Goal: Task Accomplishment & Management: Use online tool/utility

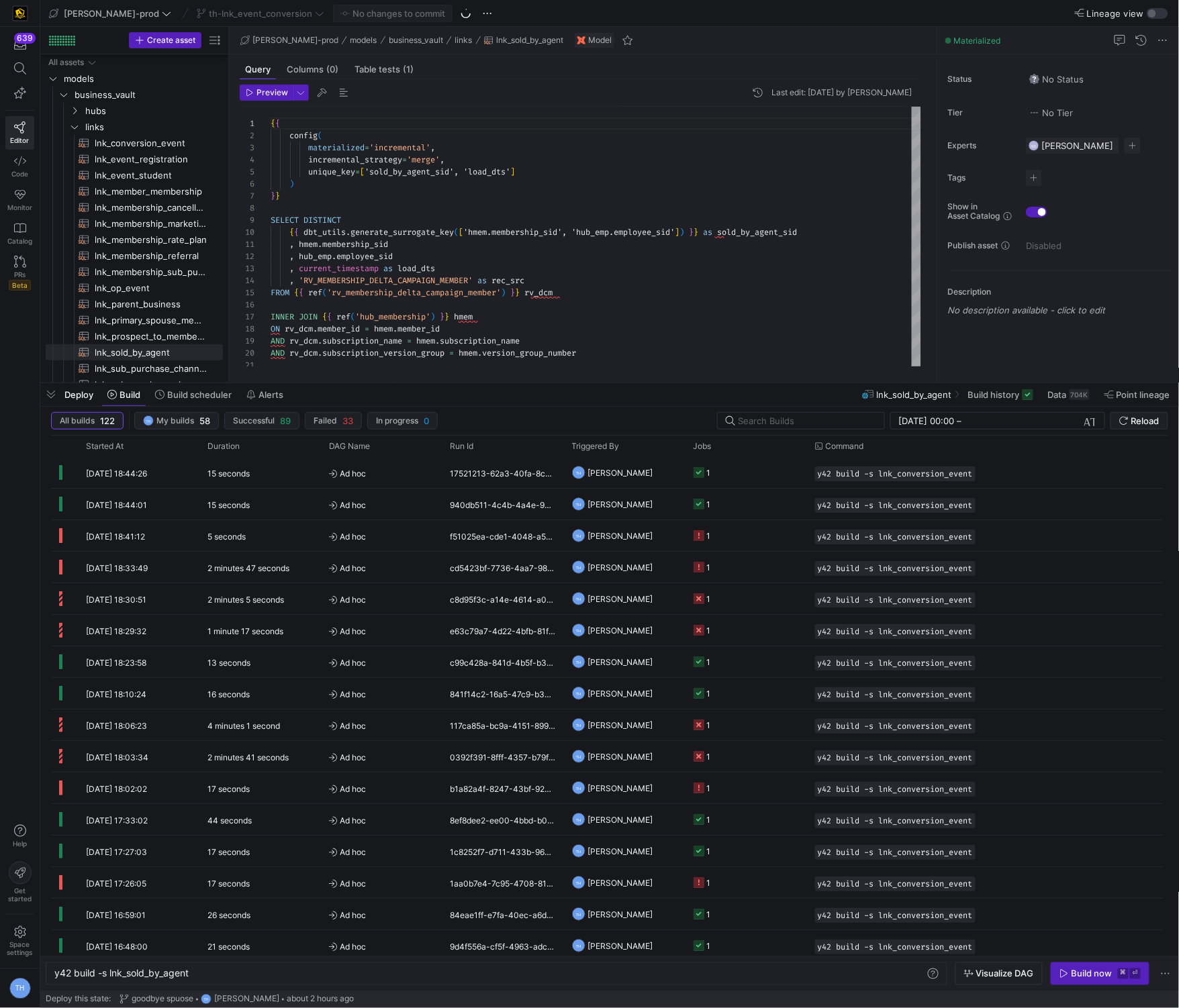
scroll to position [26, 0]
click at [591, 386] on div "Deploy Build Build scheduler Alerts lnk_sold_by_agent Build history Data 704K P…" at bounding box center [609, 394] width 1138 height 23
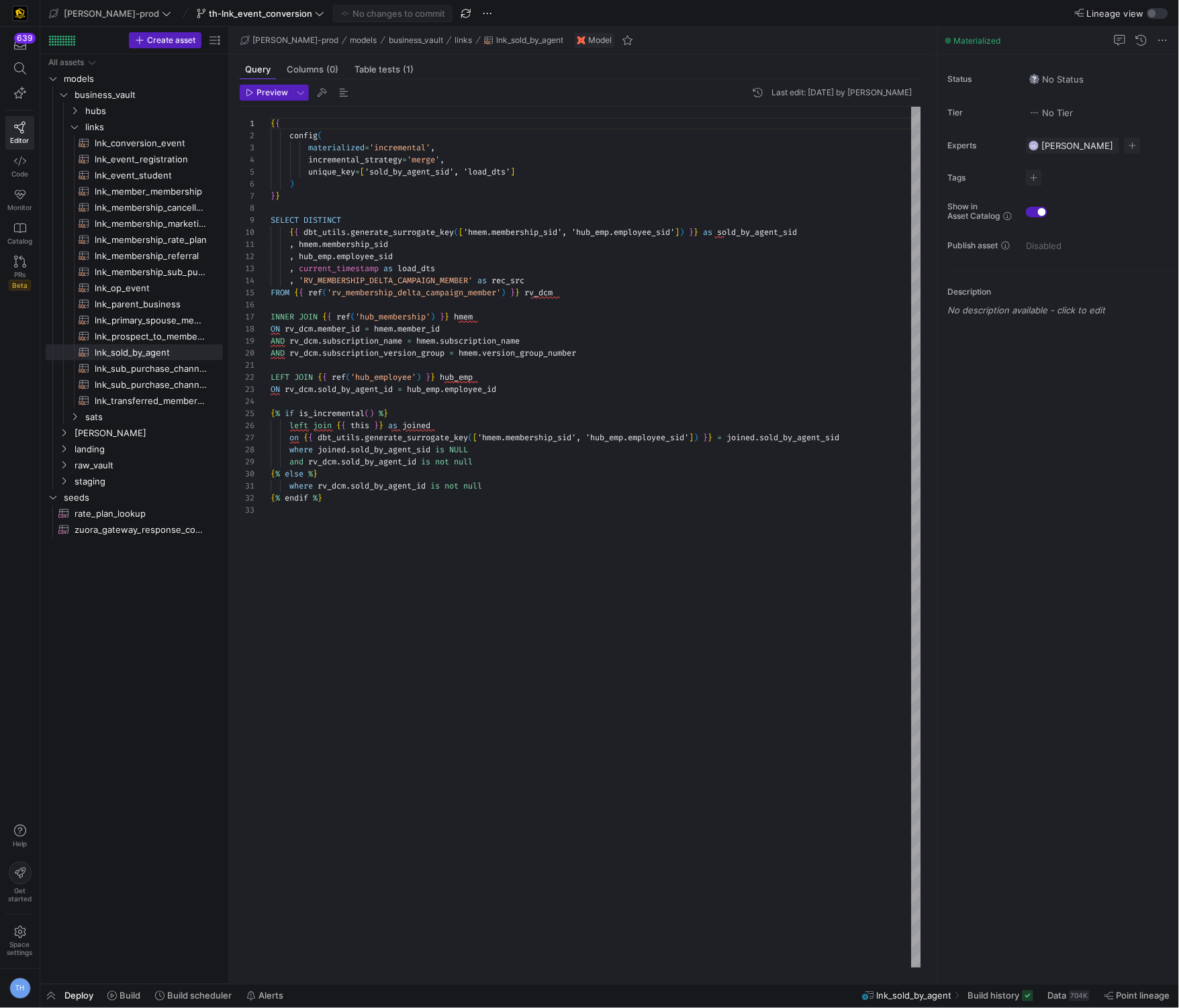
type textarea "where rv_dcm.sold_by_agent_id is not null {% endif %}"
click at [438, 783] on div "{ { config ( materialized = 'incremental' , incremental_strategy = 'merge' , un…" at bounding box center [596, 536] width 650 height 860
click at [116, 996] on icon at bounding box center [112, 996] width 10 height 10
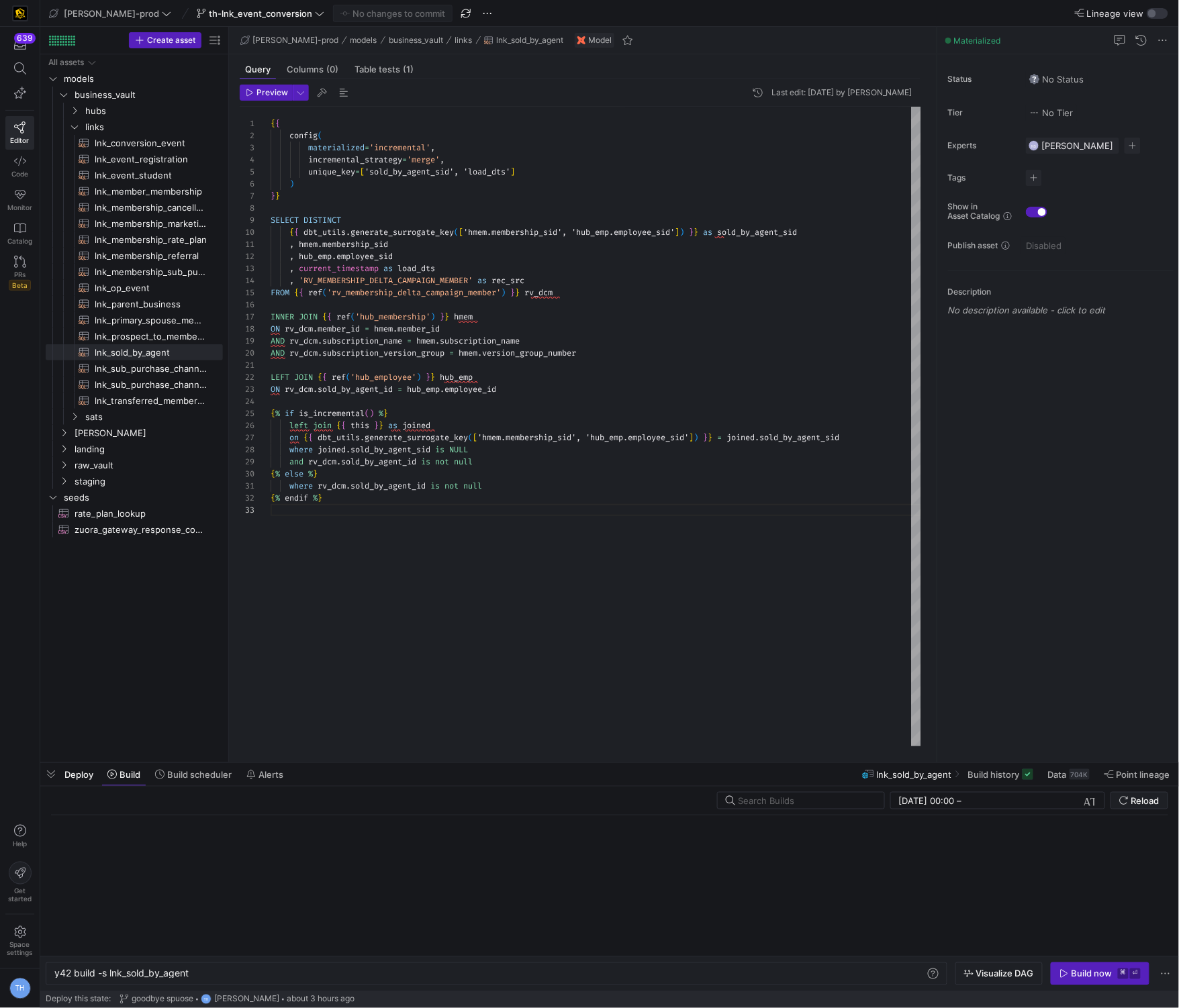
scroll to position [0, 135]
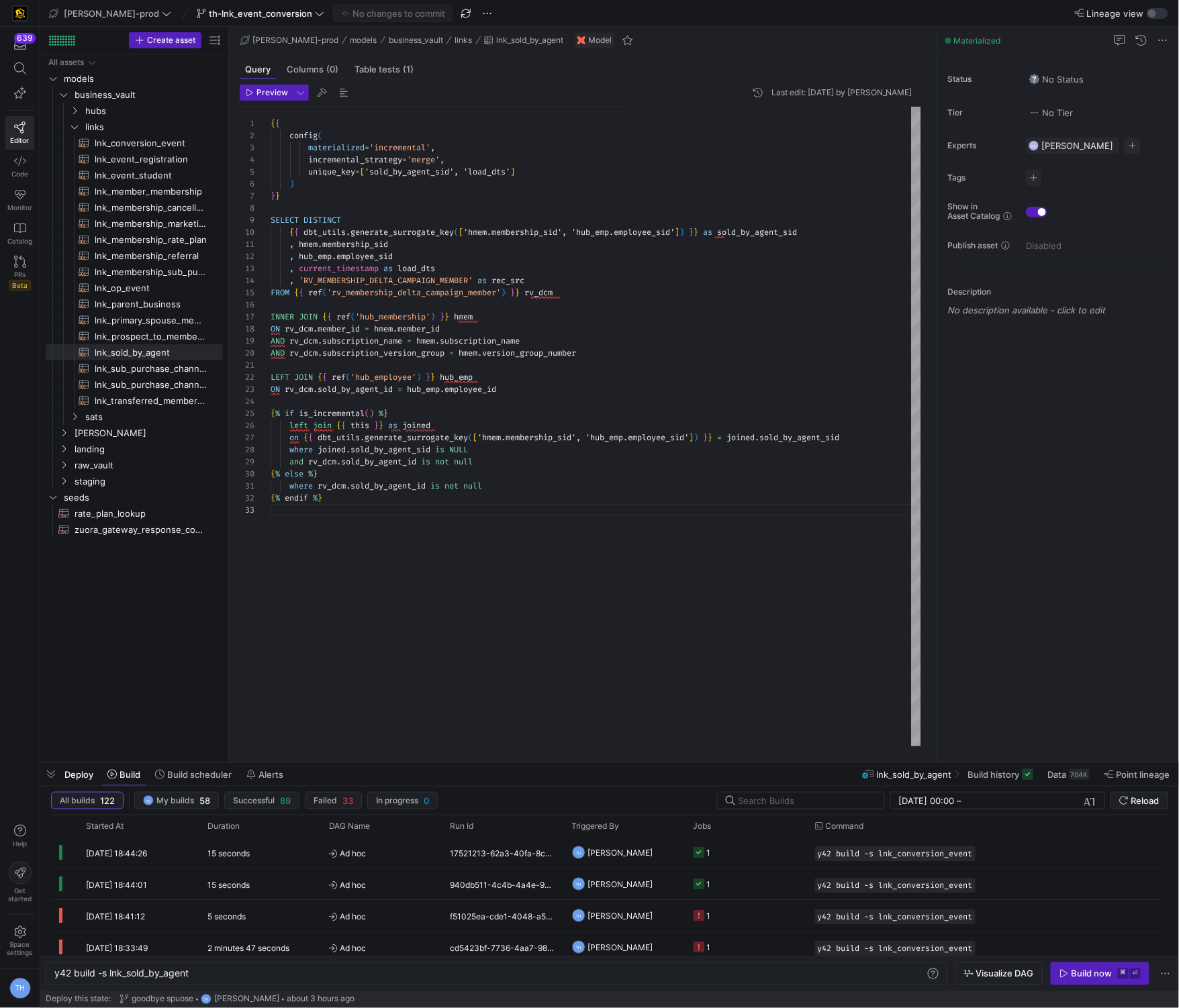
click at [579, 525] on div "{ { config ( materialized = 'incremental' , incremental_strategy = 'merge' , un…" at bounding box center [596, 426] width 650 height 639
click at [237, 15] on span "th-lnk_event_conversion" at bounding box center [260, 12] width 103 height 10
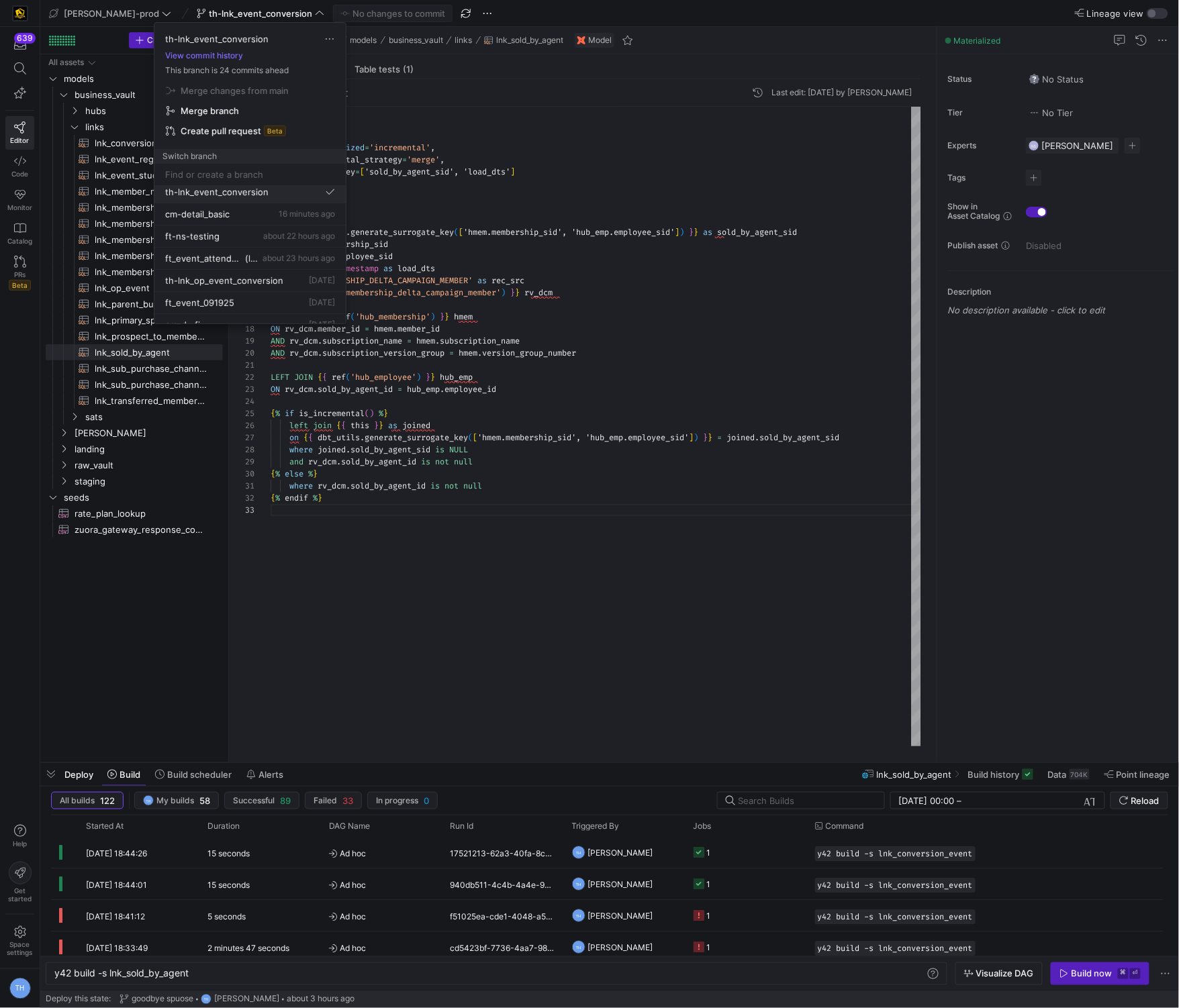
scroll to position [39, 0]
click at [247, 264] on span "th-lnk_op_event_conversion" at bounding box center [224, 268] width 118 height 10
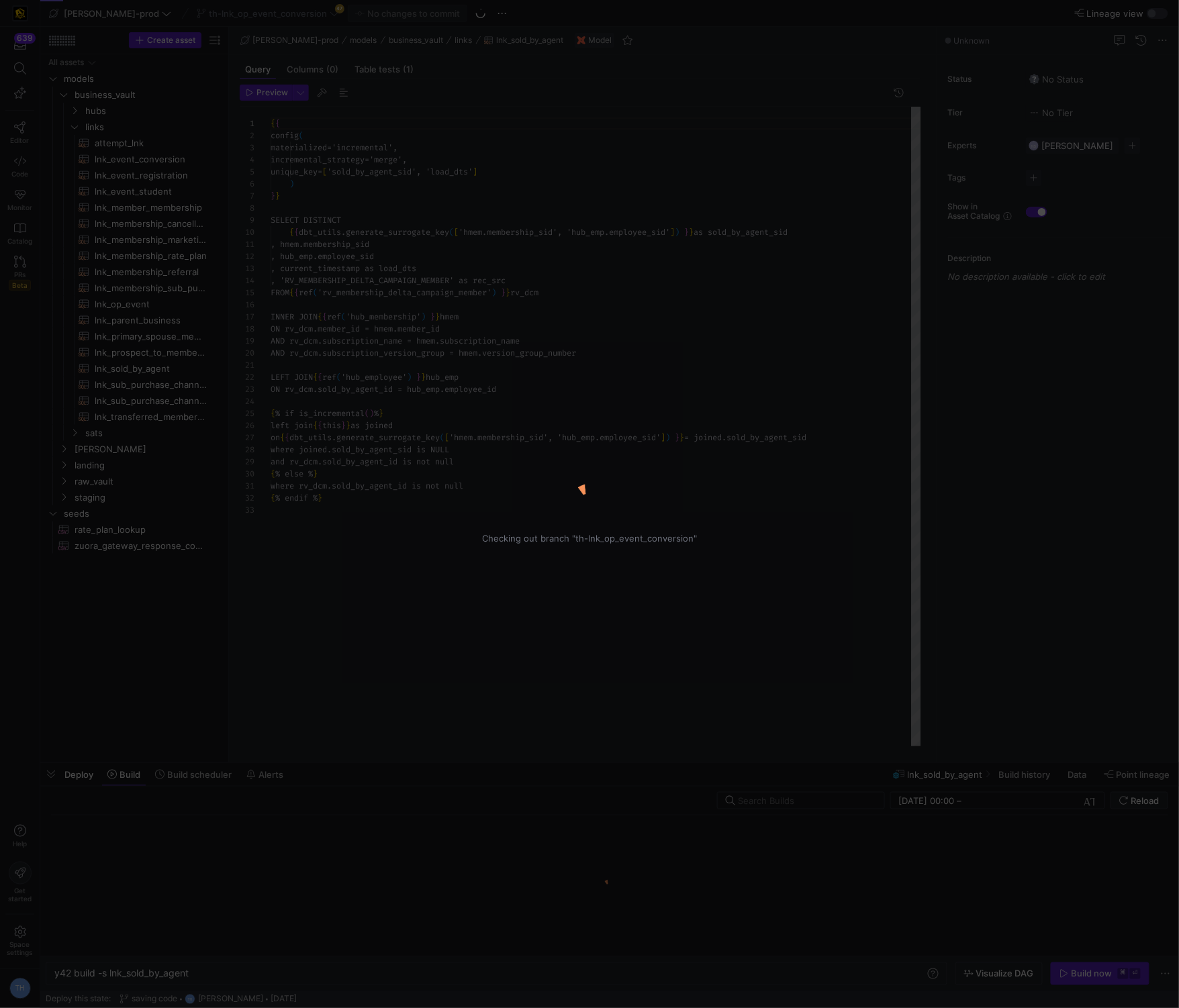
scroll to position [121, 0]
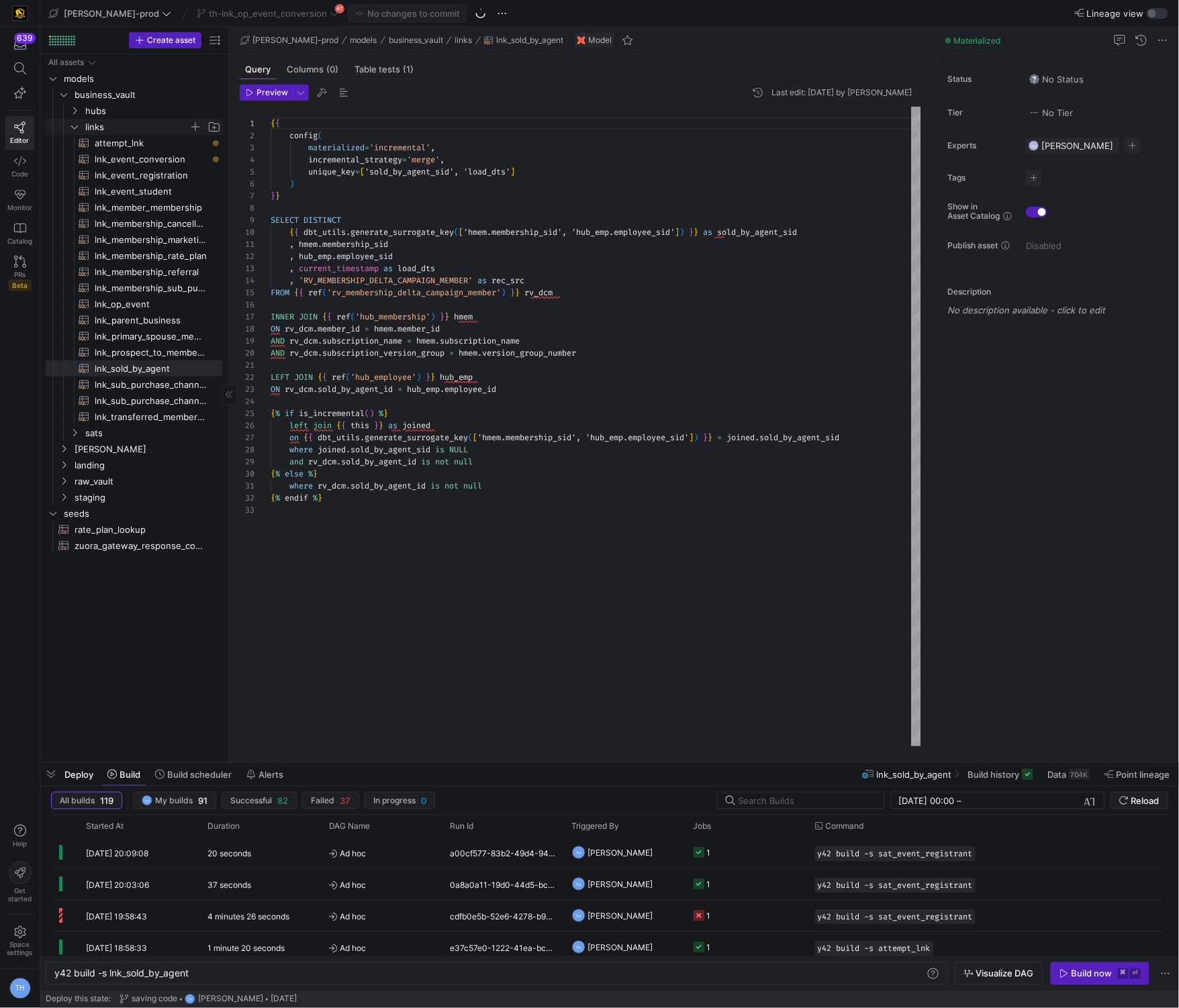
click at [136, 124] on span "links" at bounding box center [136, 127] width 103 height 15
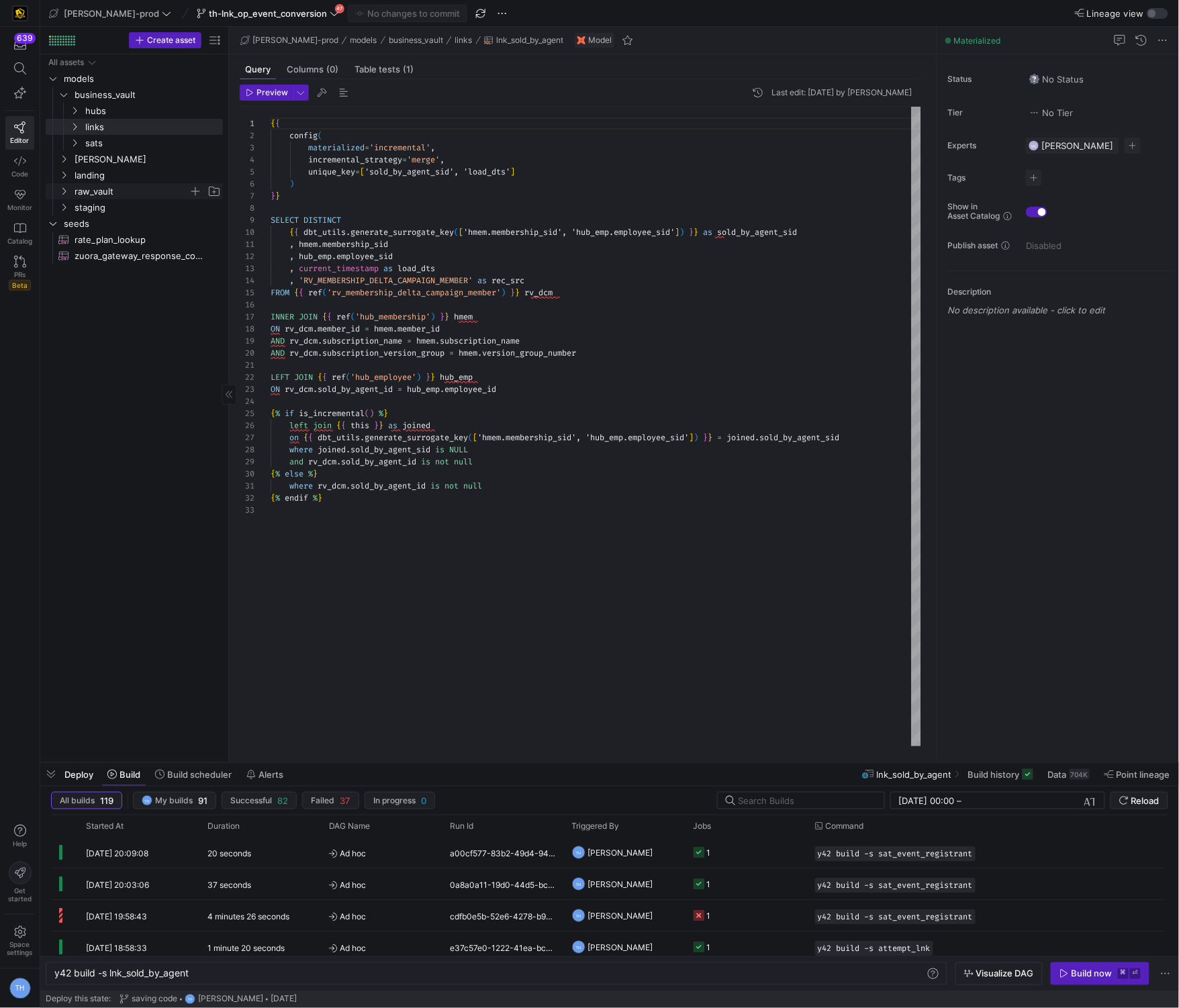
click at [142, 188] on span "raw_vault" at bounding box center [132, 192] width 114 height 15
click at [130, 160] on span "[PERSON_NAME]" at bounding box center [132, 159] width 114 height 15
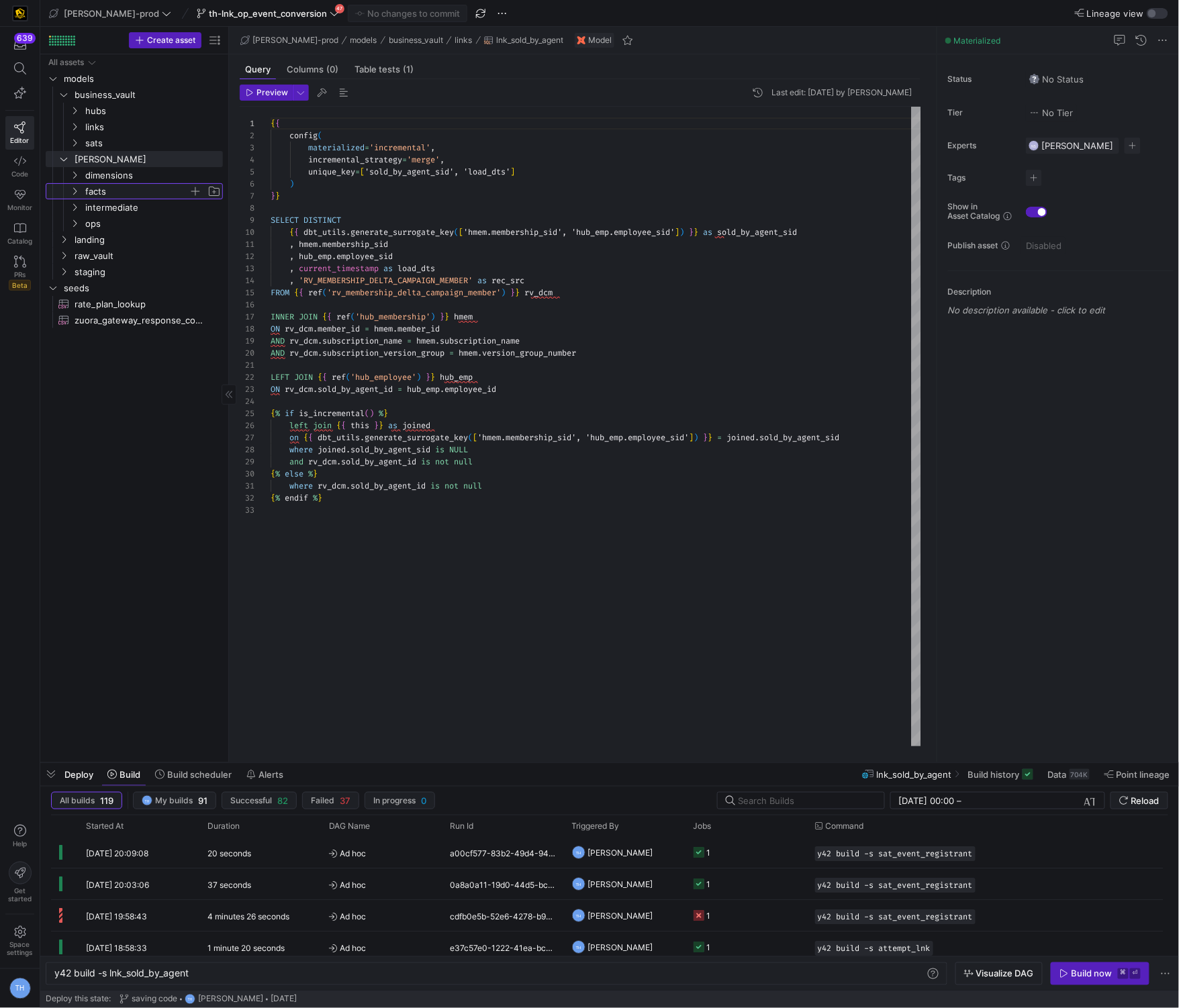
click at [135, 190] on span "facts" at bounding box center [136, 192] width 103 height 15
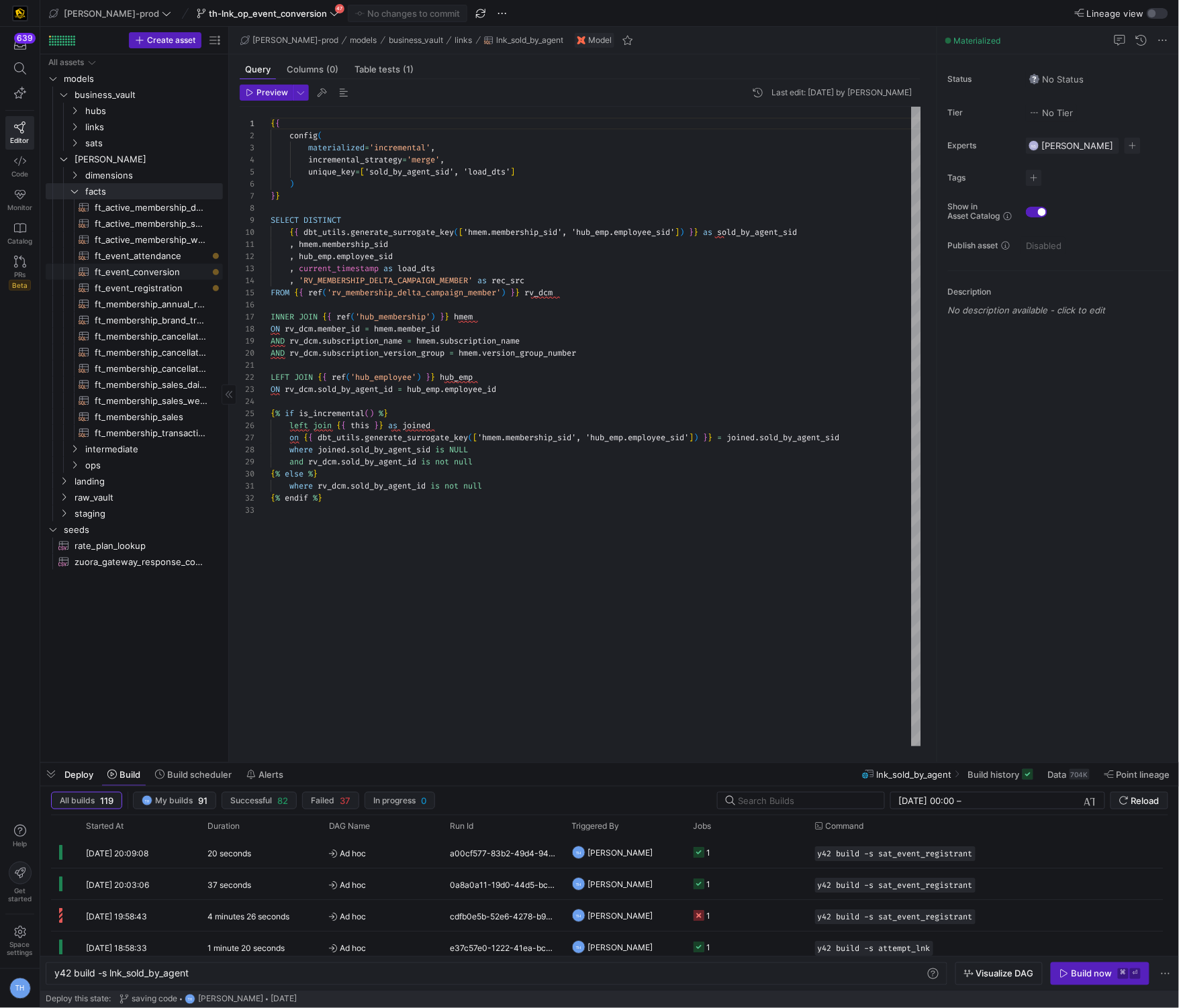
click at [146, 267] on span "ft_event_conversion​​​​​​​​​​" at bounding box center [151, 272] width 112 height 15
type textarea "y42 build -s ft_event_conversion"
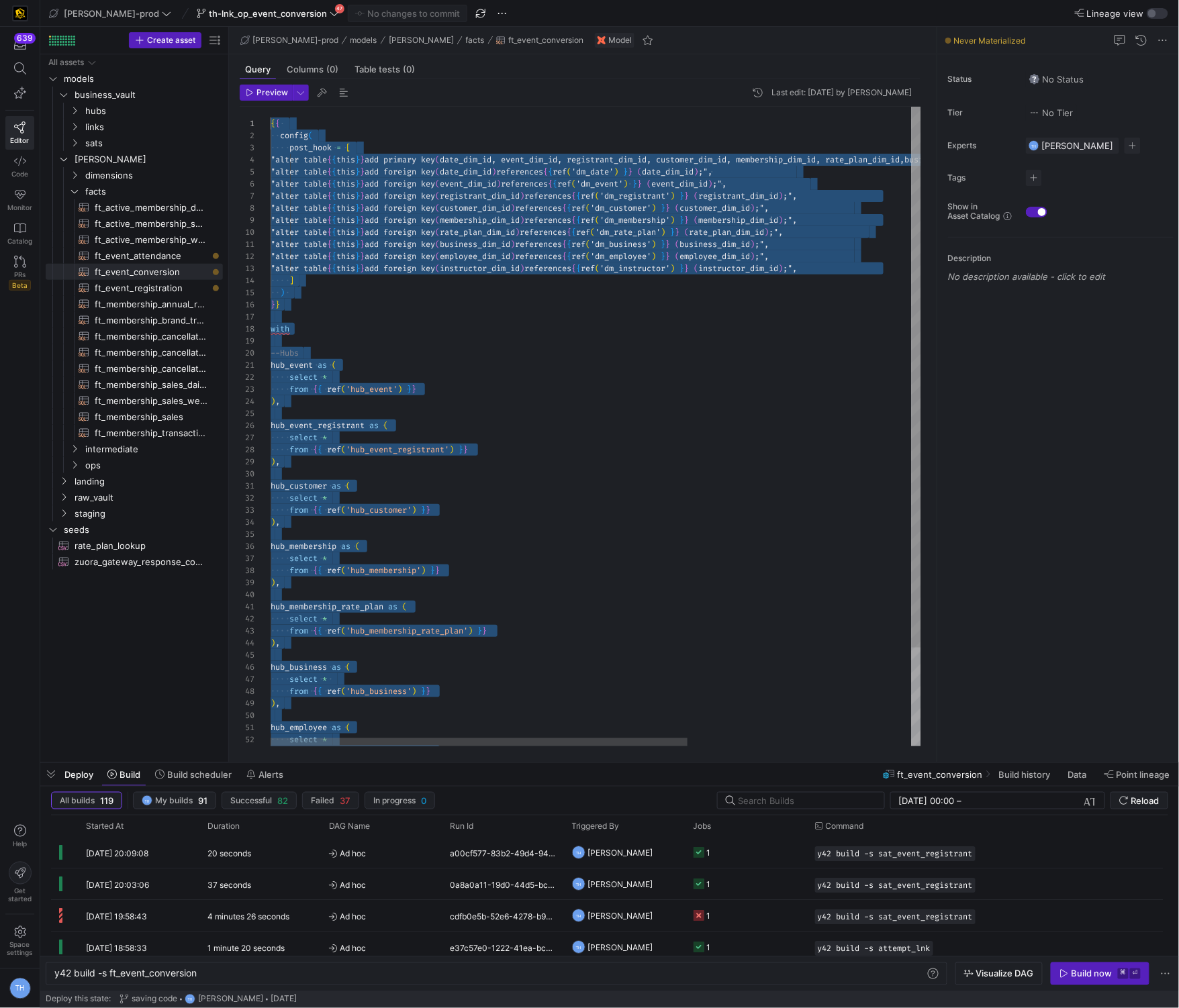
drag, startPoint x: 381, startPoint y: 716, endPoint x: 81, endPoint y: -66, distance: 837.6
type textarea "hub_event as ( select * from {{ ref('hub_event') }} ), hub_event_registrant as …"
click at [619, 392] on div ""alter table { { this } } add foreign key ( membership_dim_id ) references { { …" at bounding box center [770, 484] width 999 height 756
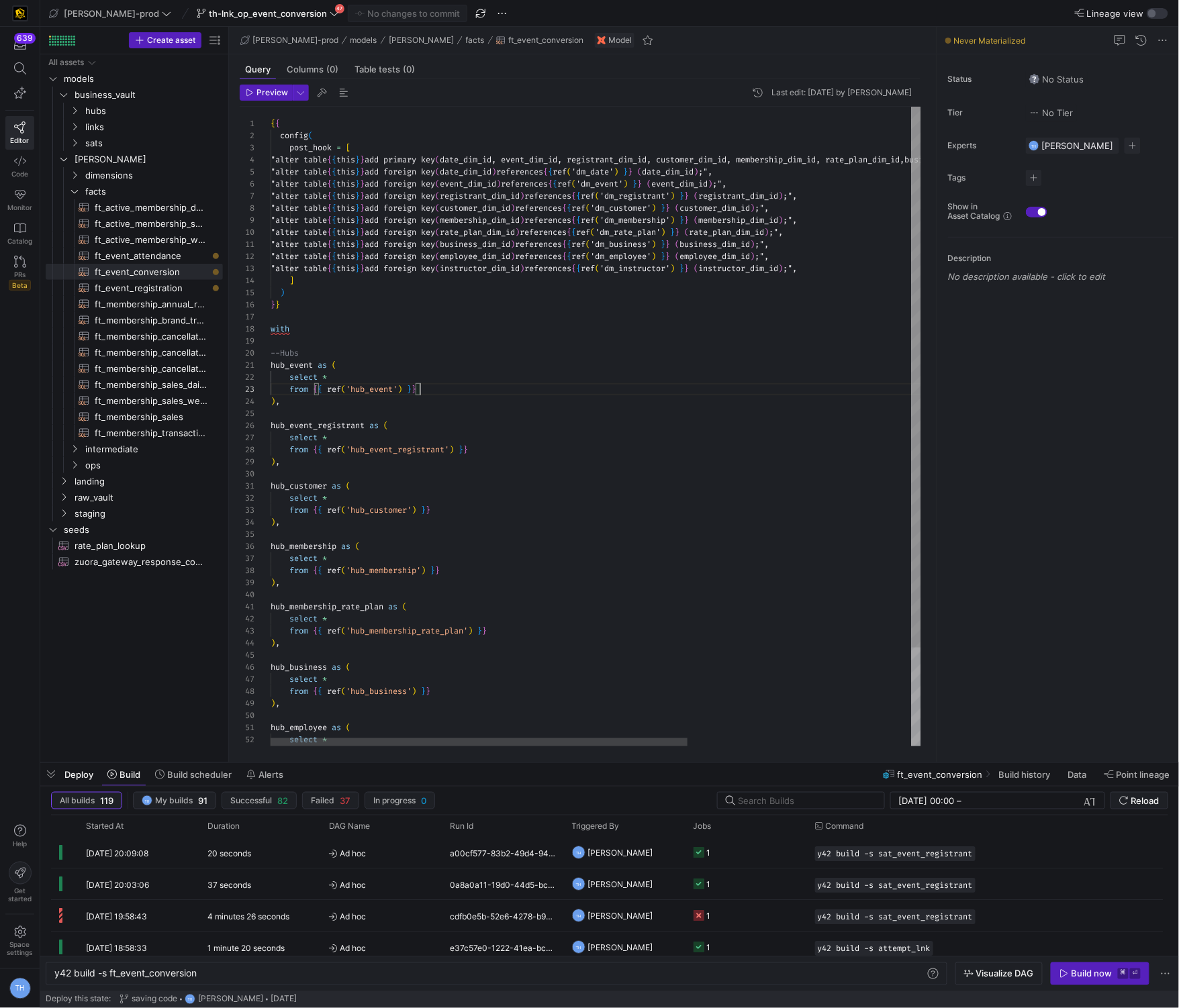
scroll to position [24, 150]
click at [287, 7] on span at bounding box center [268, 13] width 148 height 16
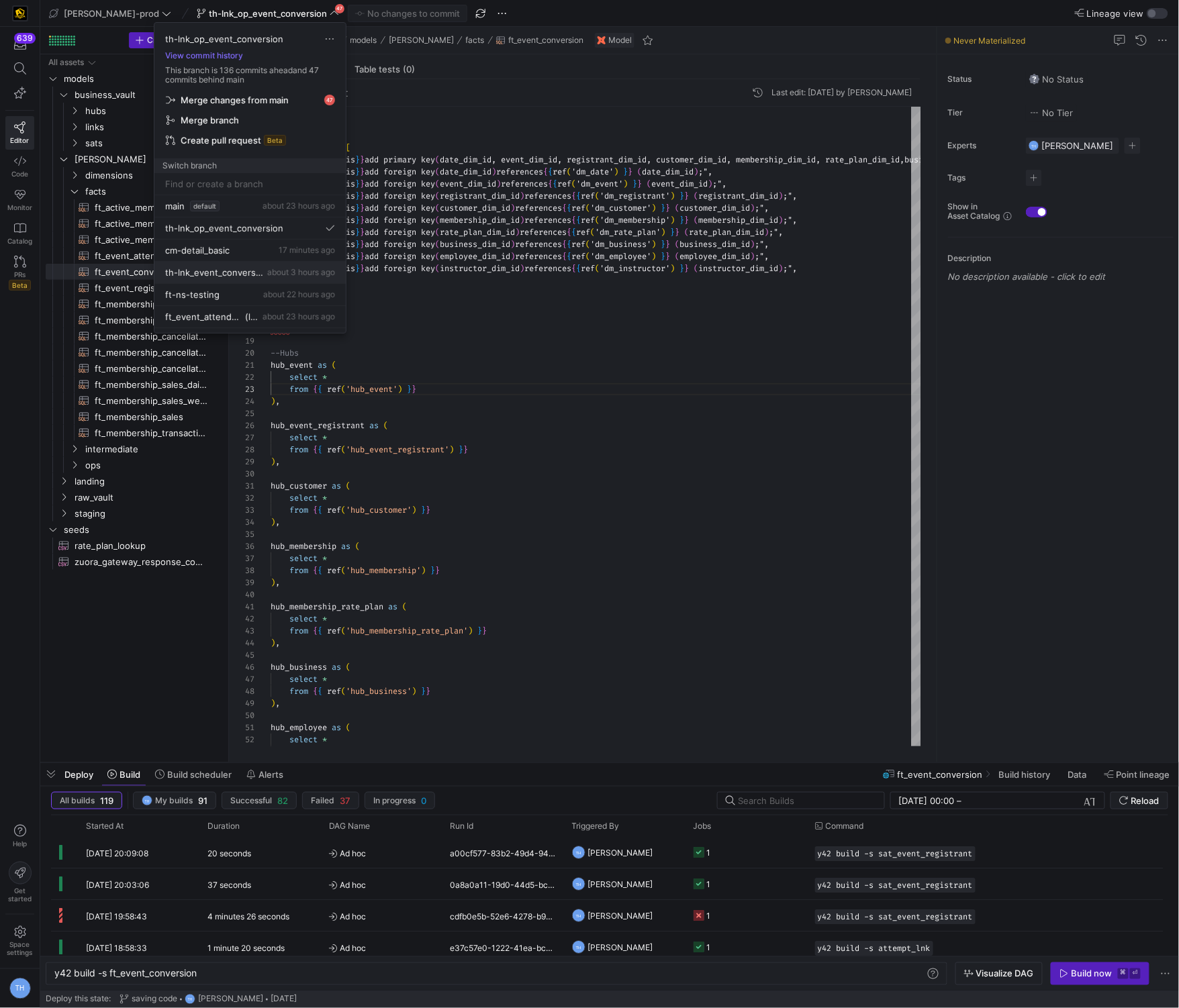
click at [255, 269] on span "th-lnk_event_conversion" at bounding box center [214, 272] width 99 height 10
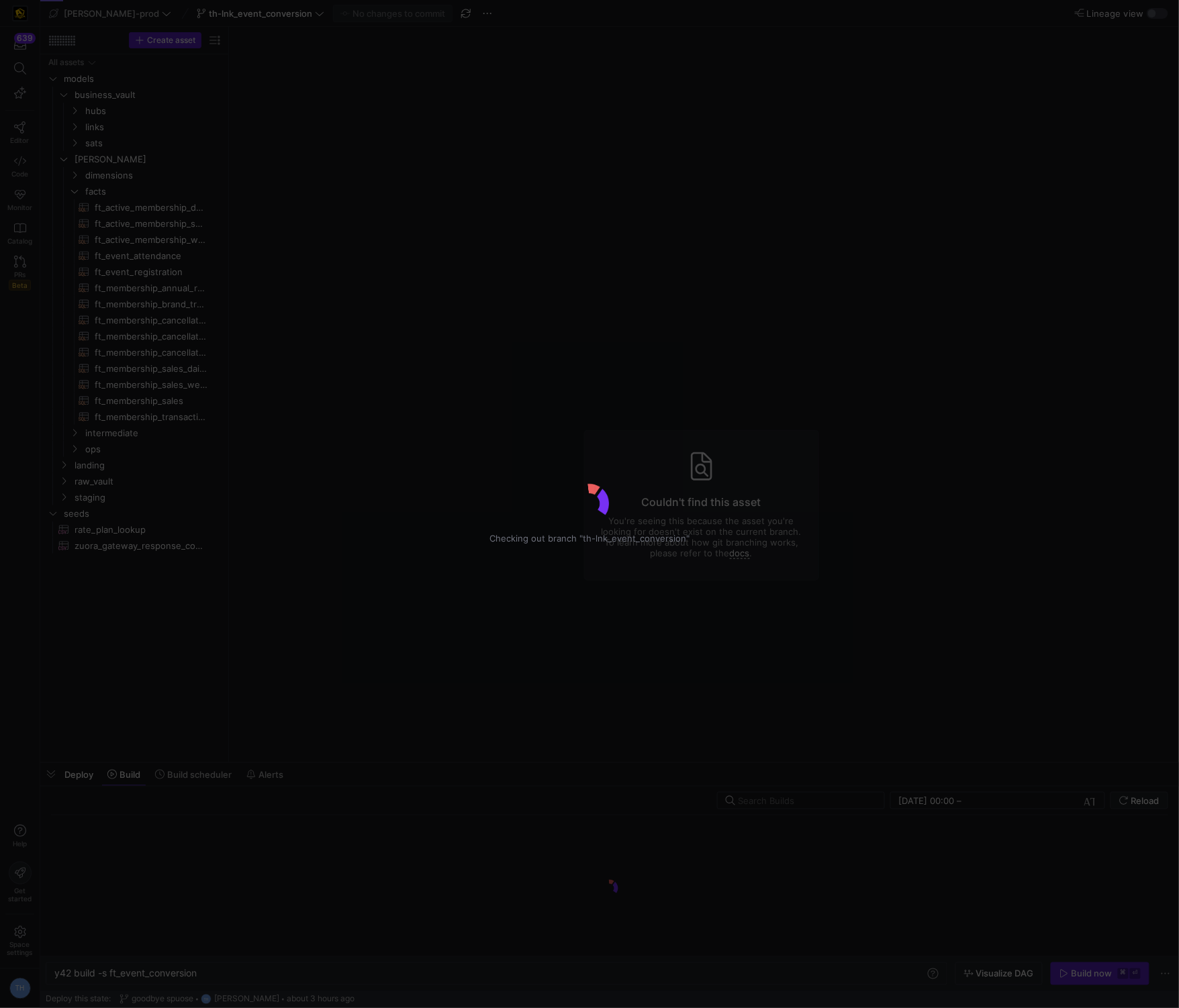
type textarea "y42 build"
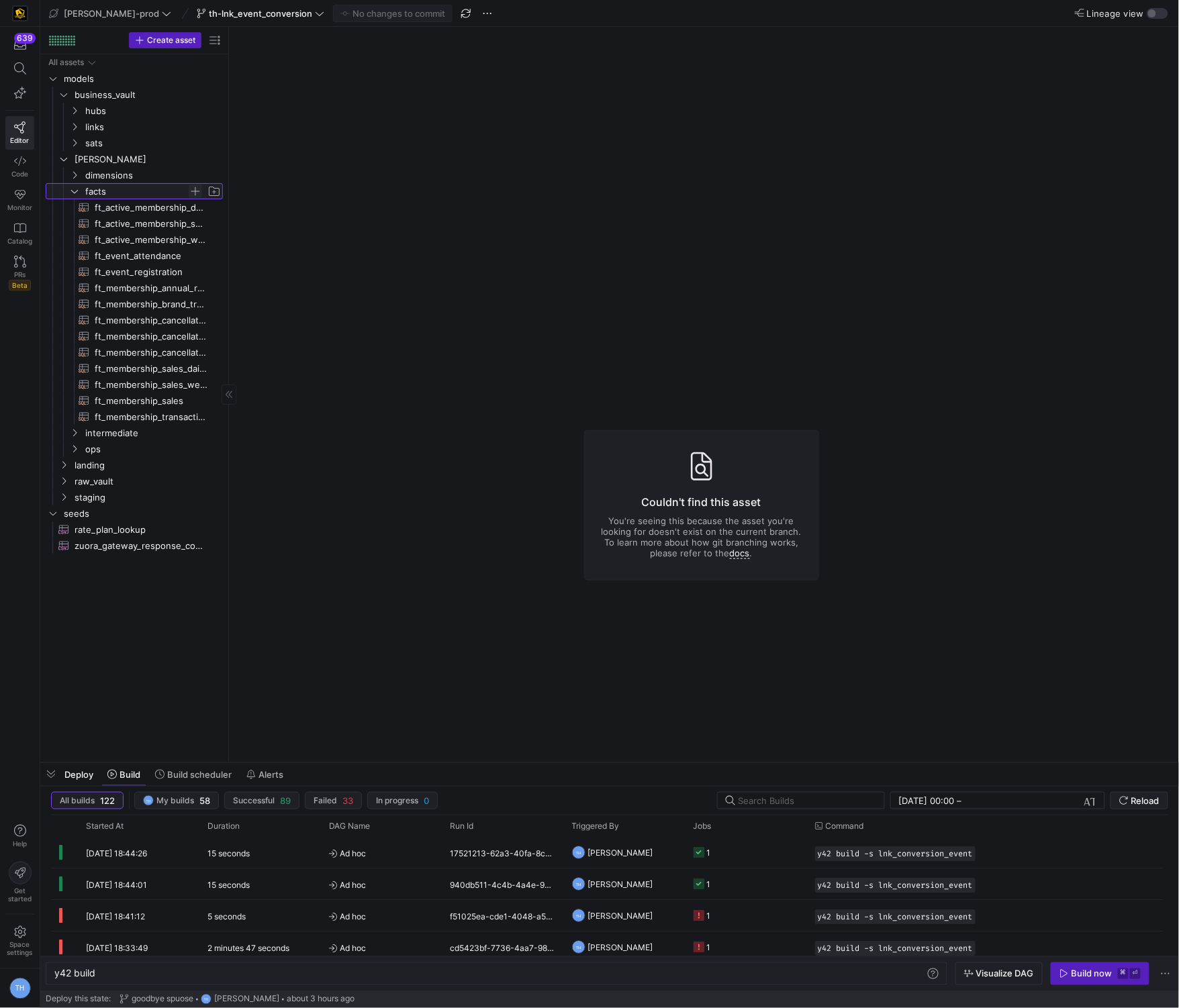
click at [196, 192] on span "Press SPACE to select this row." at bounding box center [195, 192] width 13 height 13
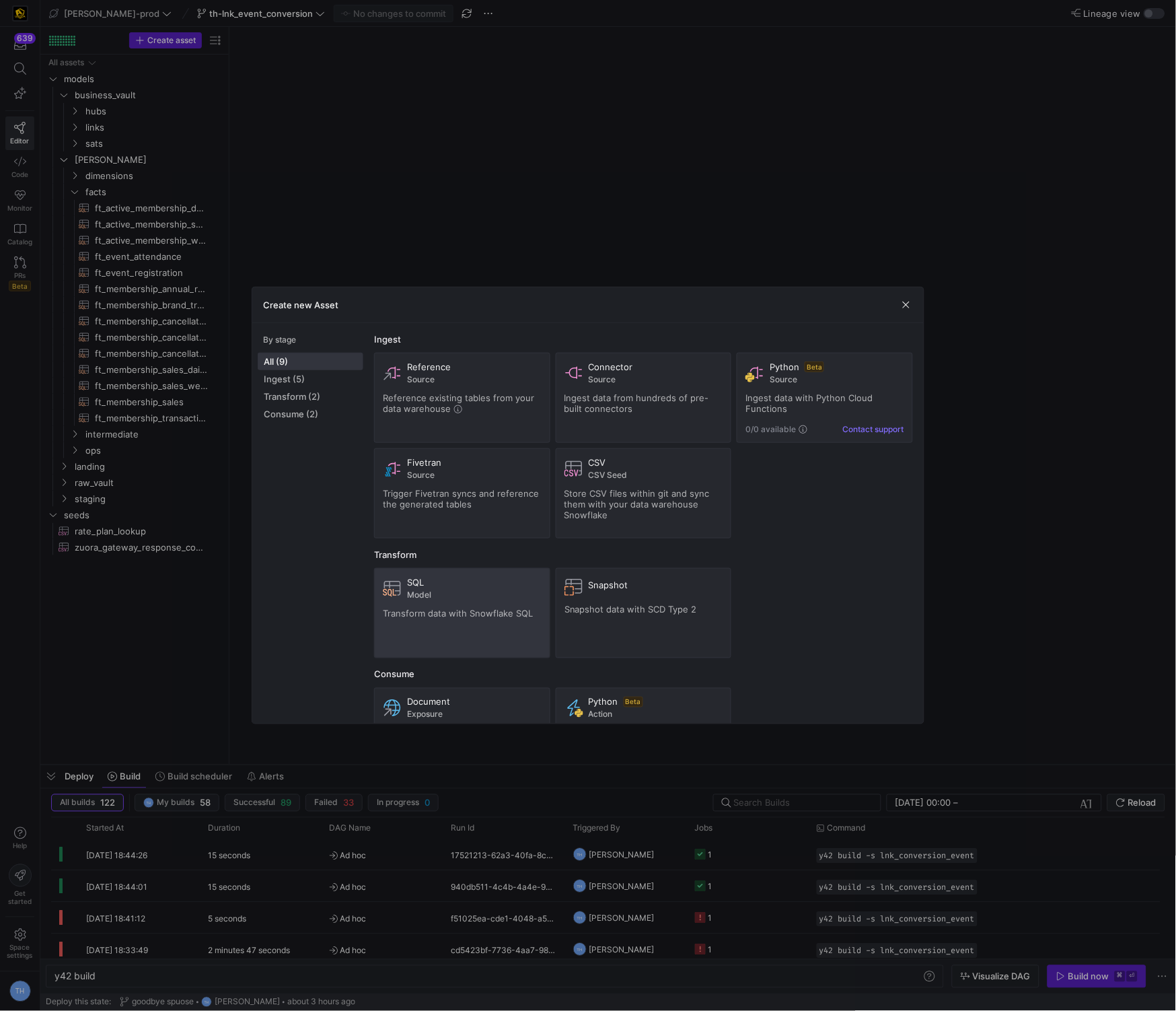
click at [432, 606] on div "SQL Model Transform data with Snowflake SQL" at bounding box center [462, 613] width 159 height 73
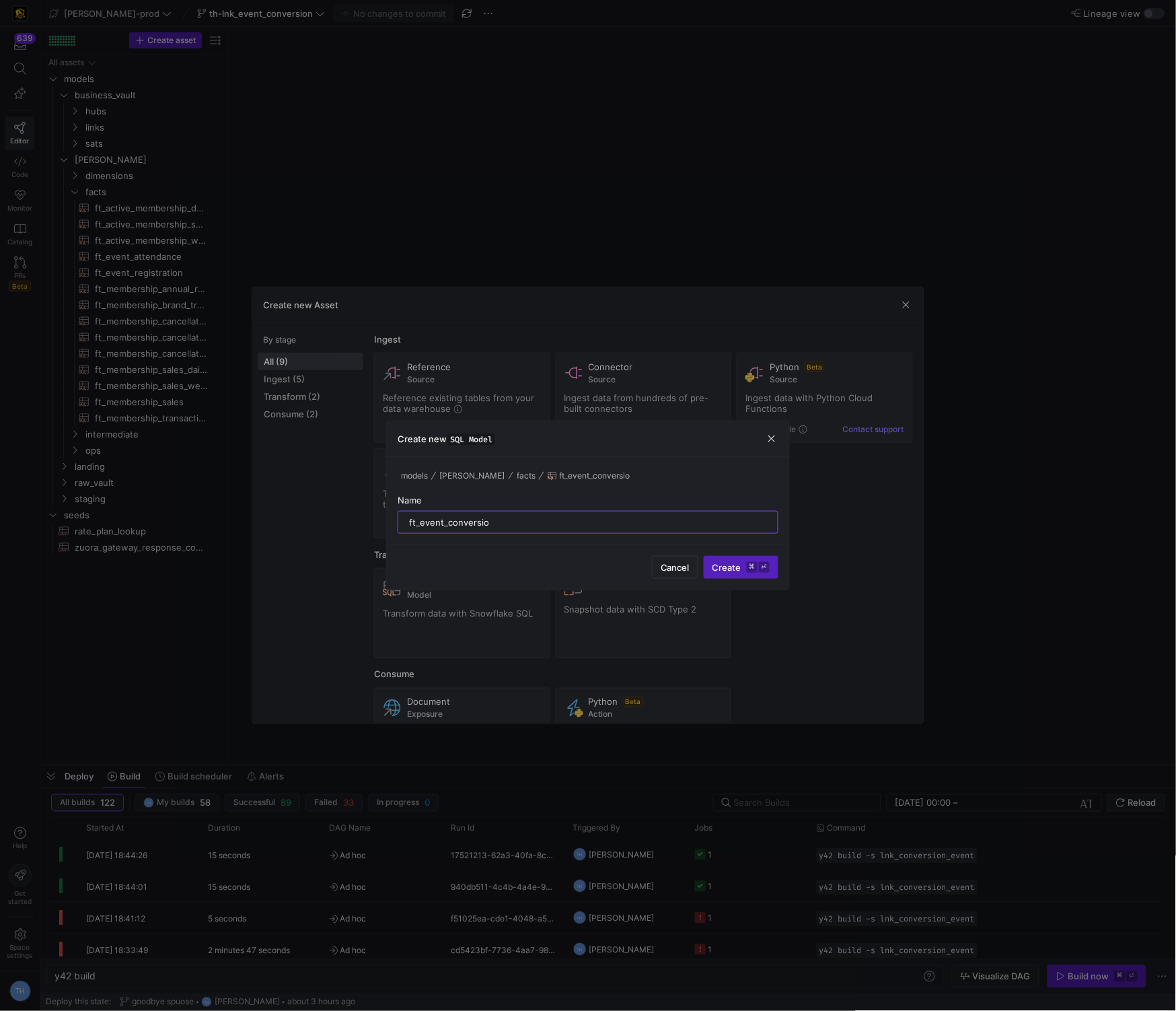
type input "ft_event_conversion"
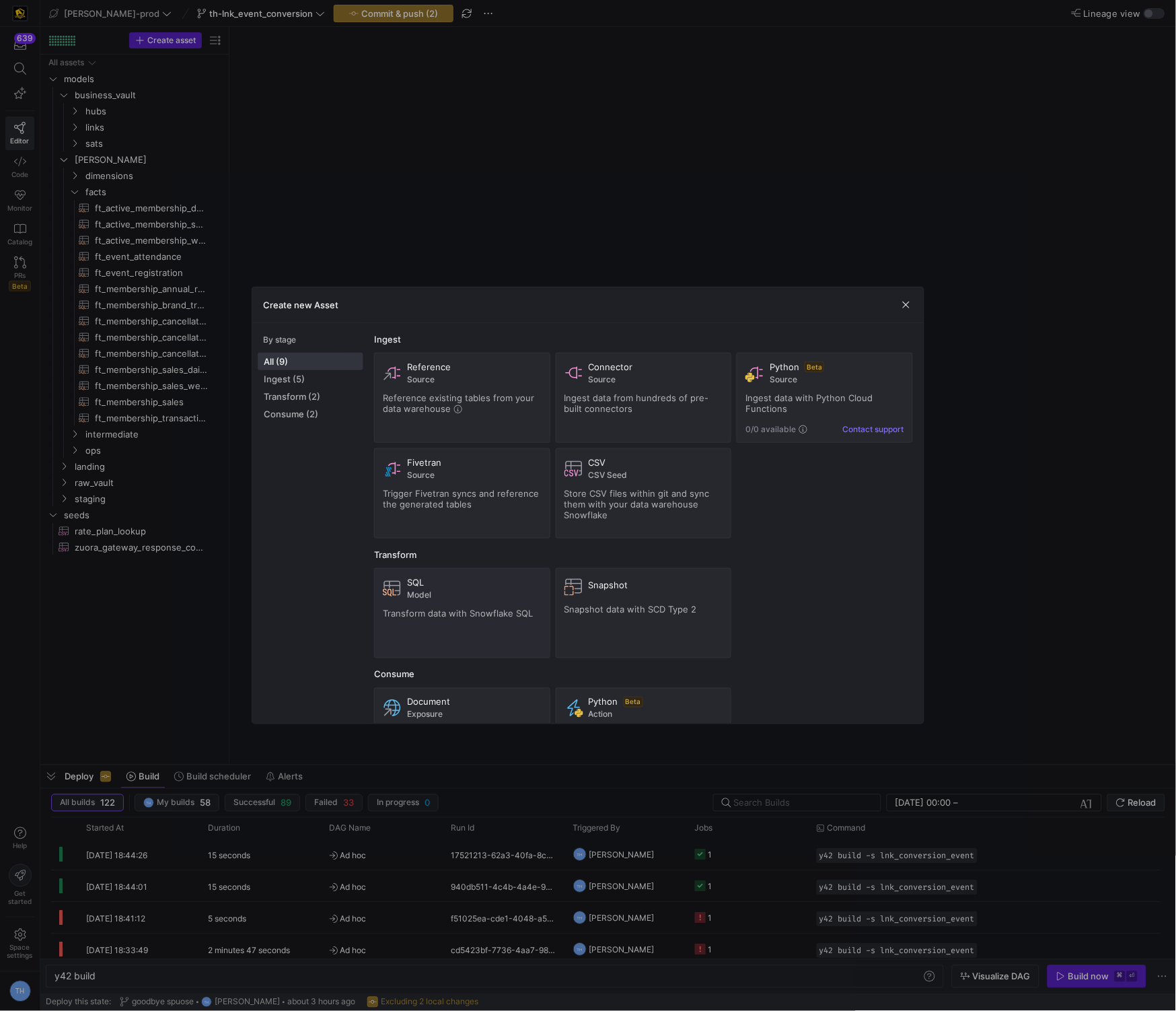
type textarea "y42 build -s ft_event_conversion"
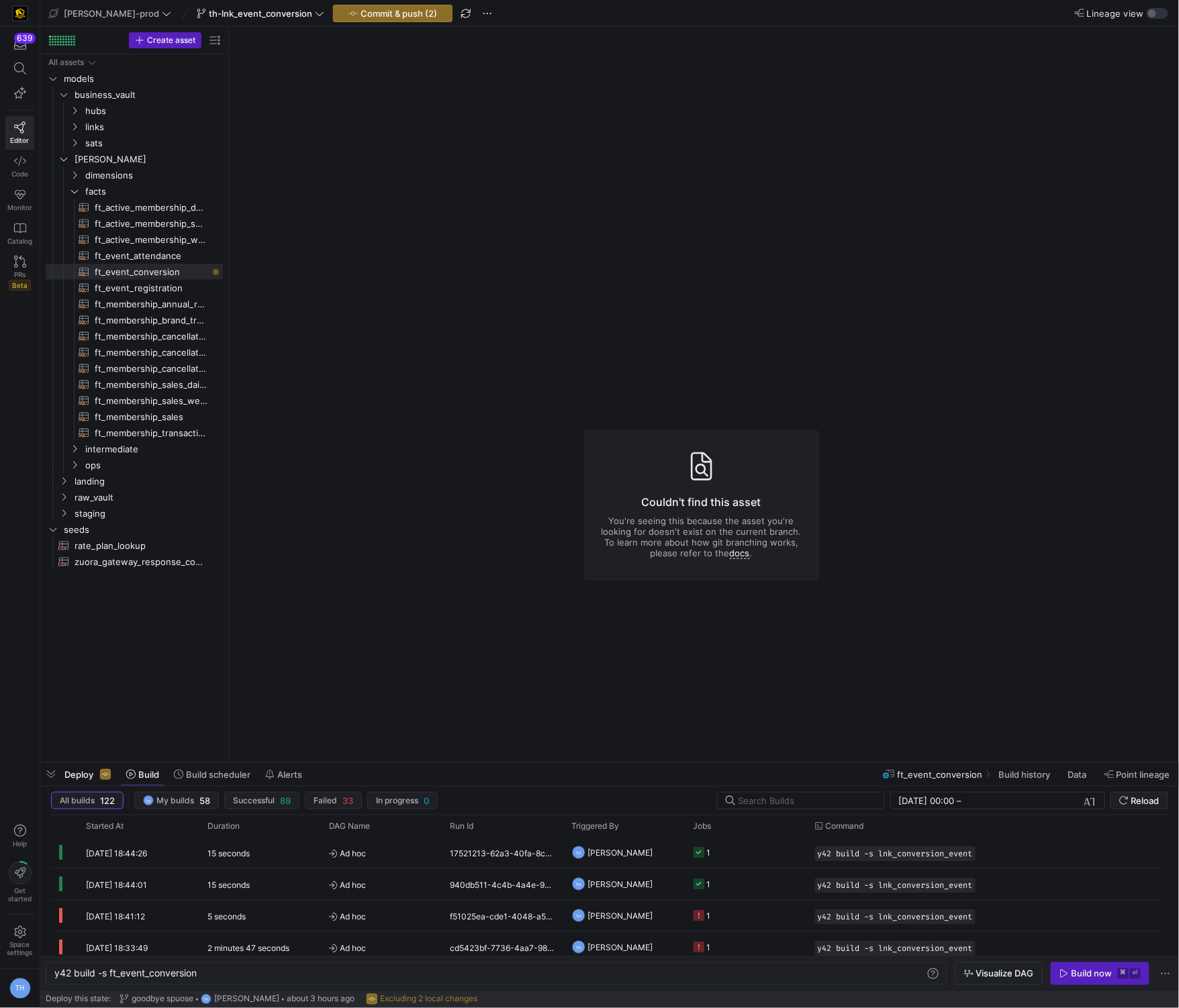
click at [332, 26] on y42-top-nav "edw-dv-prod th-lnk_event_conversion Commit & push (2) Lineage view" at bounding box center [609, 13] width 1138 height 27
click at [360, 12] on span "Commit & push (2)" at bounding box center [398, 12] width 76 height 10
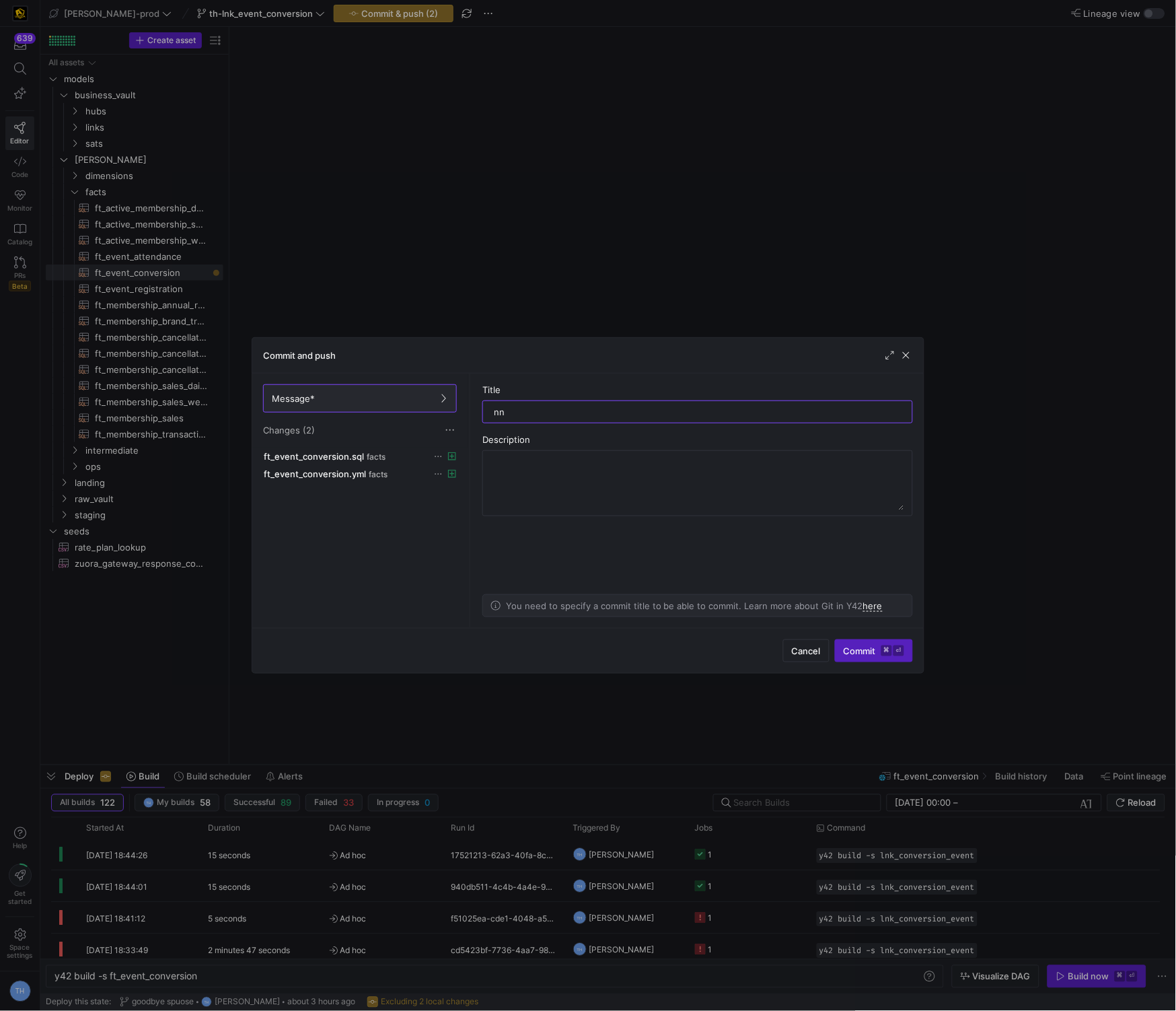
type input "n"
type input "new ft"
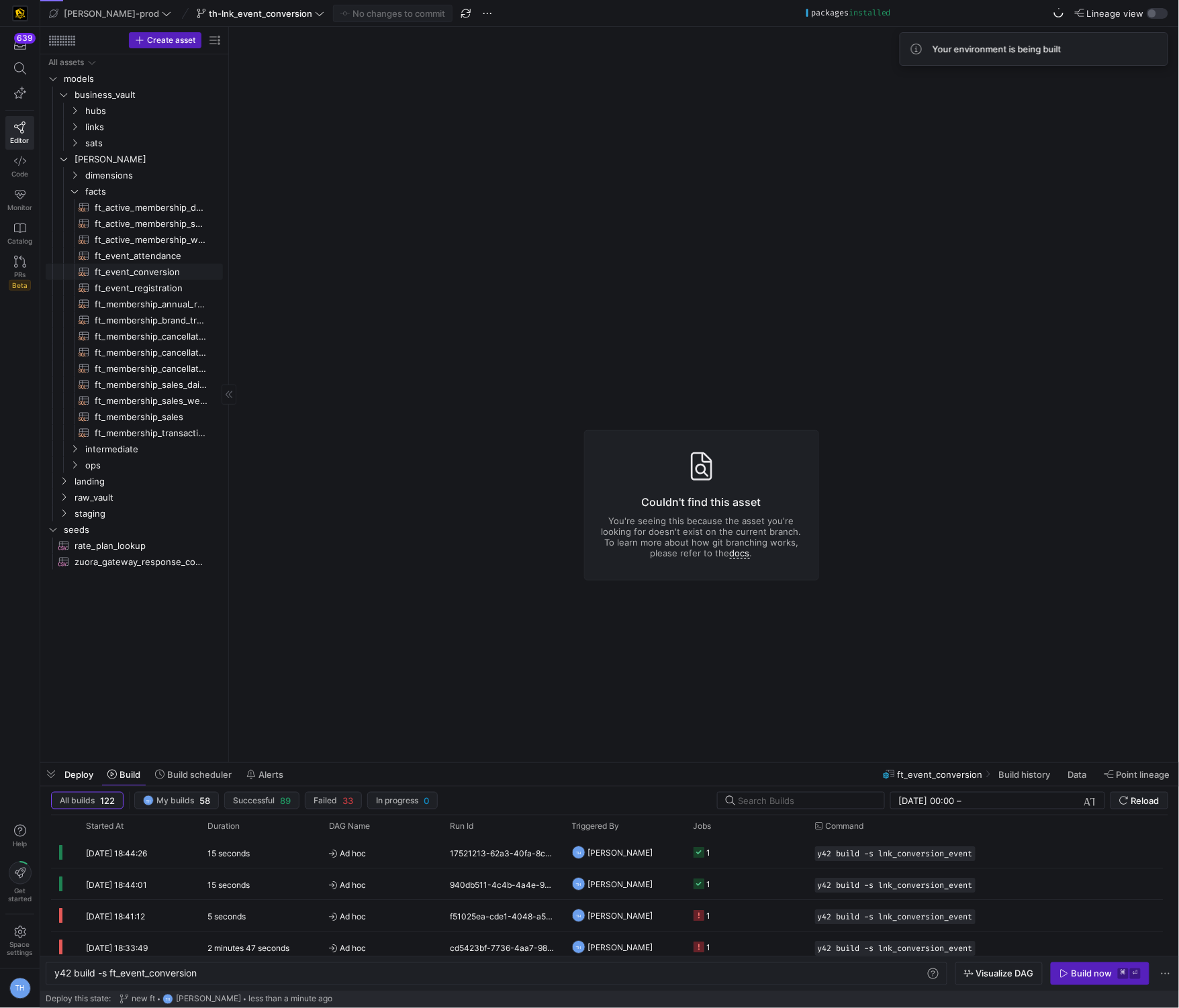
click at [174, 273] on span "ft_event_conversion​​​​​​​​​​" at bounding box center [151, 272] width 112 height 15
click at [179, 293] on span "ft_event_registration​​​​​​​​​​" at bounding box center [151, 288] width 112 height 15
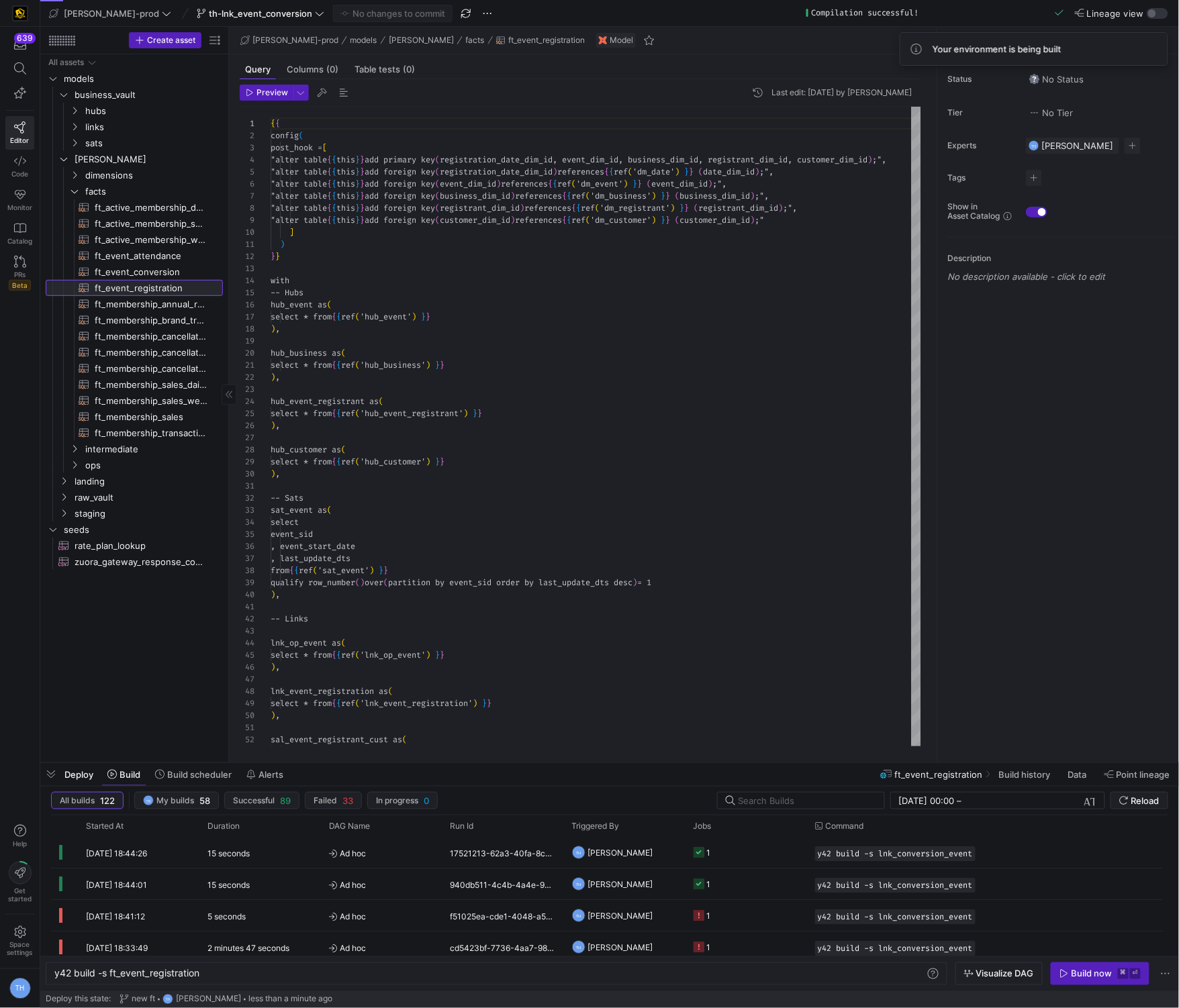
scroll to position [71, 0]
click at [174, 272] on span "ft_event_conversion​​​​​​​​​​" at bounding box center [151, 272] width 112 height 15
type textarea "y42 build -s ft_event_conversion"
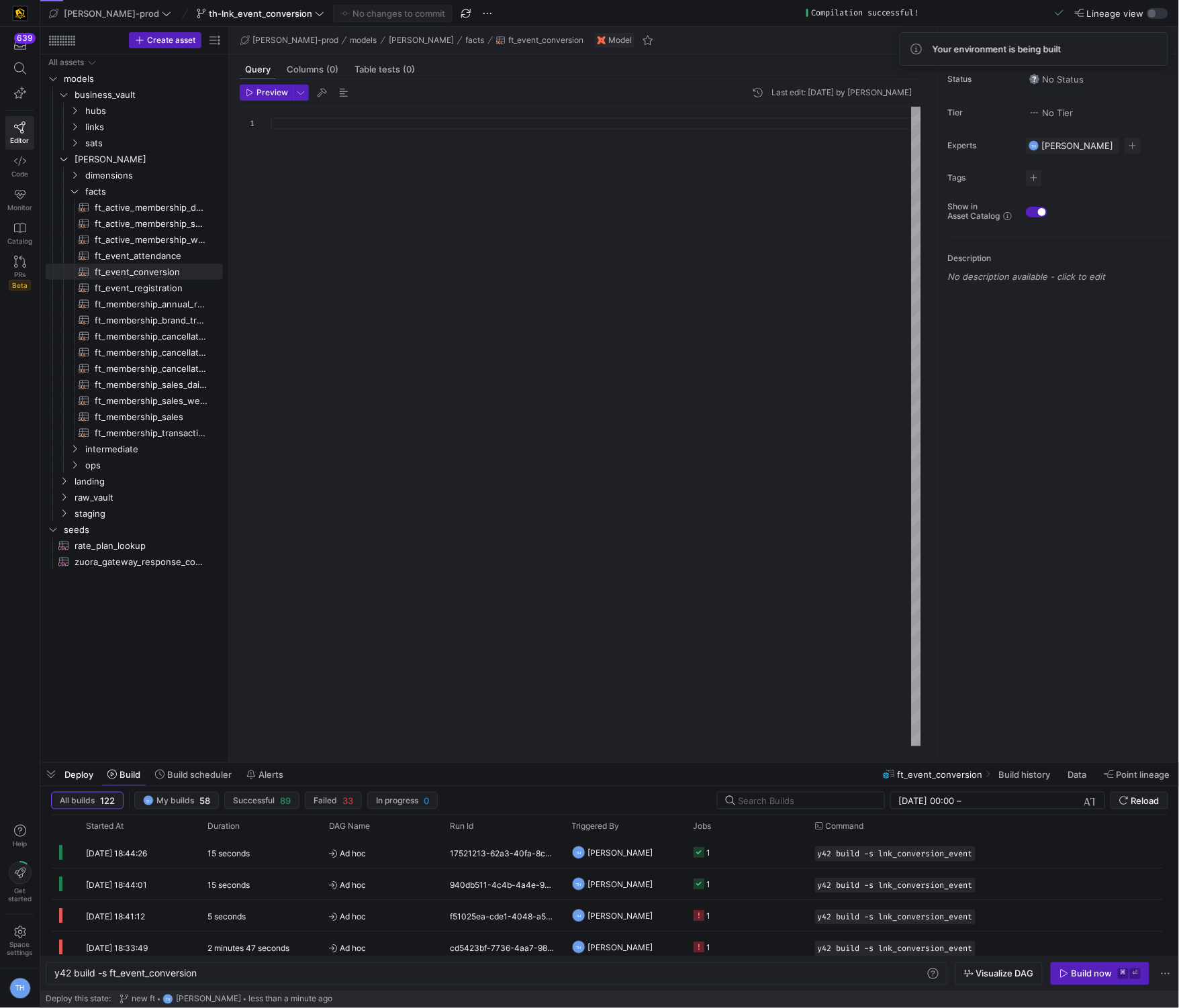
click at [323, 176] on div at bounding box center [596, 426] width 650 height 639
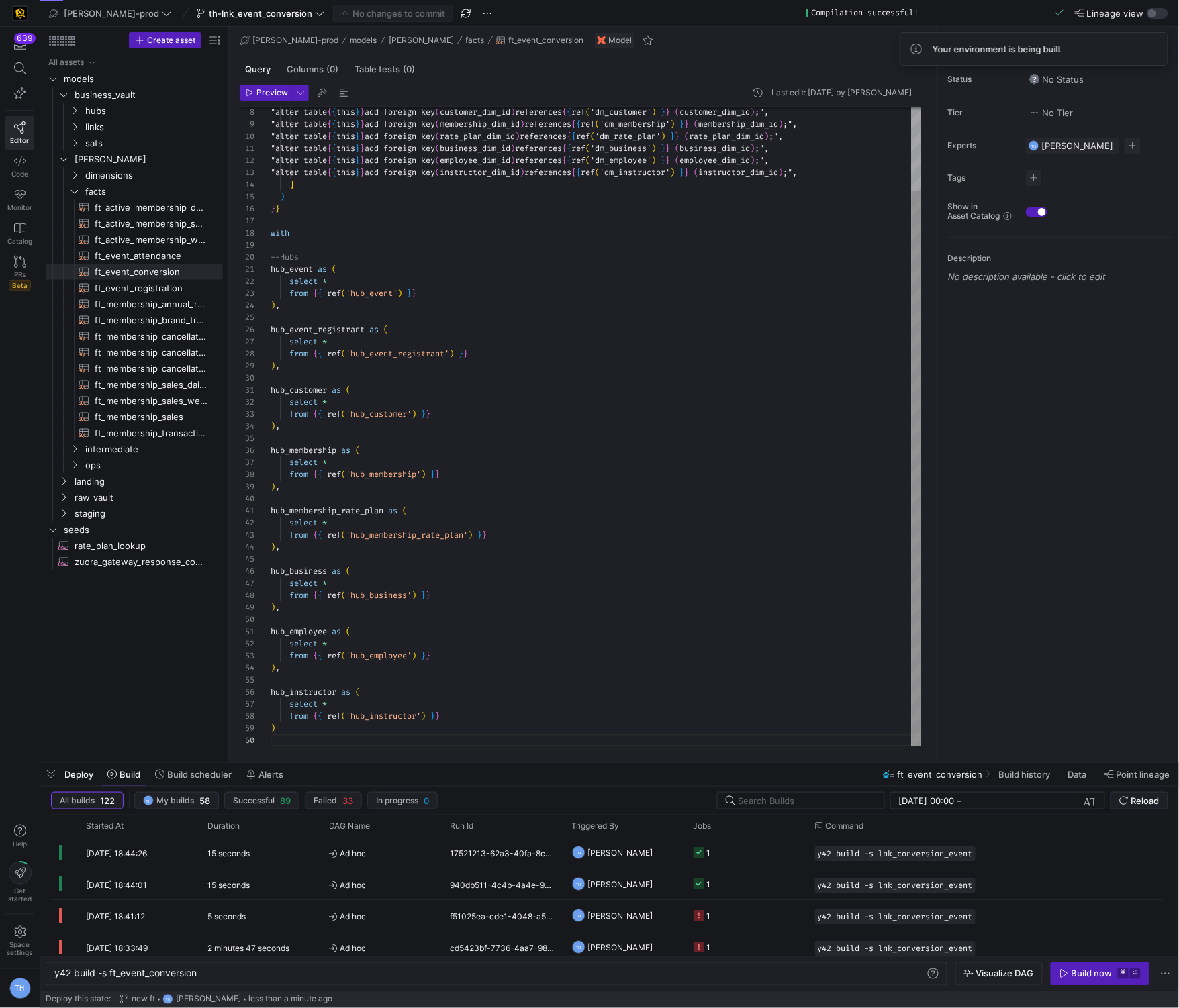
scroll to position [109, 0]
click at [505, 492] on div ""alter table { { this } } add foreign key ( customer_dim_id ) references { { re…" at bounding box center [596, 378] width 650 height 736
click at [507, 521] on div ""alter table { { this } } add foreign key ( customer_dim_id ) references { { re…" at bounding box center [596, 378] width 650 height 736
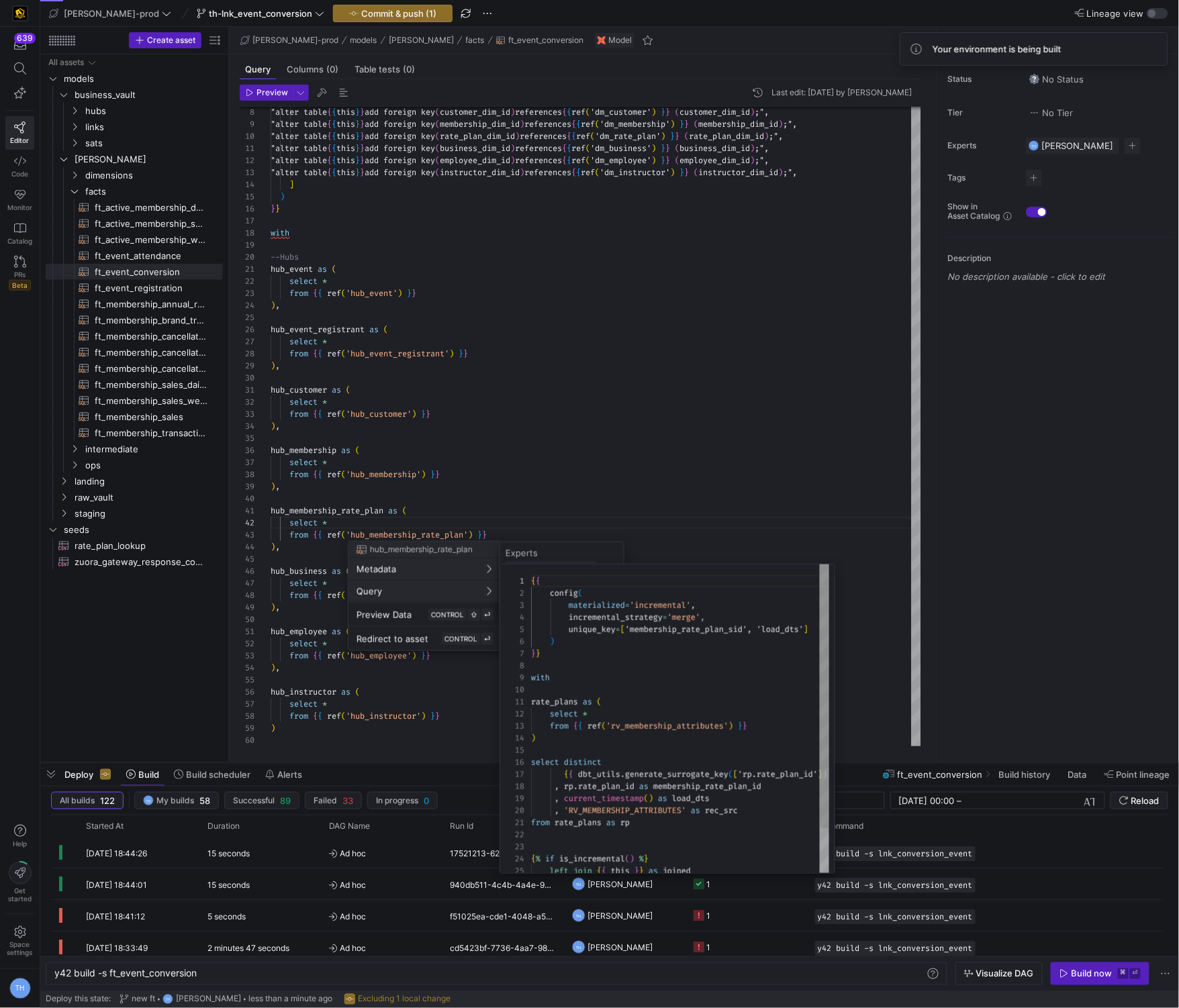
scroll to position [121, 0]
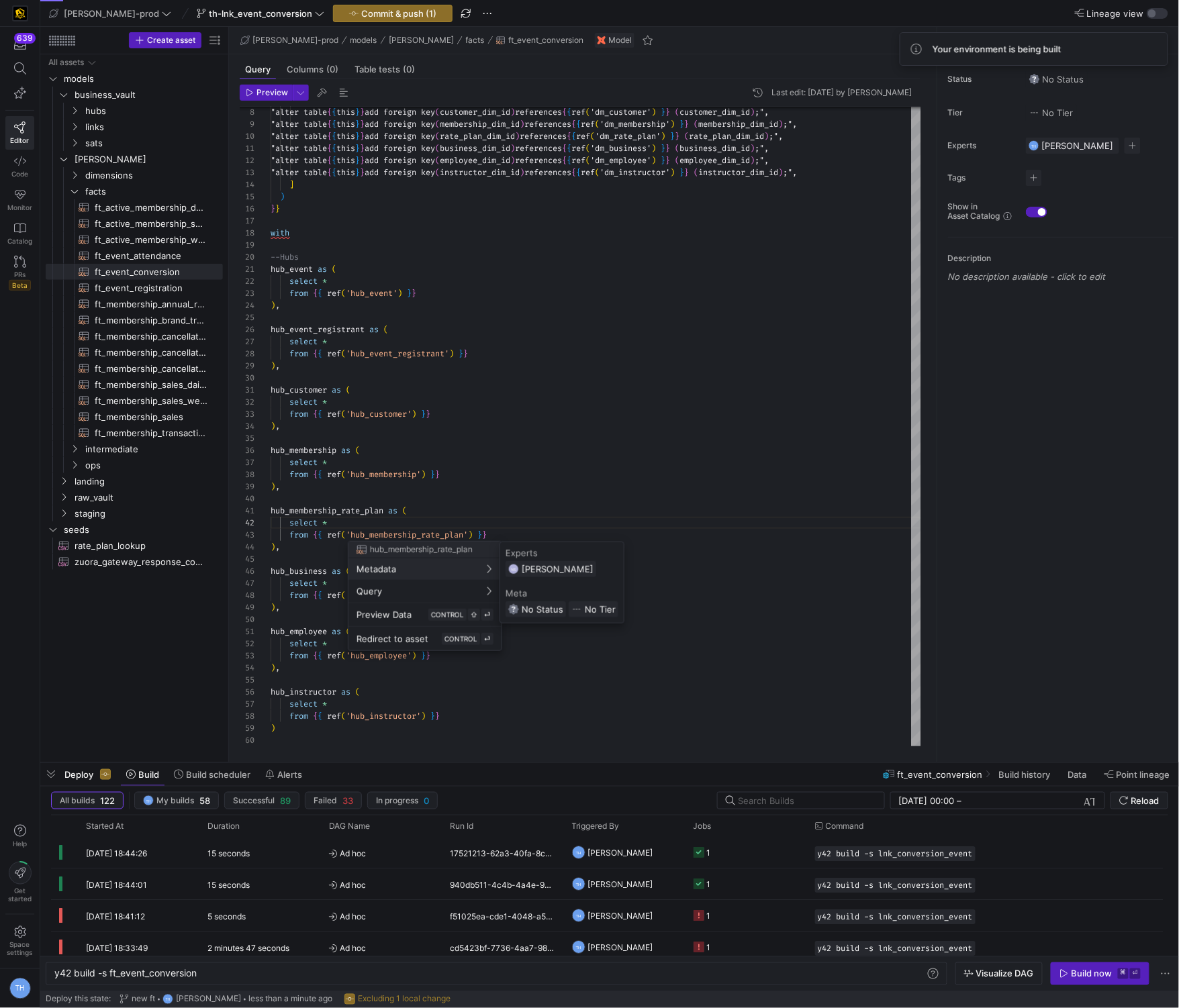
click at [576, 443] on div at bounding box center [589, 504] width 1179 height 1008
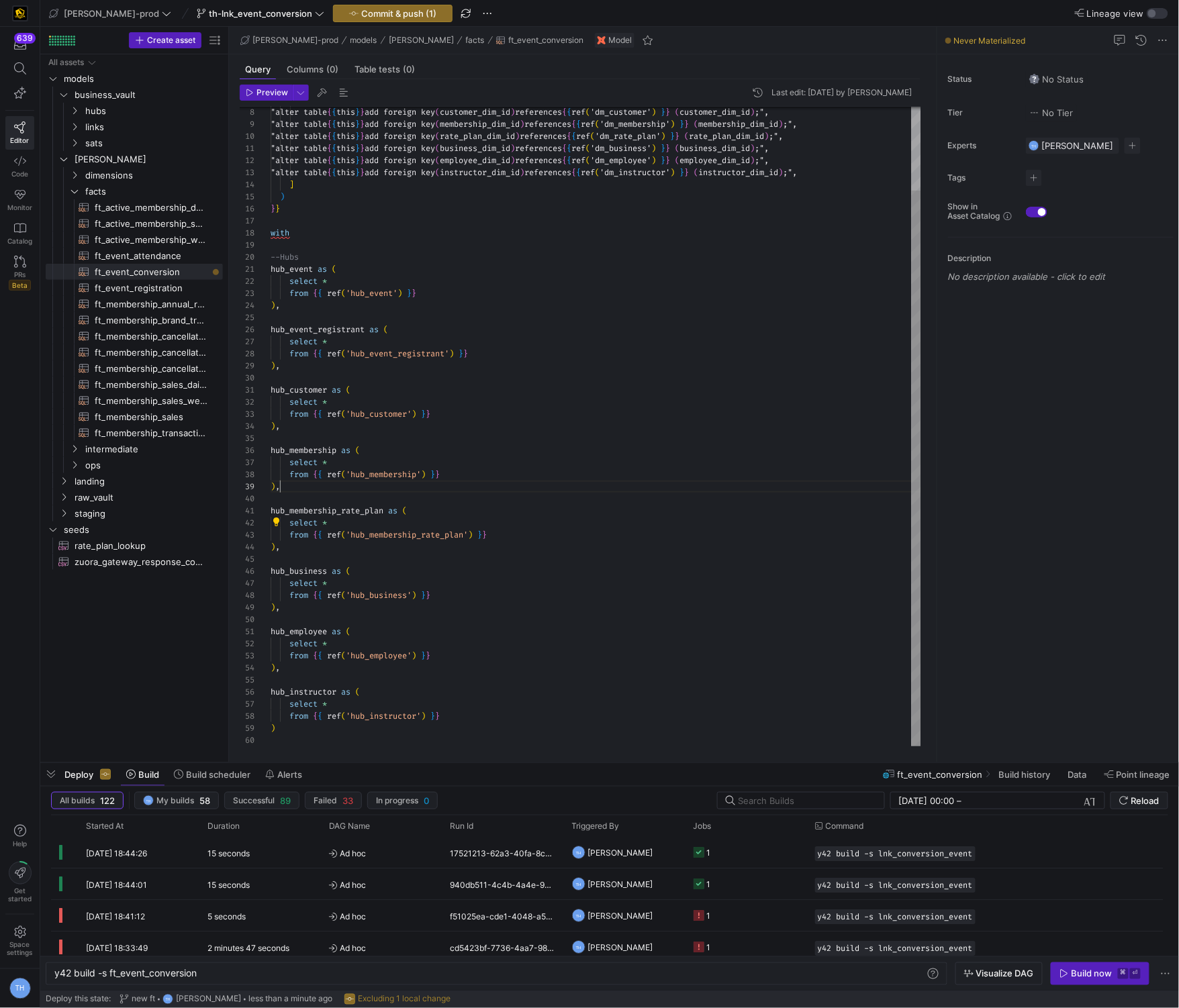
click at [600, 488] on div ""alter table { { this } } add foreign key ( customer_dim_id ) references { { re…" at bounding box center [596, 378] width 650 height 736
click at [474, 731] on div ""alter table { { this } } add foreign key ( customer_dim_id ) references { { re…" at bounding box center [596, 378] width 650 height 736
type textarea "hub_employee as ( select * from {{ ref('hub_employee') }} ), hub_instructor as …"
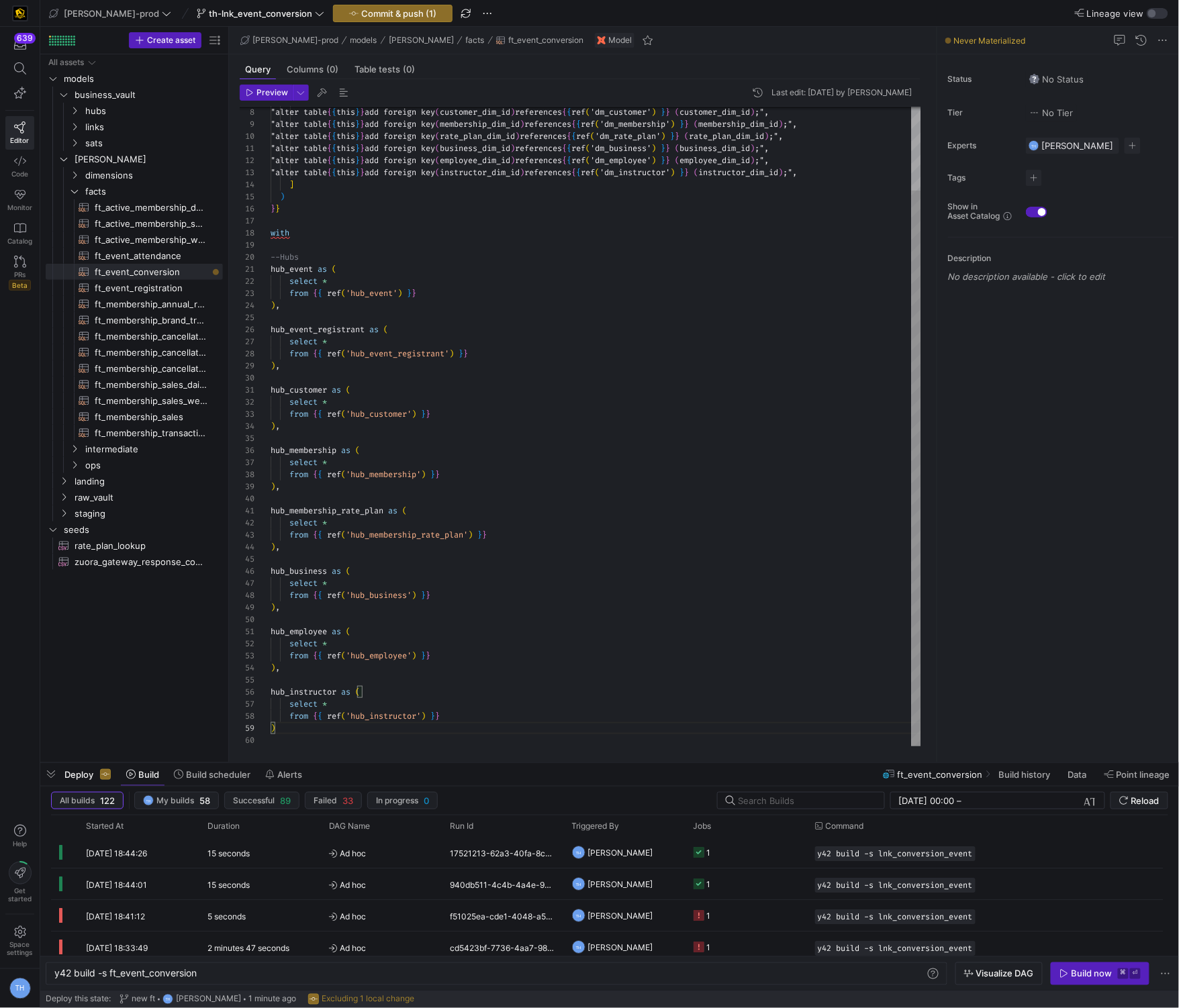
type textarea "hub_employee as ( select * from {{ ref('hub_employee') }} ), hub_instructor as …"
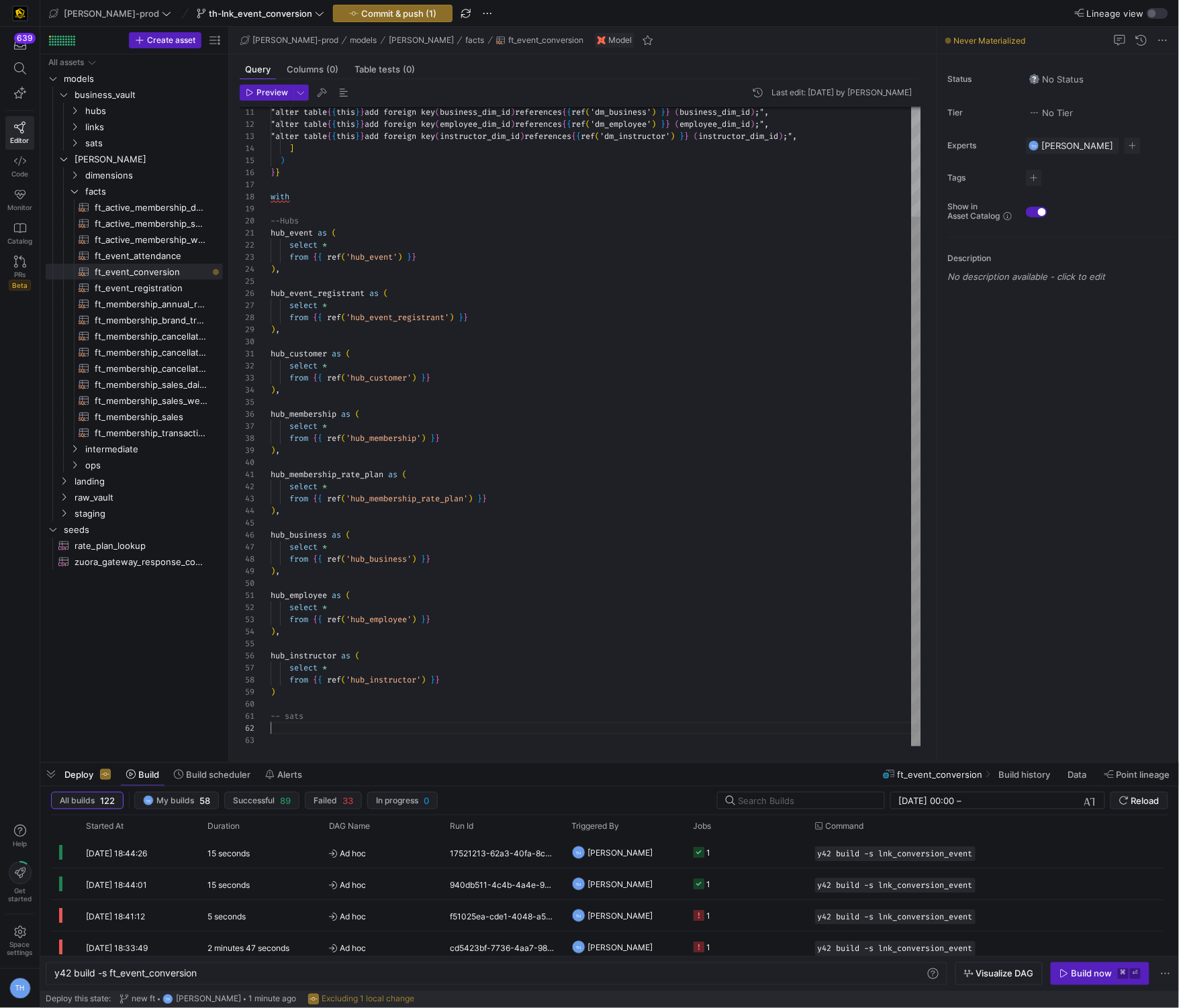
scroll to position [96, 0]
click at [333, 697] on div ""alter table { { this } } add foreign key ( business_dim_id ) references { { re…" at bounding box center [596, 360] width 650 height 772
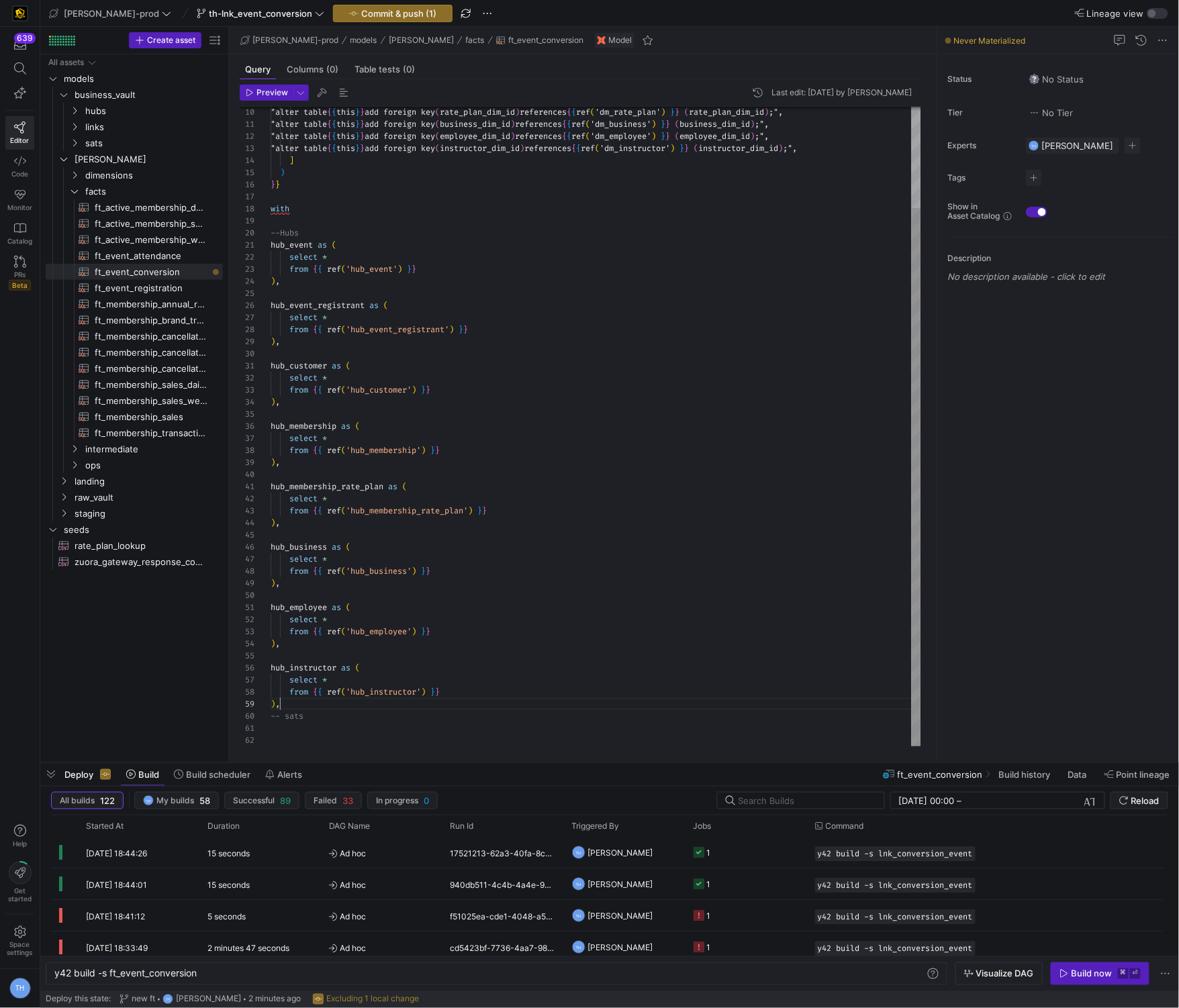
scroll to position [109, 0]
click at [323, 734] on div ""alter table { { this } } add foreign key ( business_dim_id ) references { { re…" at bounding box center [596, 373] width 650 height 772
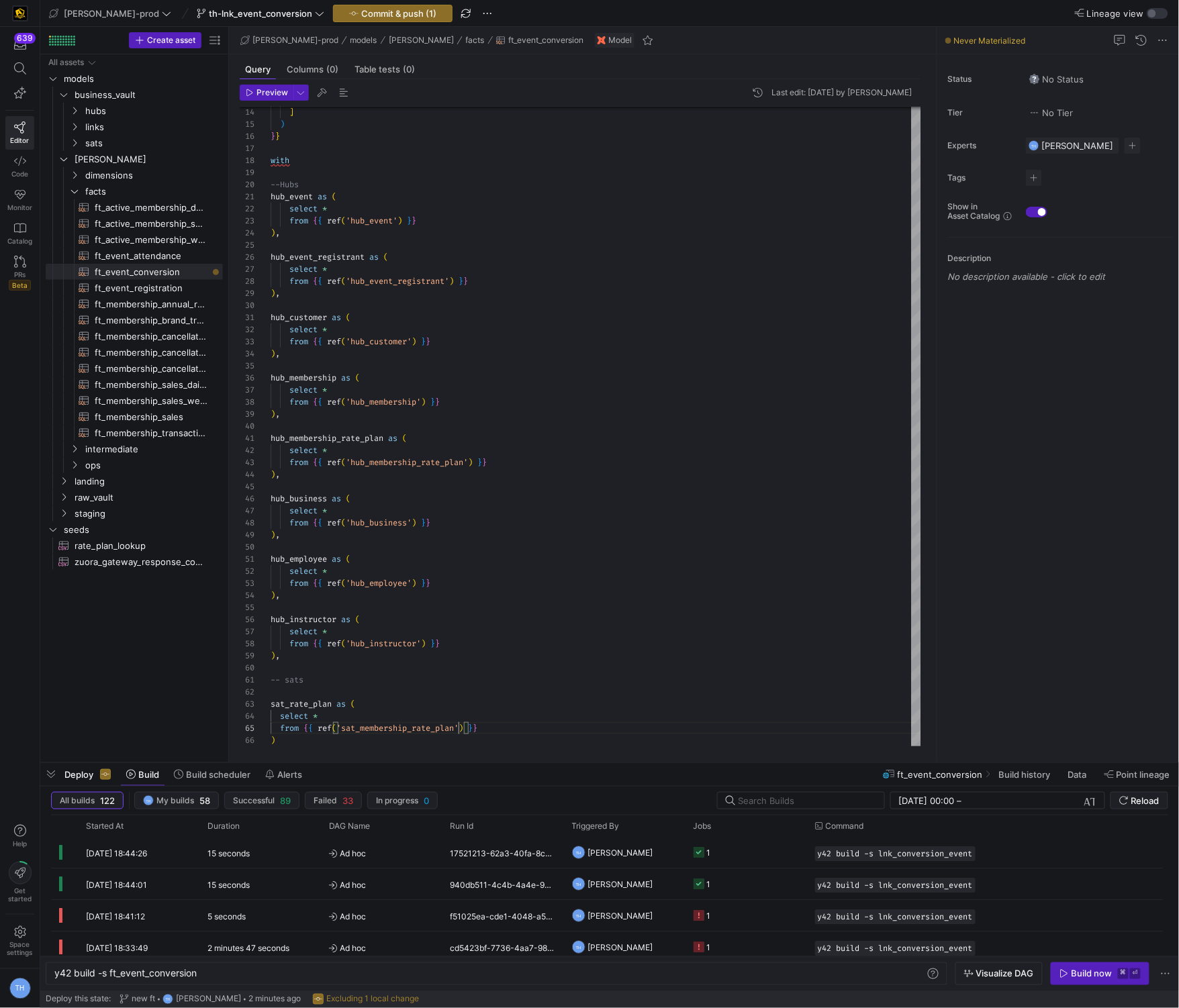
scroll to position [49, 188]
drag, startPoint x: 341, startPoint y: 437, endPoint x: 297, endPoint y: 437, distance: 44.0
click at [297, 437] on div "] ) } } with --Hubs hub_event as ( select * from { { ref ( 'hub_event' ) } } ) …" at bounding box center [596, 353] width 650 height 832
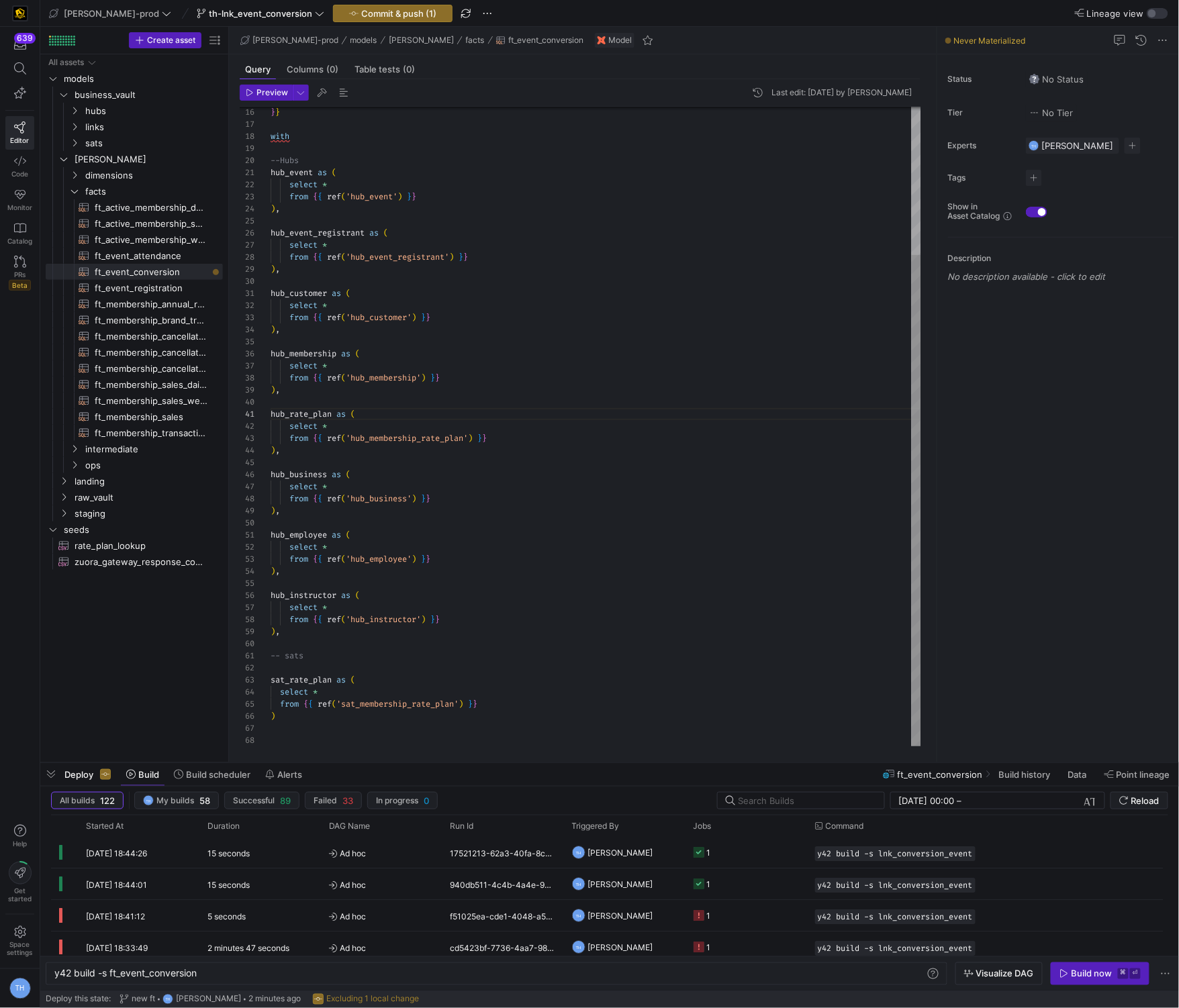
click at [317, 718] on div "} } with --Hubs hub_event as ( select * from { { ref ( 'hub_event' ) } } ) , hu…" at bounding box center [596, 330] width 650 height 832
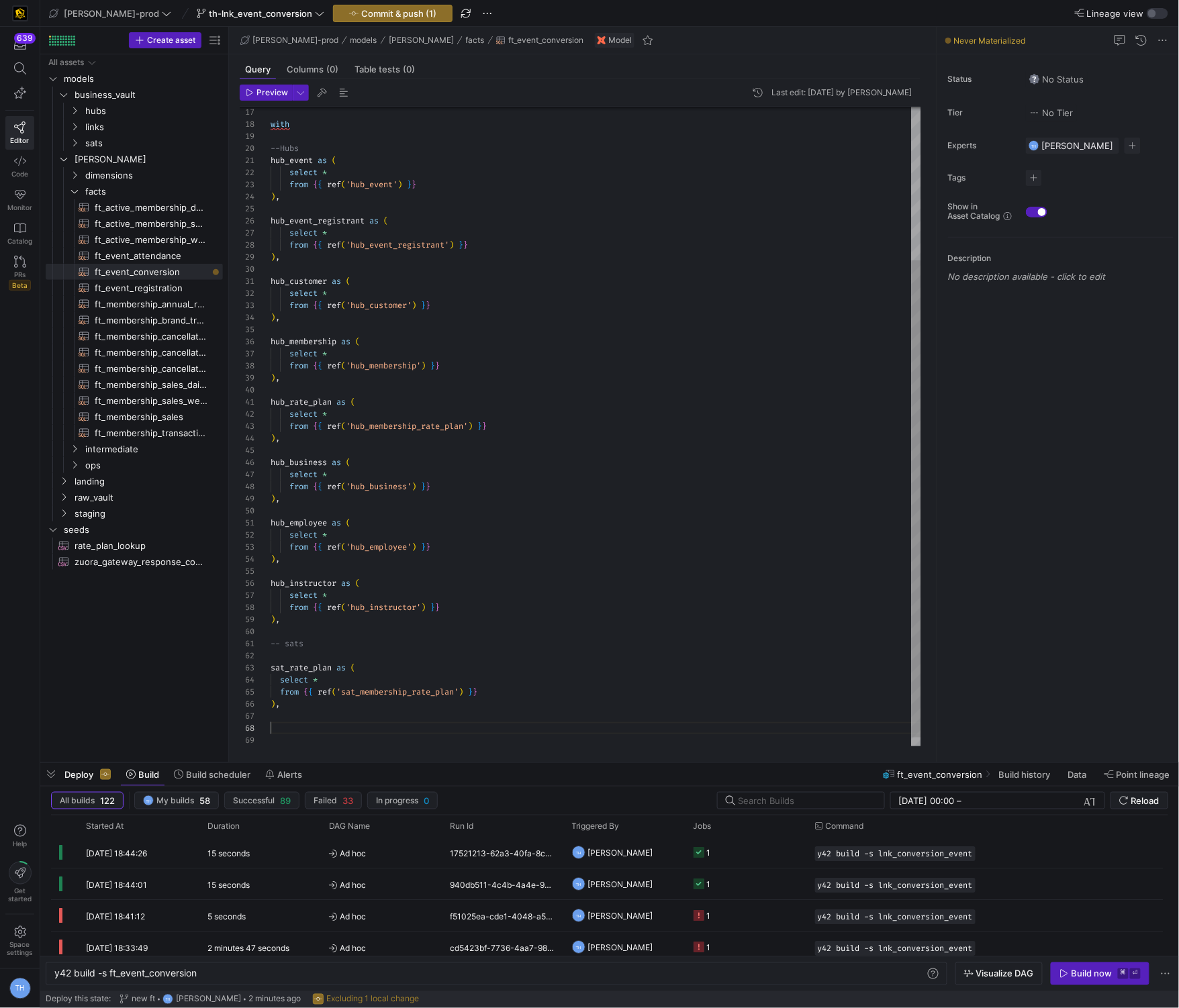
scroll to position [96, 0]
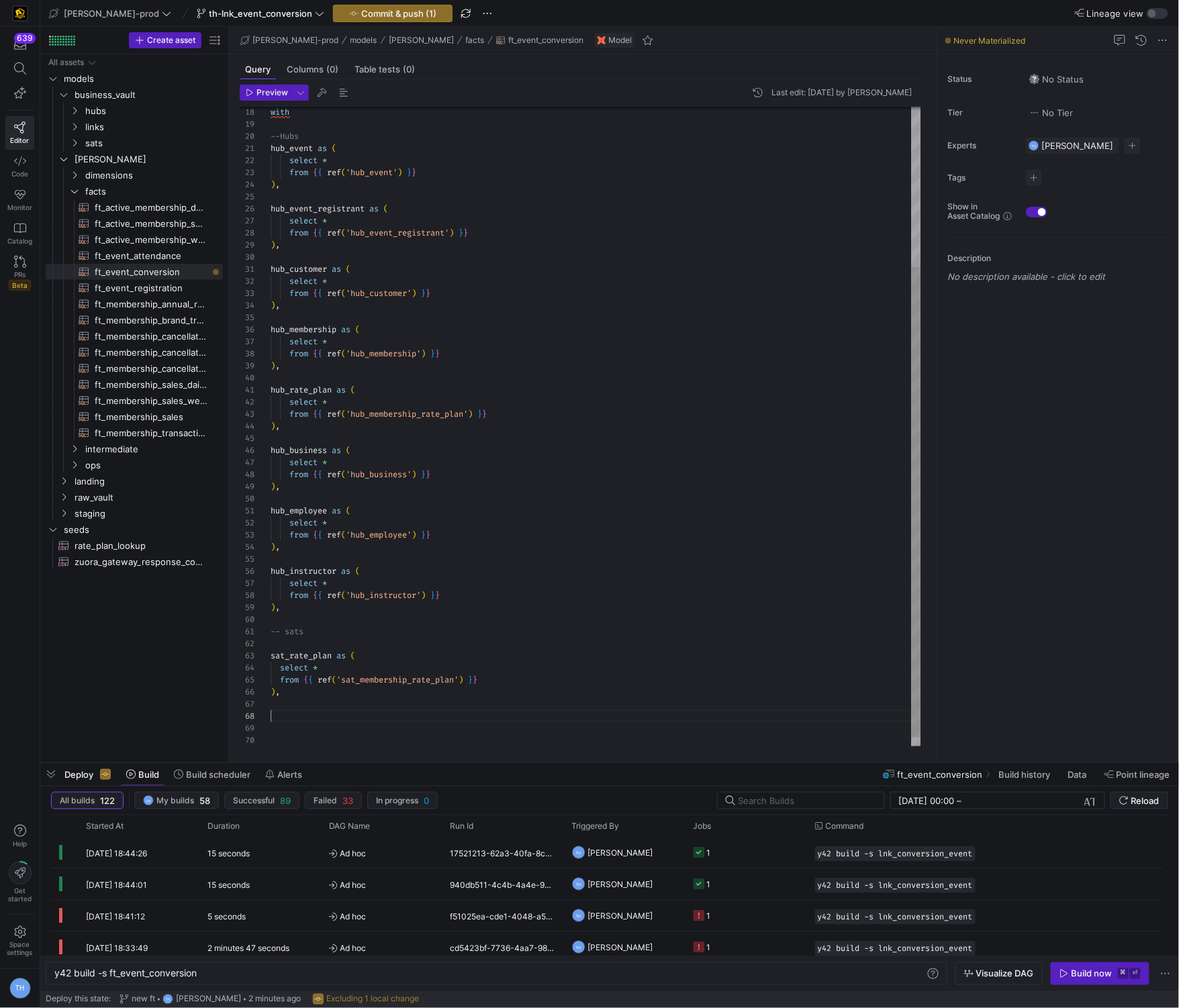
click at [302, 718] on div "with --Hubs hub_event as ( select * from { { ref ( 'hub_event' ) } } ) , hub_ev…" at bounding box center [596, 324] width 650 height 868
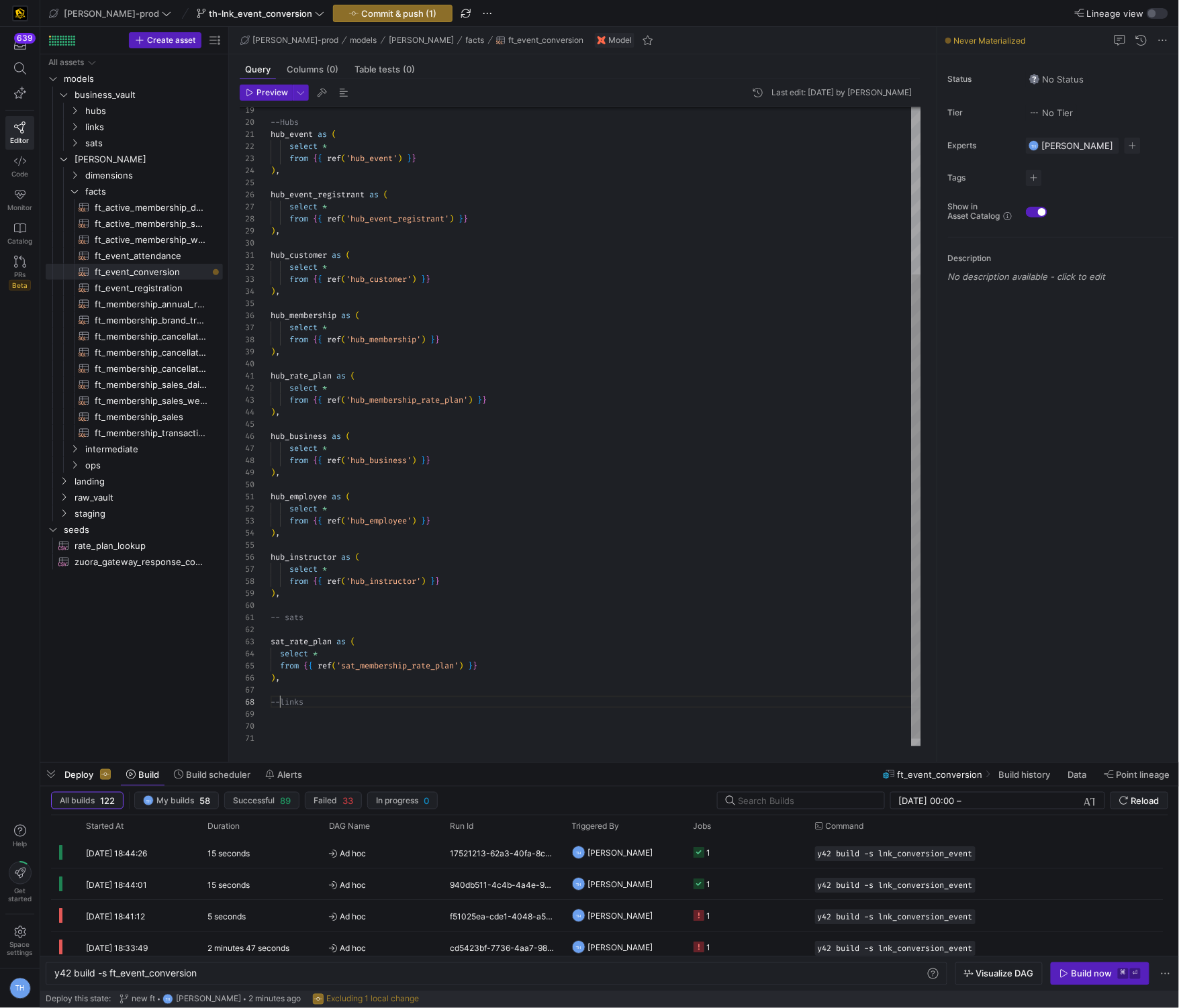
click at [281, 701] on div "--Hubs hub_event as ( select * from { { ref ( 'hub_event' ) } } ) , hub_event_r…" at bounding box center [596, 316] width 650 height 880
click at [333, 701] on div "--Hubs hub_event as ( select * from { { ref ( 'hub_event' ) } } ) , hub_event_r…" at bounding box center [596, 316] width 650 height 880
type textarea "-- sats sat_rate_plan as ( select * from {{ ref('sat_membership_rate_plan') }} …"
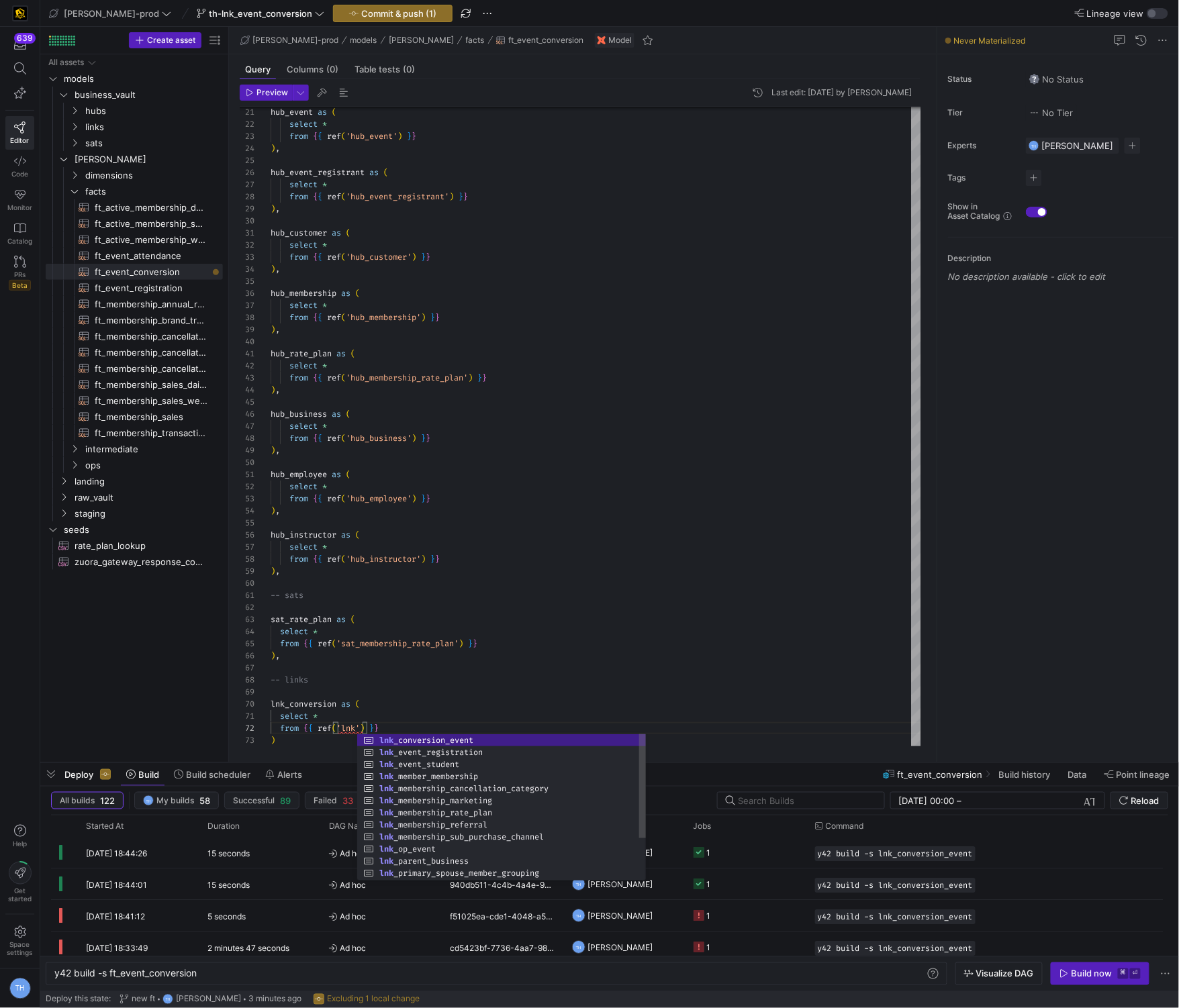
scroll to position [11, 169]
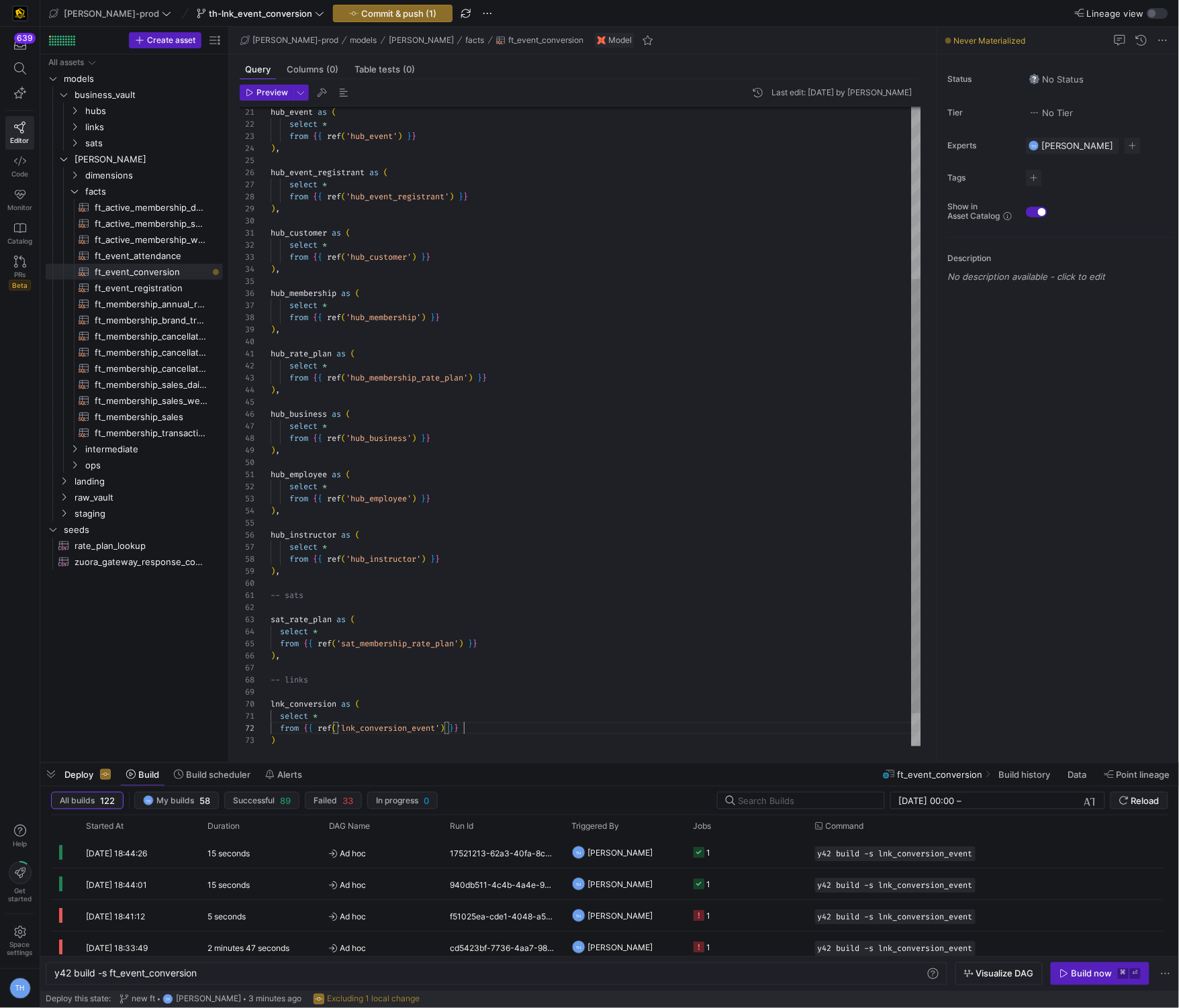
click at [498, 734] on div "hub_event as ( select * from { { ref ( 'hub_event' ) } } ) , hub_event_registra…" at bounding box center [596, 323] width 650 height 940
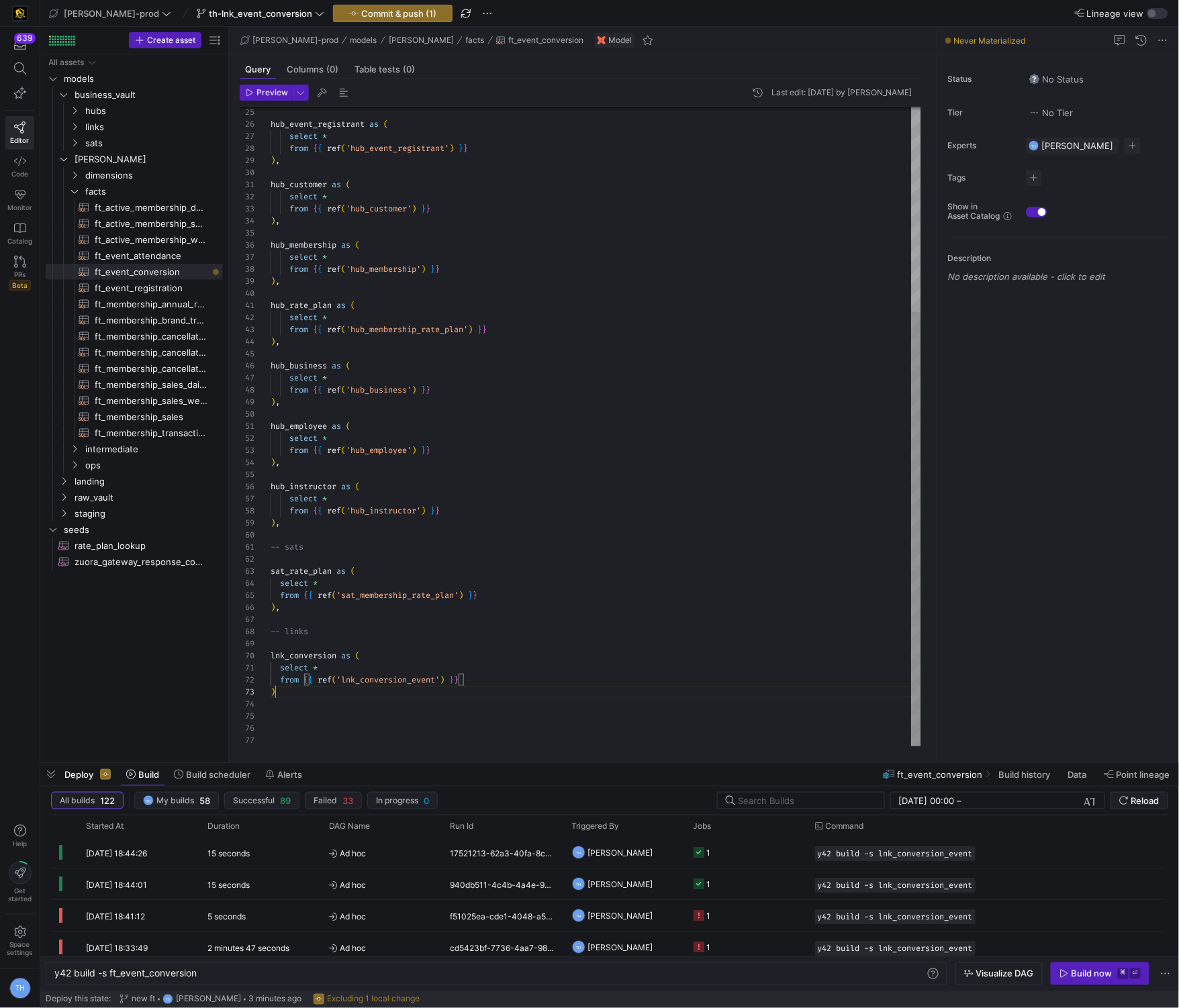
scroll to position [24, 4]
click at [410, 688] on div "hub_event_registrant as ( select * from { { ref ( 'hub_event_registrant' ) } } …" at bounding box center [596, 275] width 650 height 940
click at [349, 715] on div "hub_event_registrant as ( select * from { { ref ( 'hub_event_registrant' ) } } …" at bounding box center [596, 288] width 650 height 965
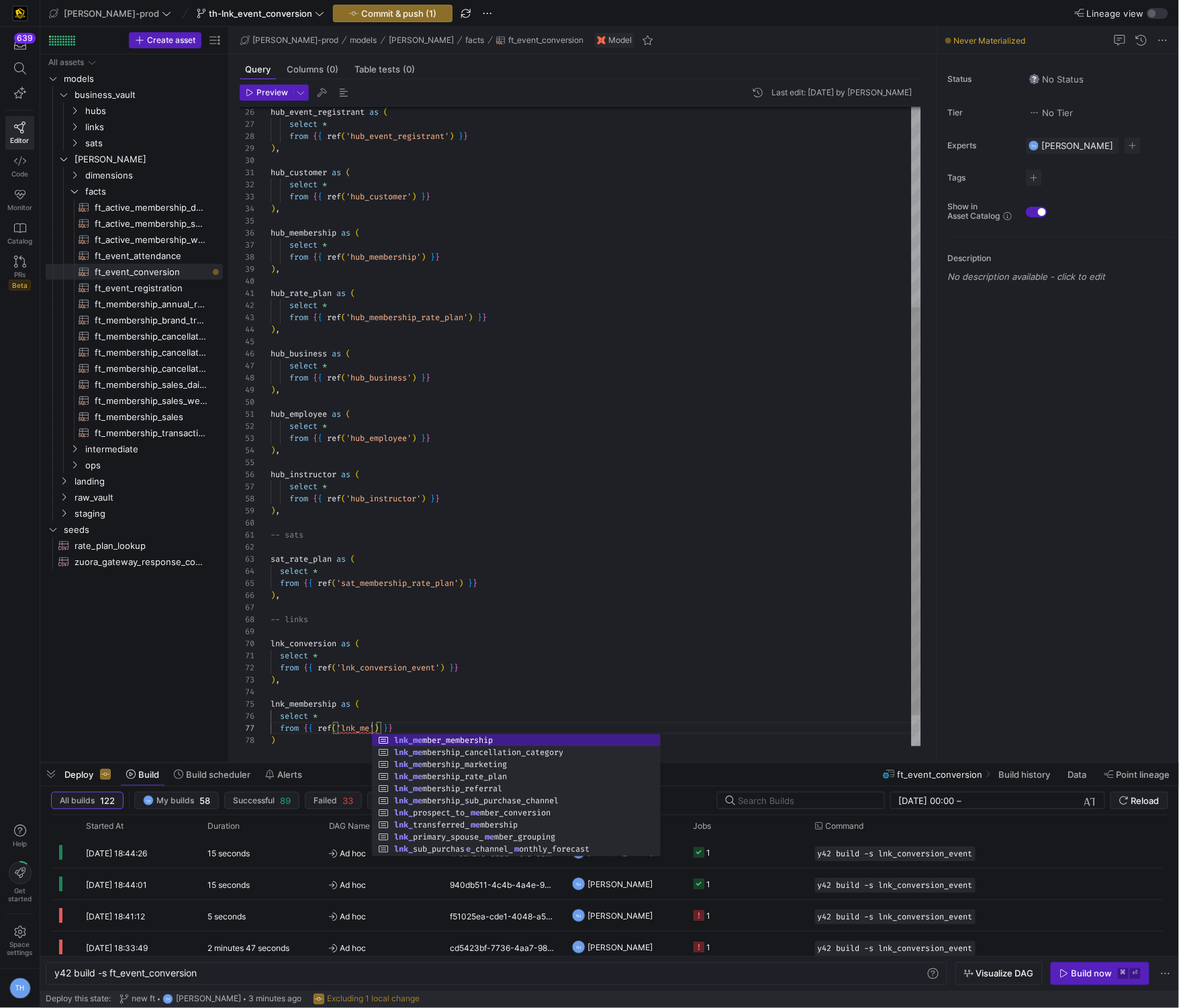
scroll to position [71, 106]
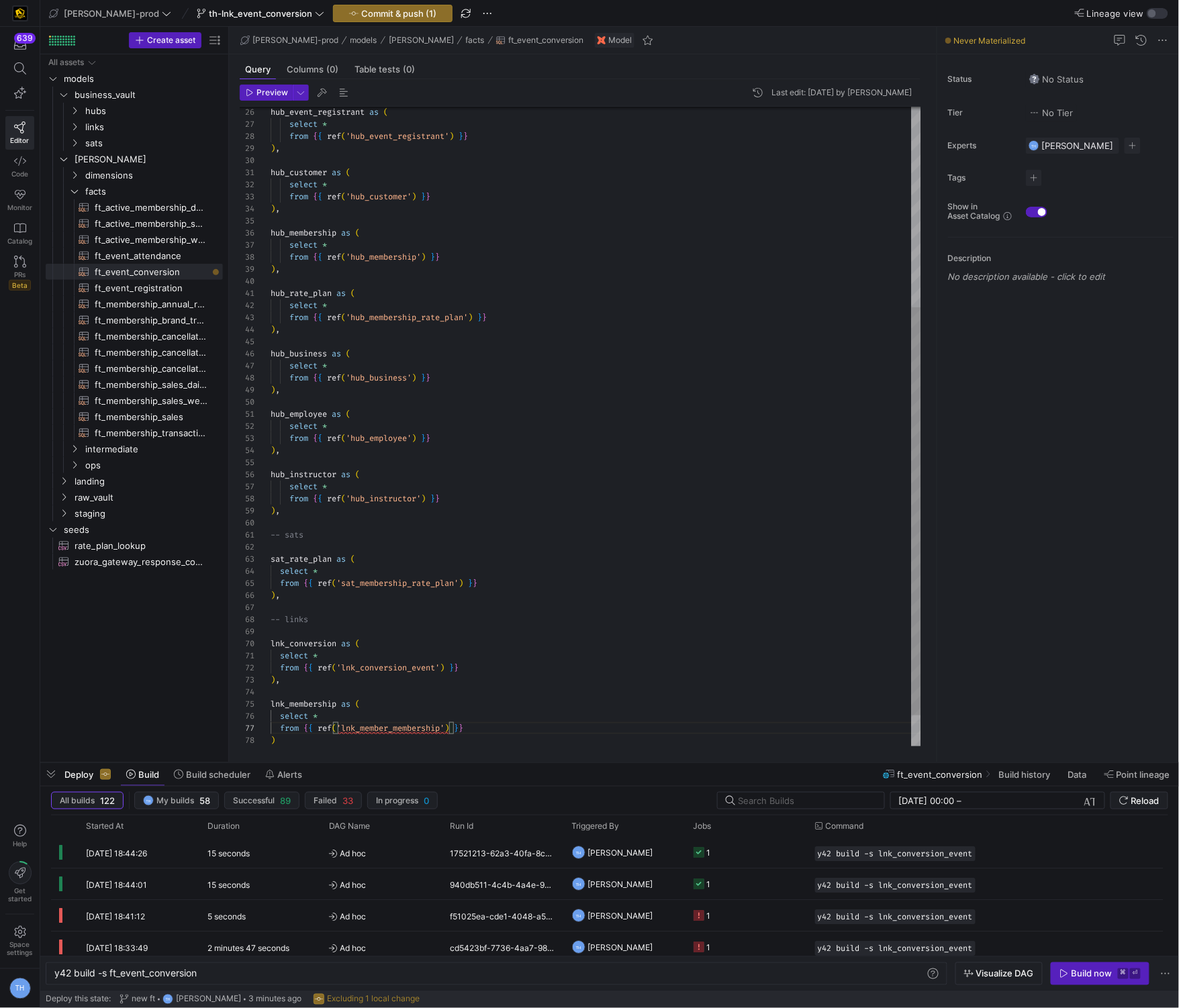
click at [372, 584] on div "hub_event_registrant as ( select * from { { ref ( 'hub_event_registrant' ) } } …" at bounding box center [596, 293] width 650 height 1001
click at [371, 516] on div "hub_event_registrant as ( select * from { { ref ( 'hub_event_registrant' ) } } …" at bounding box center [596, 293] width 650 height 1001
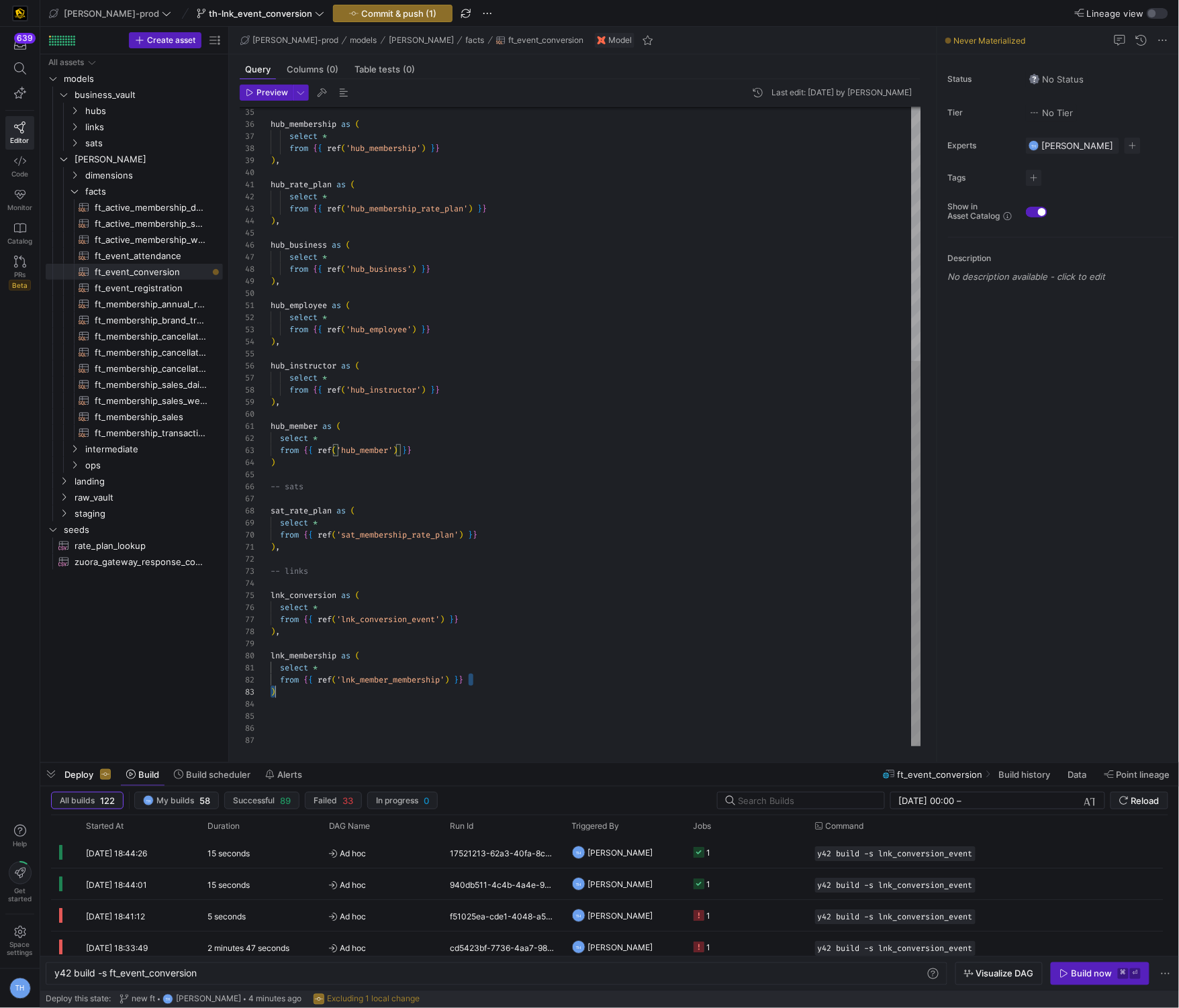
click at [498, 686] on div "hub_membership as ( select * from { { ref ( 'hub_membership' ) } } ) , hub_rate…" at bounding box center [596, 215] width 650 height 1061
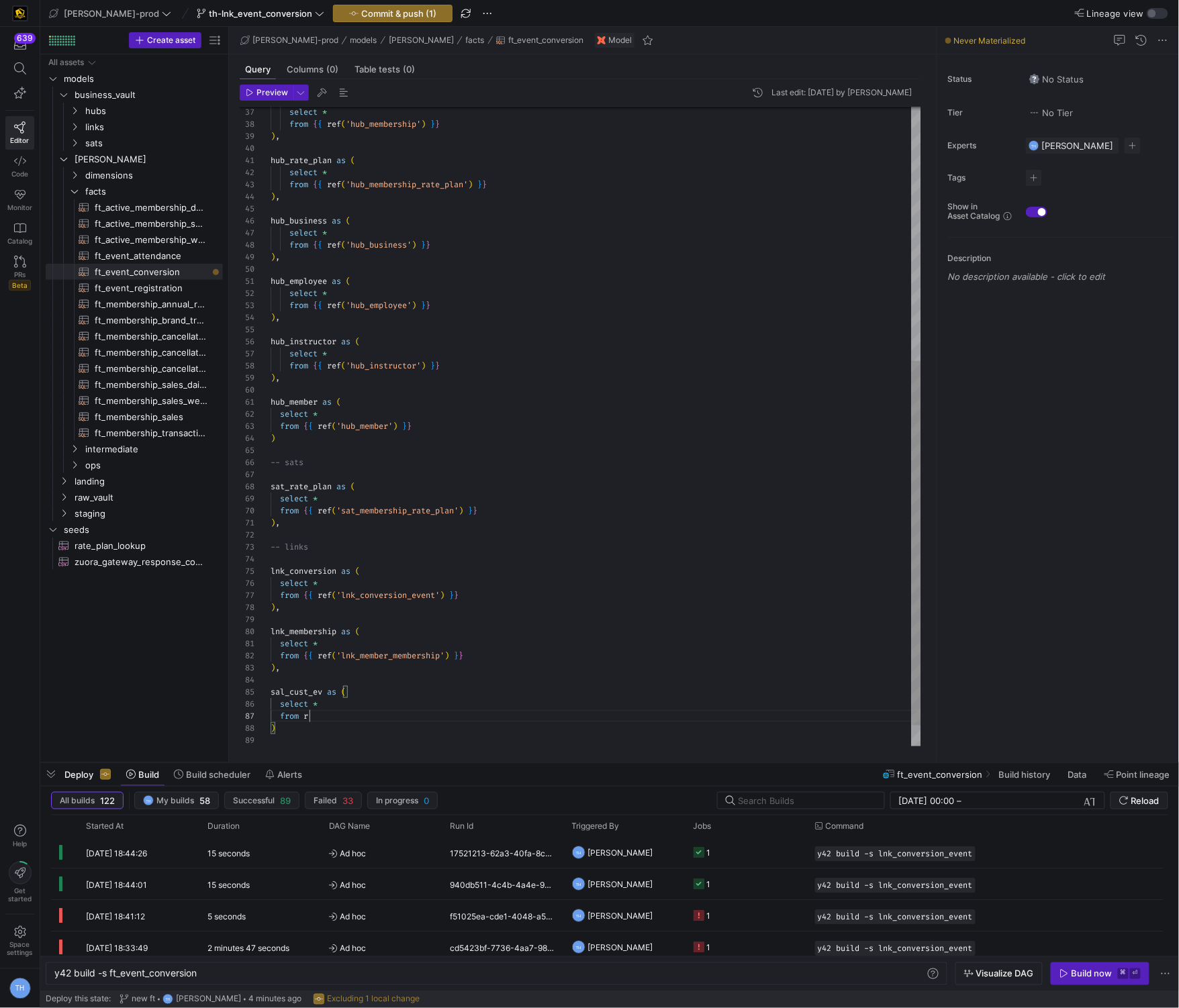
scroll to position [36, 0]
click at [316, 675] on div "select * from { { ref ( 'hub_membership' ) } } ) , hub_rate_plan as ( select * …" at bounding box center [596, 221] width 650 height 1121
click at [360, 732] on div "select * from { { ref ( 'hub_membership' ) } } ) , hub_rate_plan as ( select * …" at bounding box center [596, 221] width 650 height 1121
click at [366, 707] on div "select * from { { ref ( 'hub_membership' ) } } ) , hub_rate_plan as ( select * …" at bounding box center [596, 221] width 650 height 1121
click at [366, 711] on div "select * from { { ref ( 'hub_membership' ) } } ) , hub_rate_plan as ( select * …" at bounding box center [596, 221] width 650 height 1121
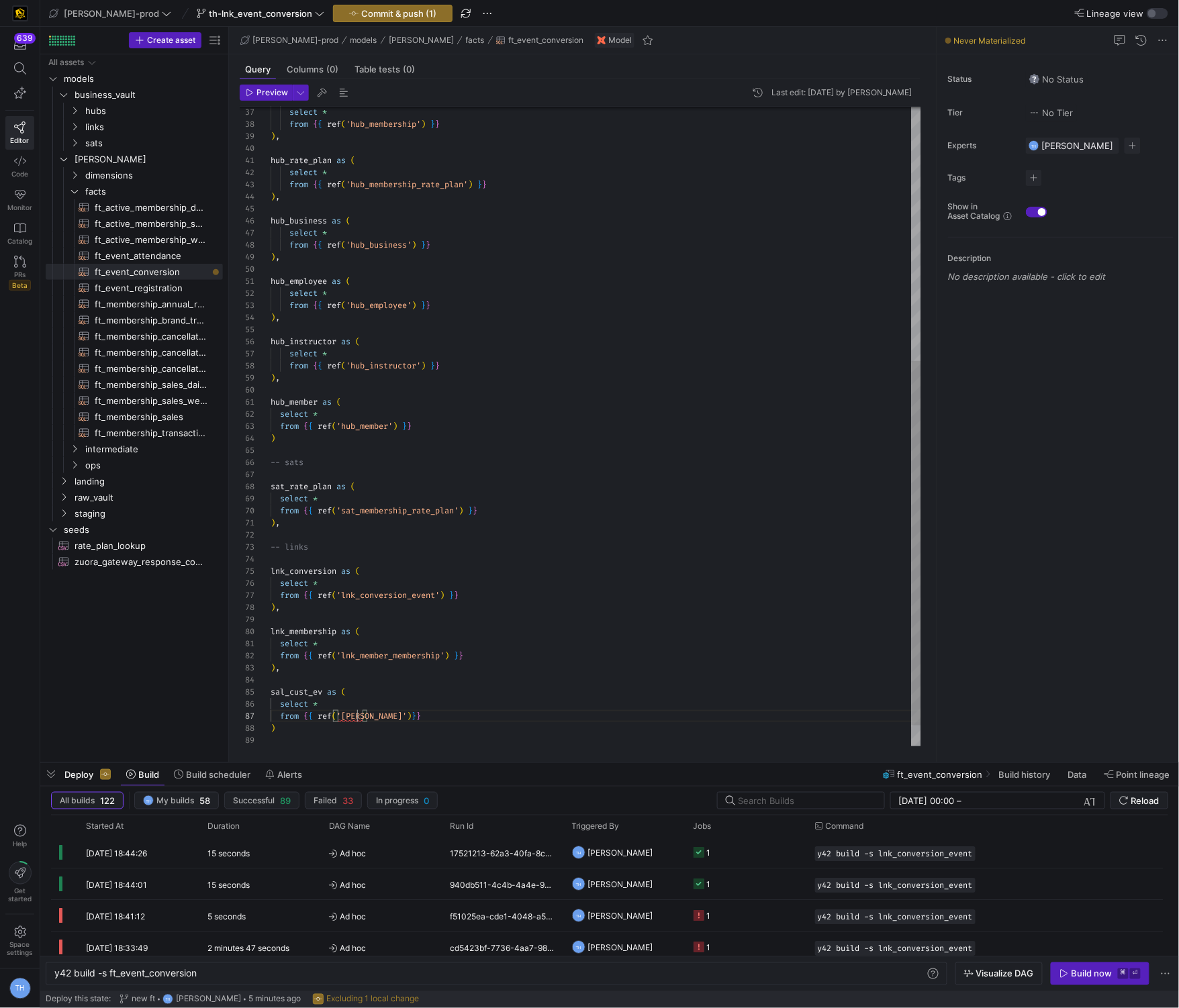
scroll to position [71, 86]
click at [132, 144] on span "sats" at bounding box center [136, 143] width 103 height 15
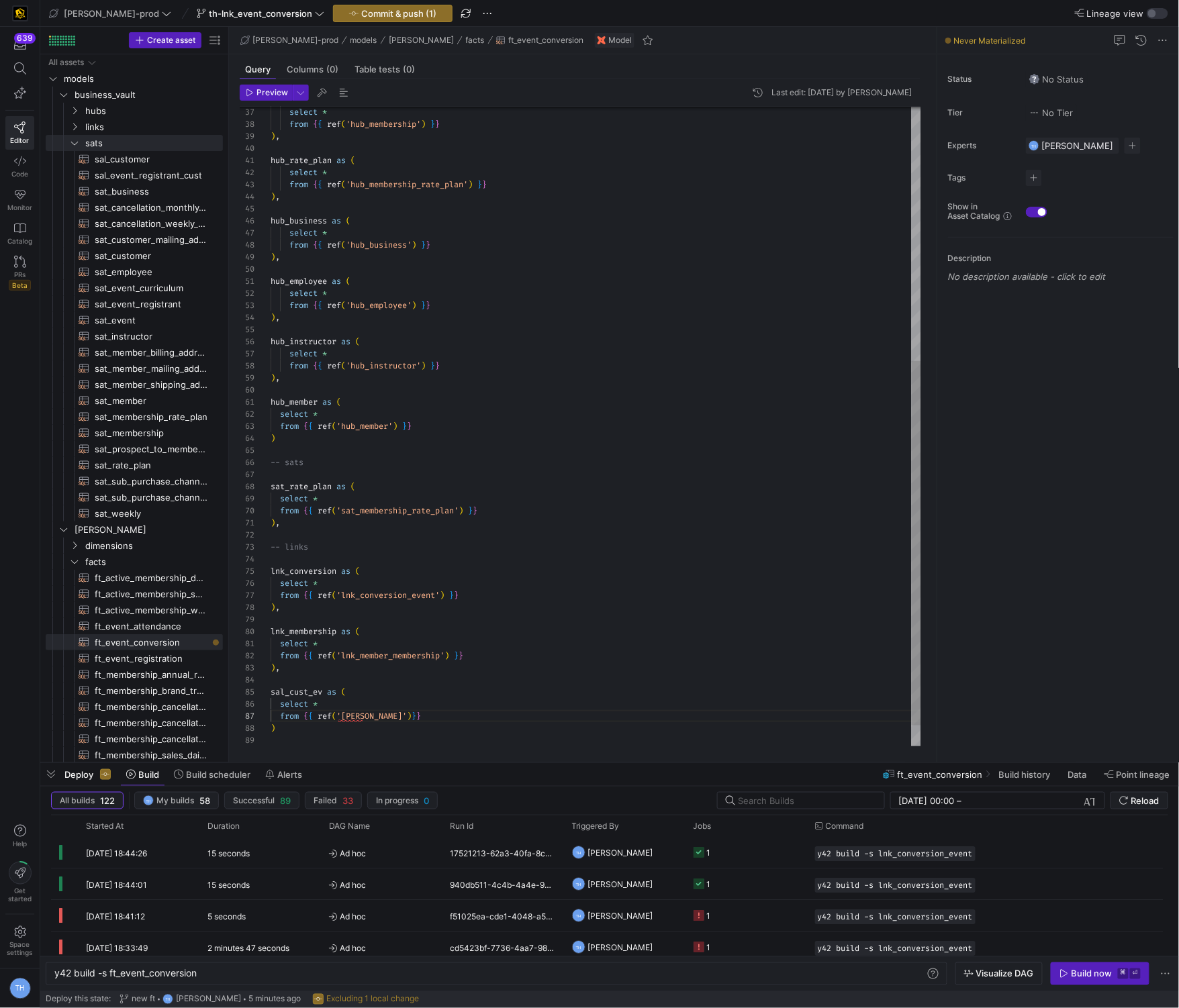
click at [358, 716] on div "select * from { { ref ( 'hub_membership' ) } } ) , hub_rate_plan as ( select * …" at bounding box center [596, 221] width 650 height 1121
type textarea "select * from {{ ref('lnk_member_membership') }} ), sal_cust_ev as ( select * f…"
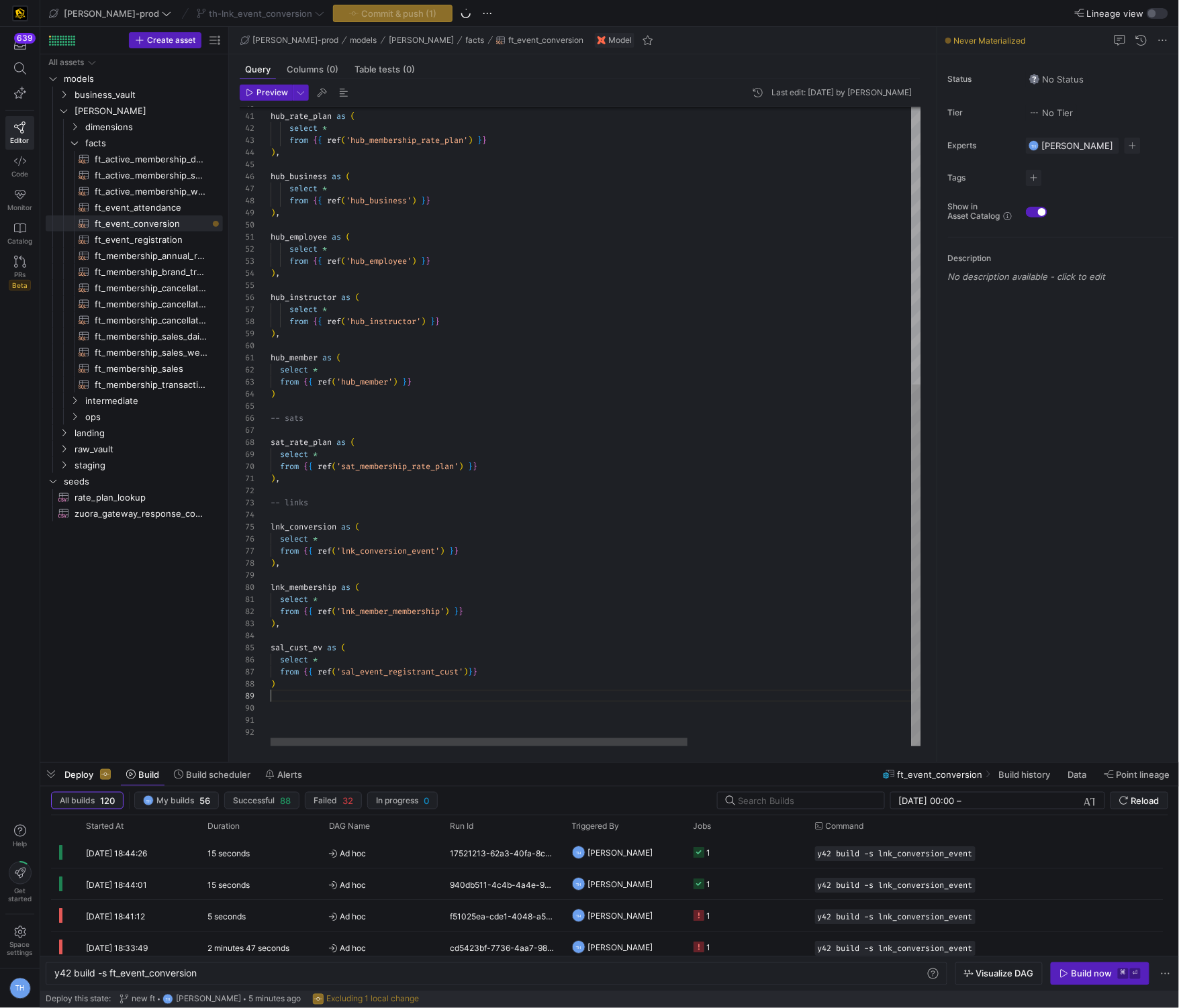
scroll to position [96, 0]
click at [337, 702] on div "hub_rate_plan as ( select * from { { ref ( 'hub_membership_rate_plan' ) } } ) ,…" at bounding box center [770, 181] width 999 height 1130
click at [340, 684] on div "hub_rate_plan as ( select * from { { ref ( 'hub_membership_rate_plan' ) } } ) ,…" at bounding box center [770, 181] width 999 height 1130
click at [355, 392] on div "hub_rate_plan as ( select * from { { ref ( 'hub_membership_rate_plan' ) } } ) ,…" at bounding box center [770, 181] width 999 height 1130
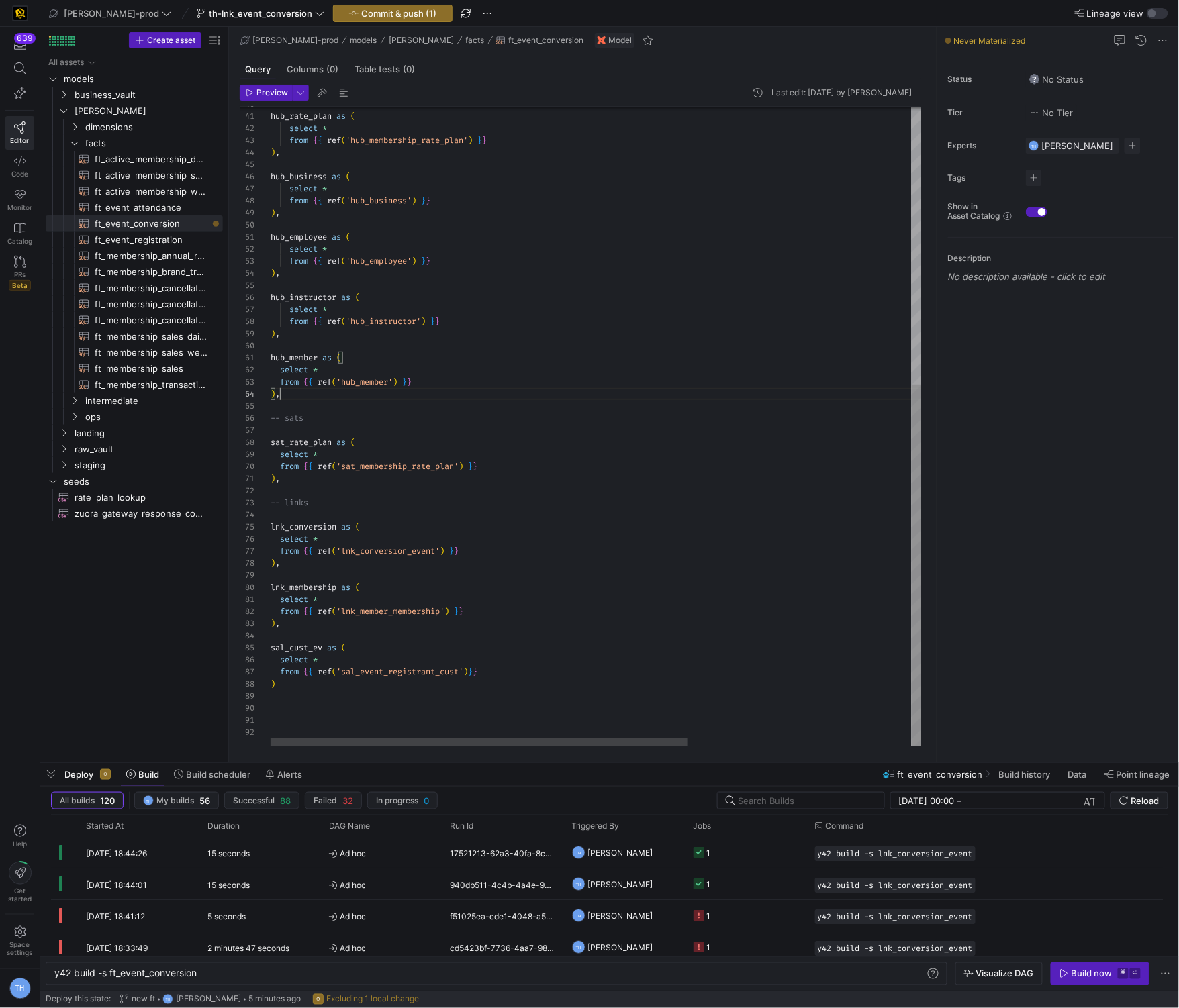
scroll to position [36, 10]
type textarea "hub_member as ( select * from {{ ref('hub_member') }} ), -- sats sat_rate_plan …"
click at [180, 205] on span "ft_event_attendance​​​​​​​​​​" at bounding box center [151, 208] width 112 height 15
type textarea "y42 build -s ft_event_attendance"
type textarea "{{ config( post_hook = [ "alter table {{ this }} add primary key (event_close_d…"
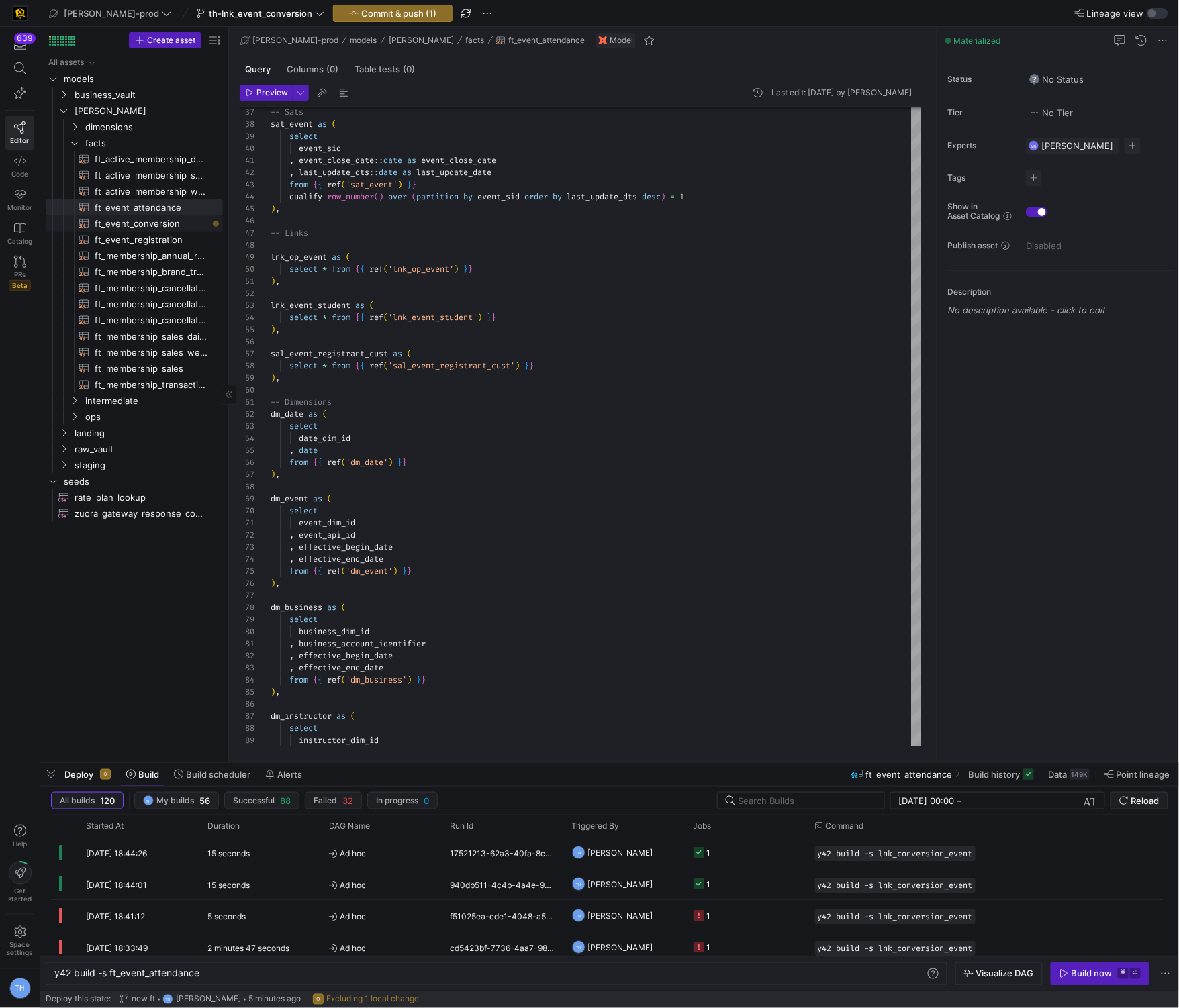
click at [190, 227] on span "ft_event_conversion​​​​​​​​​​" at bounding box center [151, 224] width 112 height 15
type textarea "y42 build -s ft_event_conversion"
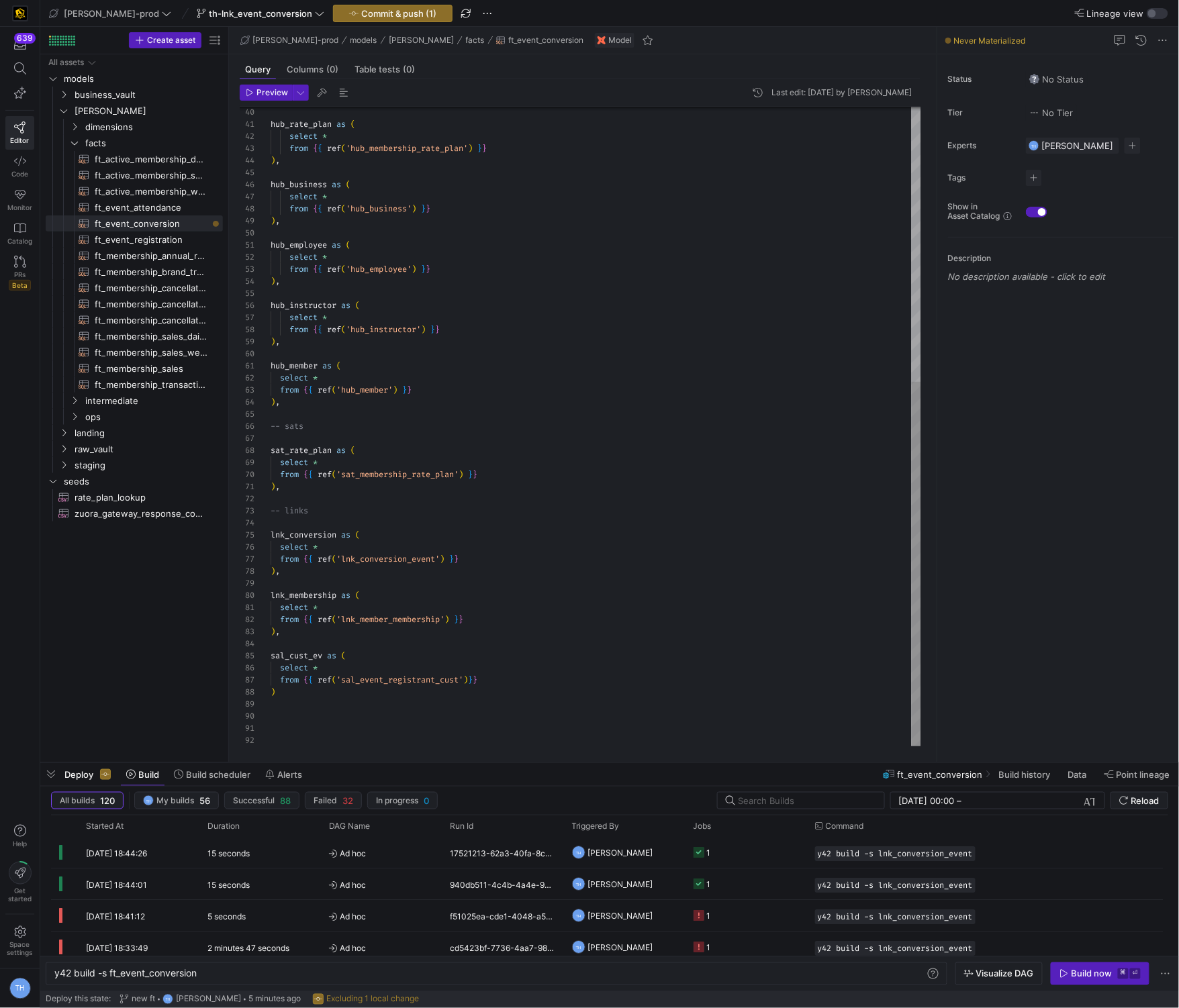
scroll to position [96, 0]
click at [316, 702] on div "hub_rate_plan as ( select * from { { ref ( 'hub_membership_rate_plan' ) } } ) ,…" at bounding box center [596, 185] width 650 height 1121
click at [320, 692] on div "hub_rate_plan as ( select * from { { ref ( 'hub_membership_rate_plan' ) } } ) ,…" at bounding box center [596, 185] width 650 height 1121
click at [357, 702] on div "hub_business as ( select * from { { ref ( 'hub_business' ) } } ) , hub_employee…" at bounding box center [596, 154] width 650 height 1182
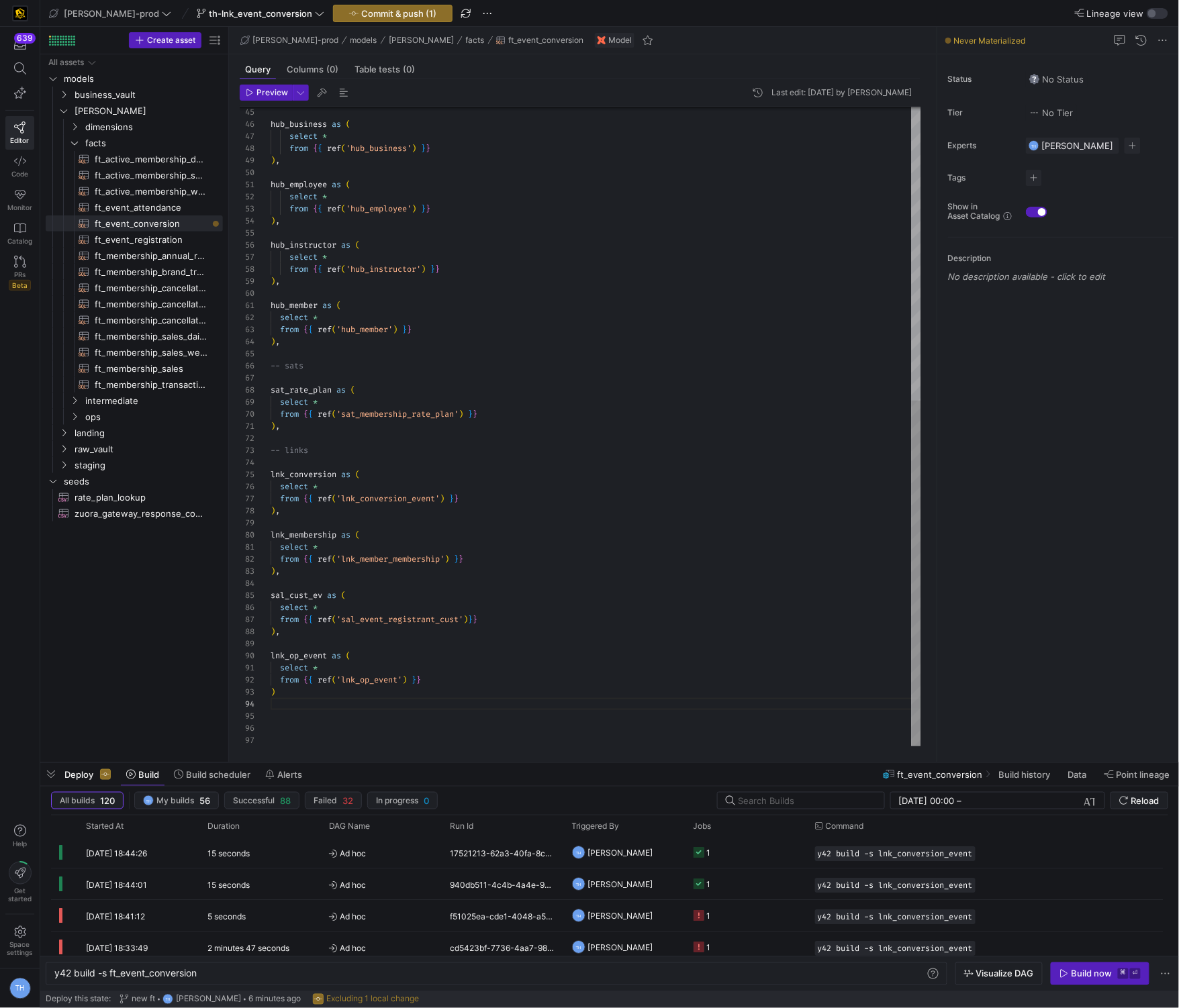
click at [335, 702] on div "hub_business as ( select * from { { ref ( 'hub_business' ) } } ) , hub_employee…" at bounding box center [596, 154] width 650 height 1182
click at [335, 696] on div "hub_business as ( select * from { { ref ( 'hub_business' ) } } ) , hub_employee…" at bounding box center [596, 154] width 650 height 1182
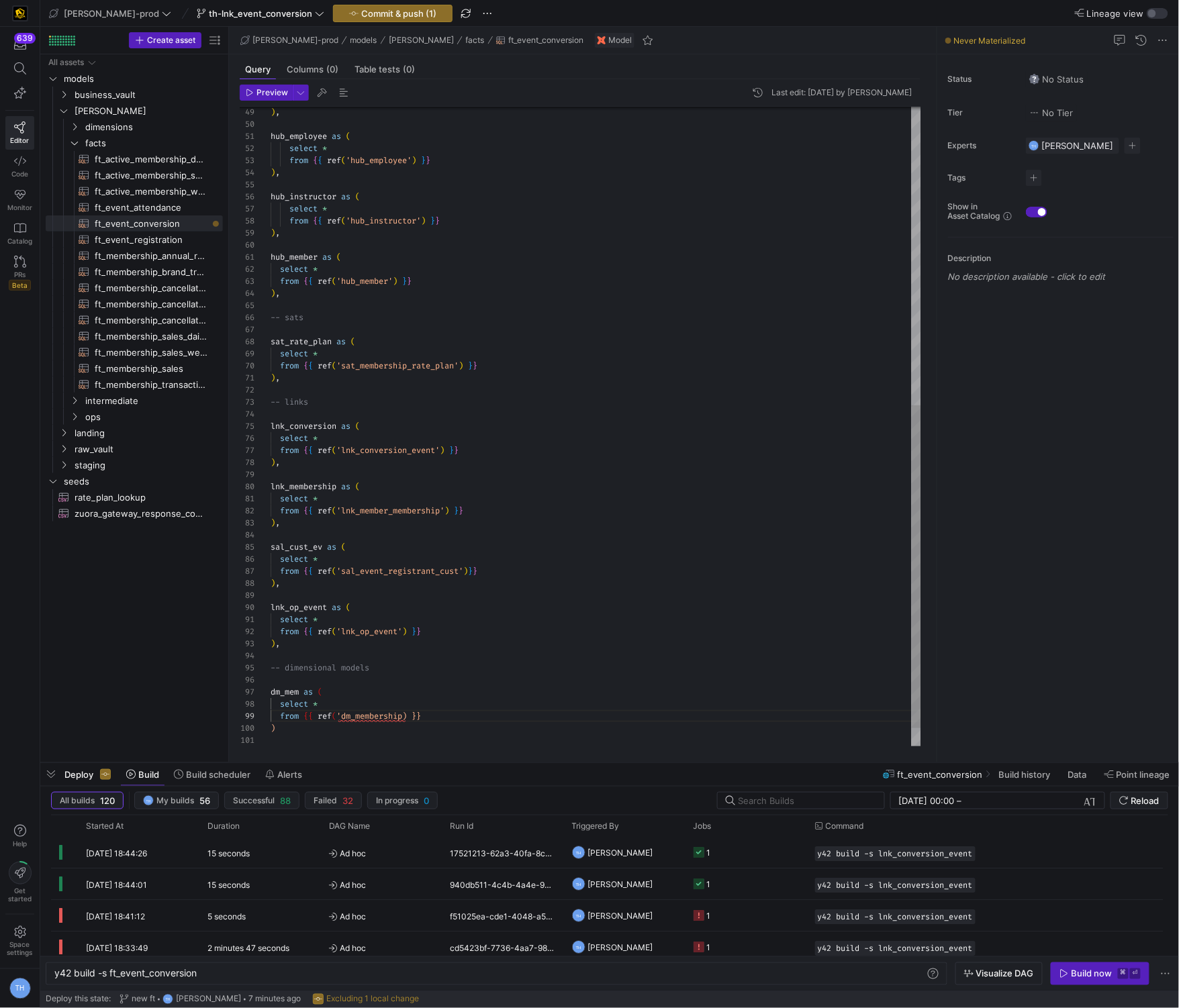
scroll to position [96, 139]
click at [306, 734] on div at bounding box center [589, 504] width 1179 height 1008
click at [301, 732] on div ") , hub_employee as ( select * from { { ref ( 'hub_employee' ) } } ) , hub_inst…" at bounding box center [596, 150] width 650 height 1267
type textarea "select * from {{ ref('lnk_op_event') }} ), -- dimensional models dm_mem as ( se…"
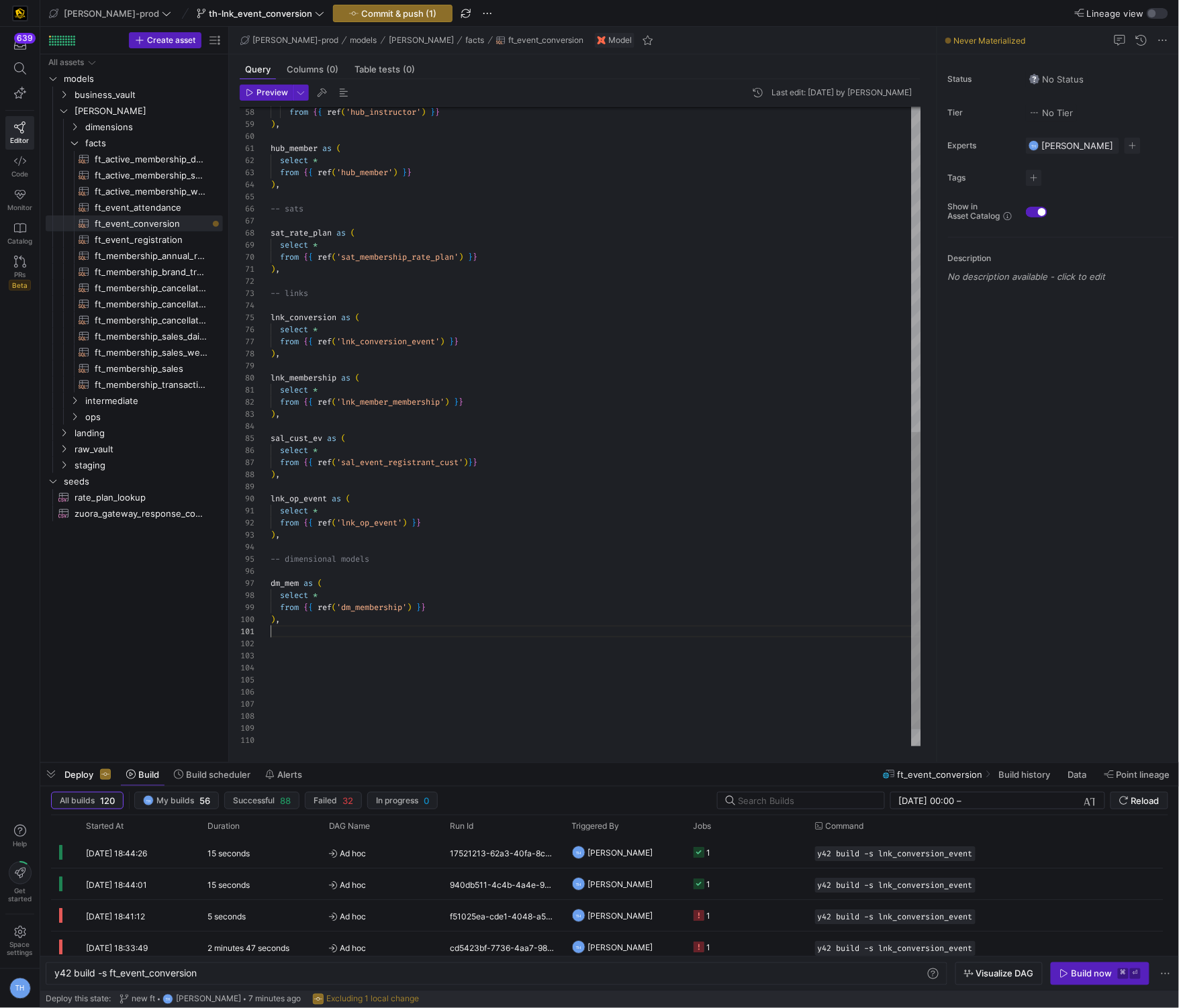
scroll to position [0, 0]
click at [346, 635] on div "from { { ref ( 'hub_instructor' ) } } ) , hub_member as ( select * from { { ref…" at bounding box center [596, 94] width 650 height 1376
click at [344, 674] on div "from { { ref ( 'hub_instructor' ) } } ) , hub_member as ( select * from { { ref…" at bounding box center [596, 118] width 650 height 1423
click at [337, 678] on div "from { { ref ( 'hub_instructor' ) } } ) , hub_member as ( select * from { { ref…" at bounding box center [596, 118] width 650 height 1423
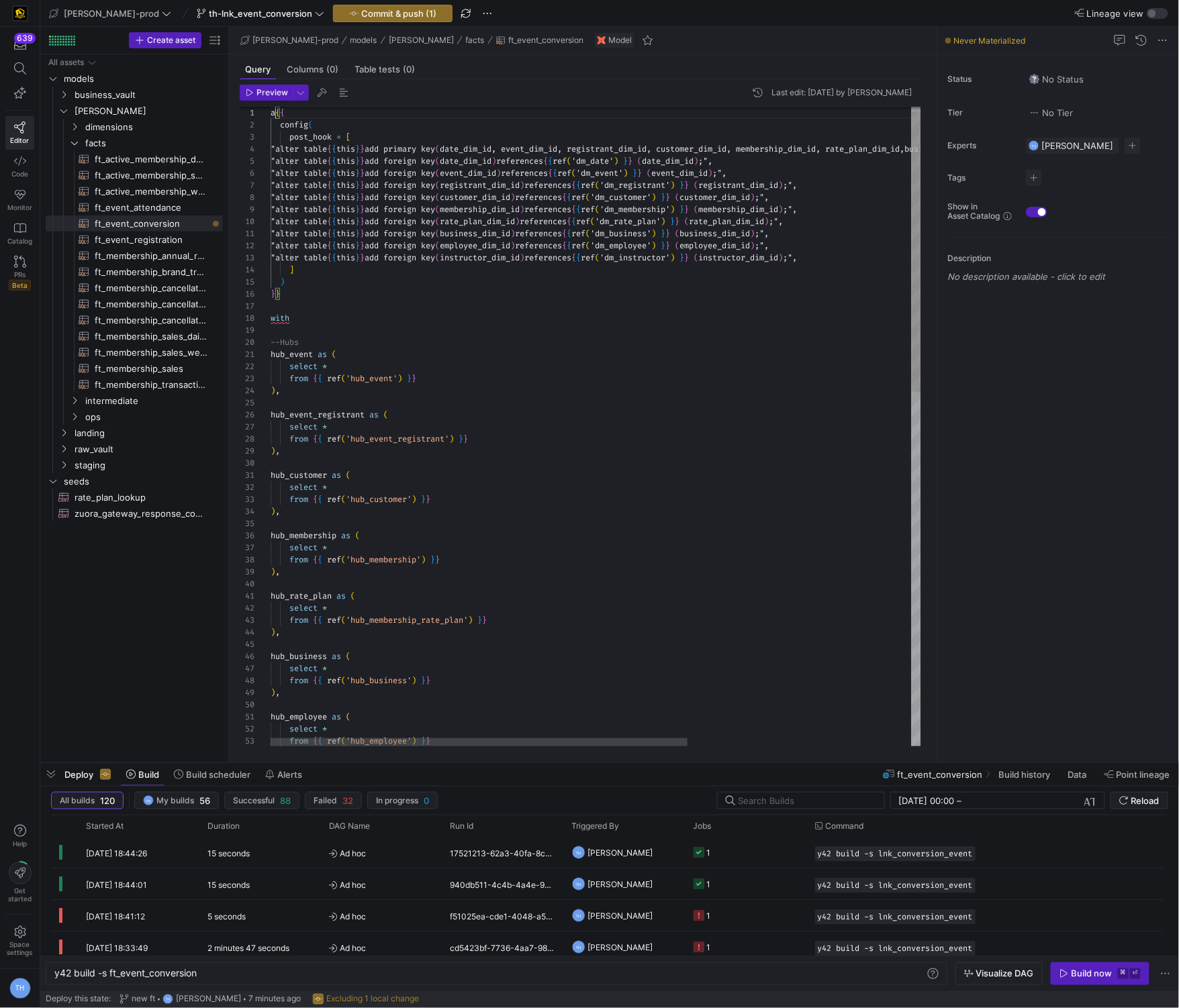
scroll to position [0, 0]
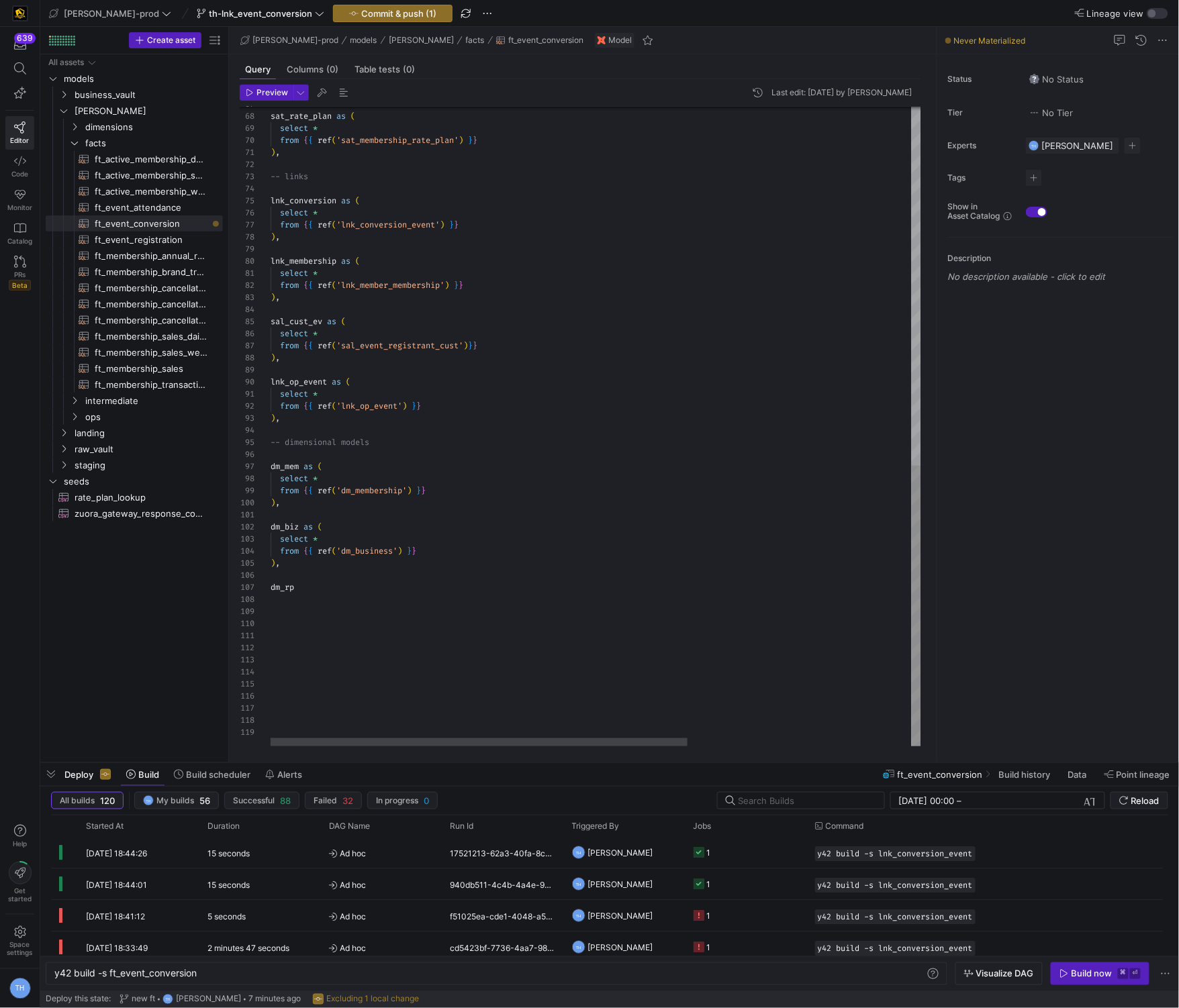
click at [372, 584] on div "sat_rate_plan as ( select * from { { ref ( 'sat_membership_rate_plan' ) } } ) ,…" at bounding box center [770, 18] width 999 height 1456
click at [338, 615] on div "sat_rate_plan as ( select * from { { ref ( 'sat_membership_rate_plan' ) } } ) ,…" at bounding box center [770, 36] width 999 height 1492
type textarea "dm_biz as ( select * from {{ ref('dm_business') }} ), dm_rp as ( select *f rom …"
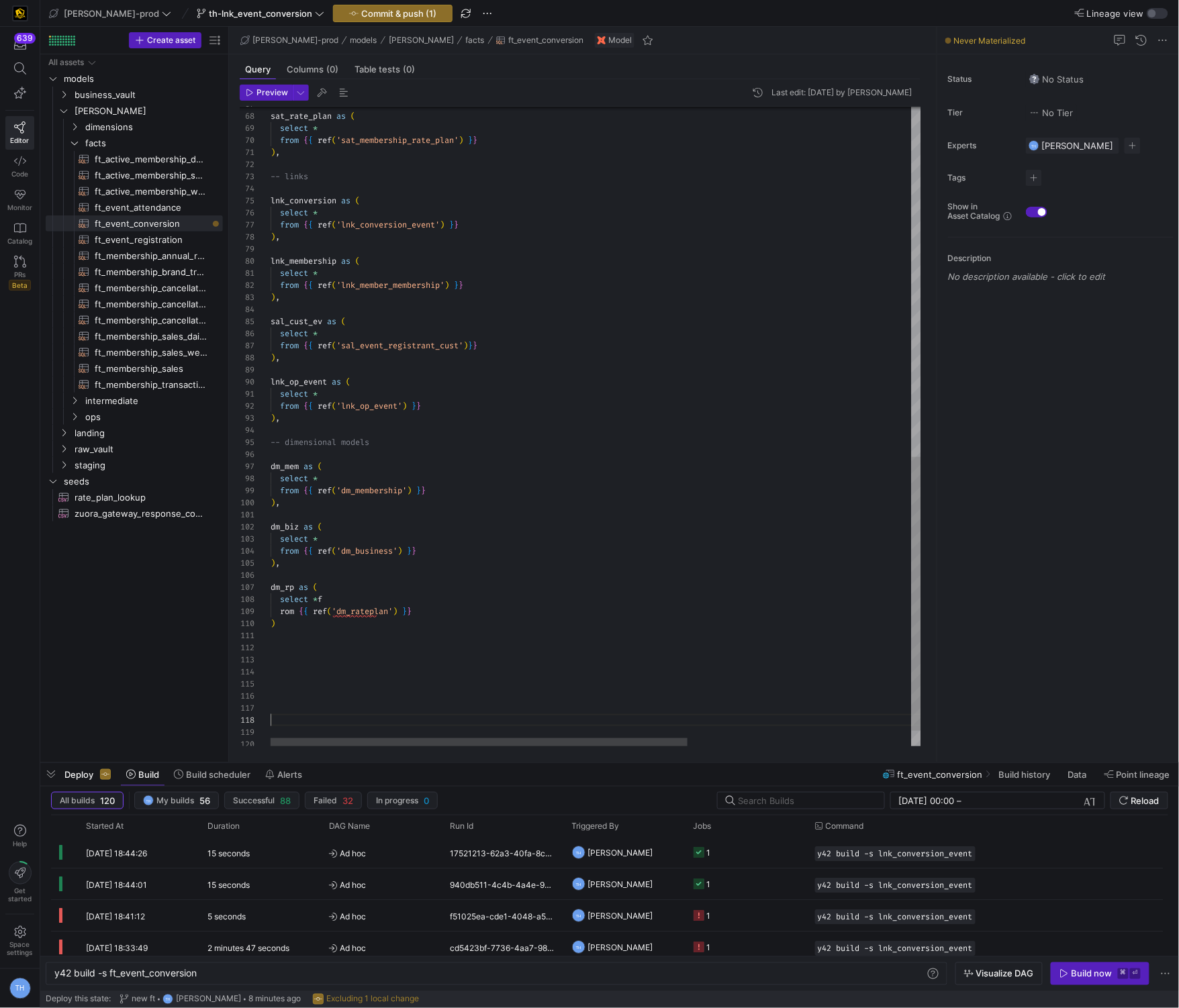
scroll to position [84, 0]
click at [432, 725] on div "sat_rate_plan as ( select * from { { ref ( 'sat_membership_rate_plan' ) } } ) ,…" at bounding box center [770, 36] width 999 height 1492
click at [374, 614] on div "sat_rate_plan as ( select * from { { ref ( 'sat_membership_rate_plan' ) } } ) ,…" at bounding box center [770, 36] width 999 height 1492
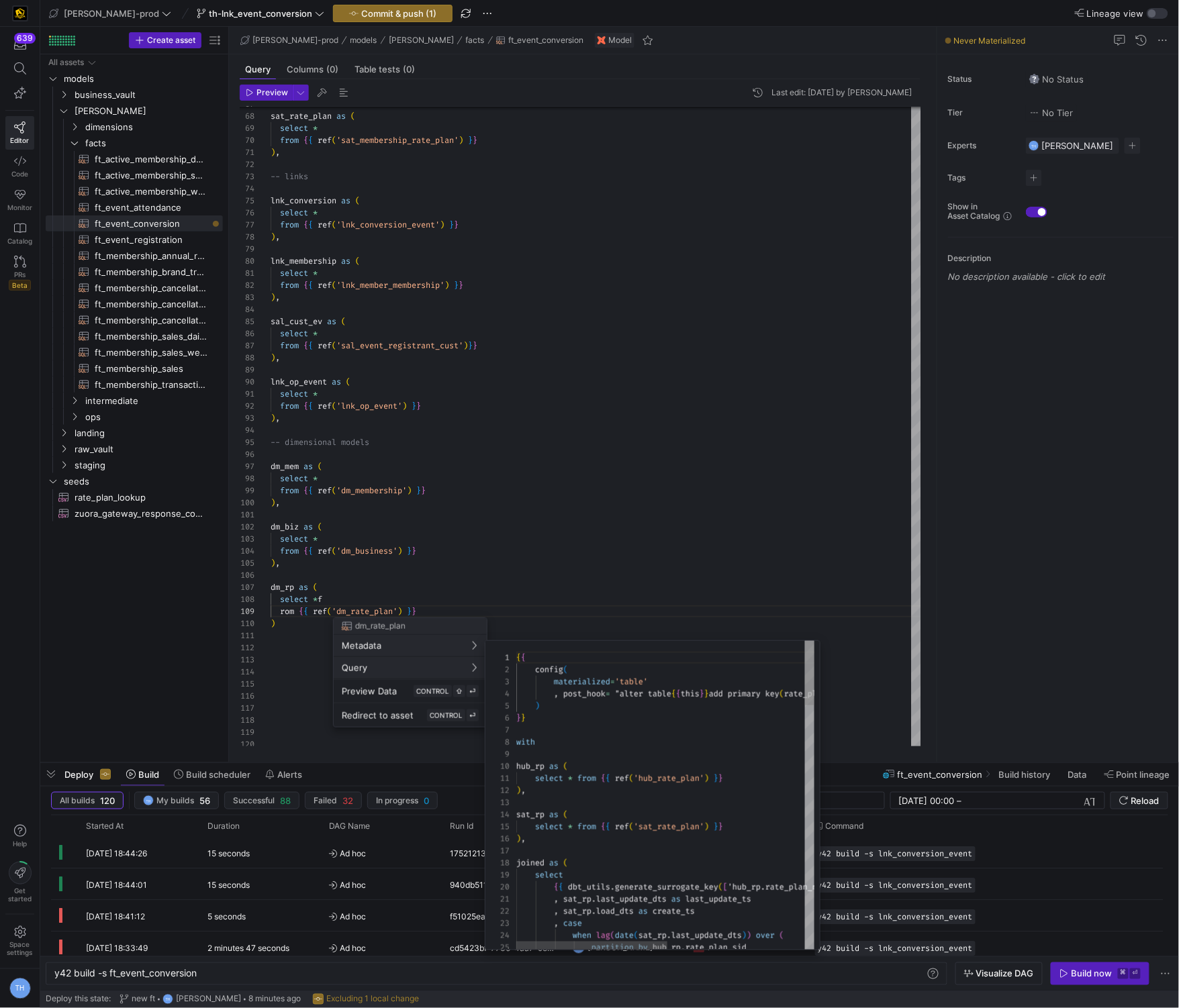
scroll to position [121, 0]
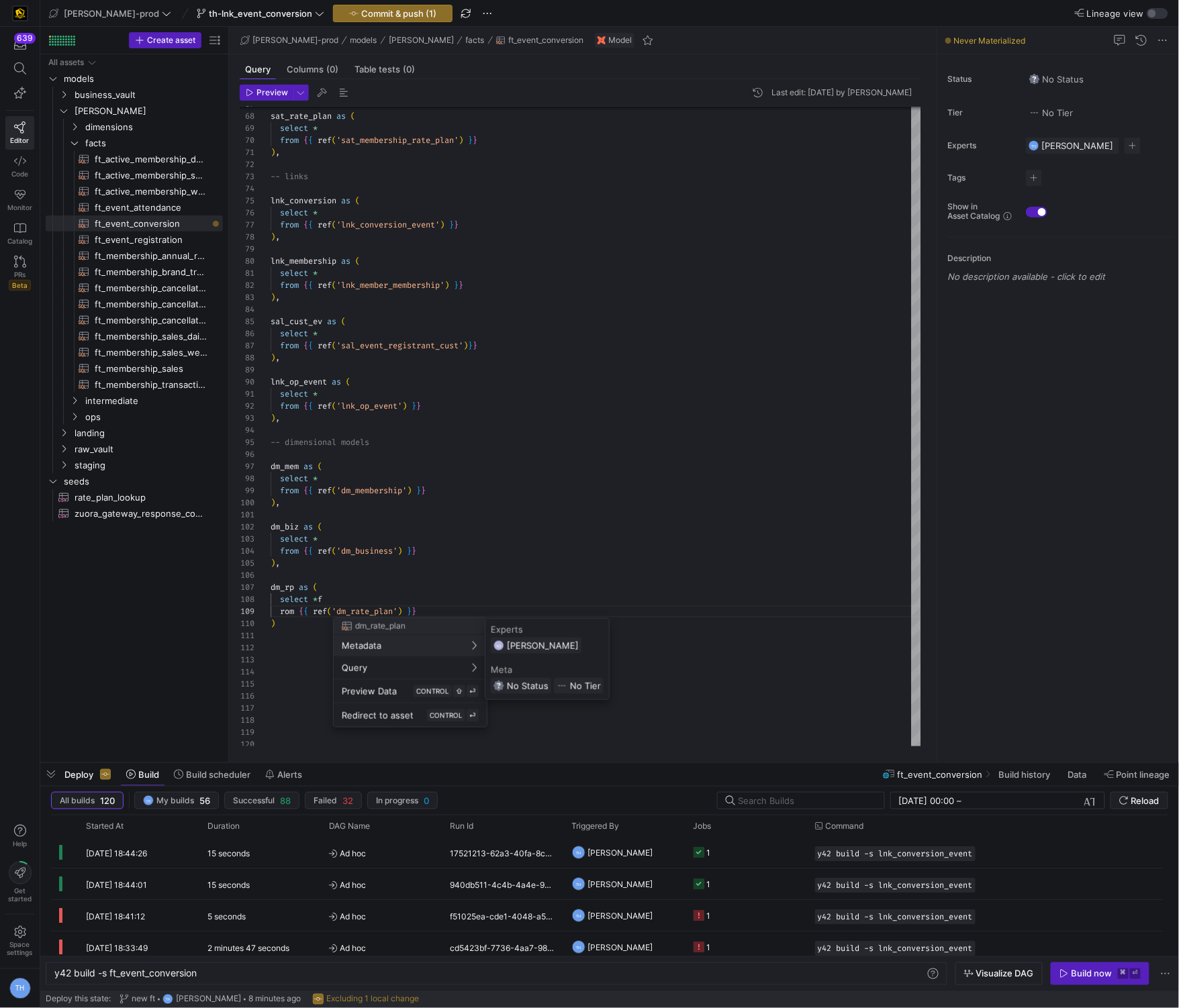
click at [296, 636] on div at bounding box center [589, 504] width 1179 height 1008
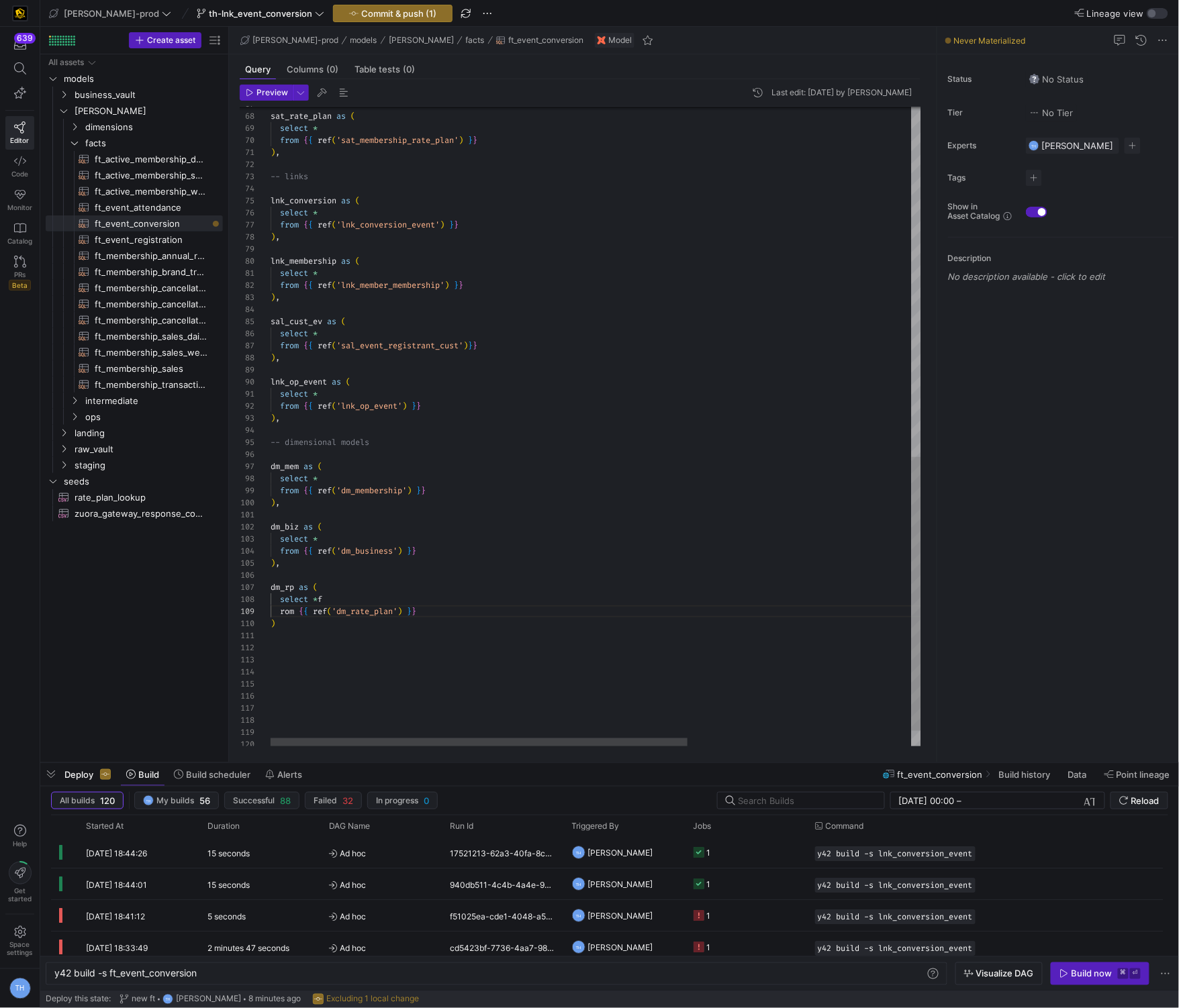
click at [298, 627] on div "sat_rate_plan as ( select * from { { ref ( 'sat_membership_rate_plan' ) } } ) ,…" at bounding box center [770, 36] width 999 height 1492
type textarea "dm_biz as ( select * from {{ ref('dm_business') }} ), dm_rp as ( select *f rom …"
click at [315, 676] on div "sat_rate_plan as ( select * from { { ref ( 'sat_membership_rate_plan' ) } } ) ,…" at bounding box center [770, 67] width 999 height 1553
click at [308, 682] on div "sat_rate_plan as ( select * from { { ref ( 'sat_membership_rate_plan' ) } } ) ,…" at bounding box center [770, 67] width 999 height 1553
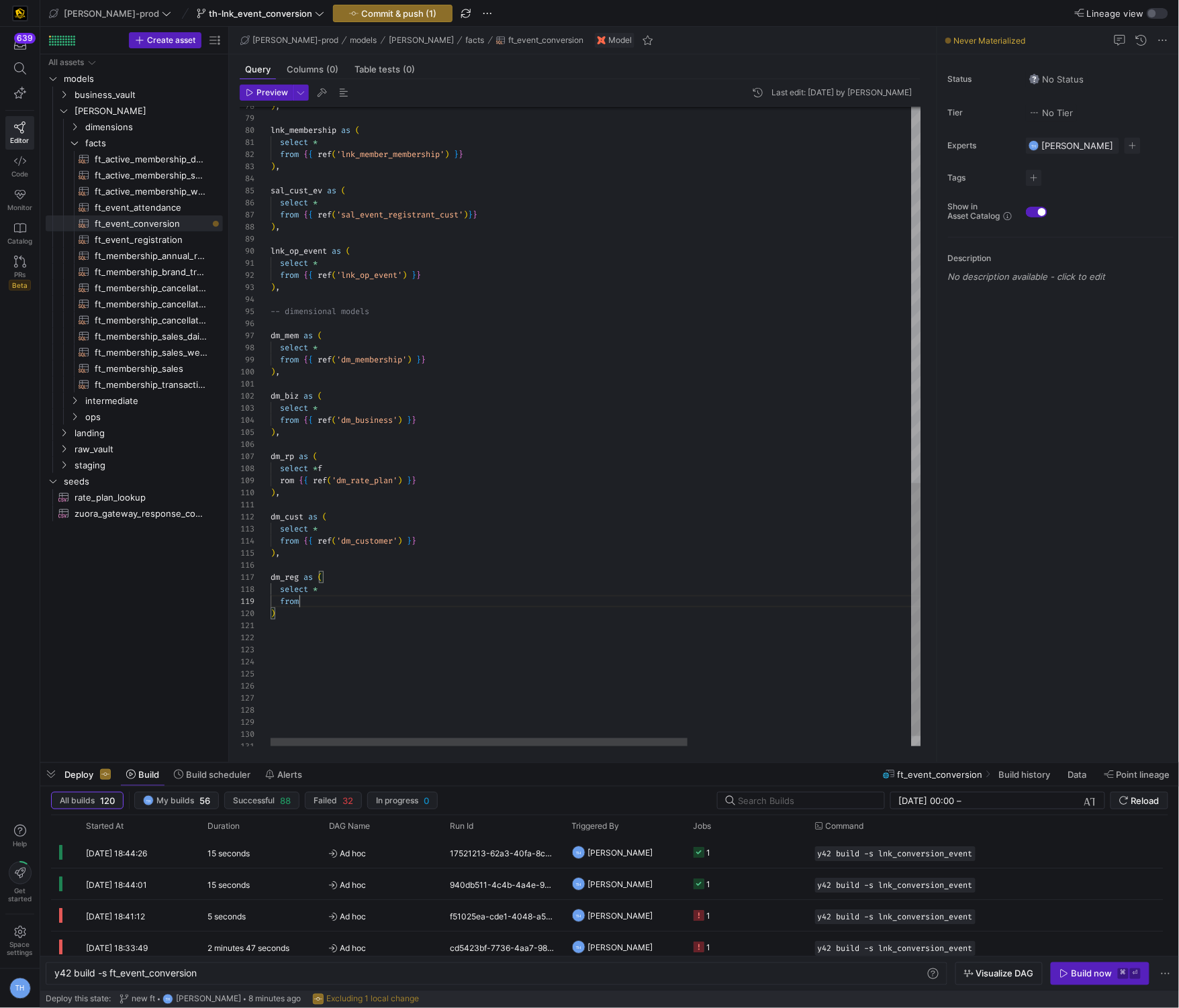
scroll to position [96, 29]
type textarea "dm_cust as ( select * from {{ ref('dm_customer') }} ), dm_reg as ( select * fro…"
click at [612, 12] on y42-top-nav "edw-dv-prod th-lnk_event_conversion Commit & push (1) Lineage view" at bounding box center [609, 13] width 1138 height 27
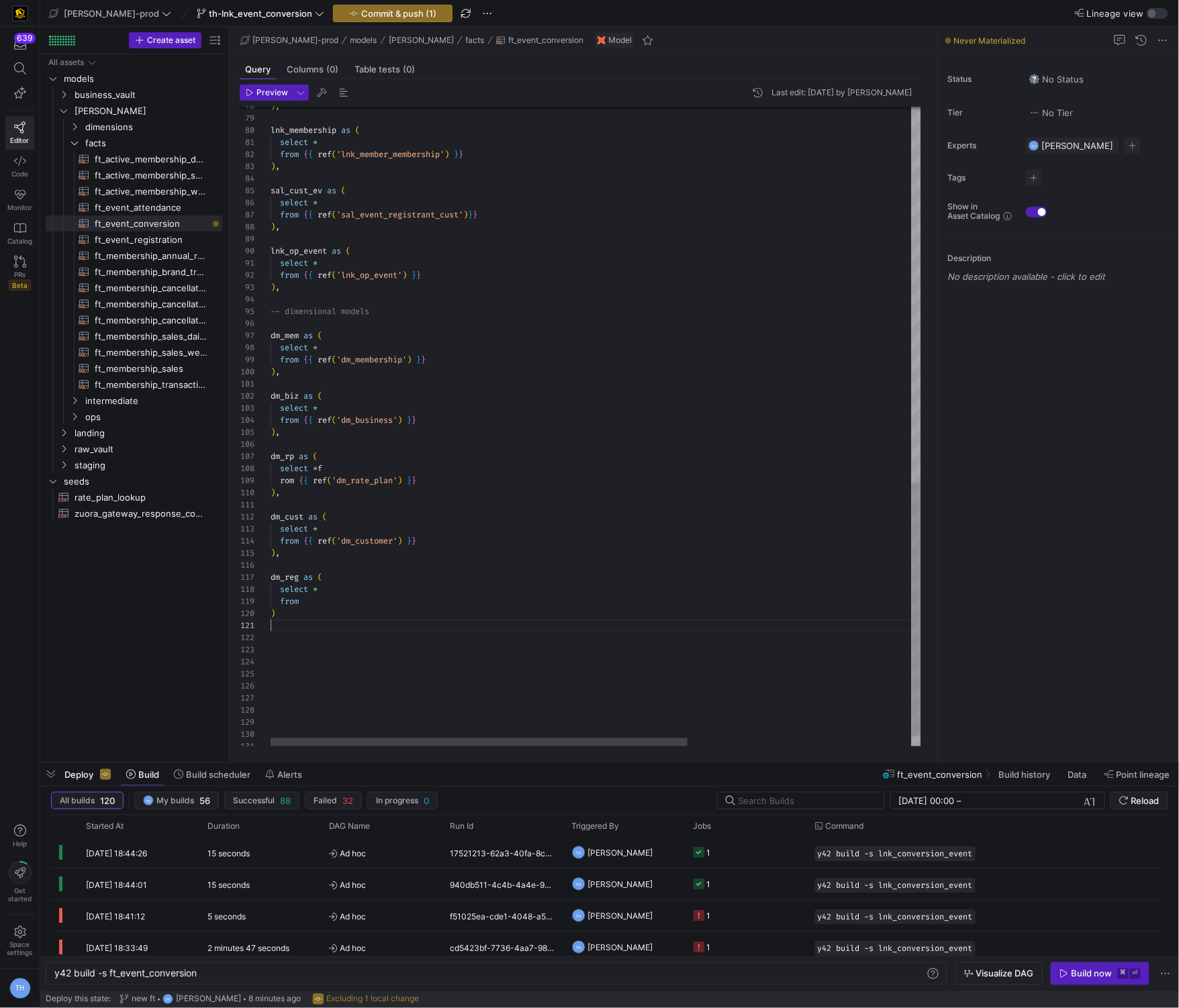
click at [387, 11] on span "Commit & push (1)" at bounding box center [398, 12] width 75 height 10
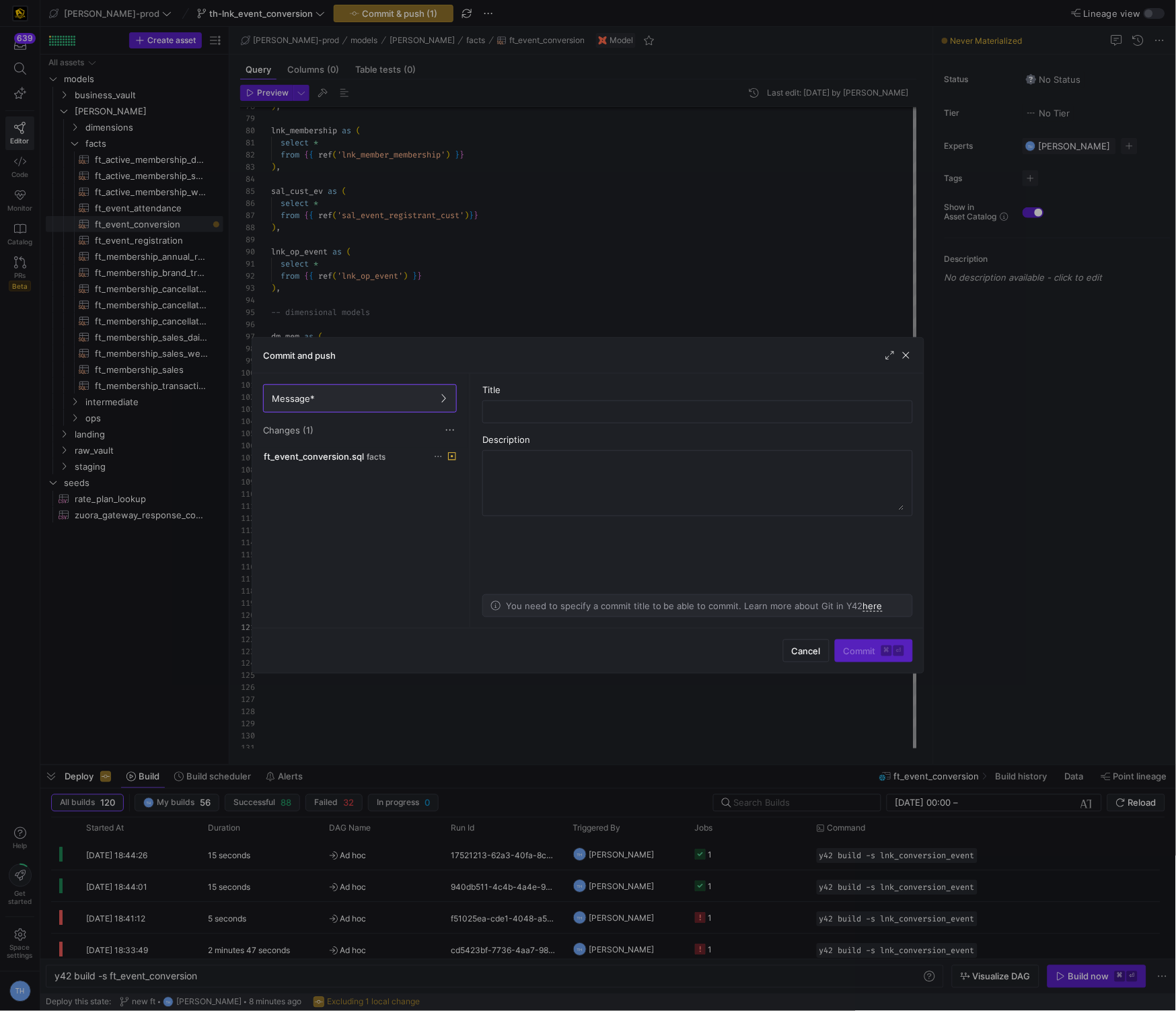
click at [742, 304] on div at bounding box center [588, 506] width 1176 height 1011
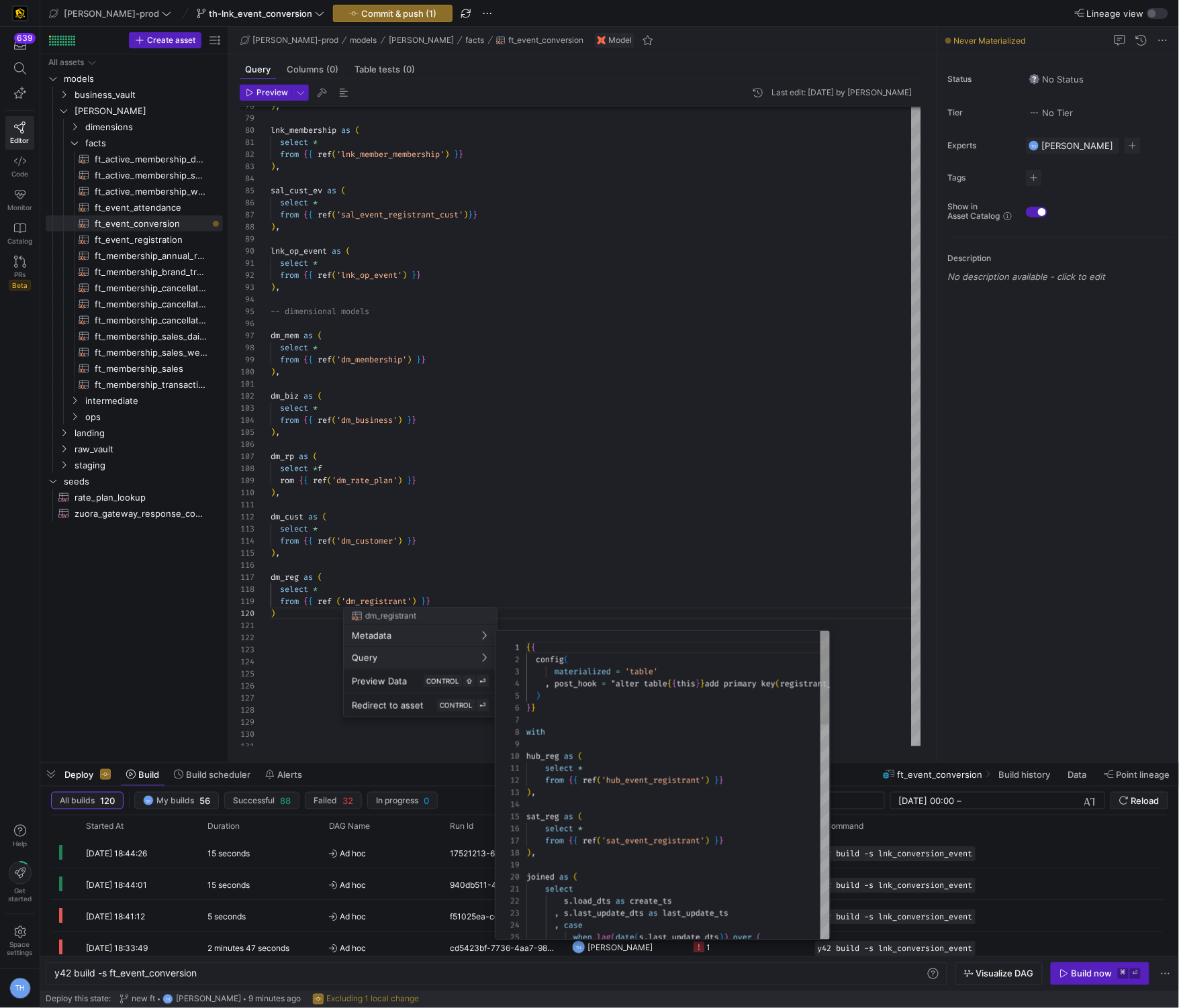
scroll to position [121, 0]
click at [286, 602] on div at bounding box center [589, 504] width 1179 height 1008
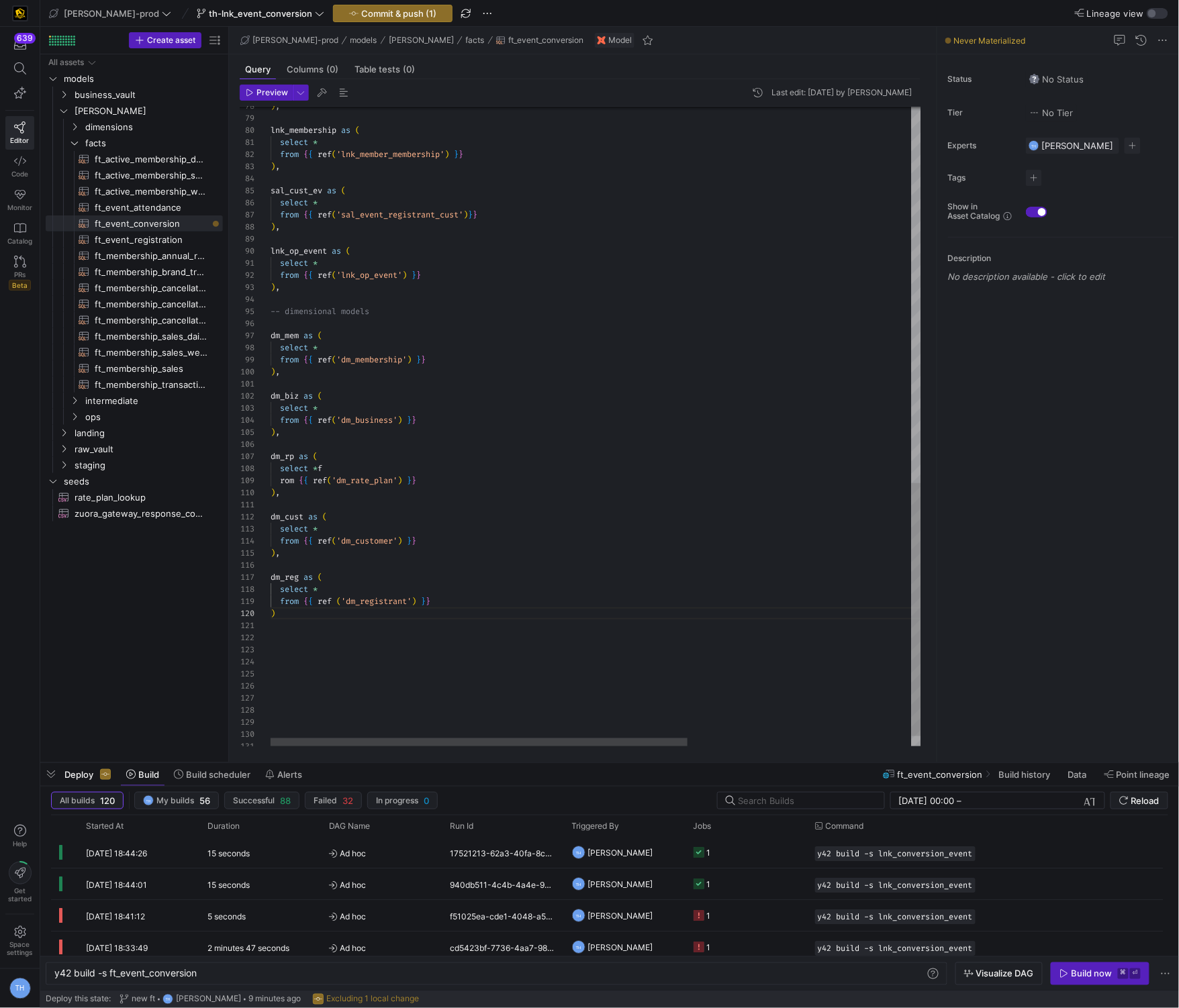
type textarea "dm_cust as ( select * from {{ ref('dm_customer') }} ), dm_reg as ( select * fro…"
type textarea "s"
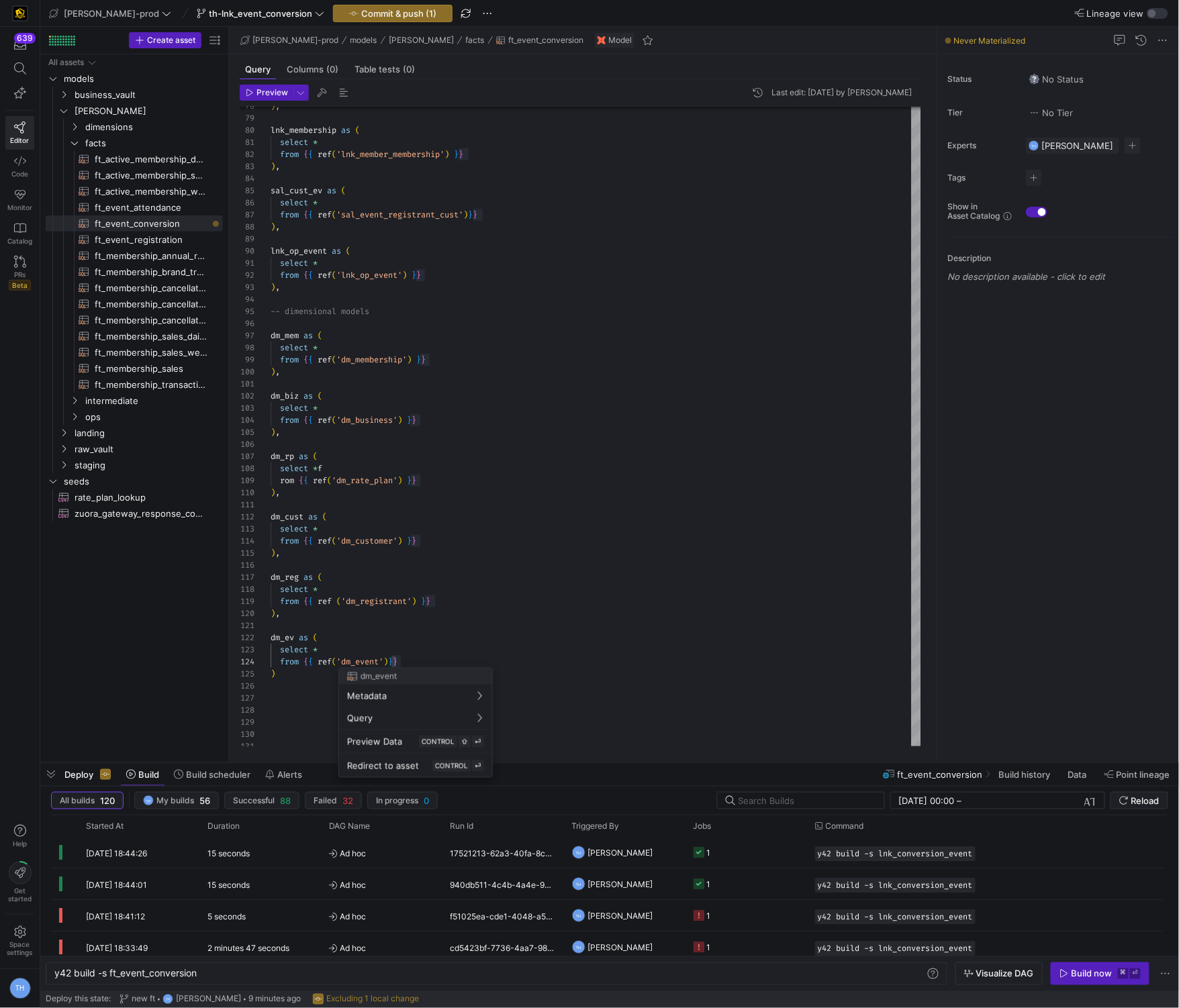
click at [339, 601] on div at bounding box center [589, 504] width 1179 height 1008
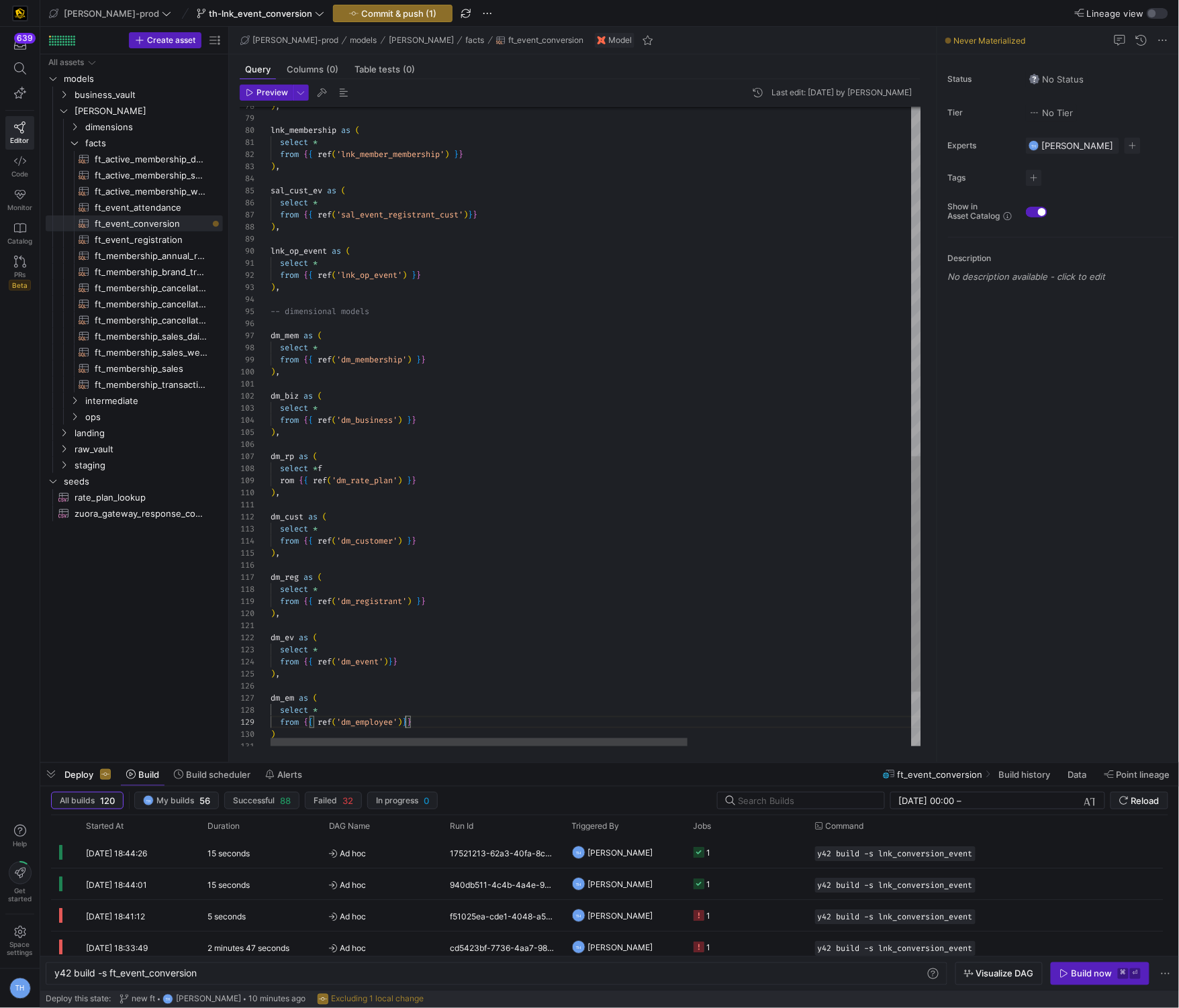
scroll to position [96, 139]
click at [393, 662] on div ") , lnk_membership as ( select * from { { ref ( 'lnk_member_membership' ) } } )…" at bounding box center [770, 27] width 999 height 1734
click at [464, 630] on div ") , lnk_membership as ( select * from { { ref ( 'lnk_member_membership' ) } } )…" at bounding box center [770, 27] width 999 height 1734
type textarea "dm_ev as ( select * from {{ ref('dm_event') }} ), dm_em as ( select * from {{ r…"
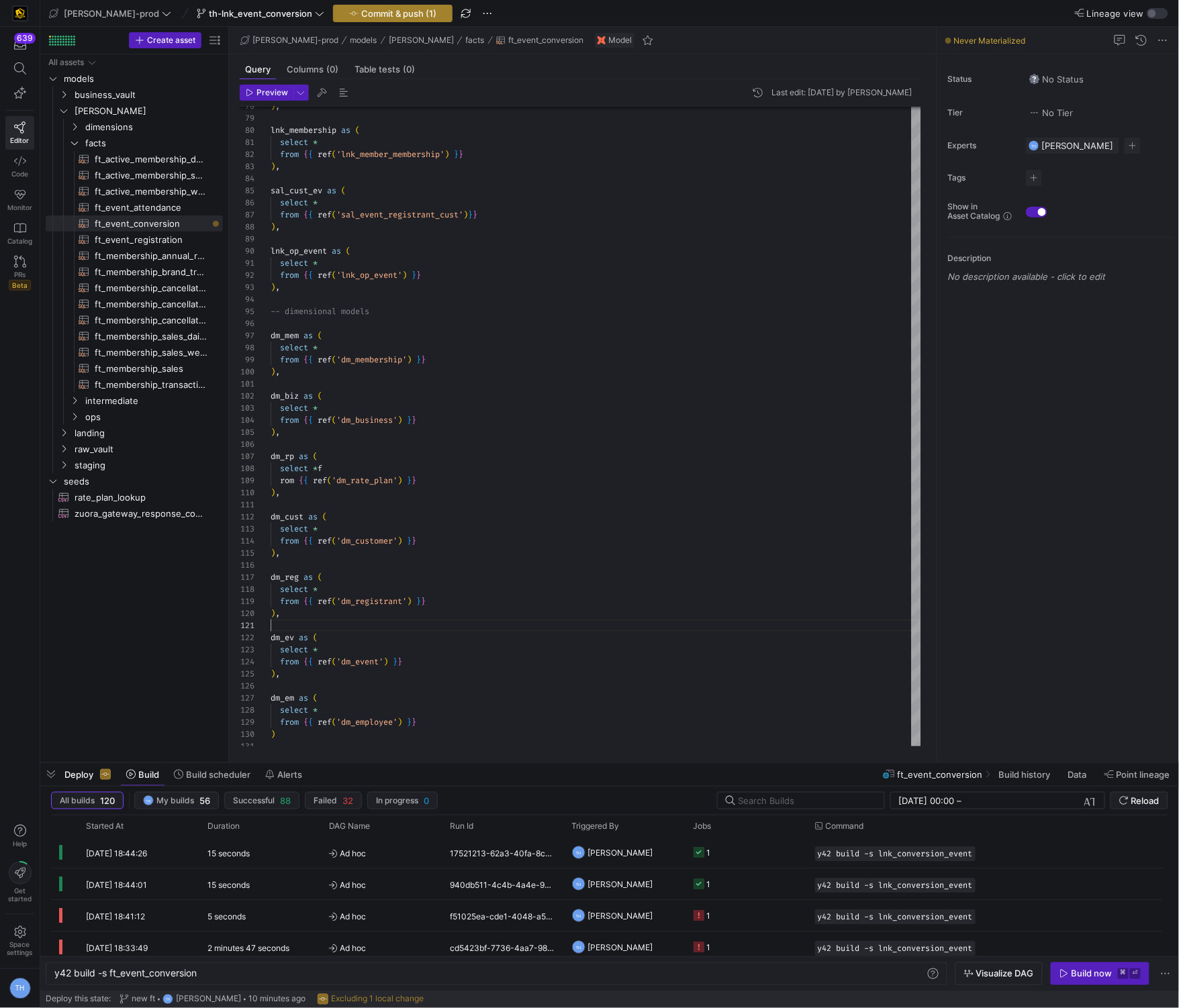
click at [361, 11] on span "Commit & push (1)" at bounding box center [398, 12] width 75 height 10
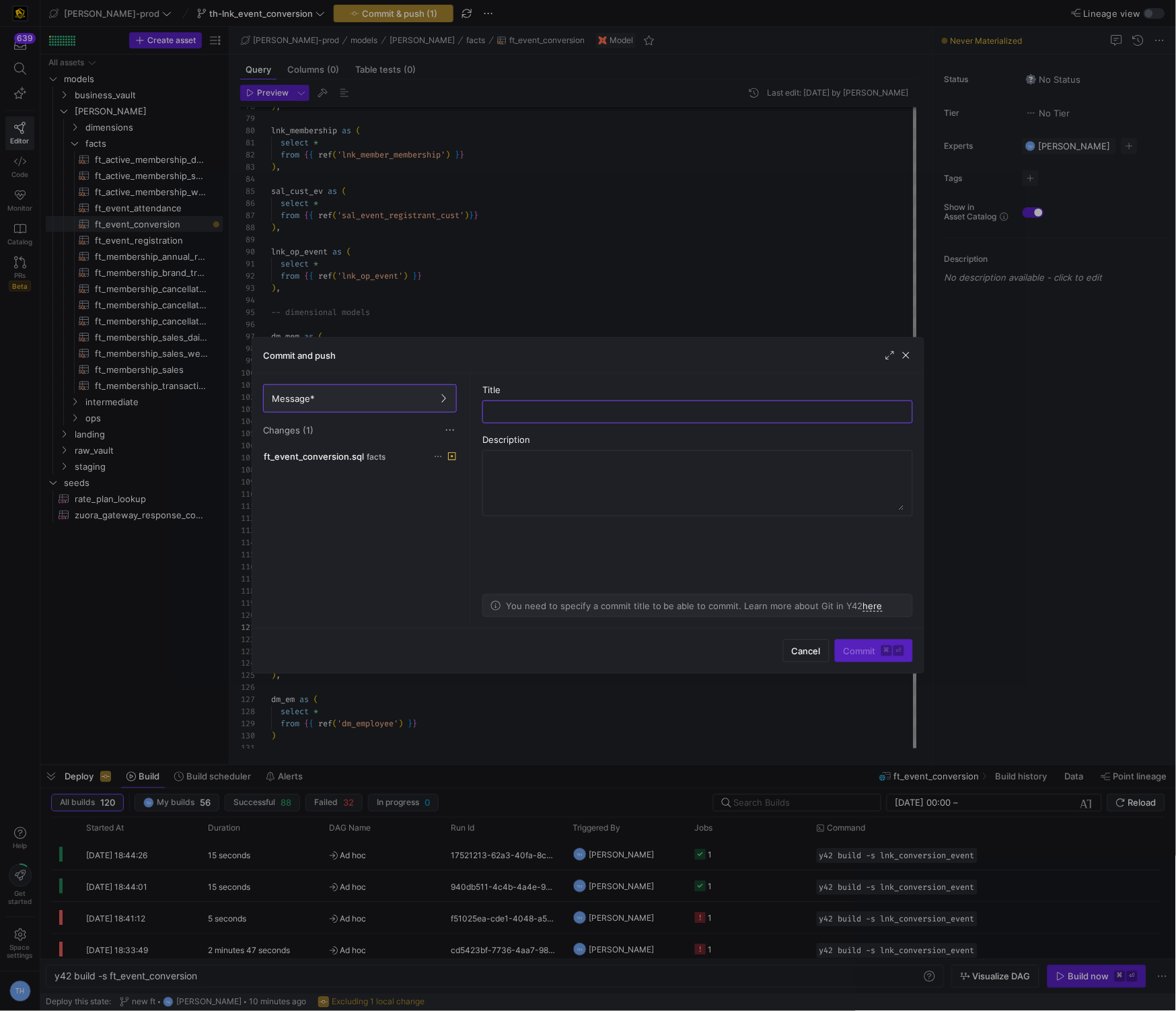
type input "c"
type input "saving"
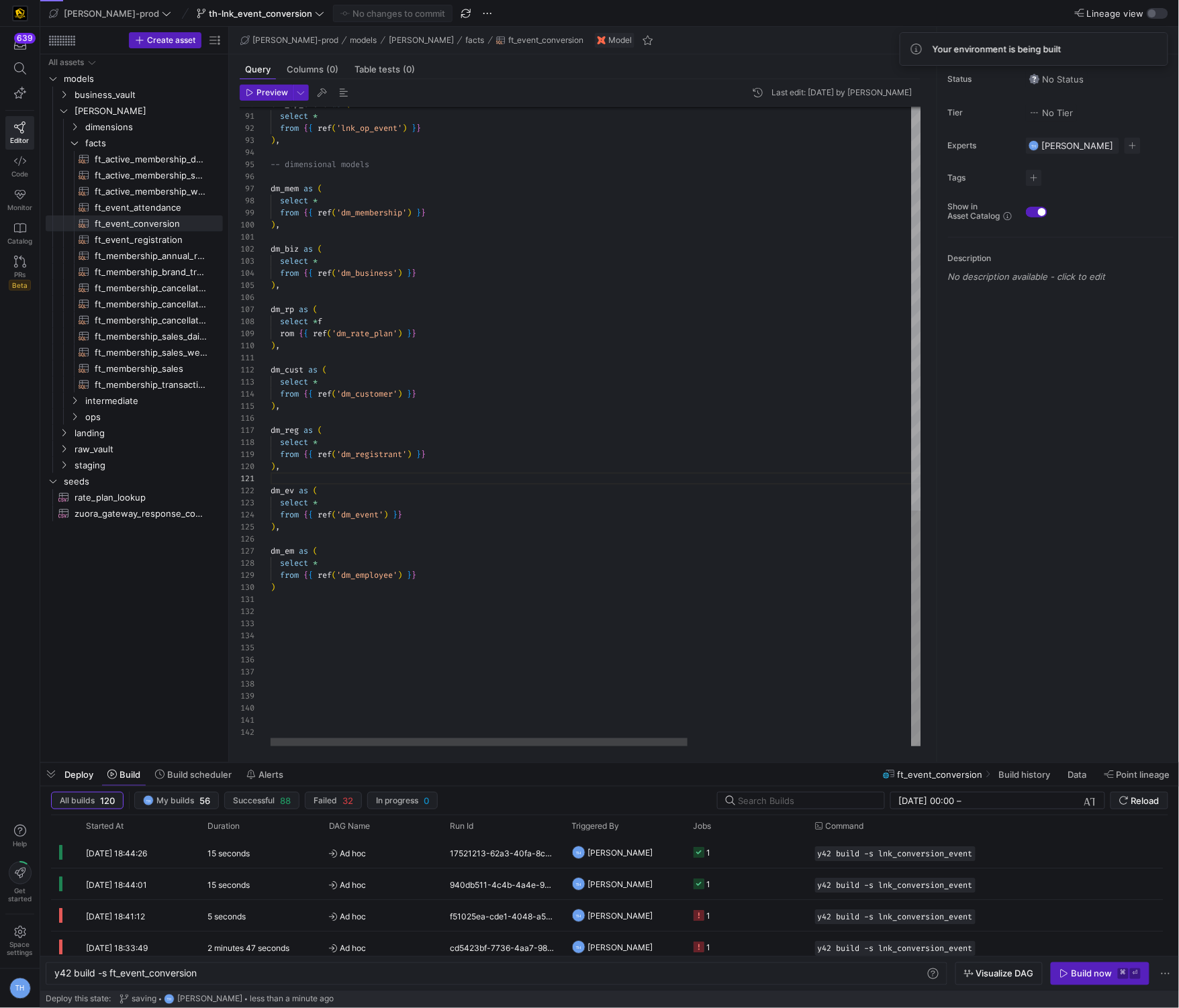
type textarea "dm_ev as ( select * from {{ ref('dm_event') }} ), dm_em as ( select * from {{ r…"
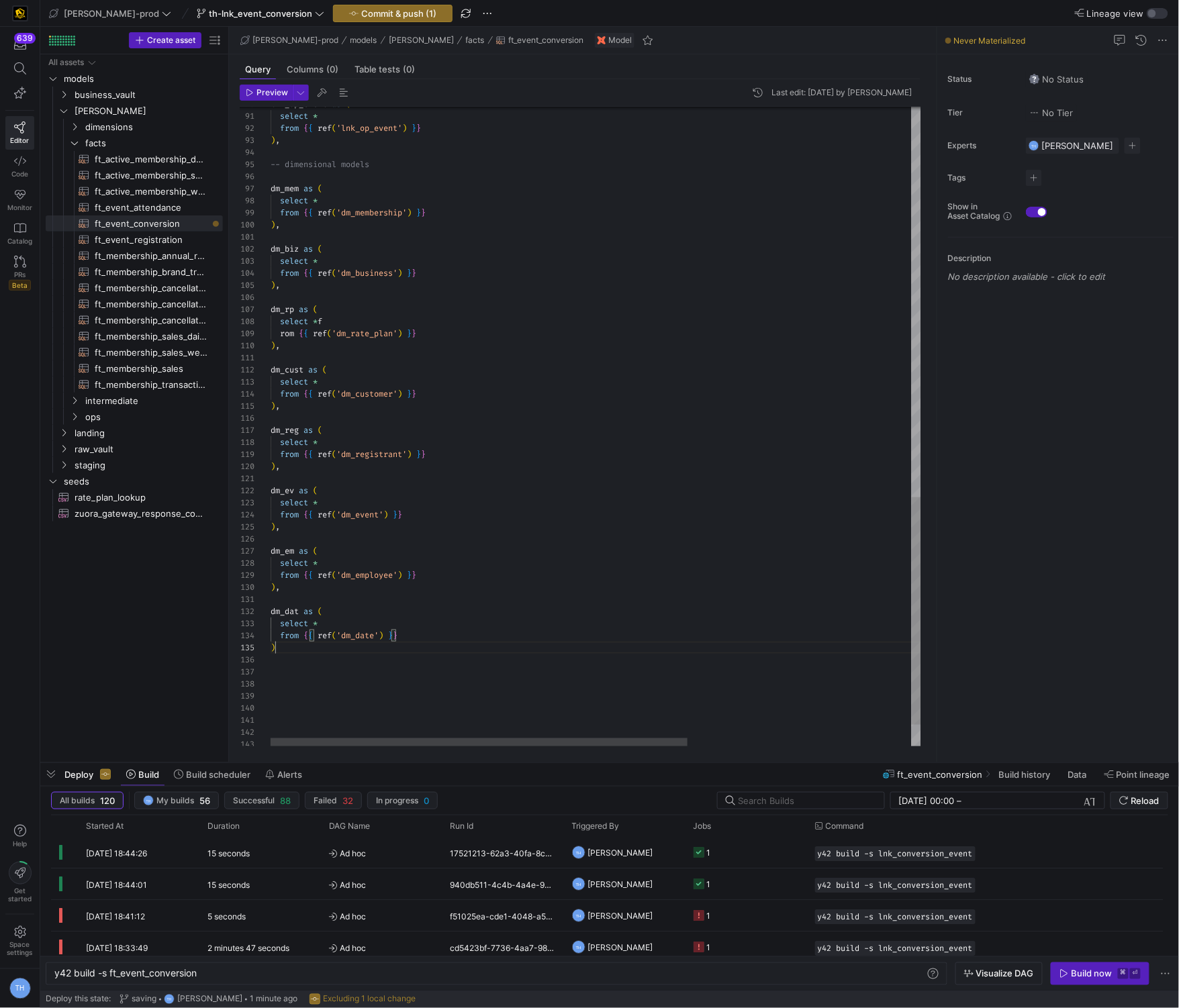
scroll to position [49, 4]
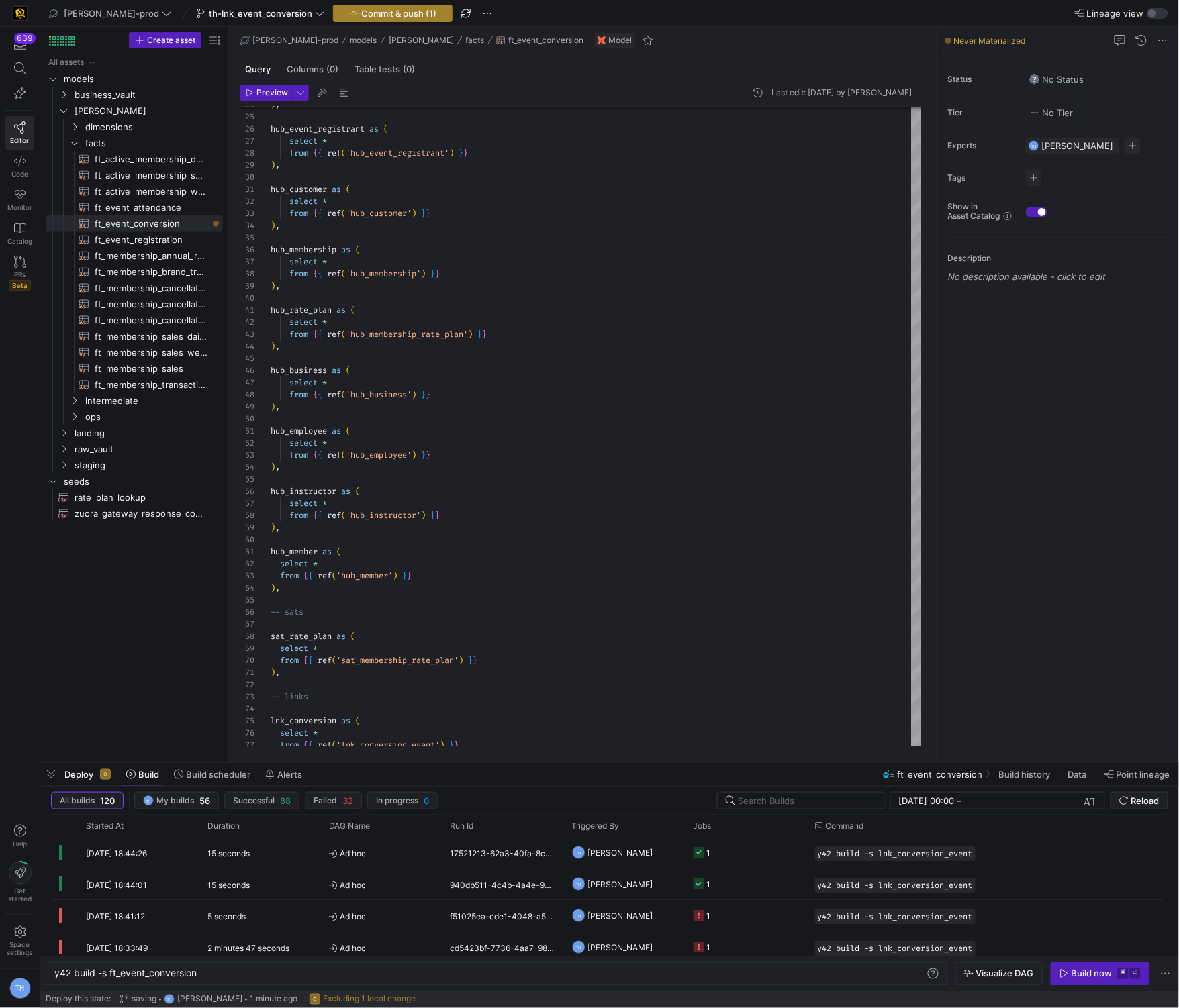
type textarea "dm_dat as ( select * from {{ ref('dm_date') }} )"
click at [361, 15] on span "Commit & push (1)" at bounding box center [398, 12] width 75 height 10
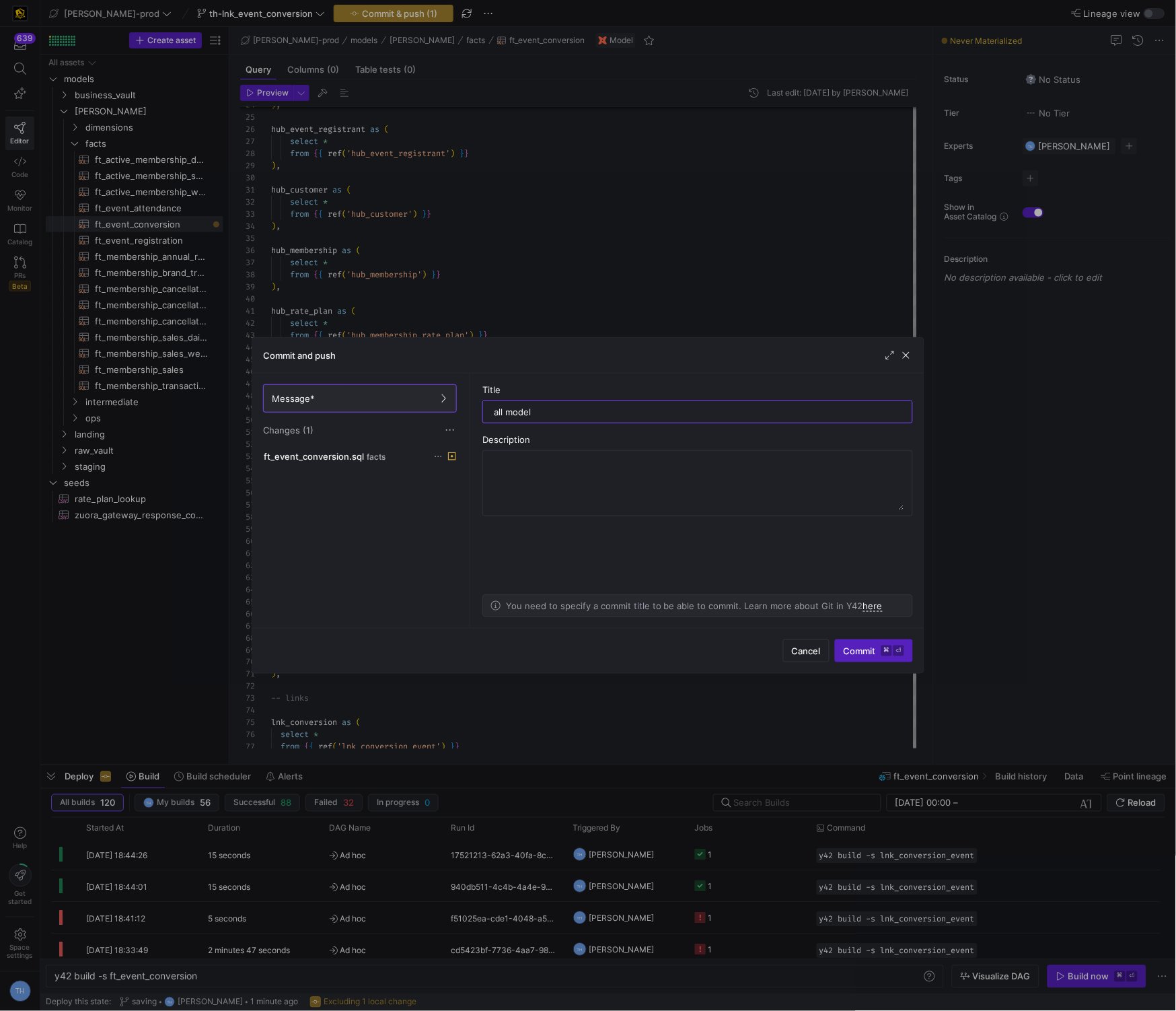
type input "all models"
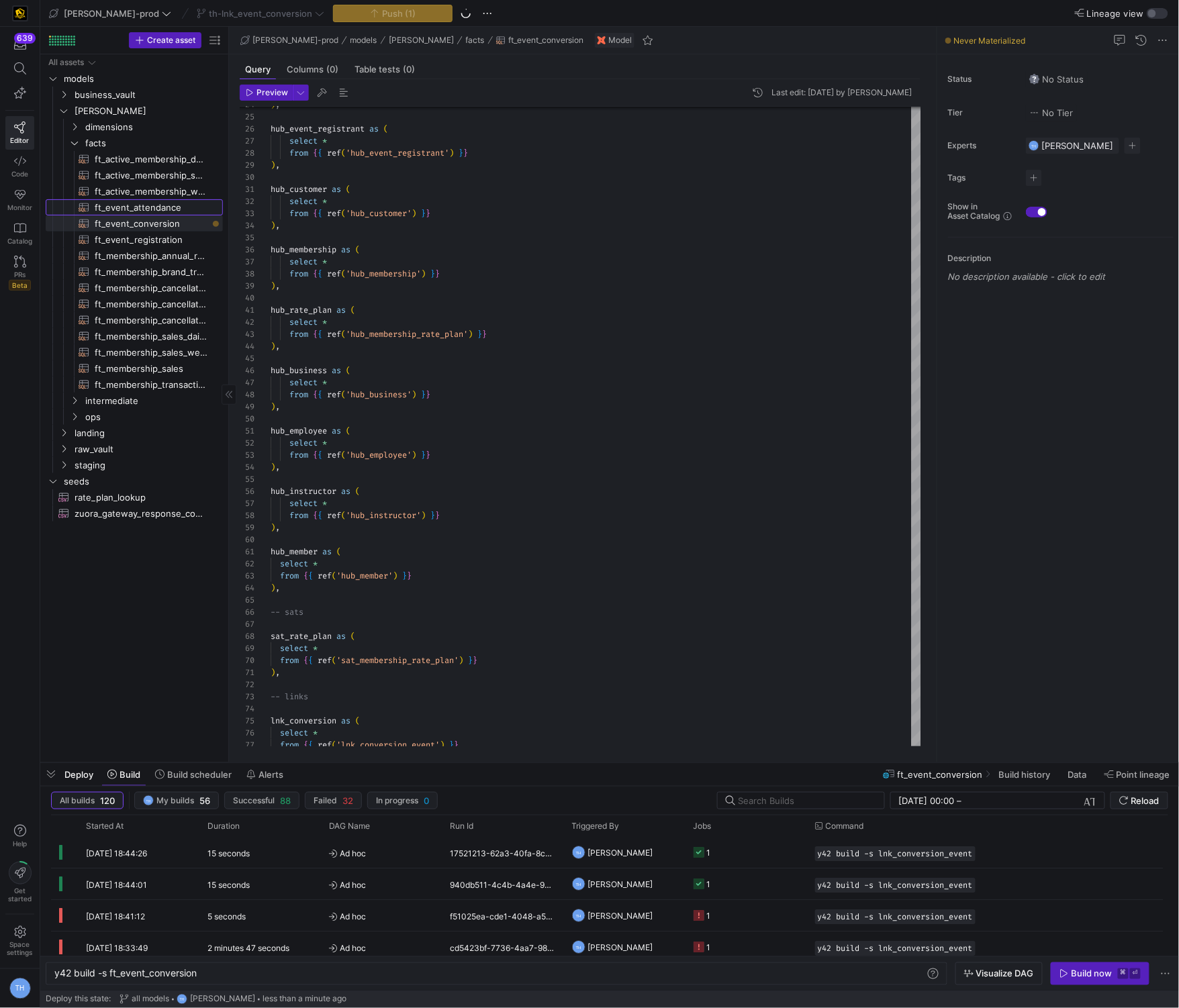
click at [161, 204] on span "ft_event_attendance​​​​​​​​​​" at bounding box center [151, 208] width 112 height 15
type textarea "y42 build -s ft_event_attendance"
type textarea "{{ config( post_hook = [ "alter table {{ this }} add primary key (event_close_d…"
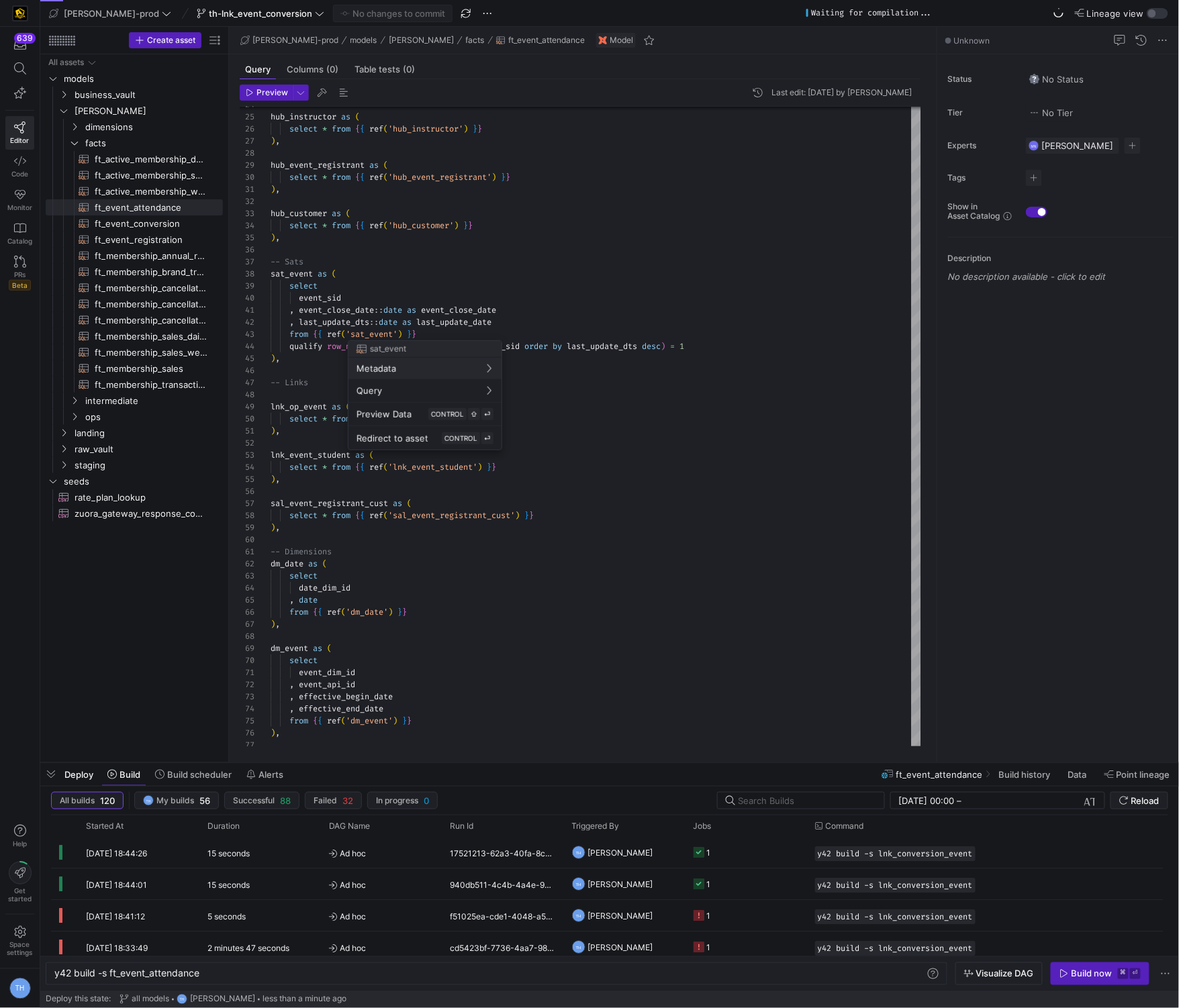
click at [470, 270] on div at bounding box center [589, 504] width 1179 height 1008
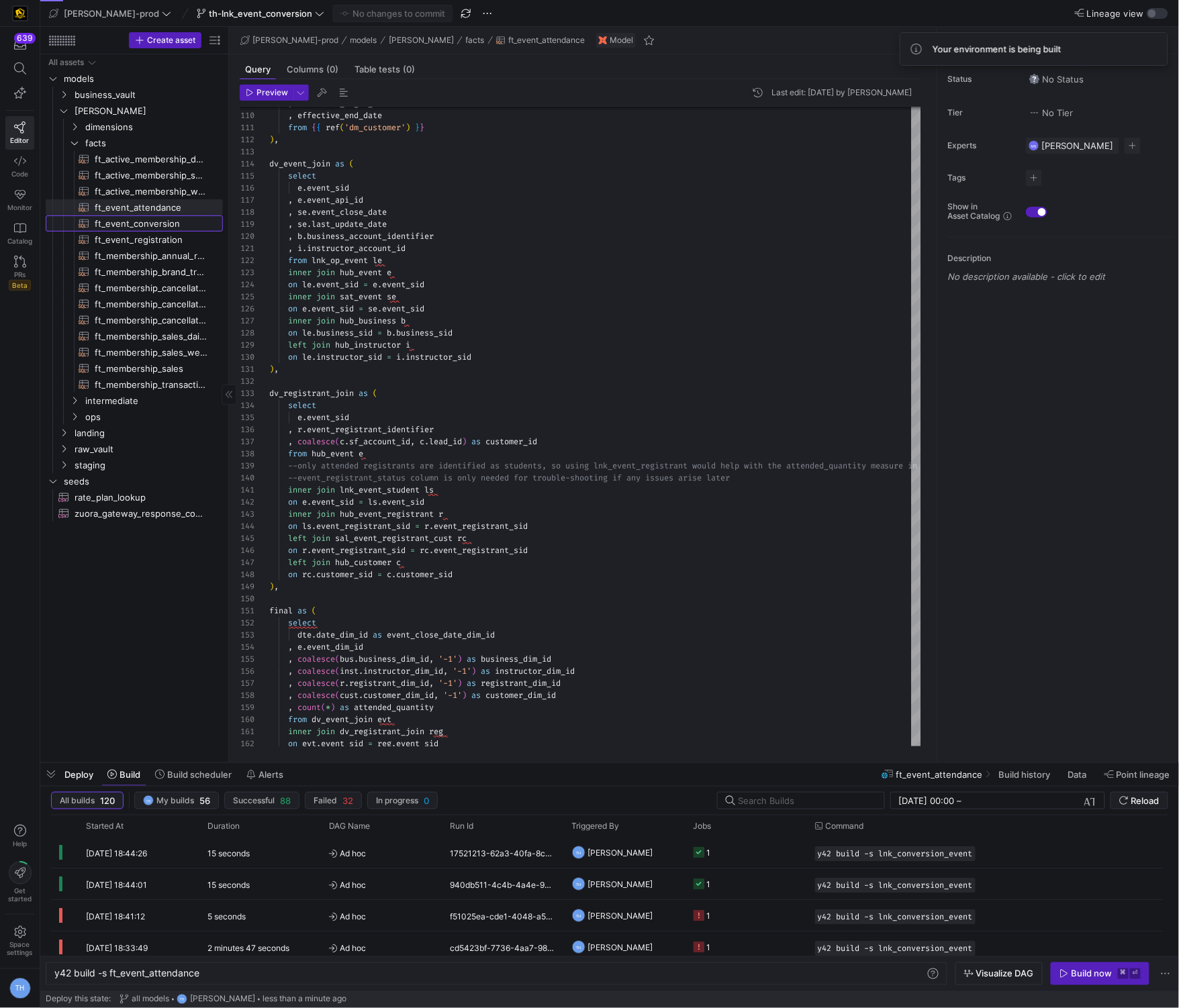
click at [141, 227] on span "ft_event_conversion​​​​​​​​​​" at bounding box center [151, 224] width 112 height 15
type textarea "y42 build -s ft_event_conversion"
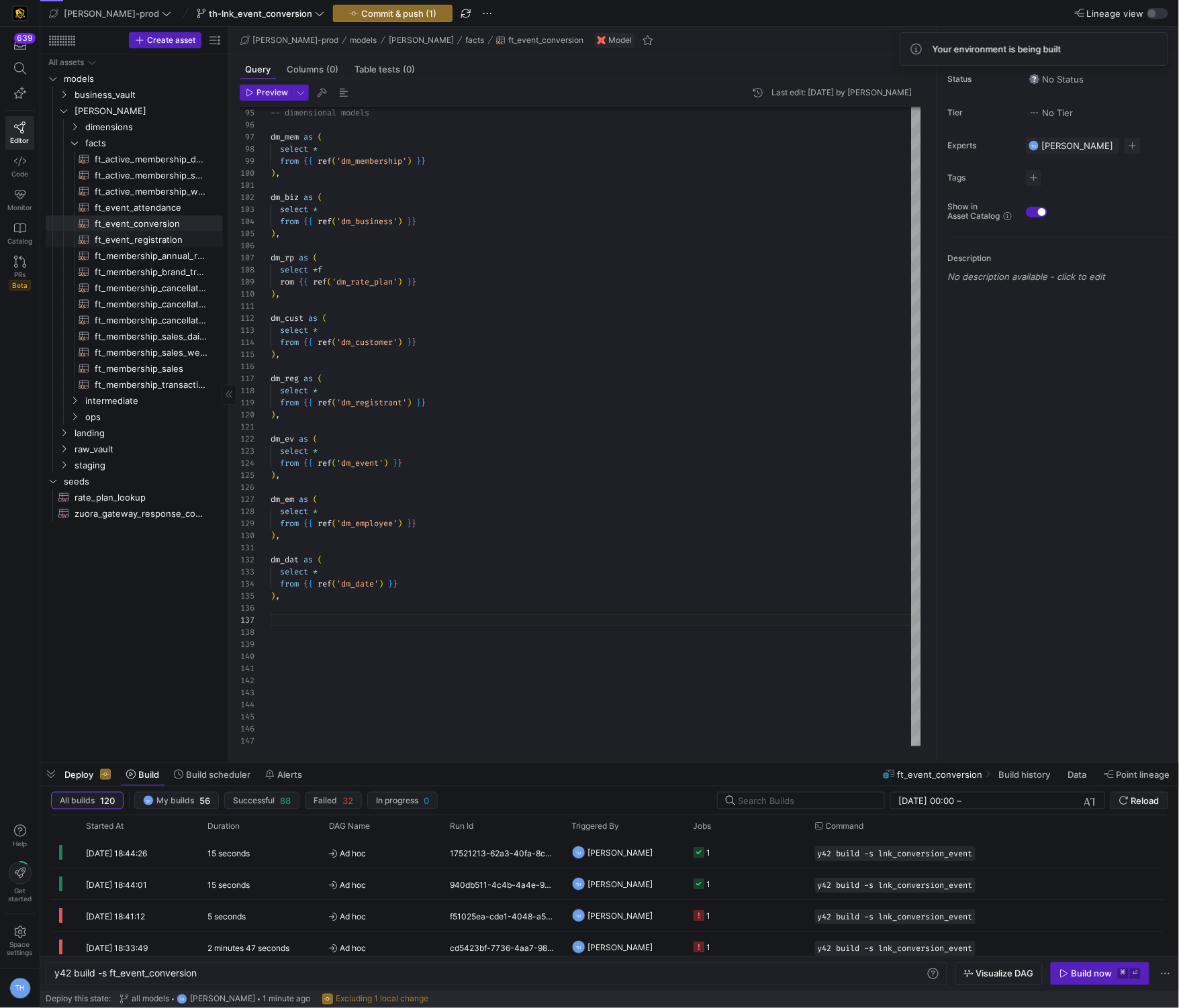
type textarea "dm_dat as ( select * from {{ ref('dm_date') }} ),"
click at [149, 239] on span "ft_event_registration​​​​​​​​​​" at bounding box center [151, 240] width 112 height 15
type textarea "y42 build -s ft_event_registration"
type textarea "{{ config( post_hook = [ "alter table {{ this }} add primary key (registration_…"
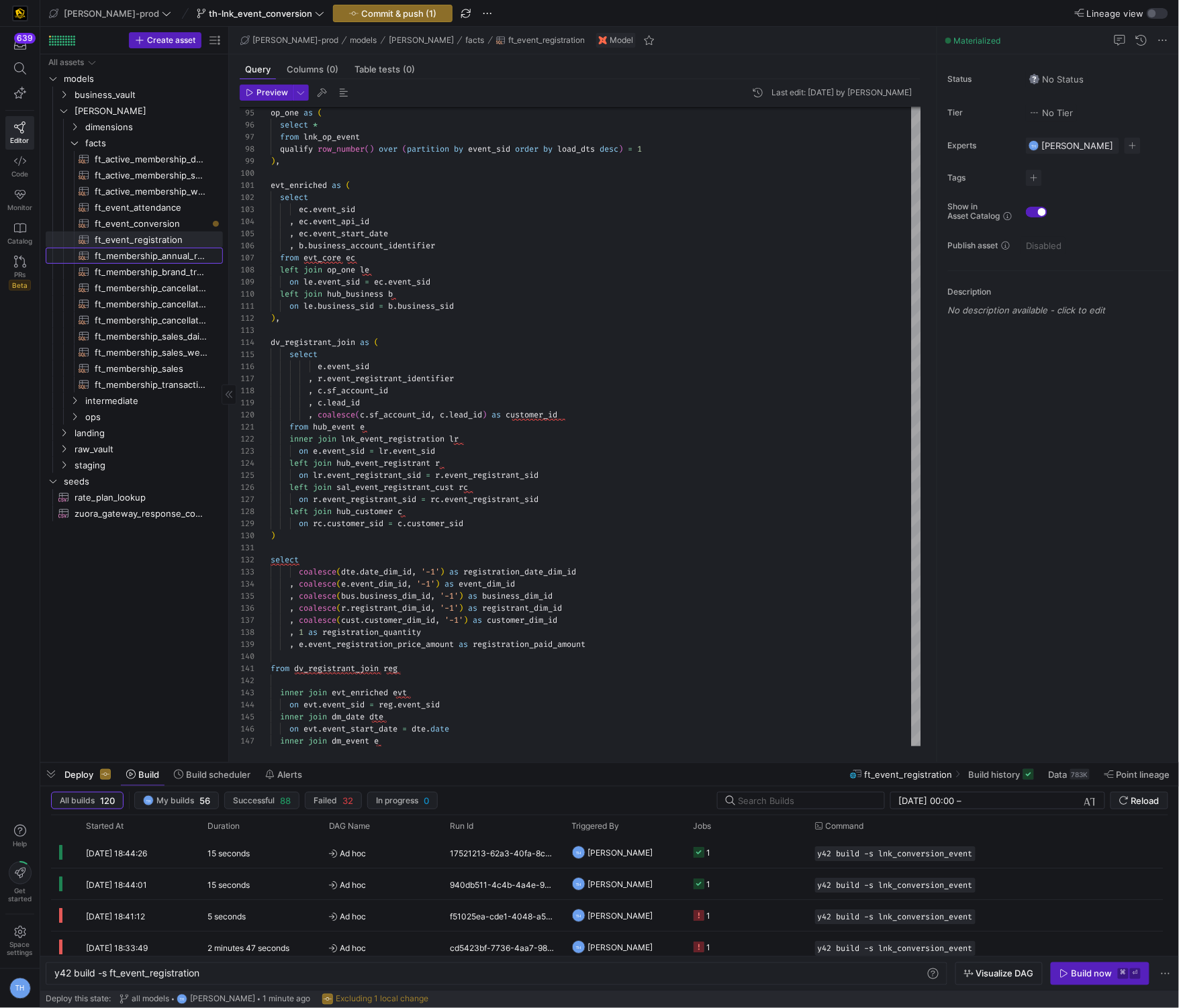
click at [169, 262] on span "ft_membership_annual_retention​​​​​​​​​​" at bounding box center [151, 256] width 112 height 15
type textarea "y42 build -s ft_membership_annual_retention"
type textarea "{{ config( post_hook = [ "alter table {{ this }} add primary key (membership_di…"
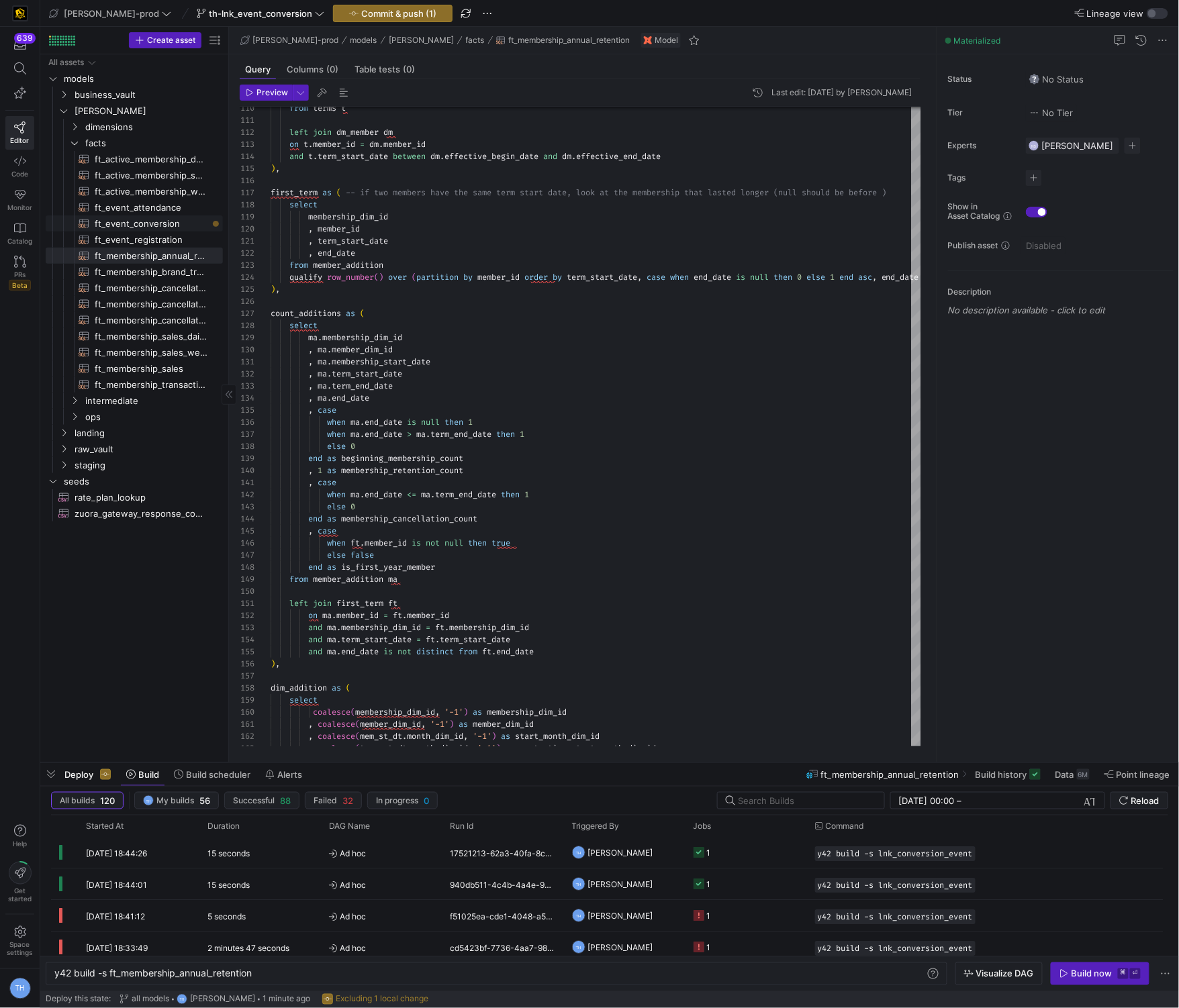
click at [176, 221] on span "ft_event_conversion​​​​​​​​​​" at bounding box center [151, 224] width 112 height 15
type textarea "y42 build -s ft_event_conversion"
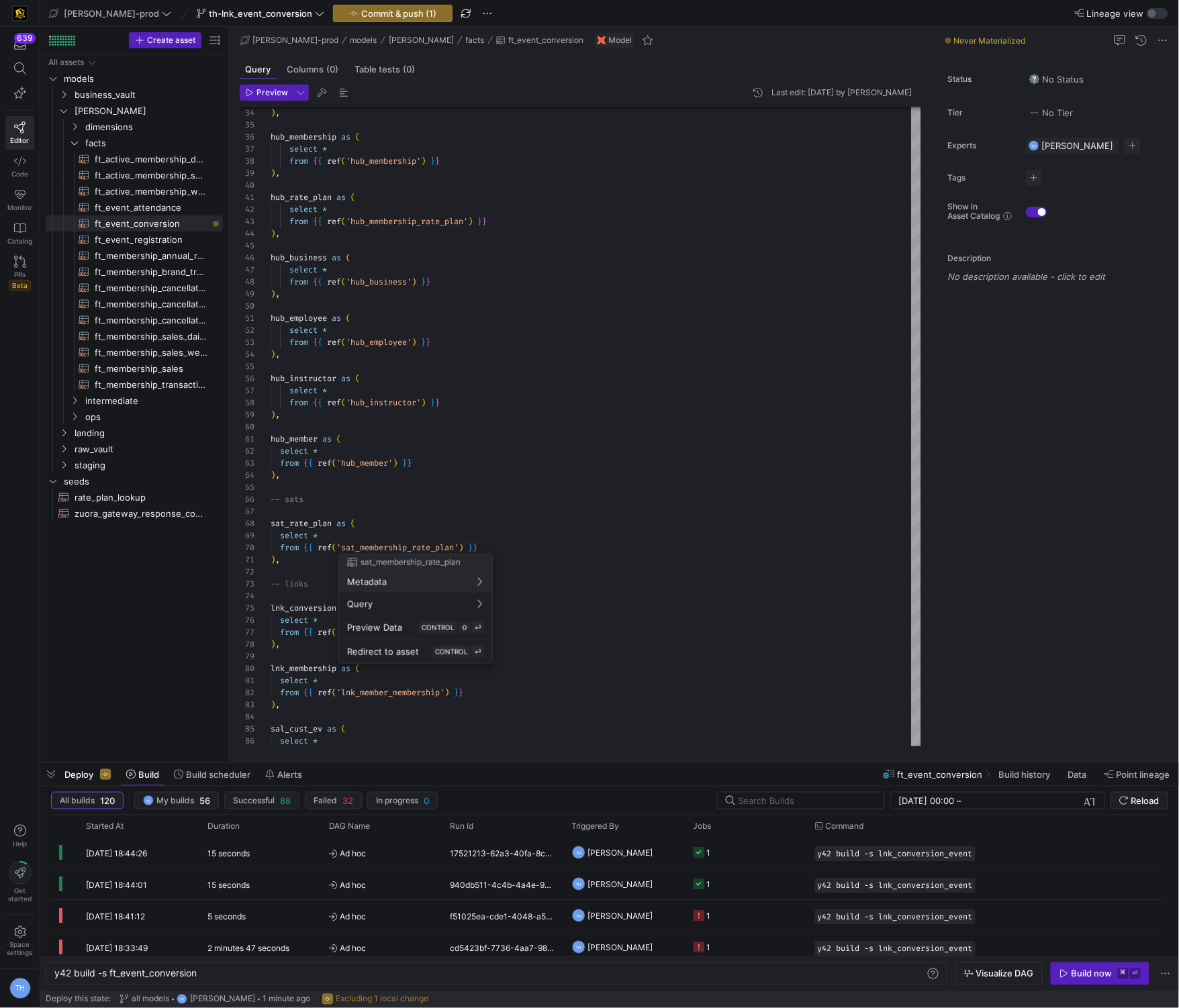
click at [308, 554] on div at bounding box center [589, 504] width 1179 height 1008
click at [296, 554] on div "select * sal_cust_ev as ( select * from { { ref ( 'lnk_member_membership' ) } }…" at bounding box center [596, 608] width 650 height 1823
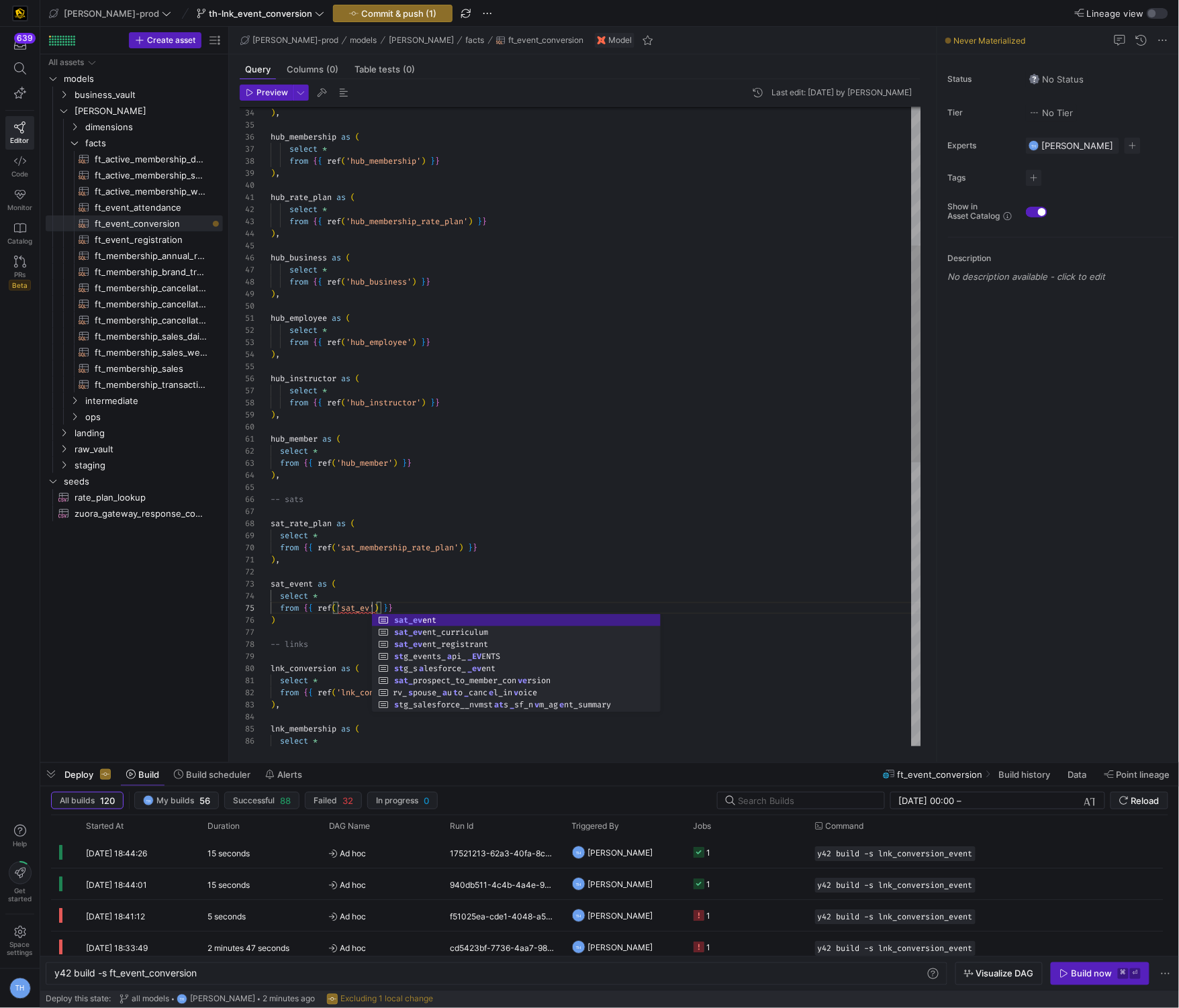
scroll to position [49, 101]
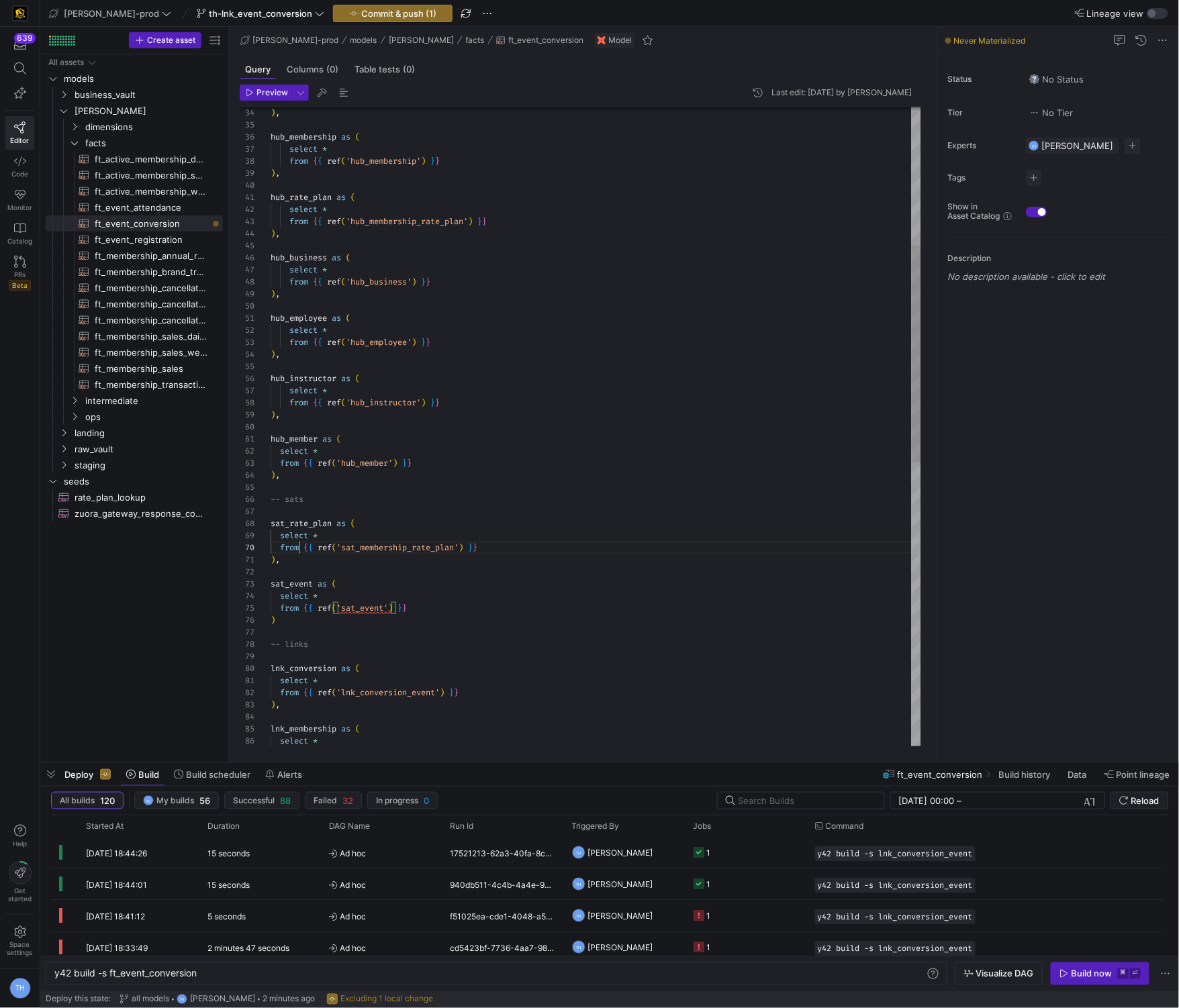
click at [300, 553] on div "select * lnk_membership as ( from { { ref ( 'lnk_conversion_event' ) } } ) , ln…" at bounding box center [596, 638] width 650 height 1883
click at [288, 568] on div "select * lnk_membership as ( from { { ref ( 'lnk_conversion_event' ) } } ) , ln…" at bounding box center [596, 638] width 650 height 1883
click at [294, 562] on div "select * lnk_membership as ( from { { ref ( 'lnk_conversion_event' ) } } ) , ln…" at bounding box center [596, 638] width 650 height 1883
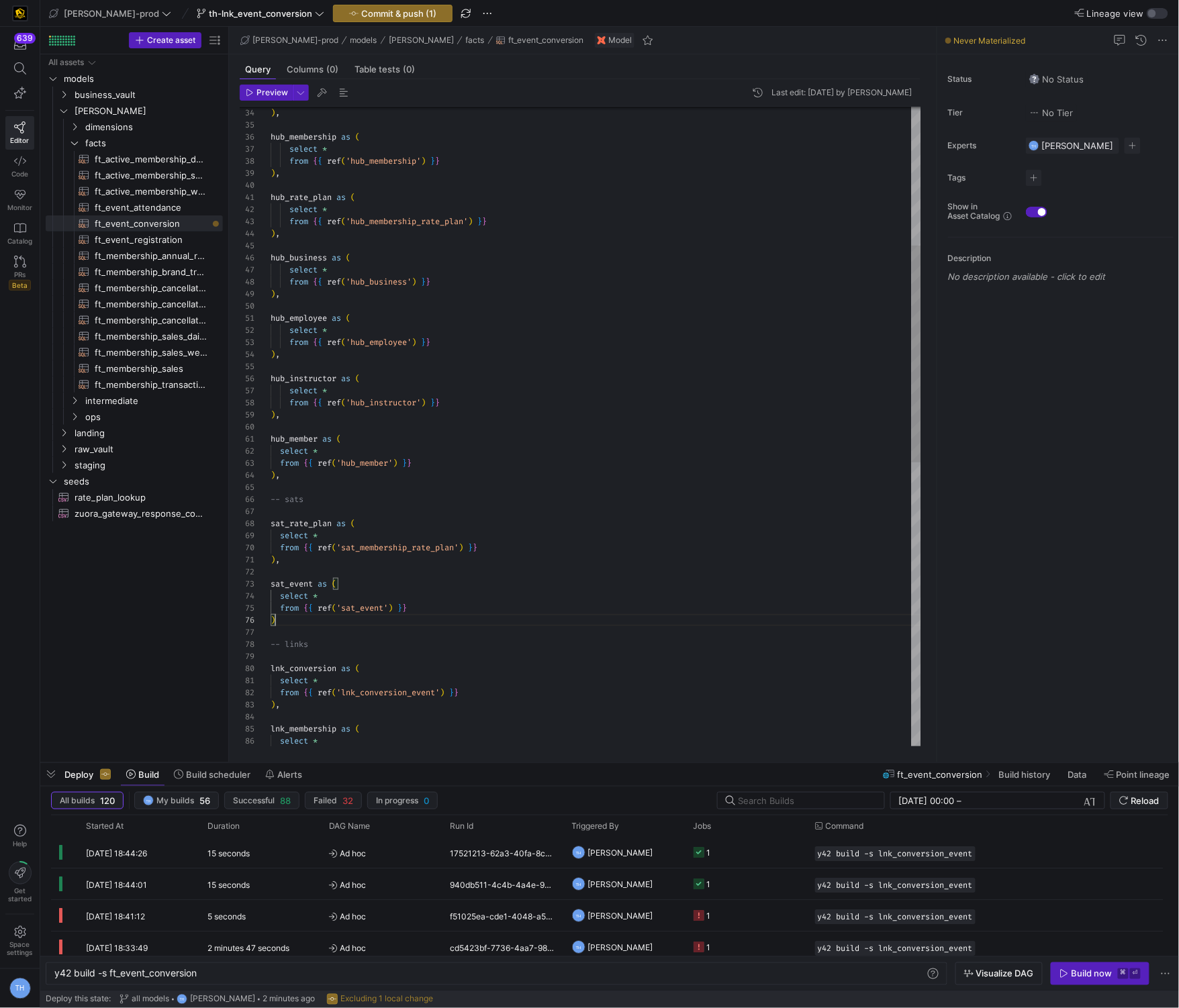
click at [303, 623] on div "select * lnk_membership as ( from { { ref ( 'lnk_conversion_event' ) } } ) , ln…" at bounding box center [596, 638] width 650 height 1883
type textarea "), sat_event as ( select * from {{ ref('sat_event') }} ), -- links lnk_conversi…"
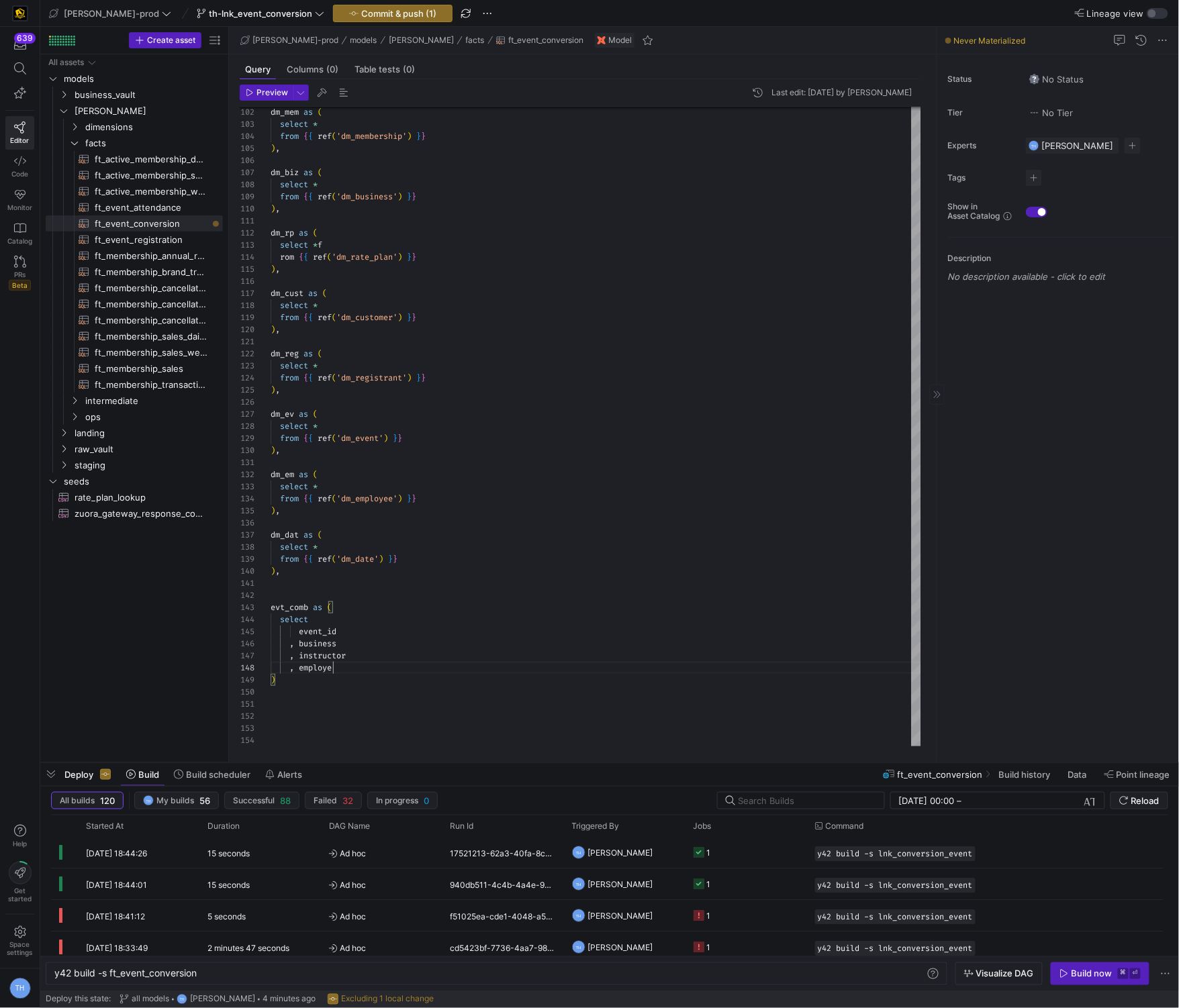
scroll to position [84, 68]
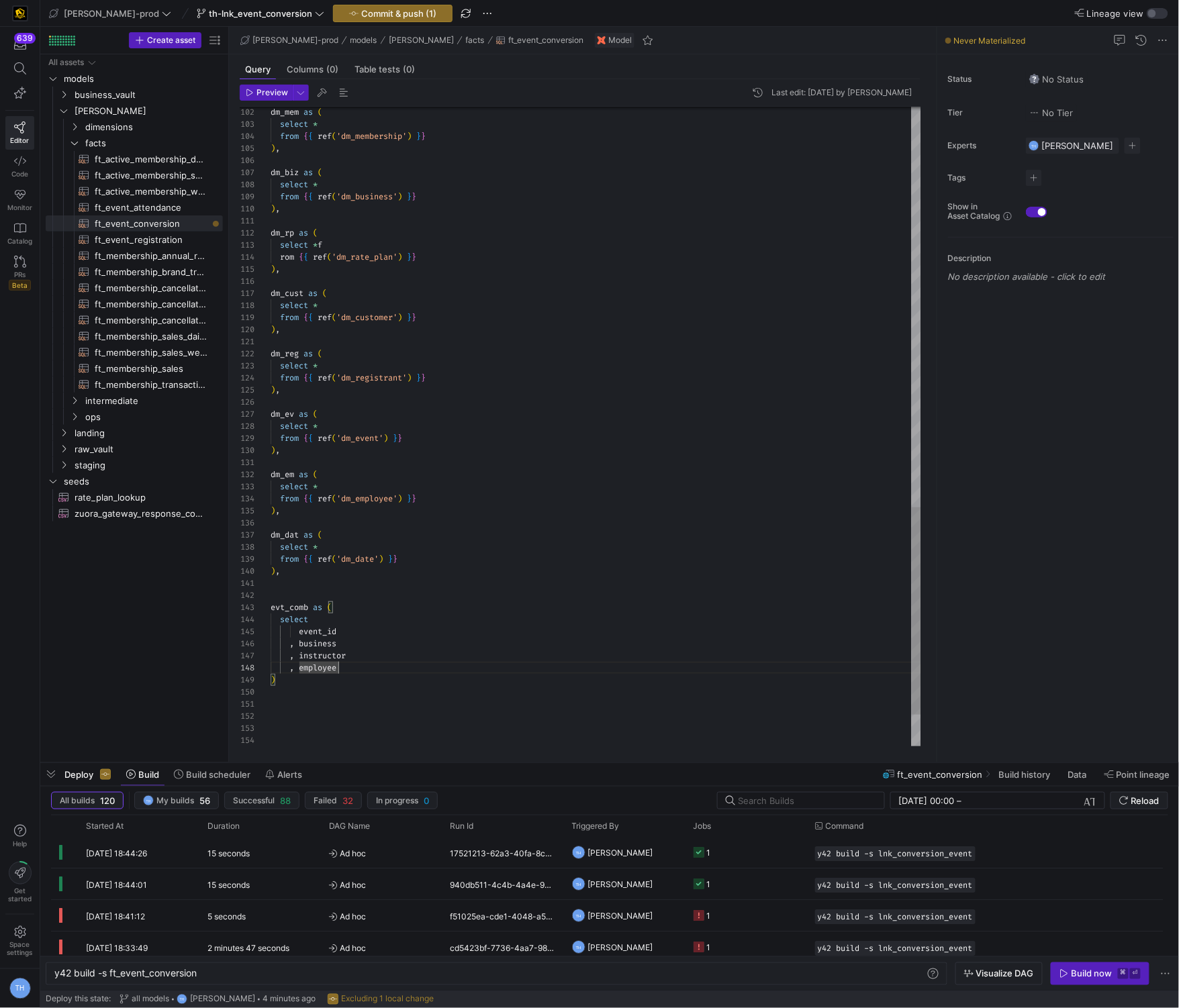
type textarea "evt_comb as ( select he.event_id , business , instructor , employee )"
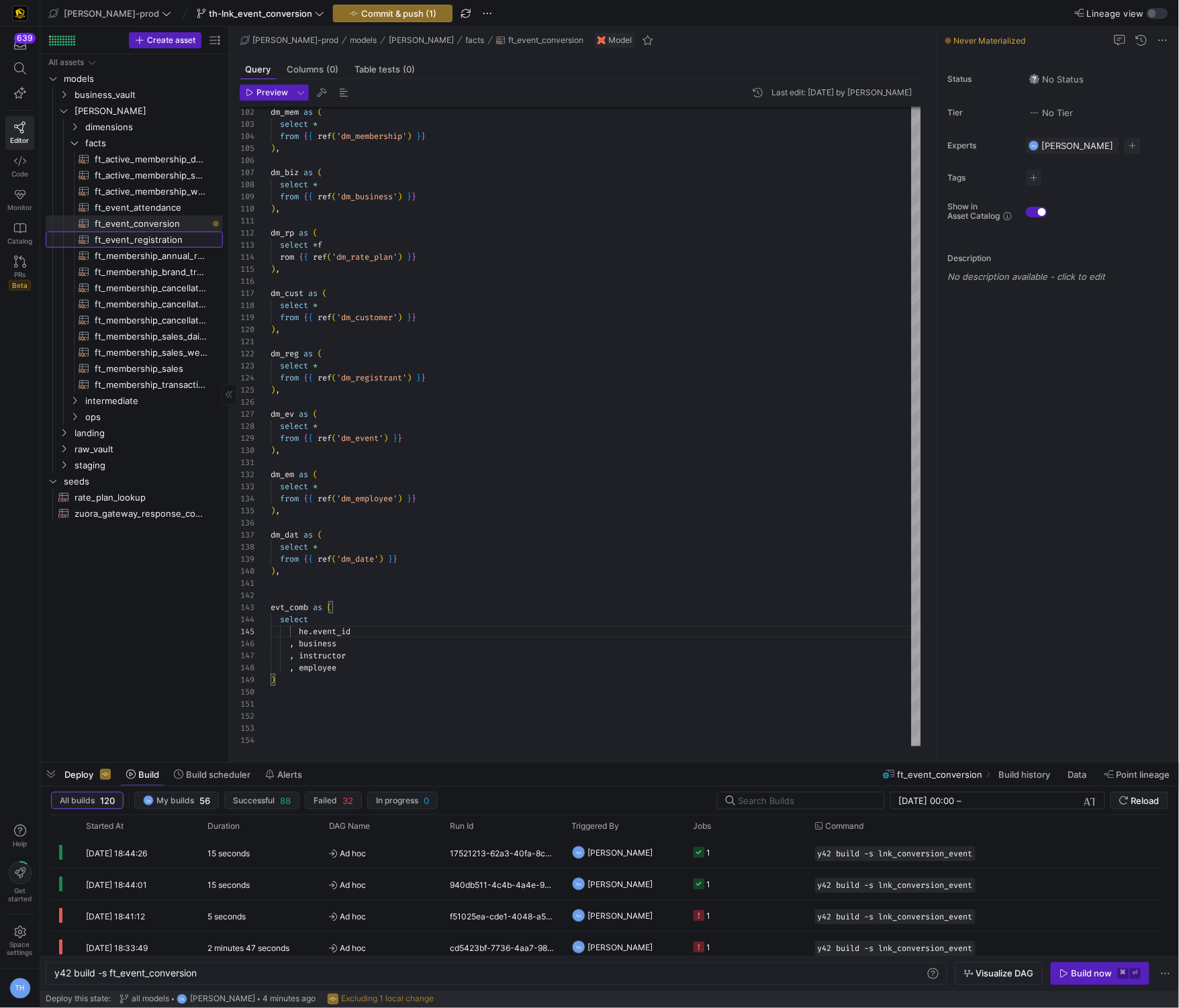
click at [178, 234] on span "ft_event_registration​​​​​​​​​​" at bounding box center [151, 240] width 112 height 15
type textarea "y42 build -s ft_event_registration"
type textarea "{{ config( post_hook = [ "alter table {{ this }} add primary key (registration_…"
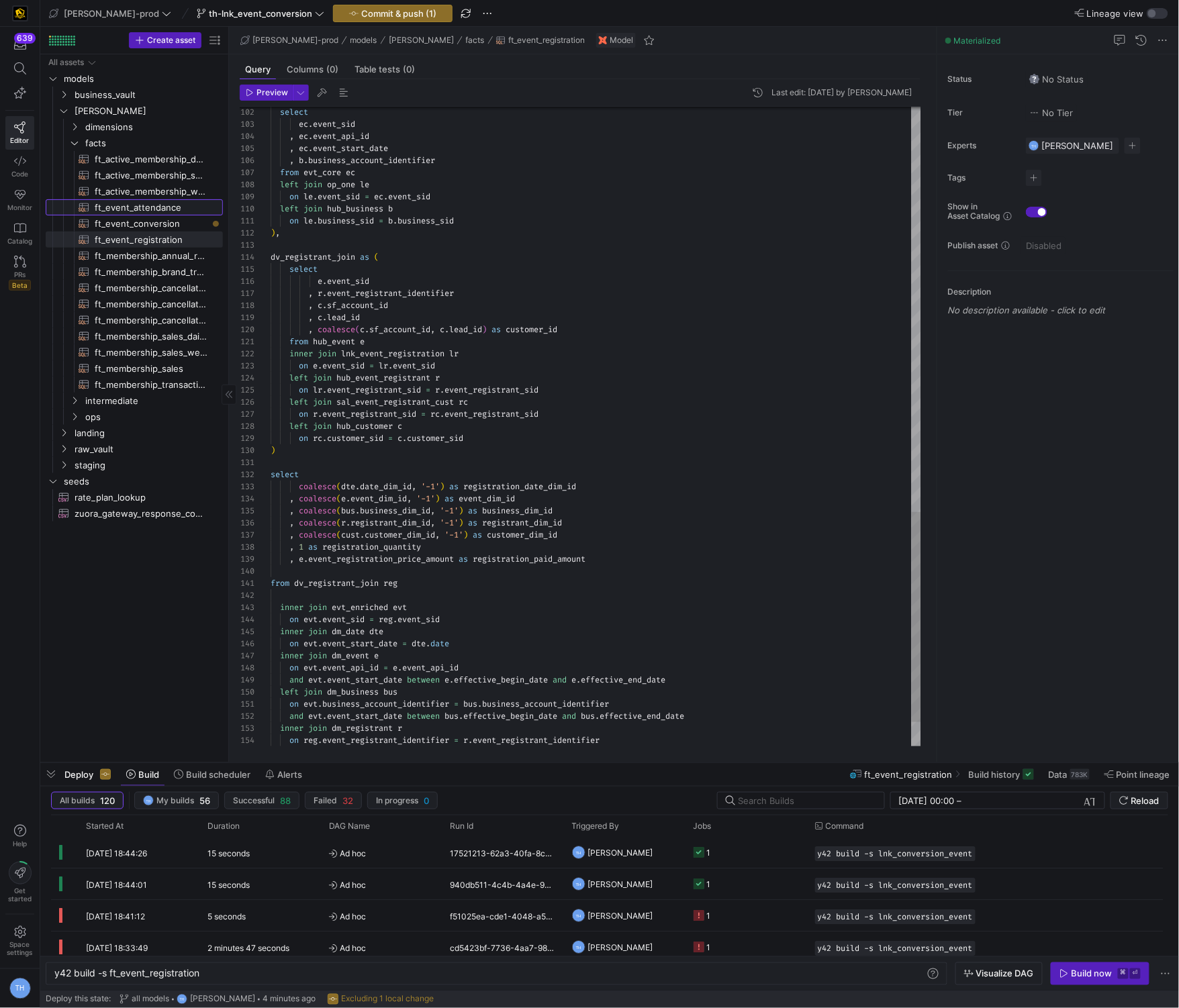
click at [178, 213] on span "ft_event_attendance​​​​​​​​​​" at bounding box center [151, 208] width 112 height 15
type textarea "y42 build -s ft_event_attendance"
type textarea "{{ config( post_hook = [ "alter table {{ this }} add primary key (event_close_d…"
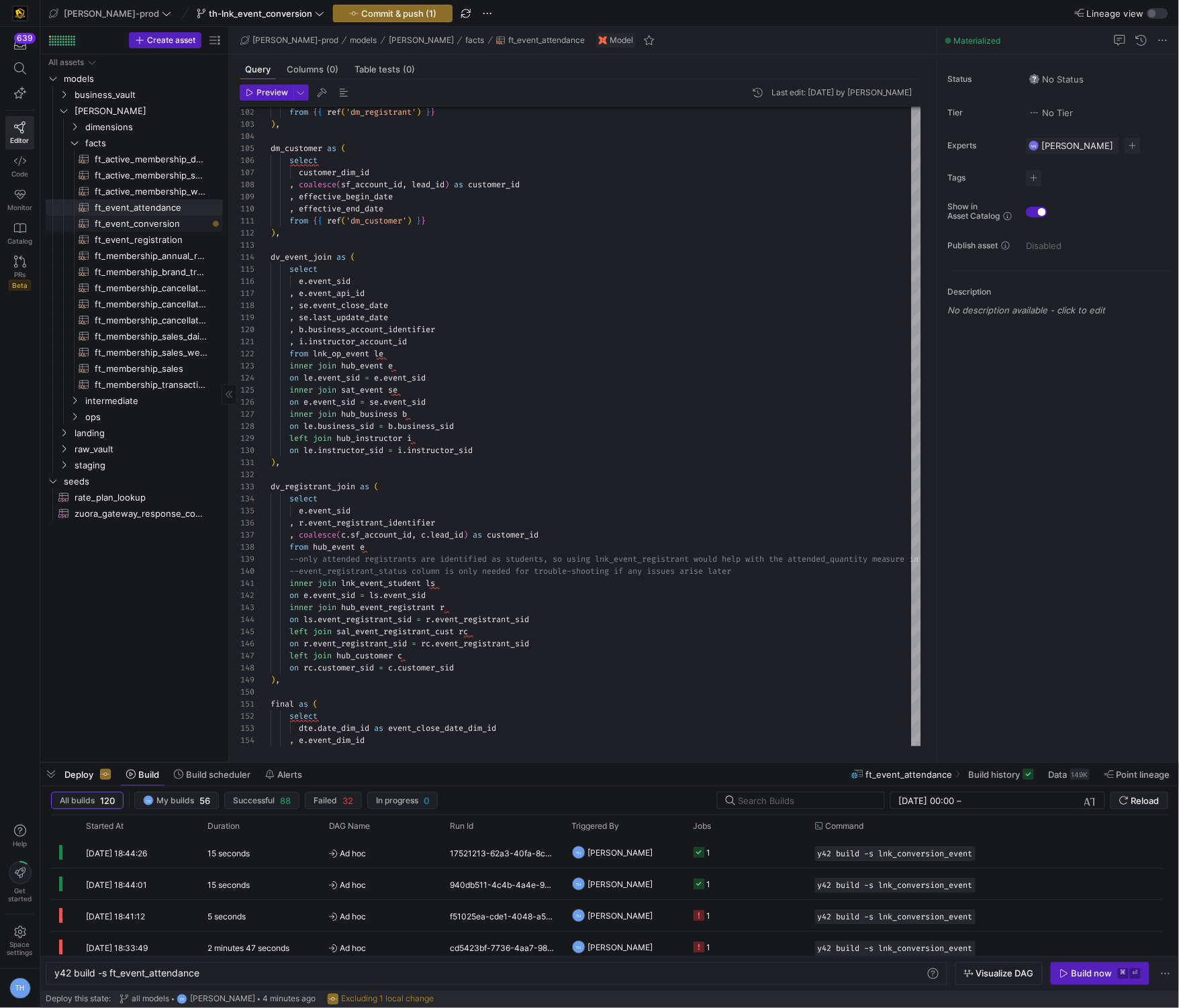
click at [186, 224] on span "ft_event_conversion​​​​​​​​​​" at bounding box center [151, 224] width 112 height 15
type textarea "y42 build -s ft_event_conversion"
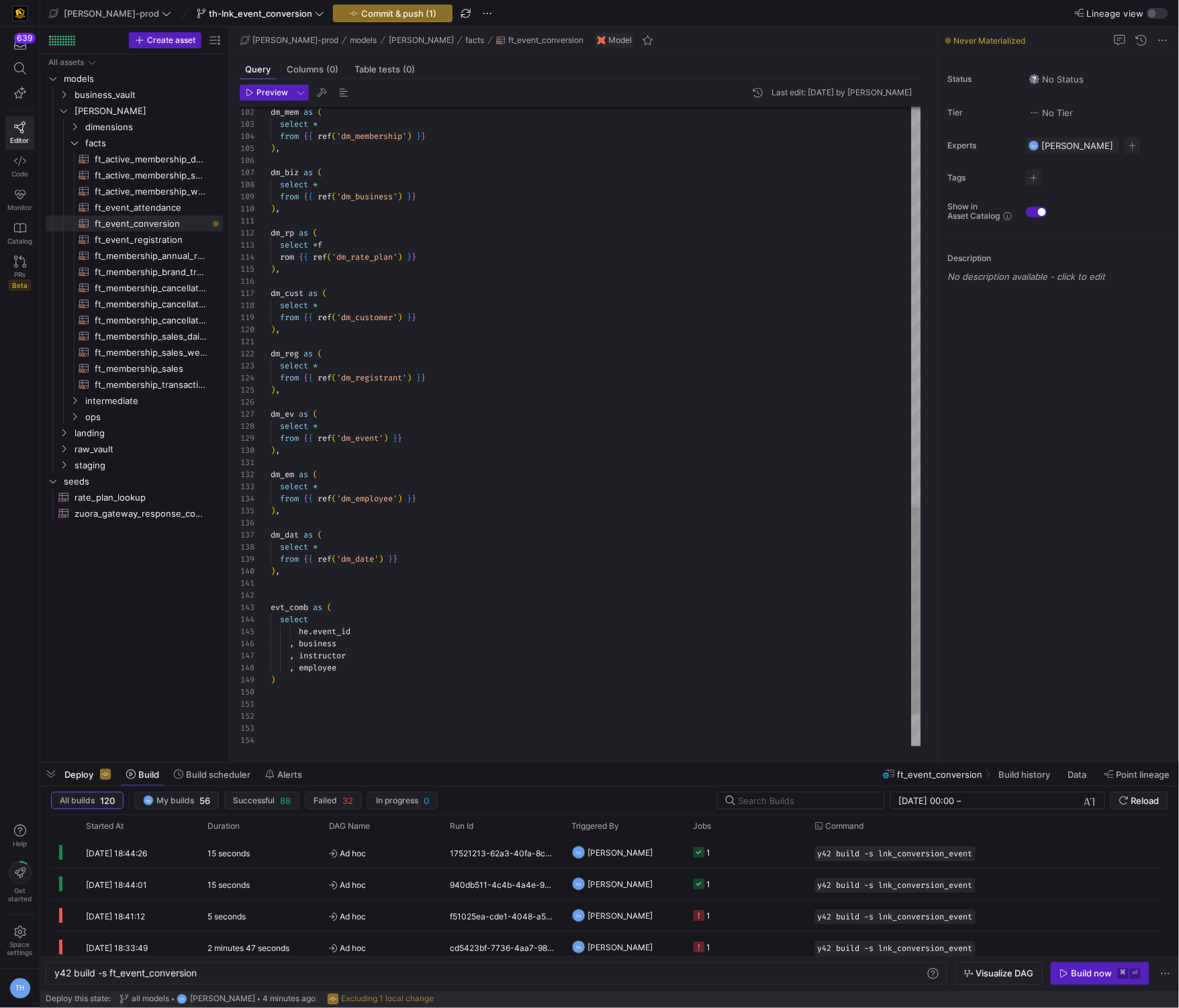
type textarea "evt_comb as ( select he.event_api_id , business , instructor , employee )"
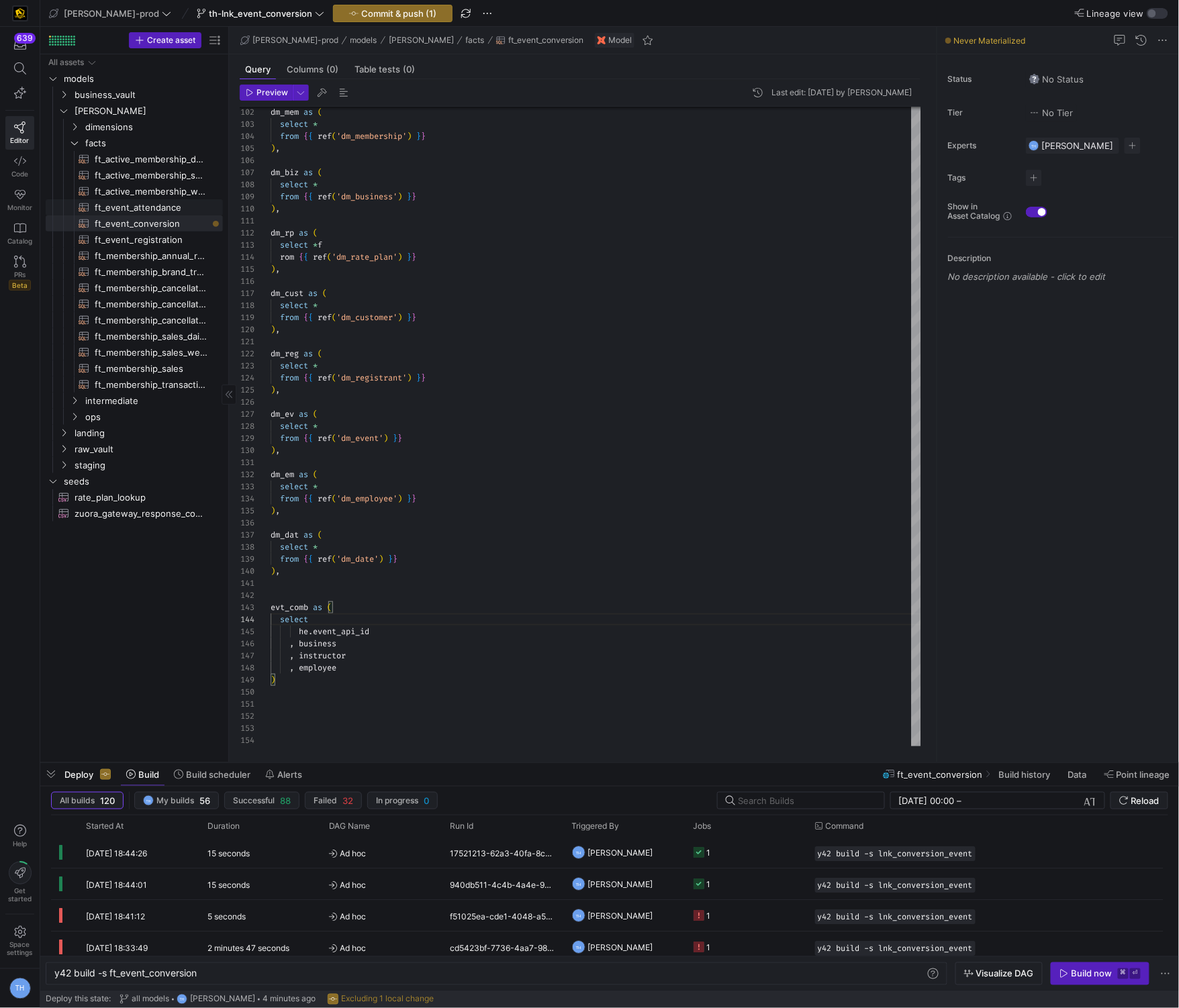
click at [181, 206] on span "ft_event_attendance​​​​​​​​​​" at bounding box center [151, 208] width 112 height 15
type textarea "y42 build -s ft_event_attendance"
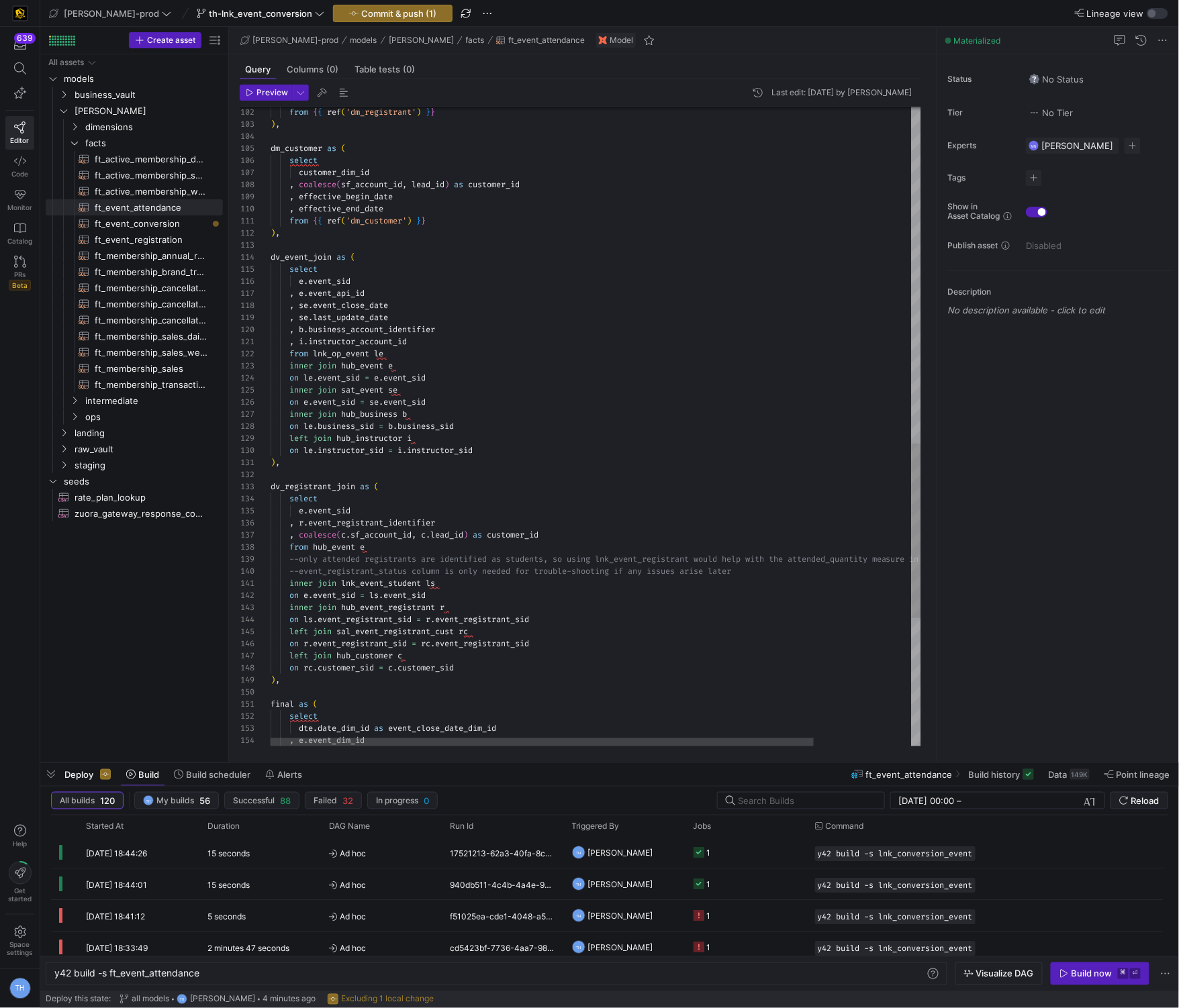
type textarea "), dv_registrant_join as ( select e.event_sid , r.event_registrant_identifier ,…"
click at [626, 487] on div "from { { ref ( 'dm_registrant' ) } } ) , dm_customer as ( select customer_dim_i…" at bounding box center [654, 44] width 767 height 2337
click at [609, 466] on div "from { { ref ( 'dm_registrant' ) } } ) , dm_customer as ( select customer_dim_i…" at bounding box center [654, 44] width 767 height 2337
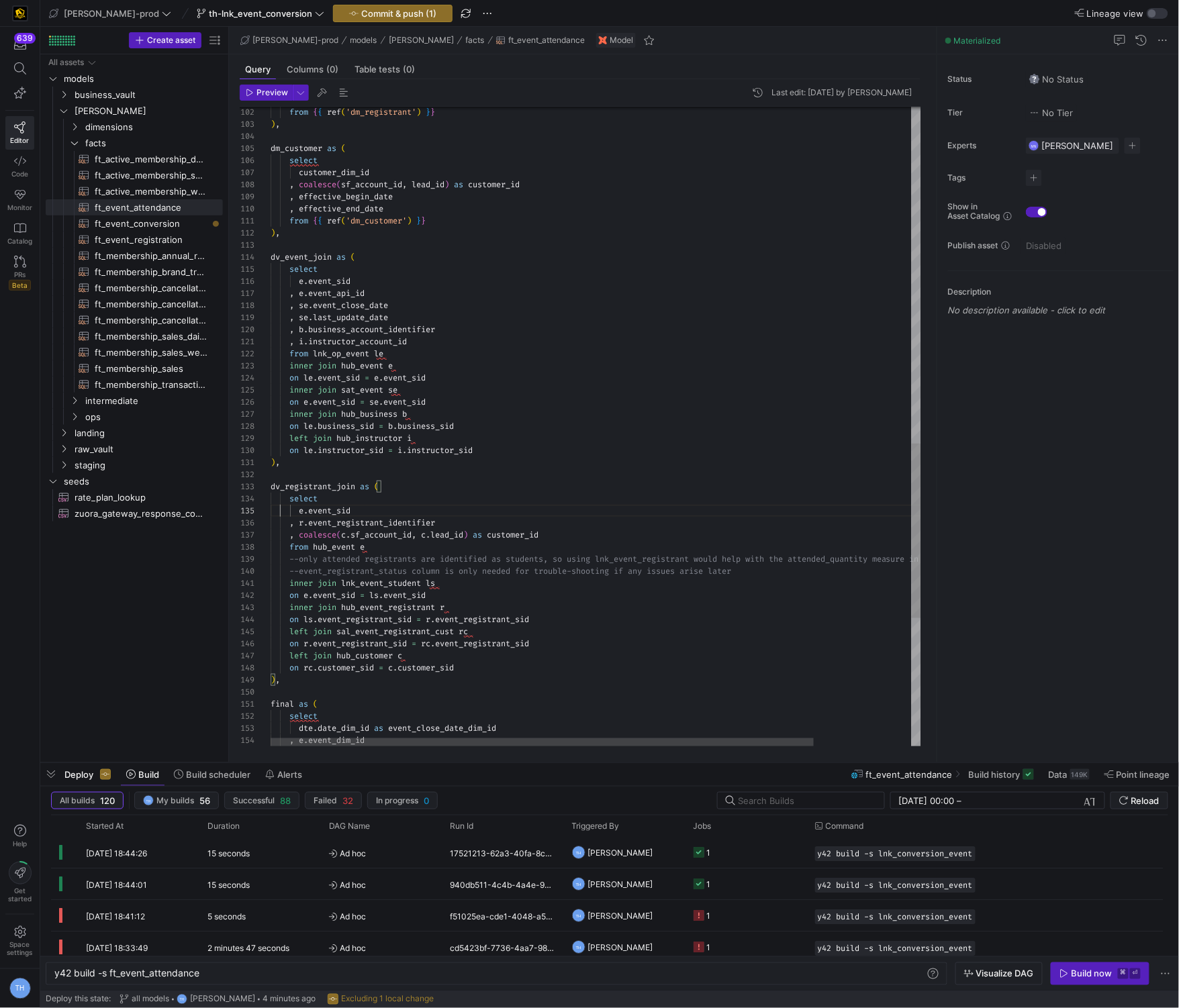
click at [400, 575] on div "from { { ref ( 'dm_registrant' ) } } ) , dm_customer as ( select customer_dim_i…" at bounding box center [654, 44] width 767 height 2337
click at [176, 219] on span "ft_event_conversion​​​​​​​​​​" at bounding box center [151, 224] width 112 height 15
type textarea "y42 build -s ft_event_conversion"
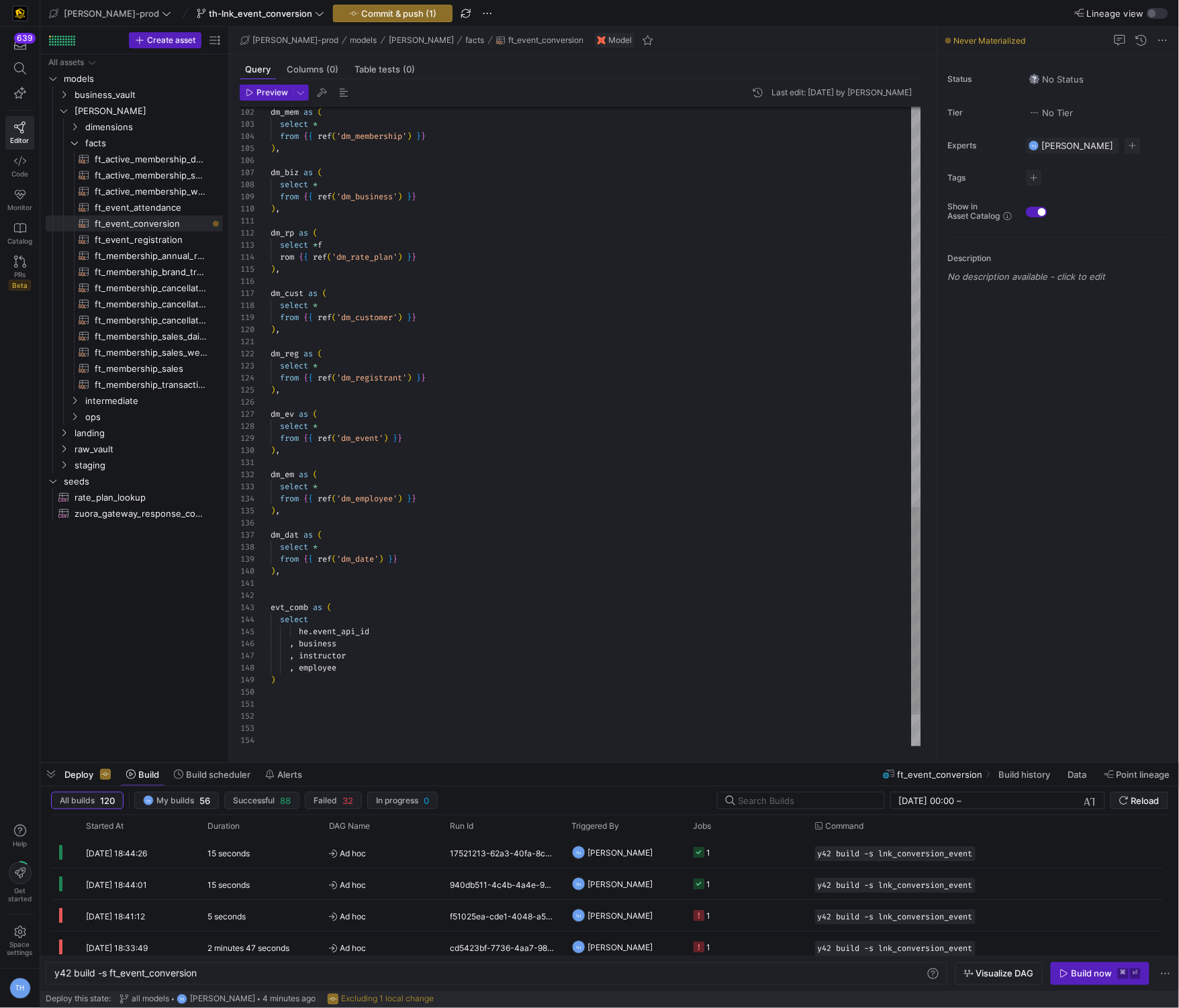
type textarea "evt_comb as ( select he.event_api_id , business , instructor , employee )"
click at [155, 232] on span "ft_event_registration​​​​​​​​​​" at bounding box center [151, 240] width 112 height 15
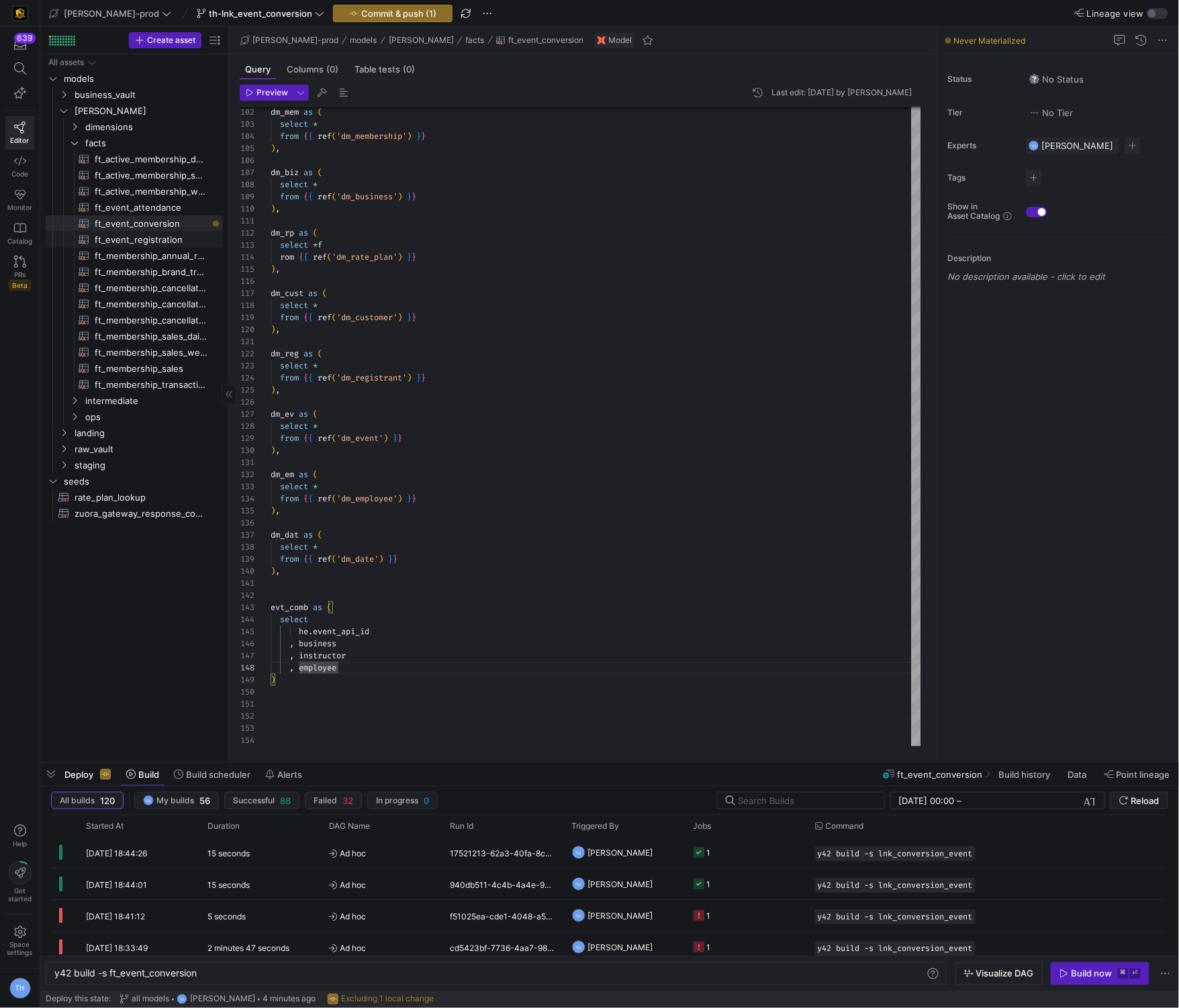
type textarea "y42 build -s ft_event_registration"
type textarea "{{ config( post_hook = [ "alter table {{ this }} add primary key (registration_…"
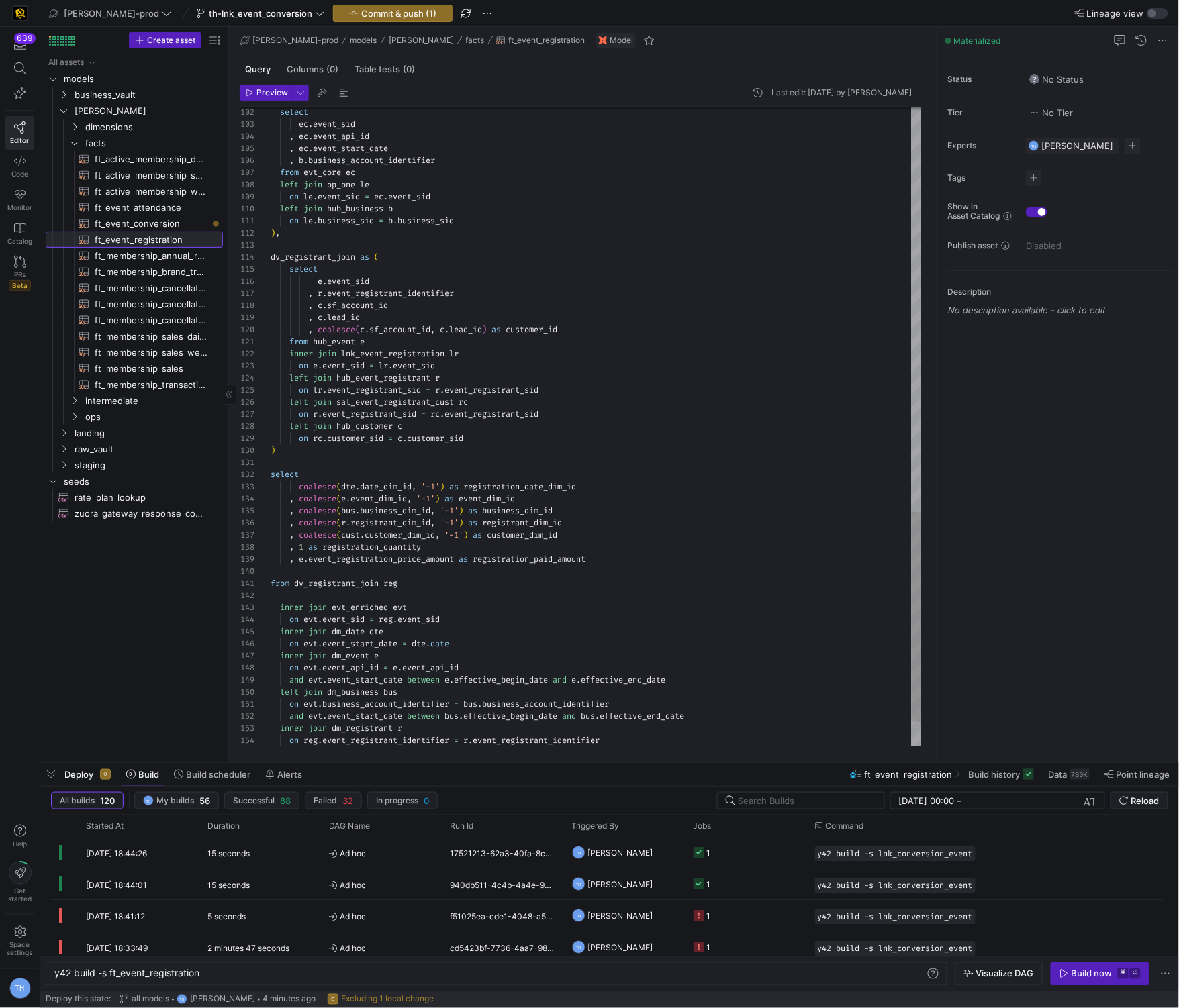
scroll to position [71, 68]
click at [193, 228] on span "ft_event_conversion​​​​​​​​​​" at bounding box center [151, 224] width 112 height 15
type textarea "y42 build -s ft_event_conversion"
type textarea "{{ config( post_hook = [ "alter table {{ this }} add primary key (date_dim_id, …"
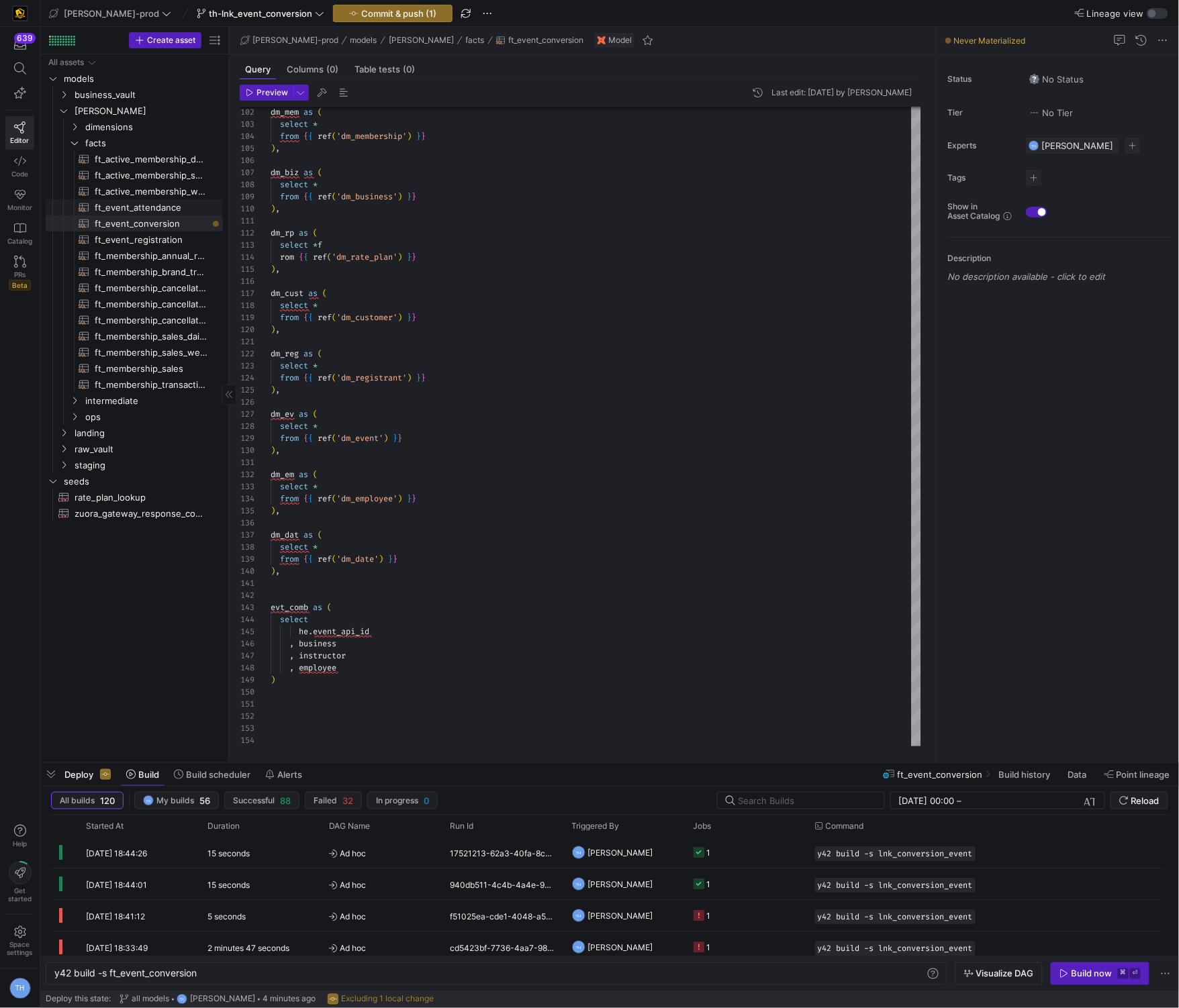
click at [178, 206] on span "ft_event_attendance​​​​​​​​​​" at bounding box center [151, 208] width 112 height 15
type textarea "y42 build -s ft_event_attendance"
type textarea "{{ config( post_hook = [ "alter table {{ this }} add primary key (event_close_d…"
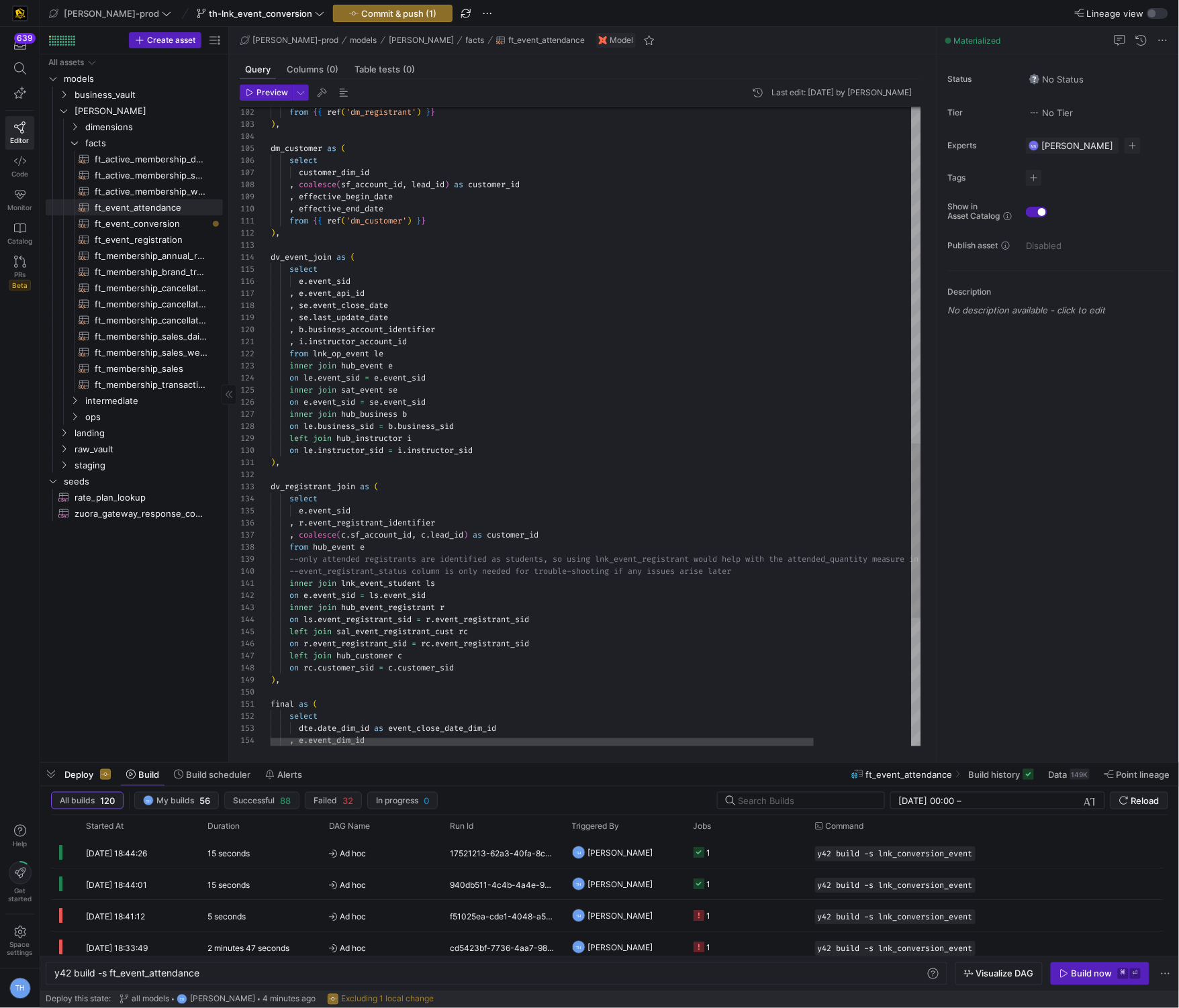
click at [180, 215] on link "ft_event_conversion​​​​​​​​​​" at bounding box center [134, 223] width 177 height 16
type textarea "y42 build -s ft_event_conversion"
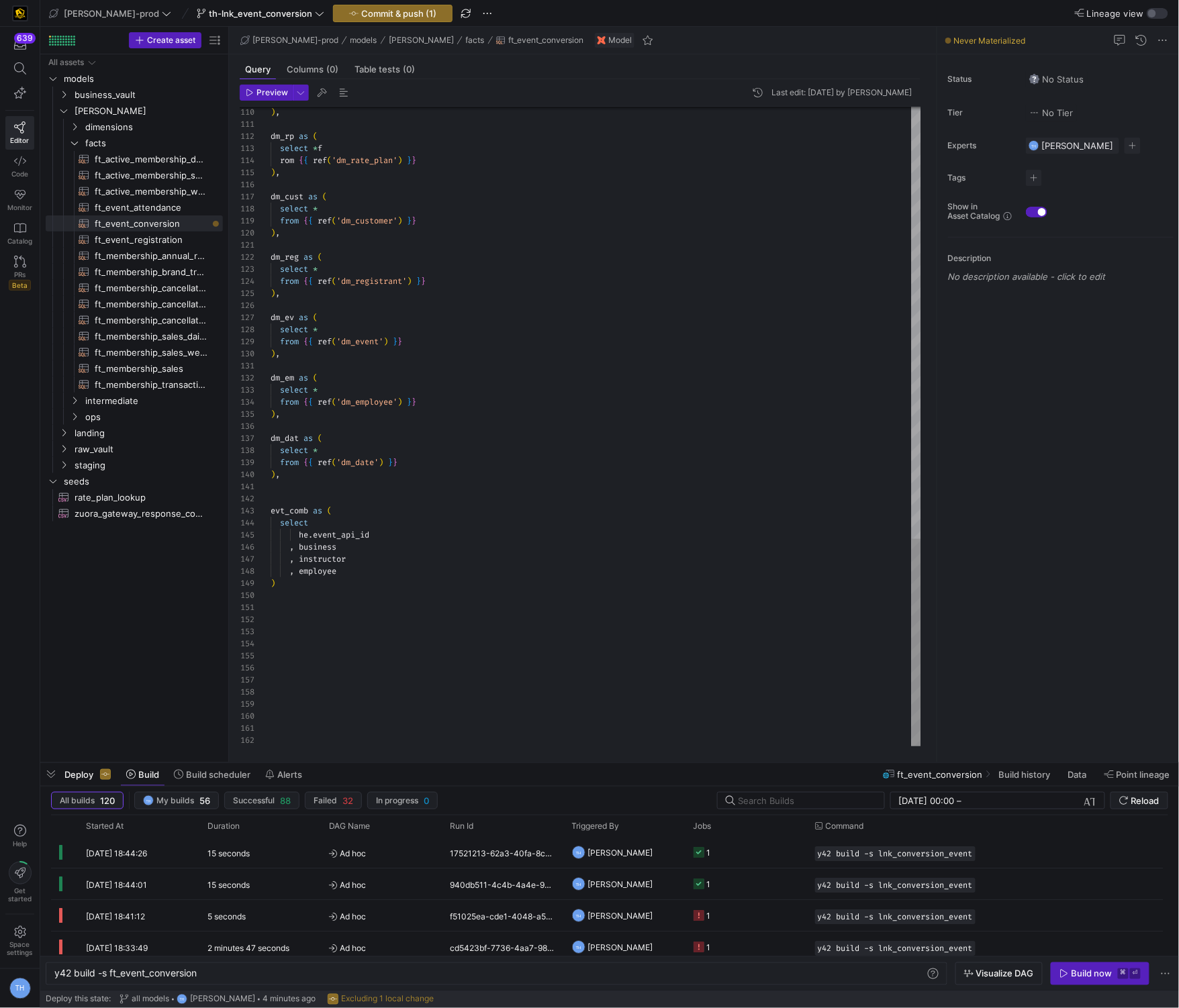
scroll to position [84, 68]
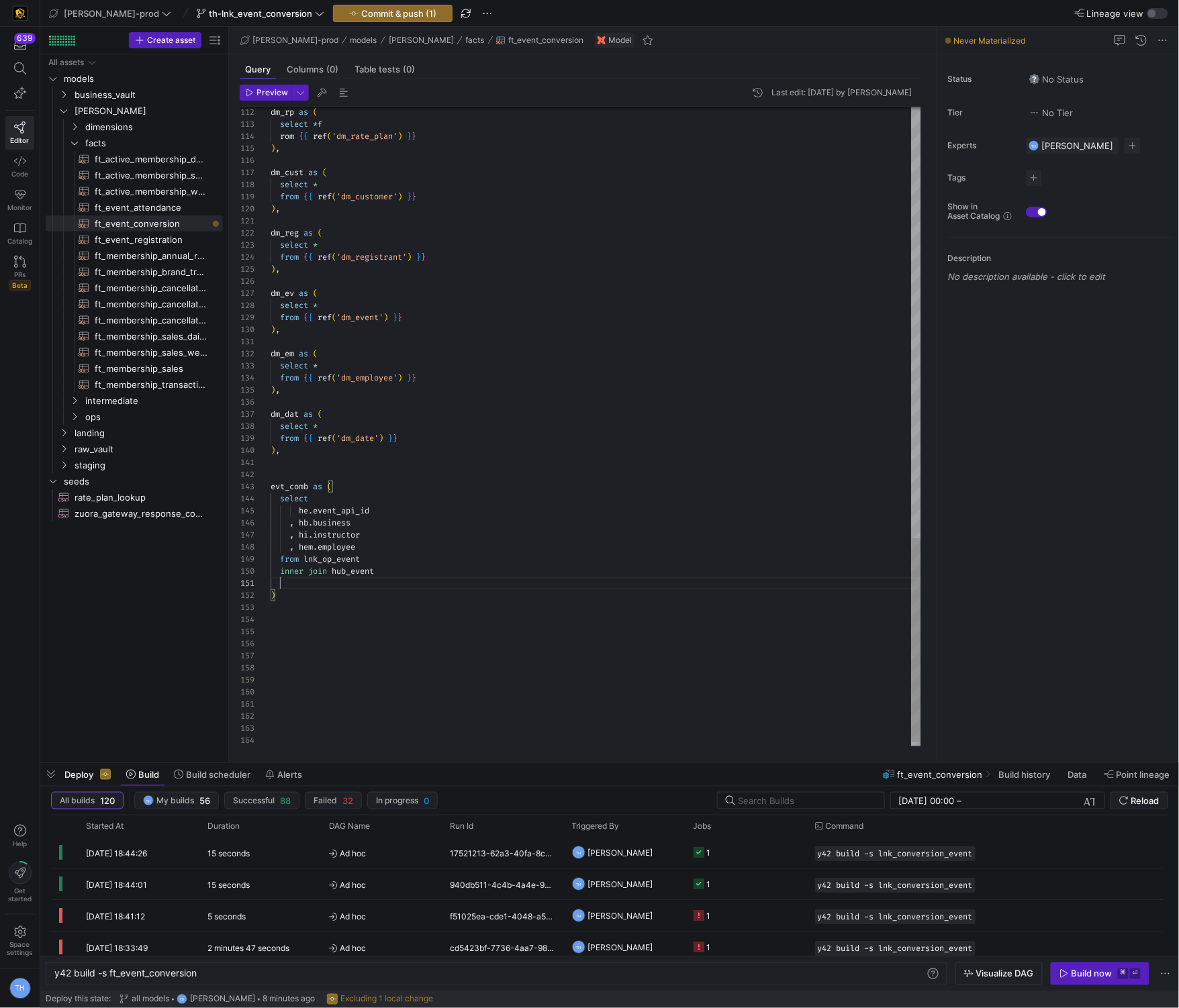
scroll to position [0, 18]
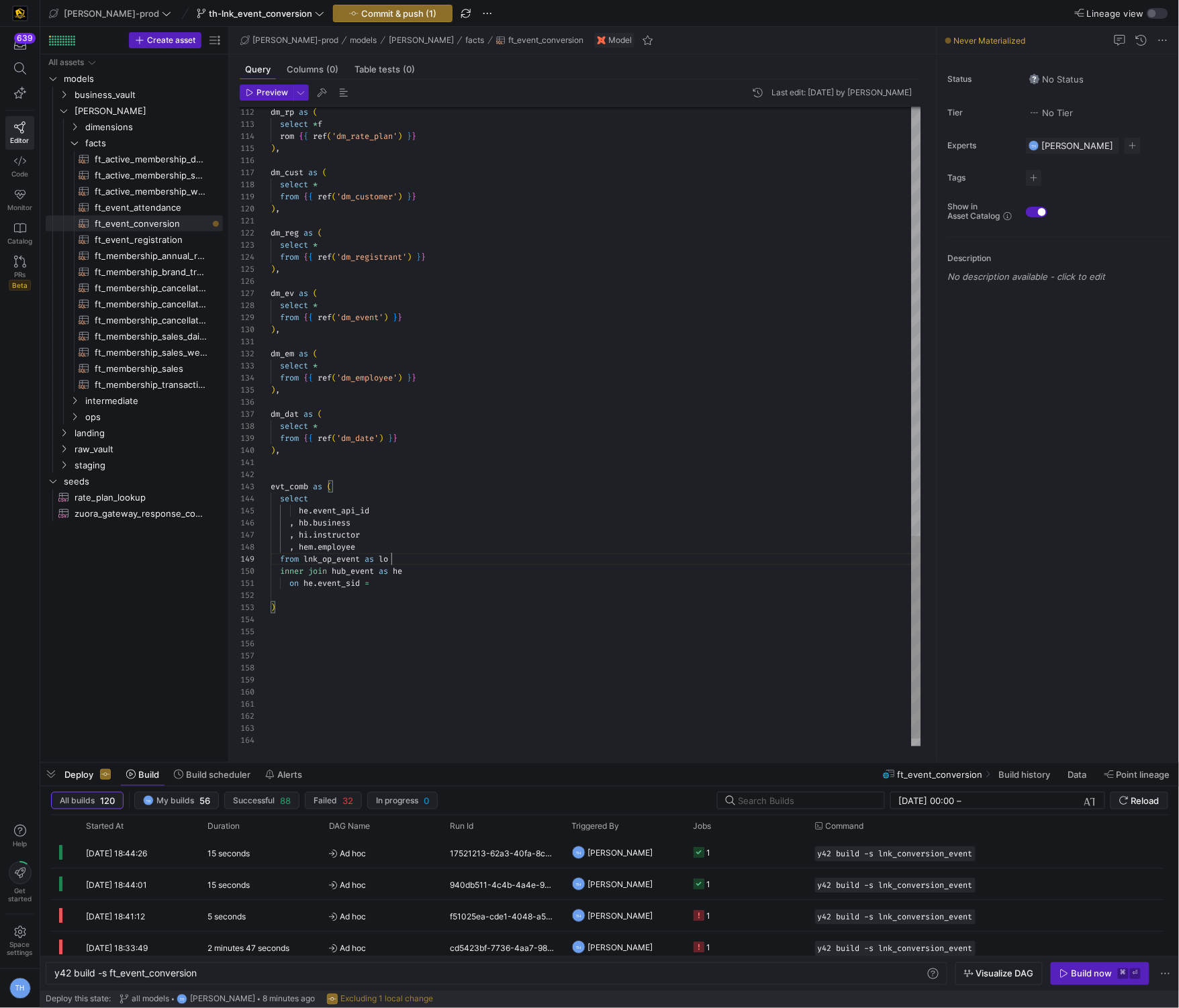
scroll to position [96, 125]
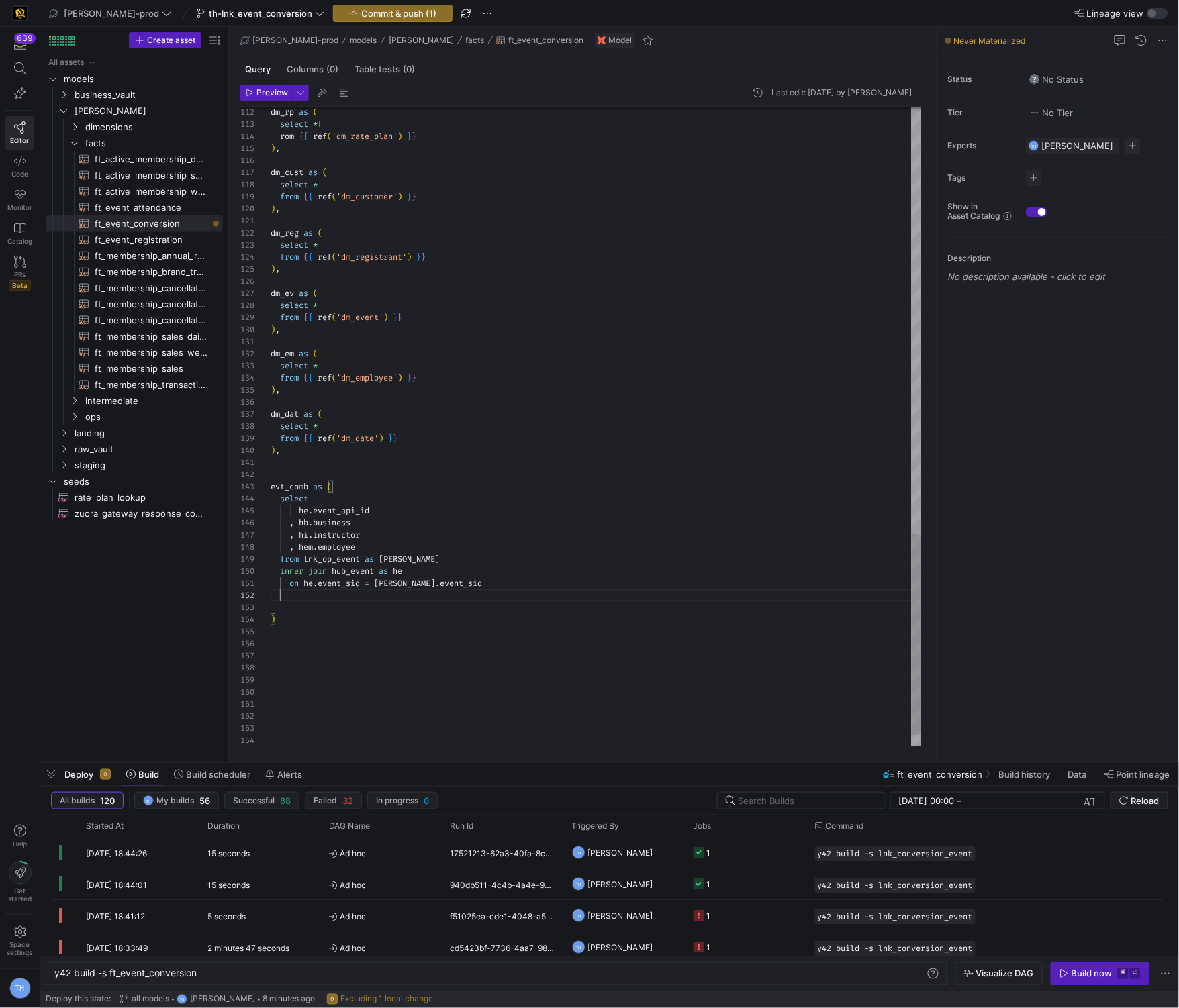
scroll to position [11, 10]
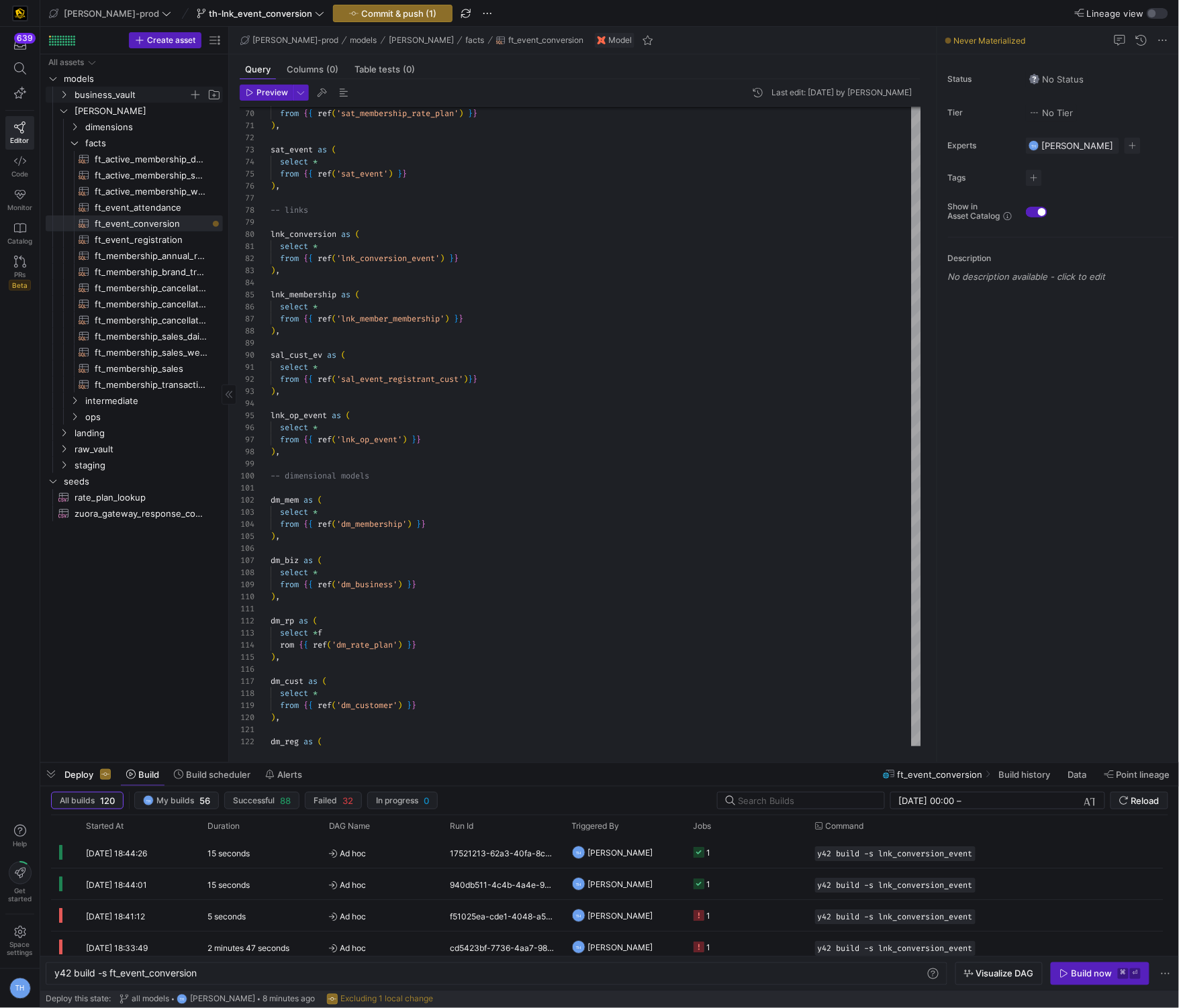
click at [140, 88] on span "business_vault" at bounding box center [132, 95] width 114 height 15
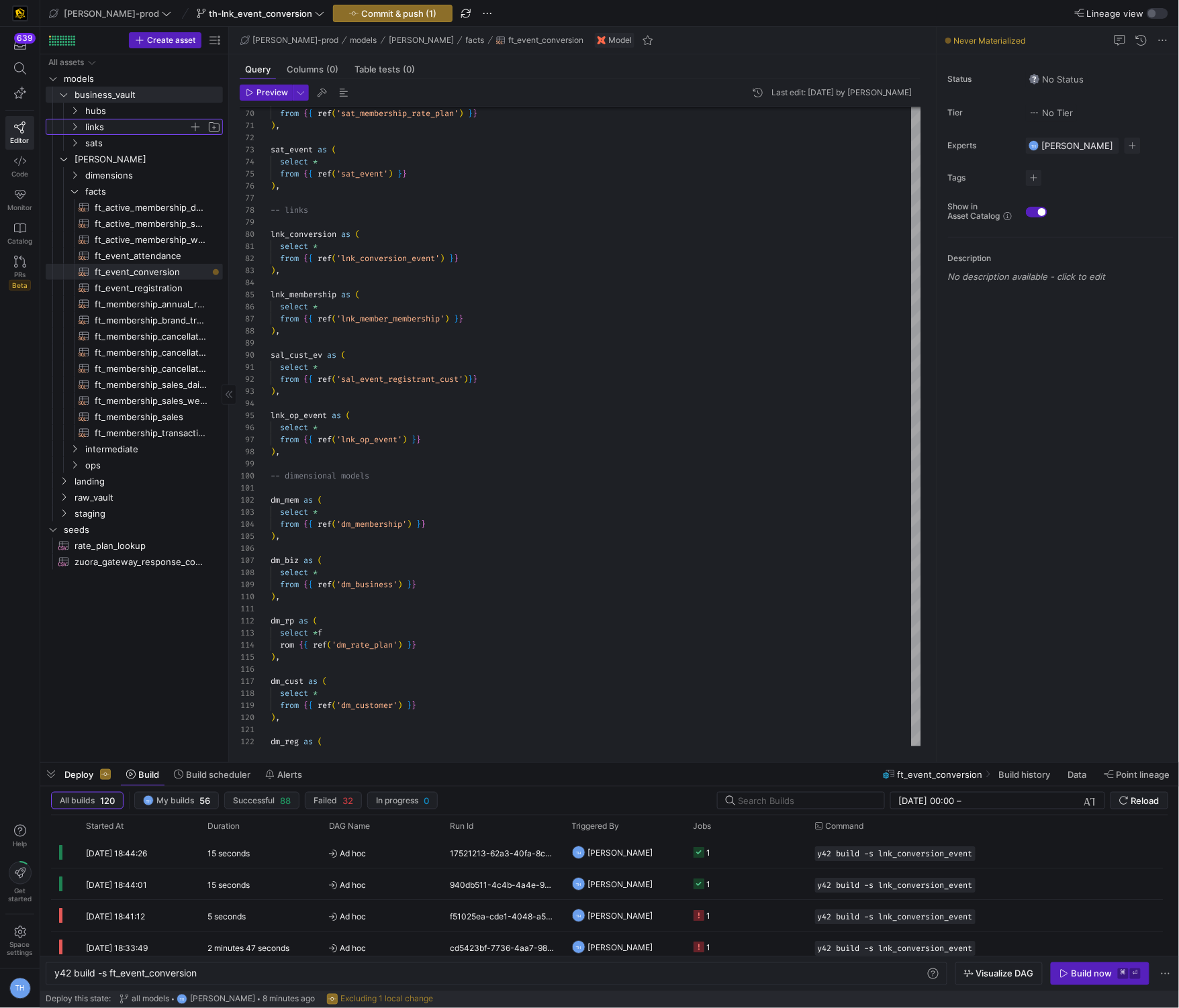
click at [136, 122] on span "links" at bounding box center [136, 127] width 103 height 15
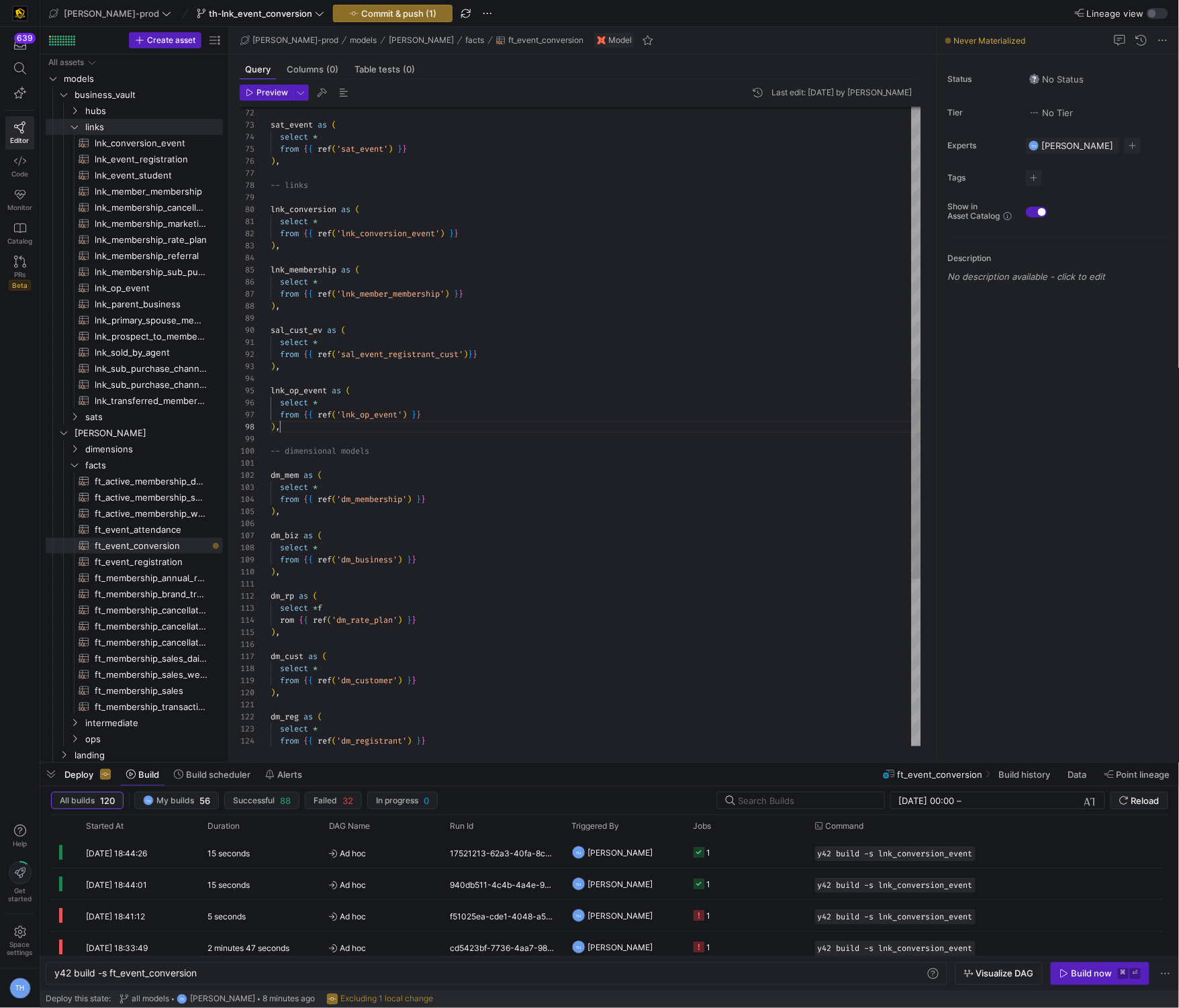
scroll to position [84, 10]
click at [328, 428] on div "dm_cust as ( select * from { { ref ( 'dm_customer' ) } } ) , dm_reg as ( select…" at bounding box center [596, 258] width 650 height 2040
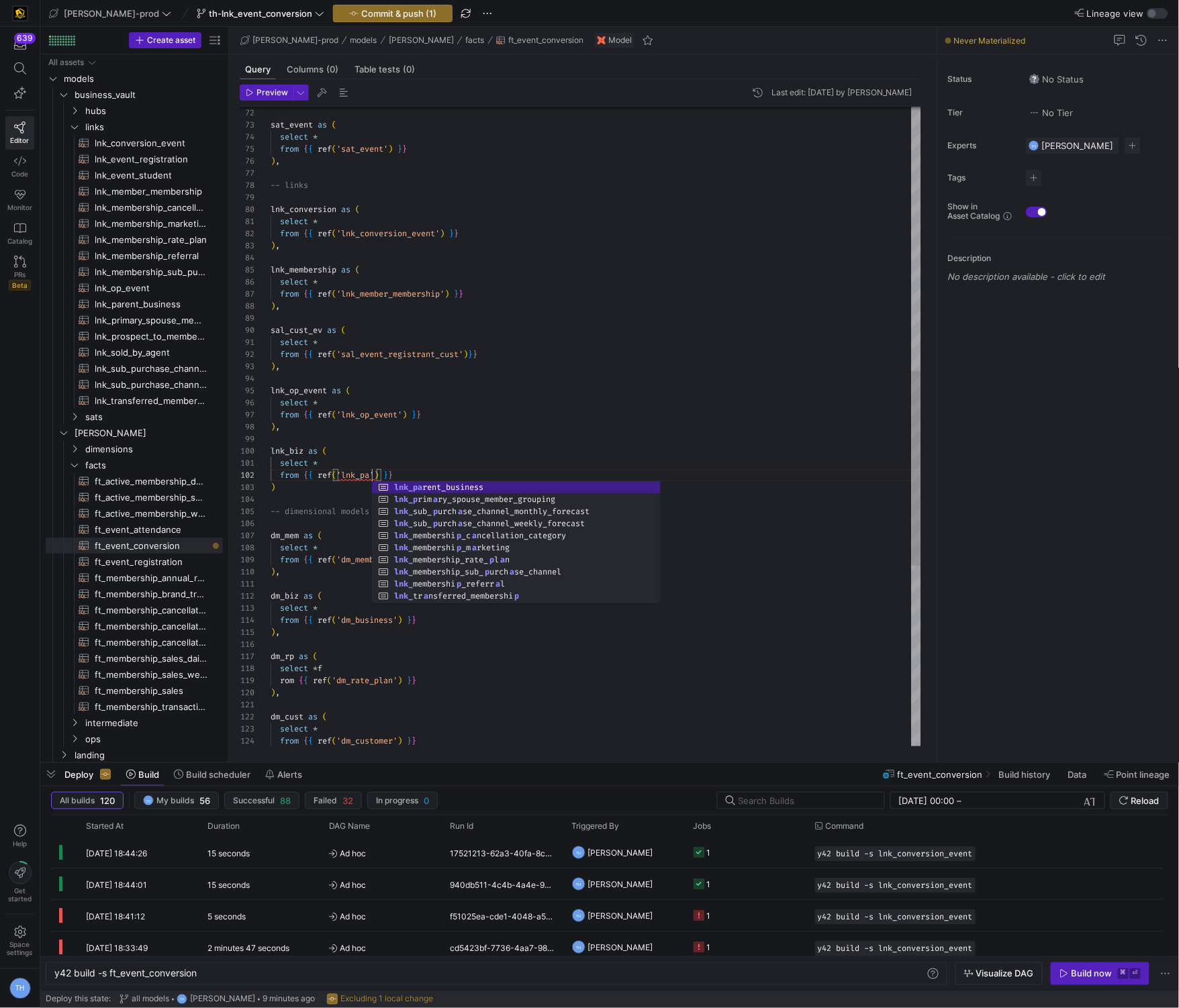
scroll to position [11, 165]
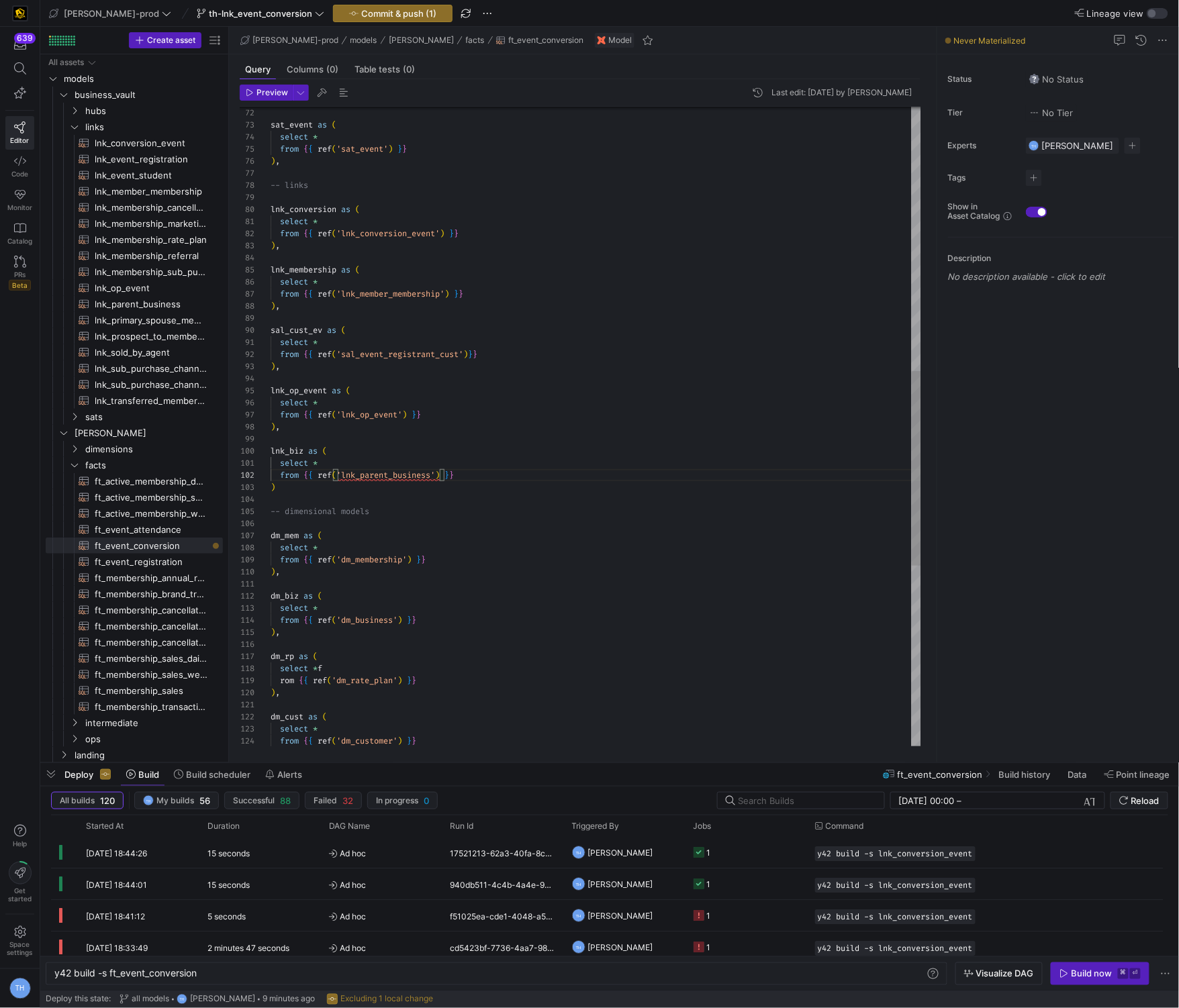
type textarea "select * from {{ ref('lnk_parent_business') }} ) -- dimensional models dm_mem a…"
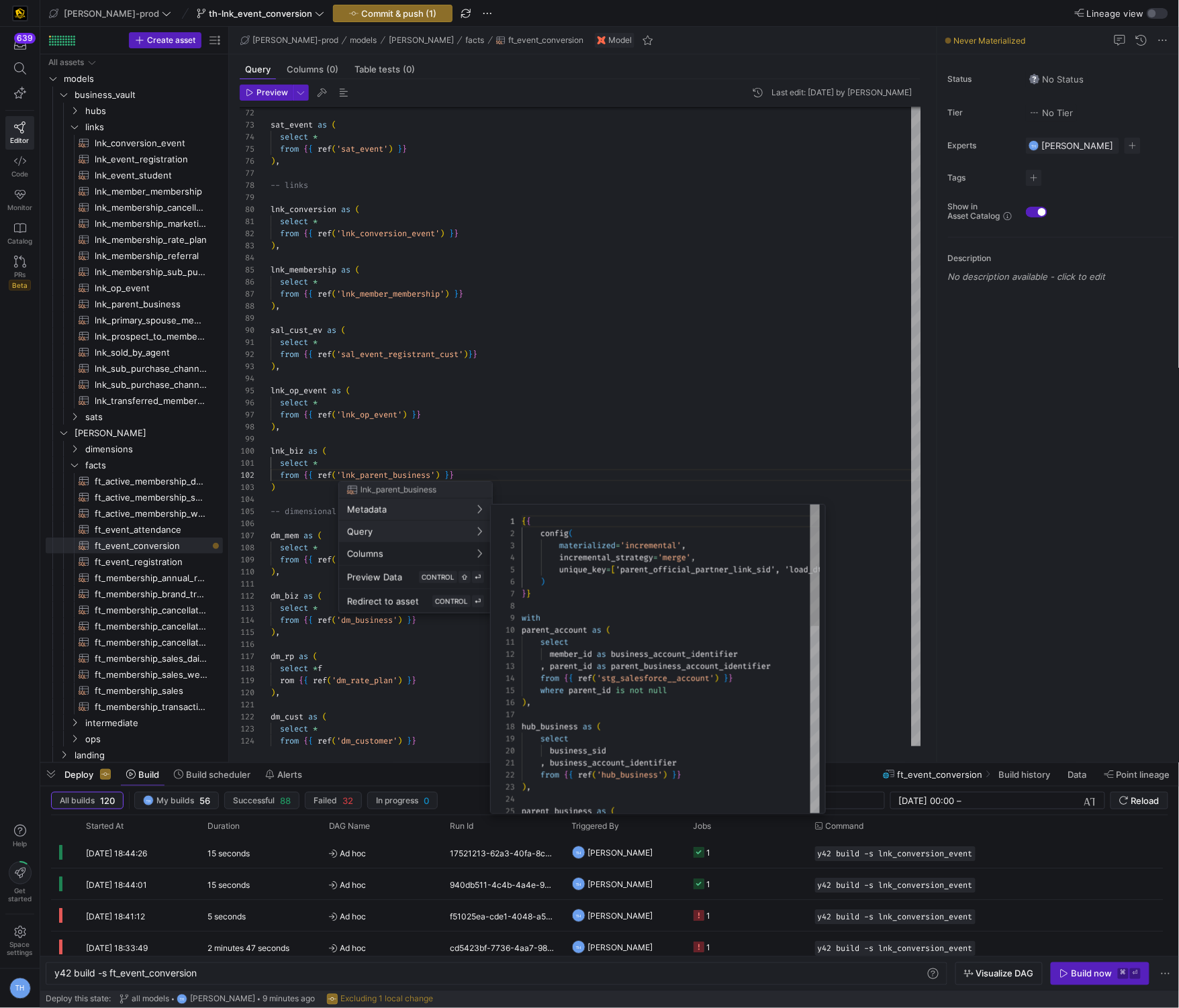
scroll to position [121, 0]
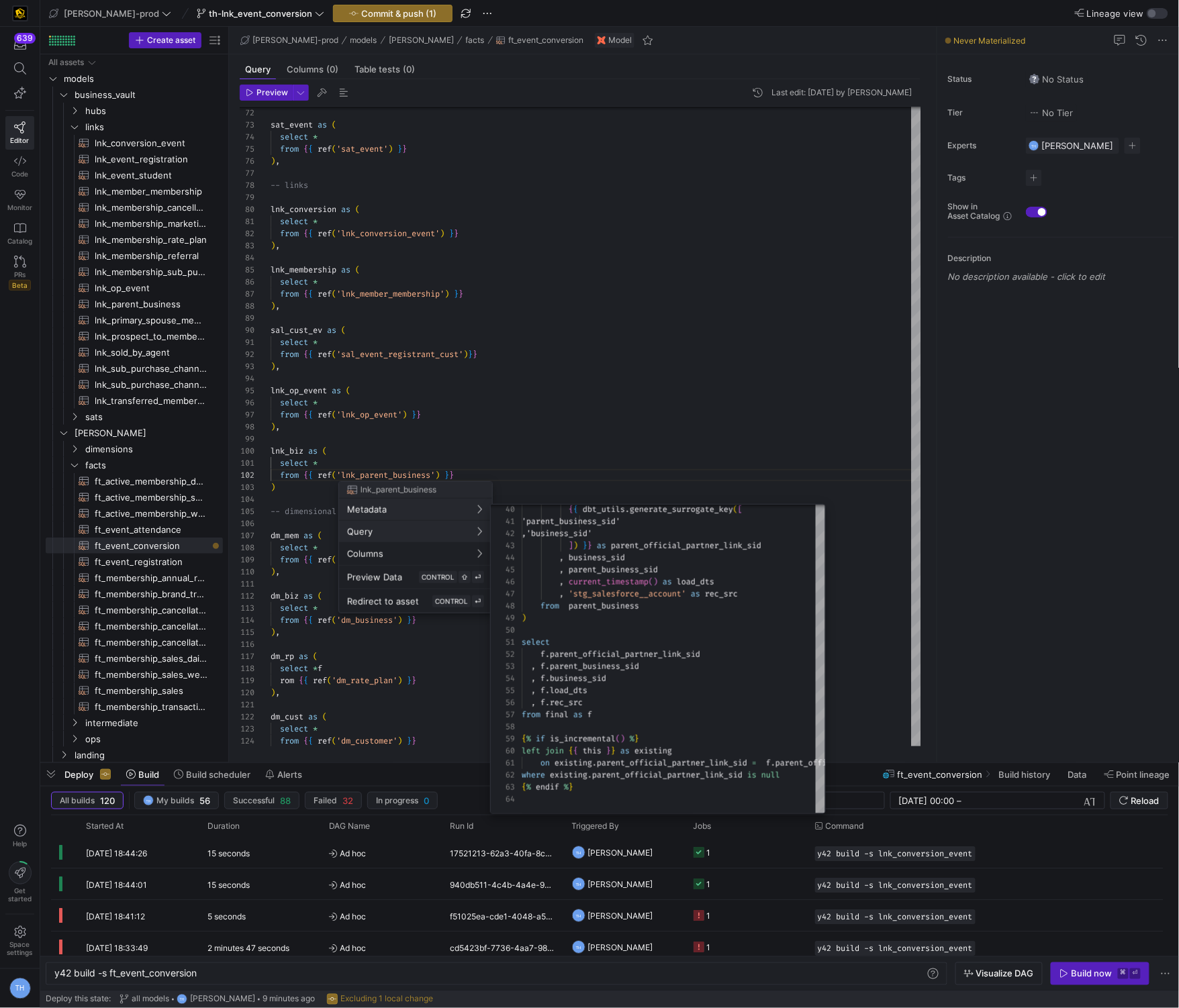
click at [597, 357] on div at bounding box center [589, 504] width 1179 height 1008
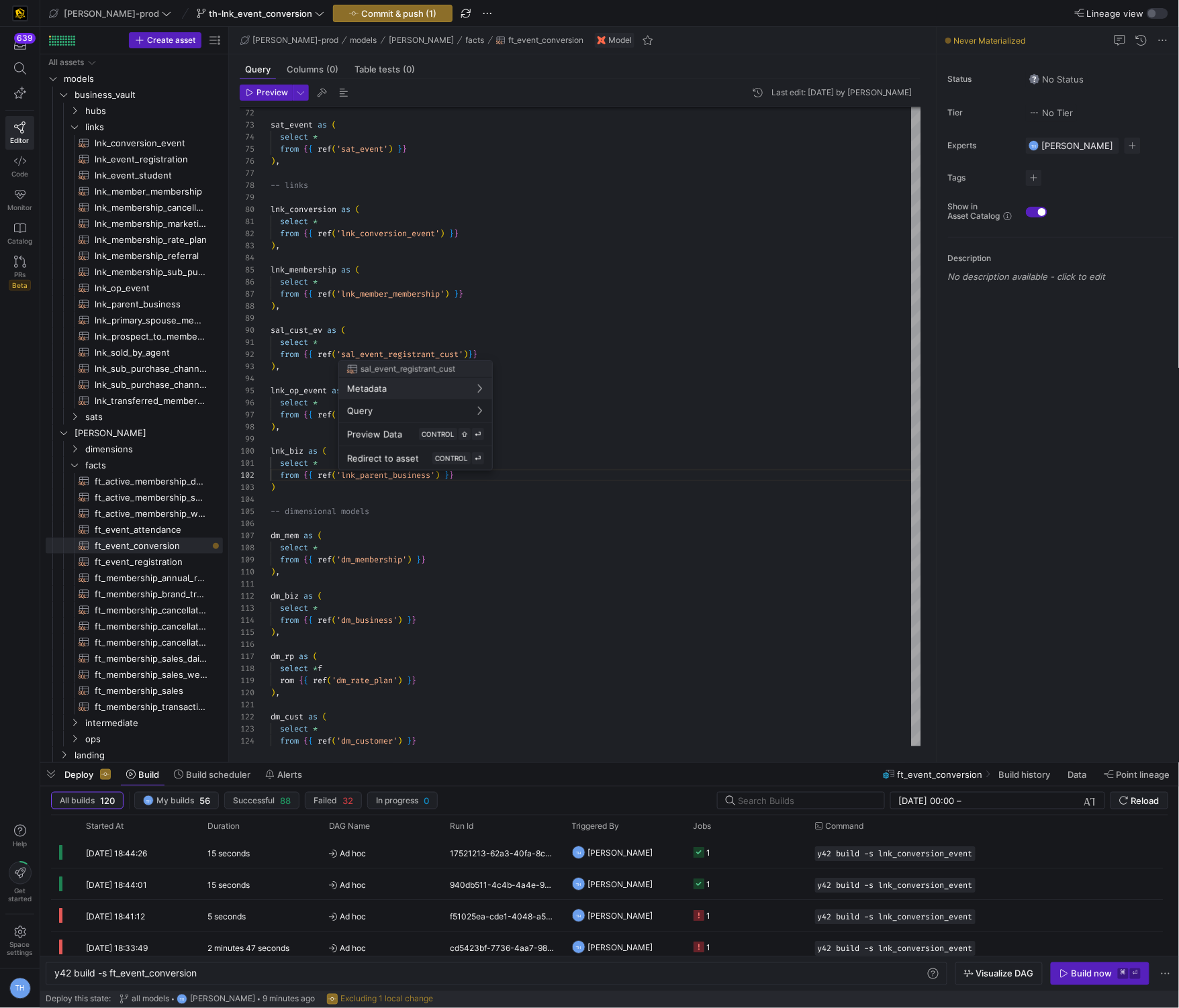
click at [165, 530] on div at bounding box center [589, 504] width 1179 height 1008
click at [169, 528] on span "ft_event_attendance​​​​​​​​​​" at bounding box center [151, 530] width 112 height 15
type textarea "y42 build -s ft_event_attendance"
type textarea "{{ config( post_hook = [ "alter table {{ this }} add primary key (event_close_d…"
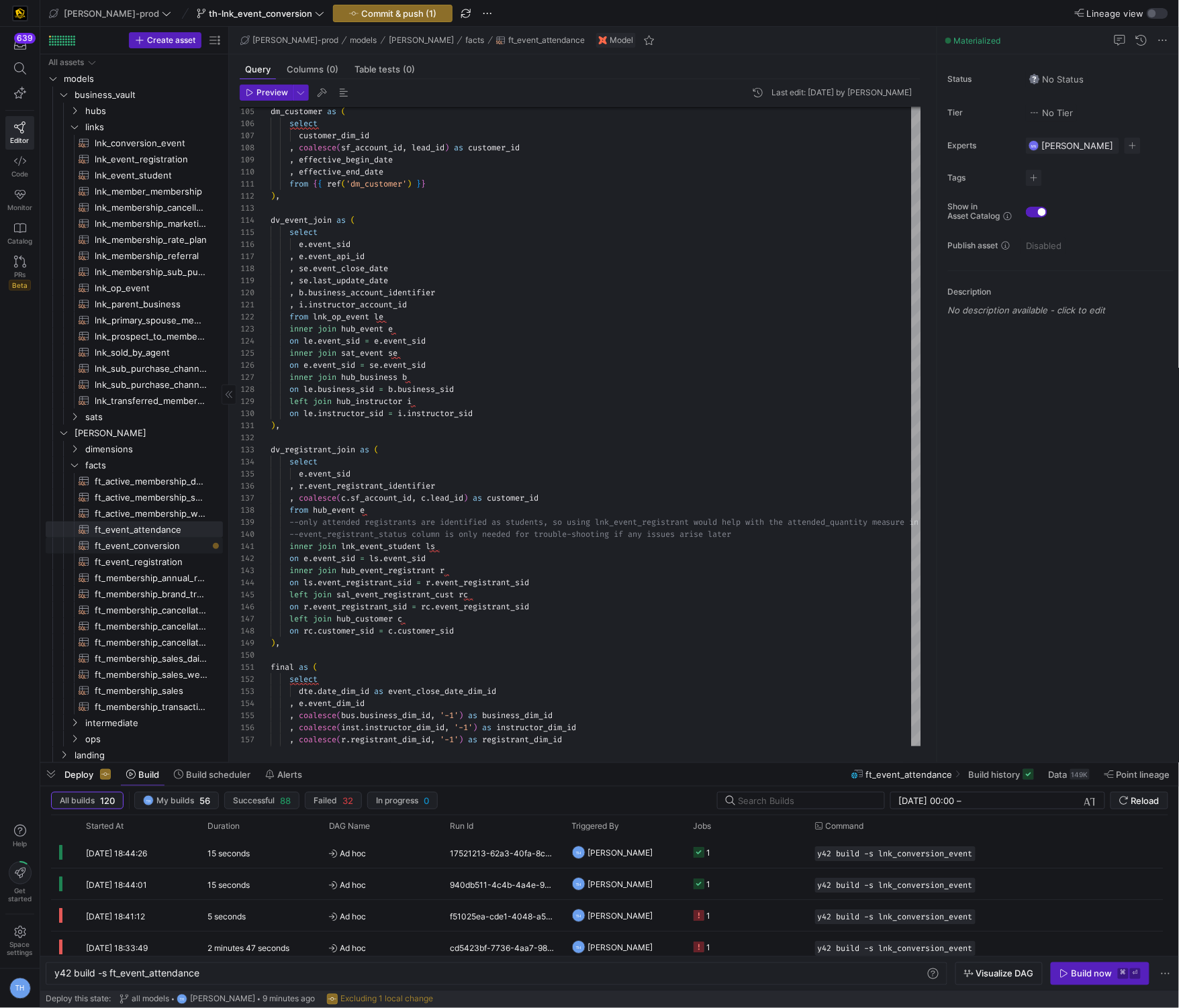
click at [155, 546] on span "ft_event_conversion​​​​​​​​​​" at bounding box center [151, 546] width 112 height 15
type textarea "y42 build -s ft_event_conversion"
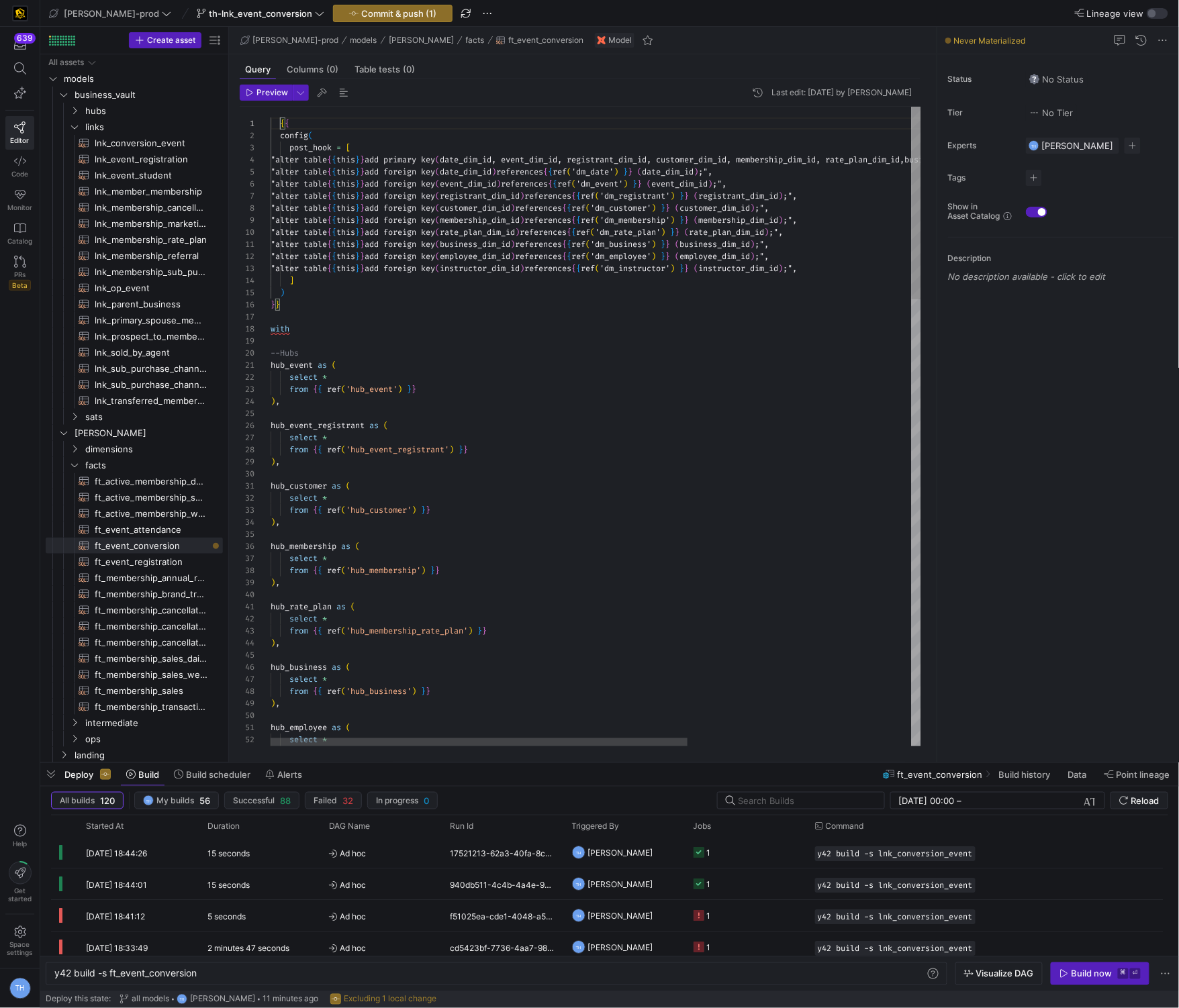
scroll to position [0, 0]
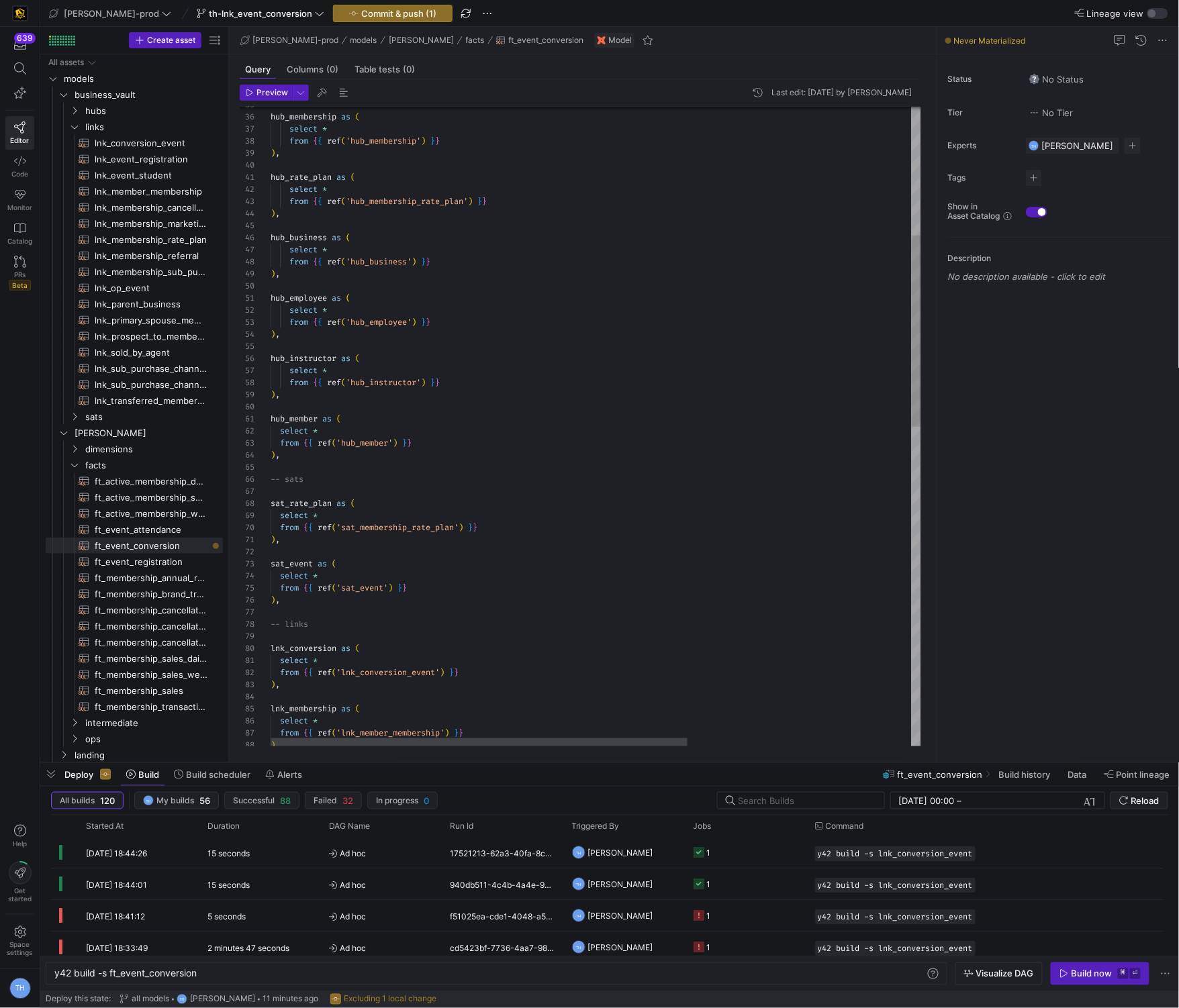
click at [380, 275] on div "from { { ref ( 'lnk_member_membership' ) } } ) , select * from { { ref ( 'lnk_c…" at bounding box center [770, 743] width 999 height 2132
type textarea "hub_rate_plan as ( select * from {{ ref('hub_membership_rate_plan') }} ), hub_b…"
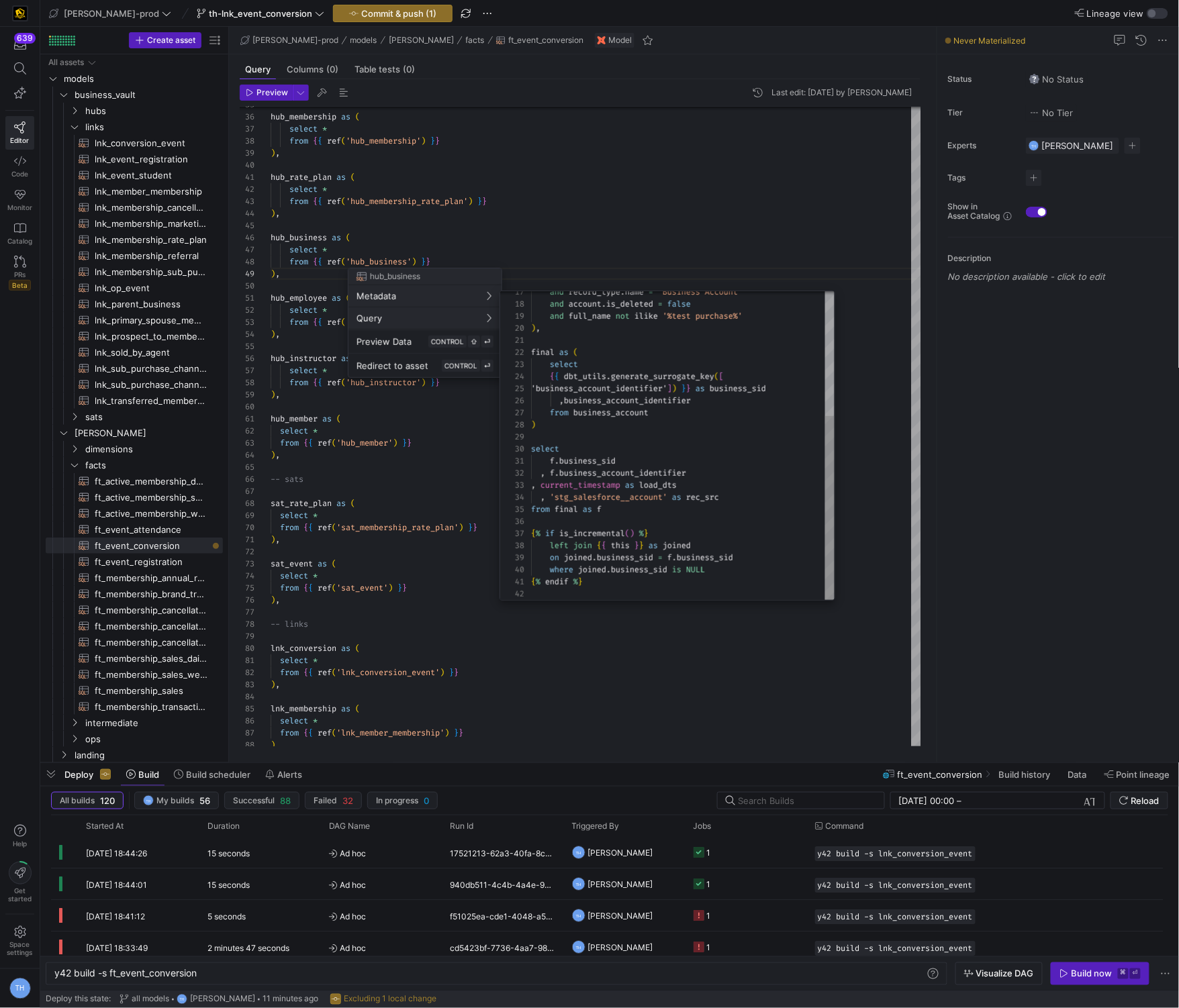
type textarea "f.business_sid , f.business_account_identifier , current_timestamp as load_dts …"
drag, startPoint x: 559, startPoint y: 473, endPoint x: 854, endPoint y: 474, distance: 295.0
click at [834, 474] on div "and account . is_deleted = false and full_name not ilike '%test purchase%' ) , …" at bounding box center [682, 341] width 303 height 518
click at [613, 650] on div at bounding box center [589, 504] width 1179 height 1008
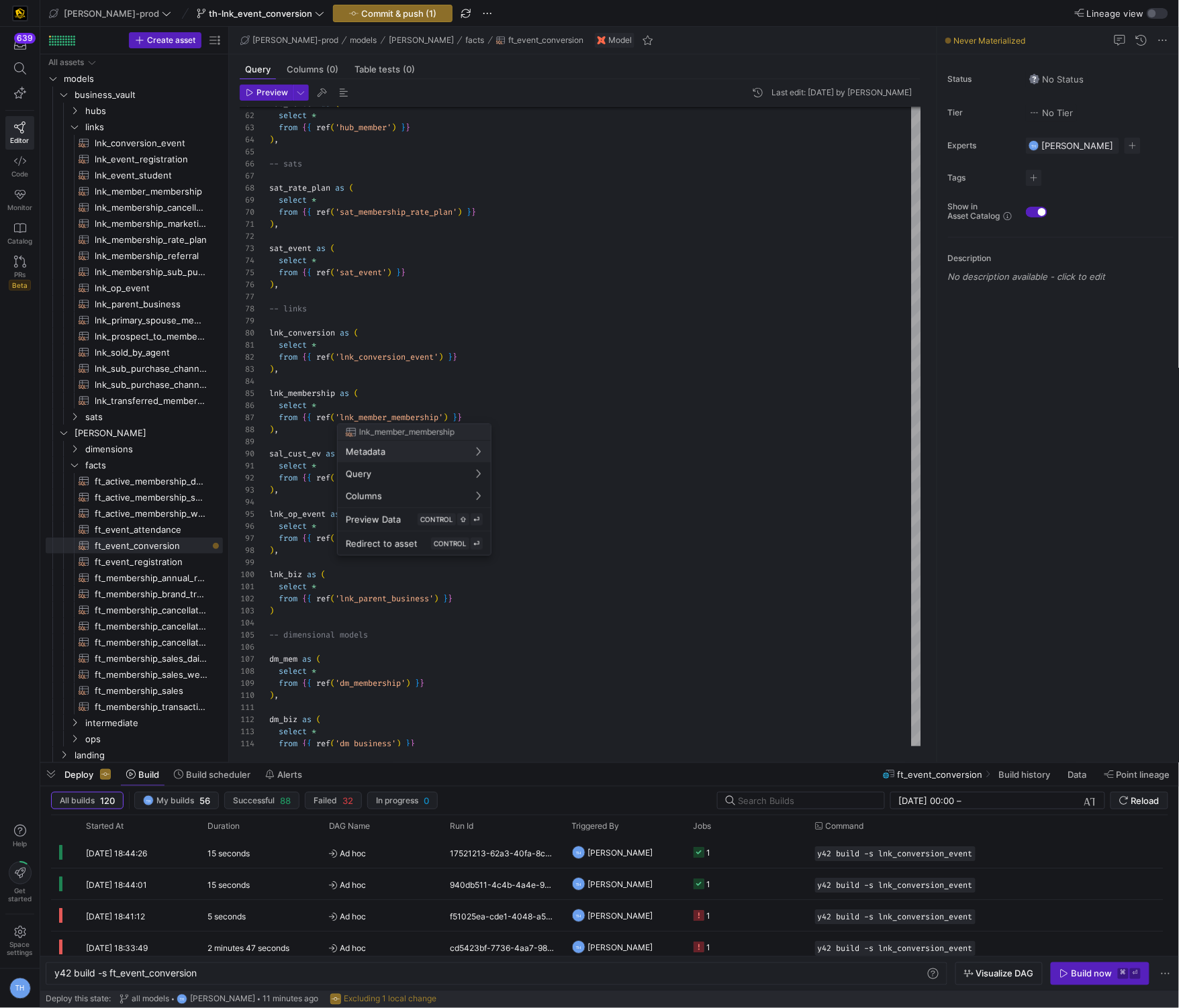
click at [425, 334] on div at bounding box center [589, 504] width 1179 height 1008
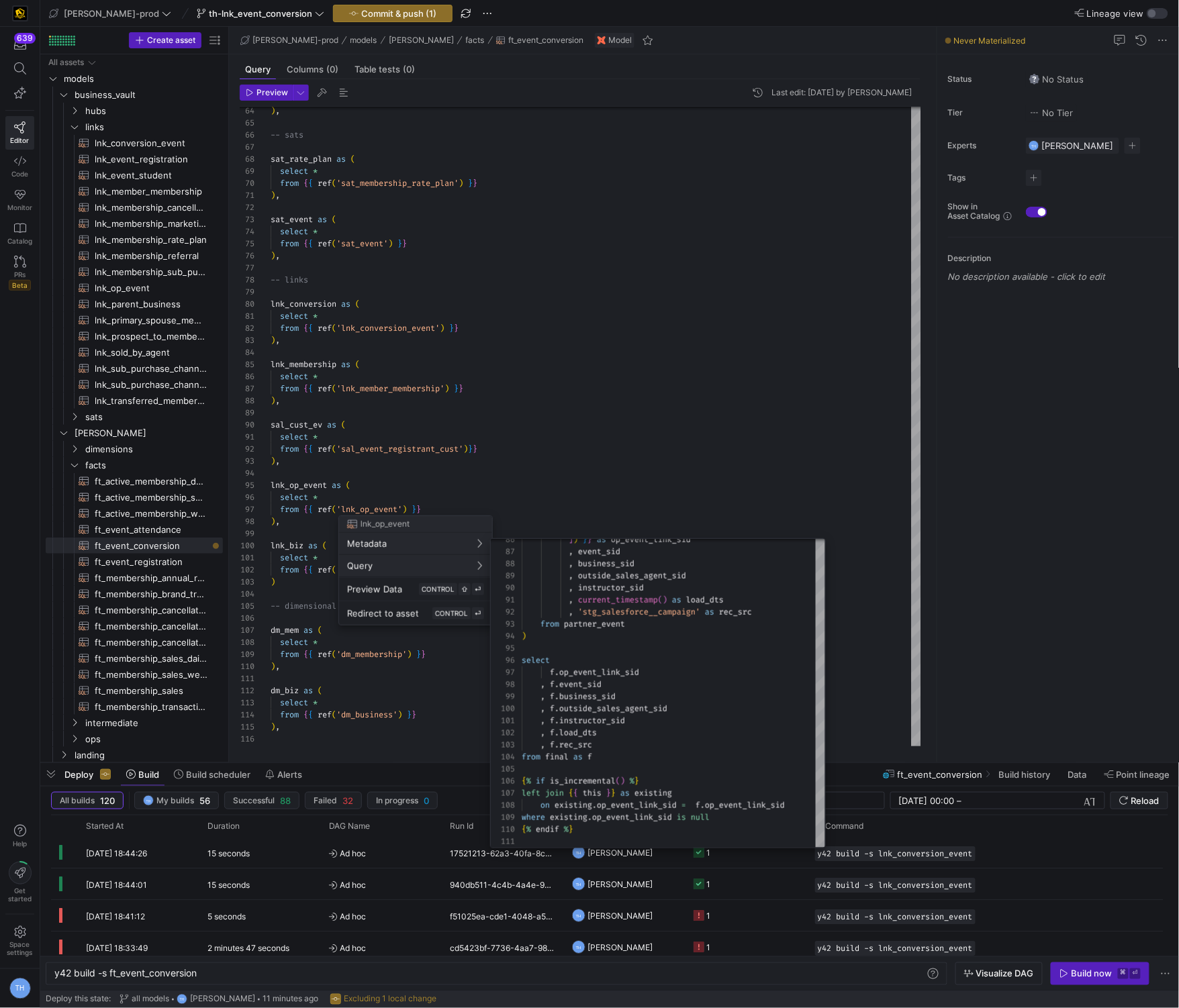
click at [637, 416] on div at bounding box center [589, 504] width 1179 height 1008
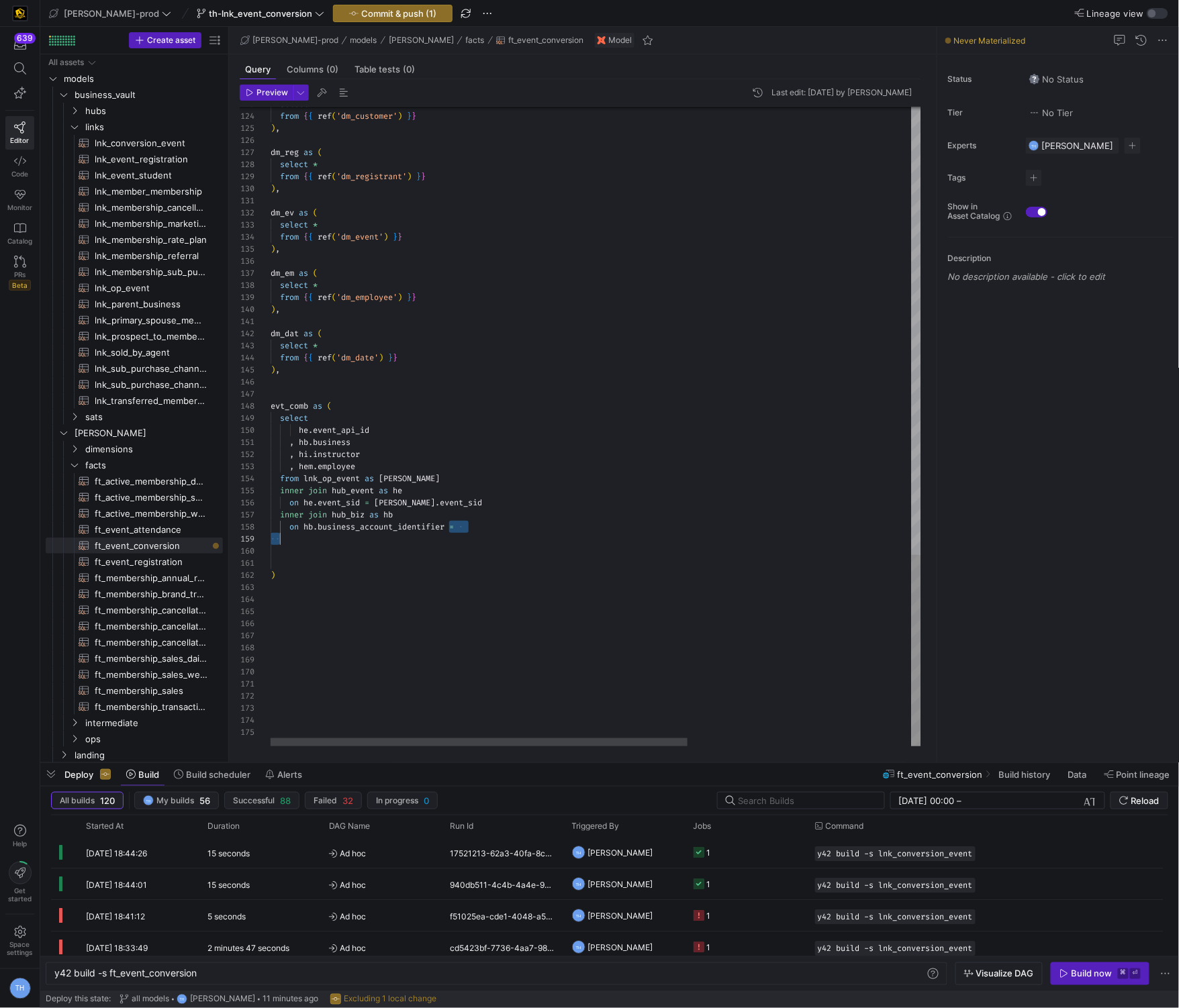
drag, startPoint x: 449, startPoint y: 532, endPoint x: 398, endPoint y: 533, distance: 51.0
drag, startPoint x: 401, startPoint y: 527, endPoint x: 448, endPoint y: 527, distance: 47.0
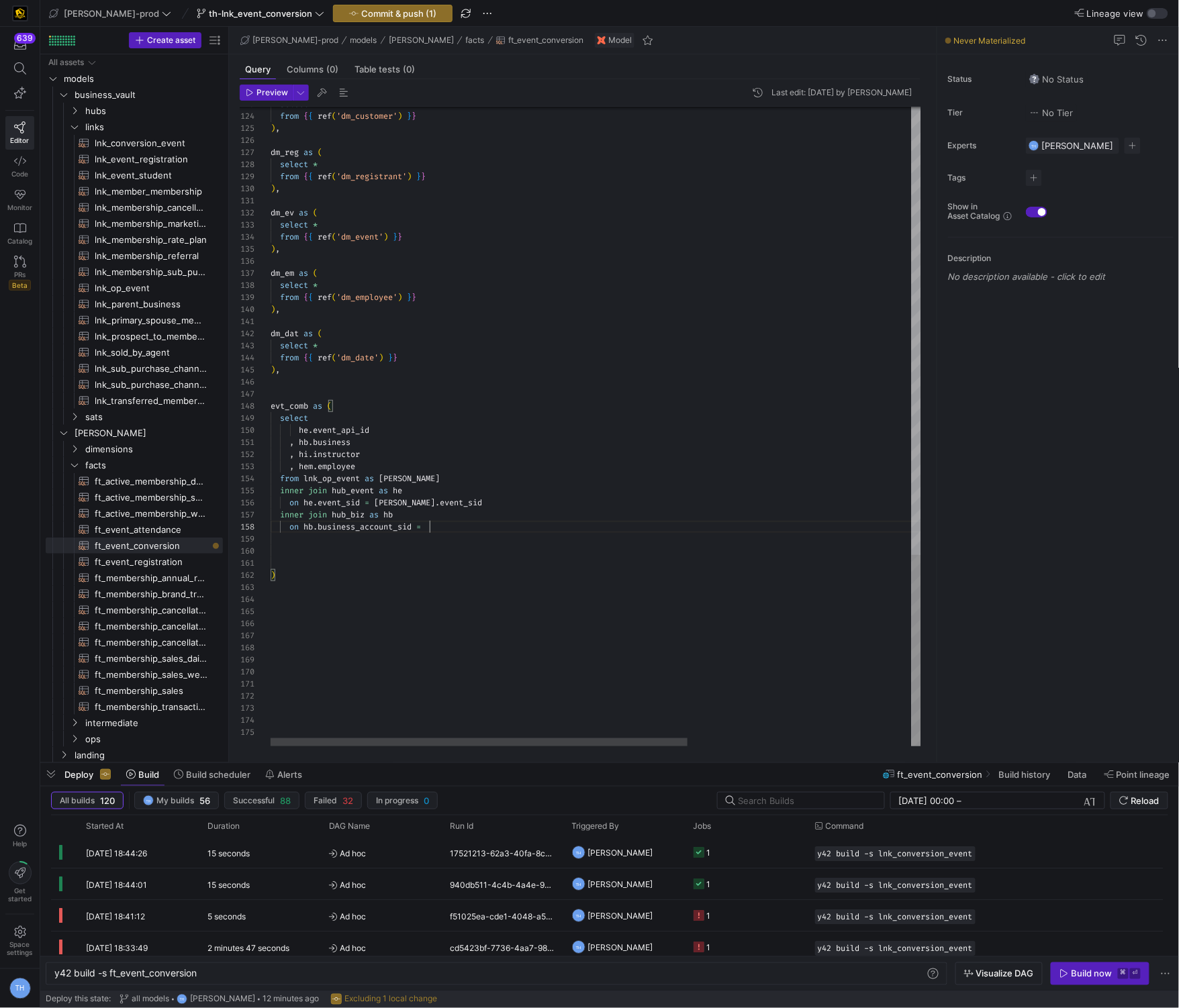
scroll to position [84, 158]
type textarea ", hb.business , hi.instructor , hem.employee from lnk_op_event as loe inner joi…"
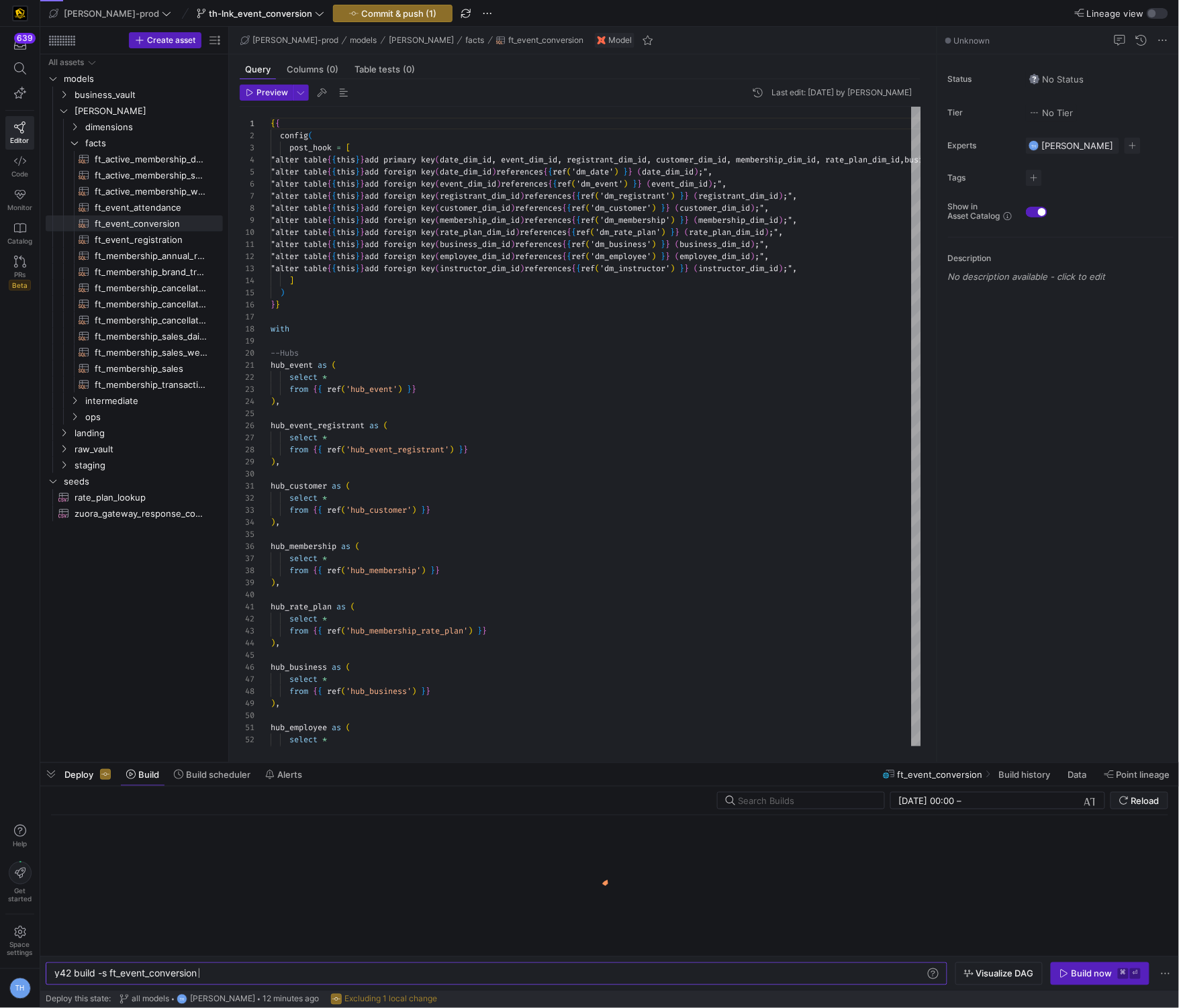
scroll to position [71, 0]
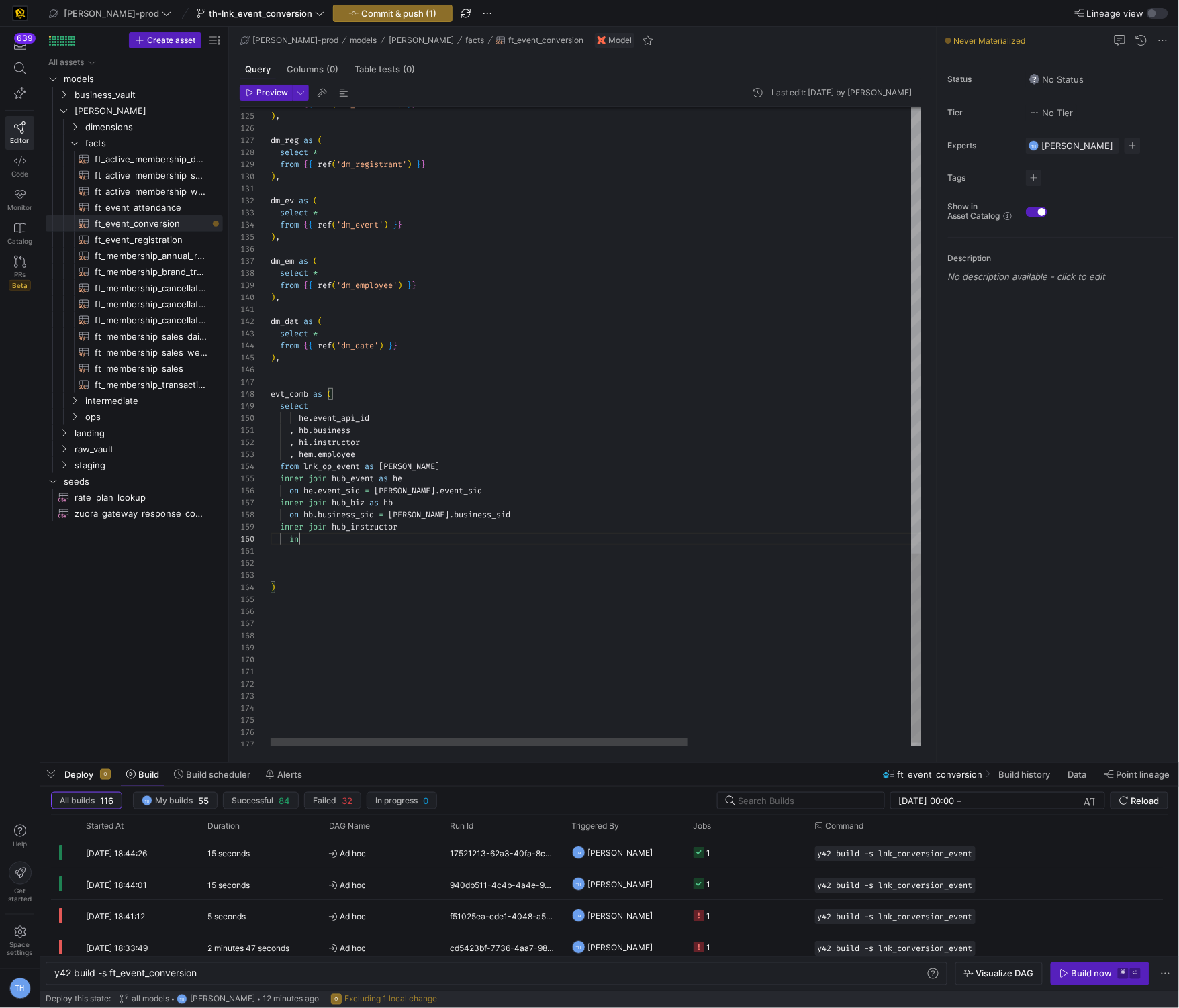
scroll to position [109, 33]
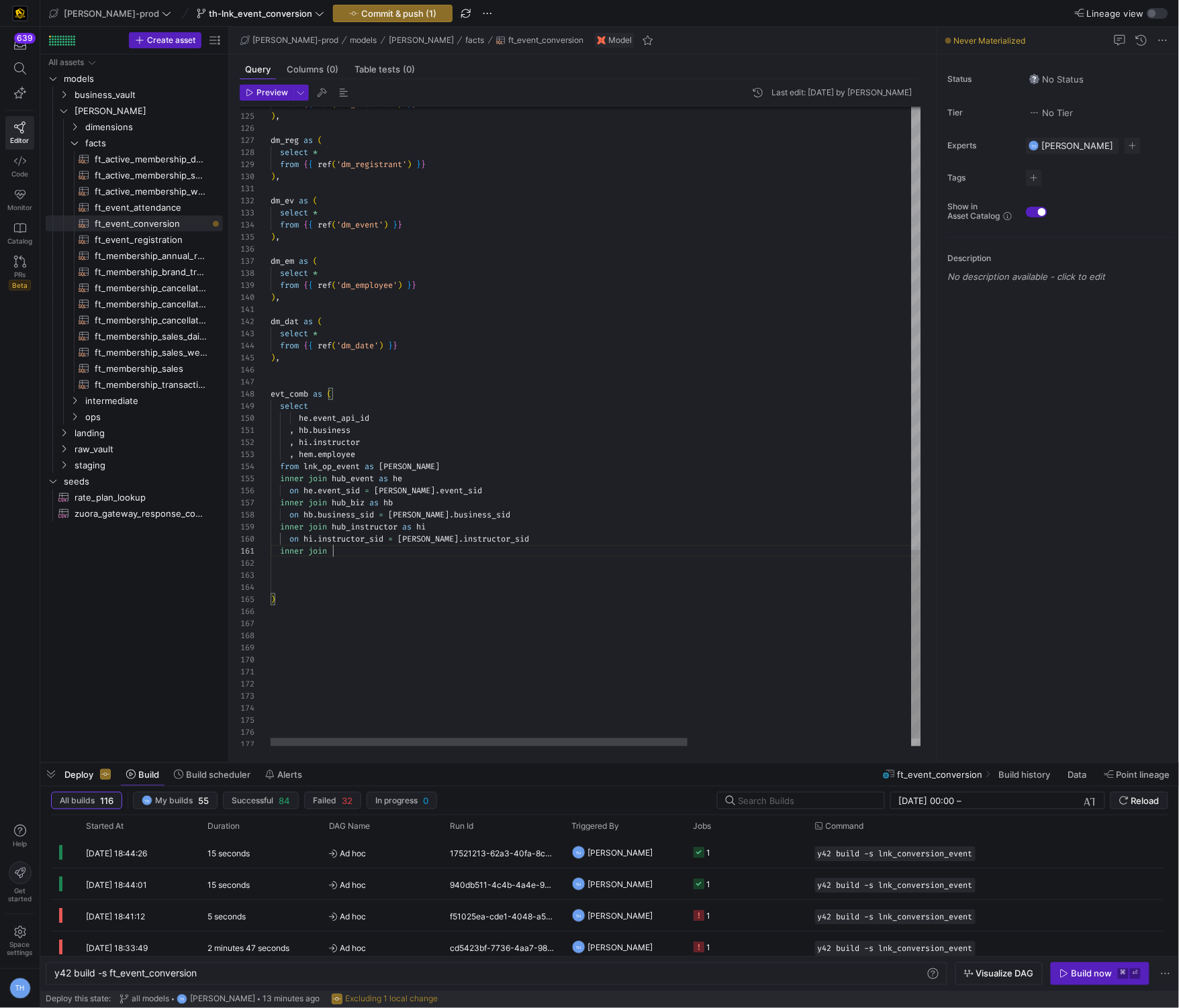
scroll to position [0, 62]
type textarea "inner join )"
click at [190, 241] on span "ft_event_registration​​​​​​​​​​" at bounding box center [151, 240] width 112 height 15
type textarea "y42 build -s ft_event_registration"
type textarea "{{ config( post_hook = [ "alter table {{ this }} add primary key (registration_…"
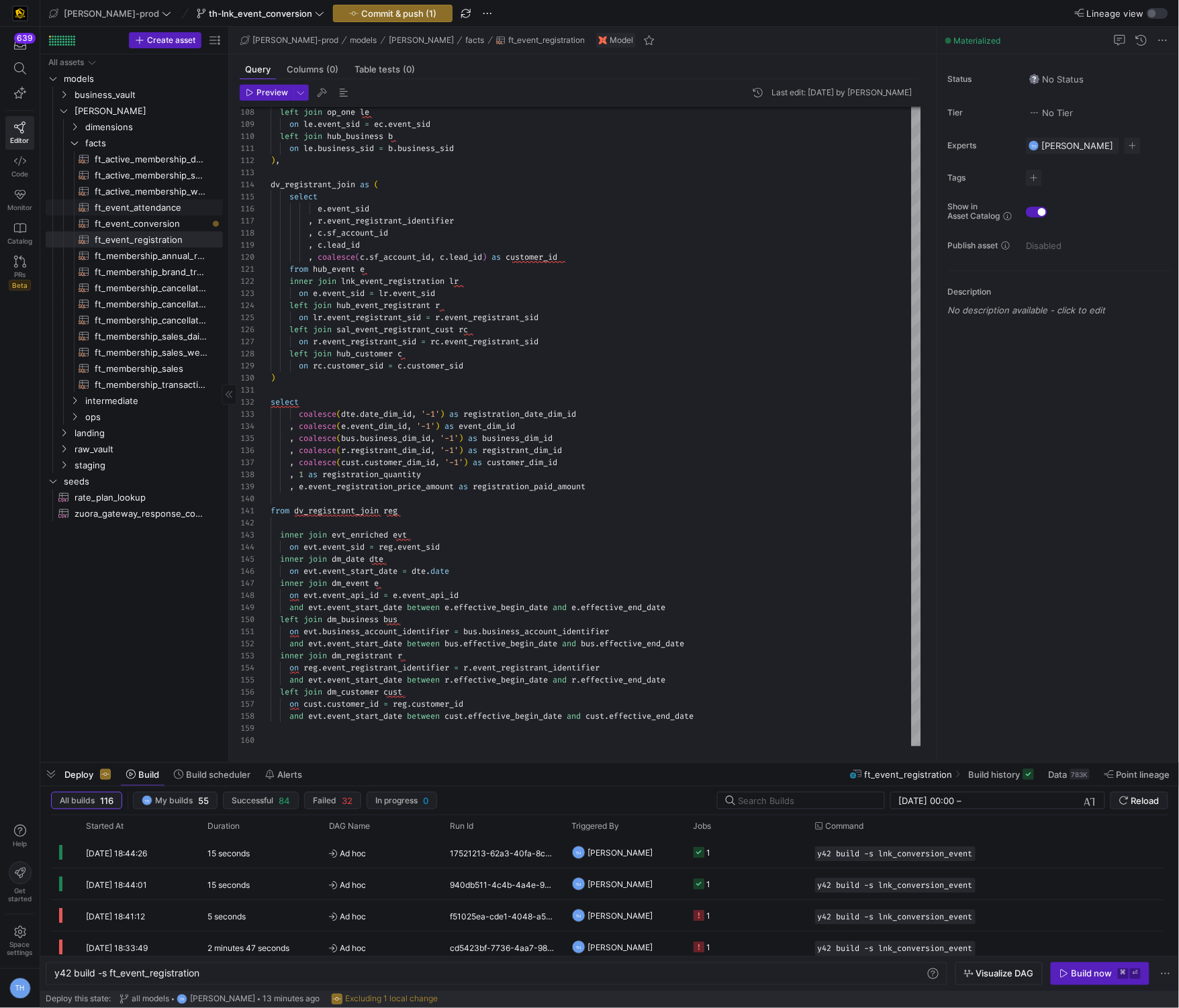
click at [169, 201] on span "ft_event_attendance​​​​​​​​​​" at bounding box center [151, 208] width 112 height 15
type textarea "y42 build -s ft_event_attendance"
type textarea "{{ config( post_hook = [ "alter table {{ this }} add primary key (event_close_d…"
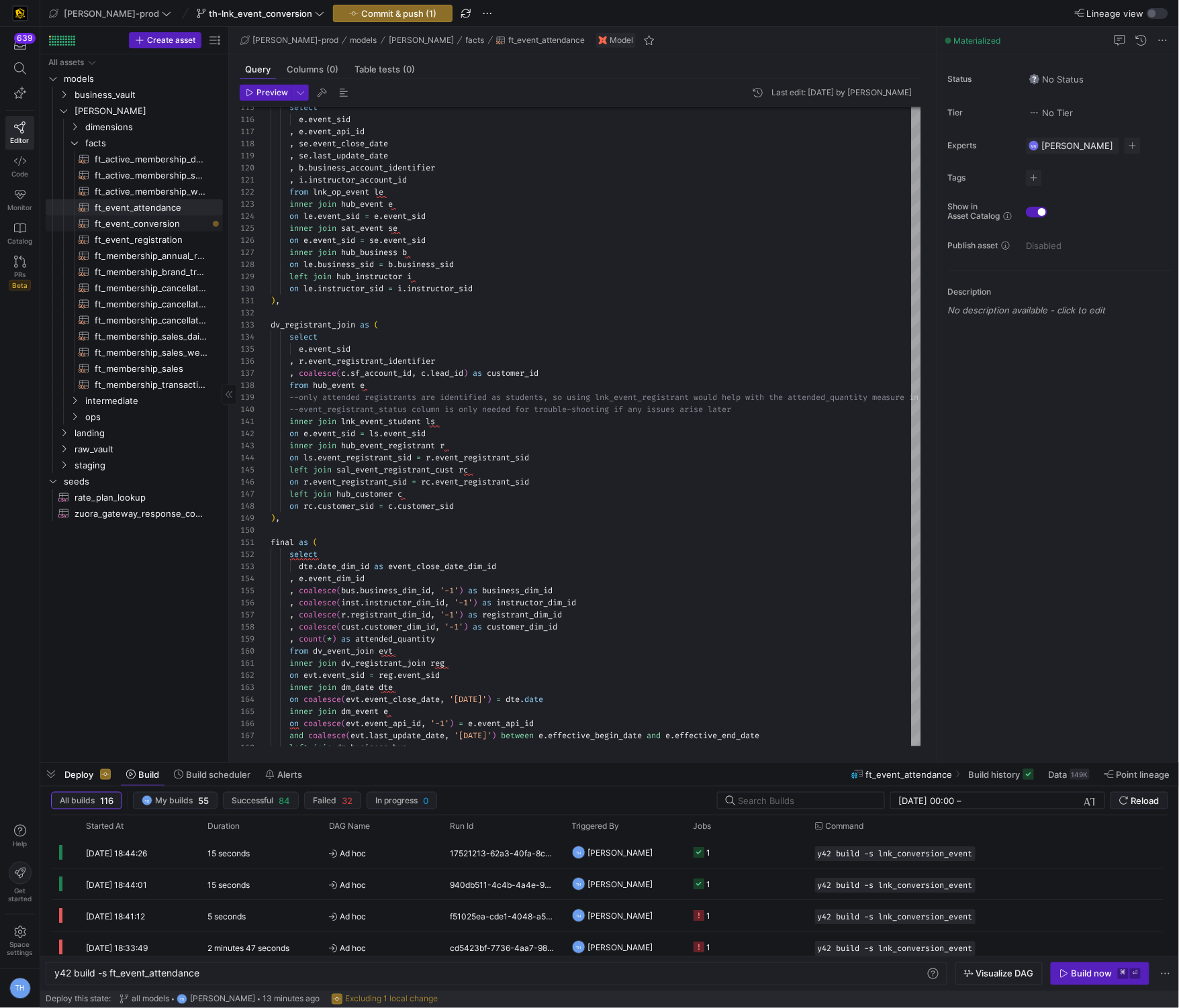
click at [170, 221] on span "ft_event_conversion​​​​​​​​​​" at bounding box center [151, 224] width 112 height 15
type textarea "y42 build -s ft_event_conversion"
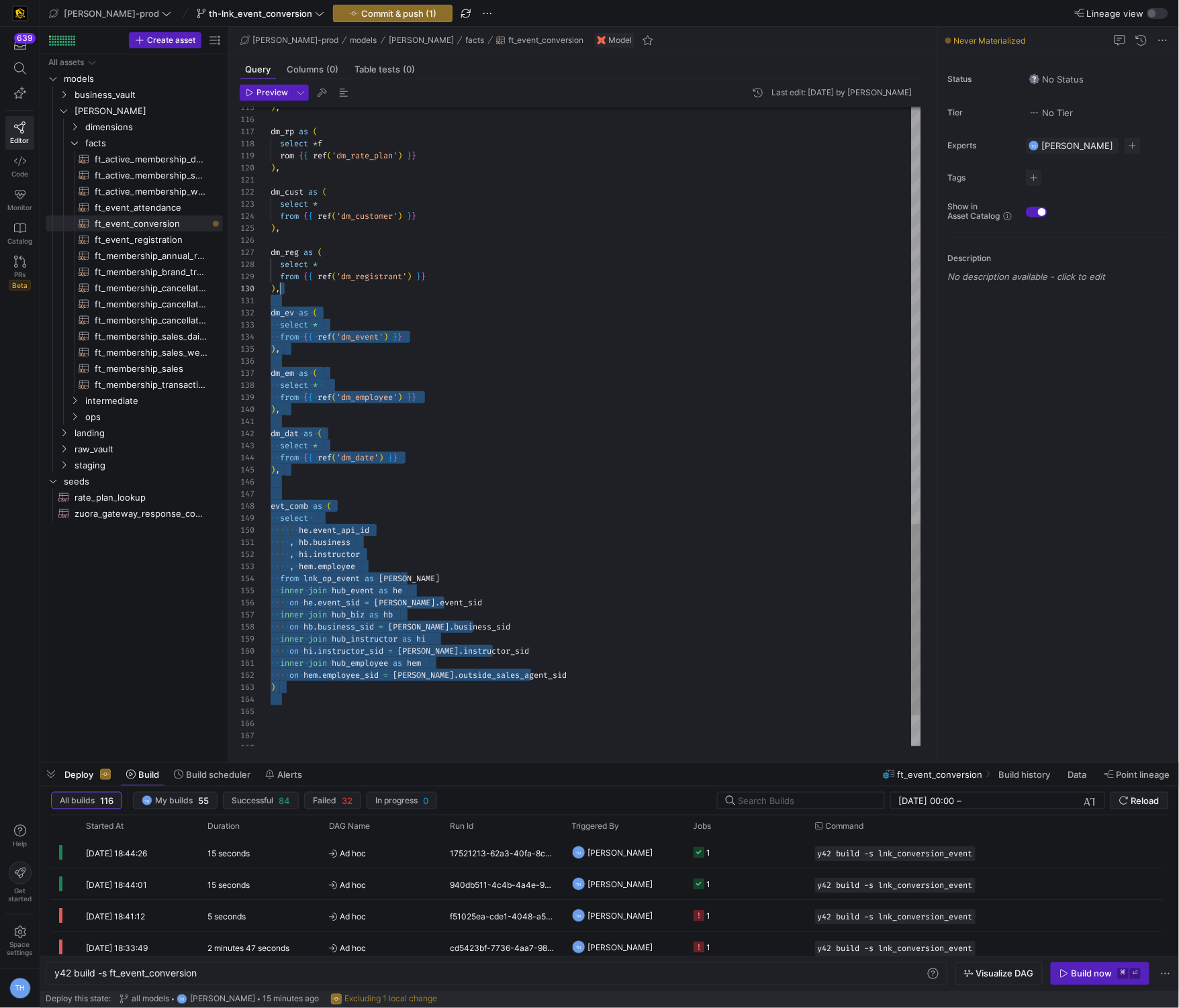
type textarea "{{ config( post_hook = [ "alter table {{ this }} add primary key (date_dim_id, …"
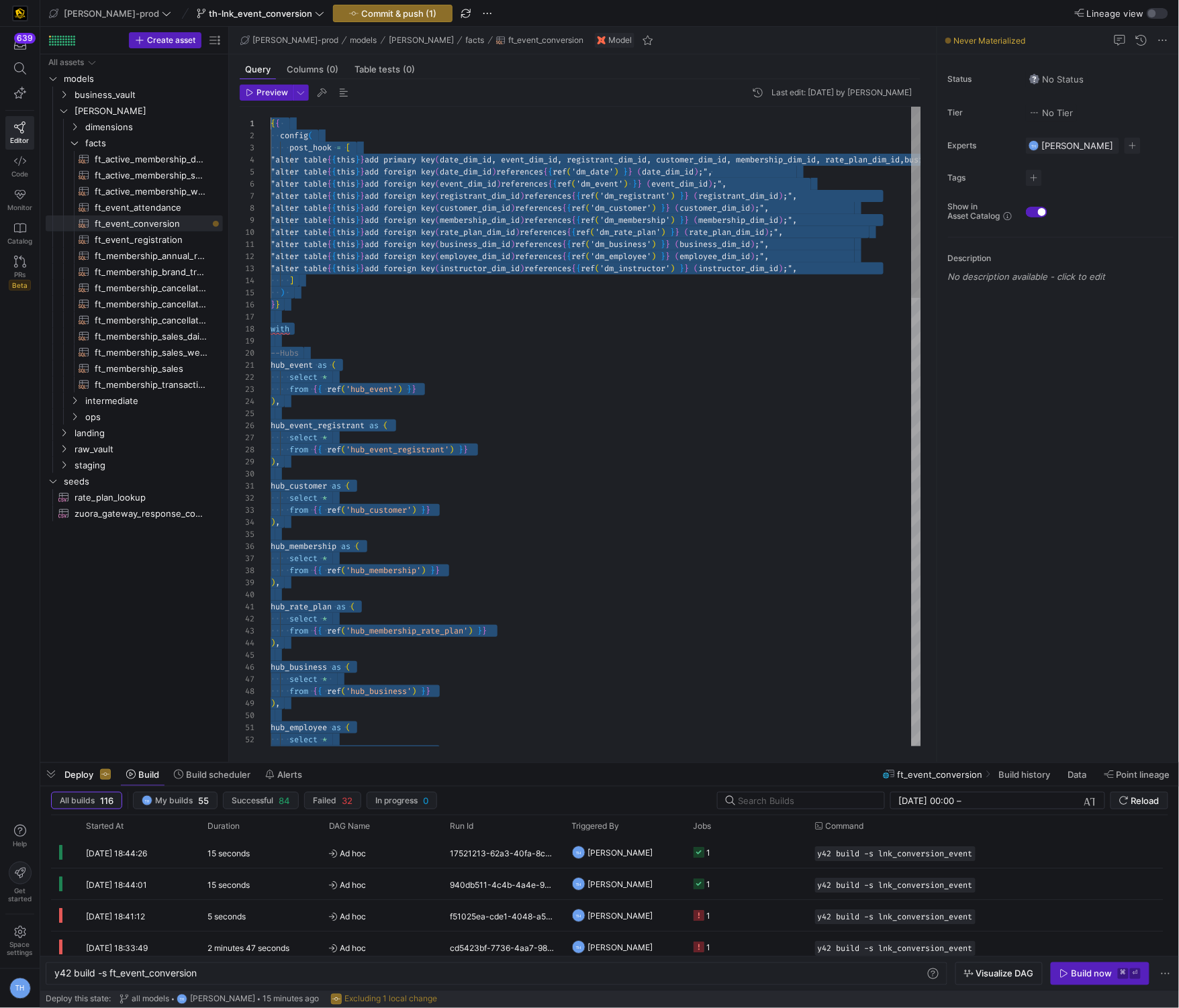
scroll to position [0, 0]
drag, startPoint x: 405, startPoint y: 709, endPoint x: 233, endPoint y: -58, distance: 786.0
click at [382, 12] on span "Commit & push (1)" at bounding box center [398, 12] width 75 height 10
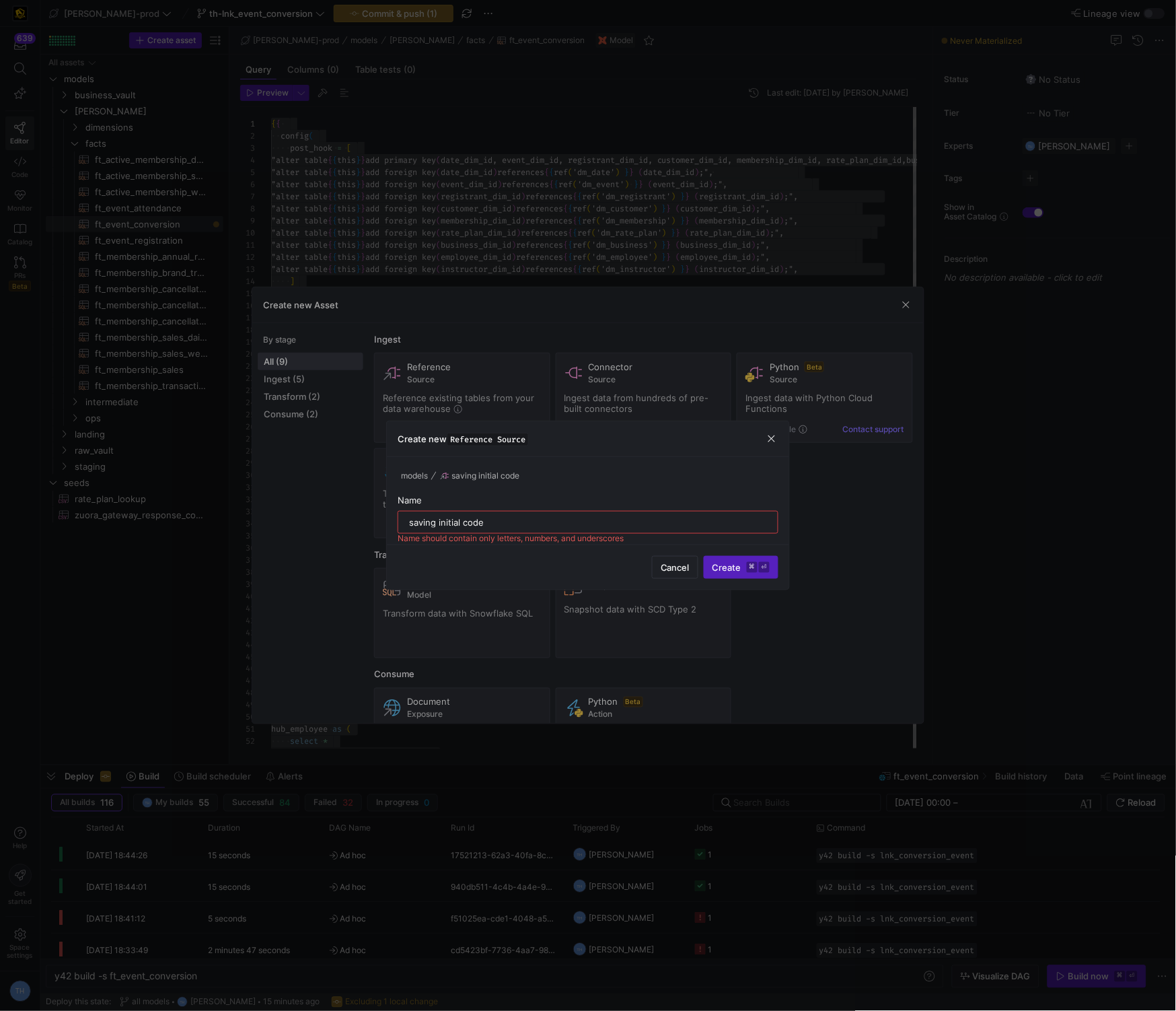
click at [566, 512] on div "saving initial code" at bounding box center [588, 522] width 358 height 22
type input "saving initial cod"
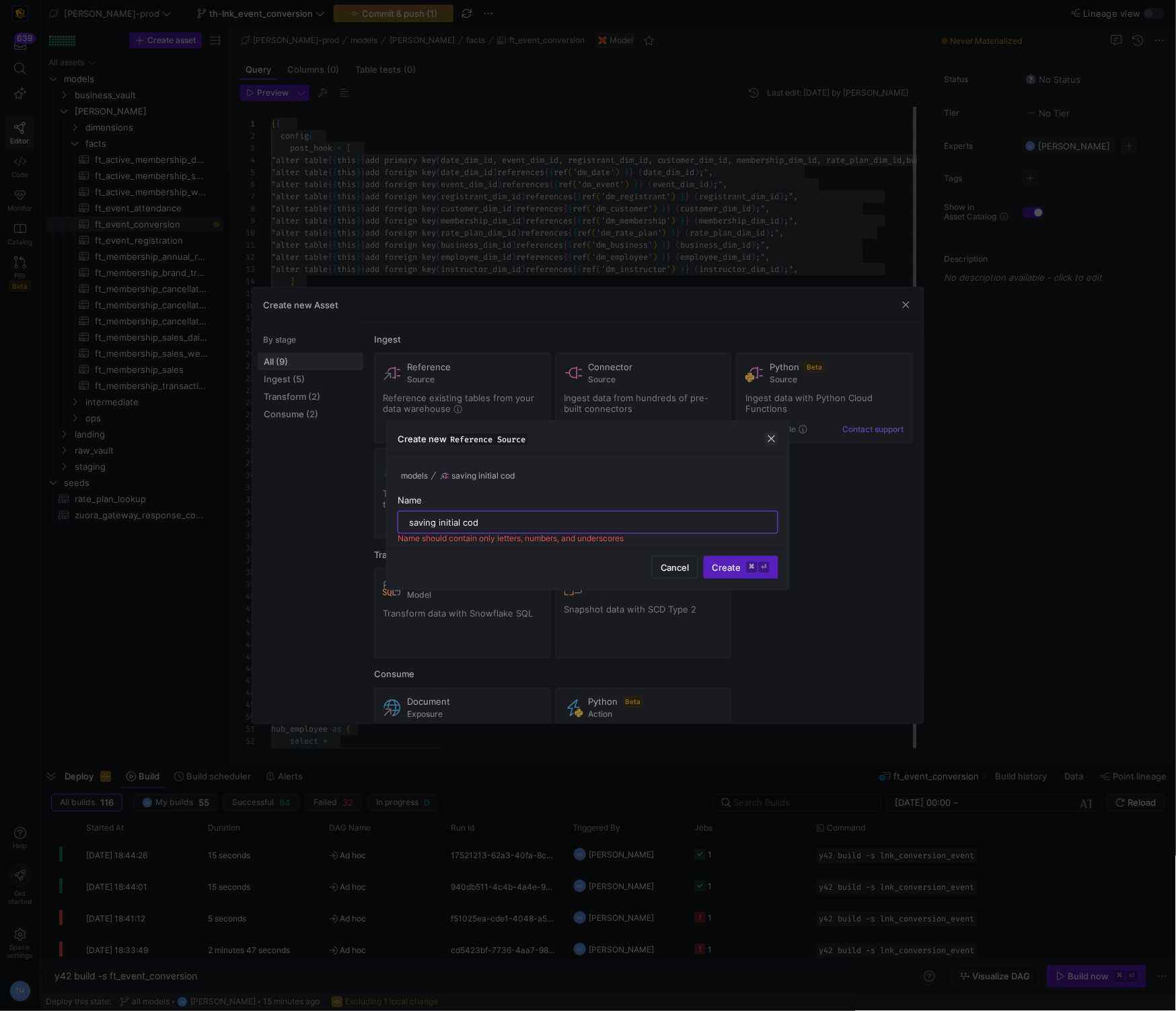
click at [775, 442] on span "button" at bounding box center [772, 439] width 13 height 13
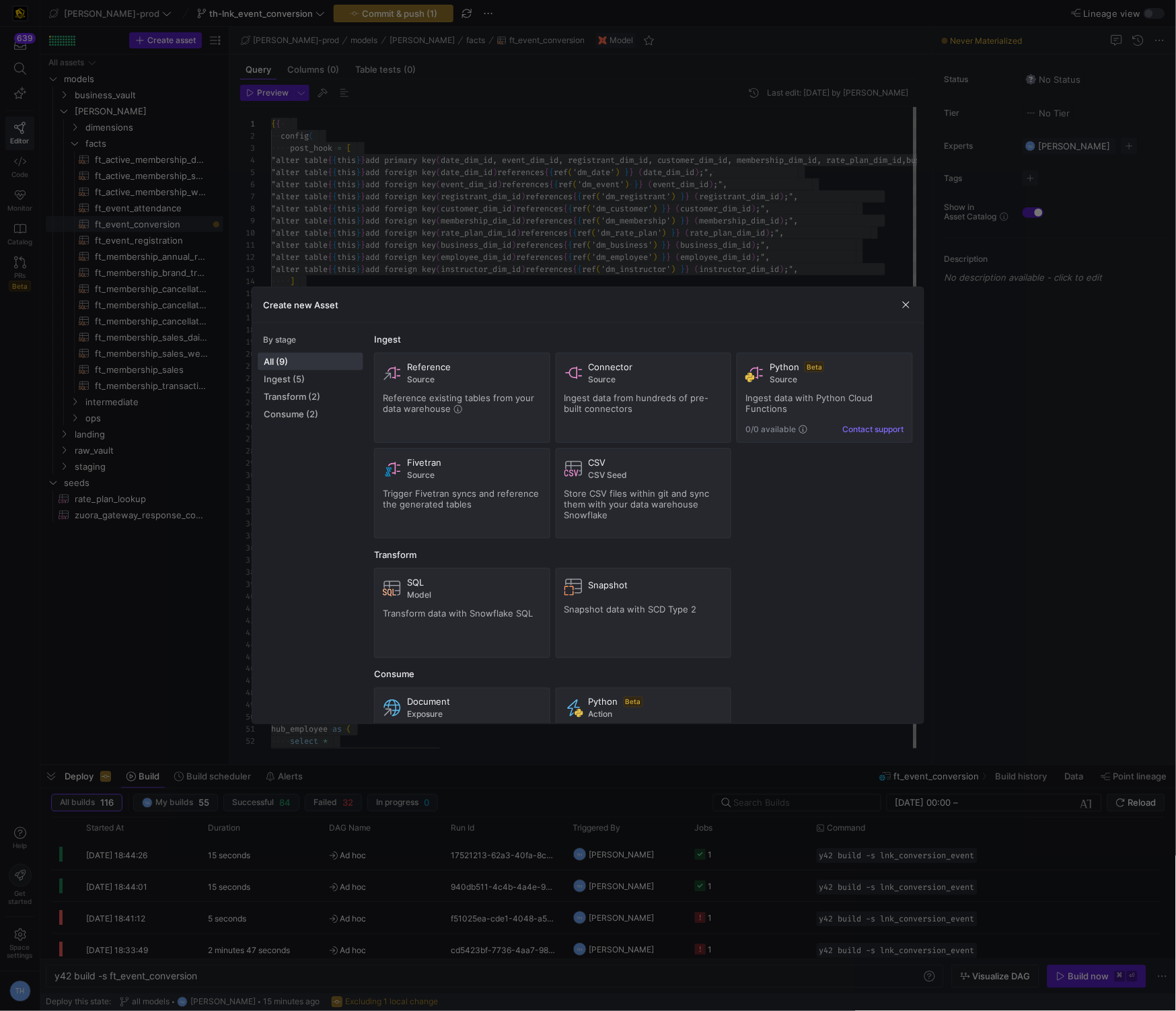
click at [905, 313] on div "Create new Asset" at bounding box center [588, 305] width 672 height 35
click at [907, 305] on span "button" at bounding box center [907, 305] width 13 height 13
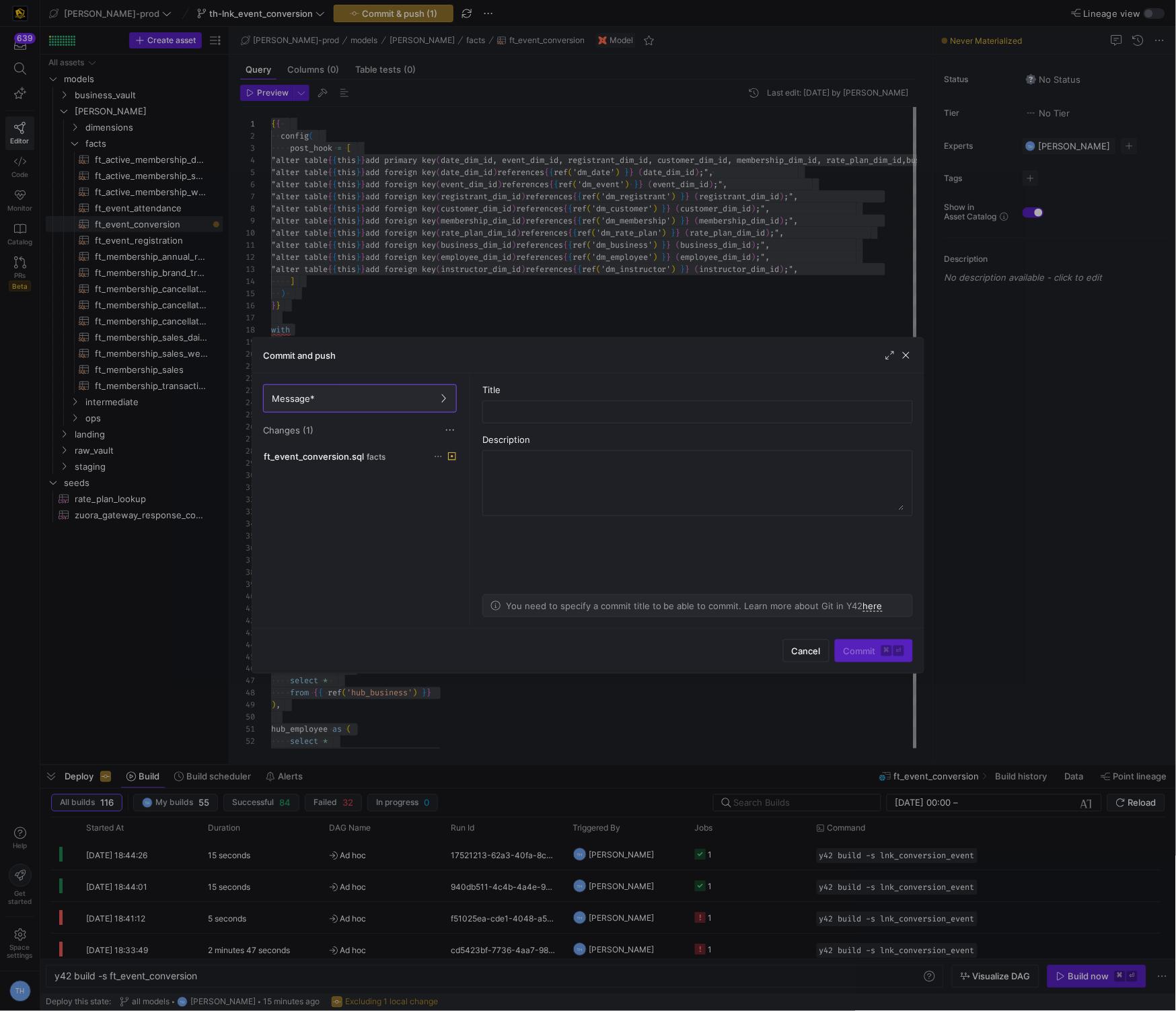
click at [401, 177] on div at bounding box center [588, 506] width 1176 height 1011
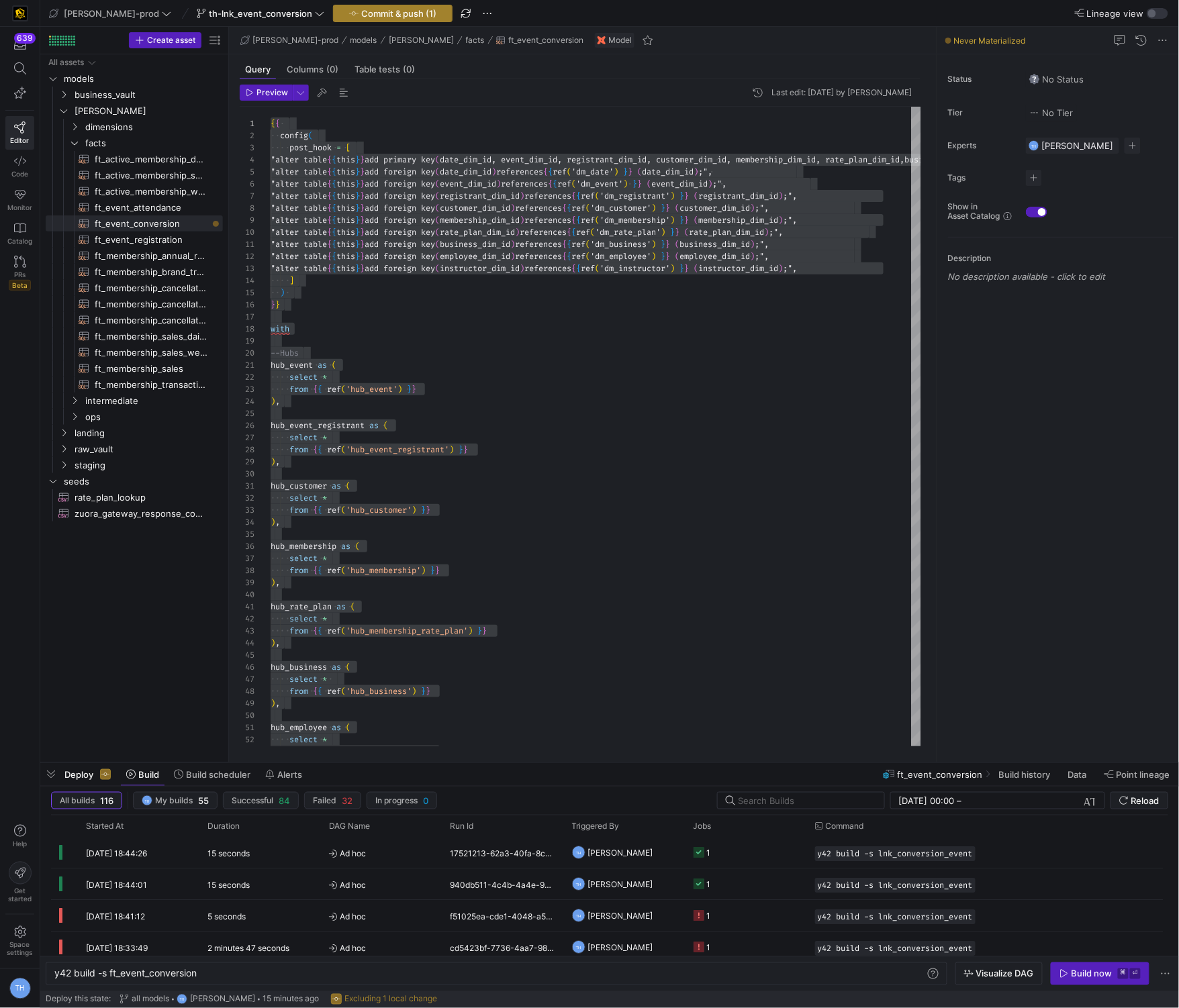
click at [361, 14] on span "Commit & push (1)" at bounding box center [398, 12] width 75 height 10
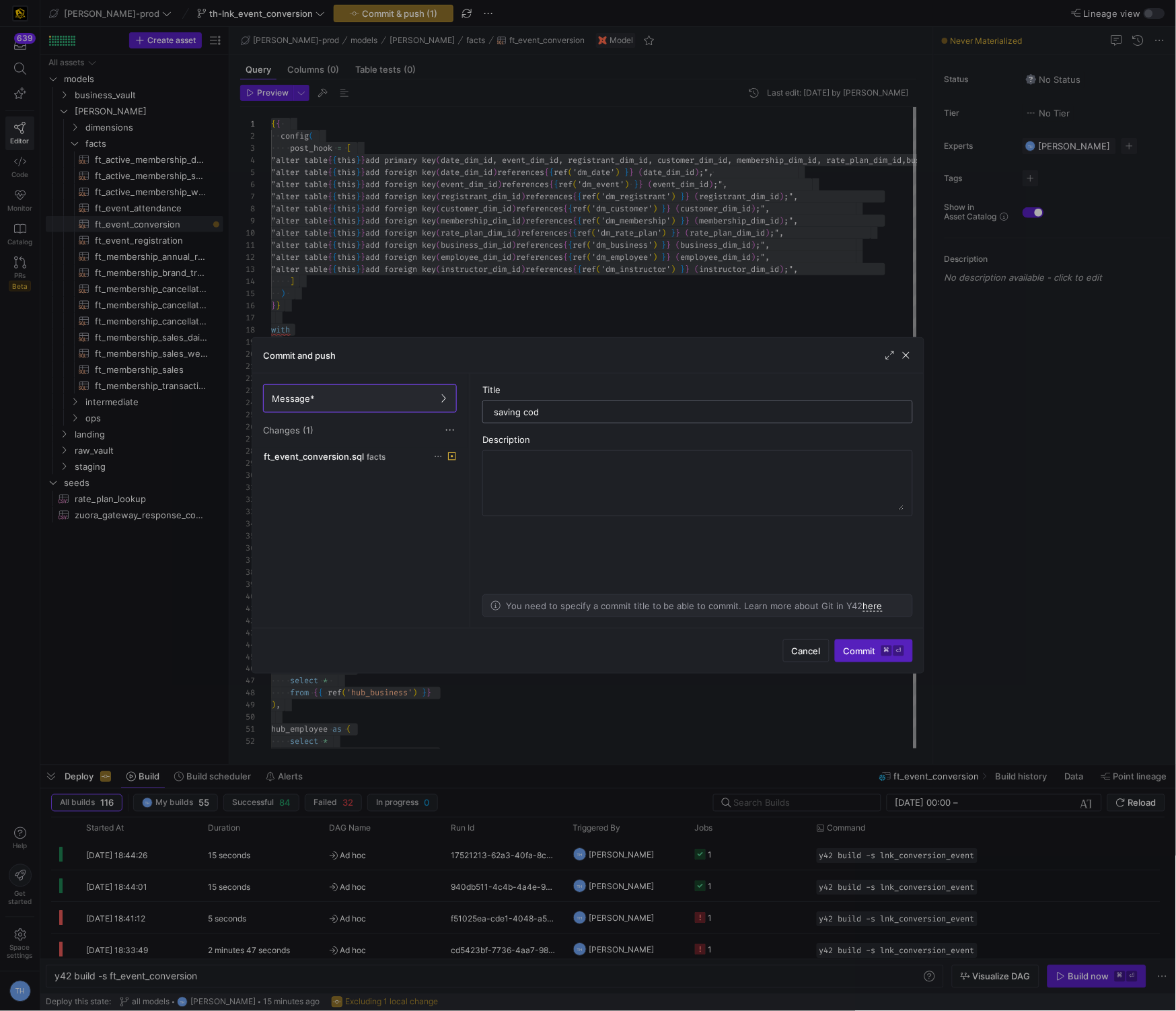
type input "saving code"
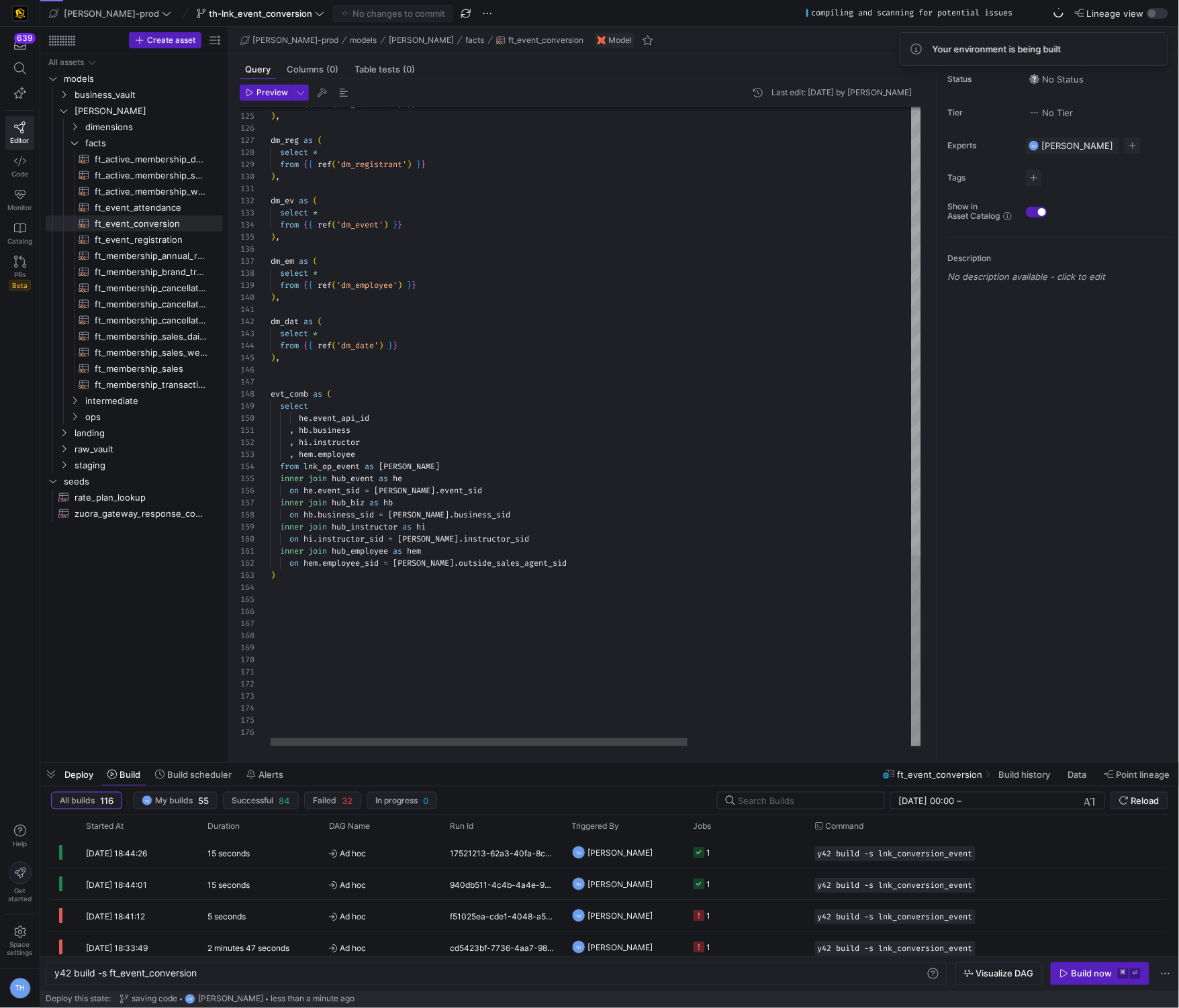
type textarea "inner join hub_employee as hem on hem.employee_sid = loe.outside_sales_agent_si…"
click at [151, 245] on span "ft_event_registration​​​​​​​​​​" at bounding box center [151, 240] width 112 height 15
type textarea "y42 build -s ft_event_registration"
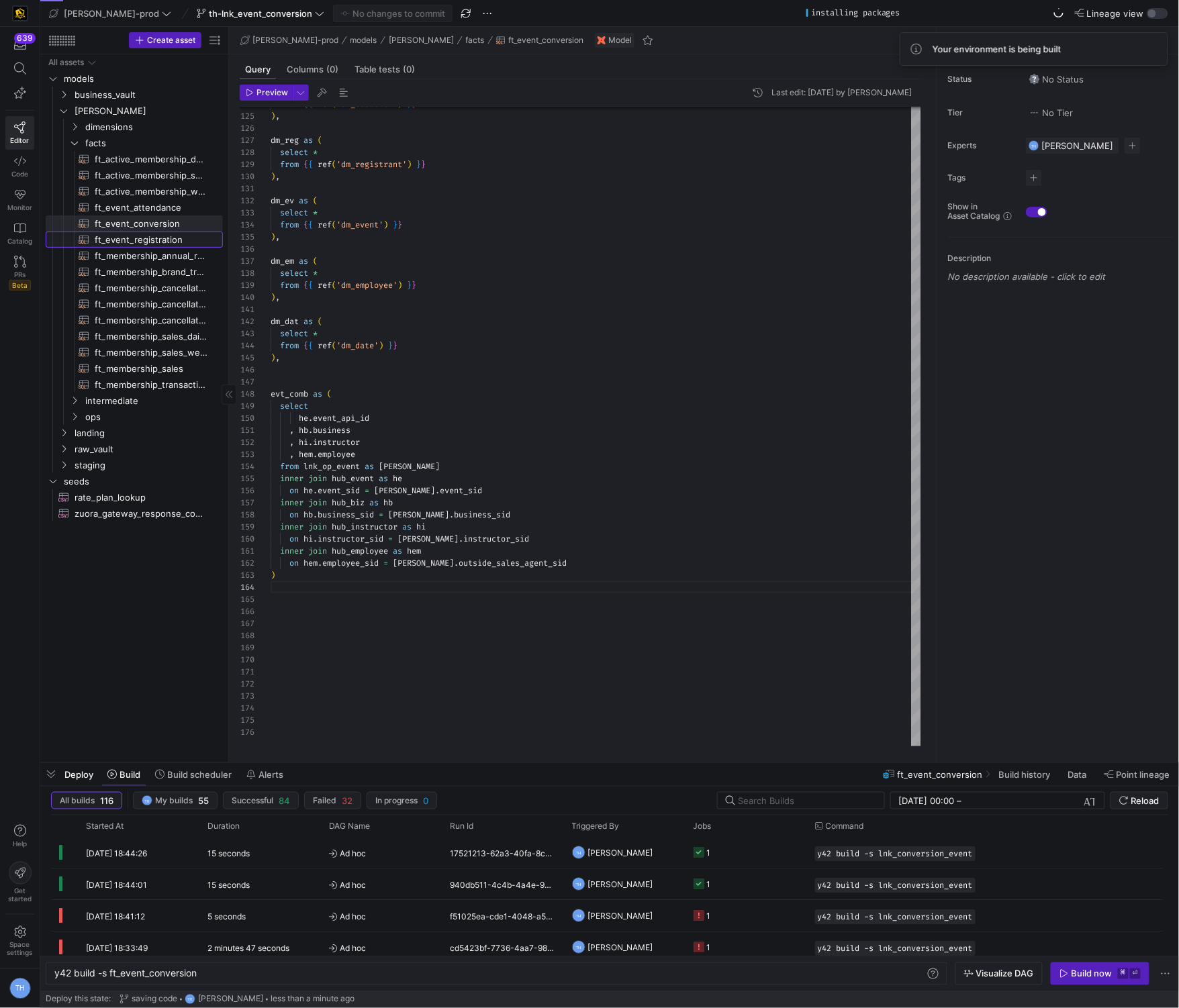
type textarea "{{ config( post_hook = [ "alter table {{ this }} add primary key (registration_…"
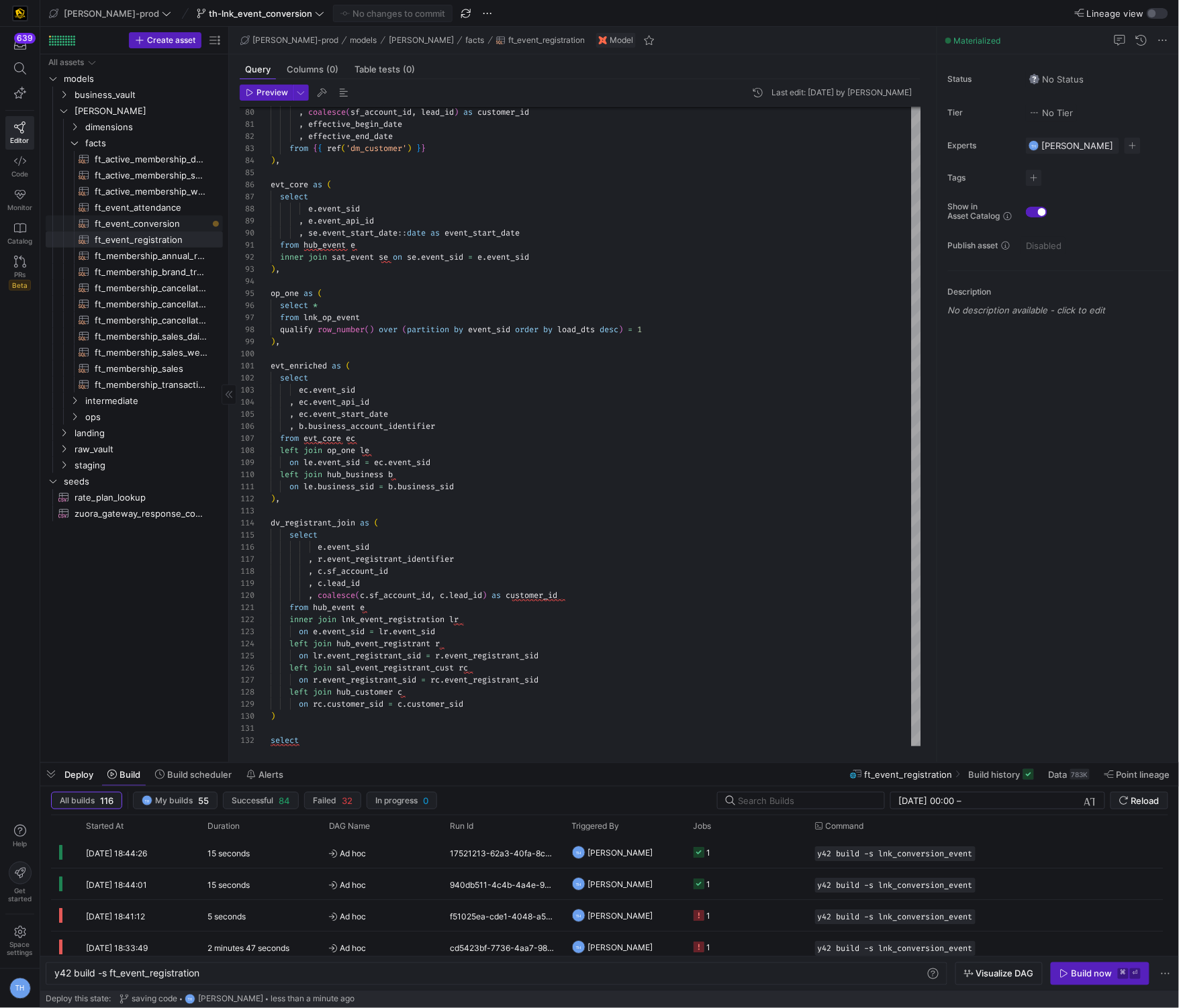
click at [178, 224] on span "ft_event_conversion​​​​​​​​​​" at bounding box center [151, 224] width 112 height 15
type textarea "y42 build -s ft_event_conversion"
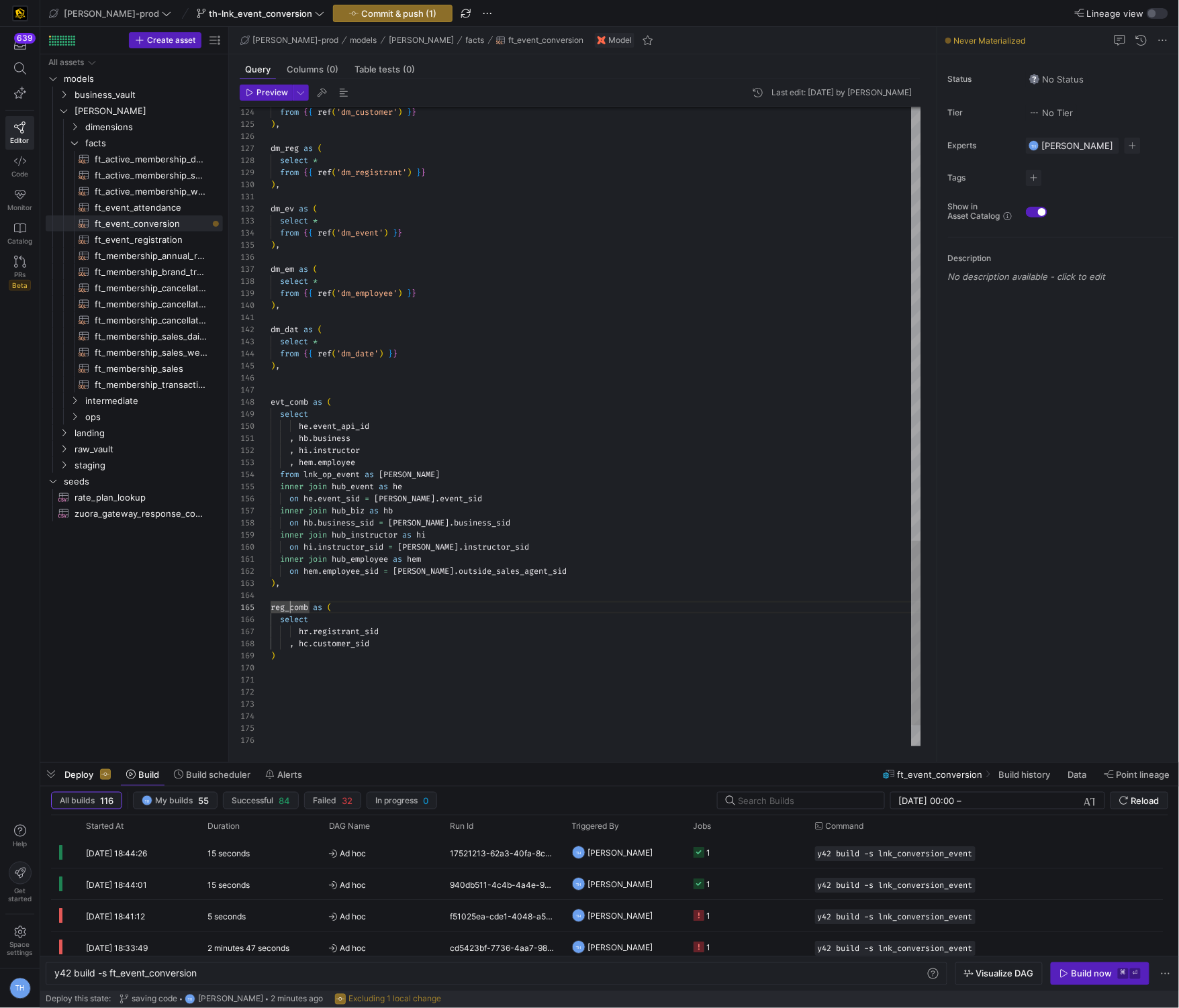
scroll to position [49, 19]
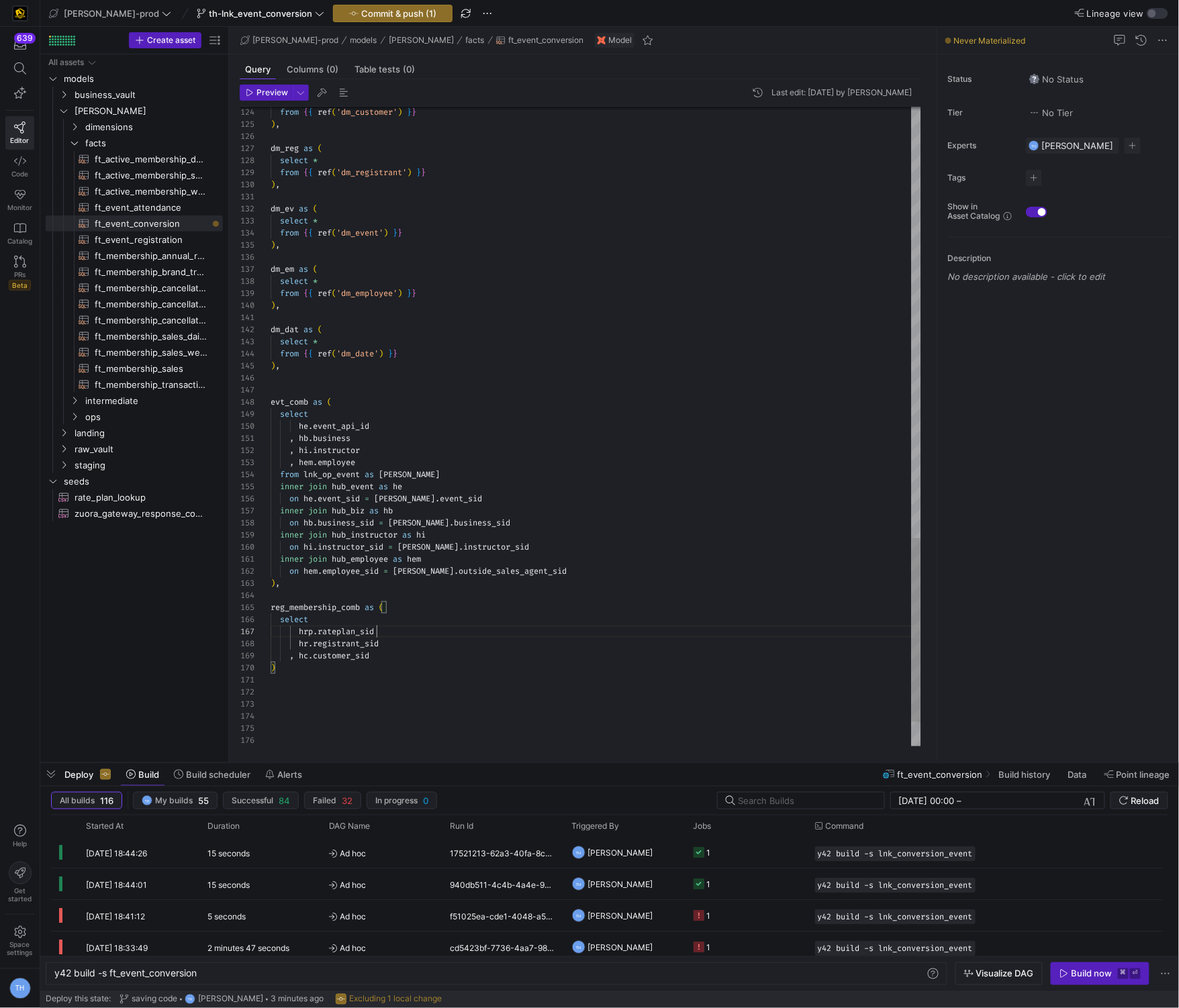
scroll to position [71, 106]
type textarea "inner join hub_employee as hem on hem.employee_sid = loe.outside_sales_agent_si…"
click at [141, 283] on span "ft_membership_cancellations_daily_forecast​​​​​​​​​​" at bounding box center [151, 288] width 112 height 15
type textarea "y42 build -s ft_membership_cancellations_daily_forecast"
type textarea "{{ config( post_hook = [ "alter table {{ this }} add primary key (forecast_vers…"
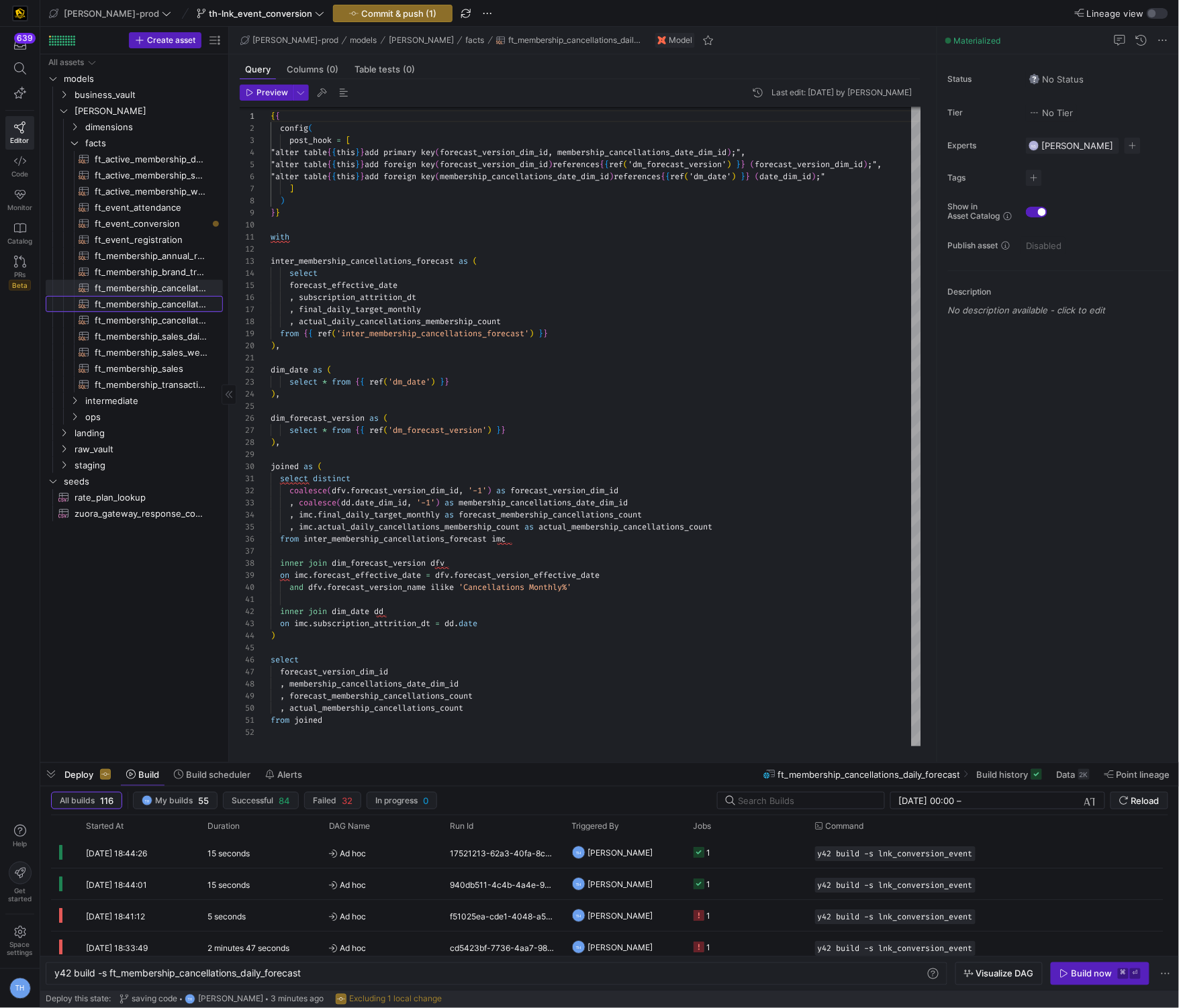
click at [156, 300] on span "ft_membership_cancellations_weekly_forecast​​​​​​​​​​" at bounding box center [151, 304] width 112 height 15
type textarea "y42 build -s ft_membership_cancellations_weekly_forecast"
type textarea "{{ config( post_hook = [ "alter table {{ this }} add primary key (forecast_vers…"
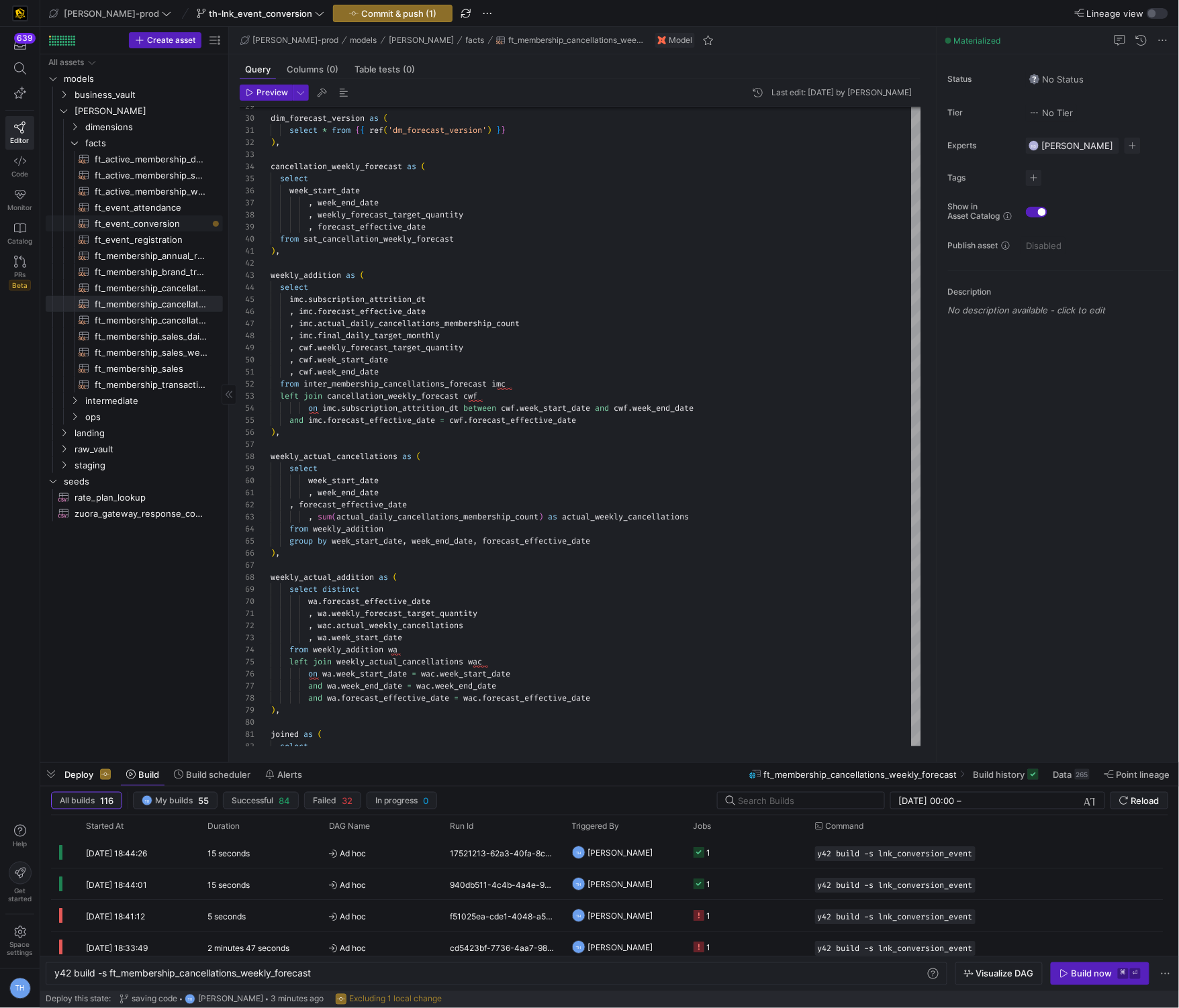
click at [160, 227] on span "ft_event_conversion​​​​​​​​​​" at bounding box center [151, 224] width 112 height 15
type textarea "y42 build -s ft_event_conversion"
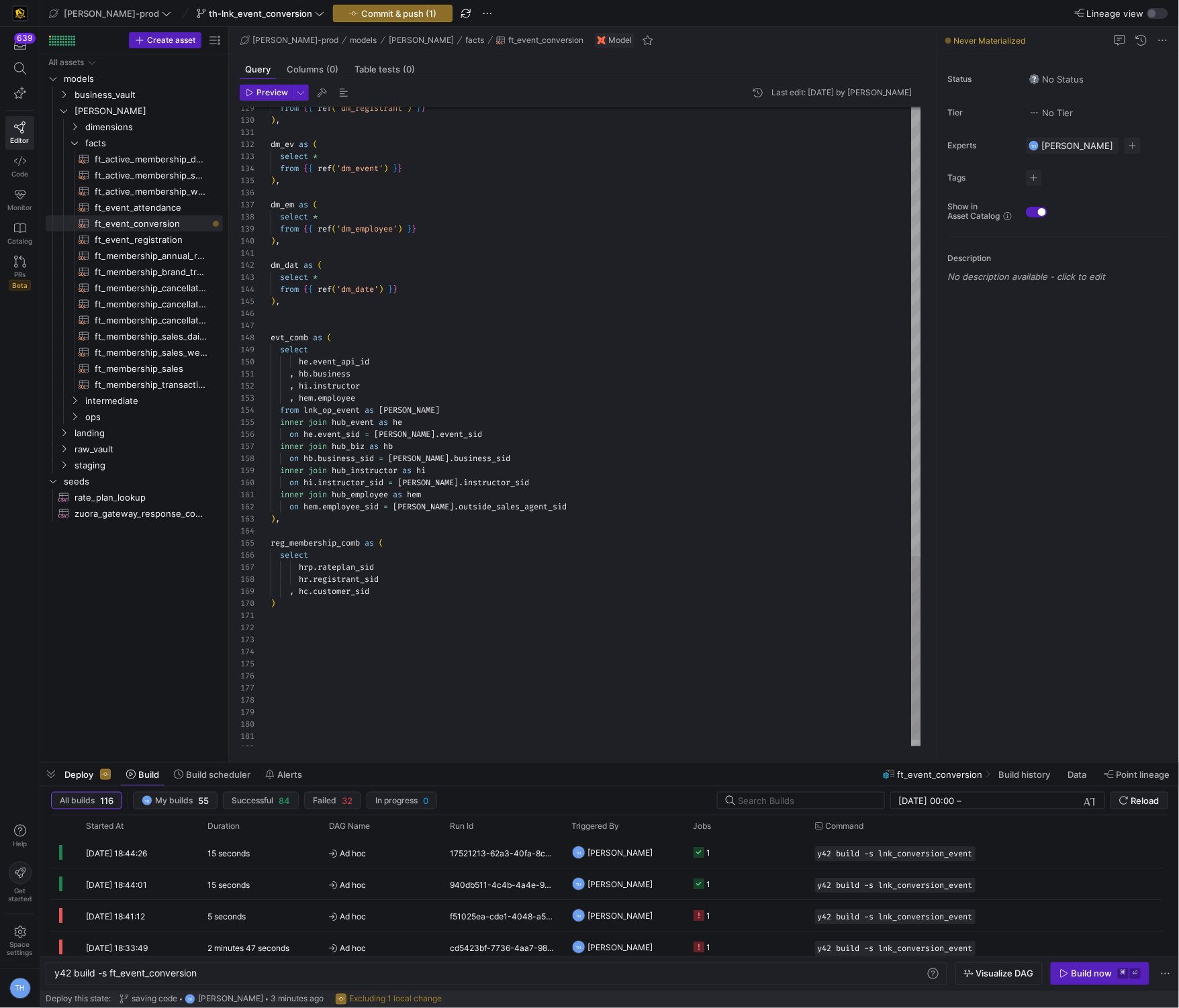
scroll to position [0, 82]
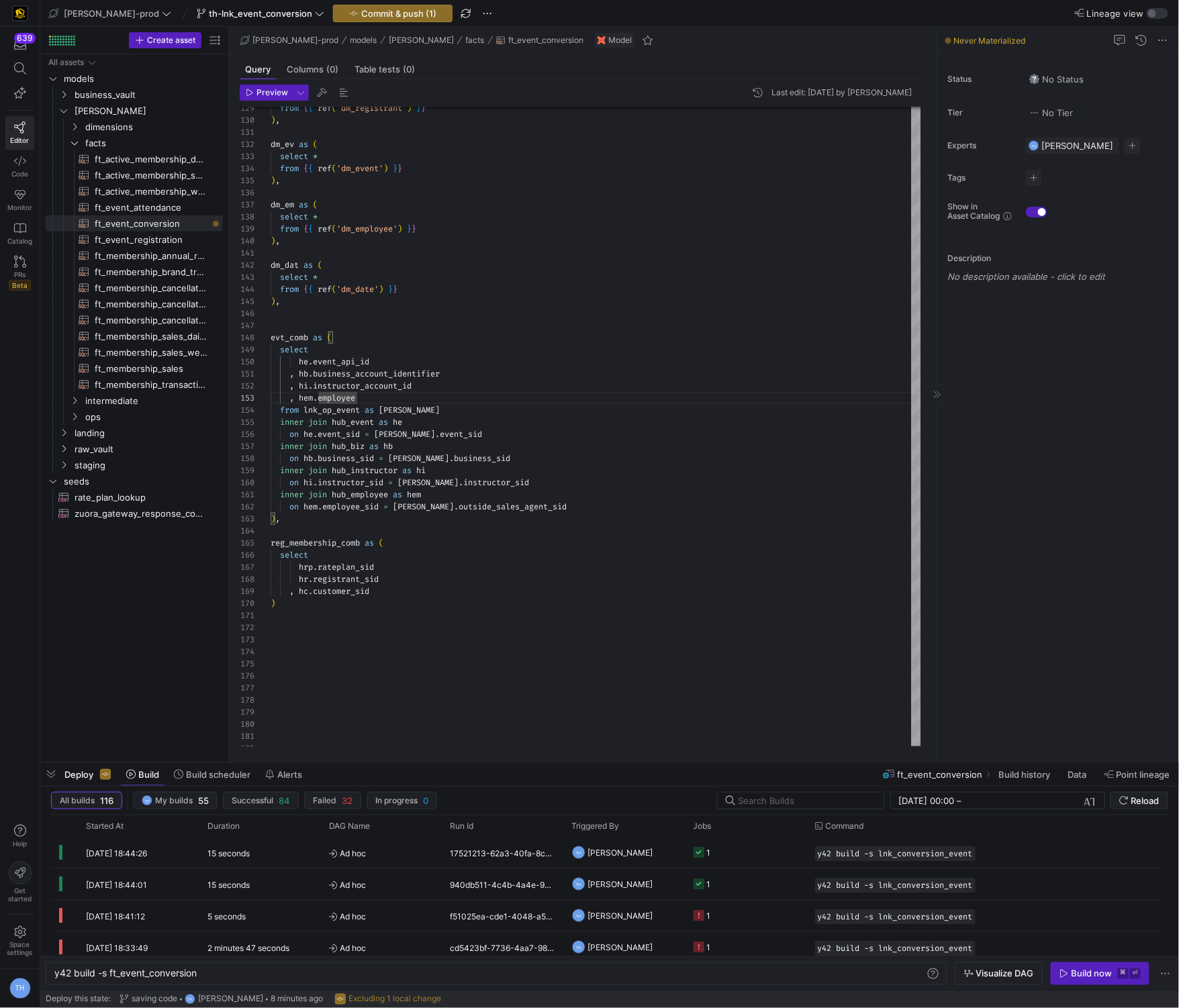
type textarea ", hb.business_account_identifier , hi.instructor_account_id , hem.employee from…"
click at [132, 101] on span "business_vault" at bounding box center [132, 95] width 114 height 15
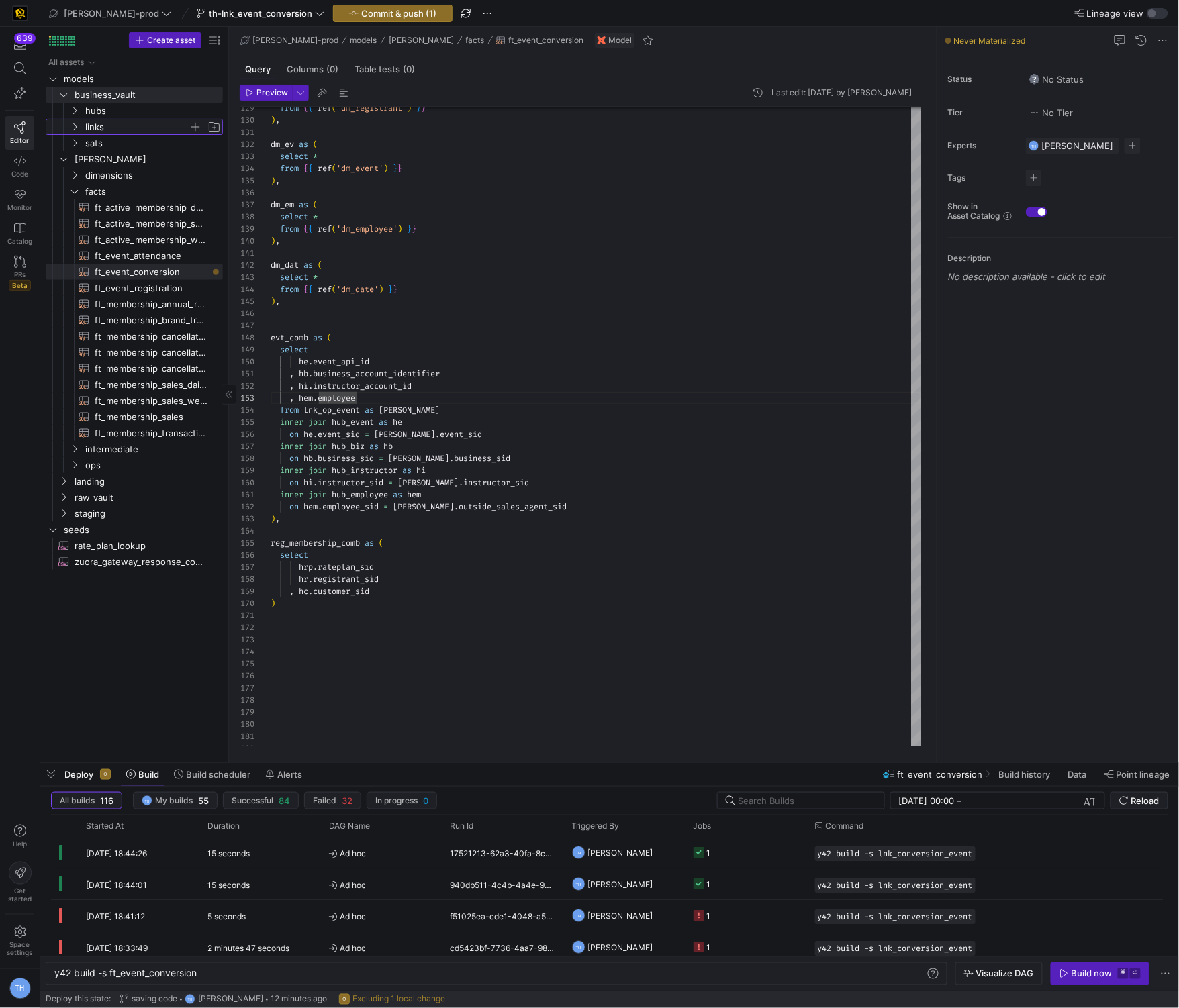
click at [129, 130] on span "links" at bounding box center [136, 127] width 103 height 15
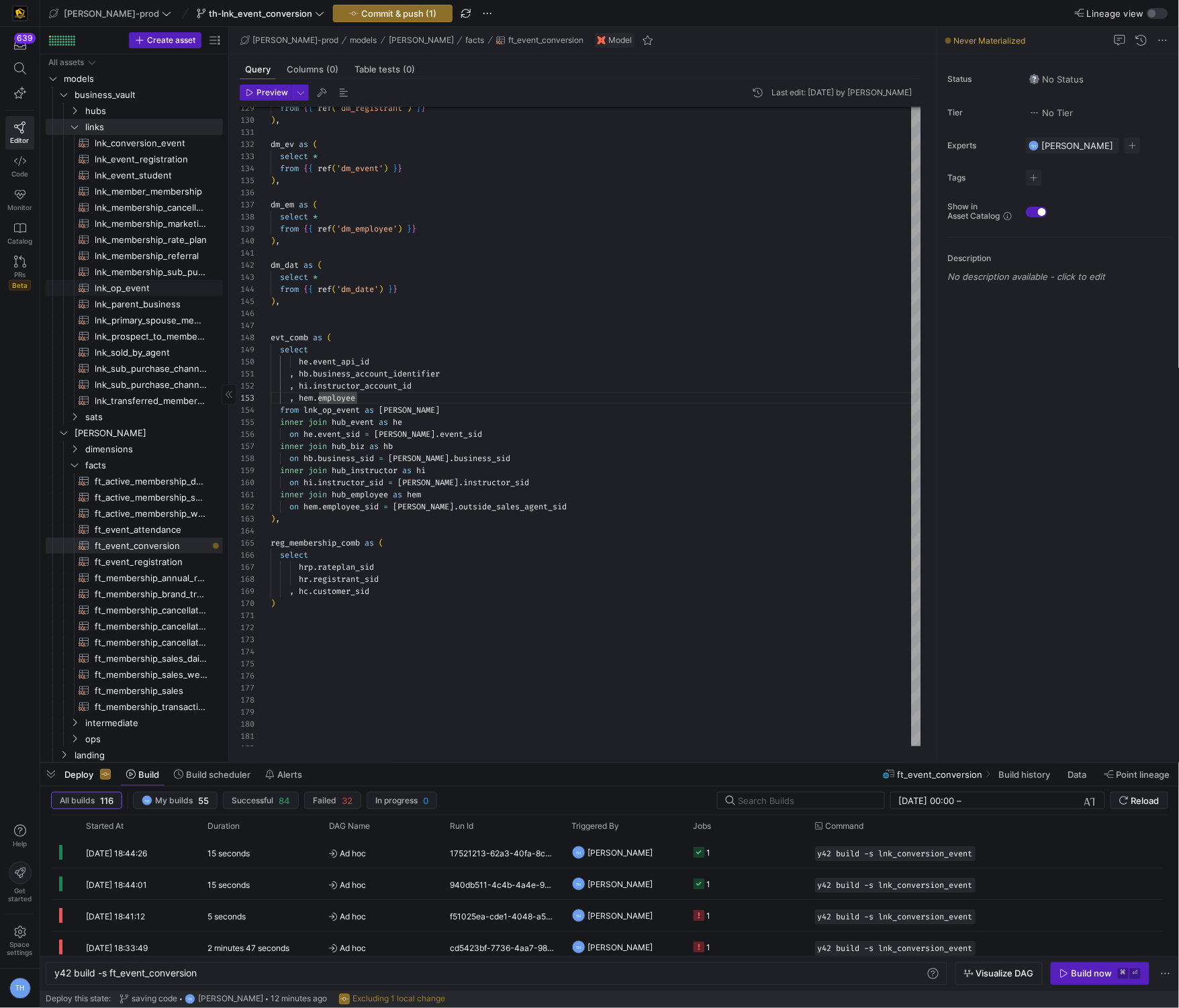
click at [139, 290] on span "lnk_op_event​​​​​​​​​​" at bounding box center [151, 288] width 112 height 15
type textarea "y42 build -s lnk_op_event"
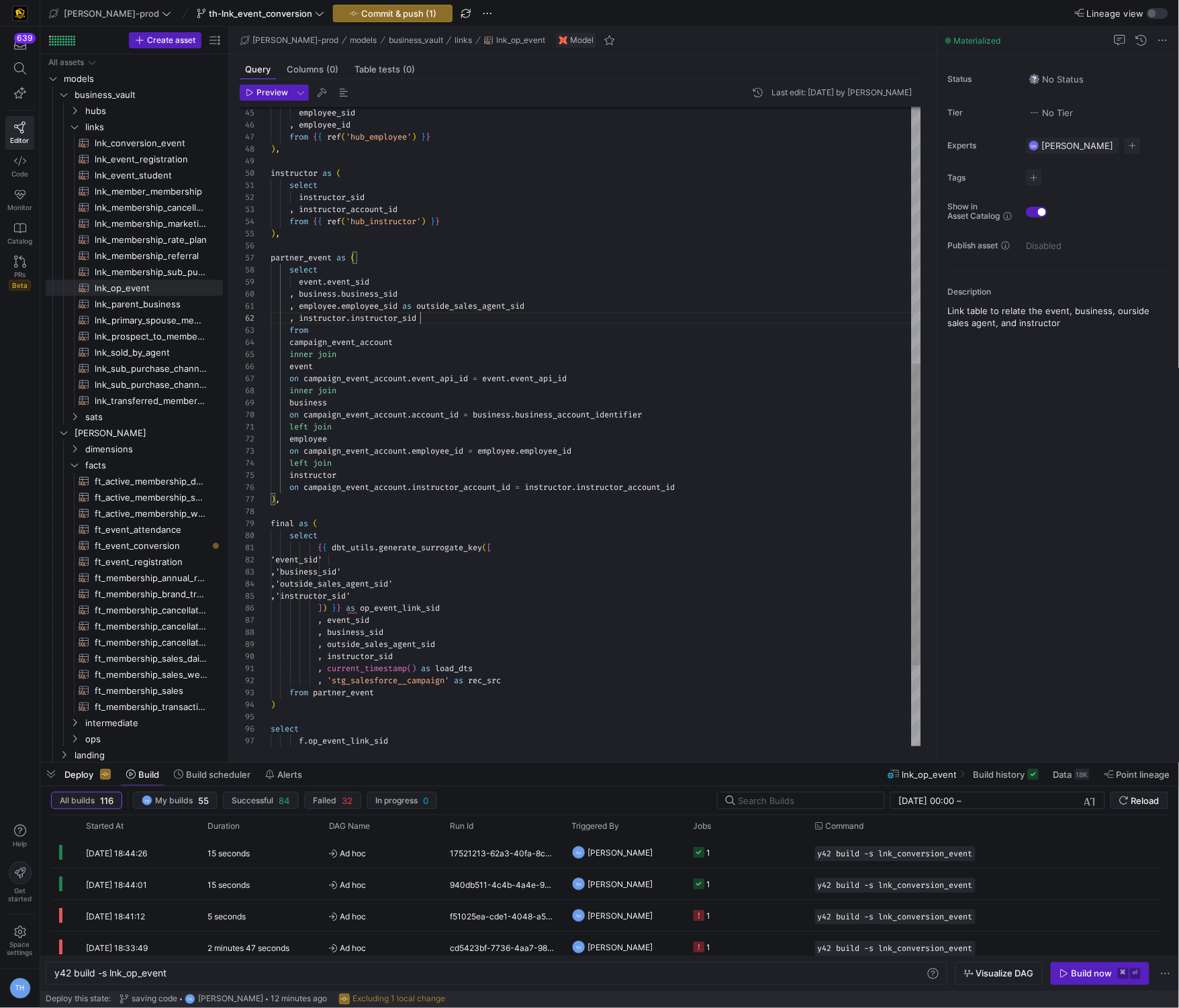
click at [501, 313] on div "event . event_sid , business . business_sid , employee . employee_sid as outsid…" at bounding box center [596, 240] width 650 height 1351
click at [479, 351] on div "event . event_sid , business . business_sid , employee . employee_sid as outsid…" at bounding box center [596, 240] width 650 height 1351
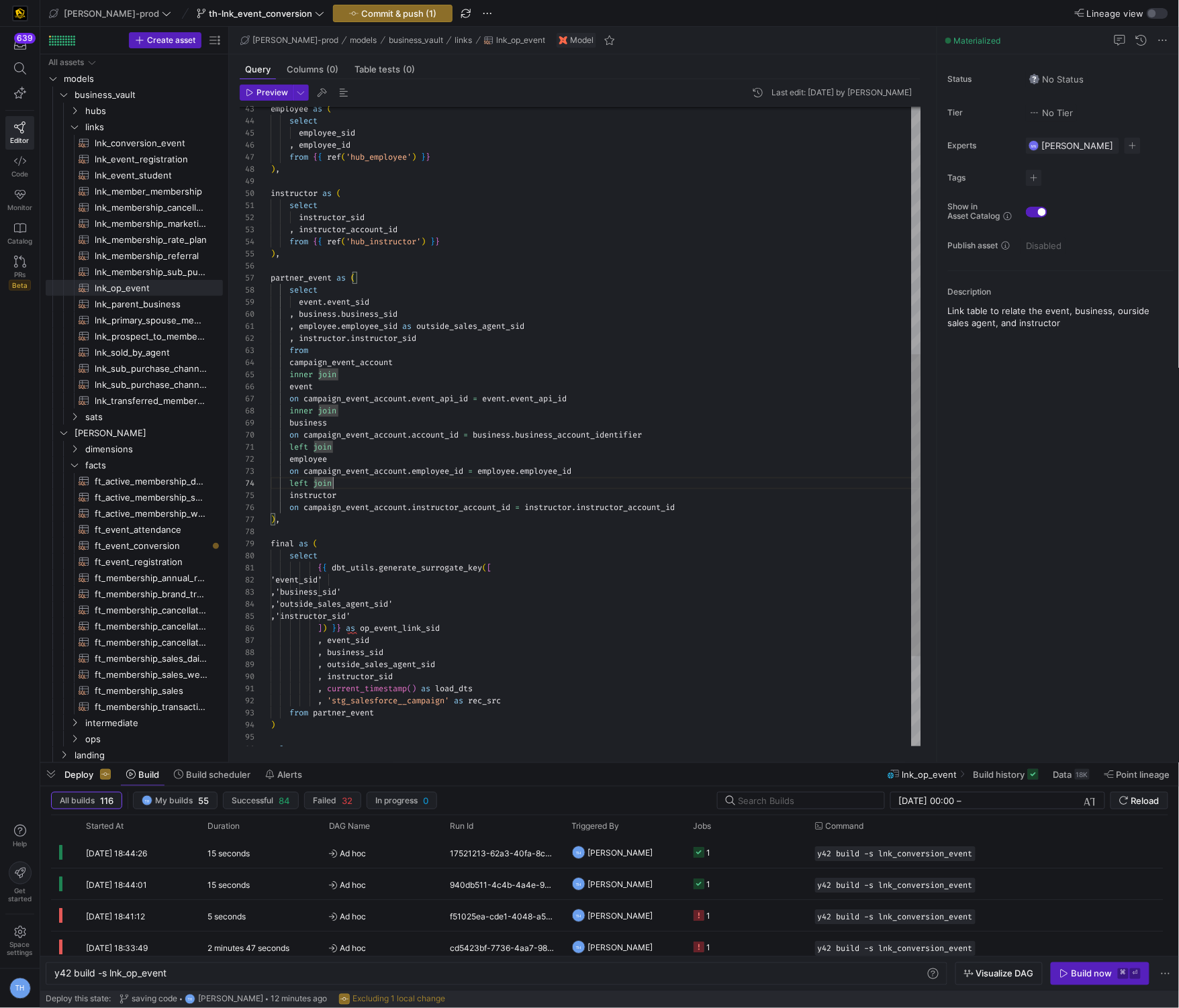
scroll to position [36, 62]
click at [491, 480] on div "event . event_sid , business . business_sid , employee . employee_sid as outsid…" at bounding box center [596, 260] width 650 height 1351
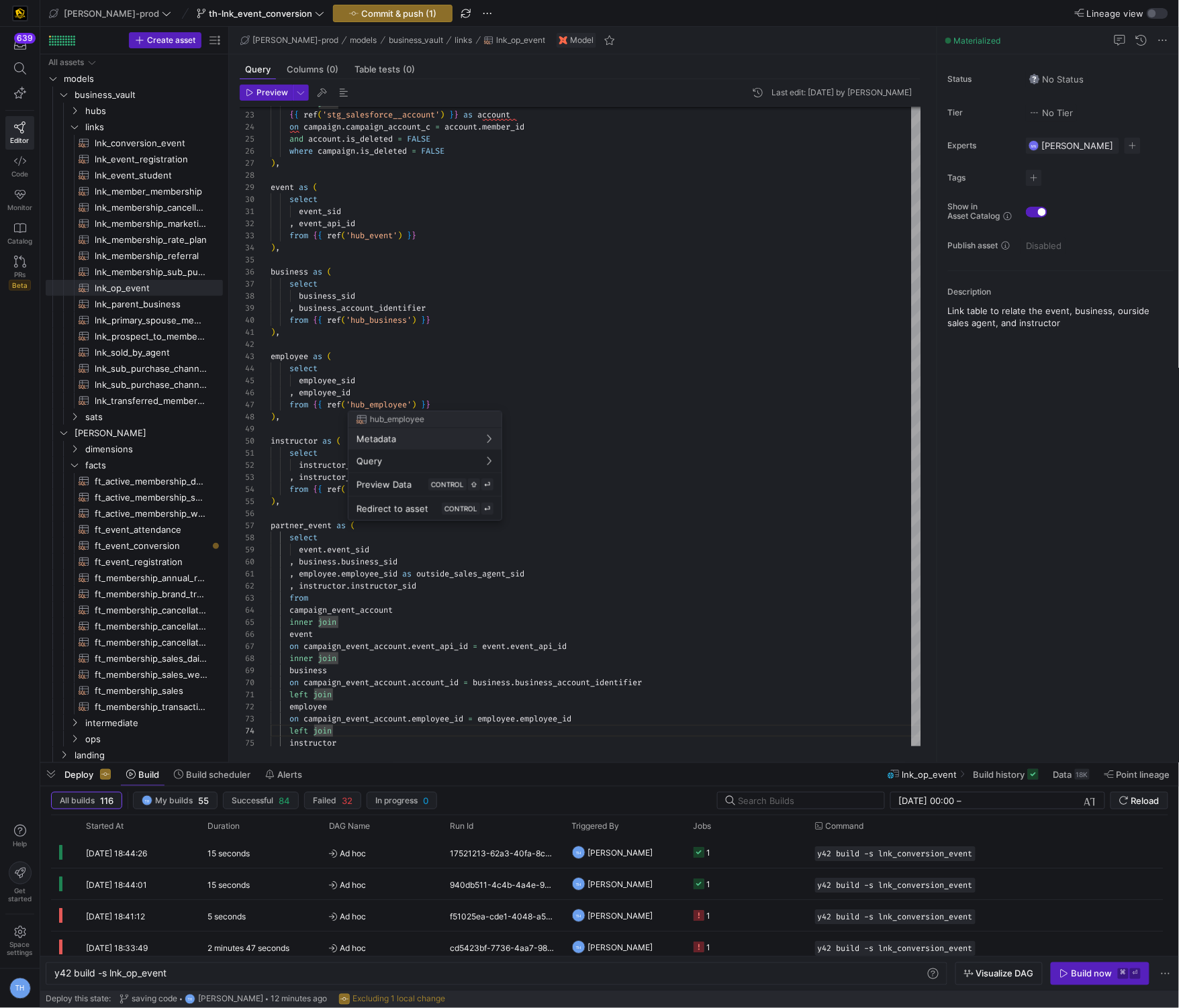
click at [451, 373] on div at bounding box center [589, 504] width 1179 height 1008
click at [437, 379] on div at bounding box center [589, 504] width 1179 height 1008
type textarea "), employee as ( select employee_sid , employee_id from {{ ref('hub_employee') …"
click at [431, 357] on div "event . event_sid , business . business_sid , employee . employee_sid as outsid…" at bounding box center [596, 508] width 650 height 1351
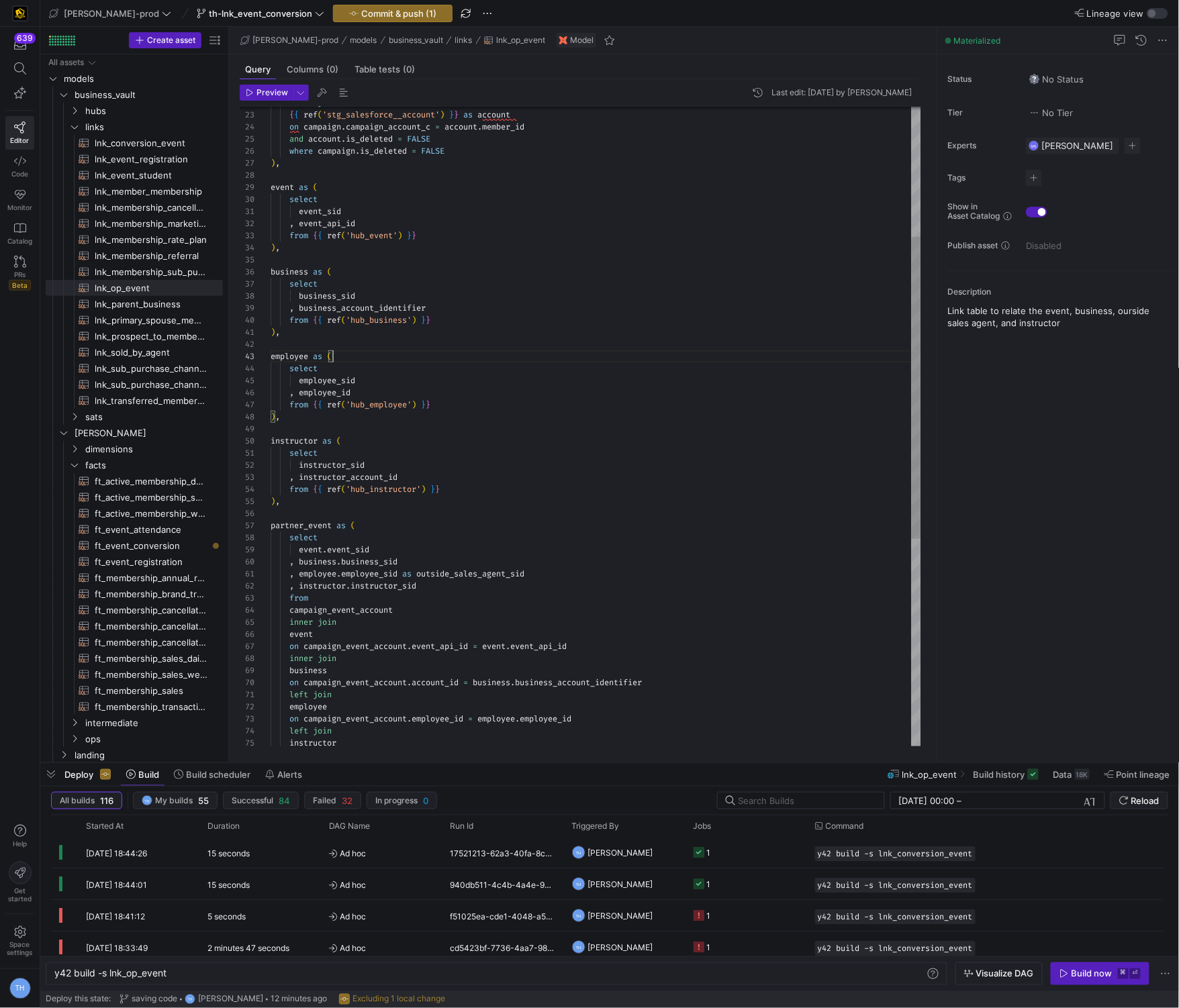
scroll to position [11, 0]
click at [430, 349] on div "event . event_sid , business . business_sid , employee . employee_sid as outsid…" at bounding box center [596, 508] width 650 height 1351
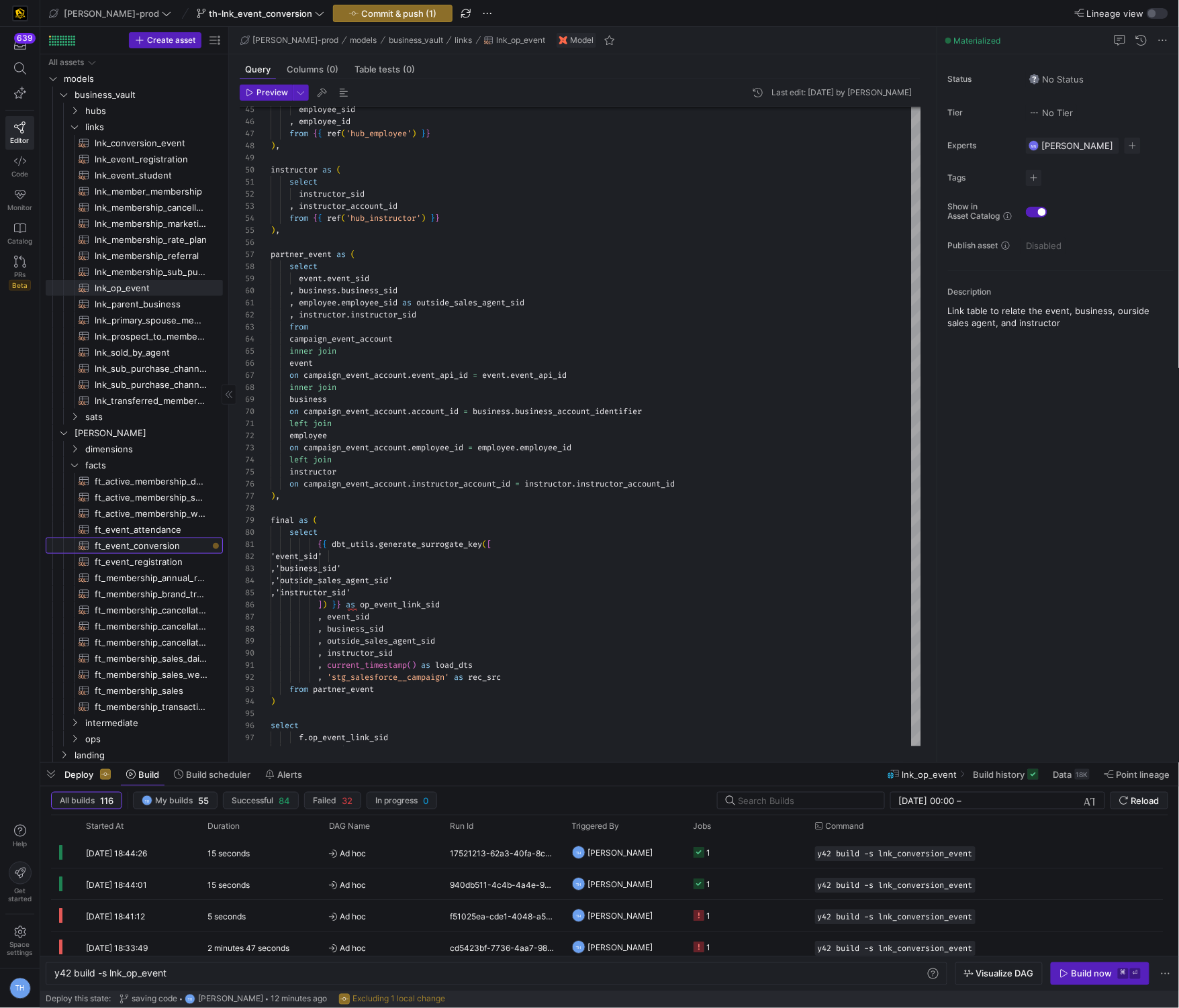
click at [163, 541] on span "ft_event_conversion​​​​​​​​​​" at bounding box center [151, 546] width 112 height 15
type textarea "y42 build -s ft_event_conversion"
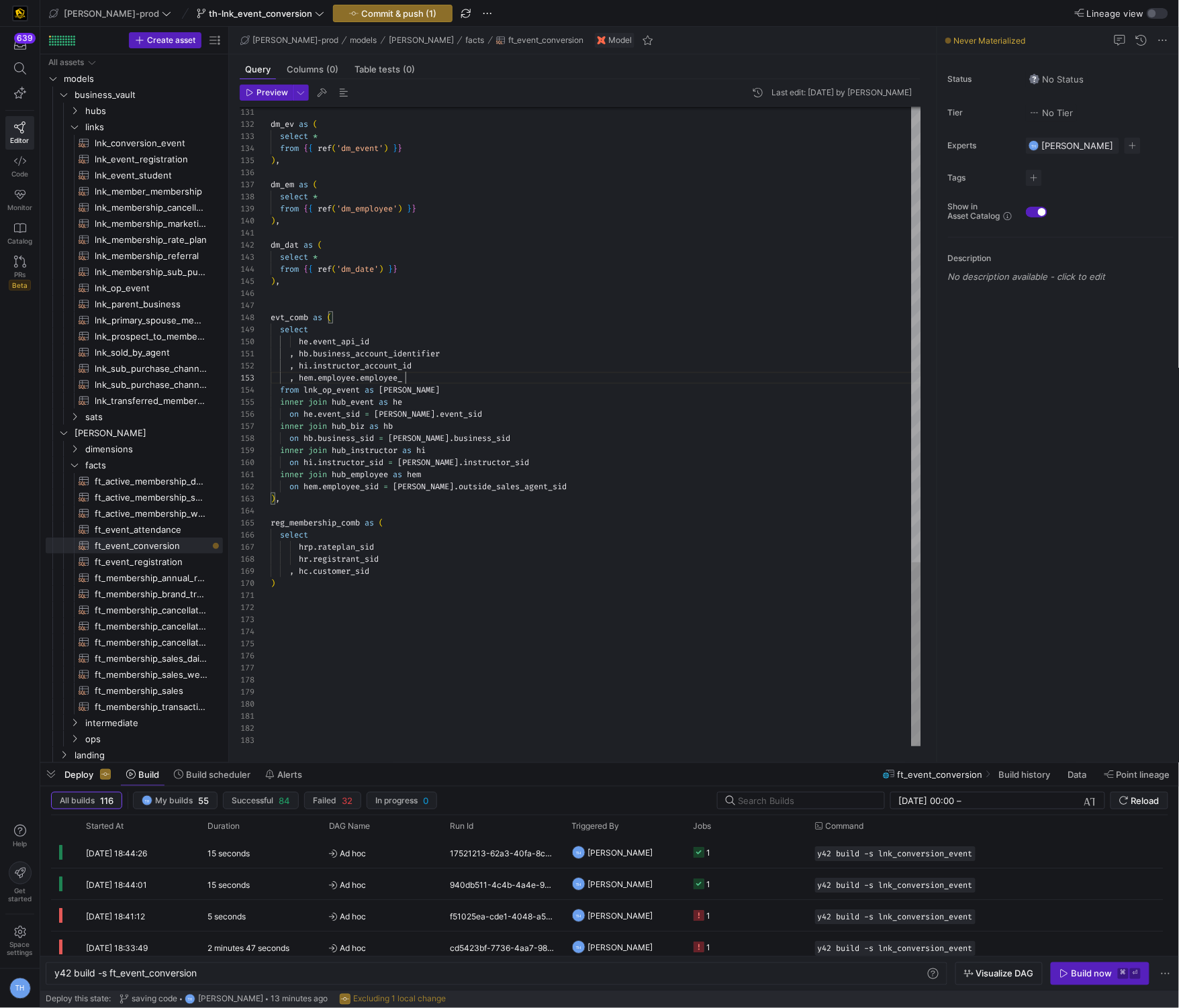
scroll to position [24, 144]
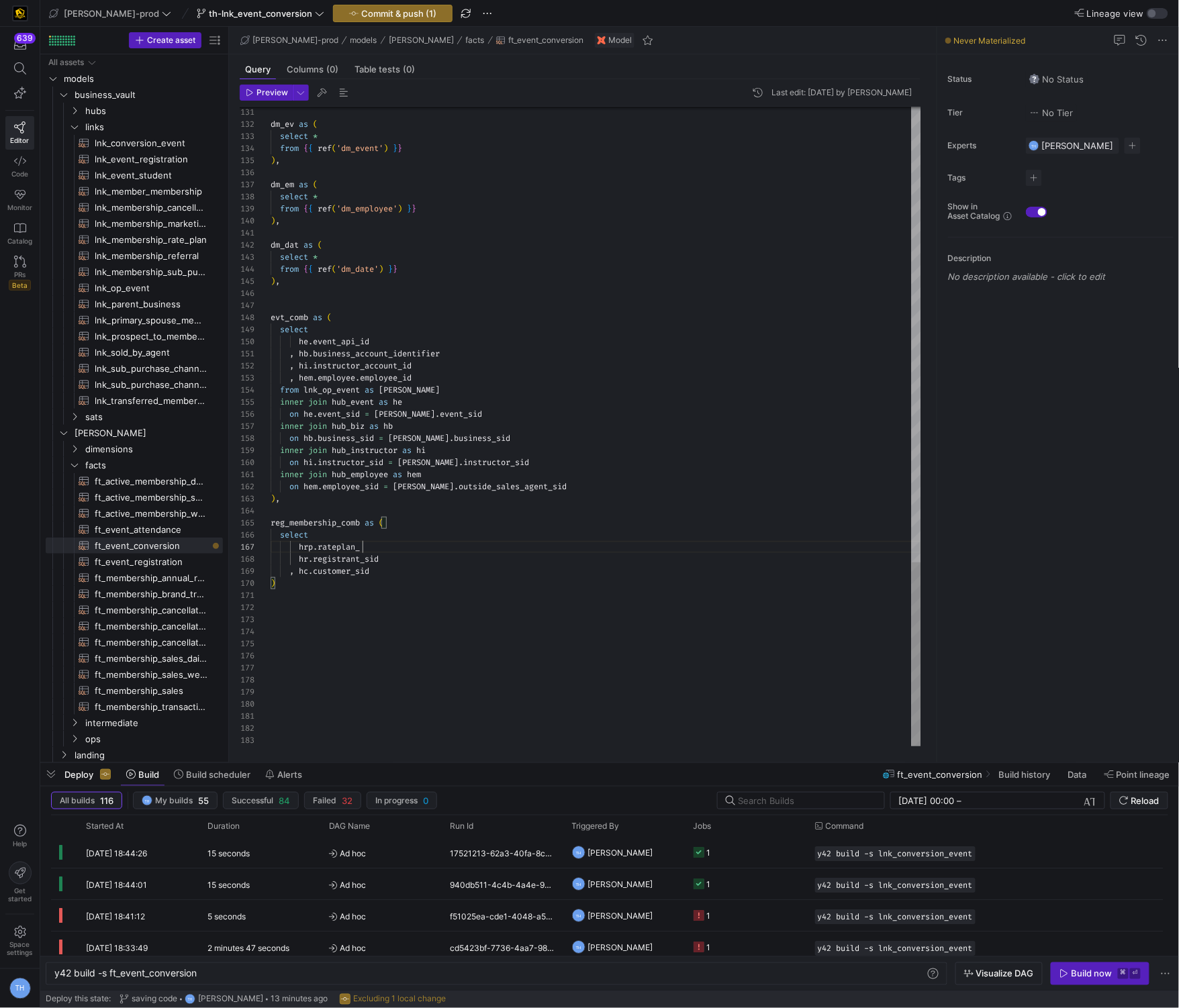
scroll to position [71, 91]
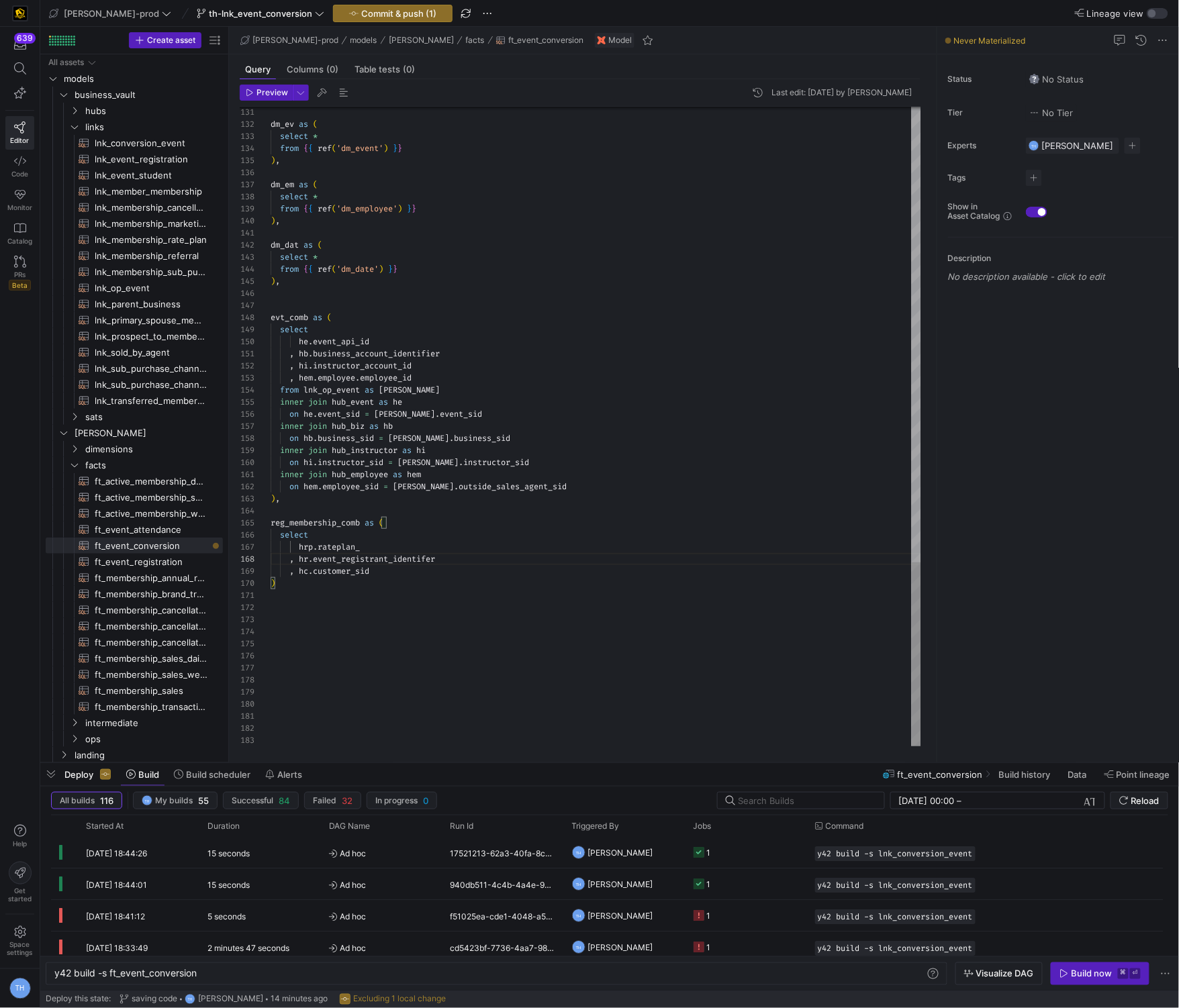
type textarea "inner join hub_employee as hem on hem.employee_sid = loe.outside_sales_agent_si…"
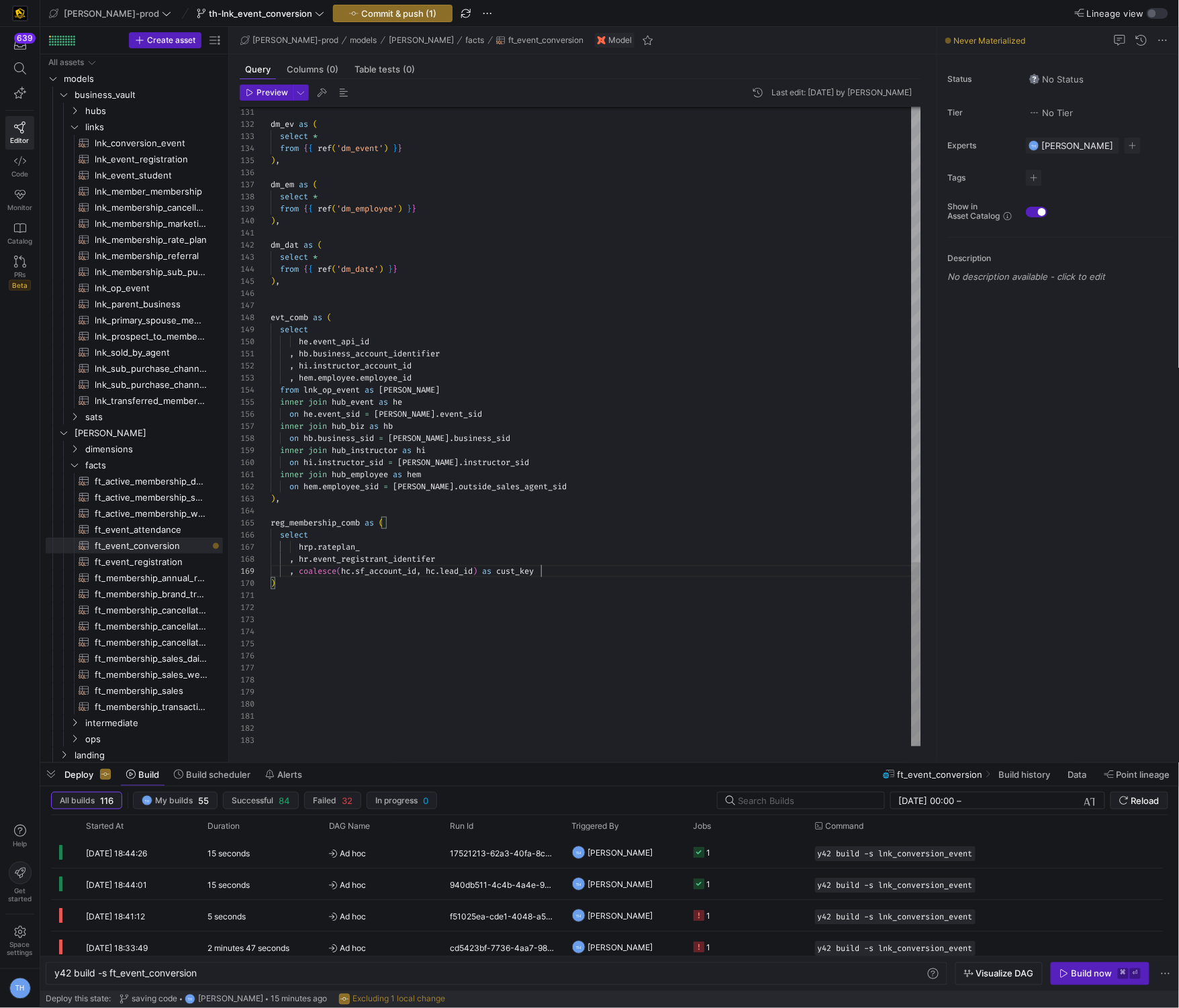
type textarea "inner join hub_employee as hem on hem.employee_sid = loe.outside_sales_agent_si…"
click at [137, 107] on span "hubs" at bounding box center [136, 111] width 103 height 15
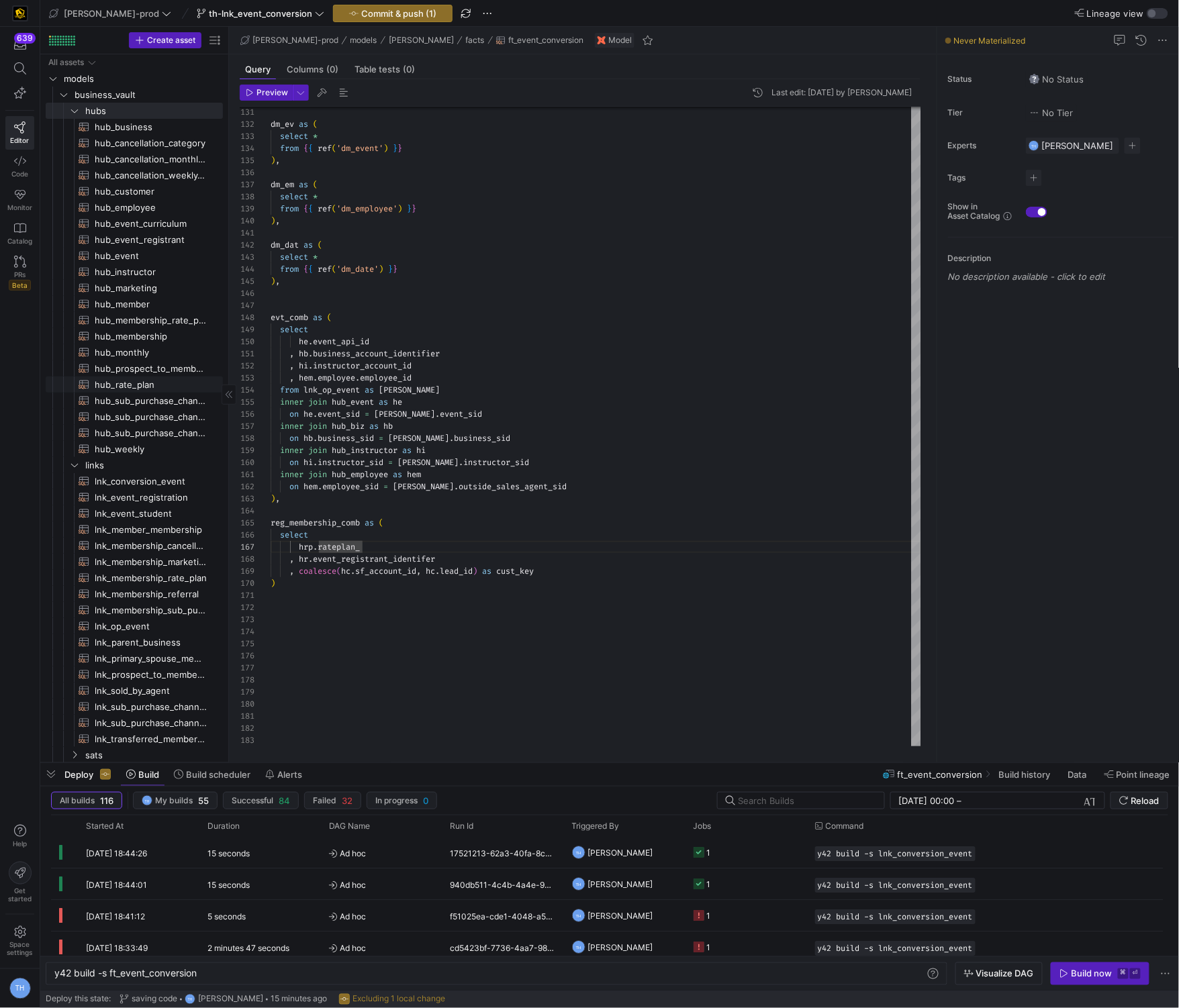
click at [145, 384] on span "hub_rate_plan​​​​​​​​​​" at bounding box center [151, 385] width 112 height 15
type textarea "y42 build -s hub_rate_plan"
type textarea "{{ config( materialized='incremental', incremental_strategy='merge', unique_key…"
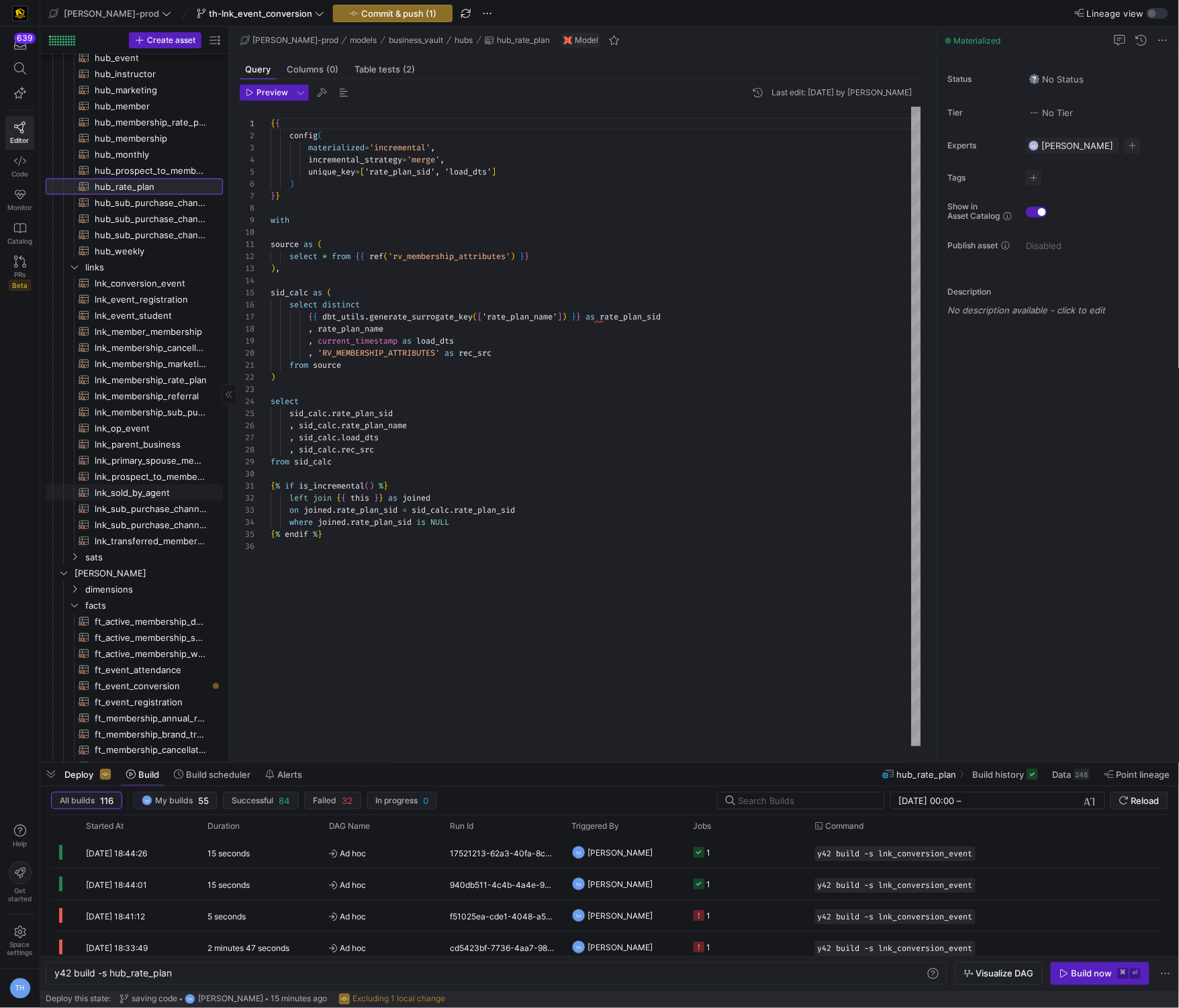
scroll to position [419, 0]
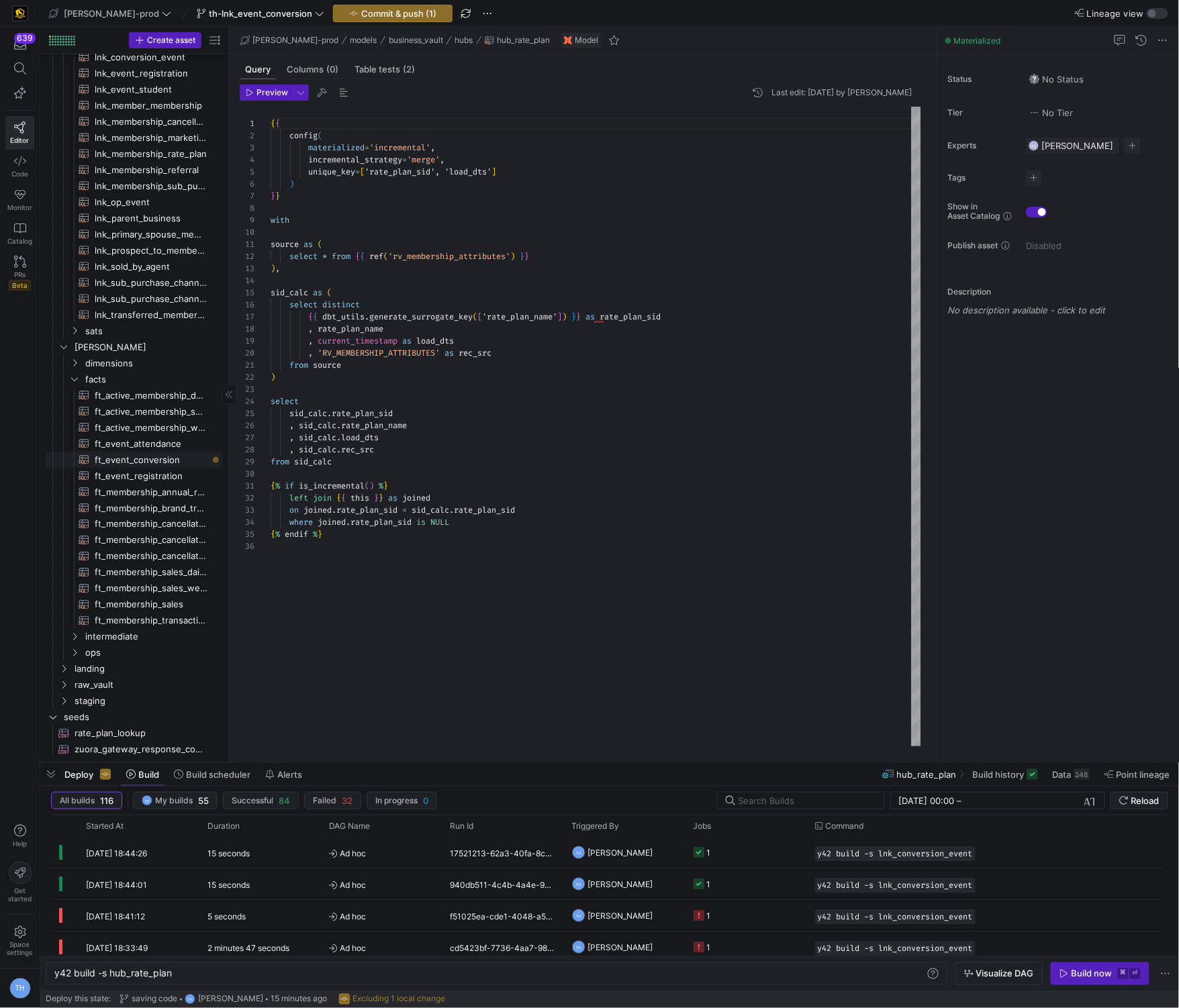
click at [149, 459] on span "ft_event_conversion​​​​​​​​​​" at bounding box center [151, 460] width 112 height 15
type textarea "y42 build -s ft_event_conversion"
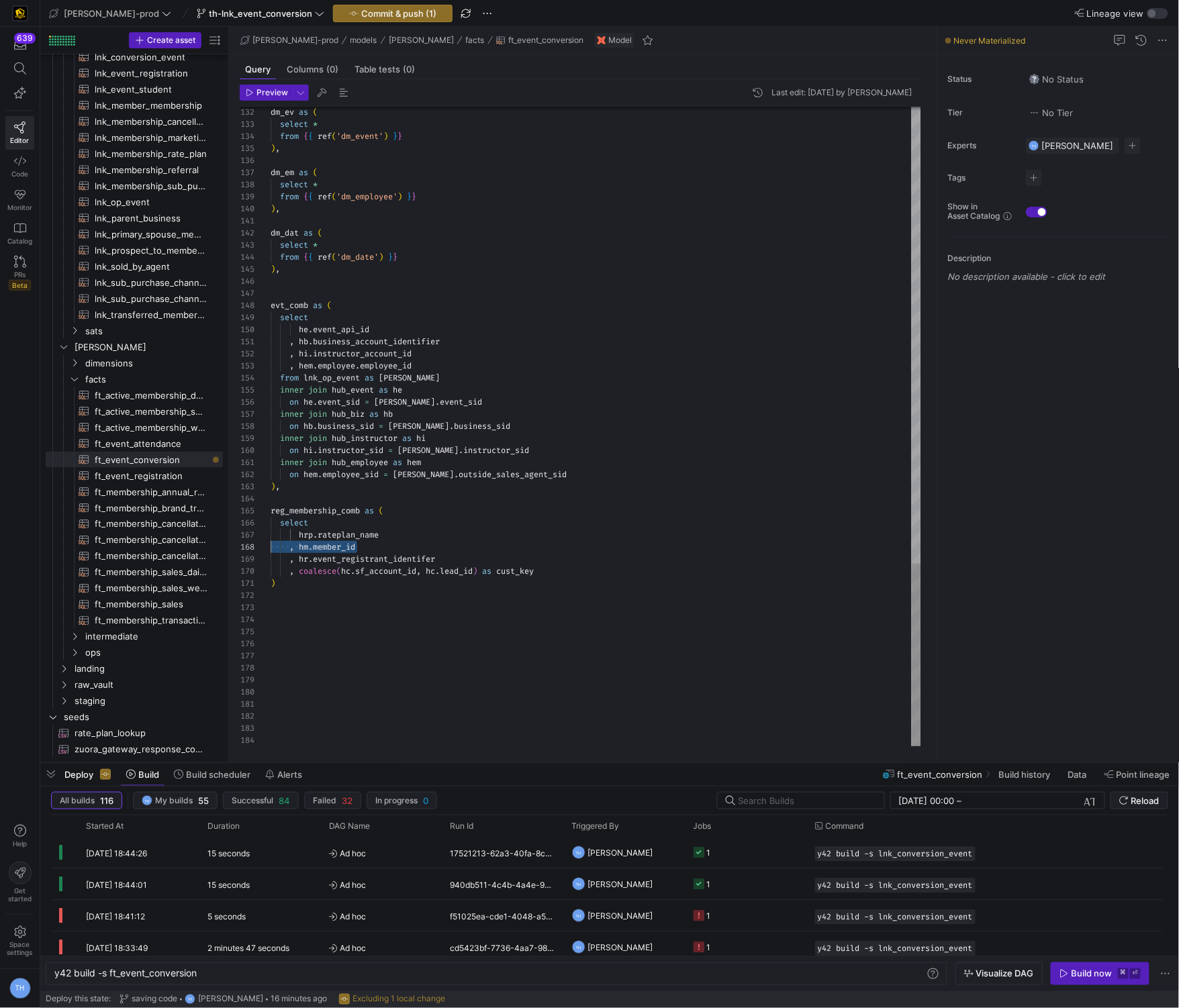
scroll to position [84, 0]
drag, startPoint x: 374, startPoint y: 543, endPoint x: 336, endPoint y: 547, distance: 38.2
click at [336, 547] on div ", hm . member_id" at bounding box center [596, 547] width 650 height 12
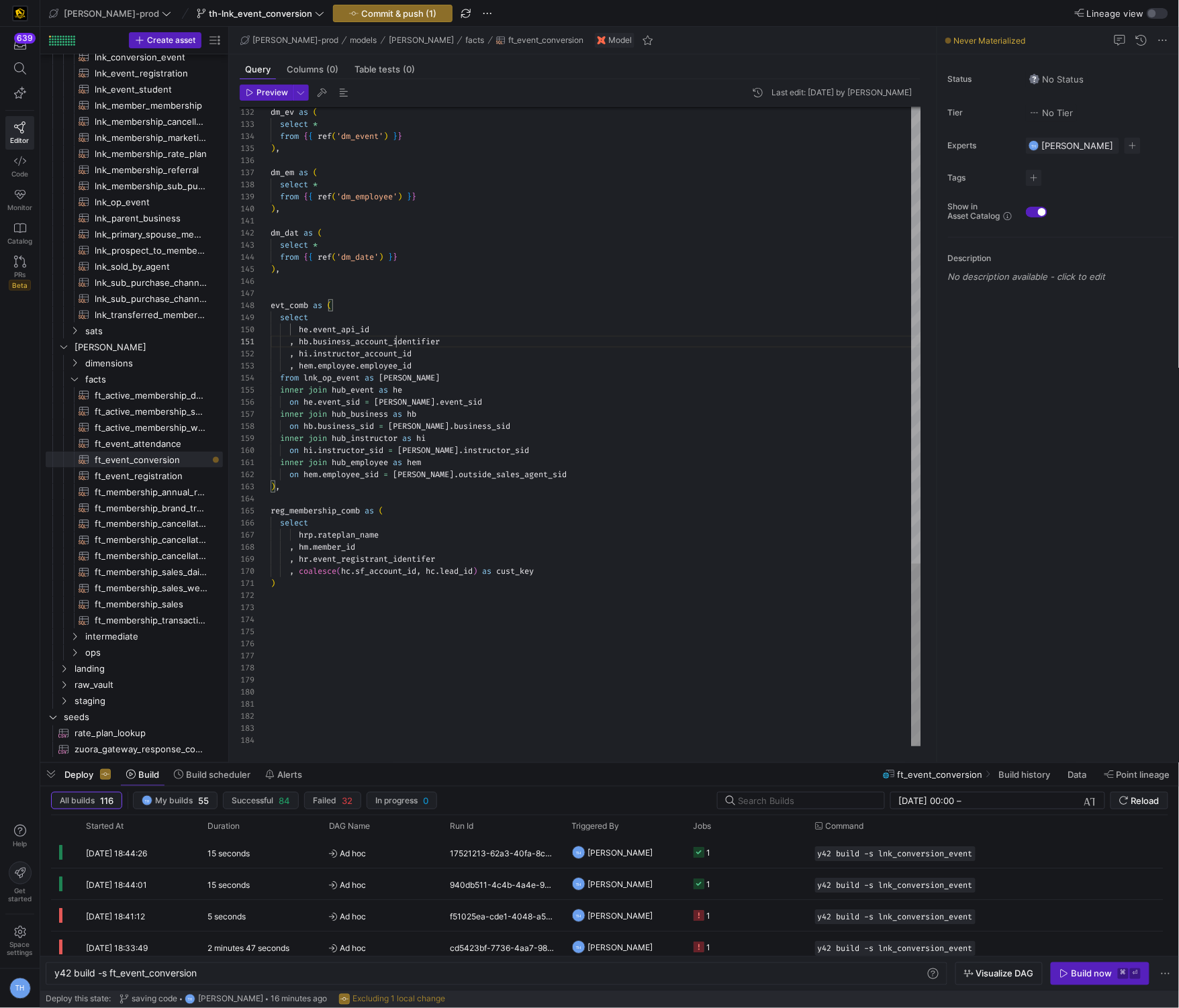
scroll to position [0, 125]
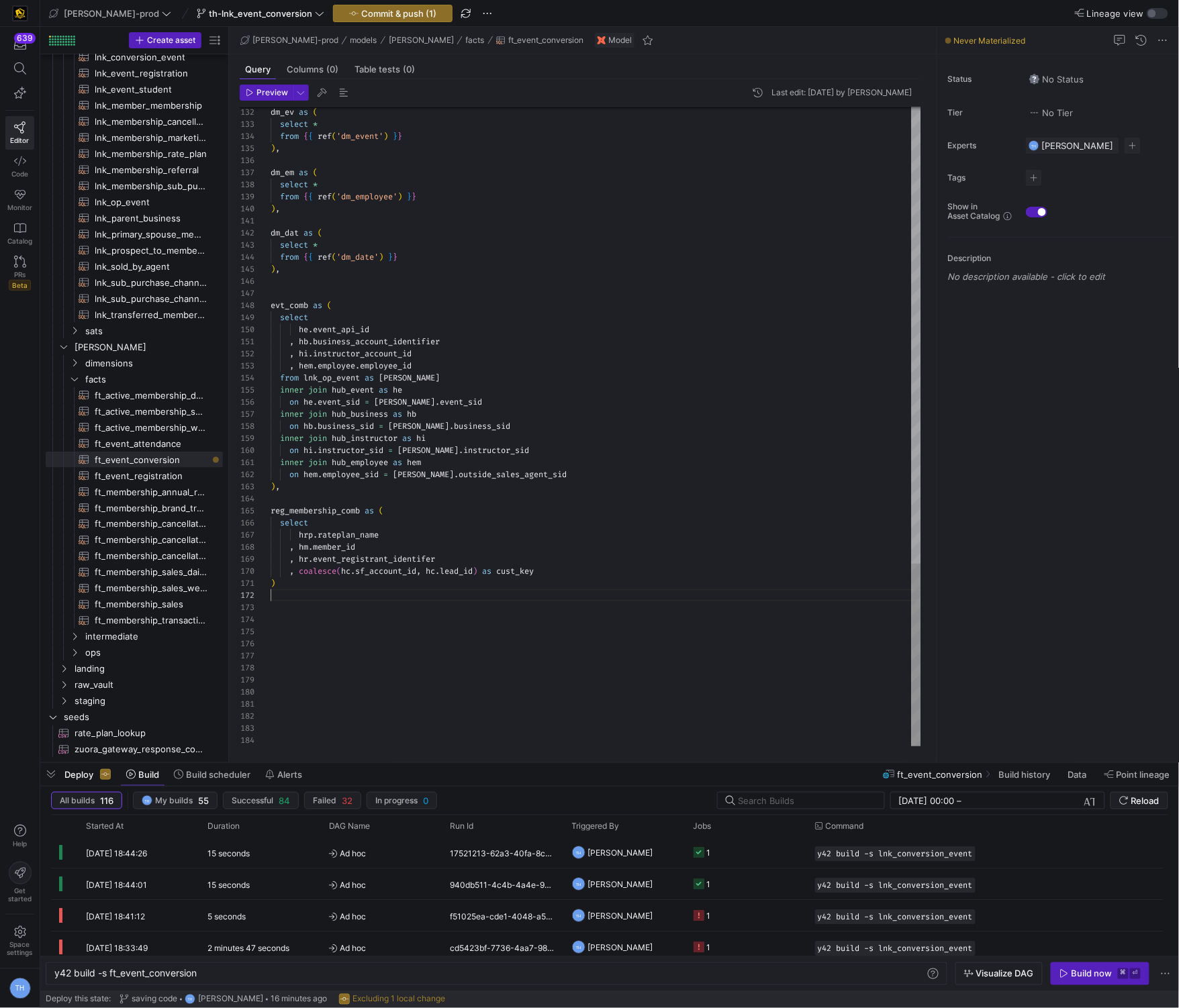
scroll to position [84, 86]
type textarea ", hb.business_account_identifier , hi.instructor_account_id , hem.employee.empl…"
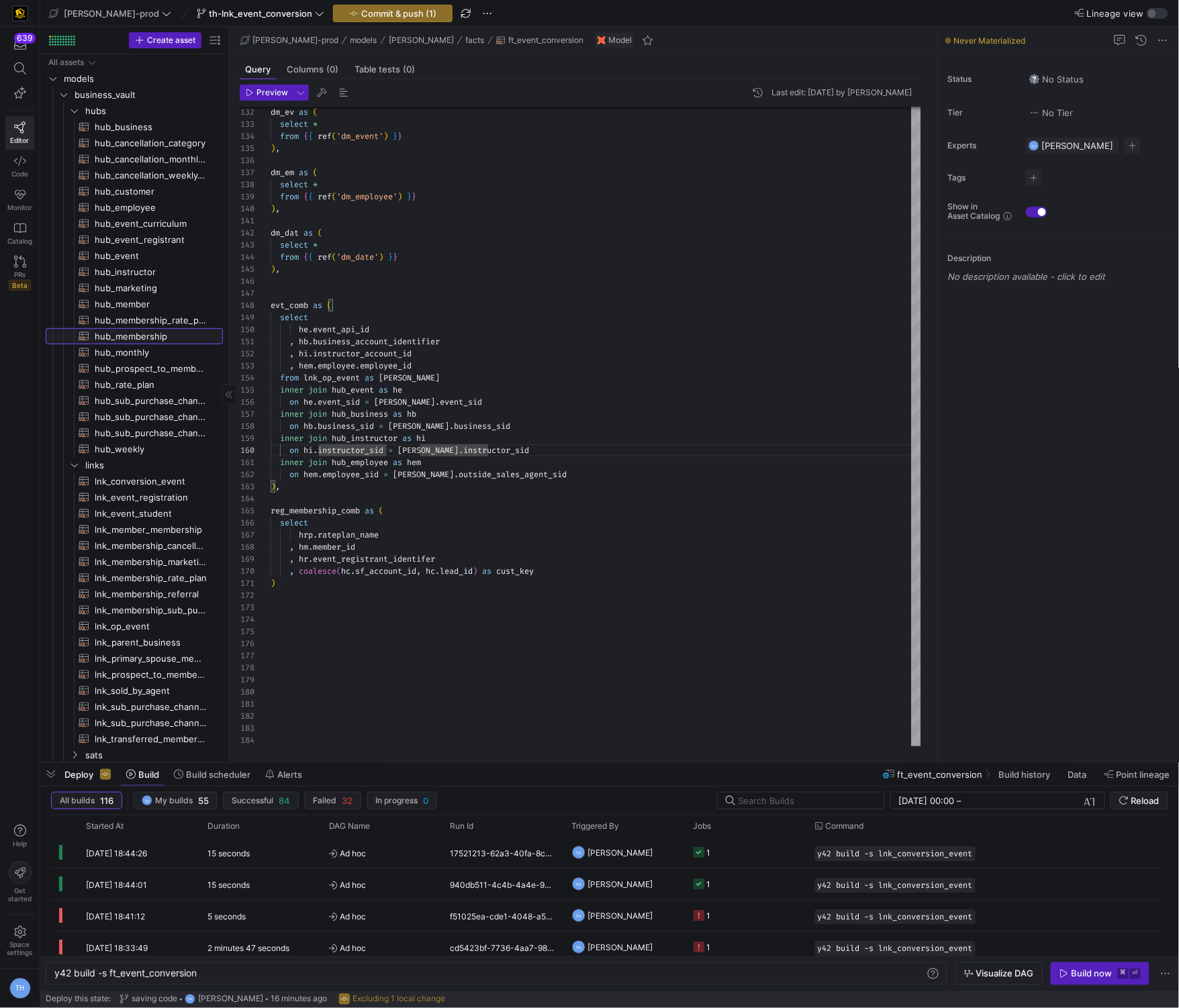
click at [158, 339] on span "hub_membership​​​​​​​​​​" at bounding box center [151, 336] width 112 height 15
type textarea "y42 build -s hub_membership"
type textarea "{{ config( materialized='incremental', incremental_strategy='merge', unique_key…"
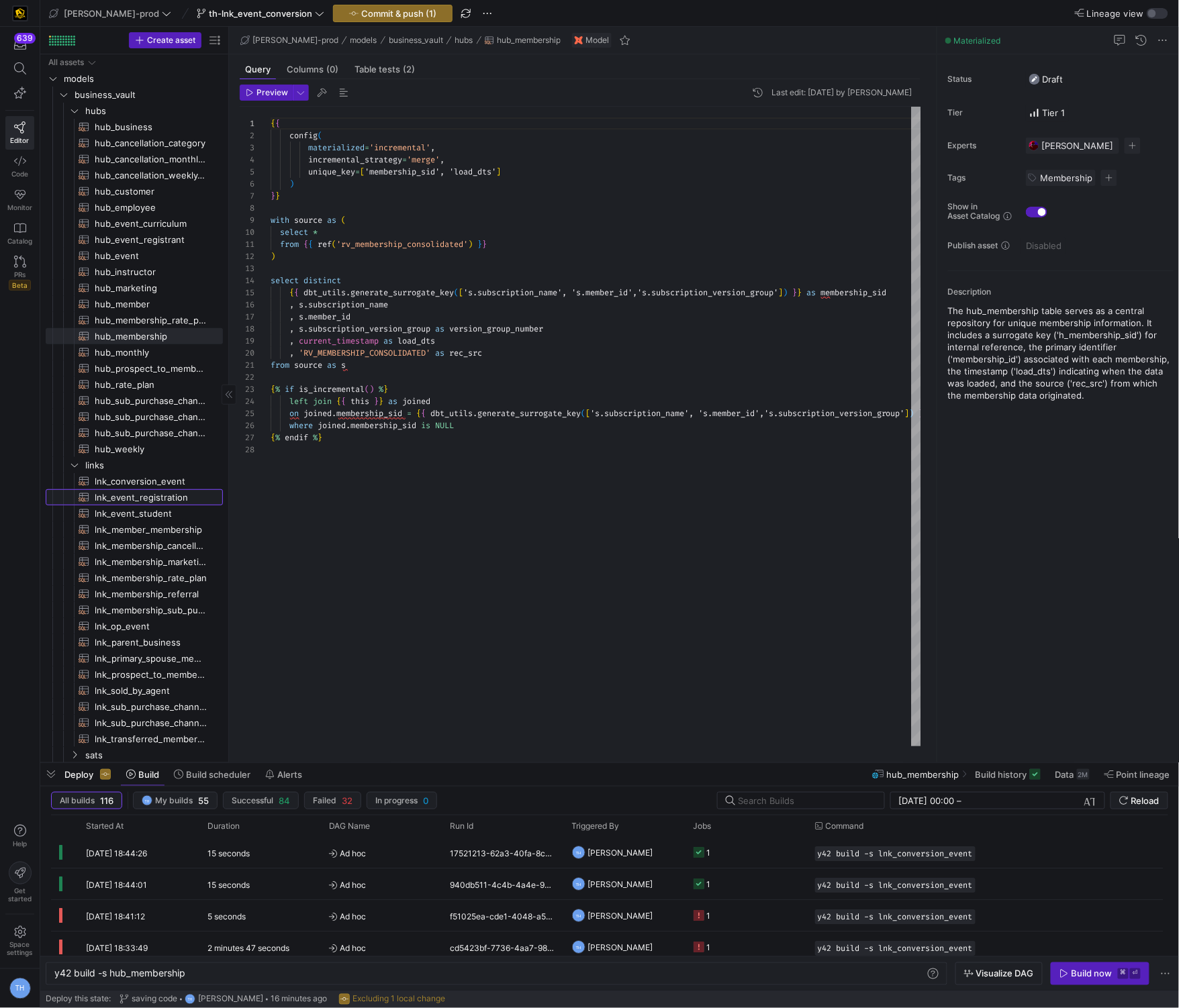
click at [137, 502] on span "lnk_event_registration​​​​​​​​​​" at bounding box center [151, 497] width 112 height 15
type textarea "y42 build -s lnk_event_registration"
type textarea "{{ config( materialized='incremental', incremental_strategy='merge', unique_key…"
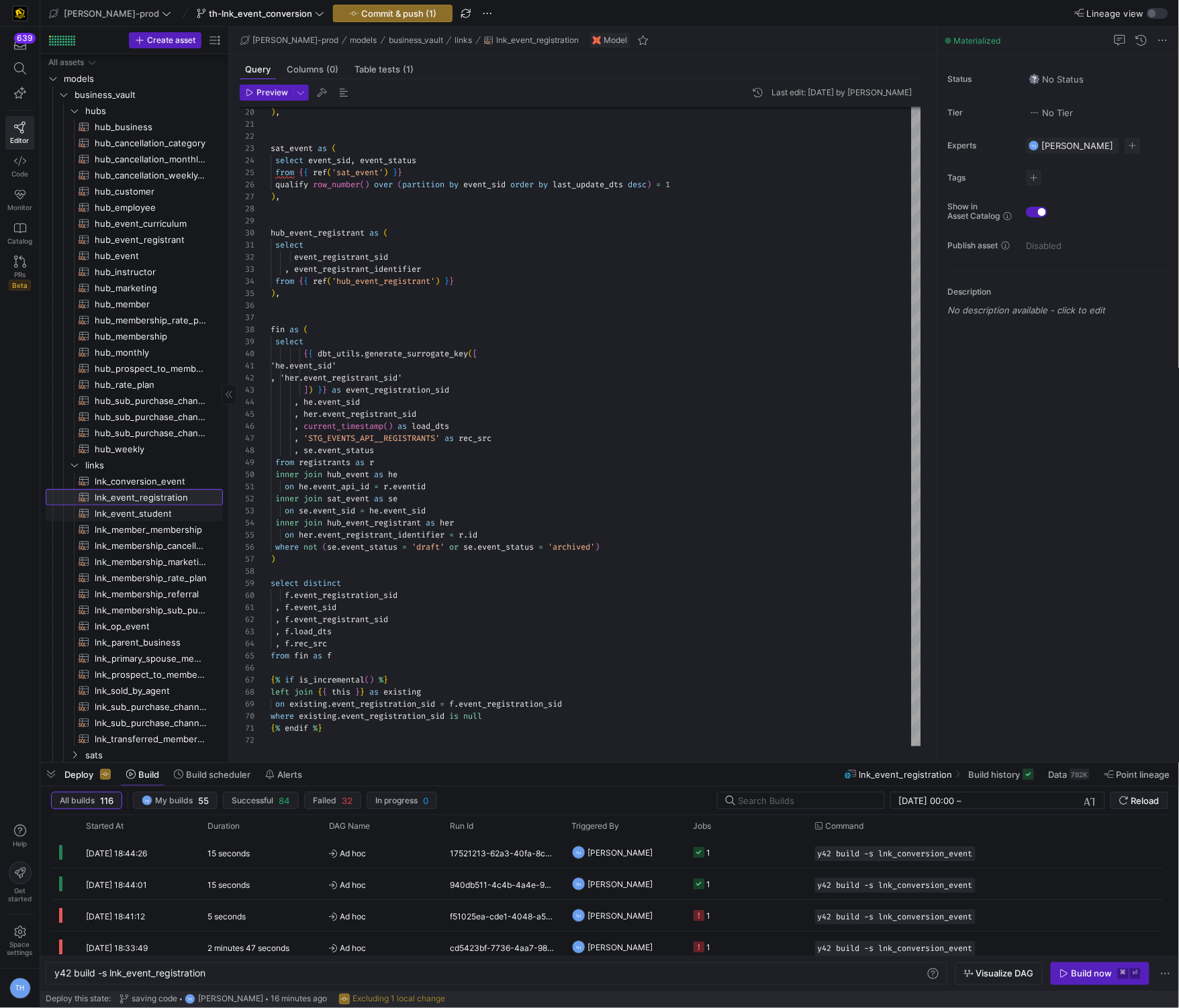
scroll to position [419, 0]
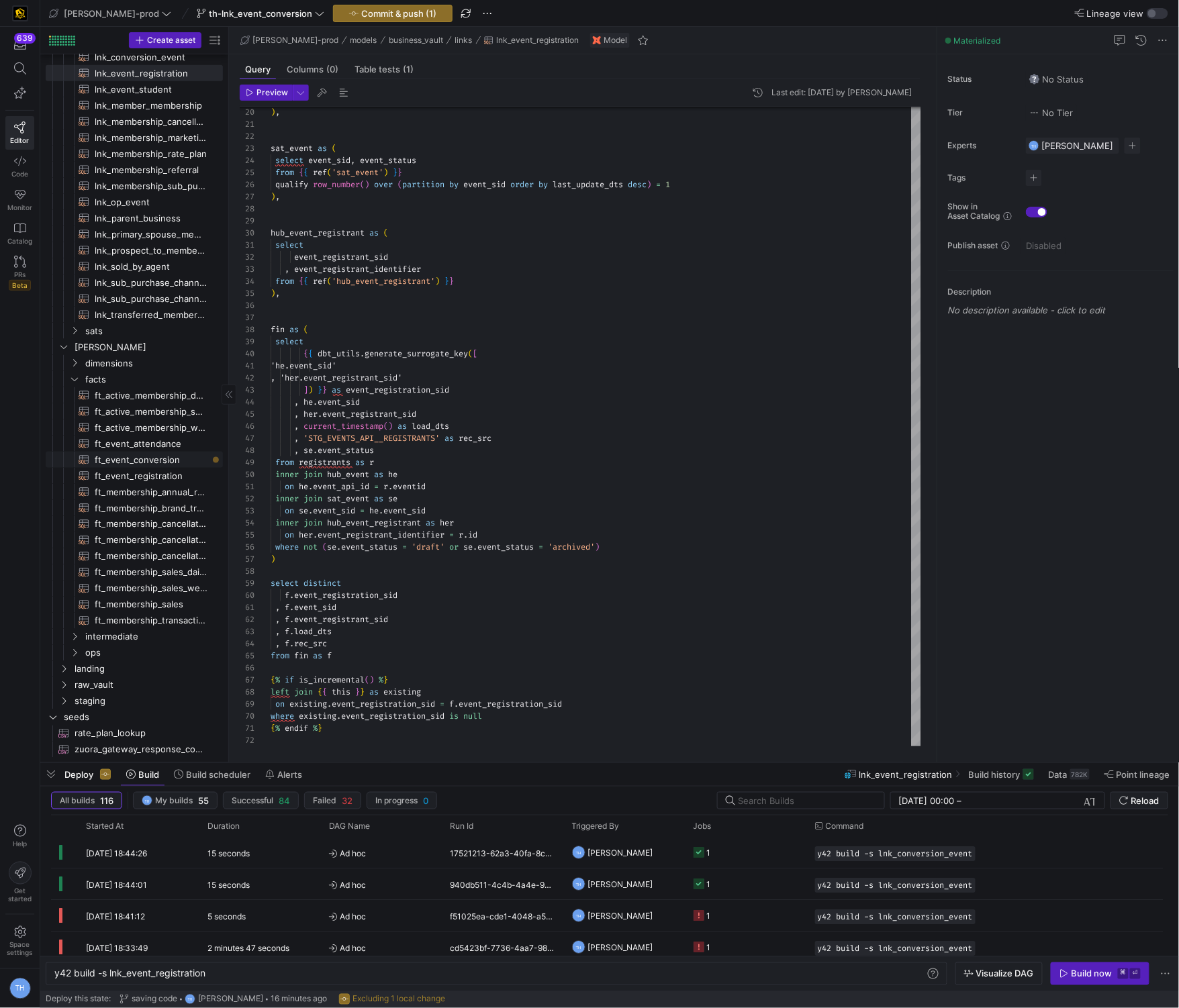
click at [149, 457] on span "ft_event_conversion​​​​​​​​​​" at bounding box center [151, 460] width 112 height 15
type textarea "y42 build -s ft_event_conversion"
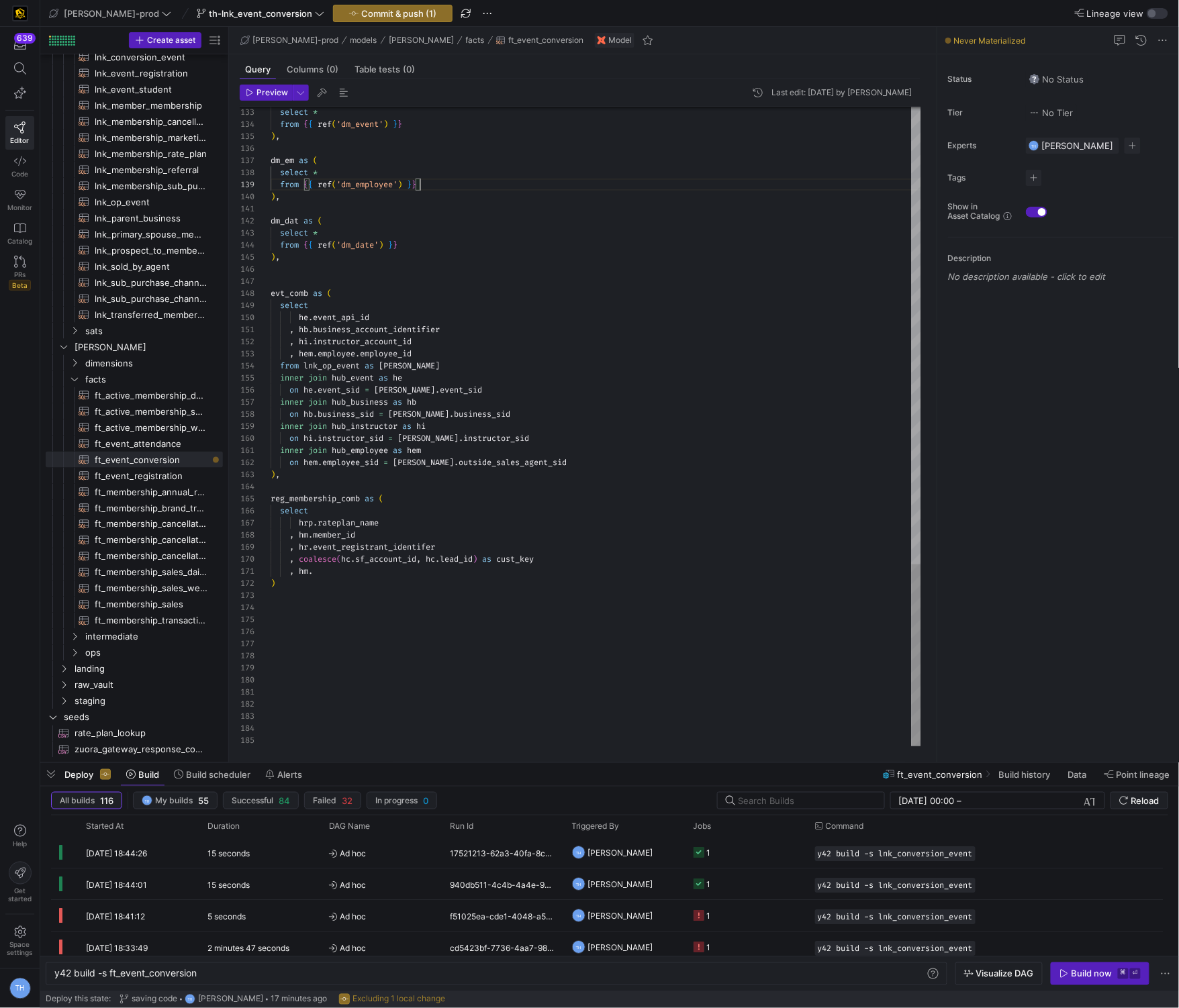
drag, startPoint x: 377, startPoint y: 536, endPoint x: 262, endPoint y: 536, distance: 115.0
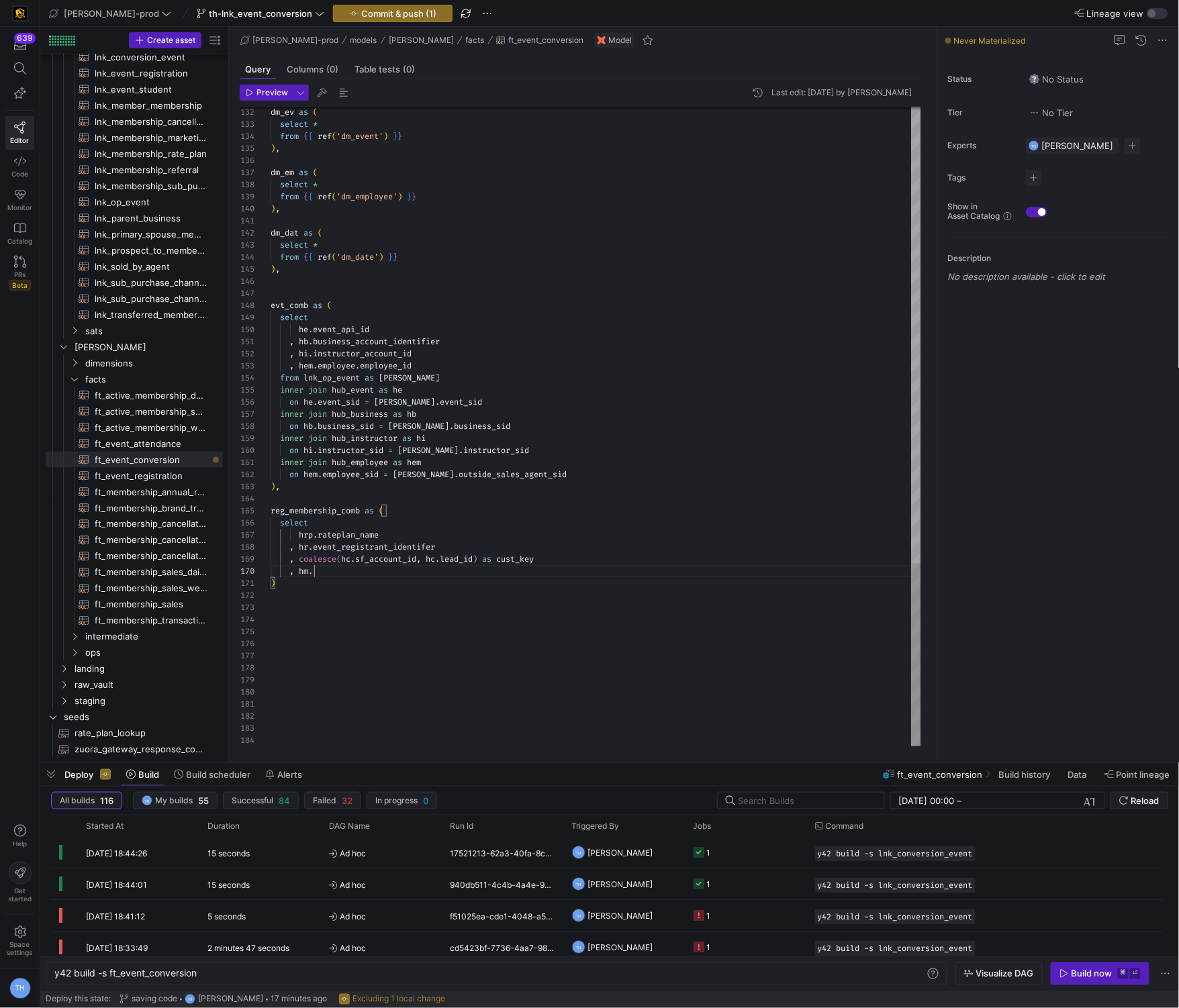
scroll to position [109, 44]
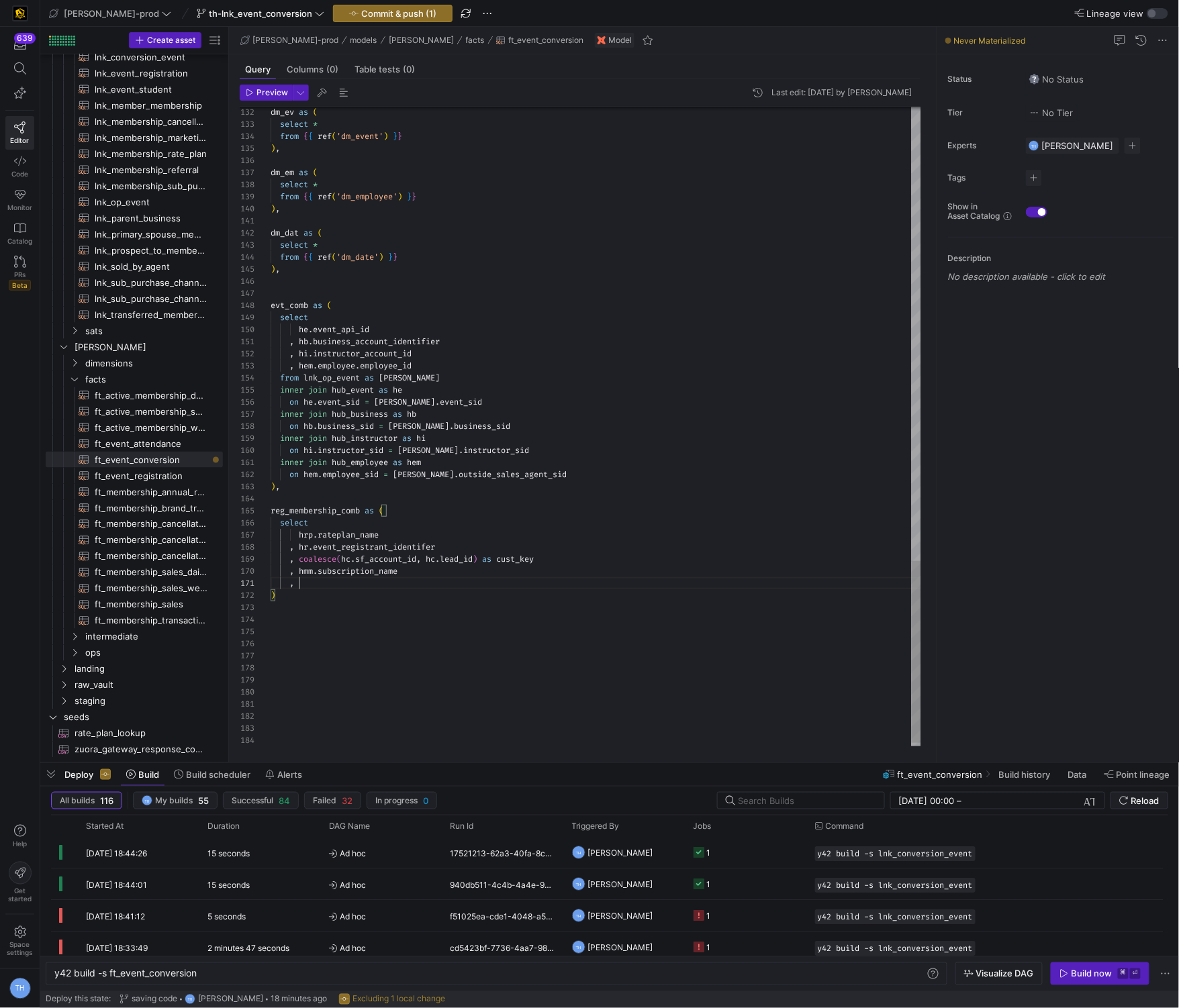
type textarea "from )"
click at [153, 445] on span "ft_event_attendance​​​​​​​​​​" at bounding box center [151, 444] width 112 height 15
type textarea "y42 build -s ft_event_attendance"
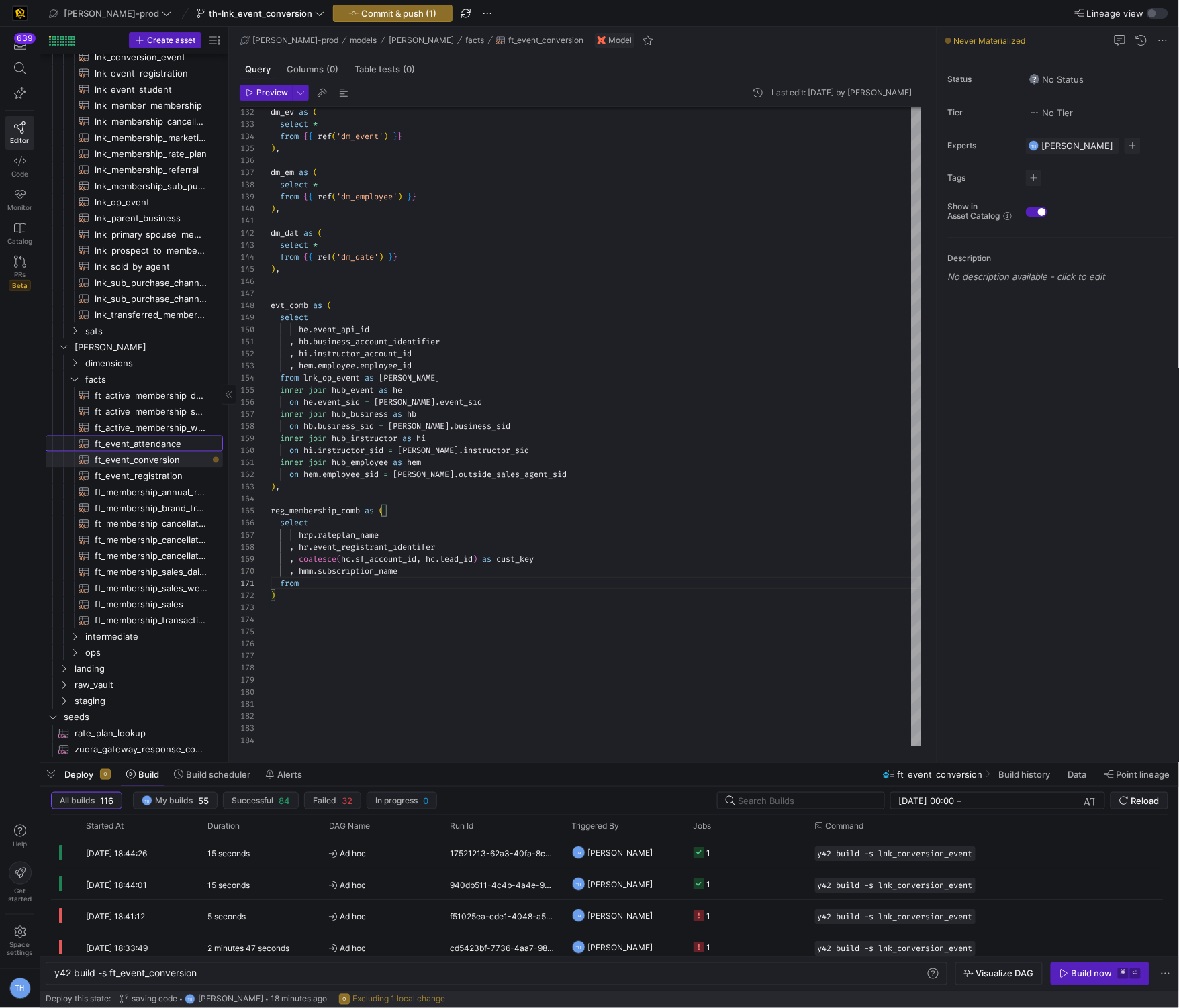
type textarea "{{ config( post_hook = [ "alter table {{ this }} add primary key (event_close_d…"
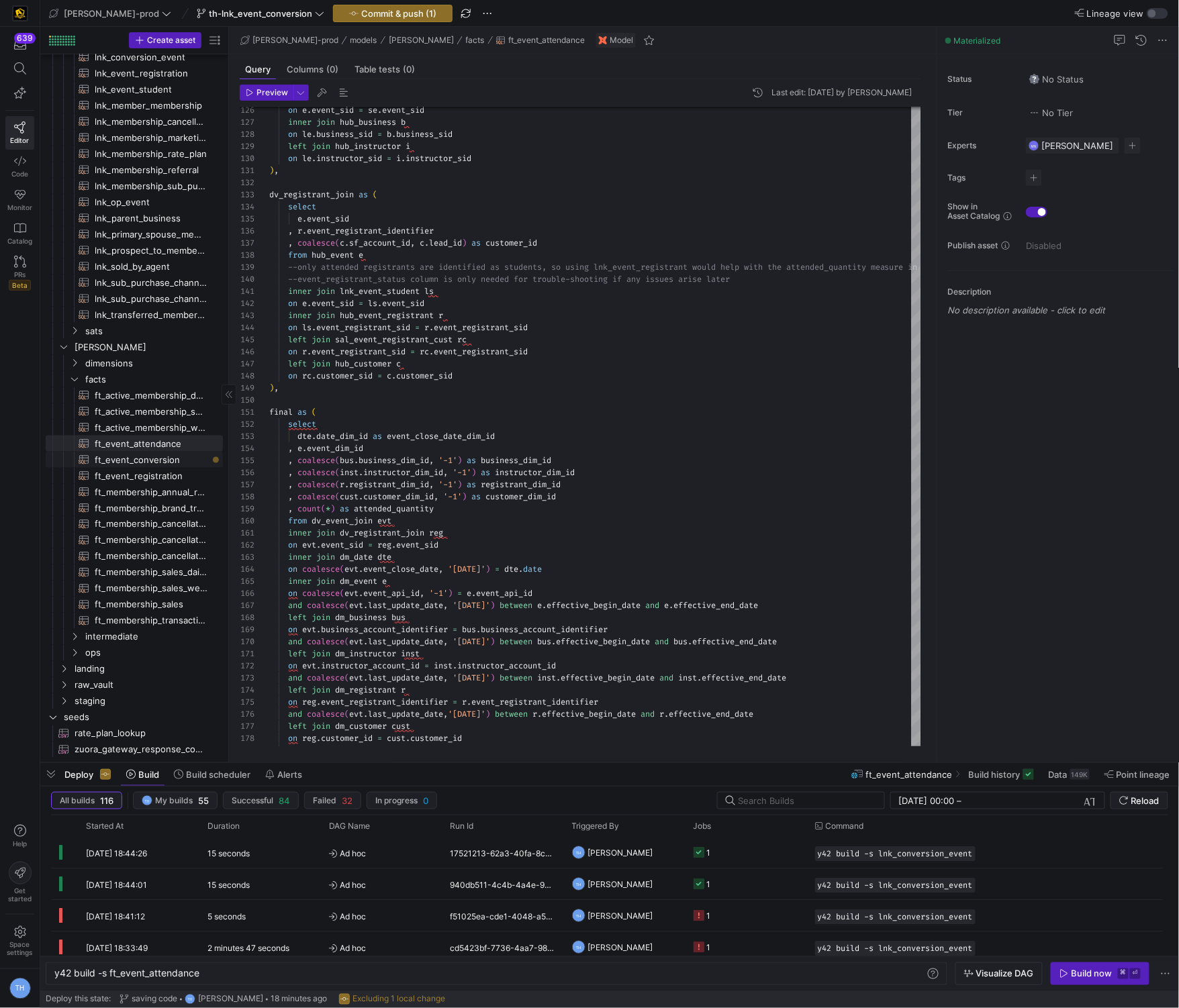
click at [183, 454] on span "ft_event_conversion​​​​​​​​​​" at bounding box center [151, 460] width 112 height 15
type textarea "y42 build -s ft_event_conversion"
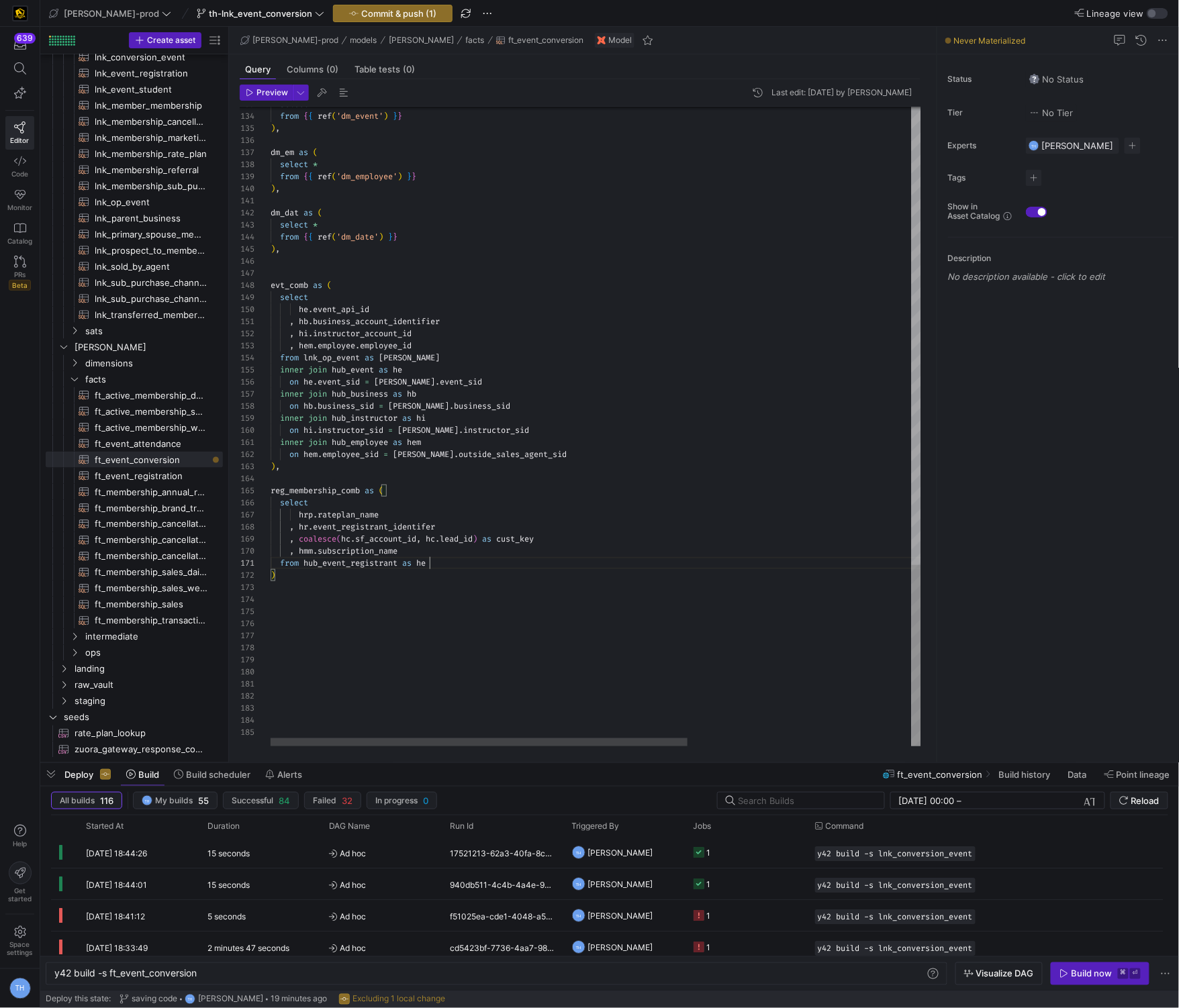
scroll to position [0, 163]
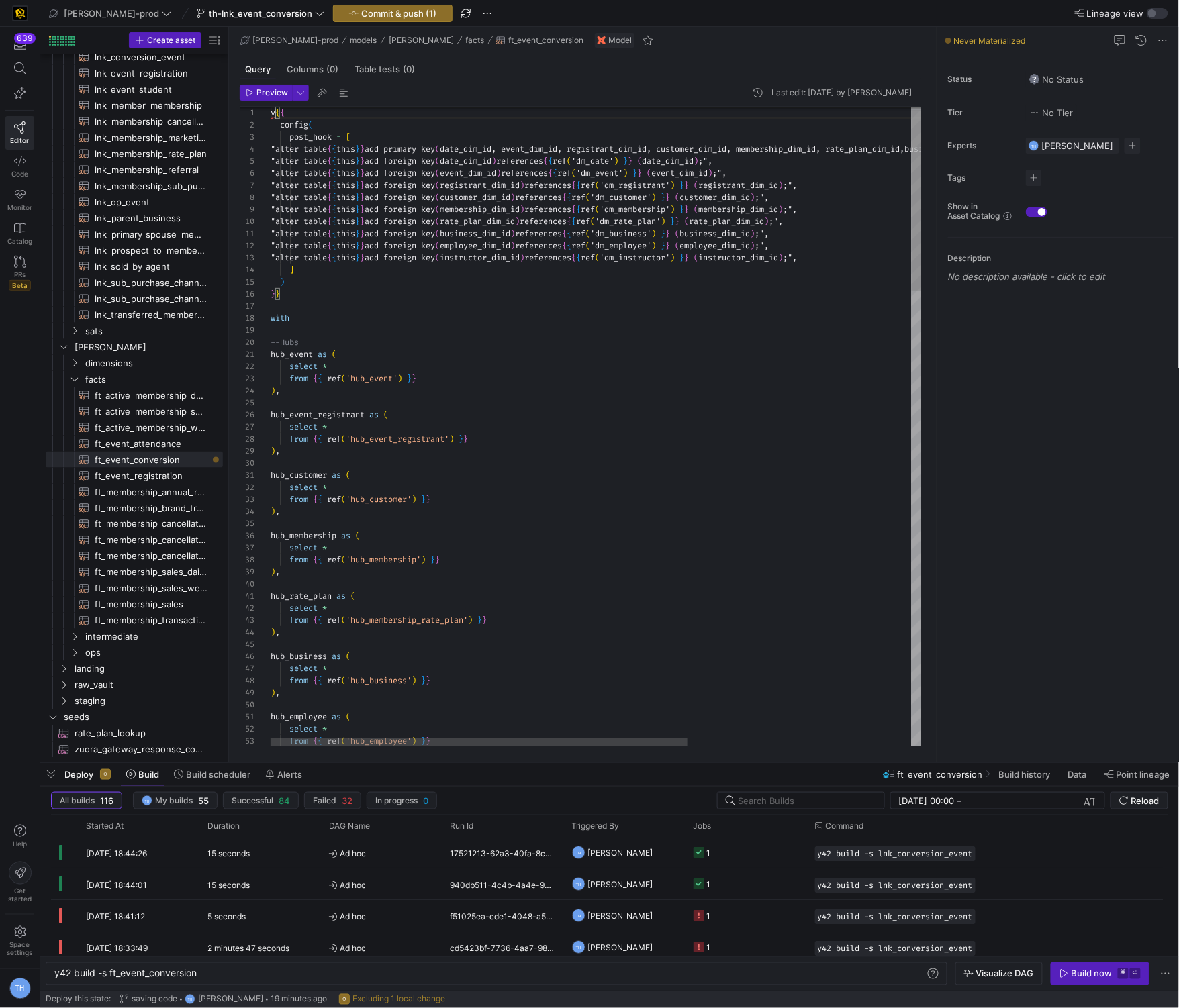
scroll to position [0, 0]
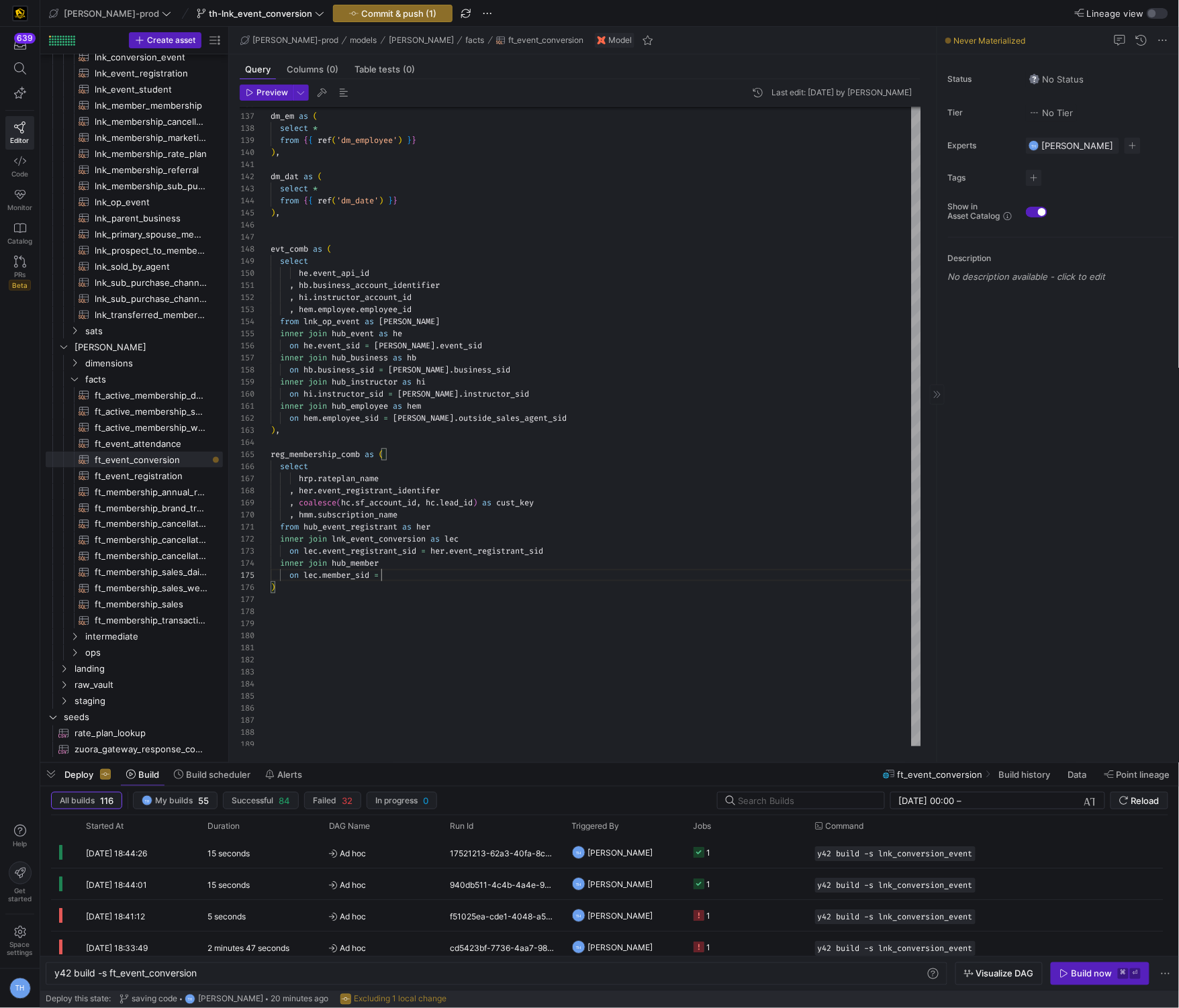
scroll to position [49, 116]
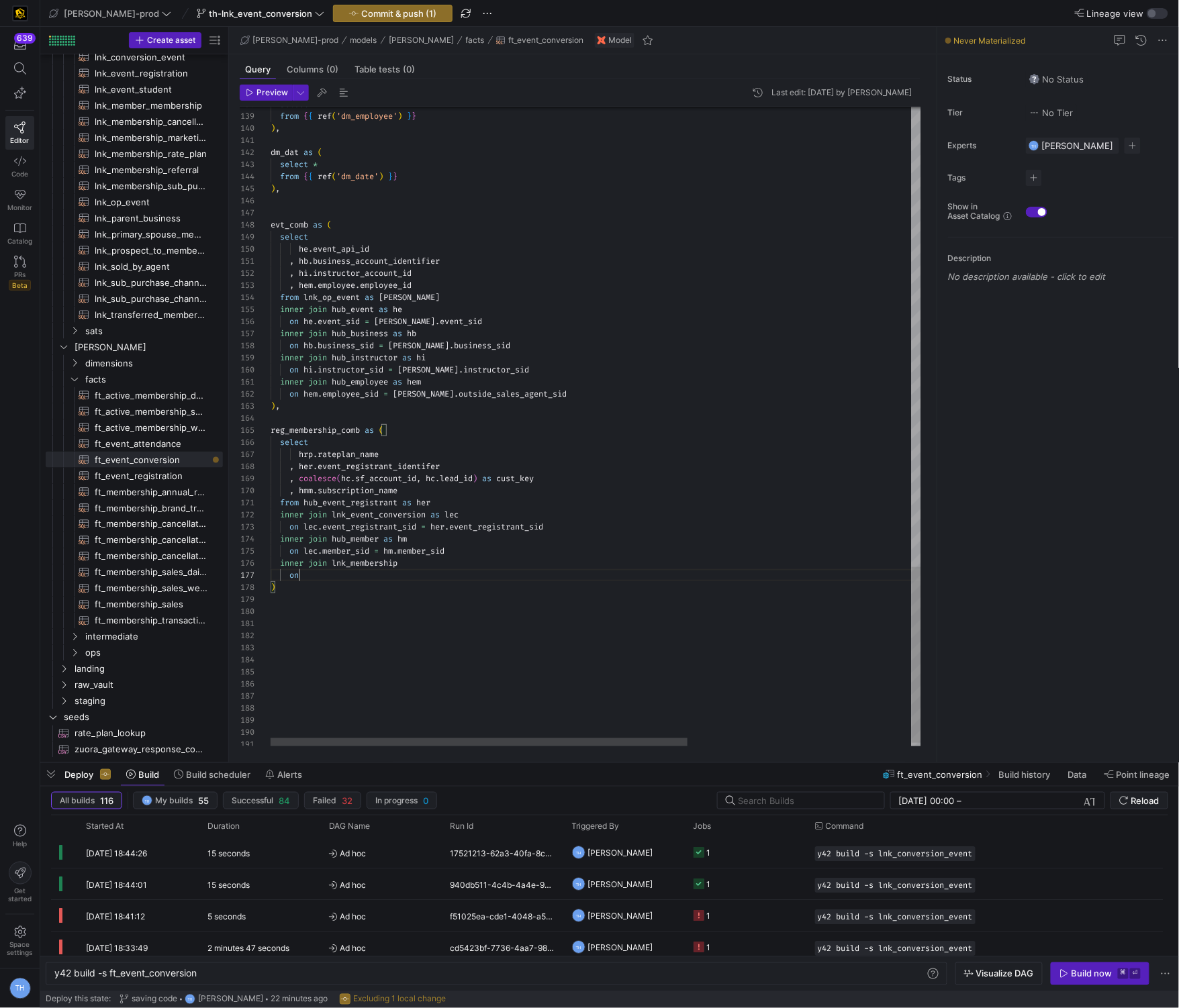
scroll to position [71, 33]
type textarea "from hub_event_registrant as her inner join lnk_event_conversion as lec on lec.…"
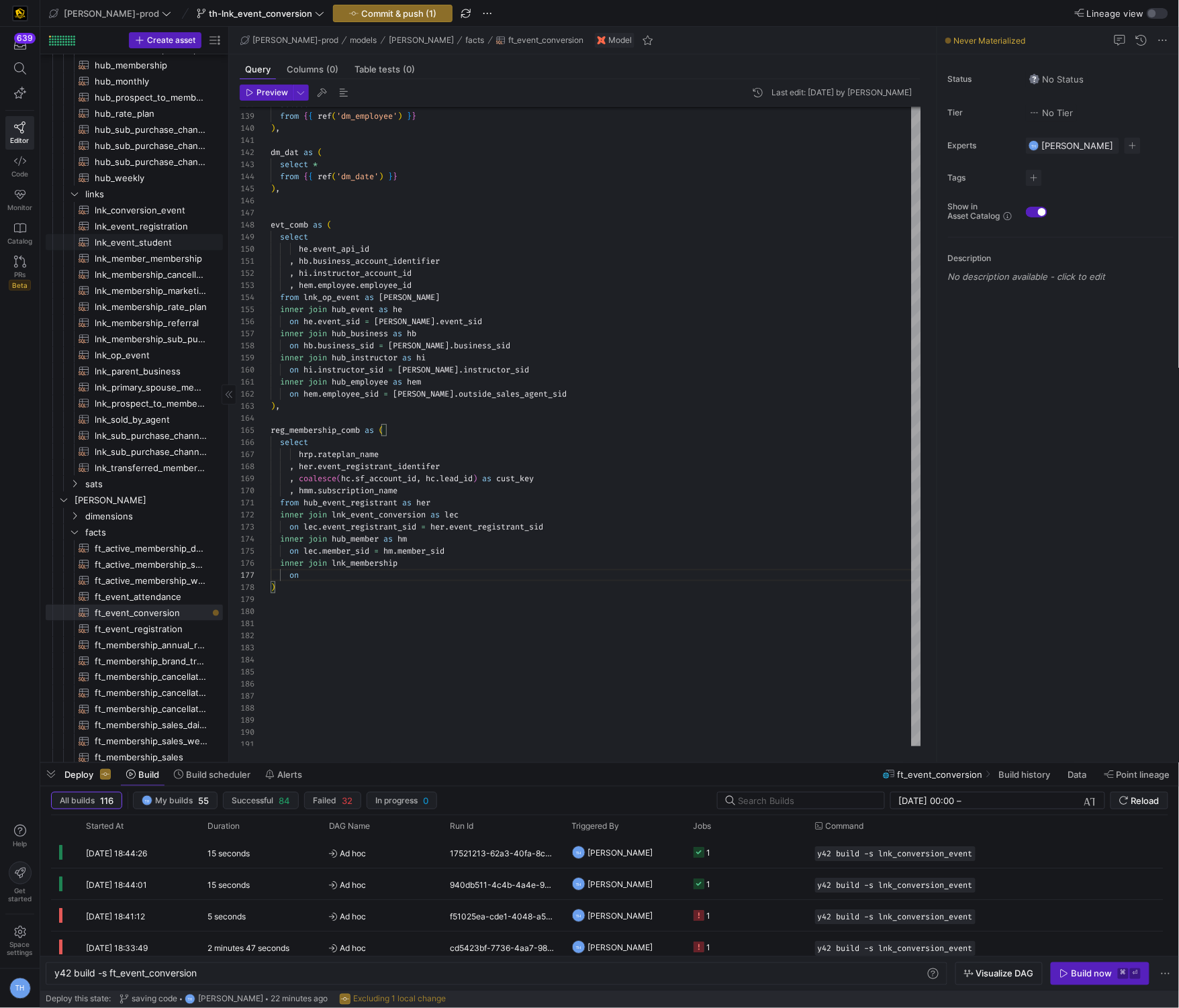
scroll to position [269, 0]
click at [180, 263] on span "lnk_member_membership​​​​​​​​​​" at bounding box center [151, 260] width 112 height 15
type textarea "y42 build -s lnk_member_membership"
type textarea "{{ config( materialized='incremental', incremental_strategy='merge', unique_key…"
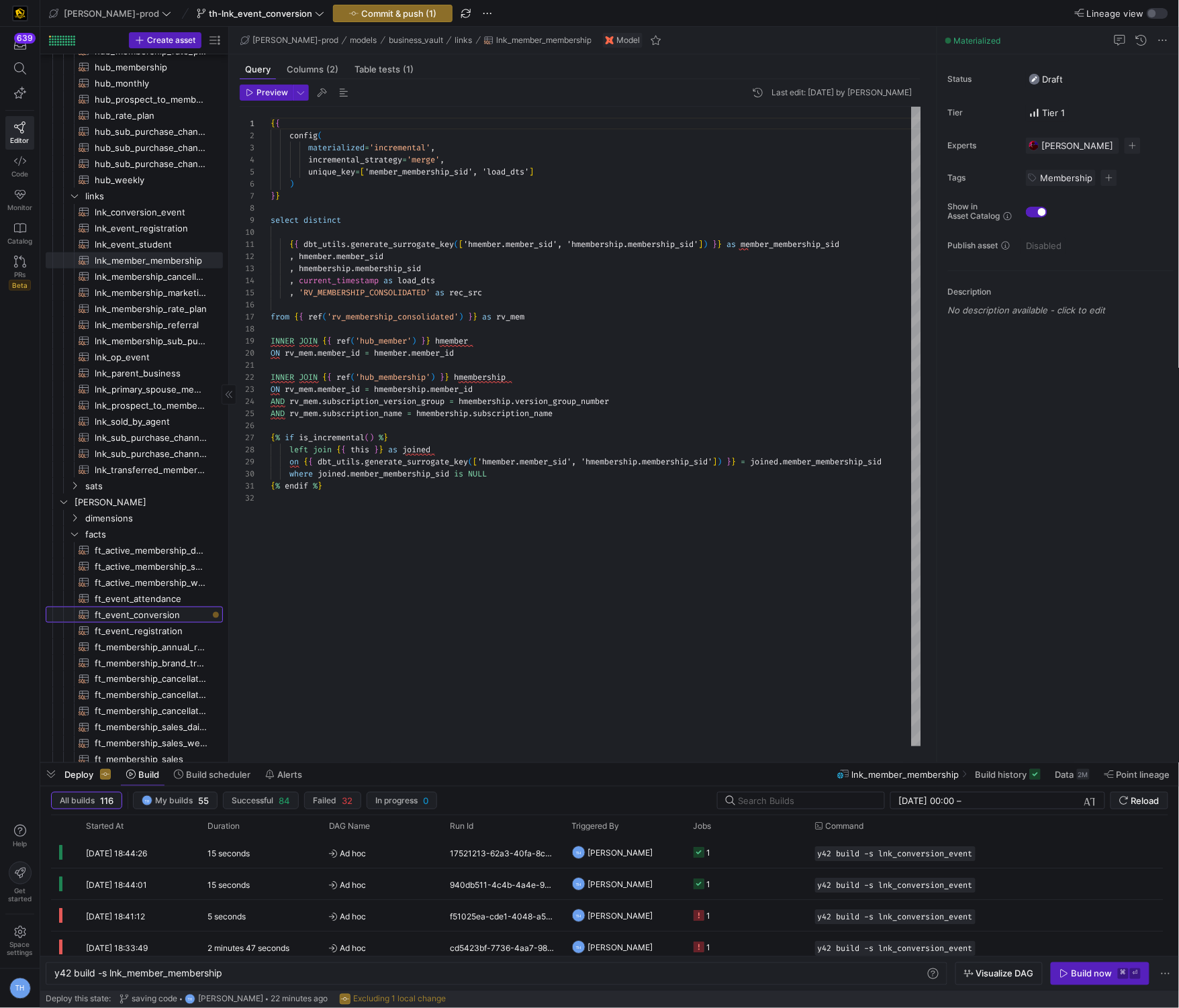
click at [155, 615] on span "ft_event_conversion​​​​​​​​​​" at bounding box center [151, 615] width 112 height 15
type textarea "y42 build -s ft_event_conversion"
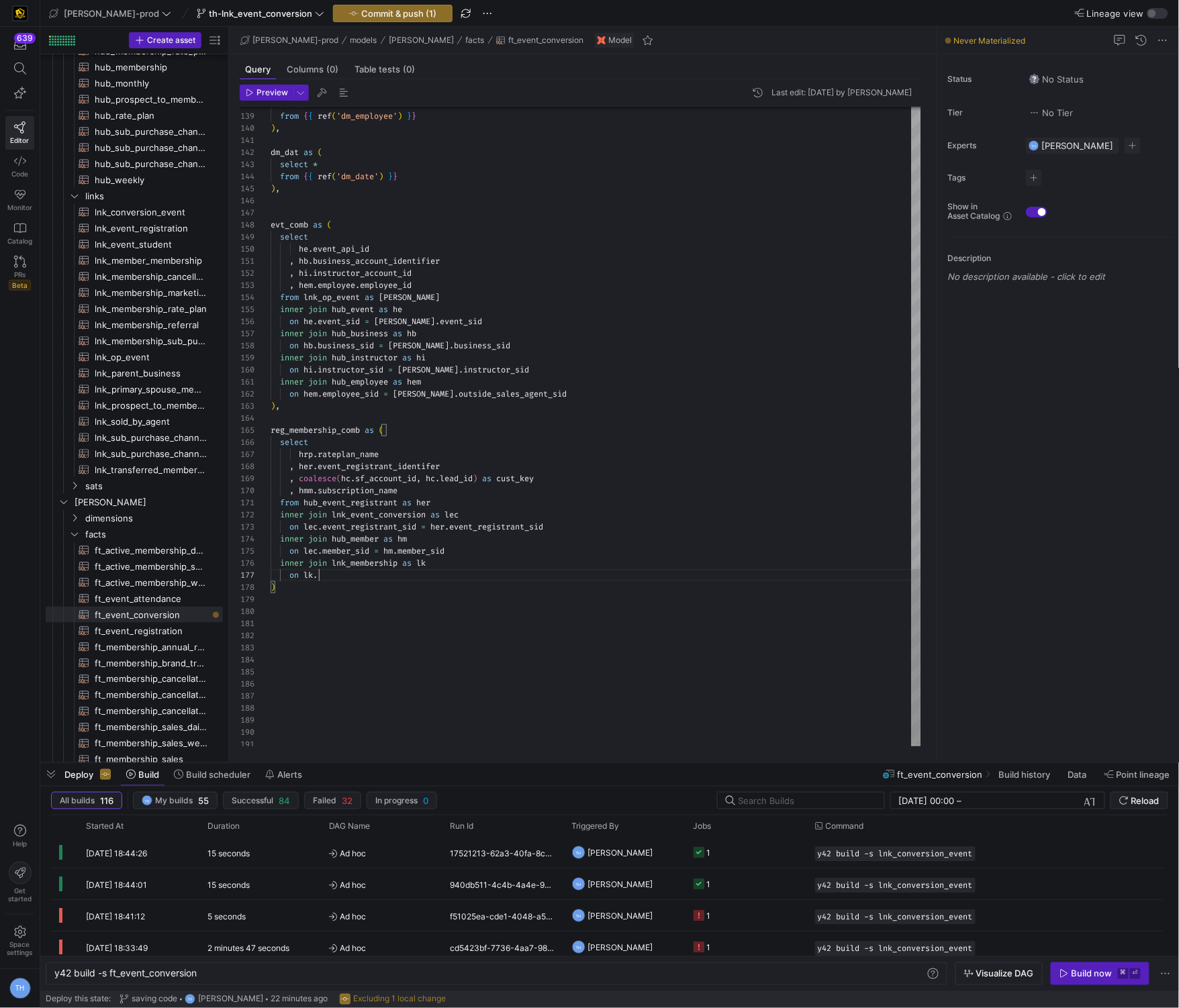
type textarea "from hub_event_registrant as her inner join lnk_event_conversion as lec on lec.…"
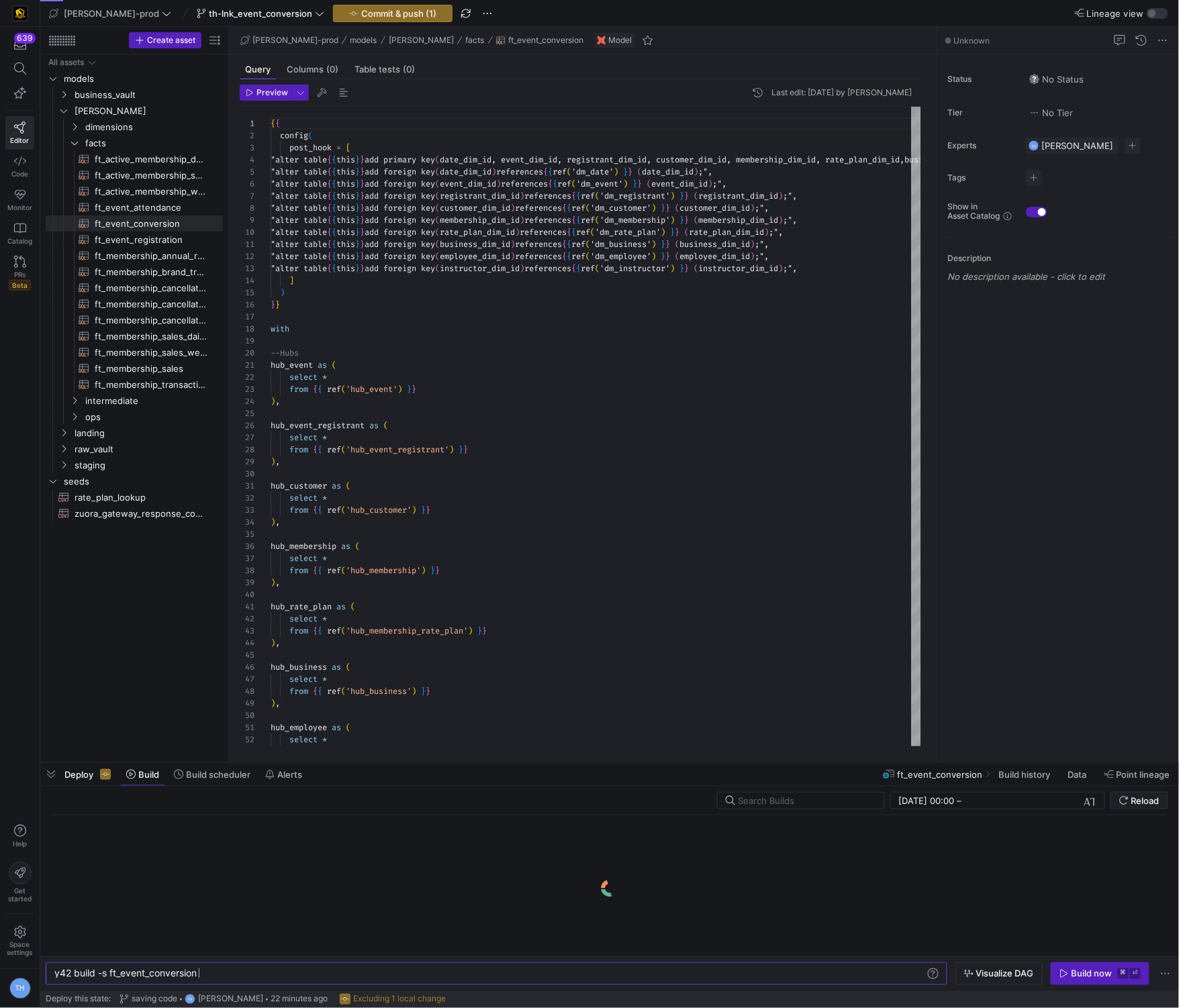
scroll to position [71, 0]
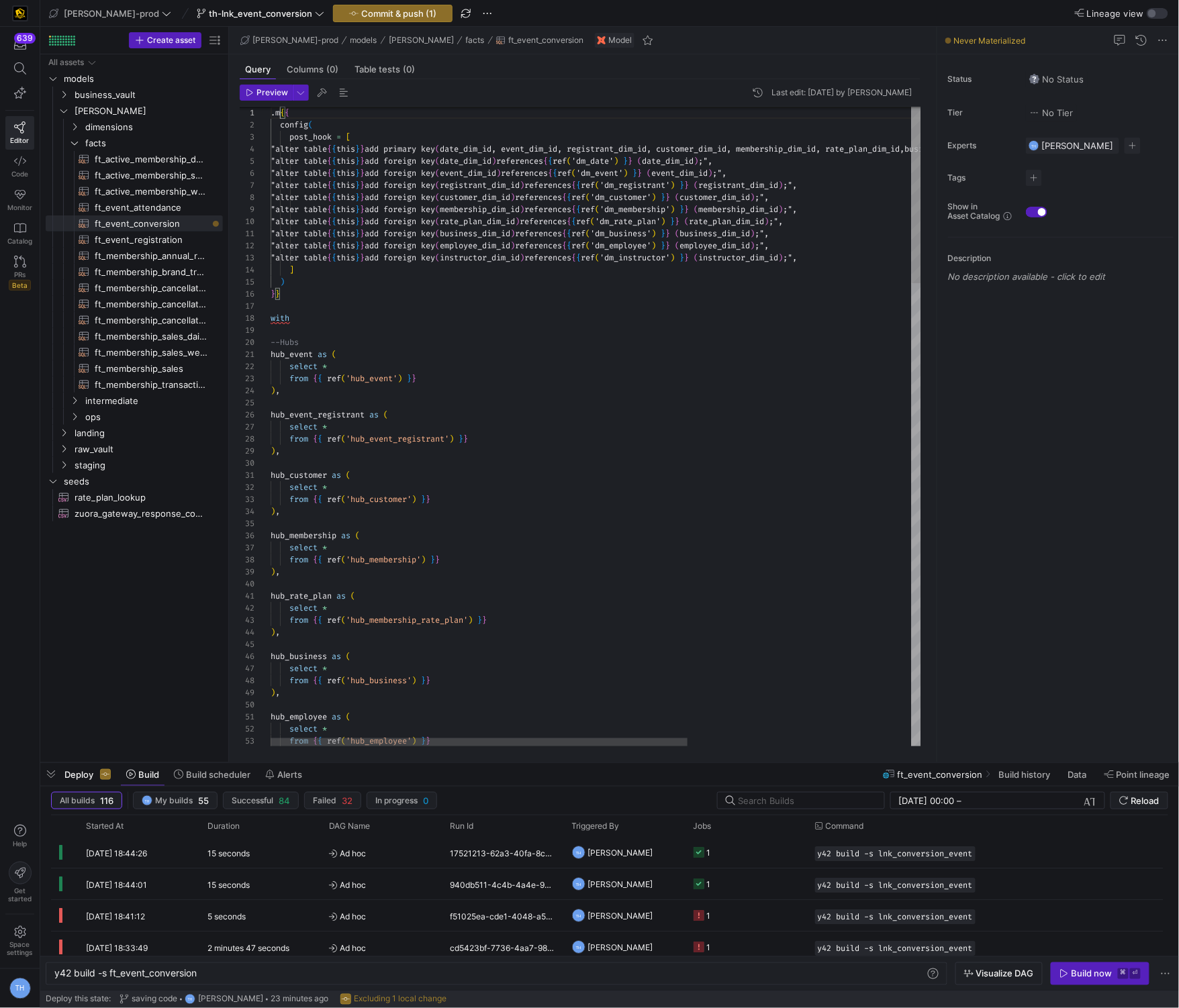
scroll to position [0, 0]
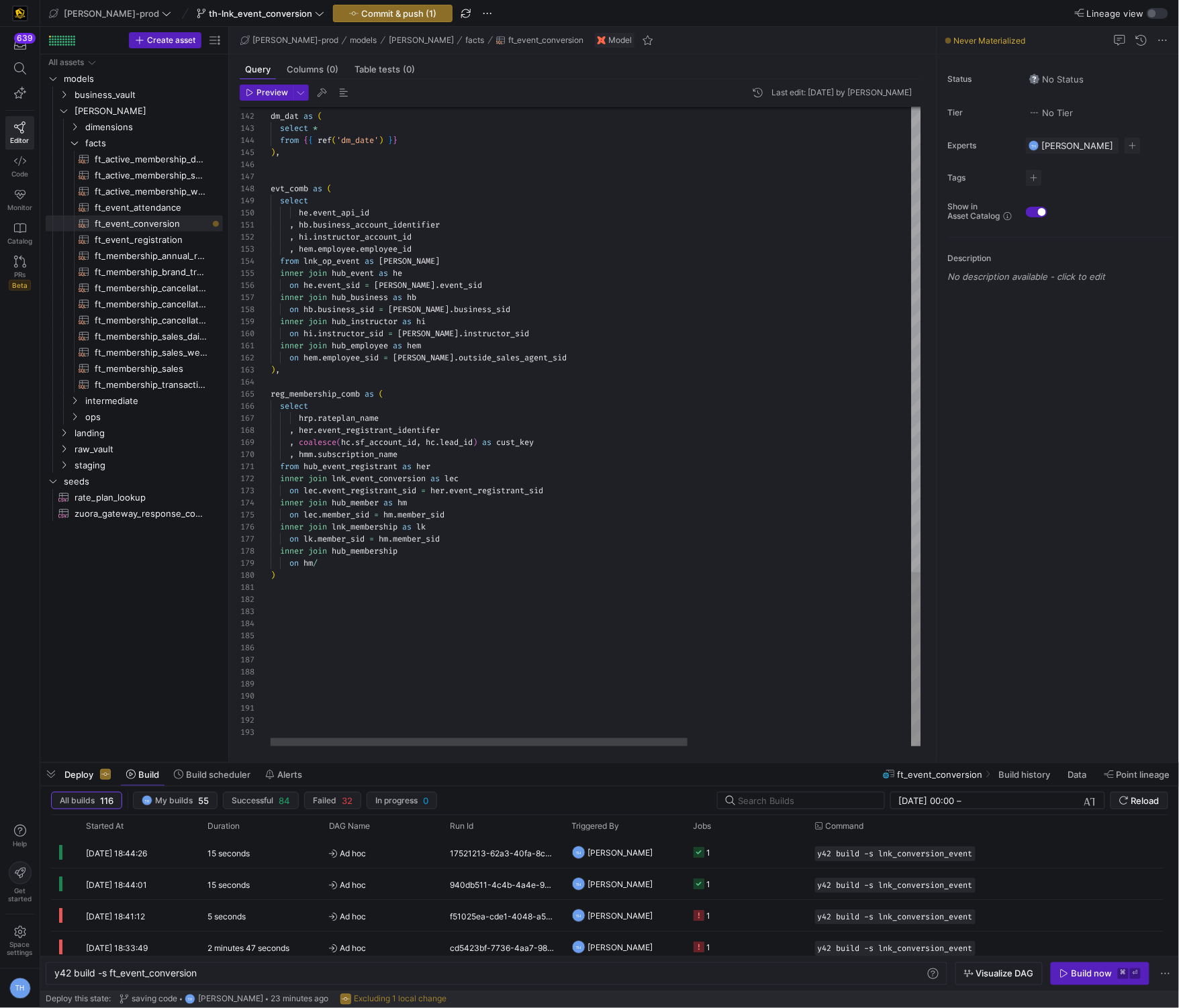
type textarea "from hub_event_registrant as her inner join lnk_event_conversion as lec on lec.…"
click at [147, 212] on span "ft_event_attendance​​​​​​​​​​" at bounding box center [151, 208] width 112 height 15
type textarea "y42 build -s ft_event_attendance"
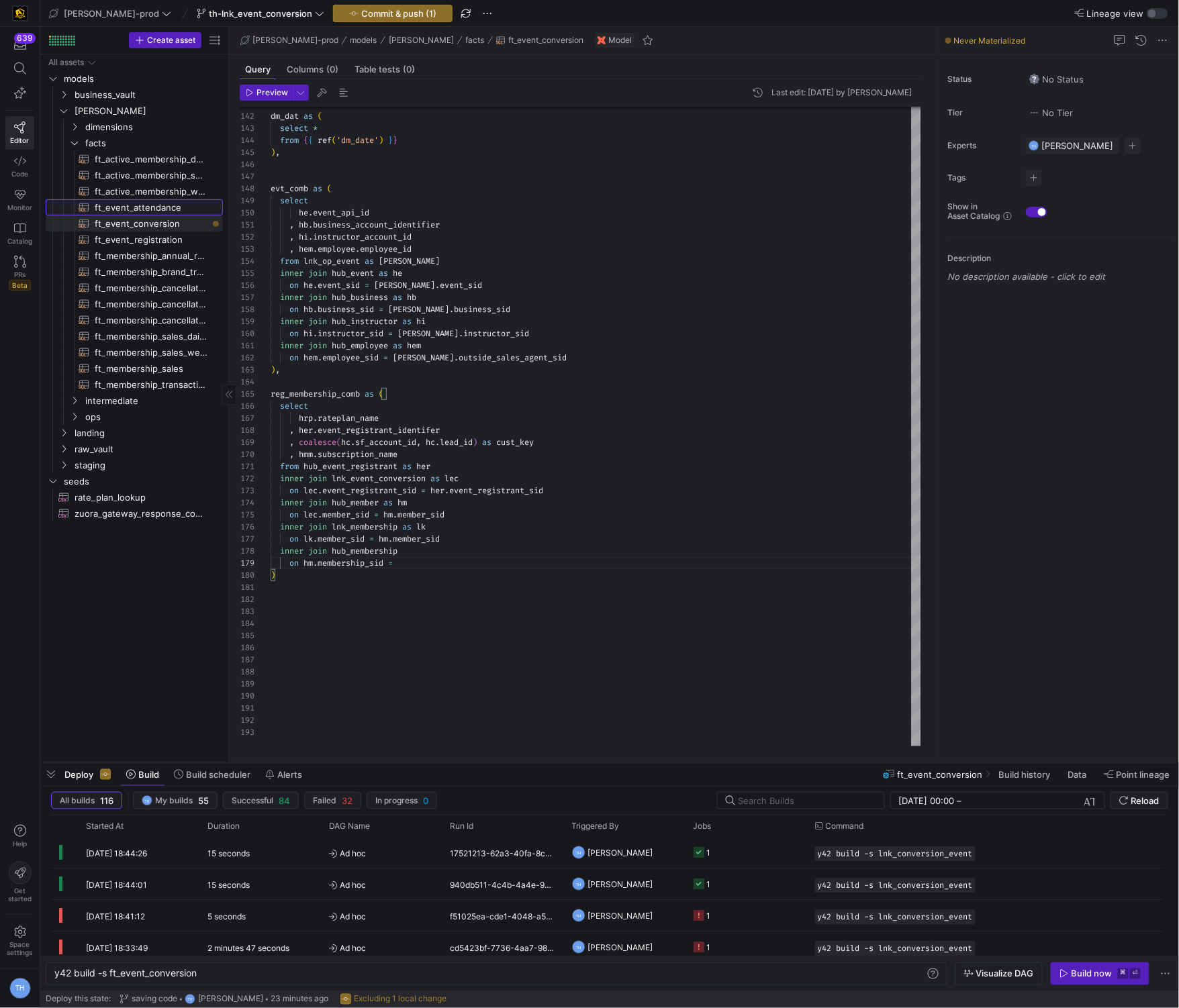
type textarea "{{ config( post_hook = [ "alter table {{ this }} add primary key (event_close_d…"
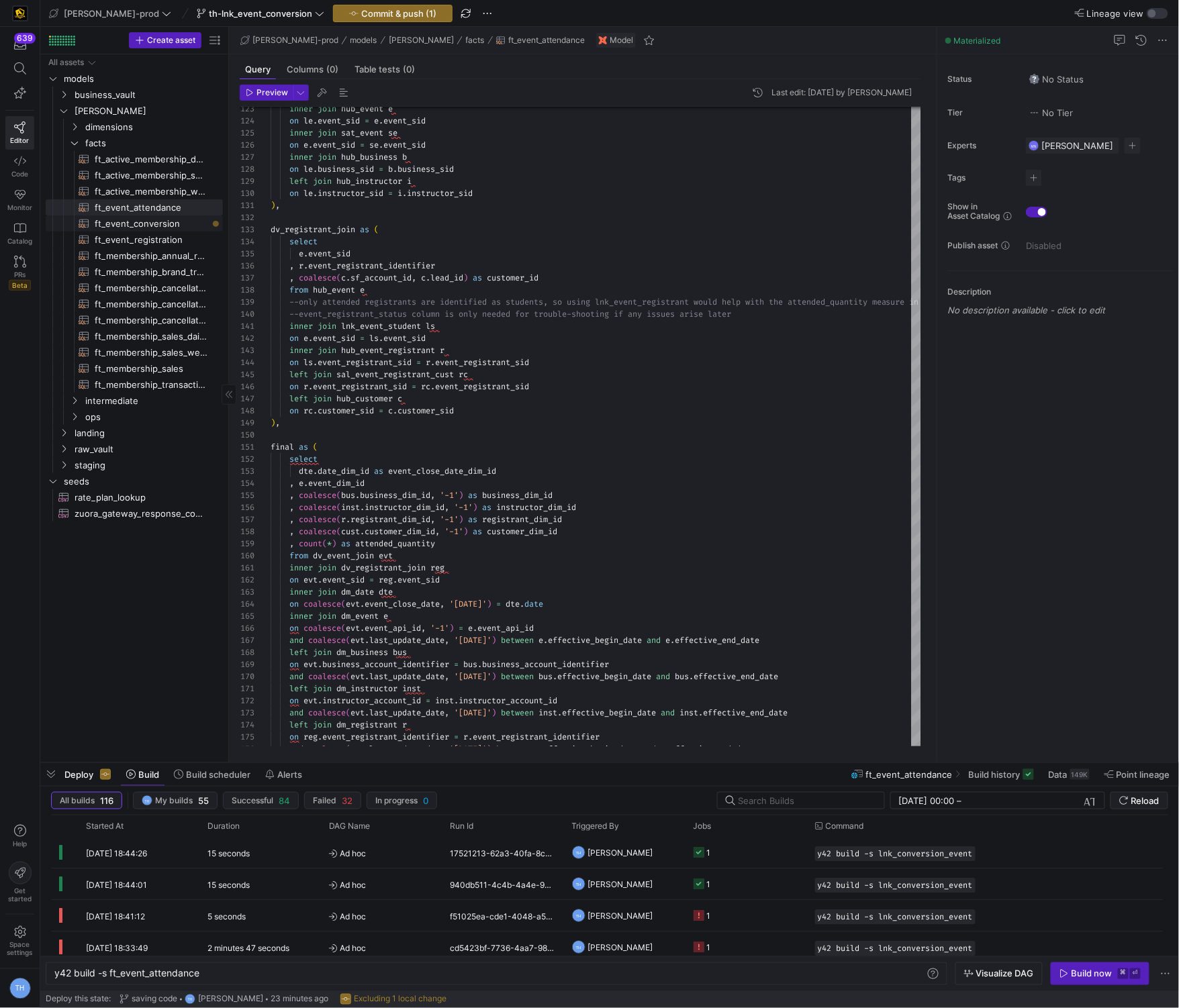
click at [159, 223] on span "ft_event_conversion​​​​​​​​​​" at bounding box center [151, 224] width 112 height 15
type textarea "y42 build -s ft_event_conversion"
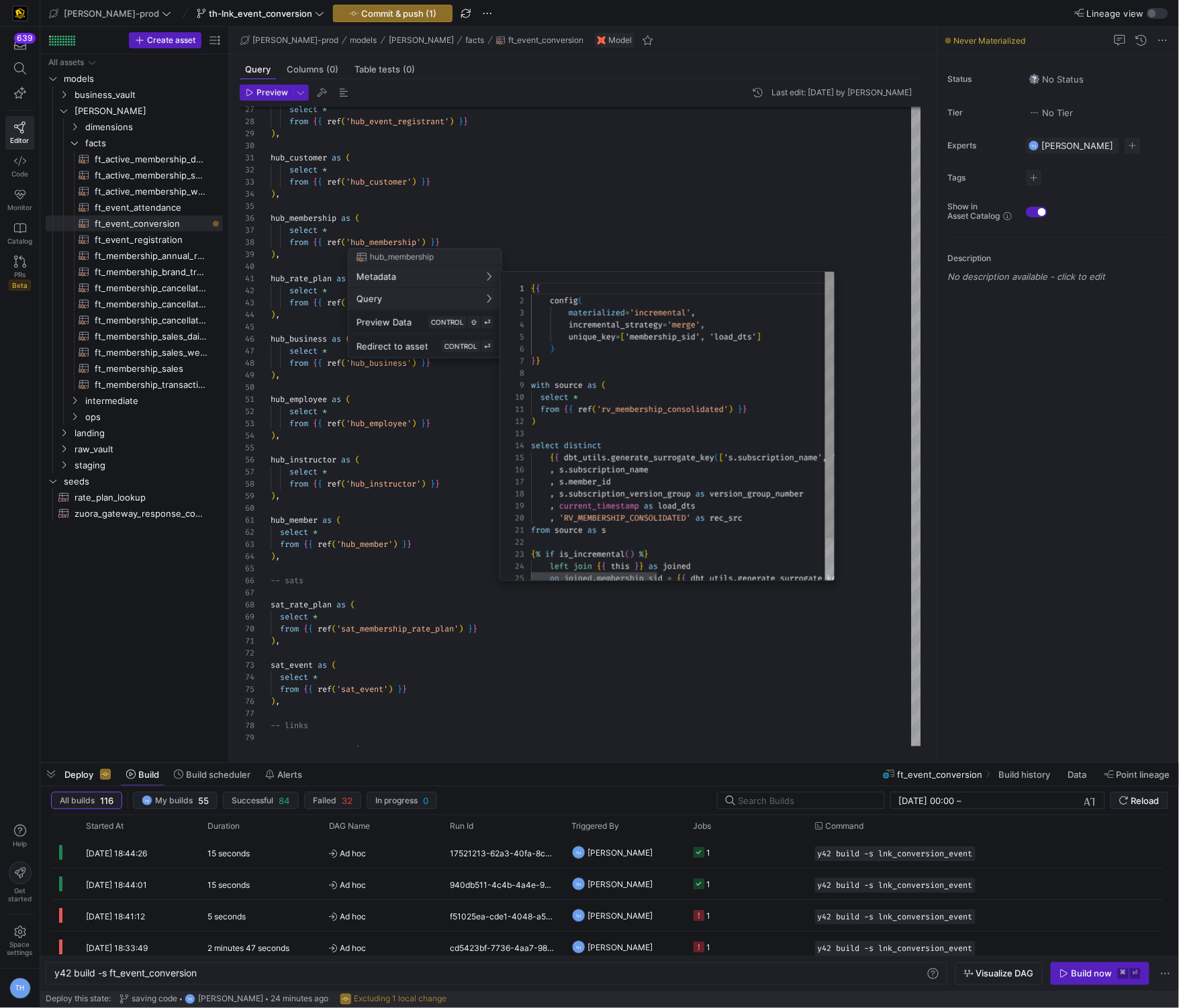
scroll to position [121, 0]
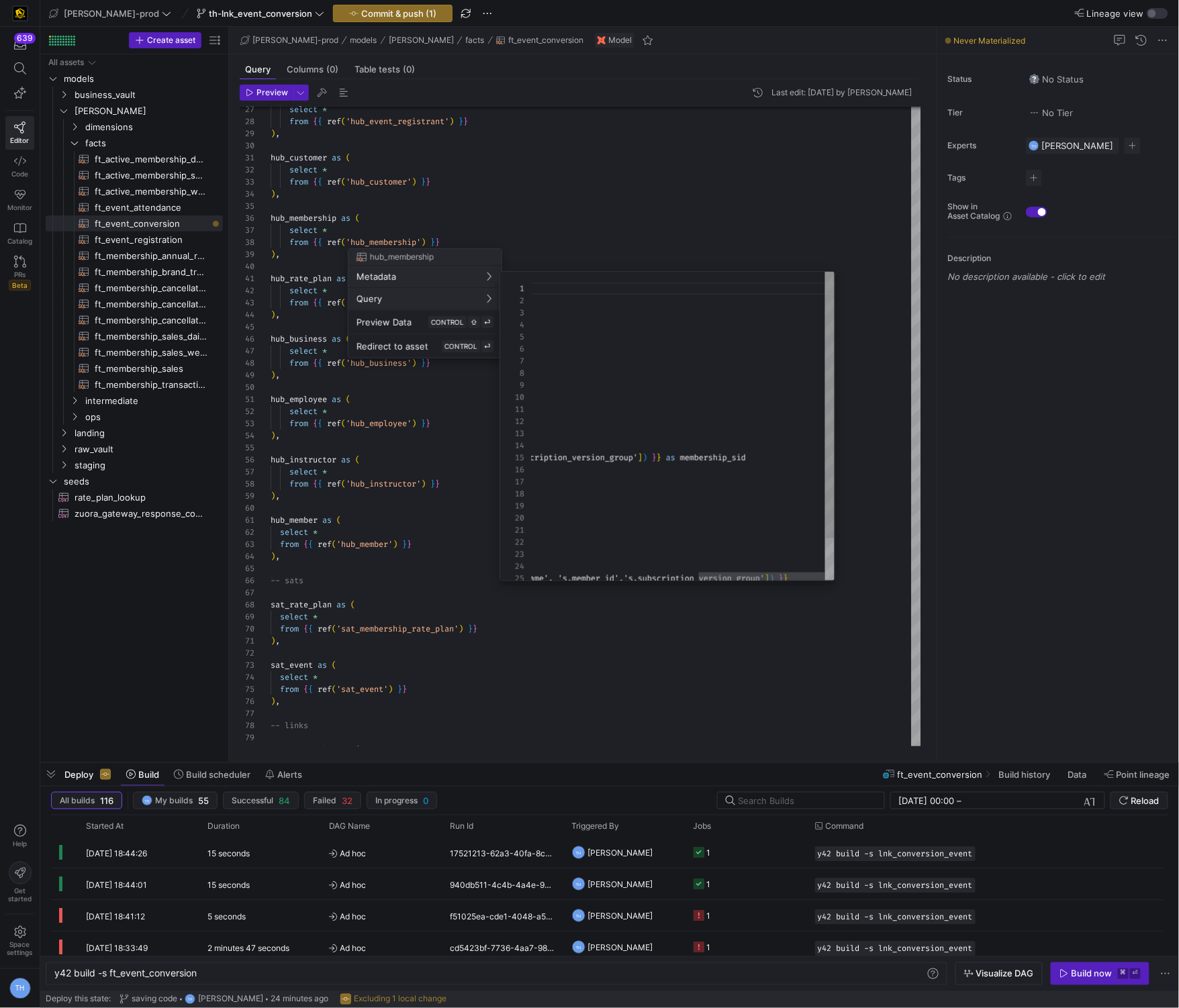
click at [686, 244] on div at bounding box center [589, 504] width 1179 height 1008
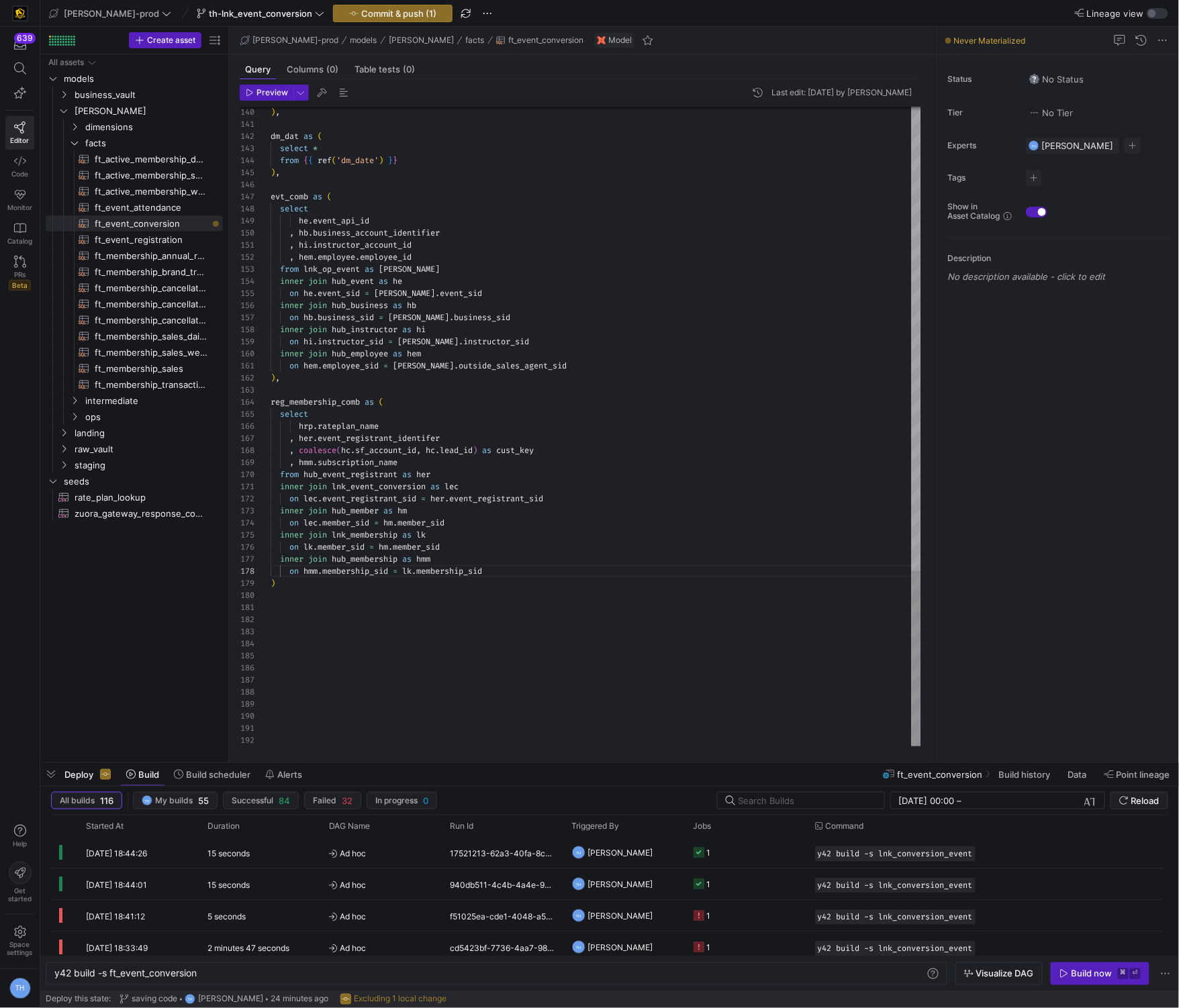
scroll to position [84, 217]
drag, startPoint x: 448, startPoint y: 586, endPoint x: 285, endPoint y: 581, distance: 163.1
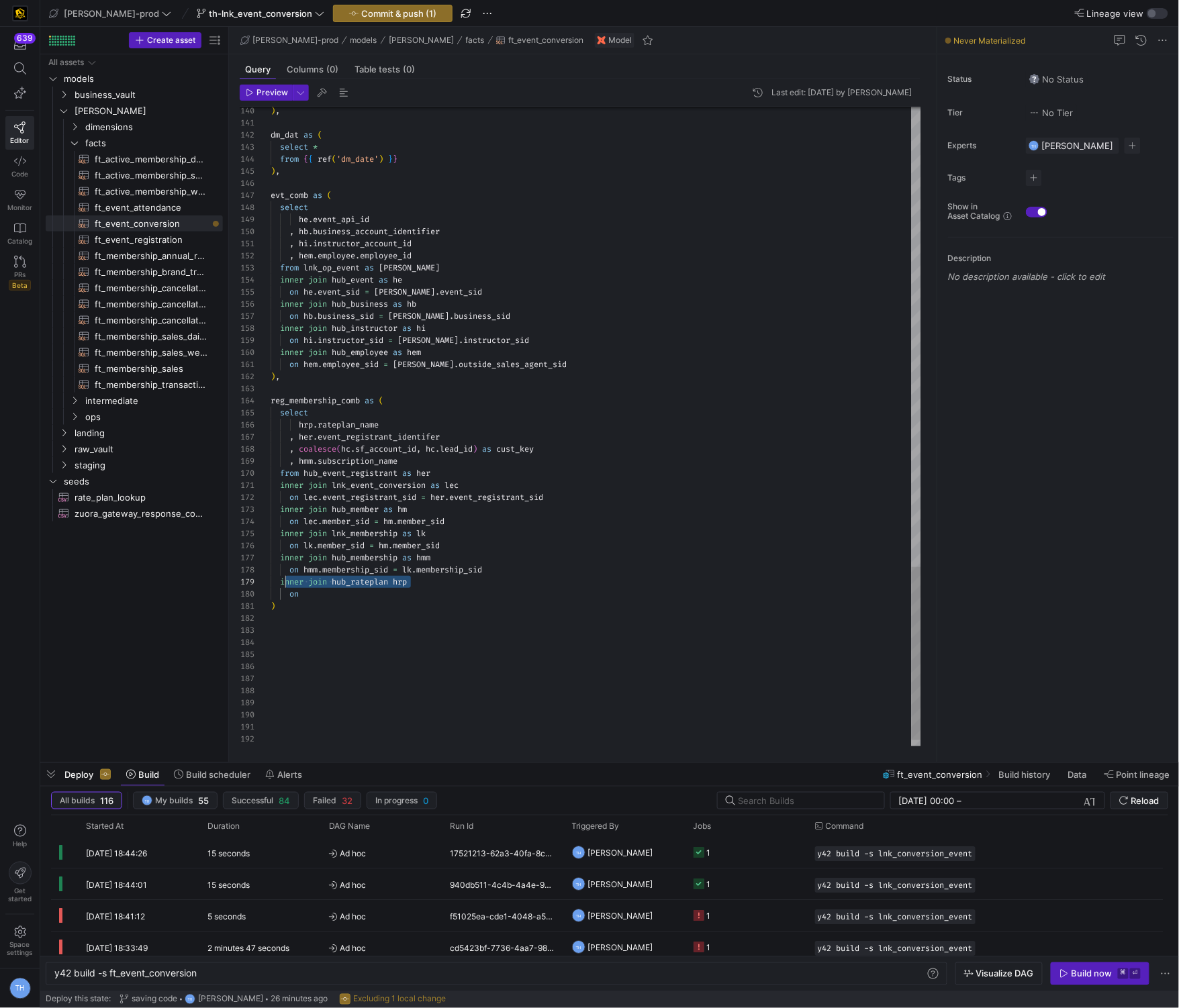
type textarea "inner join lnk_event_conversion as lec on lec.event_registrant_sid = her.event_…"
click at [132, 91] on span "business_vault" at bounding box center [132, 95] width 114 height 15
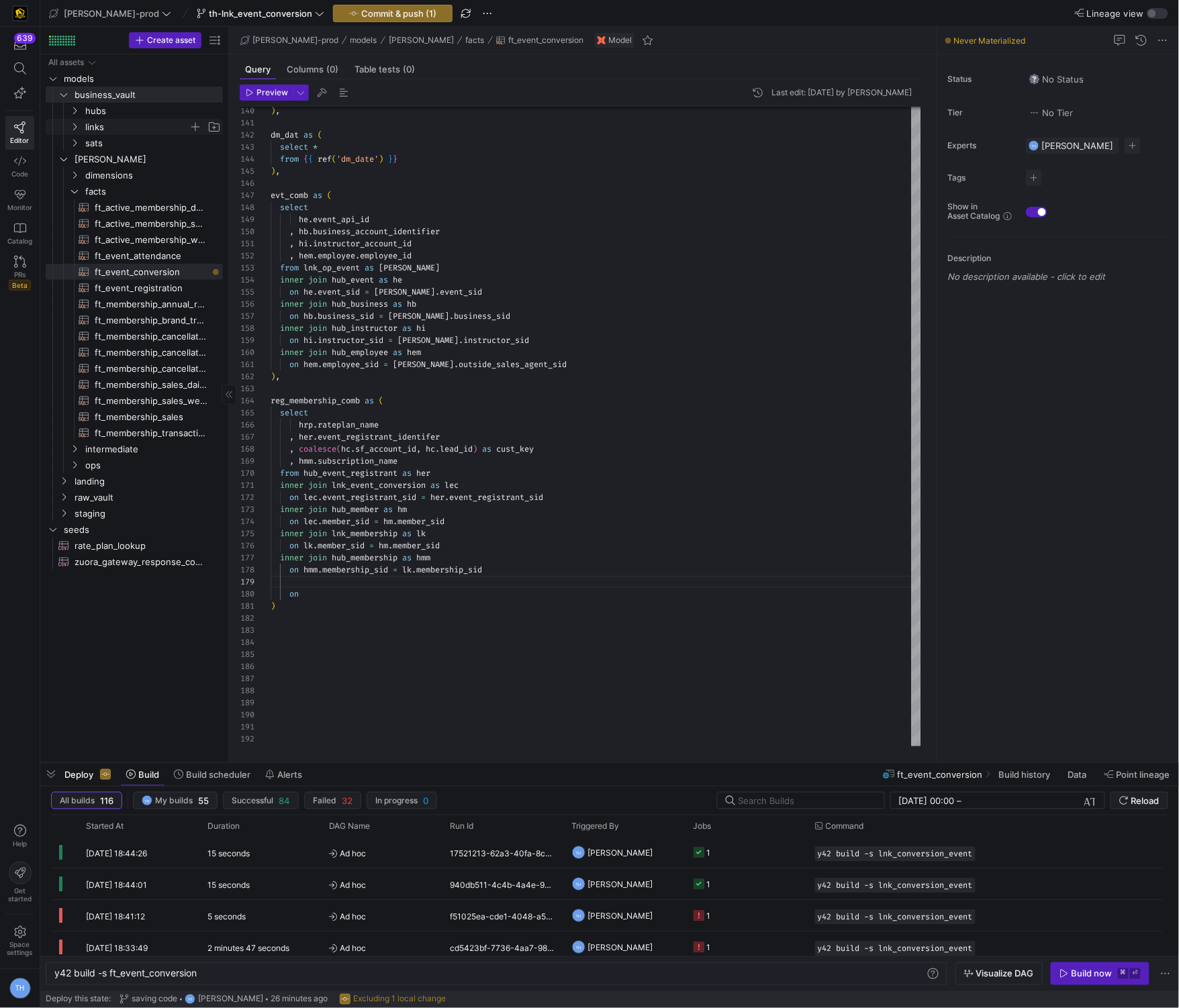
click at [129, 130] on span "links" at bounding box center [136, 127] width 103 height 15
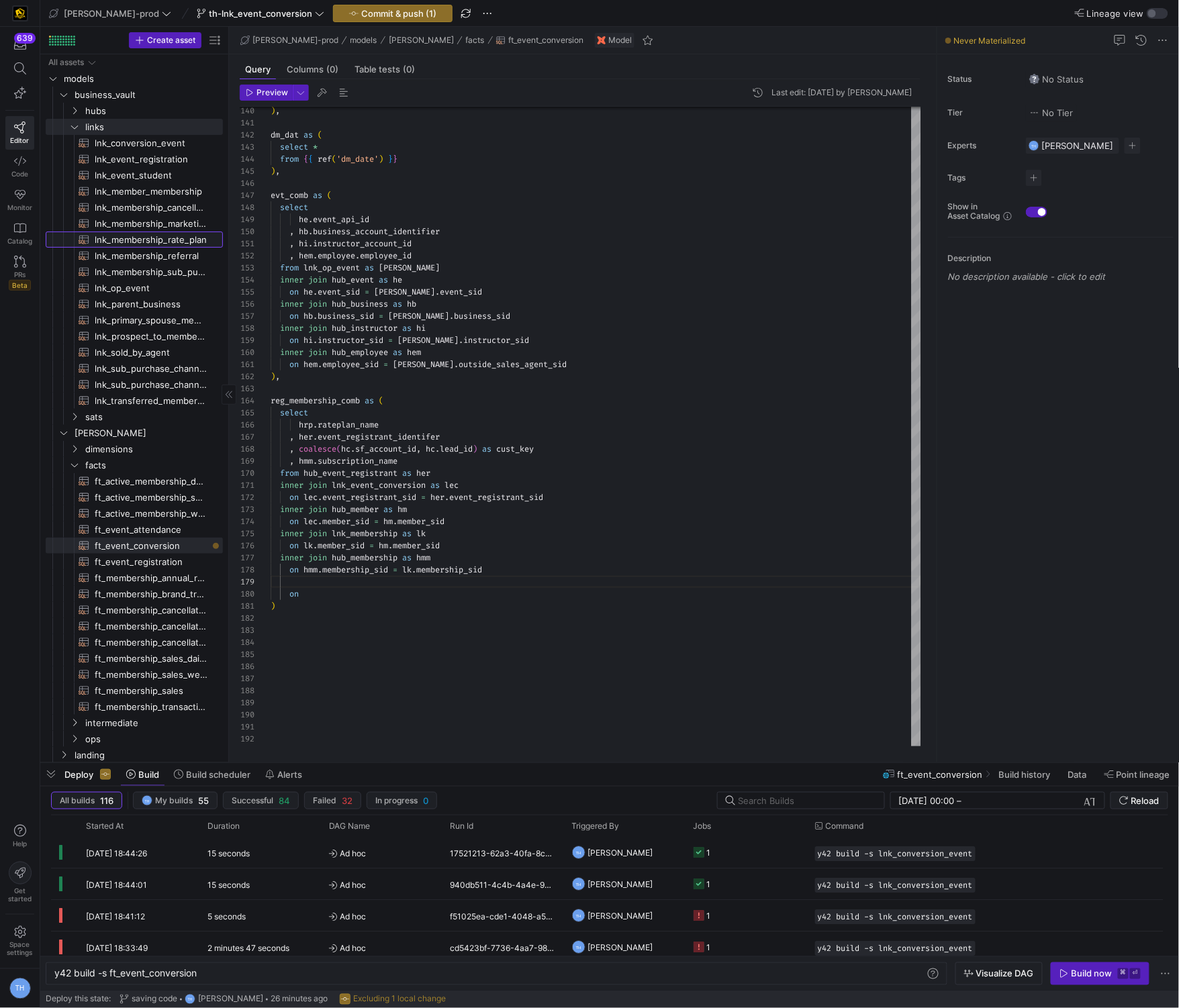
click at [149, 234] on span "lnk_membership_rate_plan​​​​​​​​​​" at bounding box center [151, 240] width 112 height 15
type textarea "y42 build -s lnk_membership_rate_plan"
type textarea "{{ config( materialized='incremental', incremental_strategy='merge', unique_key…"
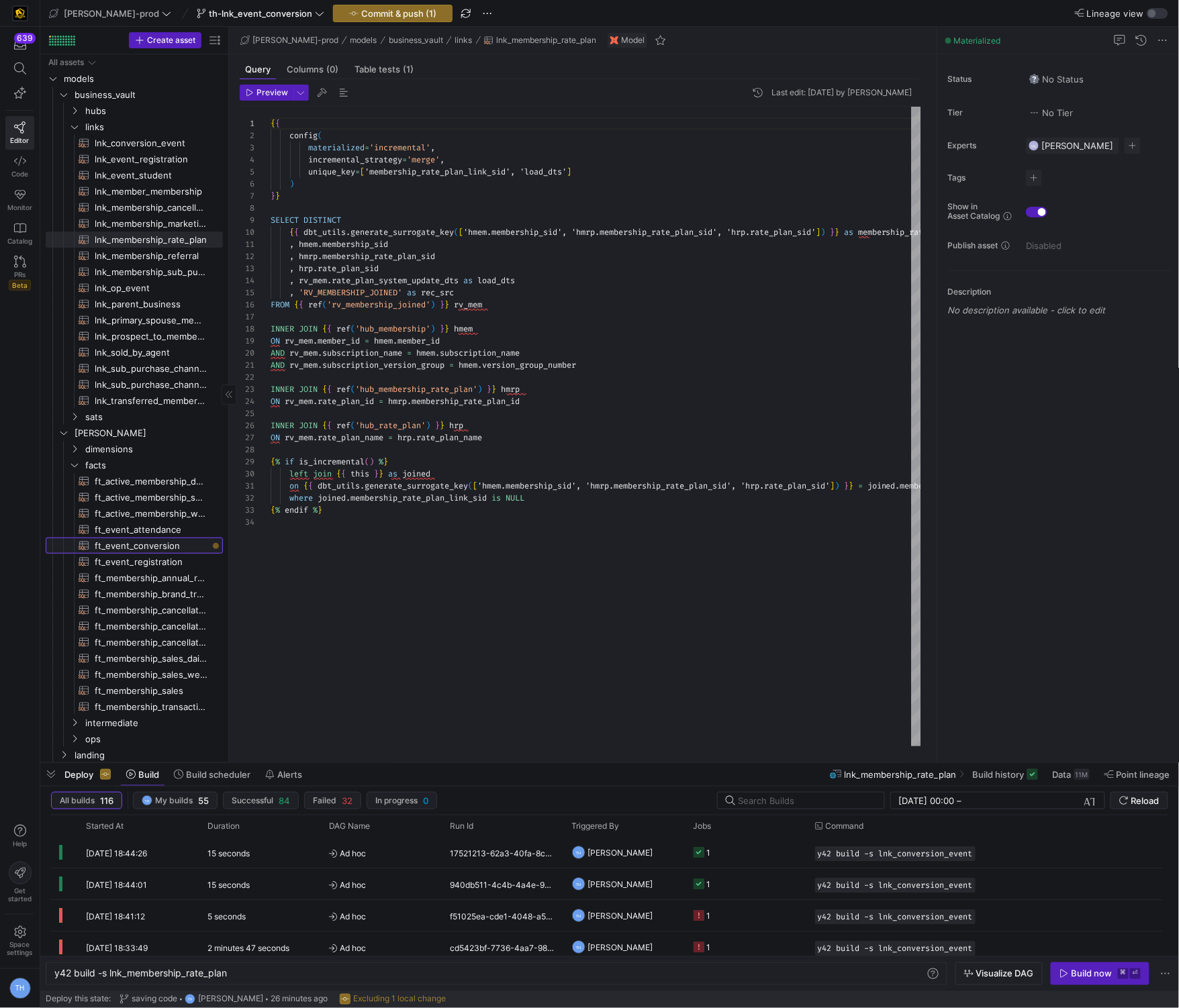
click at [117, 546] on span "ft_event_conversion​​​​​​​​​​" at bounding box center [151, 546] width 112 height 15
type textarea "y42 build -s ft_event_conversion"
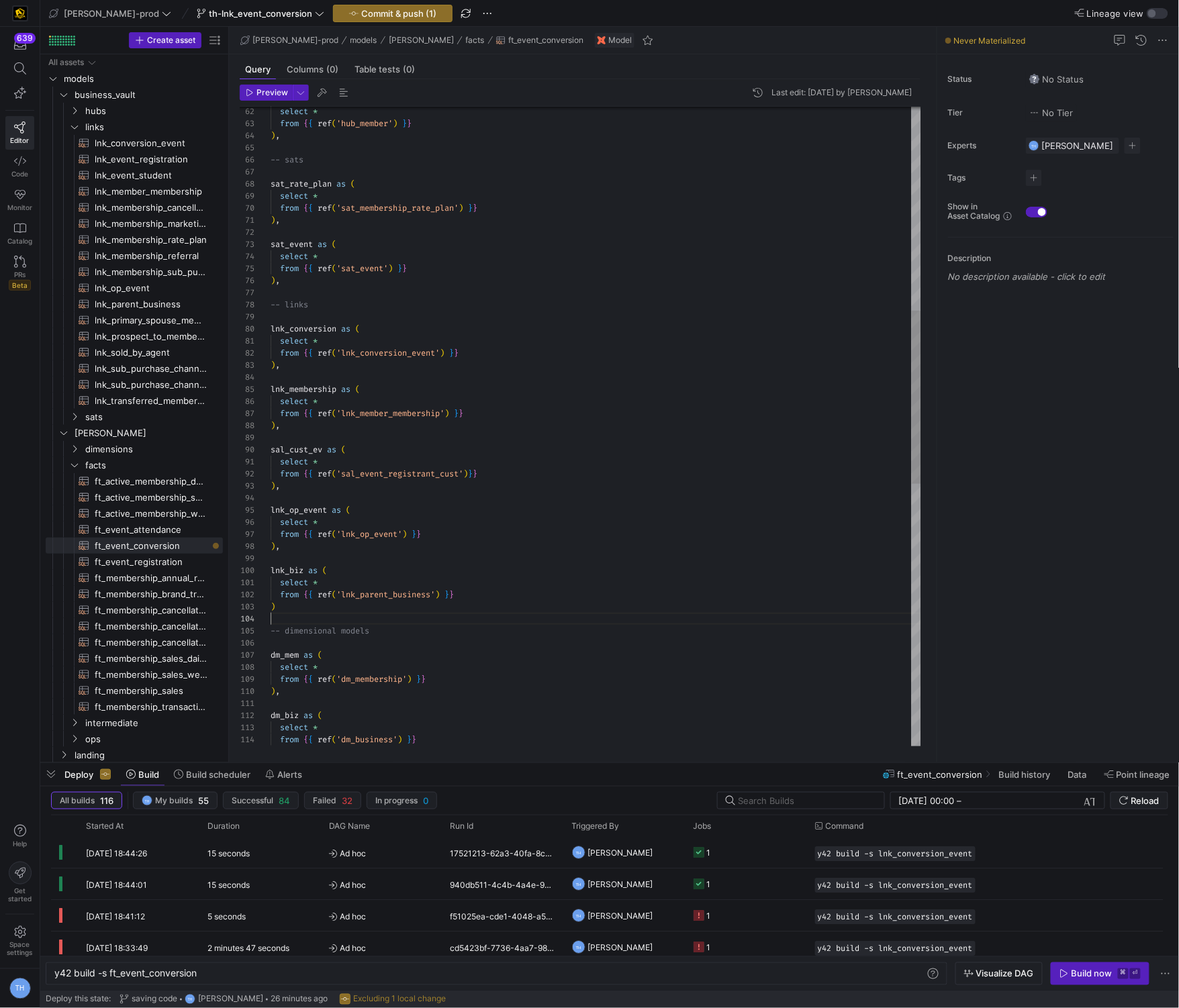
scroll to position [36, 0]
click at [342, 620] on div "lnk_membership as ( select * from { { ref ( 'lnk_member_membership' ) } } ) , s…" at bounding box center [596, 534] width 650 height 2353
click at [341, 611] on div "lnk_membership as ( select * from { { ref ( 'lnk_member_membership' ) } } ) , s…" at bounding box center [596, 534] width 650 height 2353
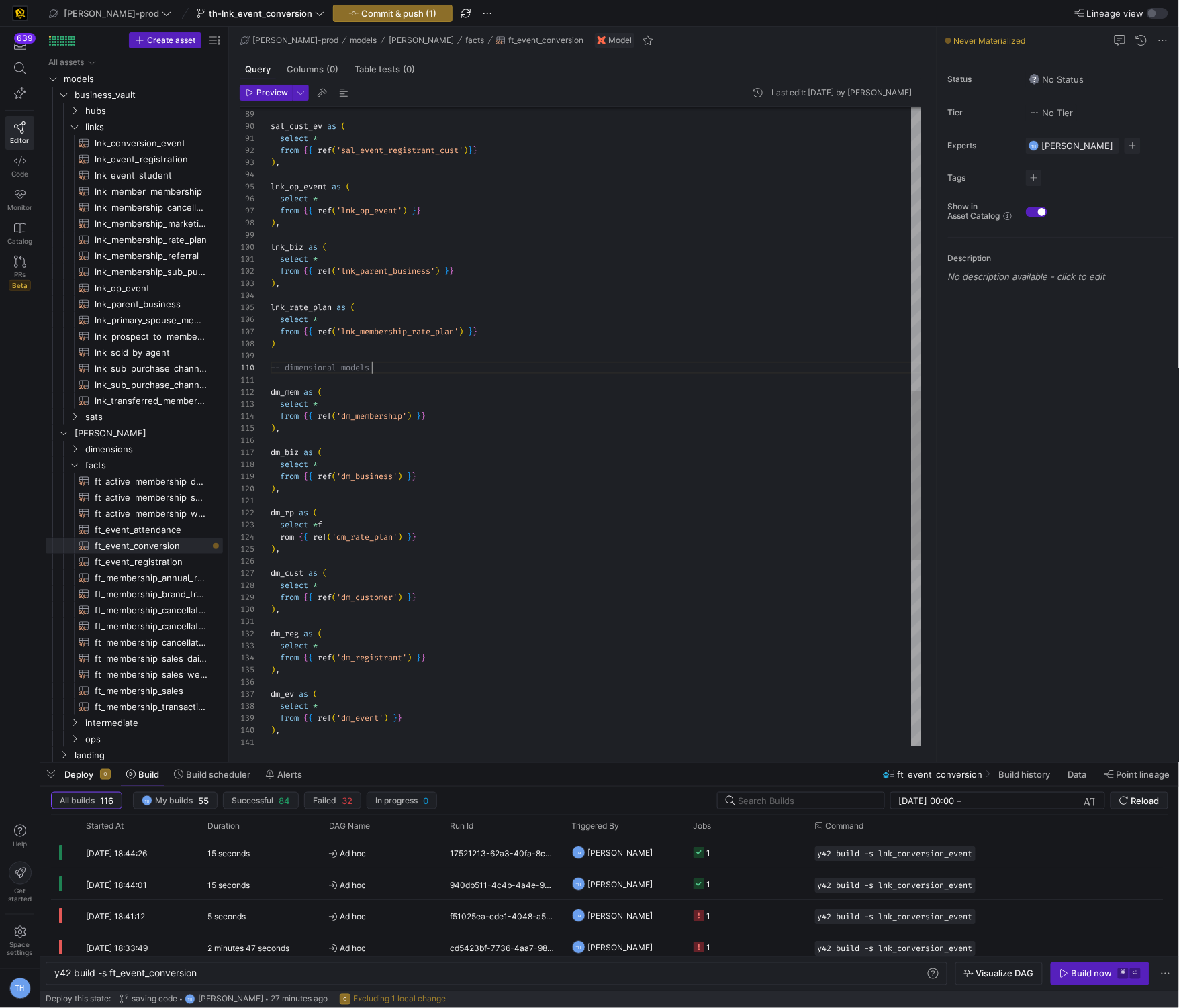
click at [418, 370] on div "sal_cust_ev as ( select * from { { ref ( 'sal_event_registrant_cust' ) } } ) , …" at bounding box center [596, 242] width 650 height 2414
click at [406, 348] on div "sal_cust_ev as ( select * from { { ref ( 'sal_event_registrant_cust' ) } } ) , …" at bounding box center [596, 242] width 650 height 2414
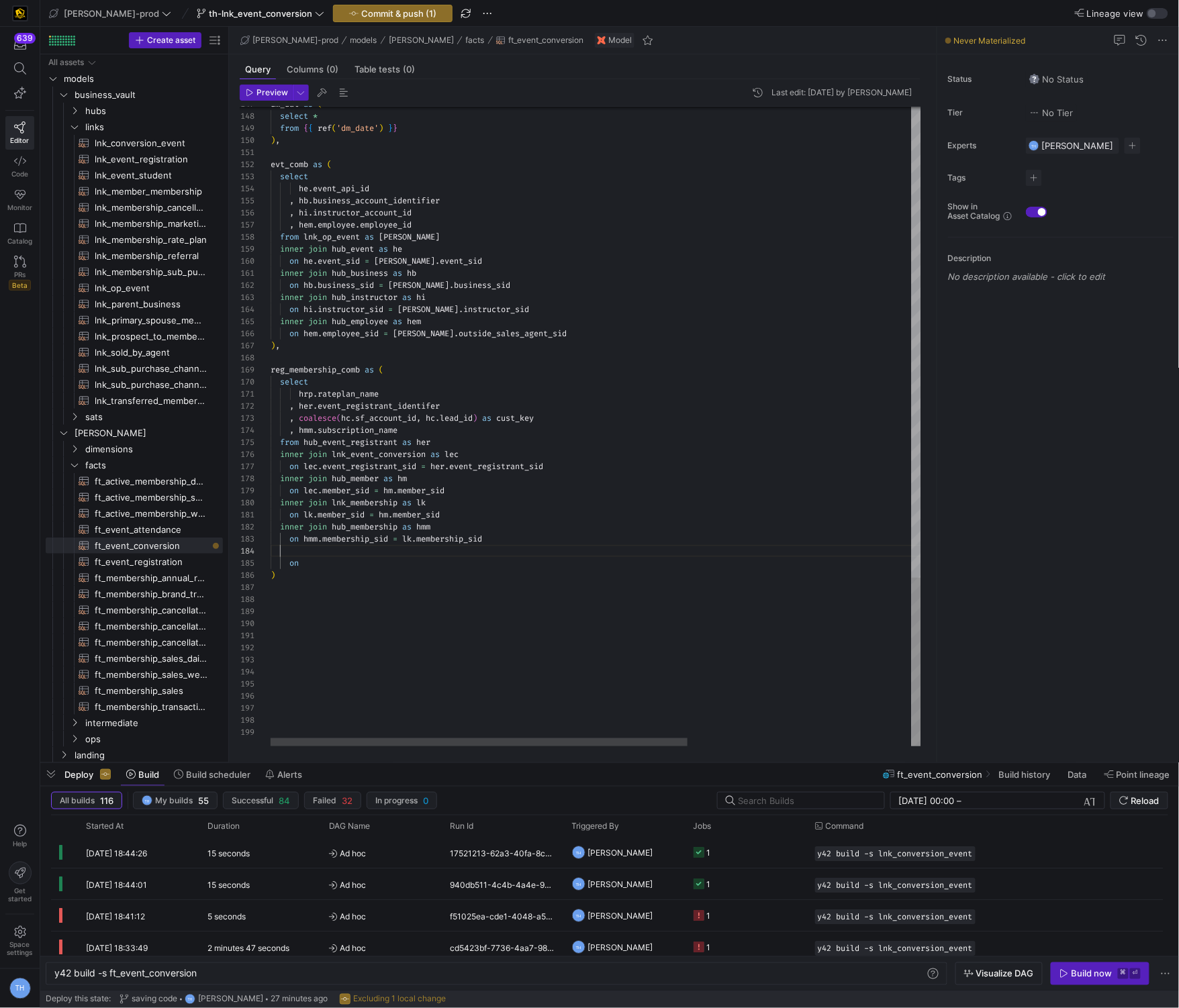
drag, startPoint x: 434, startPoint y: 564, endPoint x: 159, endPoint y: 553, distance: 275.2
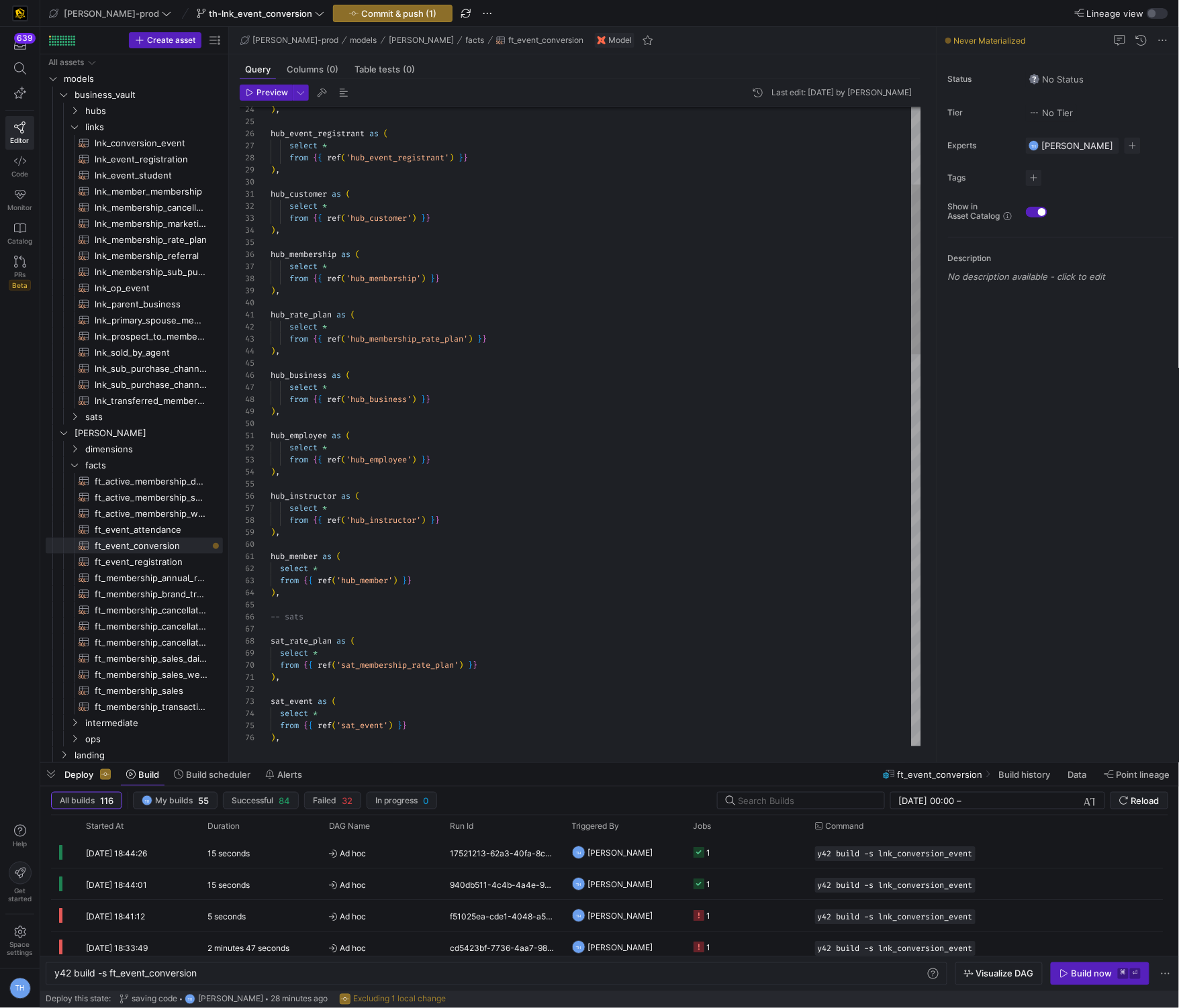
scroll to position [0, 0]
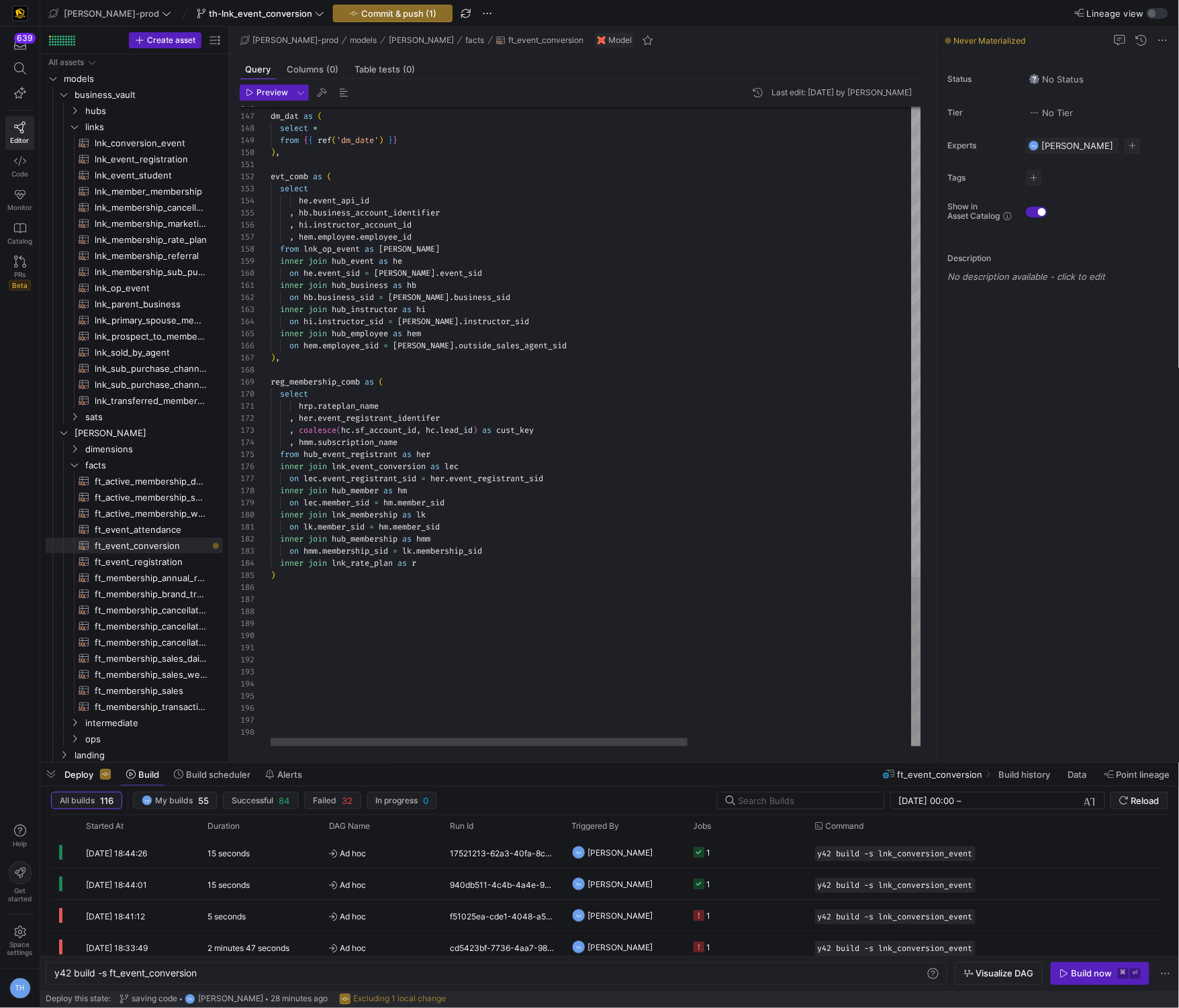
type textarea "on lk.member_sid = hm.member_sid inner join hub_membership as hmm on hmm.member…"
click at [176, 237] on span "lnk_membership_rate_plan​​​​​​​​​​" at bounding box center [151, 240] width 112 height 15
type textarea "y42 build -s lnk_membership_rate_plan"
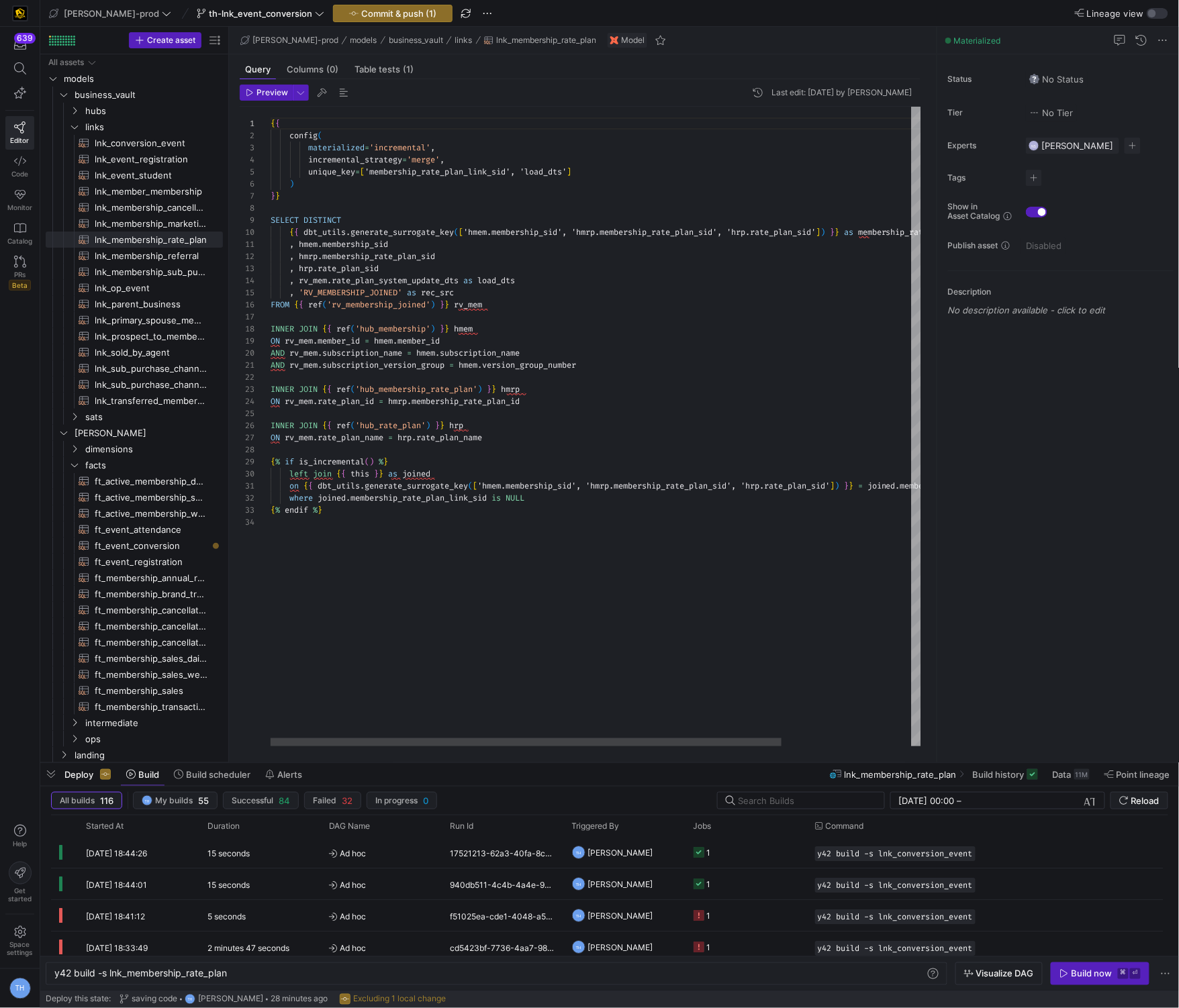
type textarea ", hmem.membership_sid , hmrp.membership_rate_plan_sid , hrp.rate_plan_sid , rv_…"
drag, startPoint x: 326, startPoint y: 241, endPoint x: 455, endPoint y: 242, distance: 129.0
click at [455, 242] on div "{ { config ( materialized = 'incremental' , incremental_strategy = 'merge' , un…" at bounding box center [679, 426] width 816 height 639
click at [362, 252] on div "{ { config ( materialized = 'incremental' , incremental_strategy = 'merge' , un…" at bounding box center [679, 426] width 816 height 639
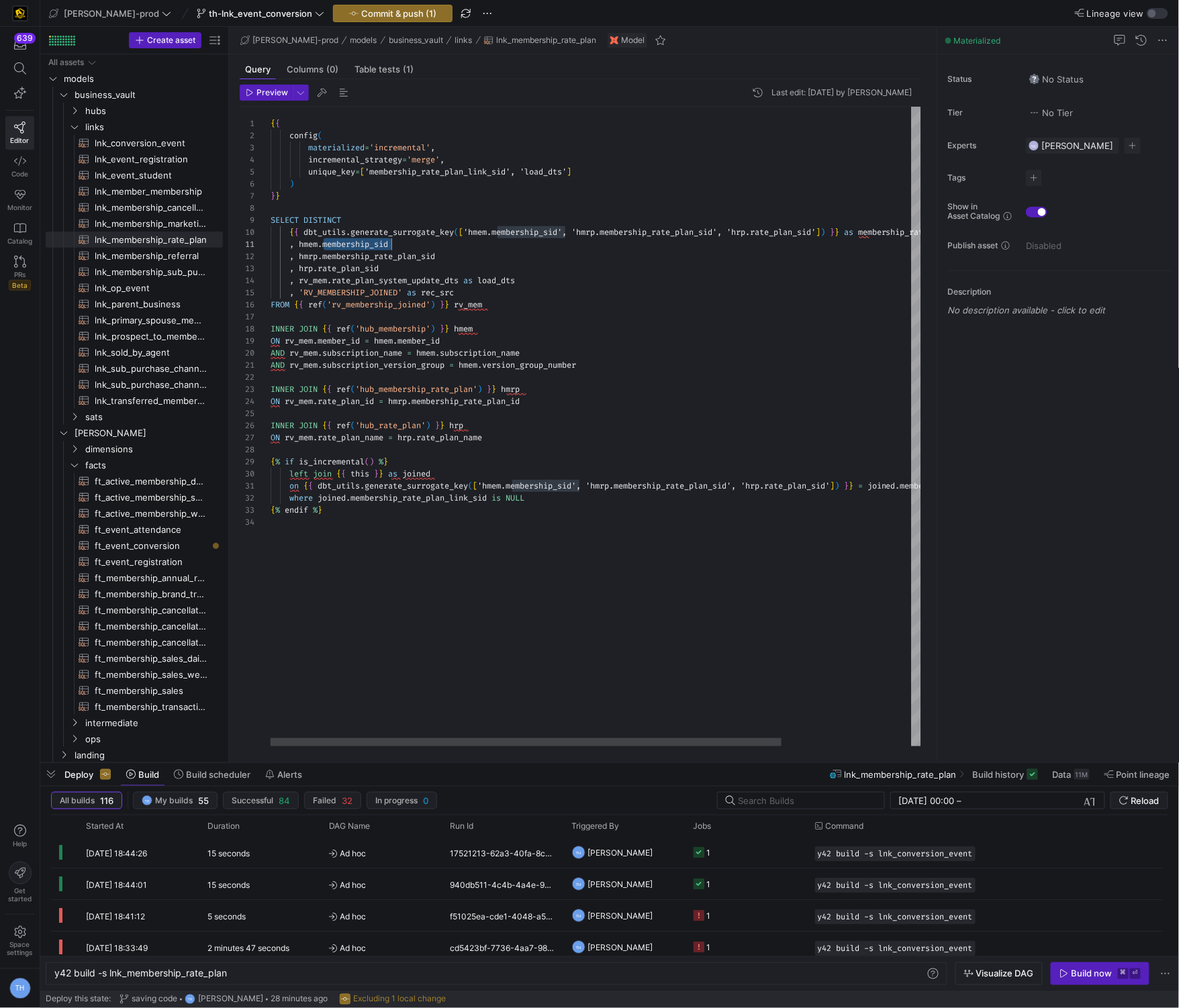
drag, startPoint x: 324, startPoint y: 246, endPoint x: 466, endPoint y: 246, distance: 142.0
click at [466, 246] on div "{ { config ( materialized = 'incremental' , incremental_strategy = 'merge' , un…" at bounding box center [679, 426] width 816 height 639
click at [168, 545] on span "ft_event_conversion​​​​​​​​​​" at bounding box center [151, 546] width 112 height 15
type textarea "y42 build -s ft_event_conversion"
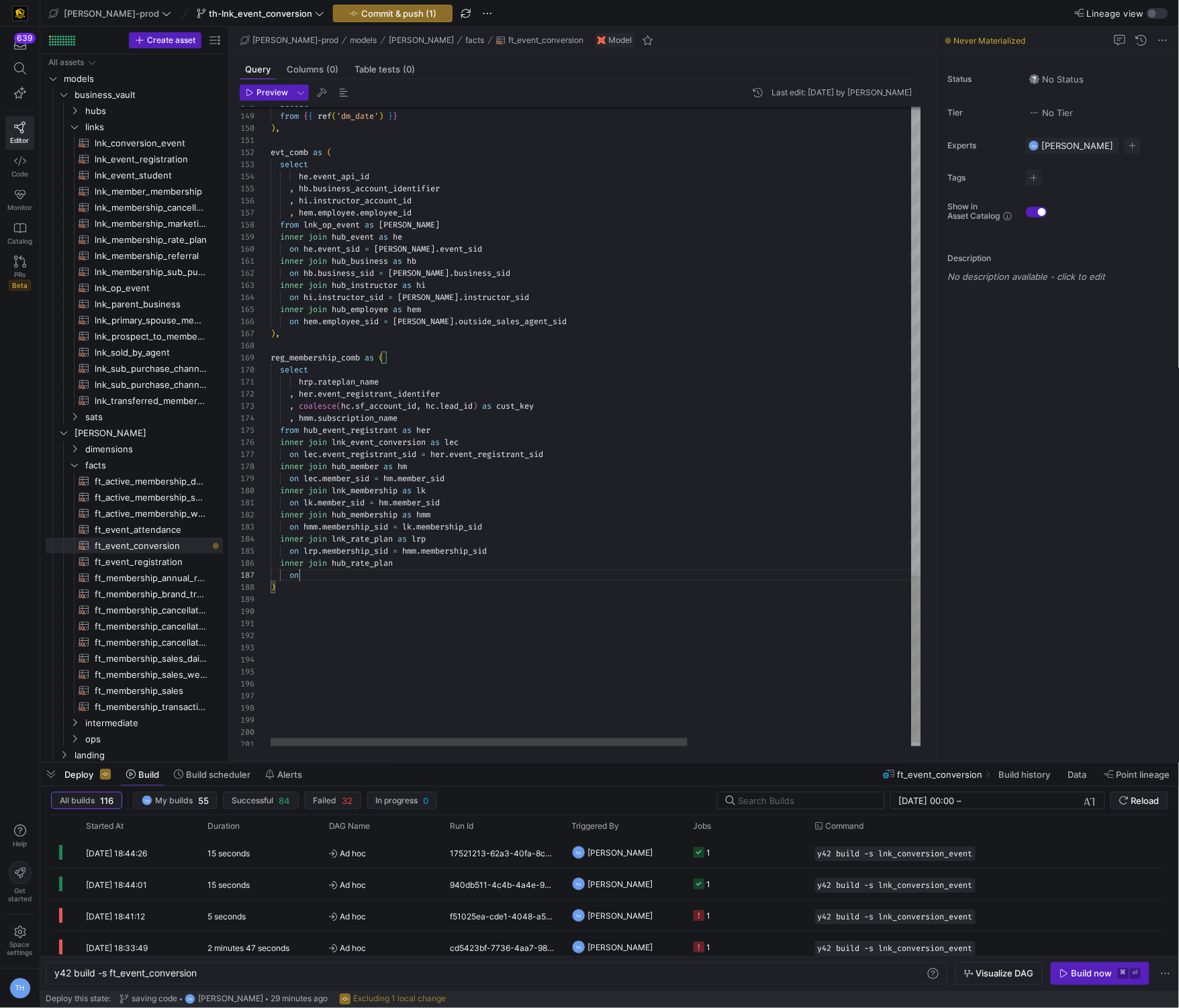
scroll to position [71, 33]
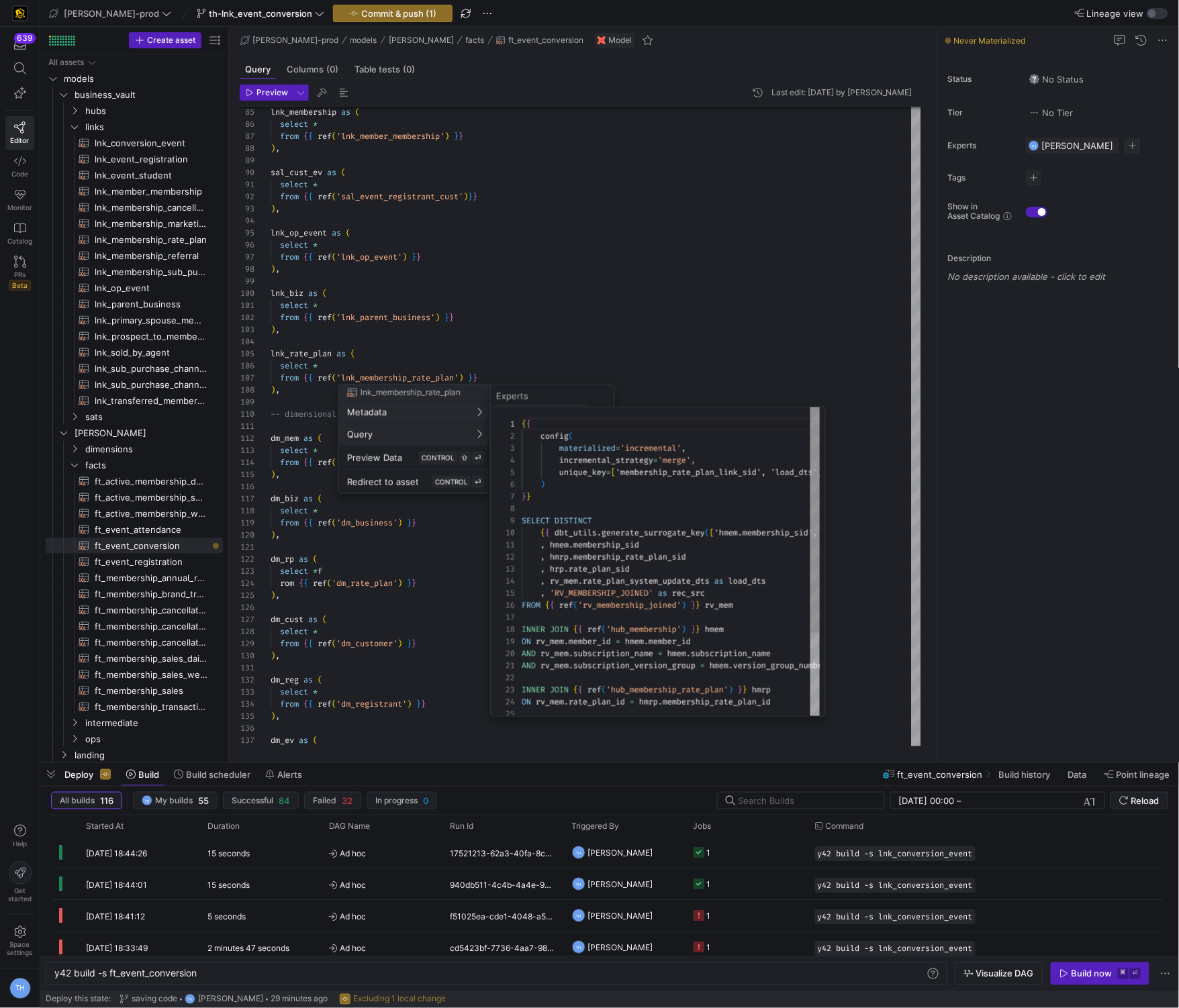
scroll to position [121, 0]
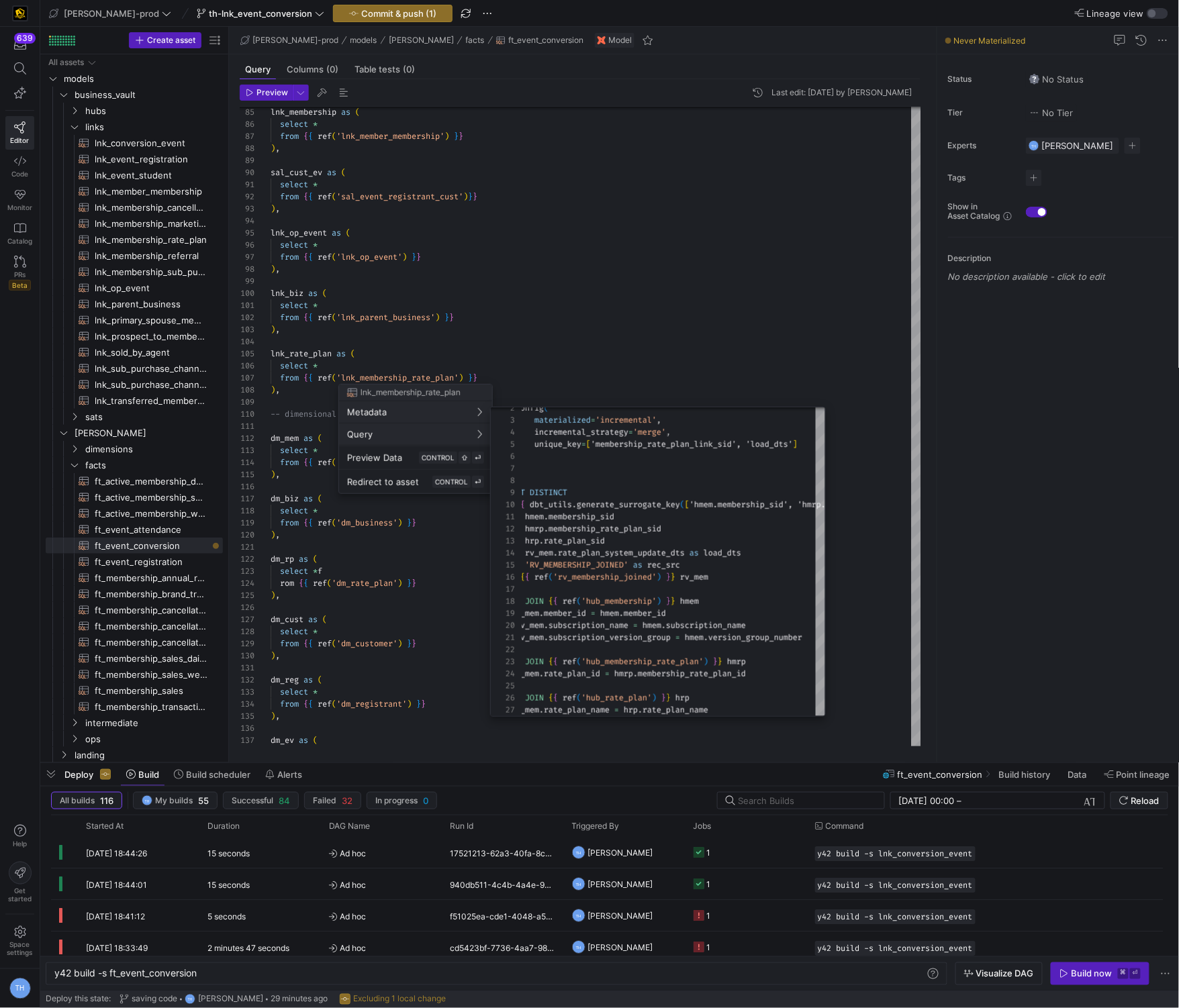
click at [606, 378] on div at bounding box center [589, 504] width 1179 height 1008
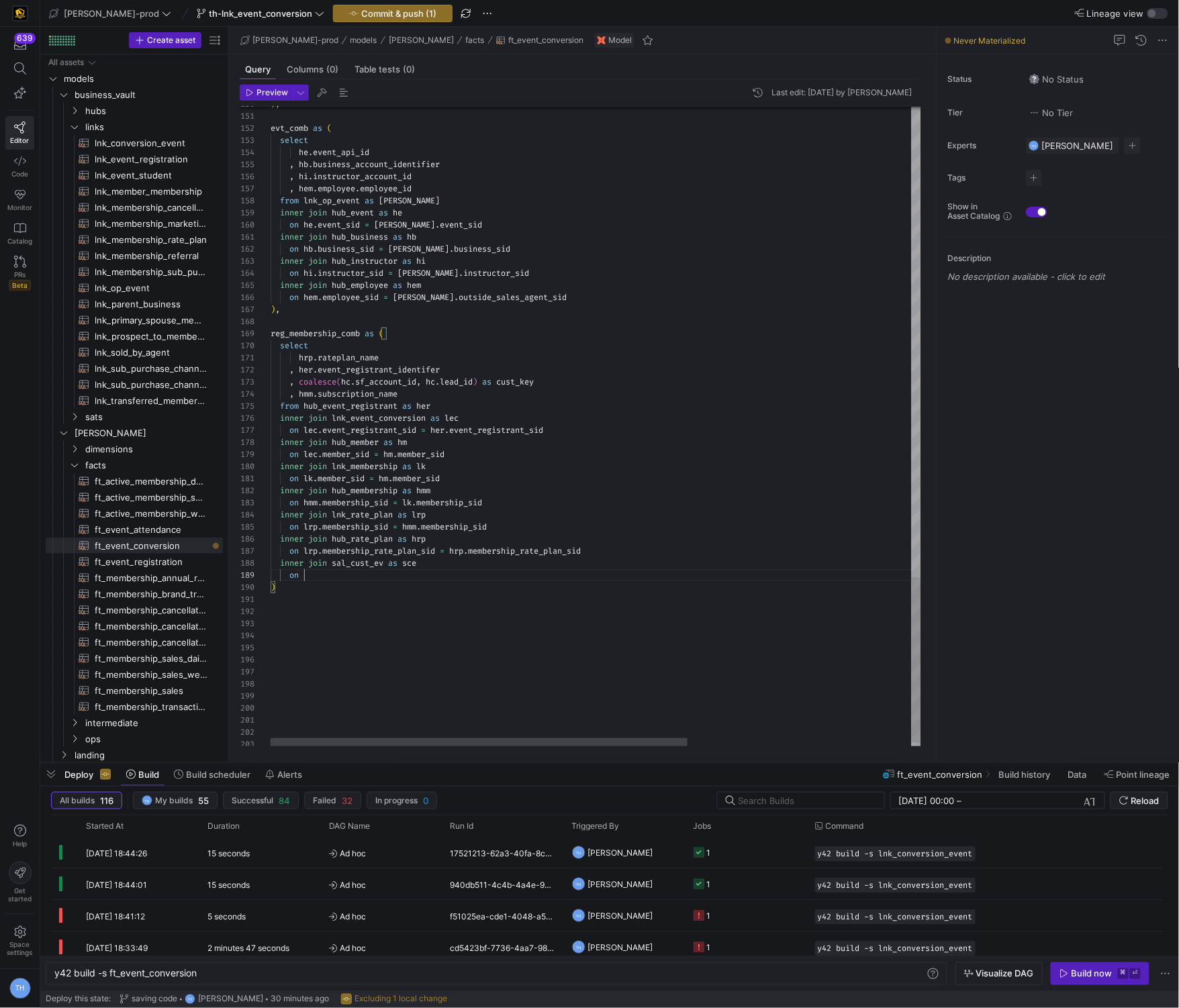
scroll to position [96, 33]
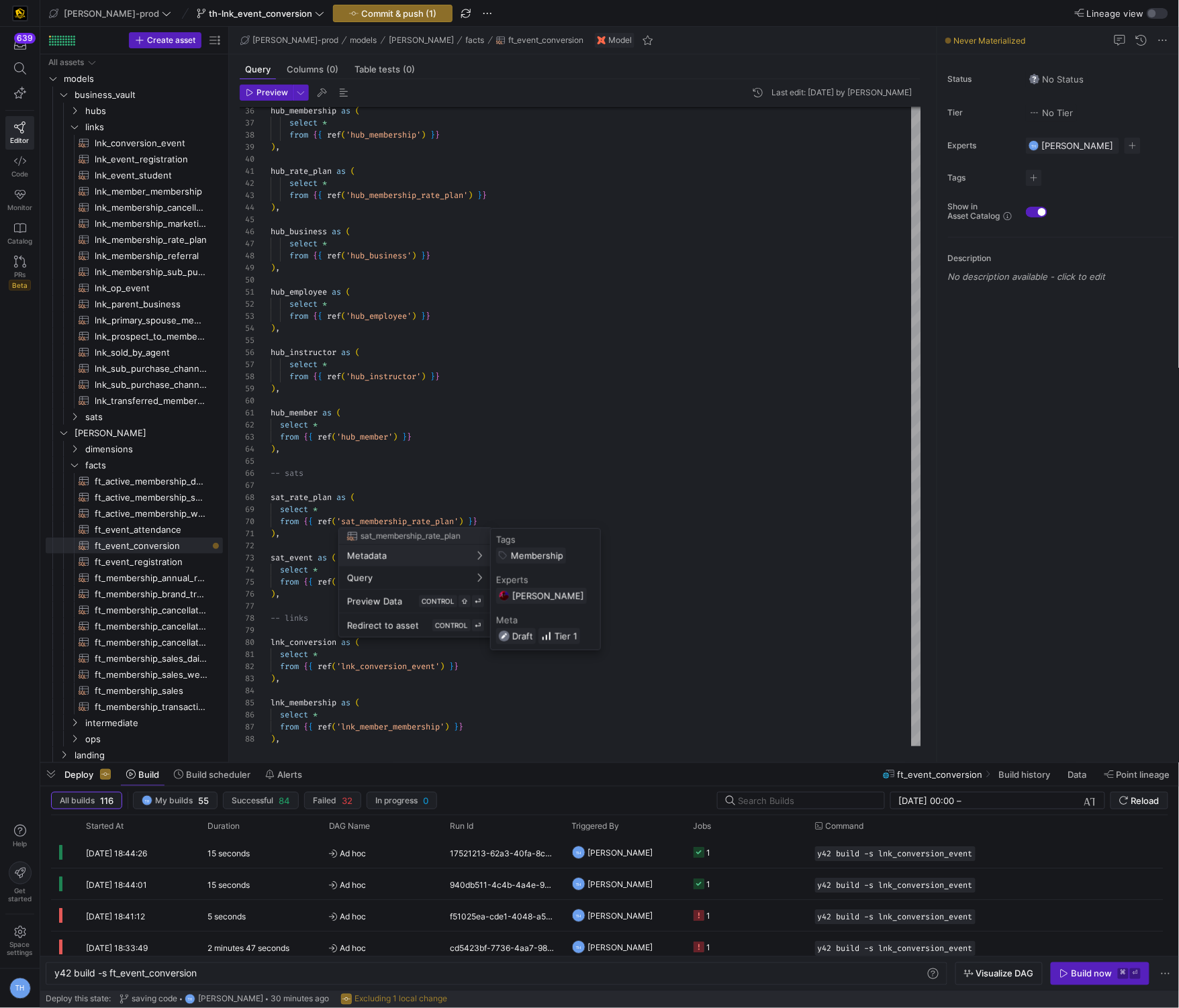
click at [435, 388] on div at bounding box center [589, 504] width 1179 height 1008
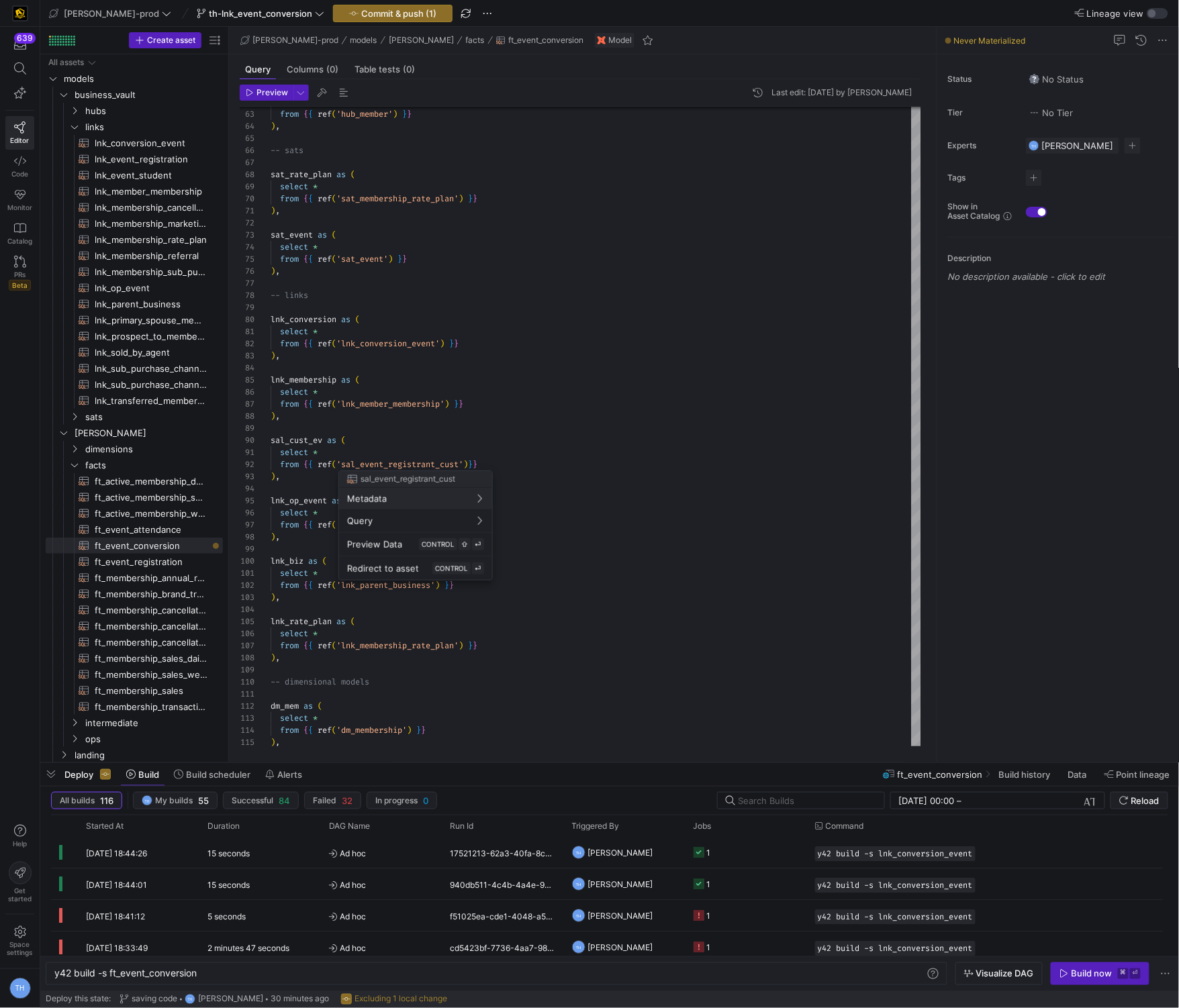
click at [471, 265] on div at bounding box center [589, 504] width 1179 height 1008
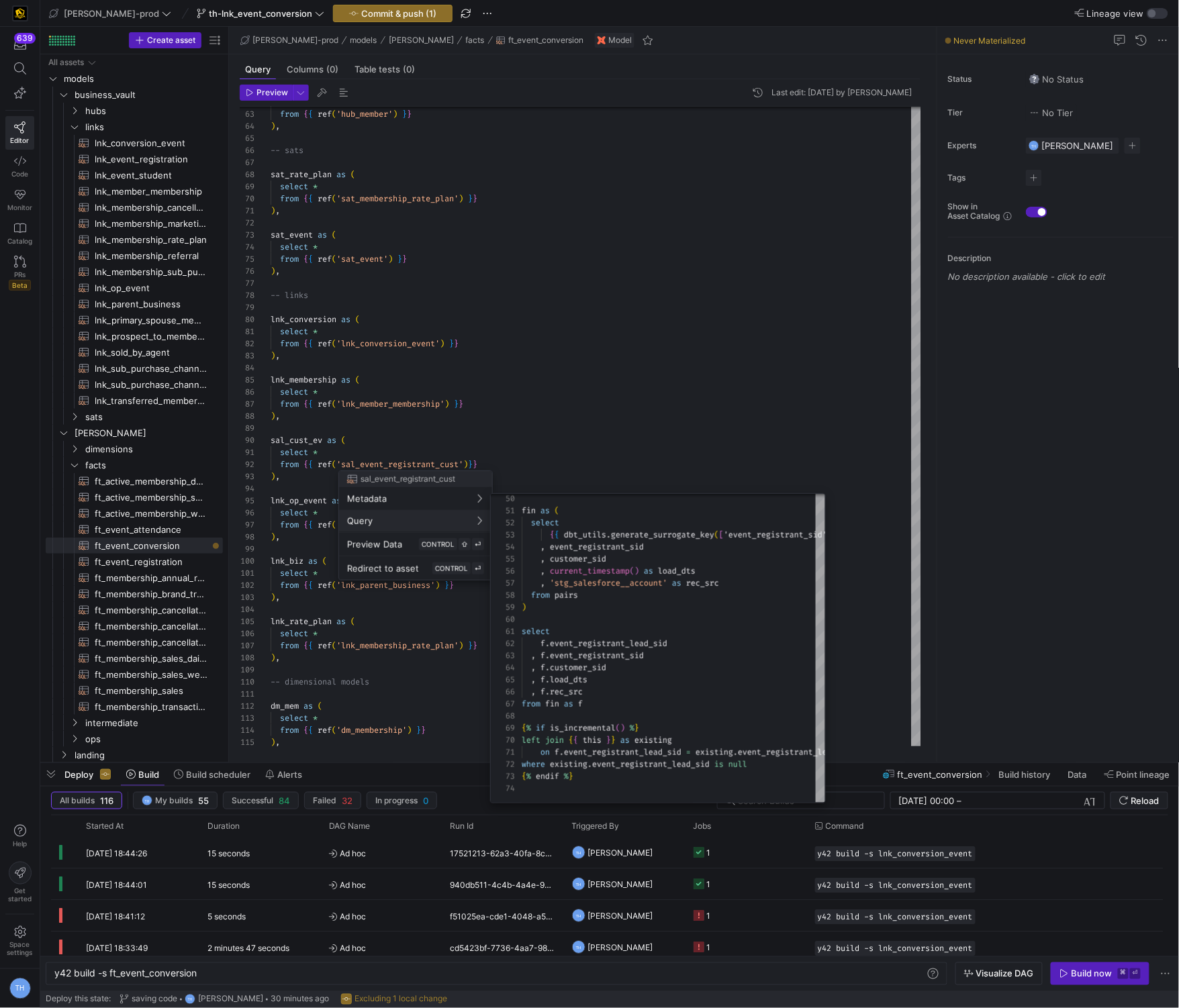
click at [596, 436] on div at bounding box center [589, 504] width 1179 height 1008
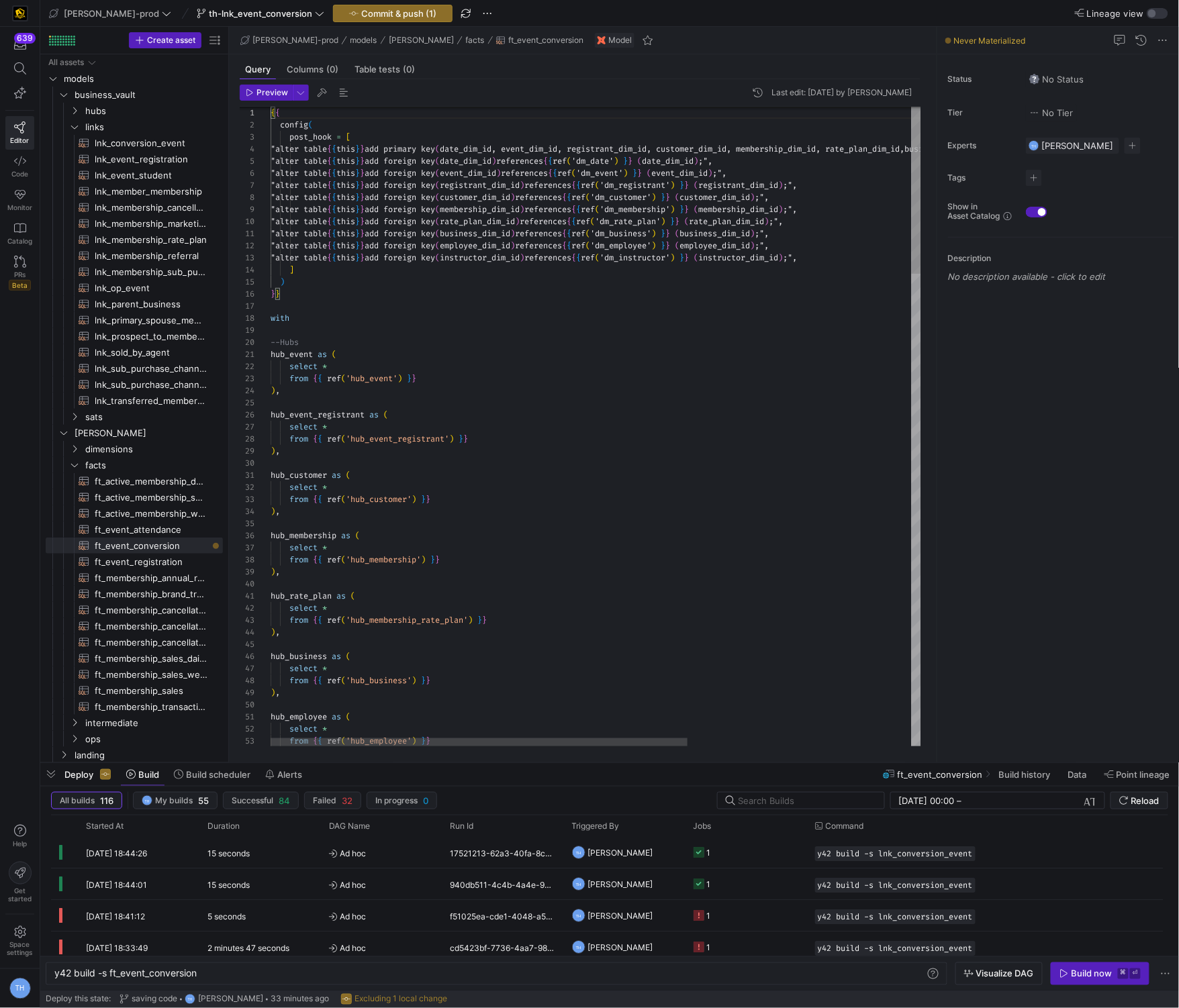
scroll to position [0, 0]
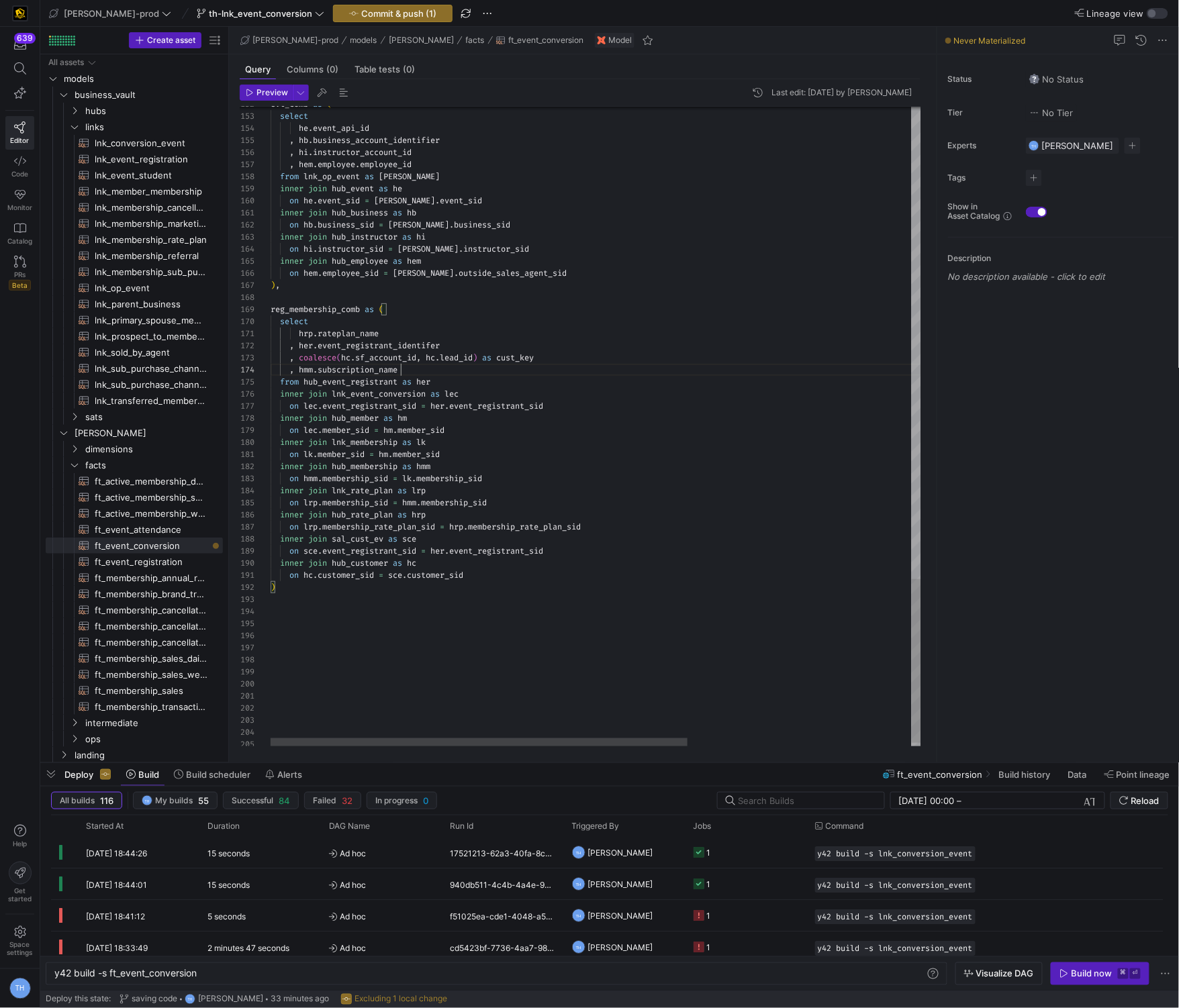
scroll to position [36, 131]
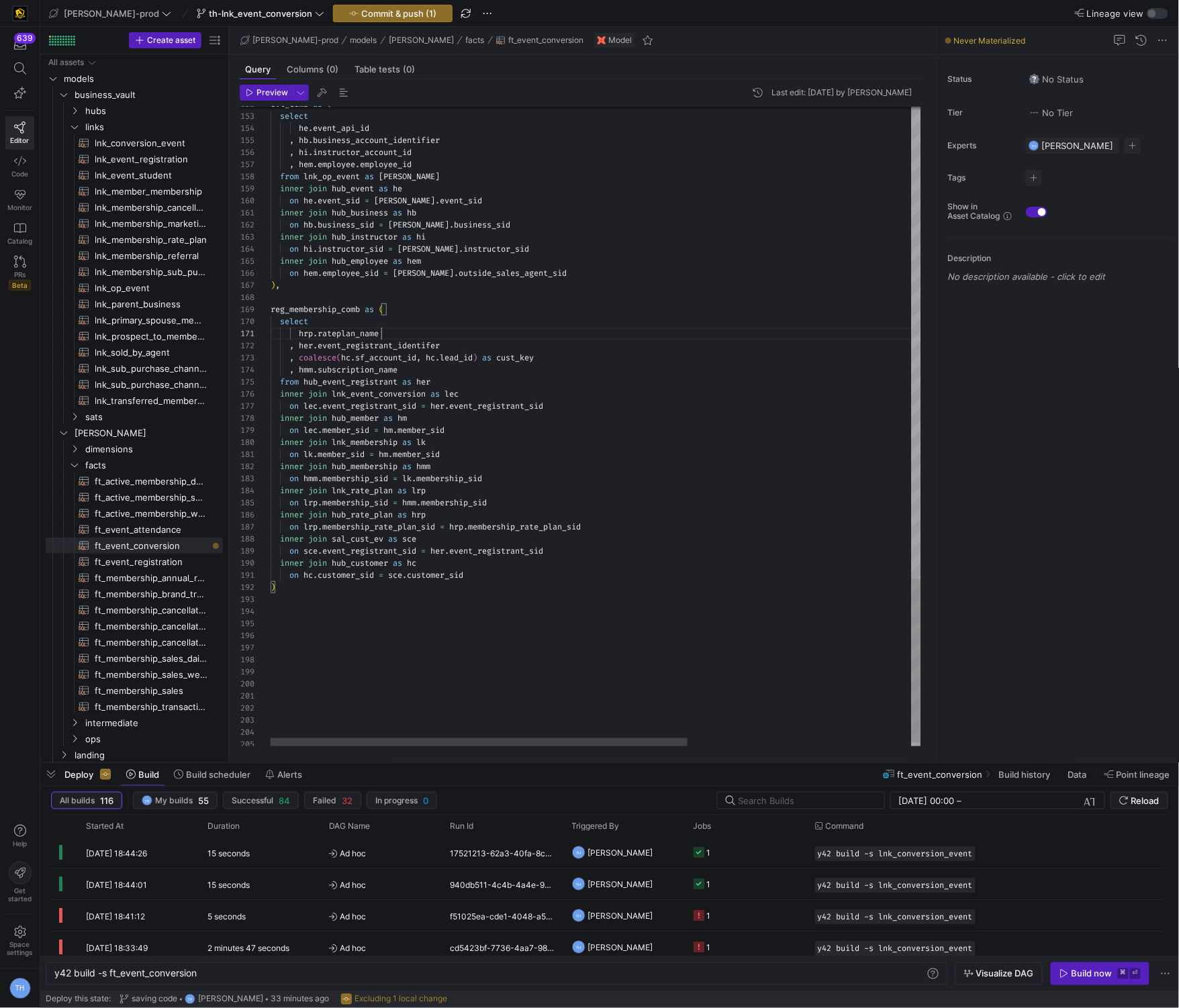
scroll to position [0, 111]
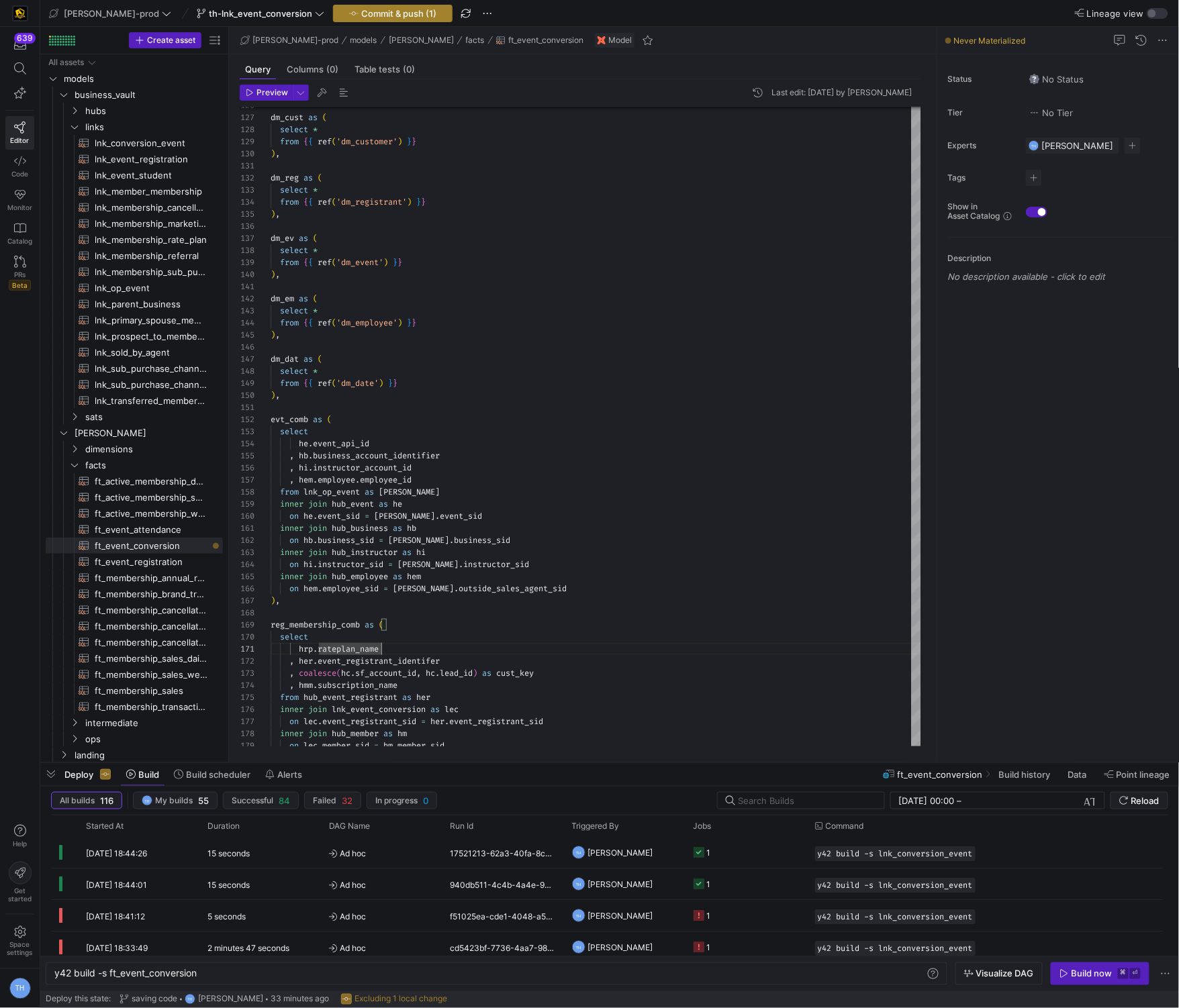
type textarea "hrp.rateplan_name , her.event_registrant_identifer , coalesce(hc.sf_account_id,…"
click at [361, 11] on span "Commit & push (1)" at bounding box center [398, 12] width 75 height 10
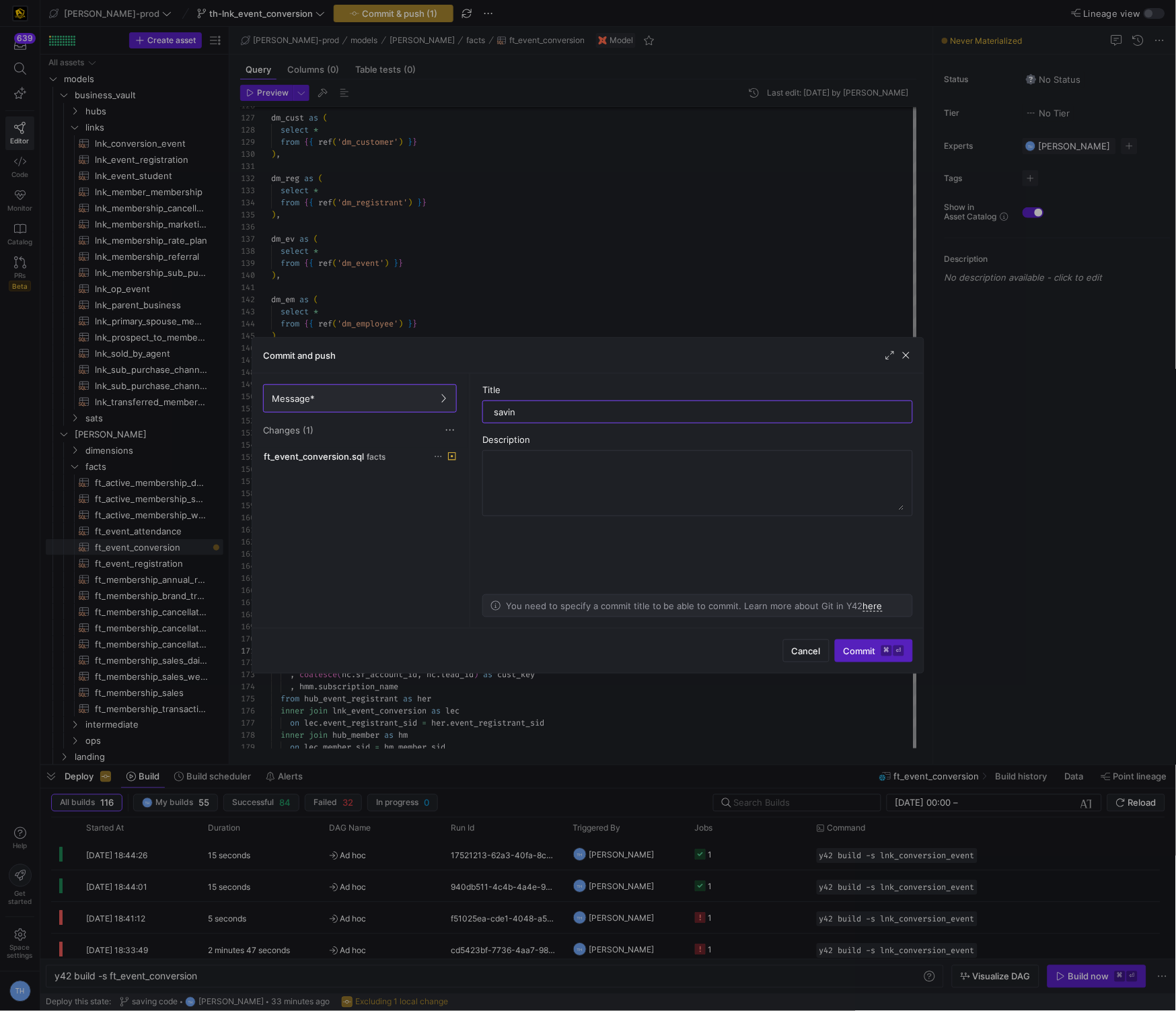
type input "saving"
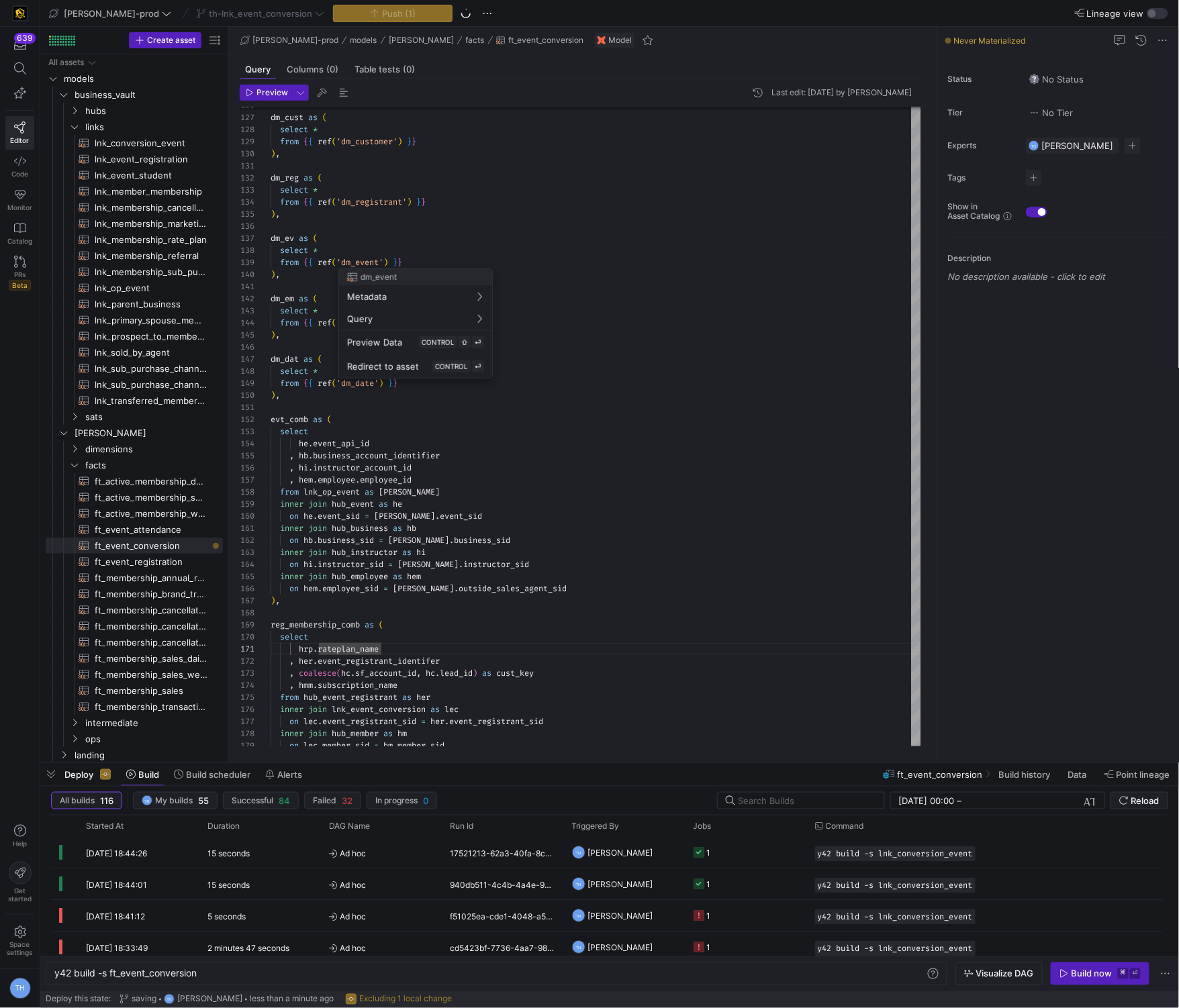
click at [410, 219] on div at bounding box center [589, 504] width 1179 height 1008
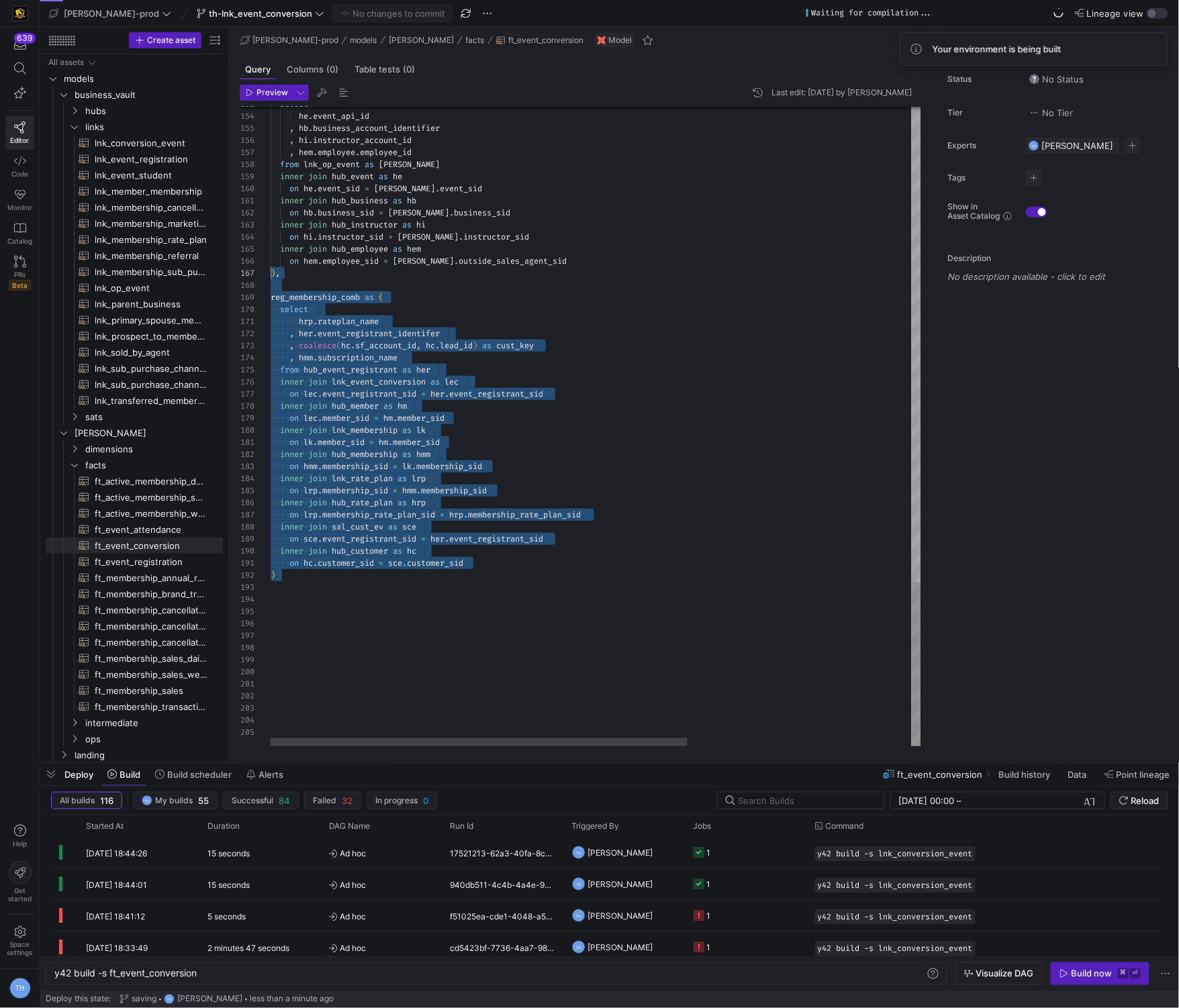
scroll to position [71, 0]
type textarea "{{ config( post_hook = [ "alter table {{ this }} add primary key (date_dim_id, …"
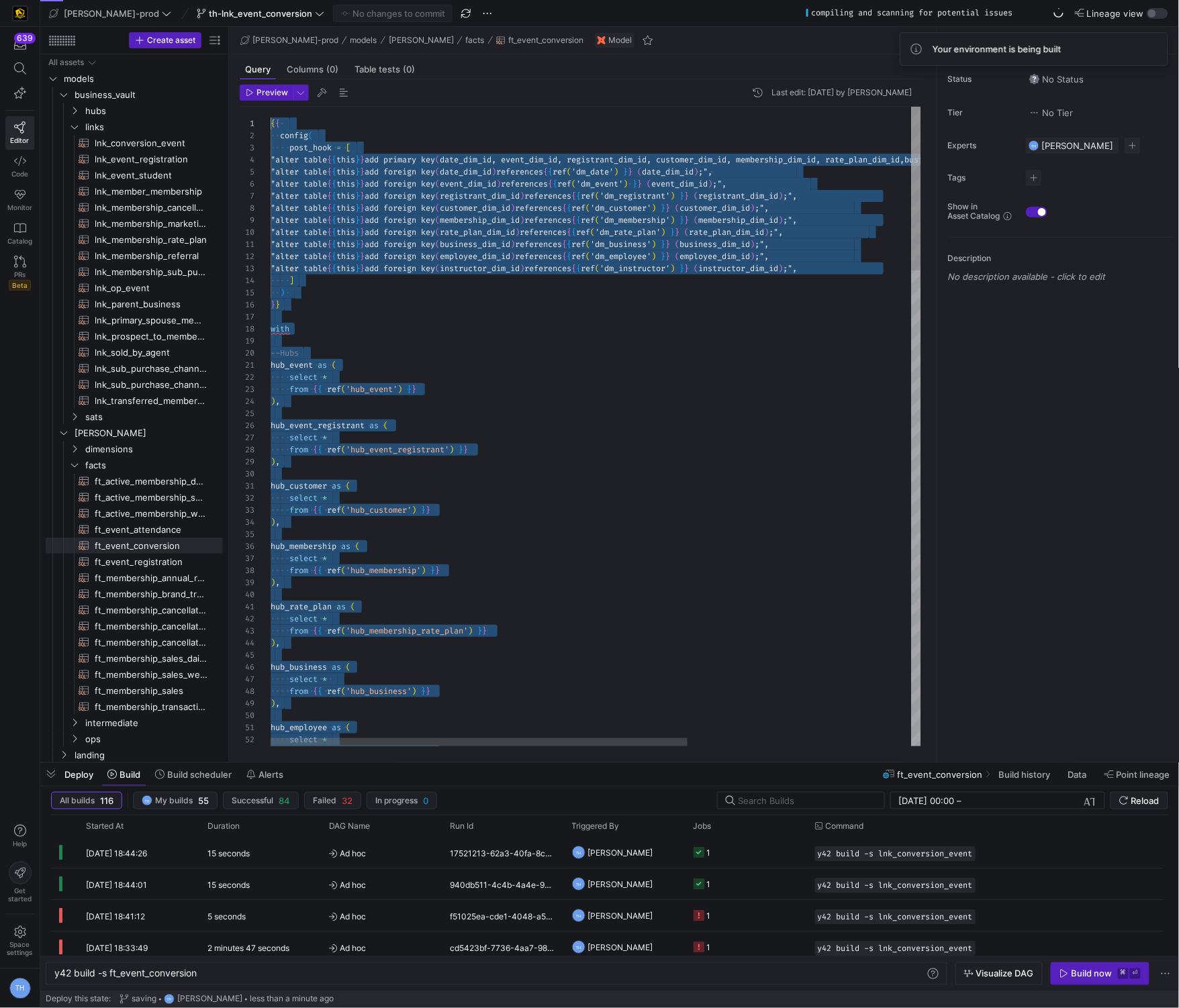
drag, startPoint x: 478, startPoint y: 571, endPoint x: 221, endPoint y: -13, distance: 638.0
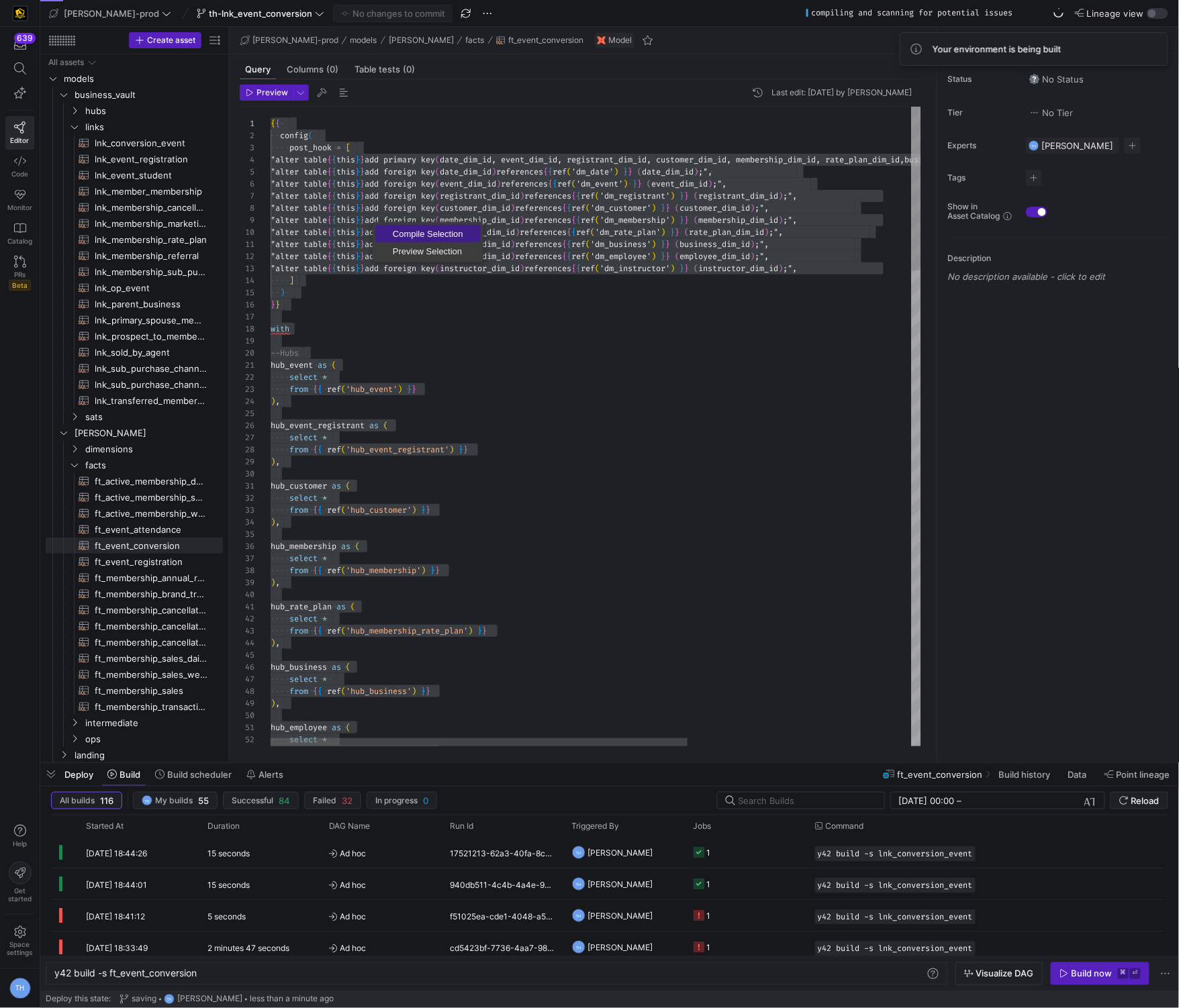
click at [408, 230] on span "Compile Selection" at bounding box center [428, 233] width 106 height 9
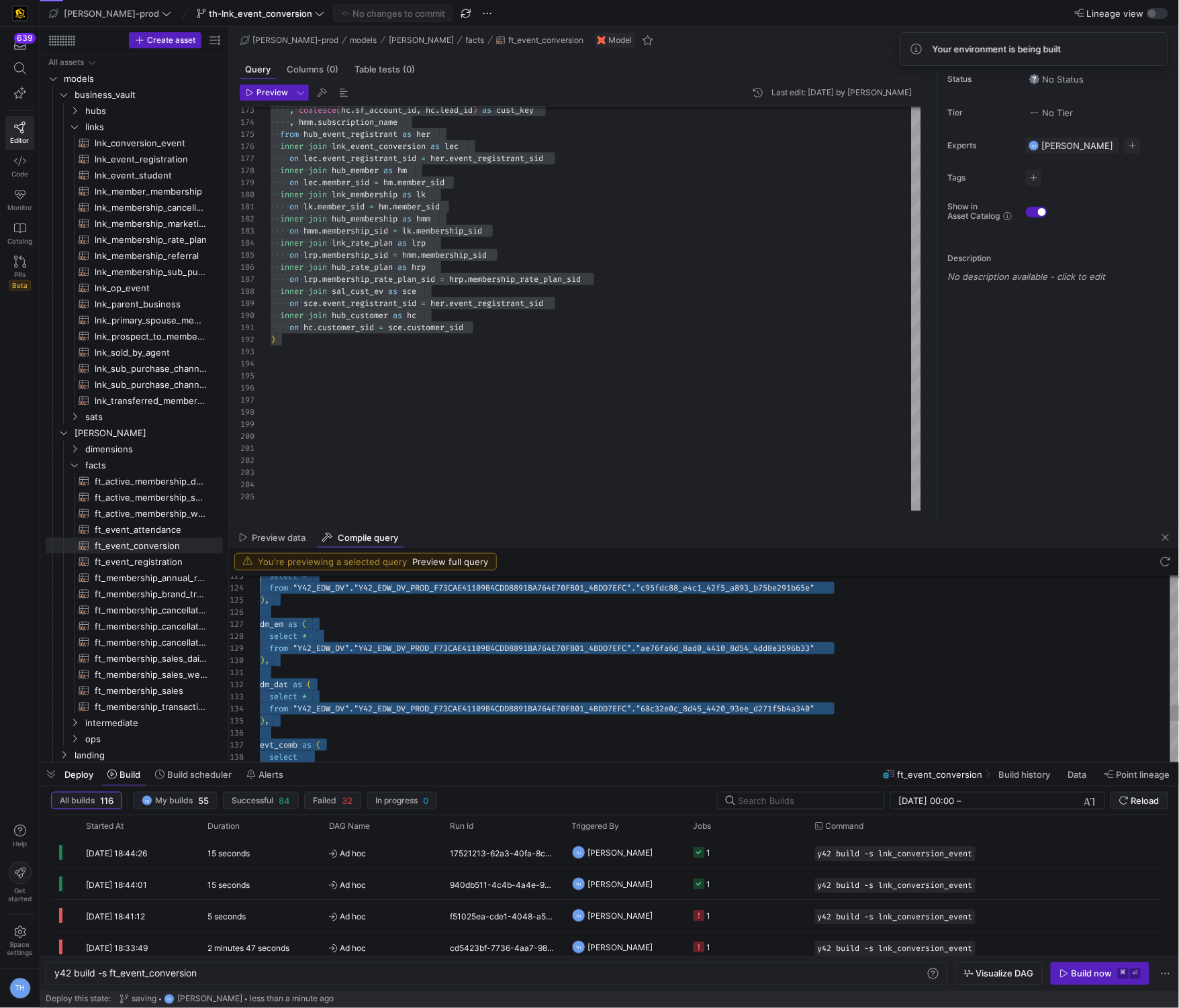
scroll to position [36, 0]
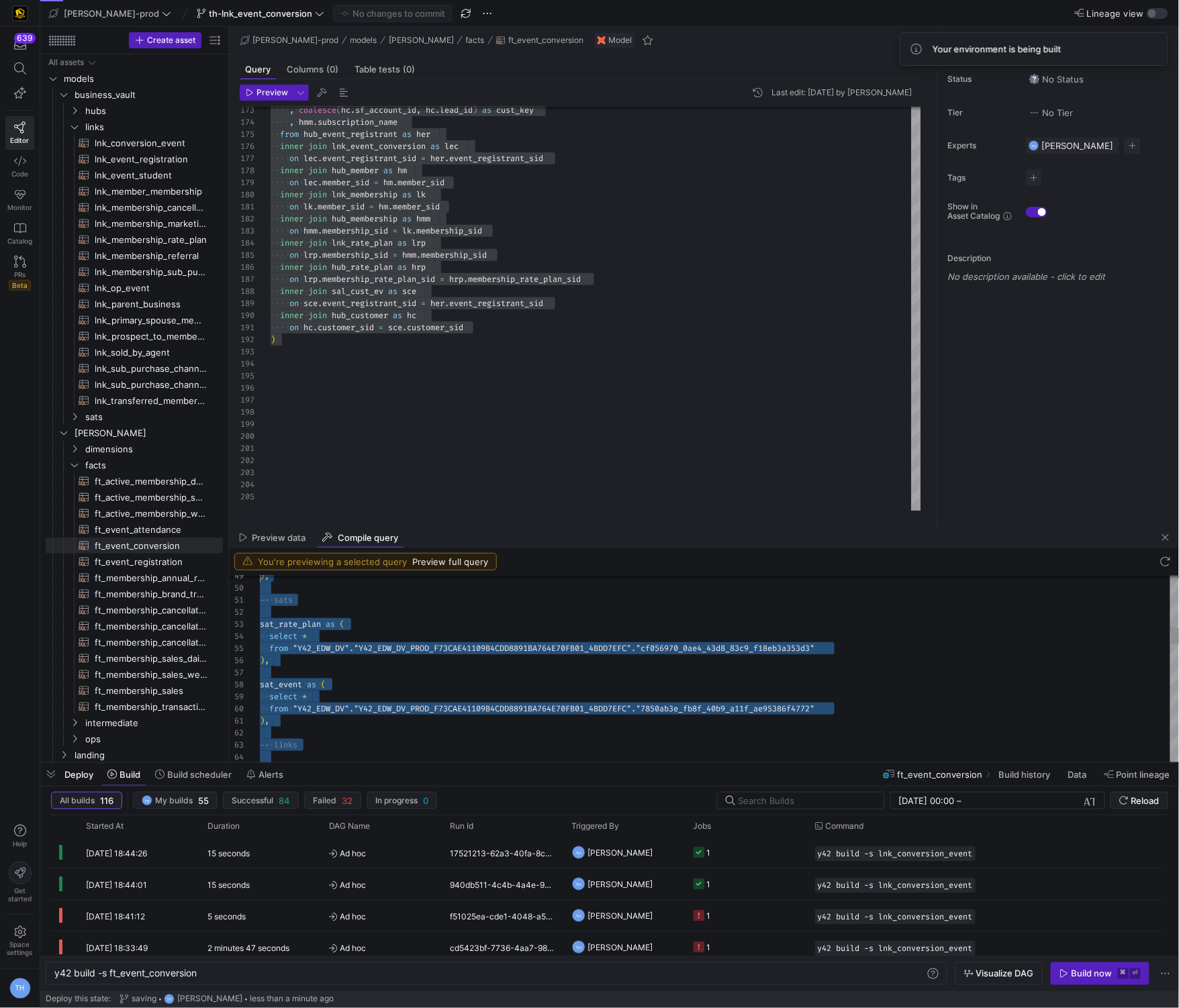
type textarea "with --Hubs hub_event as ( select * from "Y42_EDW_DV"."Y42_EDW_DV_PROD_F73CAE41…"
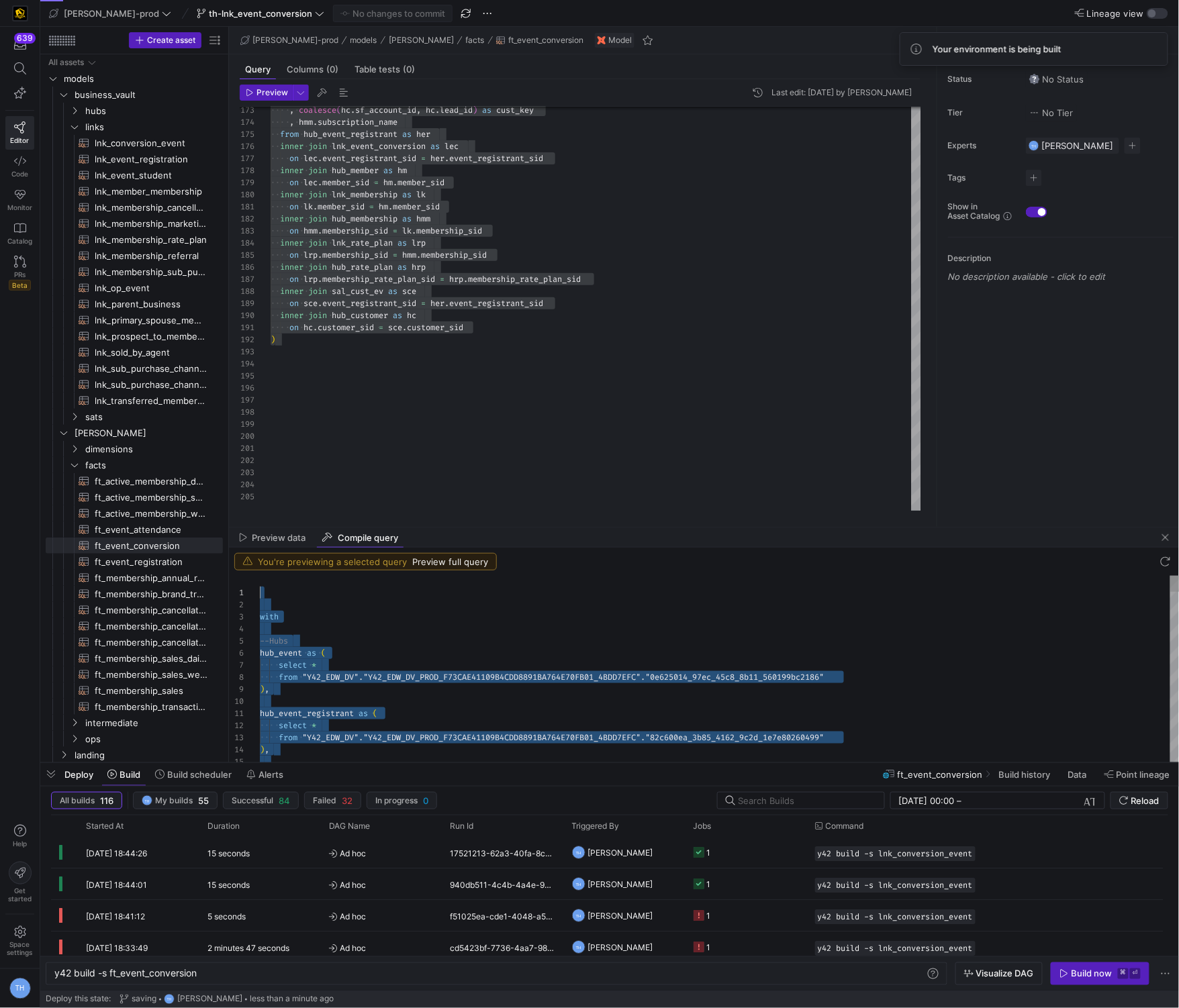
scroll to position [0, 0]
drag, startPoint x: 462, startPoint y: 756, endPoint x: 173, endPoint y: 430, distance: 435.7
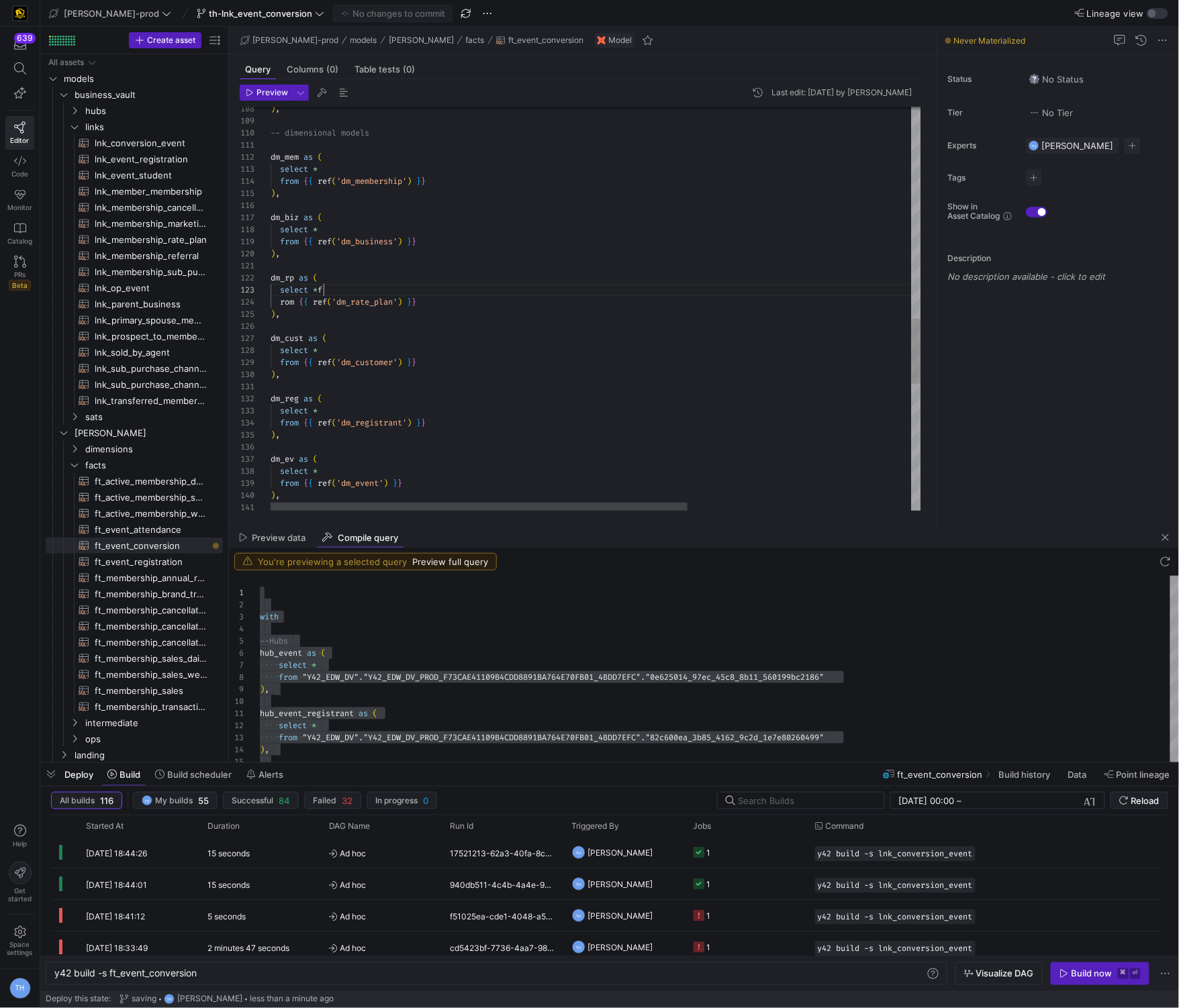
click at [489, 295] on div "select * from { { ref ( 'dm_event' ) } } ) , from { { ref ( 'dm_registrant' ) }…" at bounding box center [770, 47] width 999 height 2494
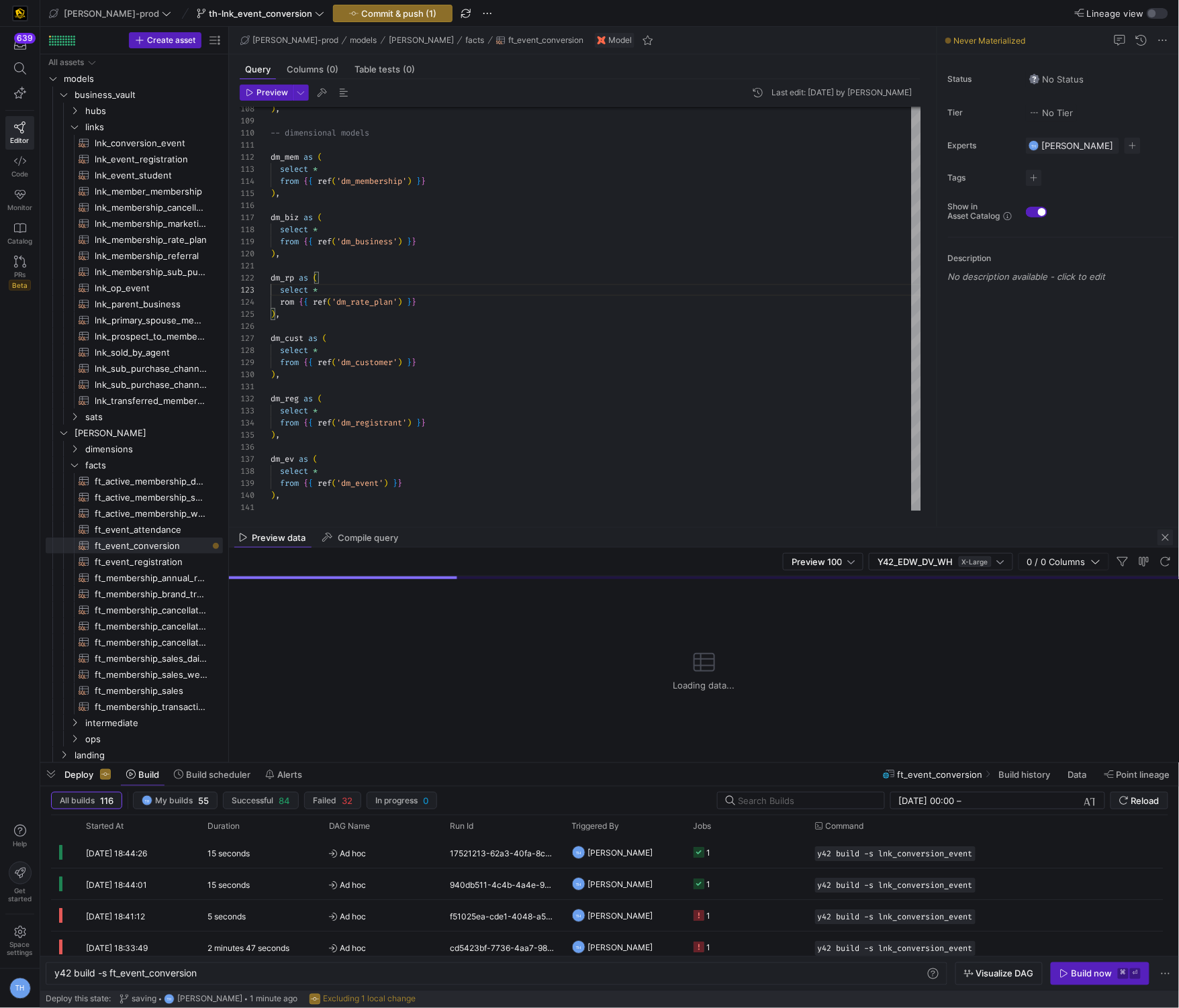
click at [1166, 538] on span "button" at bounding box center [1165, 537] width 16 height 16
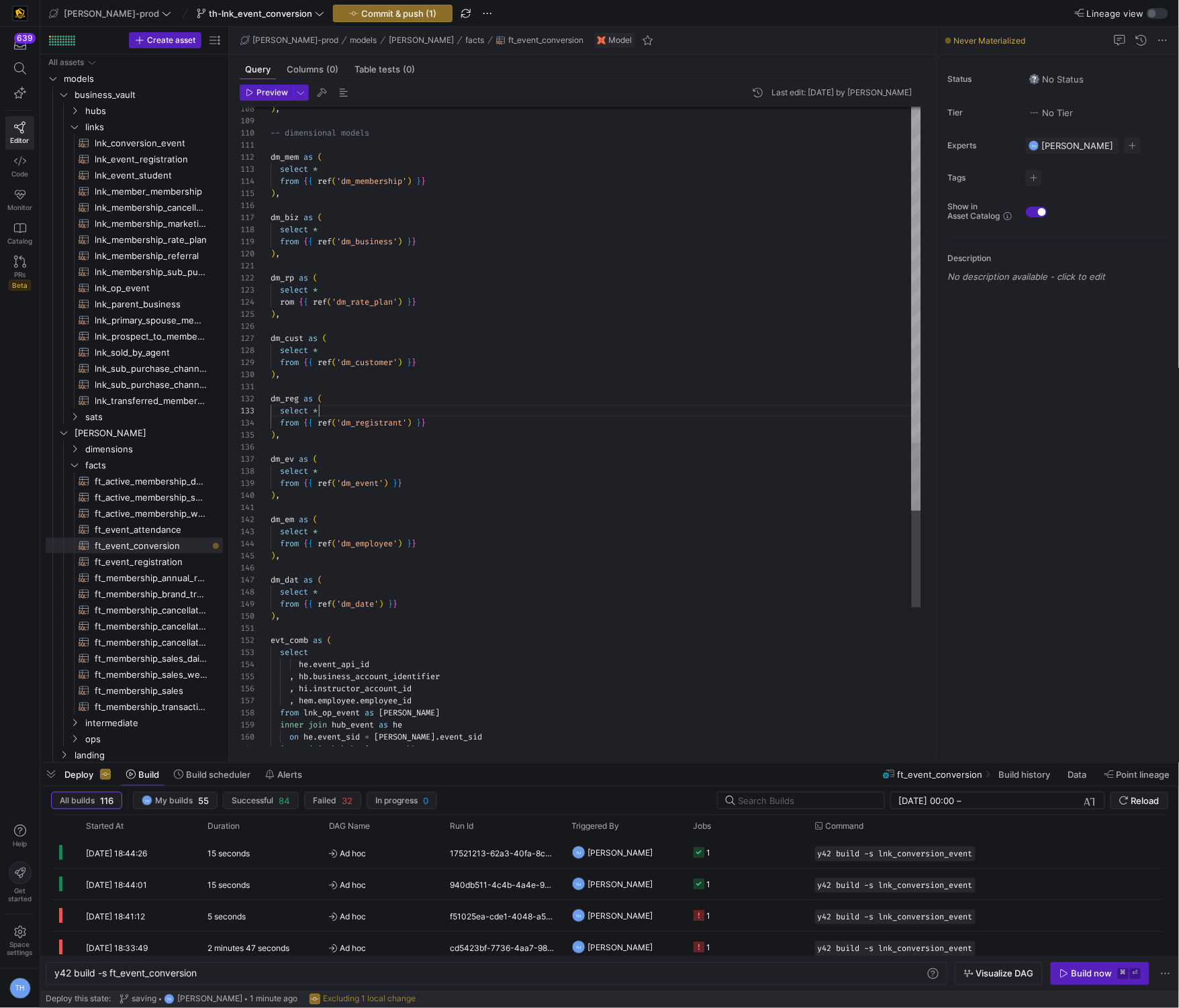
click at [474, 413] on div "select *" at bounding box center [596, 411] width 650 height 12
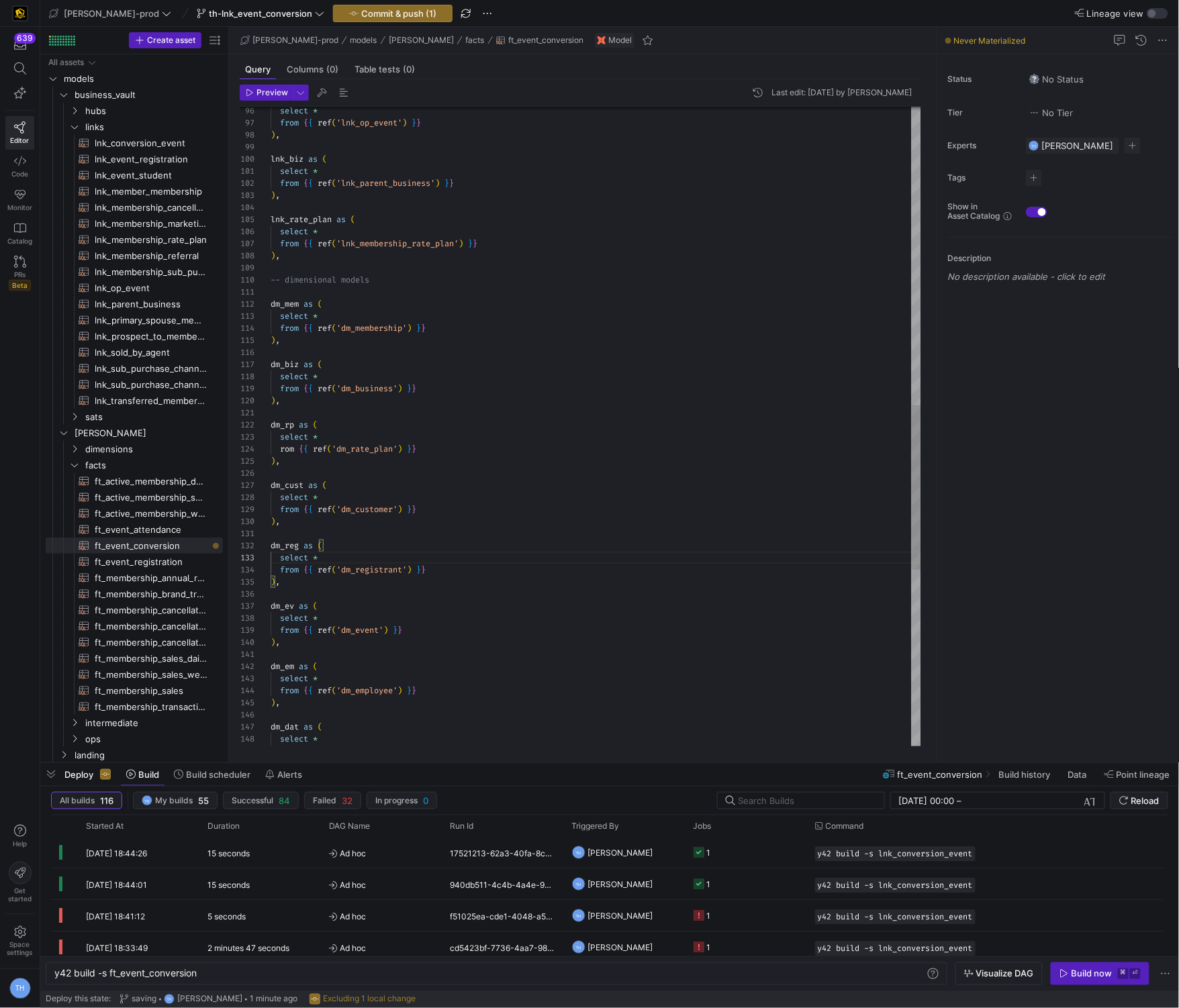
click at [280, 448] on div "select * from { { ref ( 'dm_event' ) } } ) , from { { ref ( 'dm_registrant' ) }…" at bounding box center [596, 190] width 650 height 2487
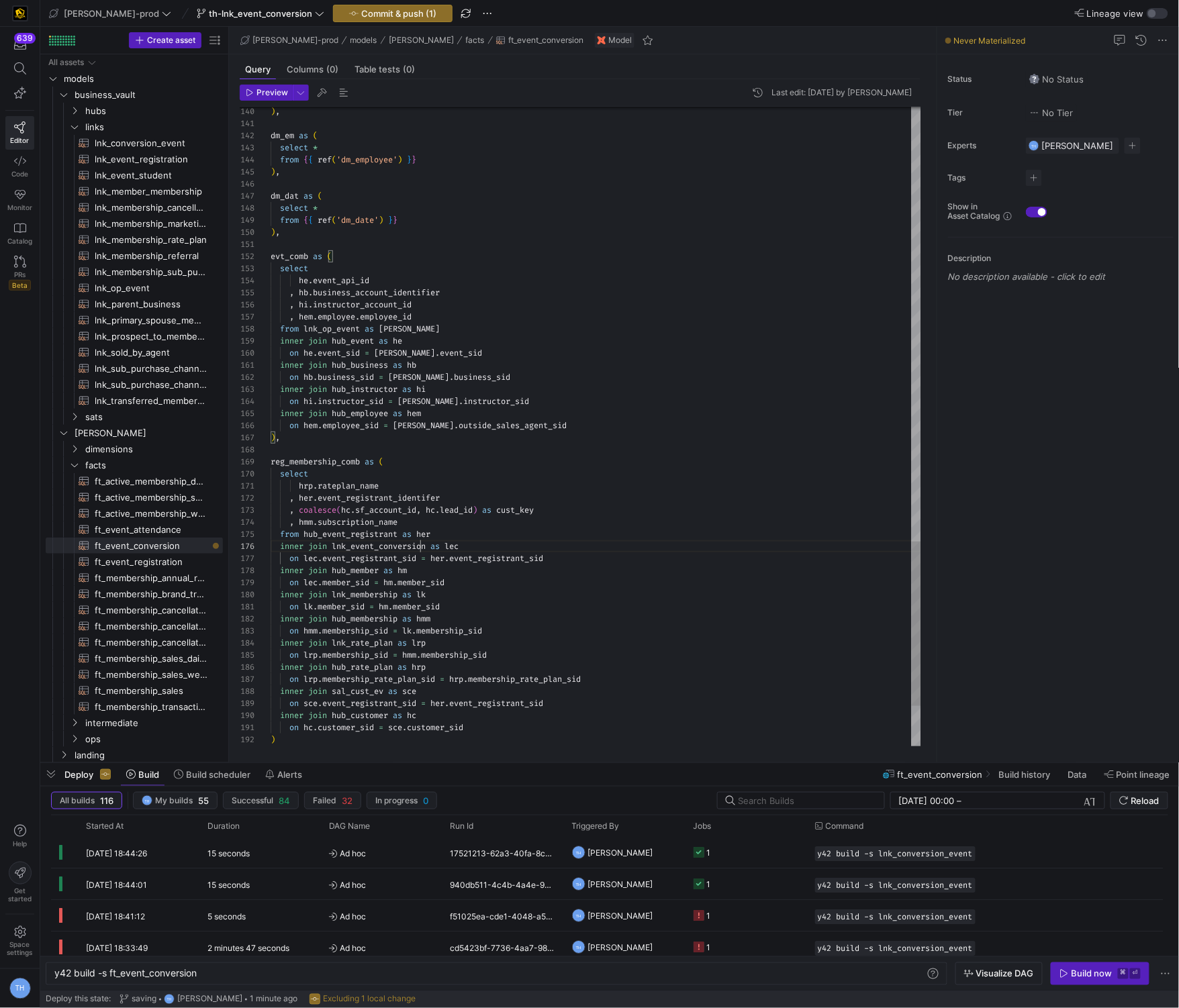
scroll to position [60, 150]
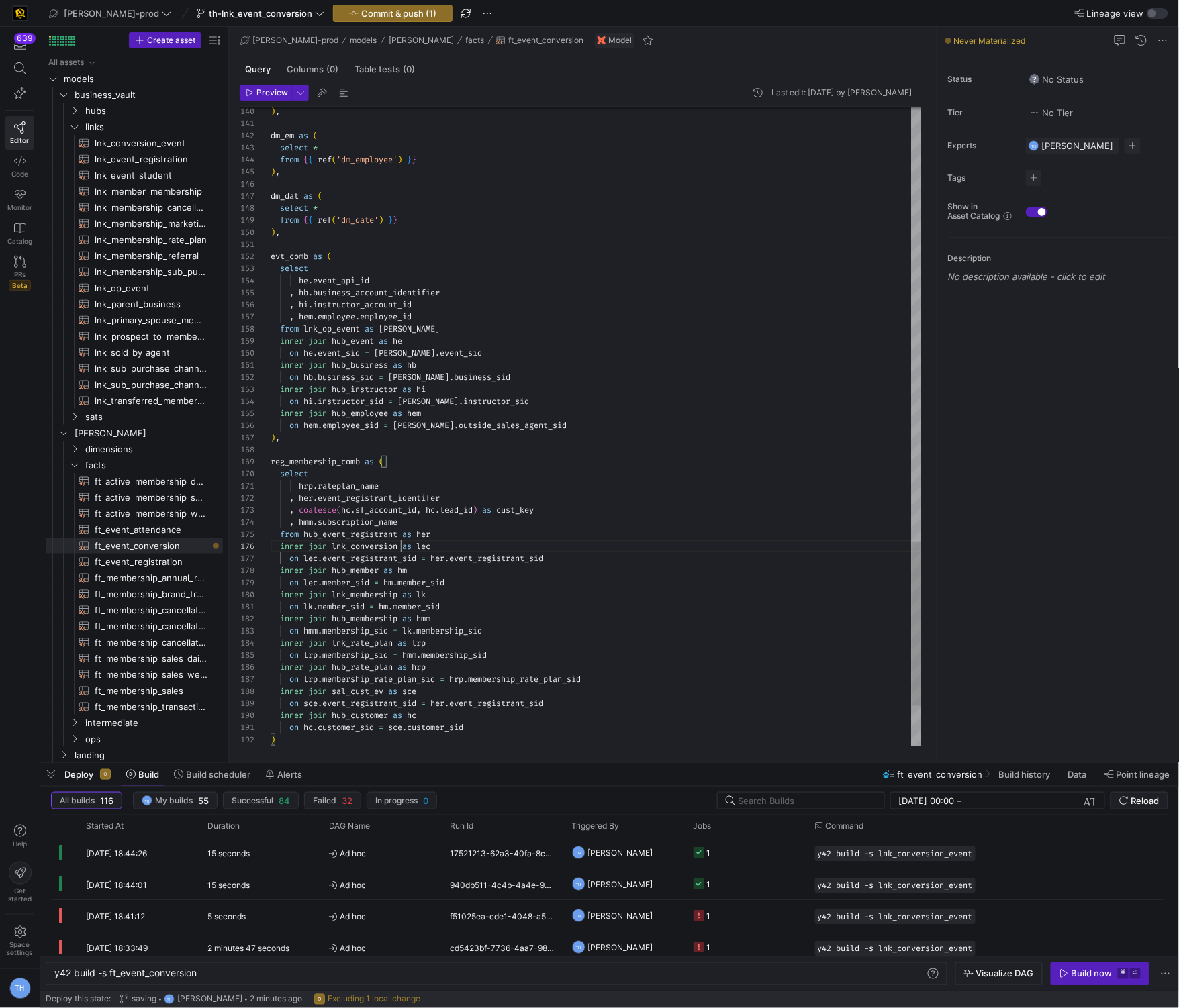
scroll to position [60, 131]
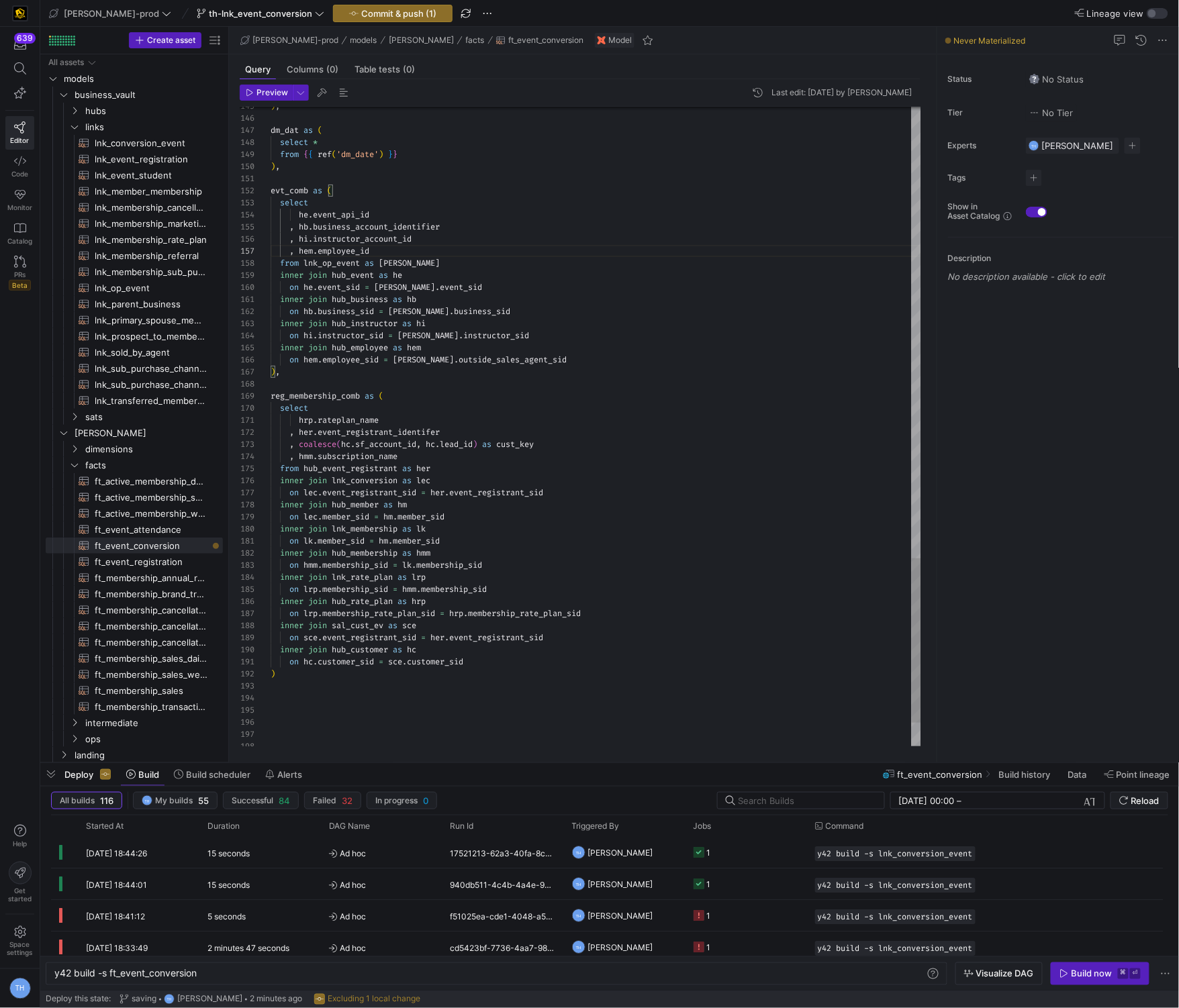
scroll to position [0, 68]
type textarea "hrp.rate_plan_name , her.event_registrant_identifer , coalesce(hc.sf_account_id…"
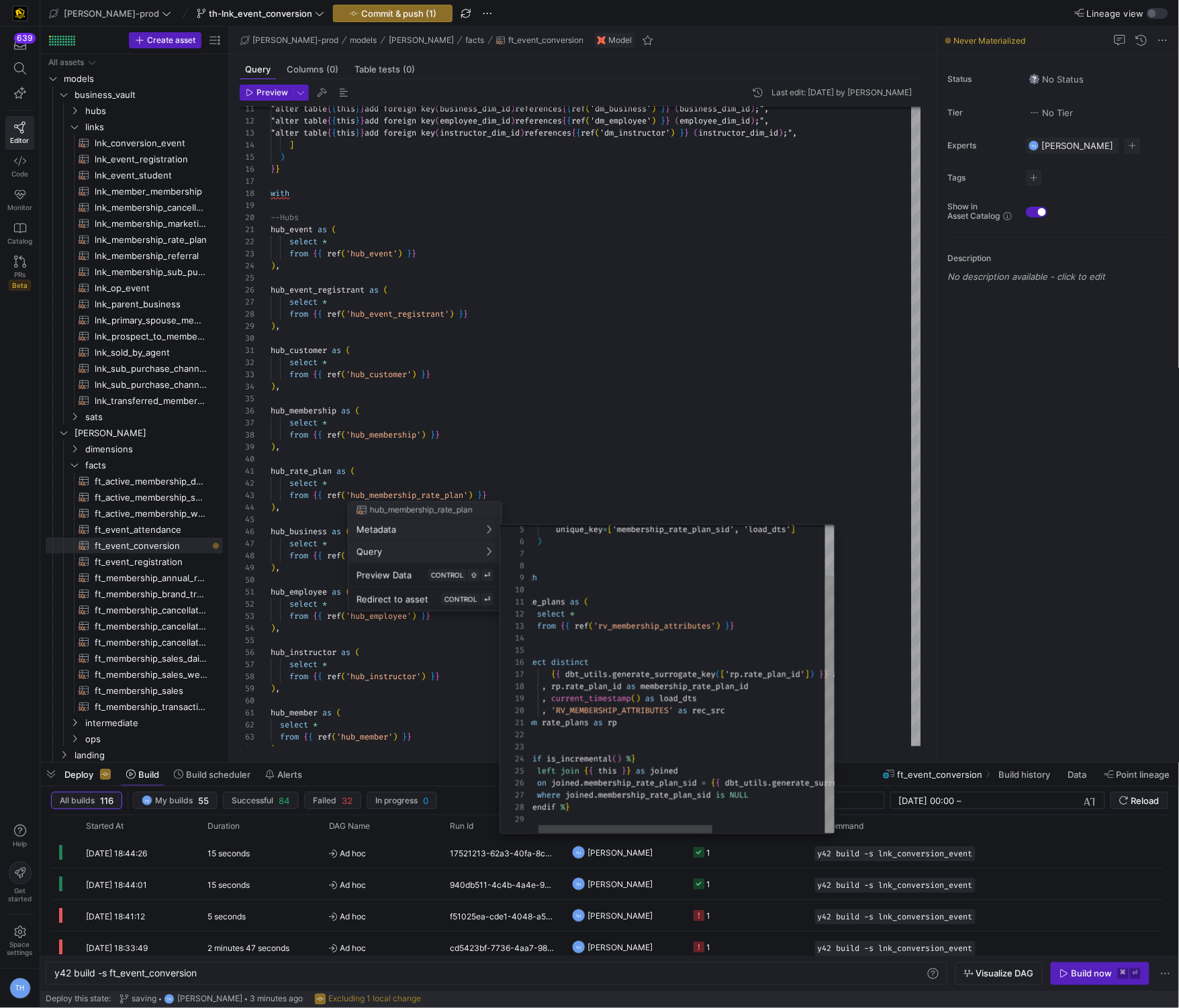
type textarea "rate_plans as ( select * from {{ ref('rv_membership_attributes') }} ) select di…"
drag, startPoint x: 641, startPoint y: 687, endPoint x: 782, endPoint y: 682, distance: 141.1
click at [782, 682] on div "unique_key = [ 'membership_rate_plan_sid', 'load_dts' ] ) } } with rate_plans a…" at bounding box center [774, 648] width 512 height 369
click at [653, 374] on div at bounding box center [589, 504] width 1179 height 1008
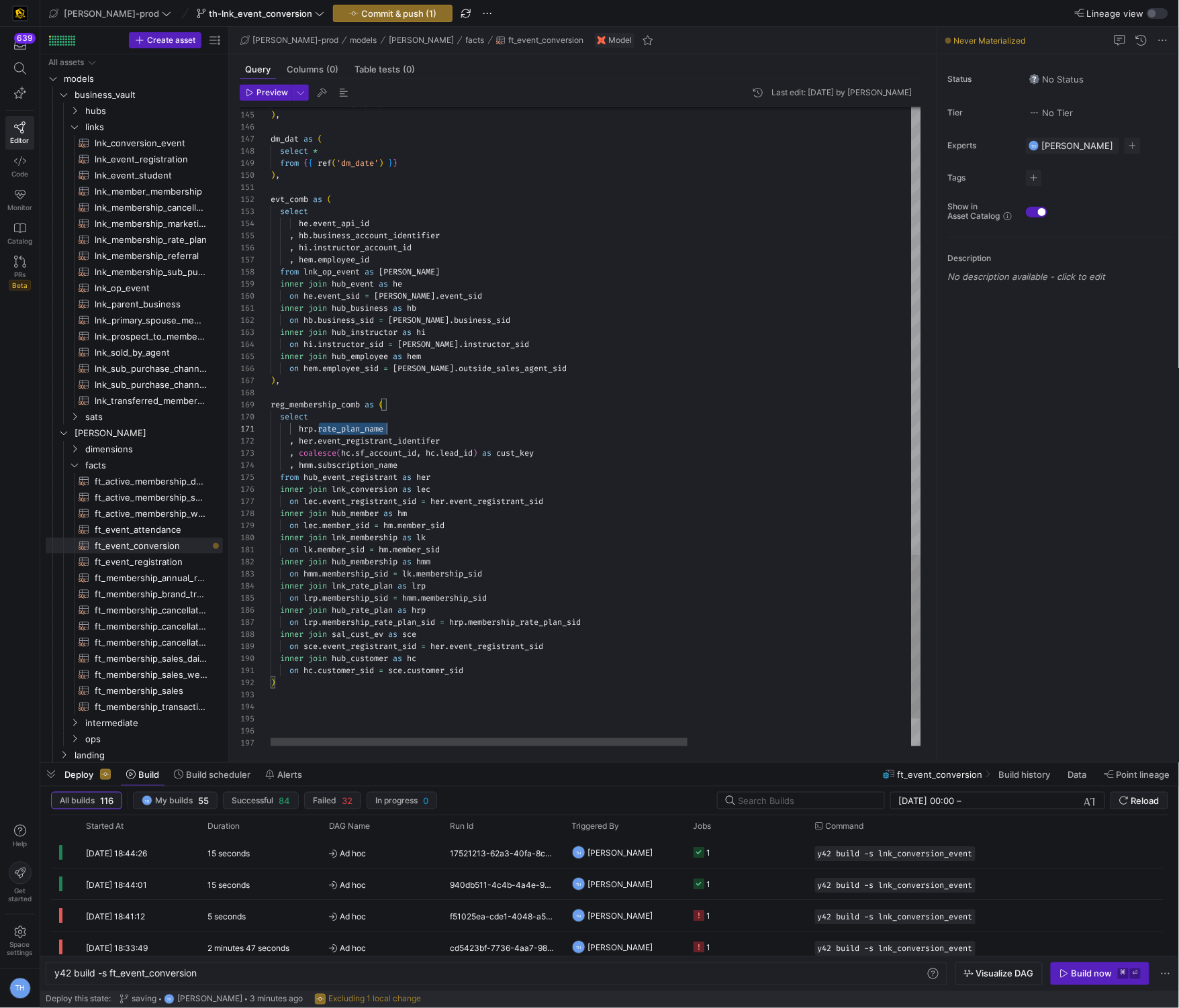
scroll to position [0, 116]
drag, startPoint x: 320, startPoint y: 426, endPoint x: 449, endPoint y: 425, distance: 129.0
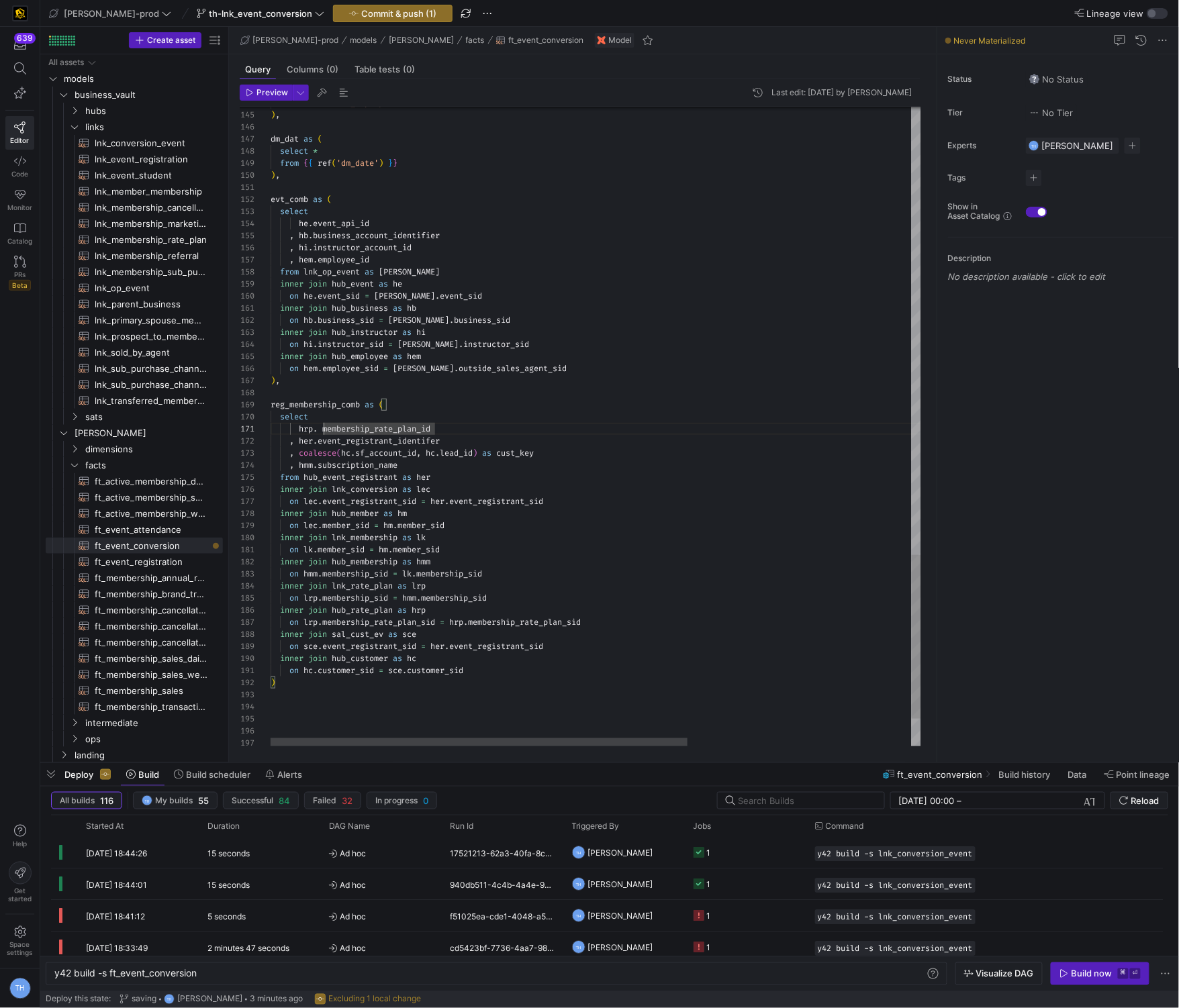
scroll to position [0, 49]
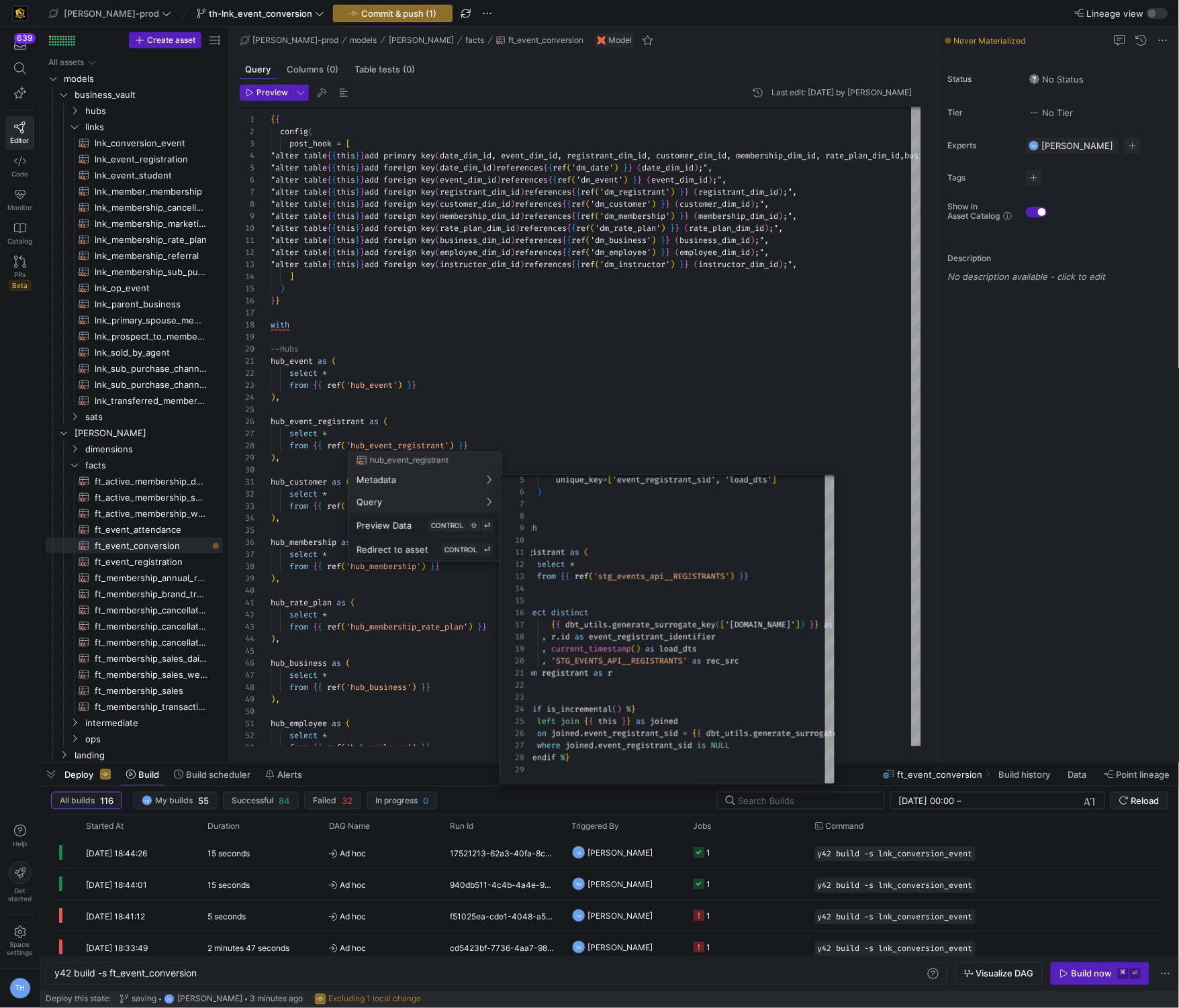
click at [773, 313] on div at bounding box center [589, 504] width 1179 height 1008
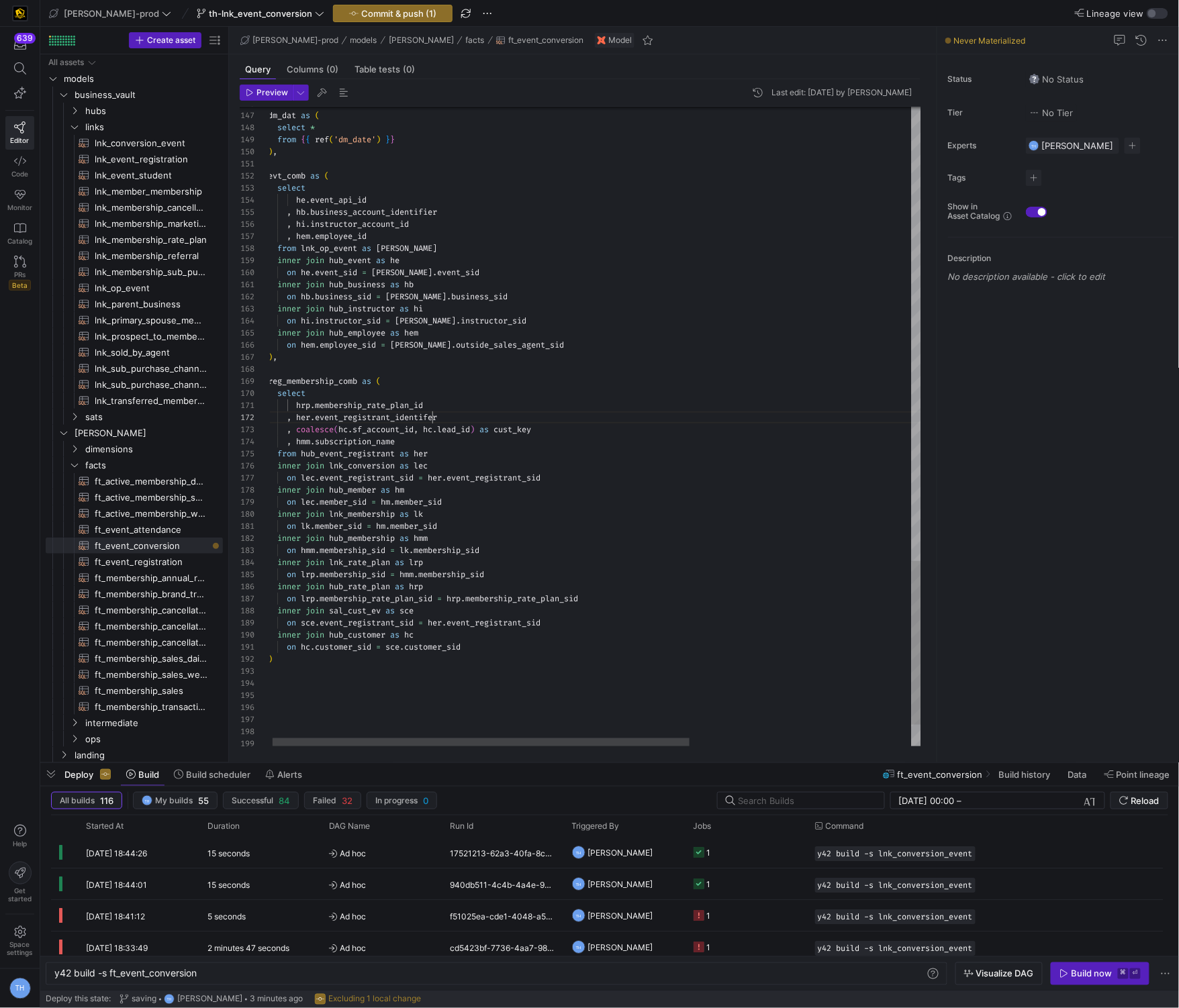
type textarea "inner join hub_business as hb on [DOMAIN_NAME]_sid = [PERSON_NAME][DOMAIN_NAME]…"
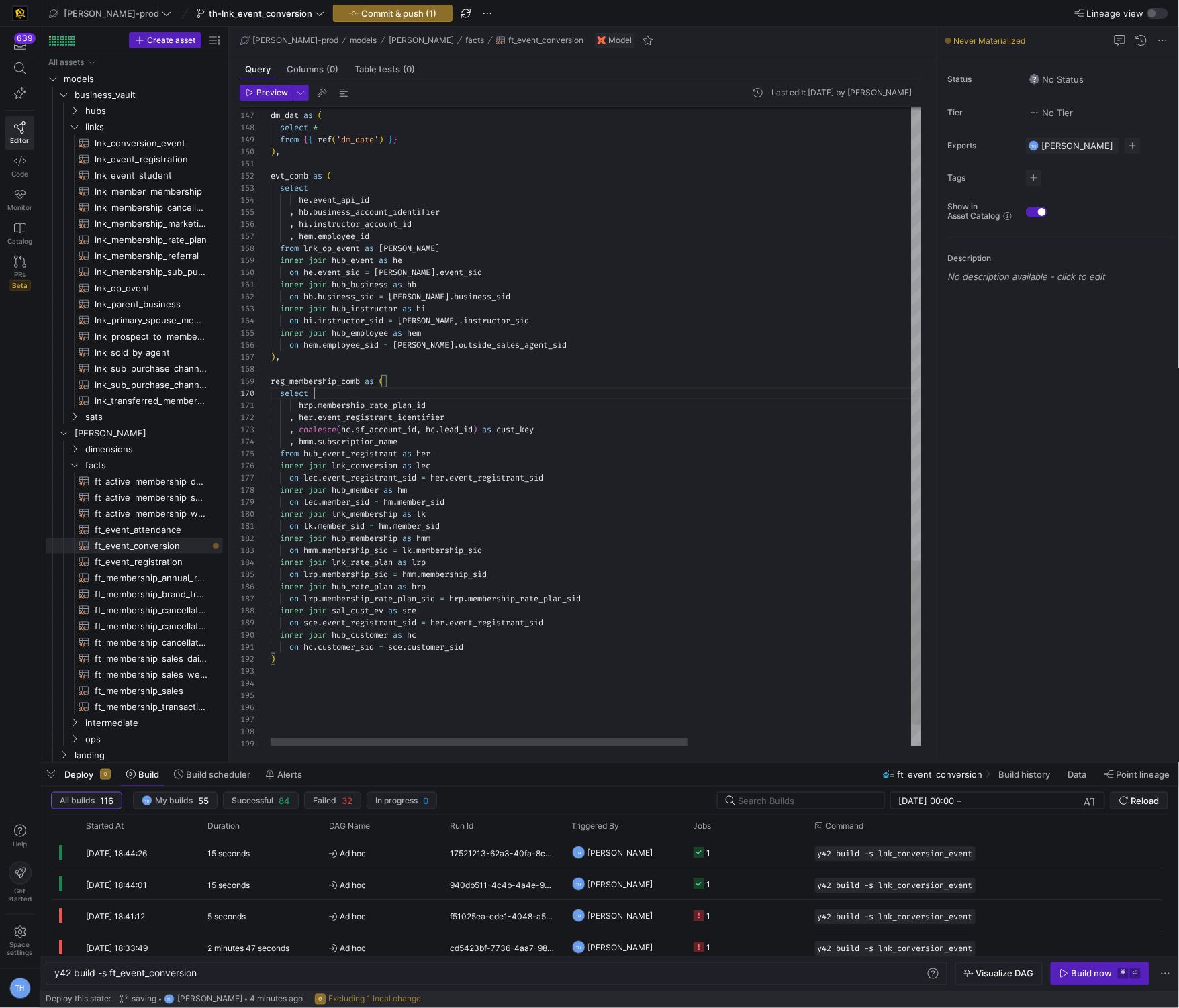
type textarea "y42 build -s lnk_membership_rate_plan"
type textarea "{{ config( materialized='incremental', incremental_strategy='merge', unique_key…"
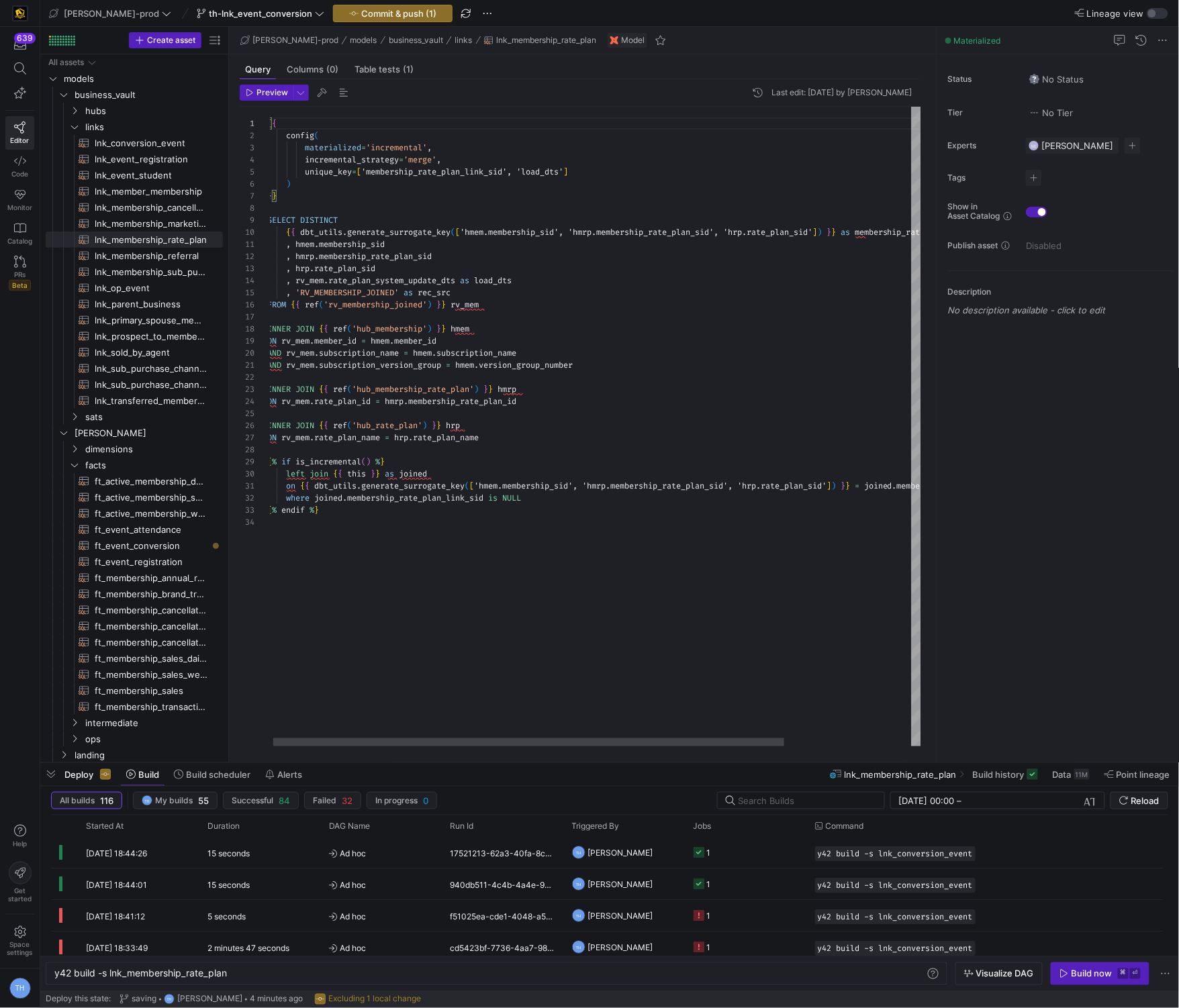
type textarea "y42 build -s ft_event_conversion"
type textarea "{{ config( post_hook = [ "alter table {{ this }} add primary key (date_dim_id, …"
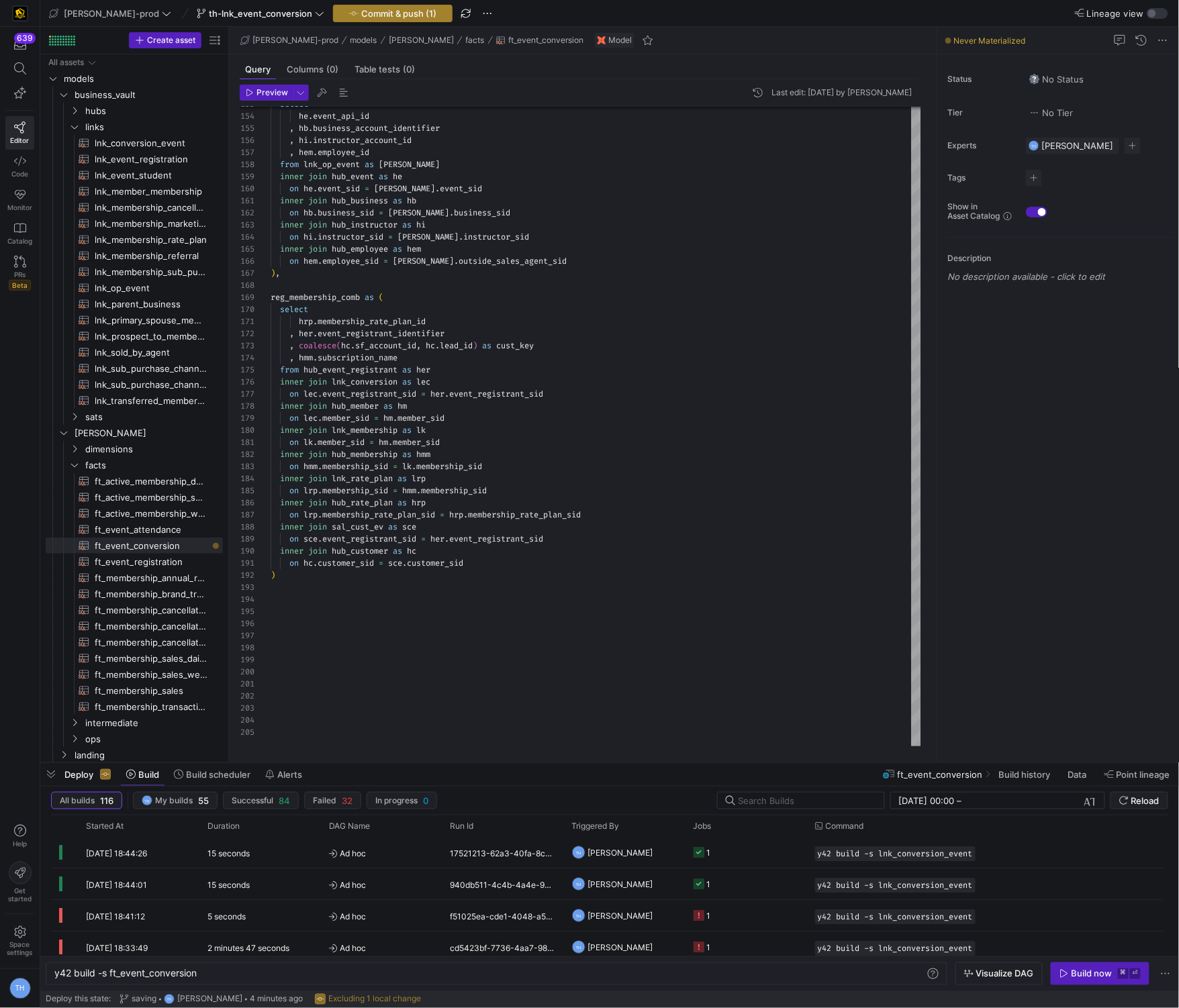
click at [389, 10] on span "Commit & push (1)" at bounding box center [398, 12] width 75 height 10
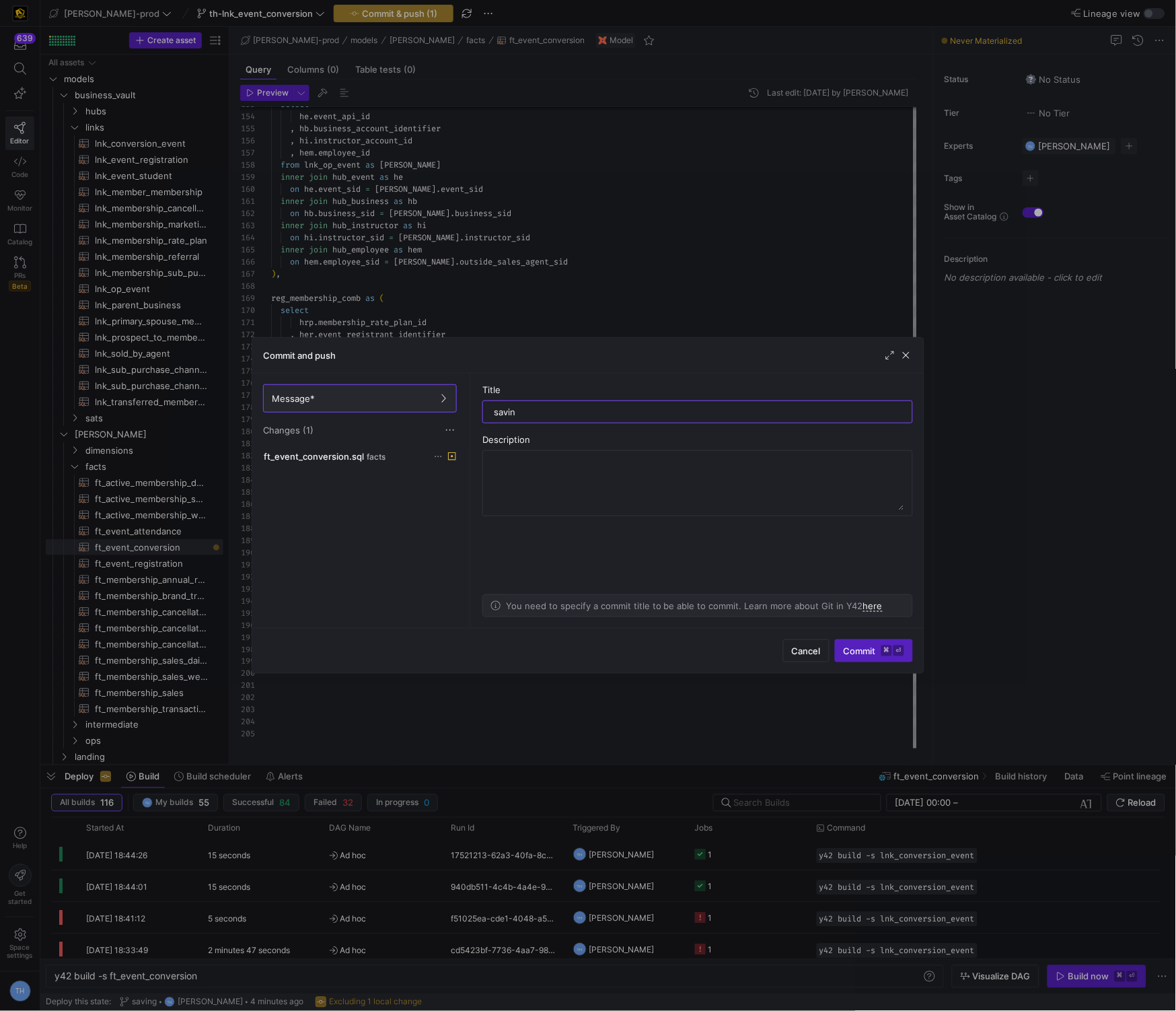
type input "saving"
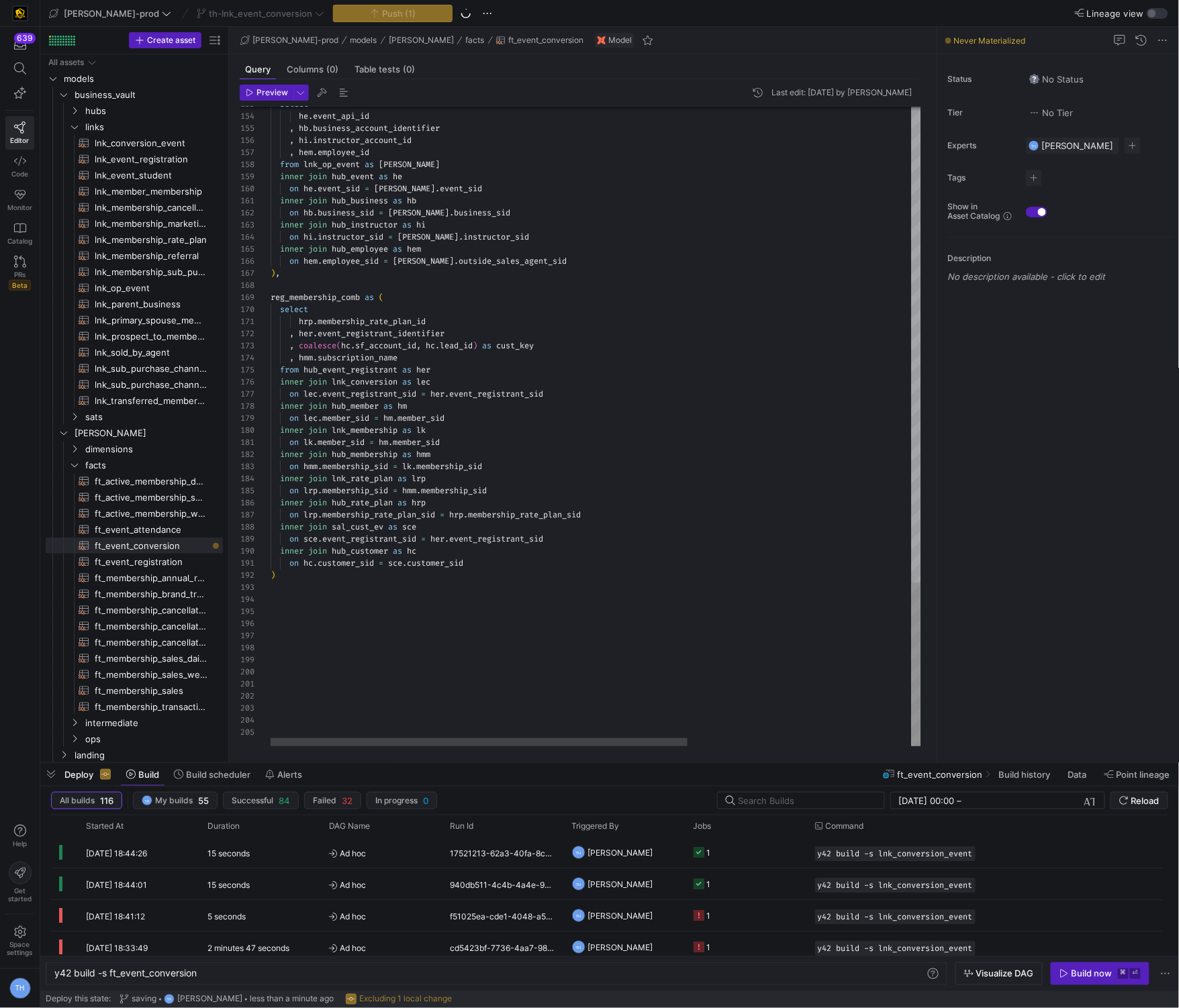
scroll to position [96, 178]
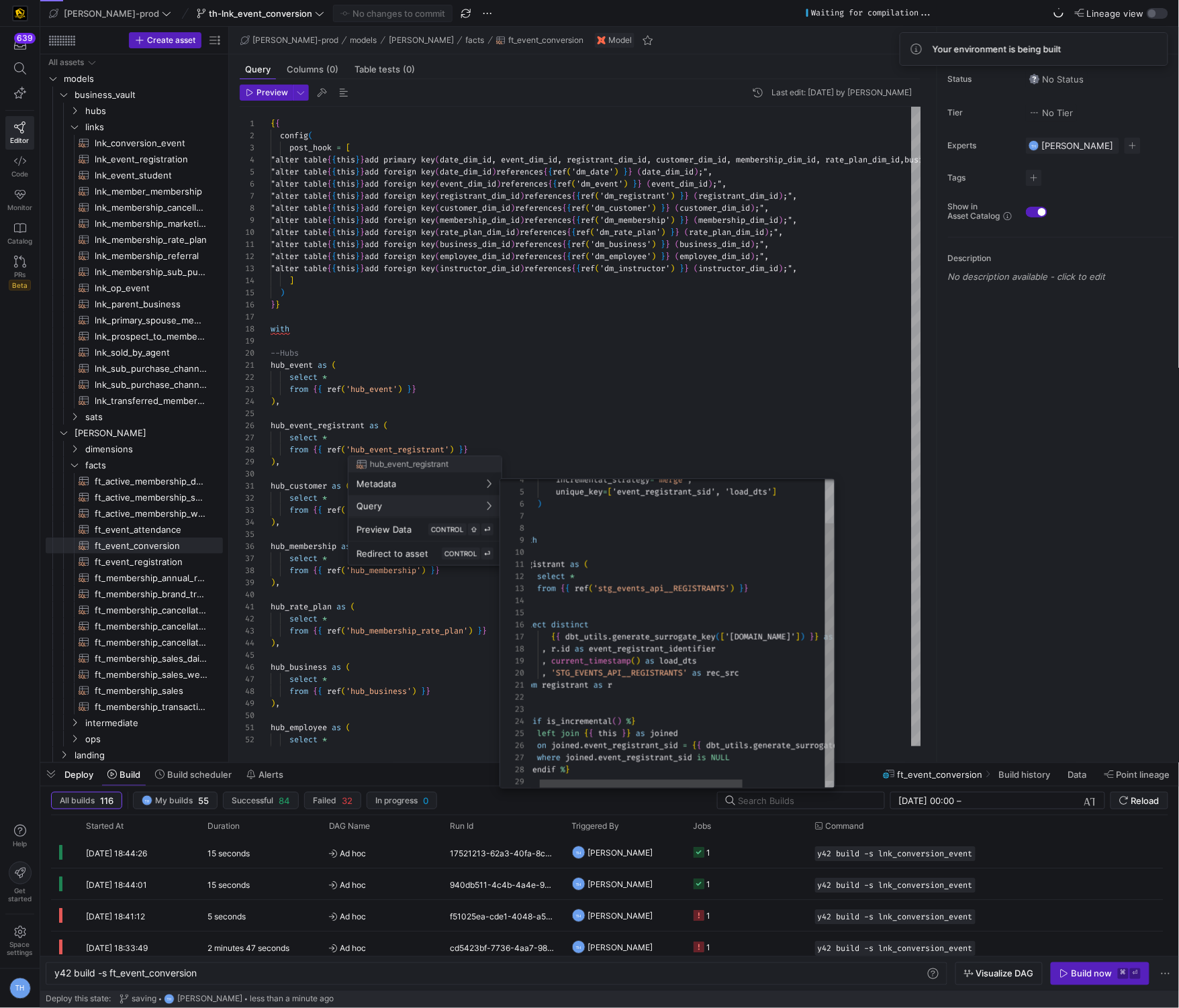
click at [300, 550] on div at bounding box center [589, 504] width 1179 height 1008
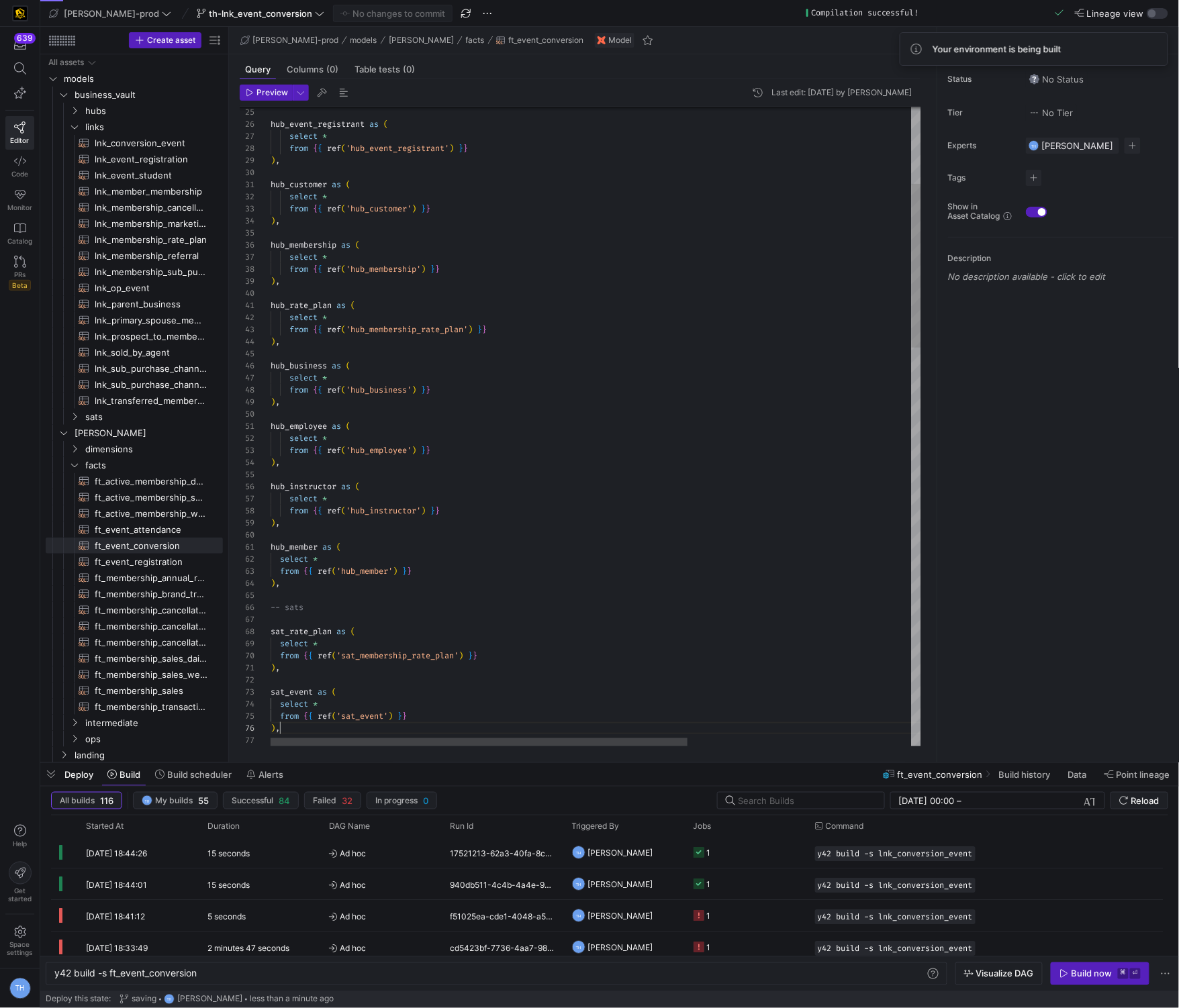
scroll to position [0, 0]
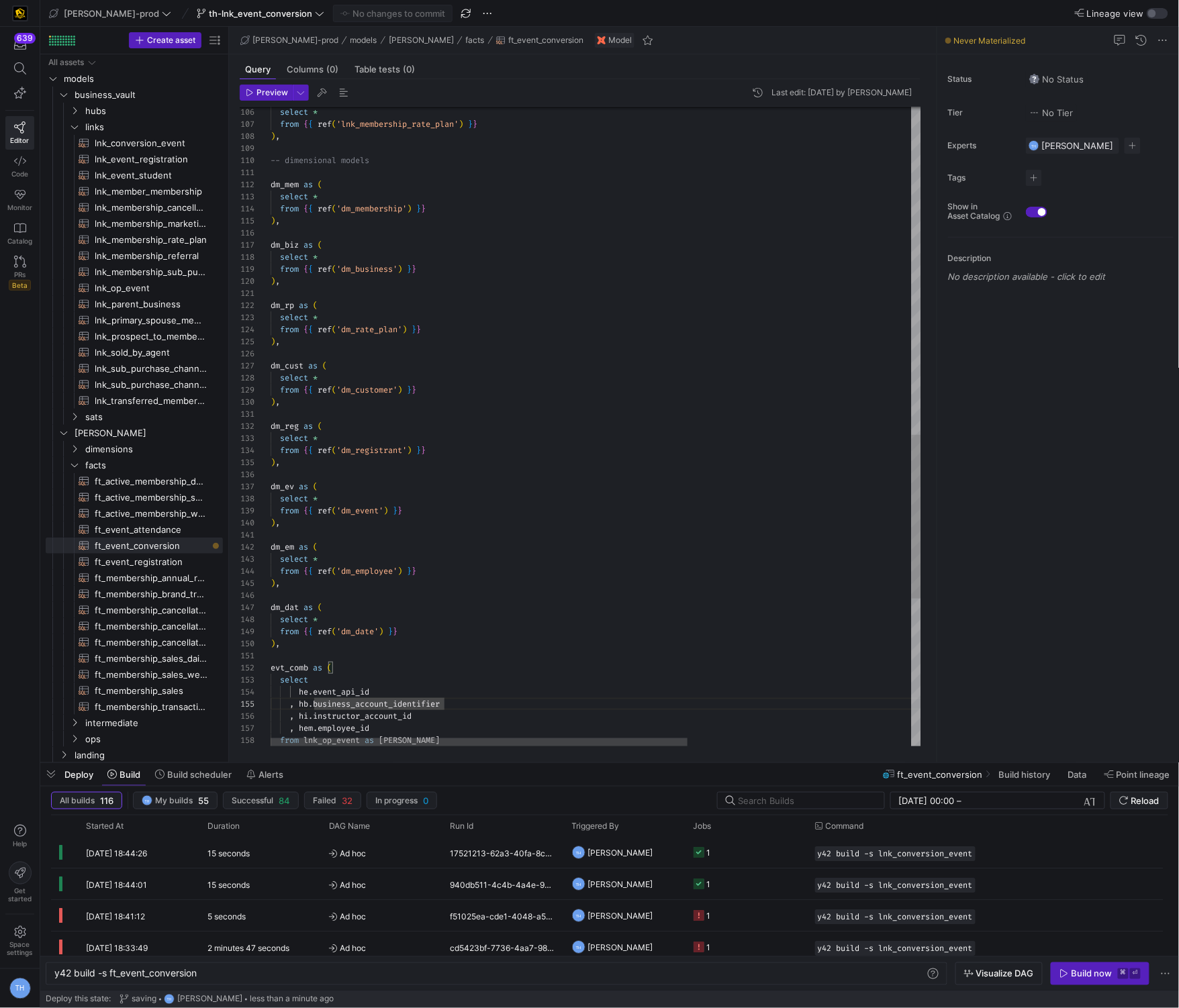
click at [374, 323] on div "select * from { { ref ( 'lnk_membership_rate_plan' ) } } ) , -- dimensional mod…" at bounding box center [770, 74] width 999 height 2494
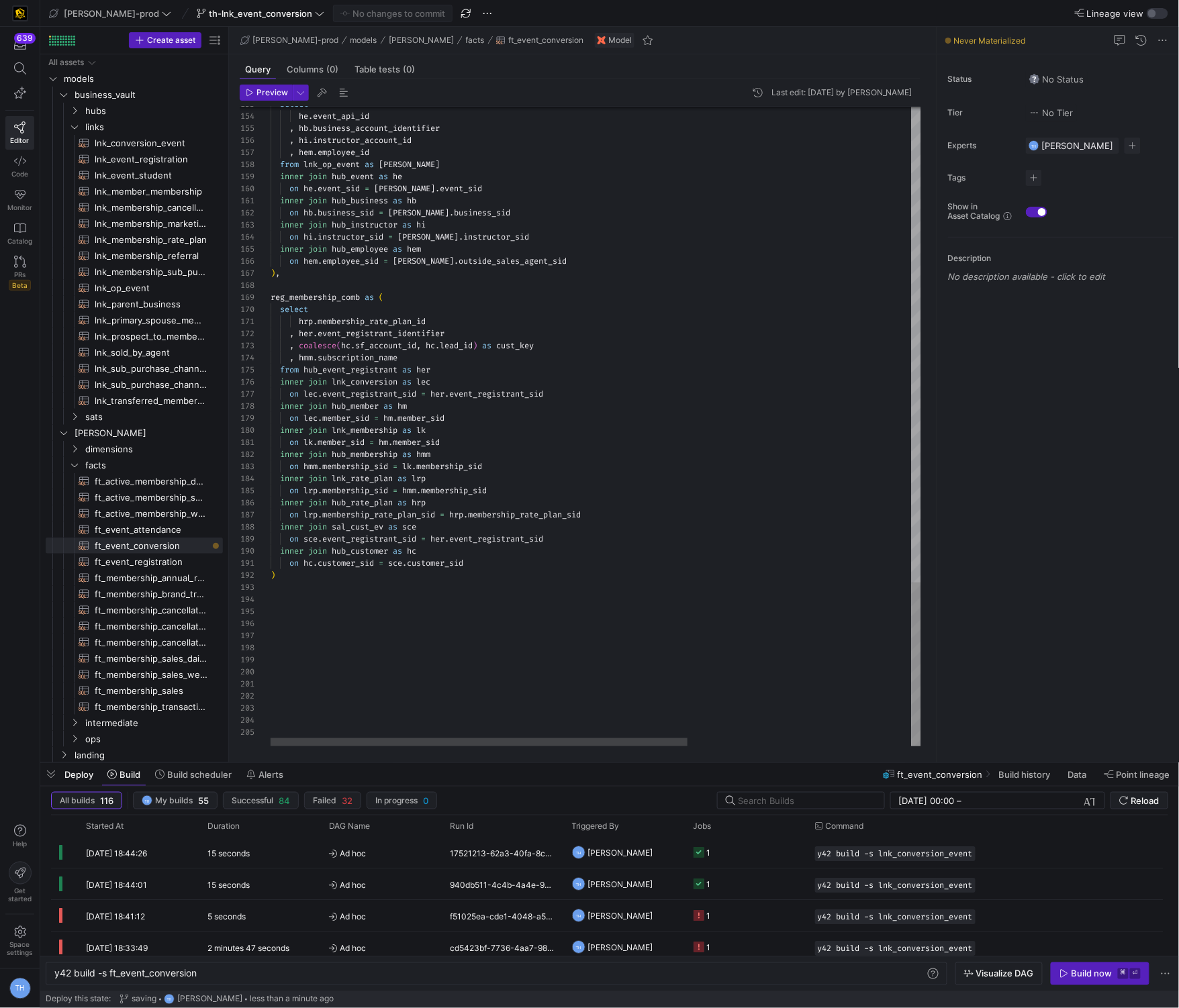
type textarea "on hc.customer_sid = sce.customer_sid )"
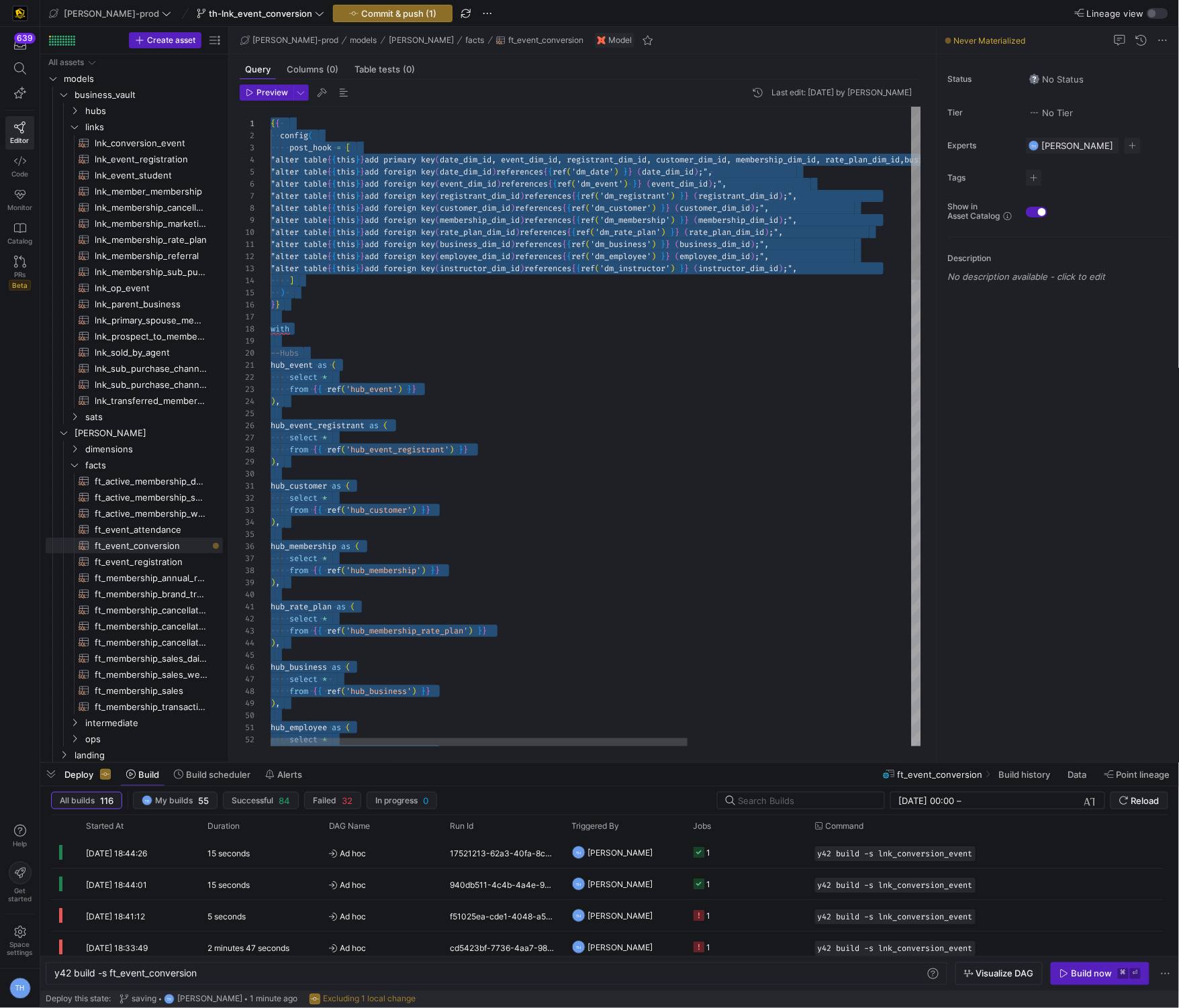
drag, startPoint x: 300, startPoint y: 704, endPoint x: 358, endPoint y: -65, distance: 771.2
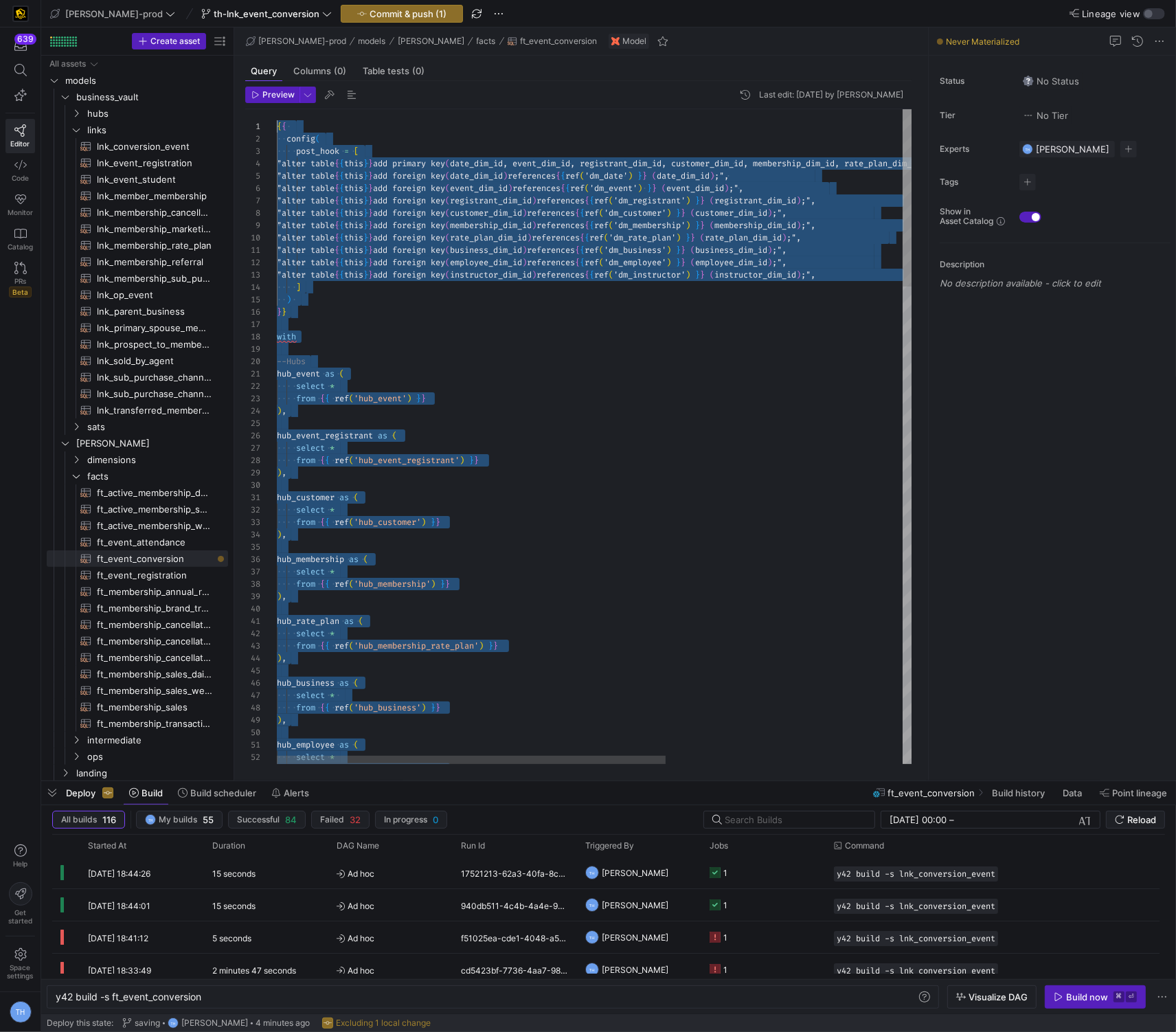
drag, startPoint x: 403, startPoint y: 721, endPoint x: 145, endPoint y: -67, distance: 829.2
type textarea "hub_event as ( select * from {{ ref('hub_event') }} ), hub_event_registrant as …"
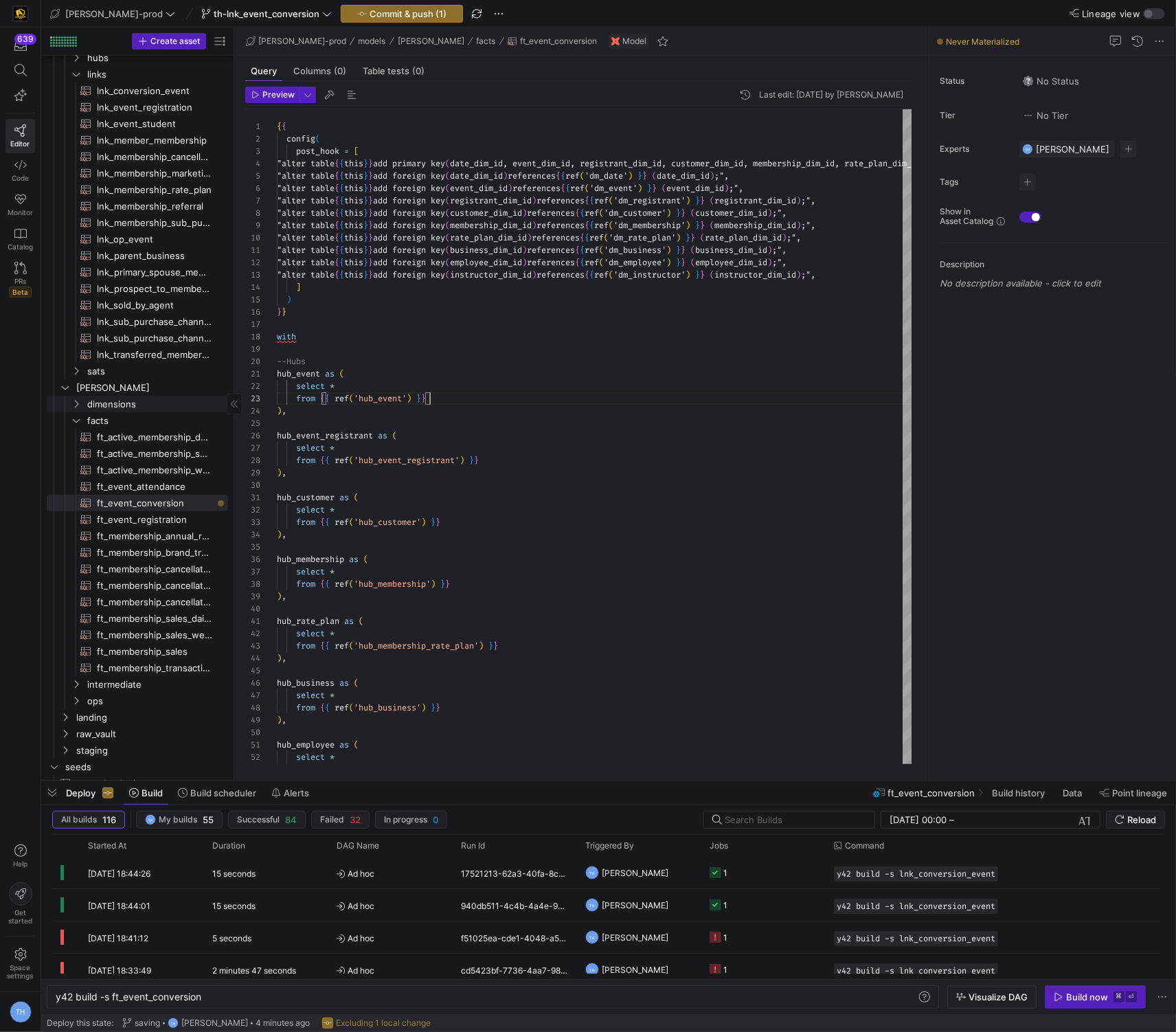
scroll to position [55, 0]
click at [141, 520] on span "ft_event_registration​​​​​​​​​​" at bounding box center [154, 520] width 115 height 16
type textarea "y42 build -s ft_event_registration"
type textarea "{{ config( post_hook = [ "alter table {{ this }} add primary key (registration_…"
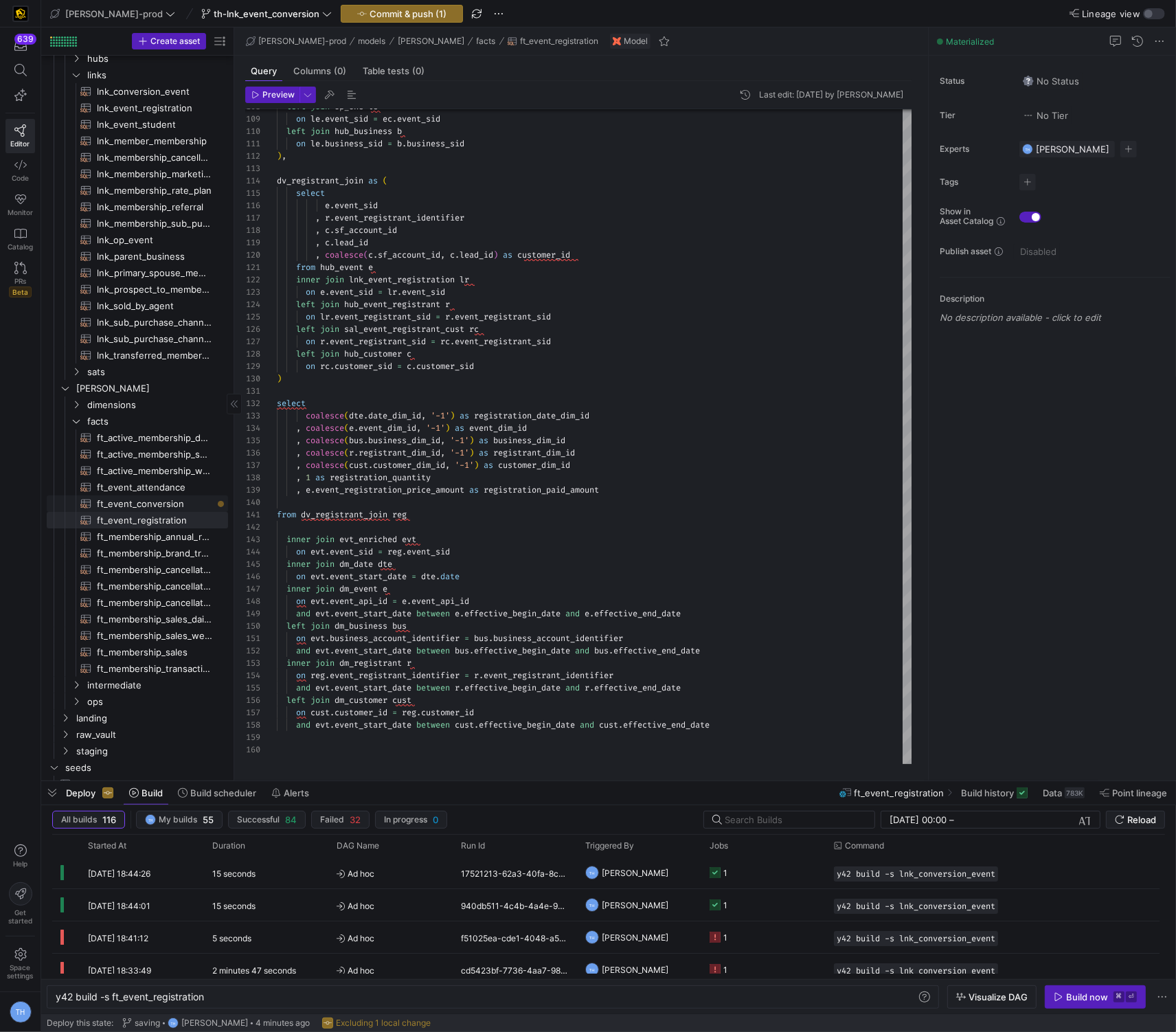
click at [159, 502] on span "ft_event_conversion​​​​​​​​​​" at bounding box center [154, 503] width 115 height 16
type textarea "y42 build -s ft_event_conversion"
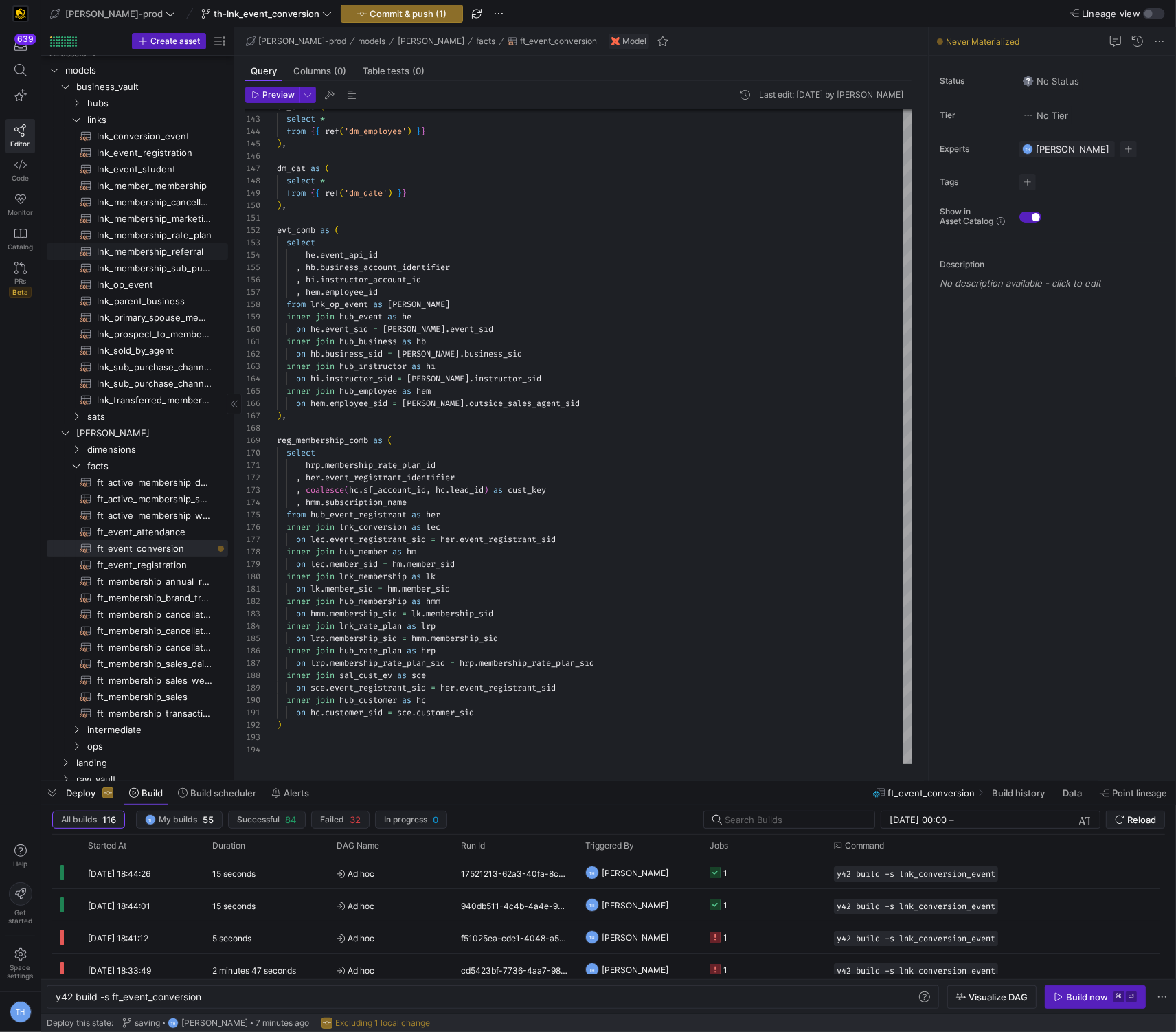
scroll to position [8, 0]
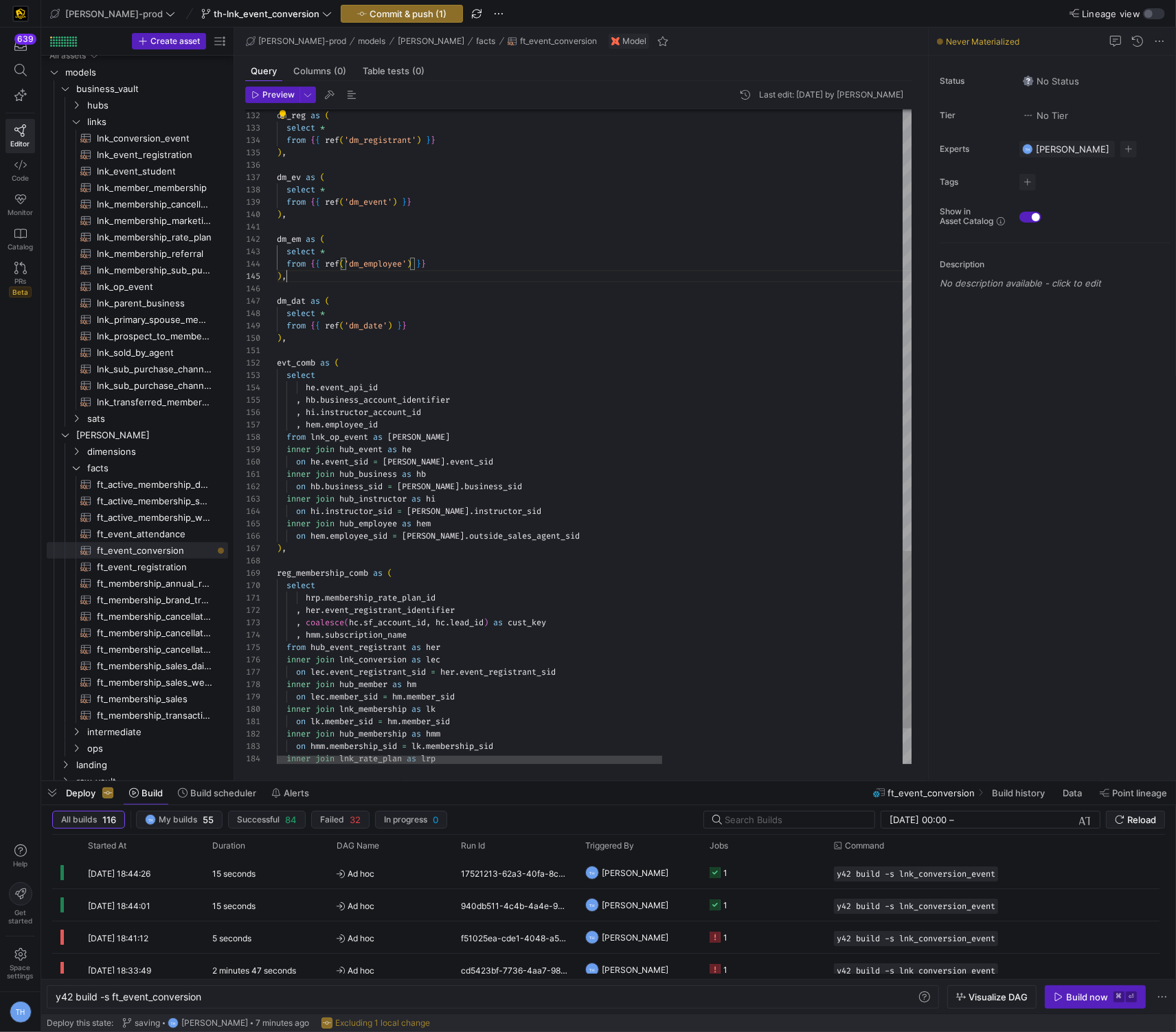
scroll to position [61, 0]
type textarea "evt_comb as ( select he.event_api_id , [DOMAIN_NAME]_account_identifier , hi.in…"
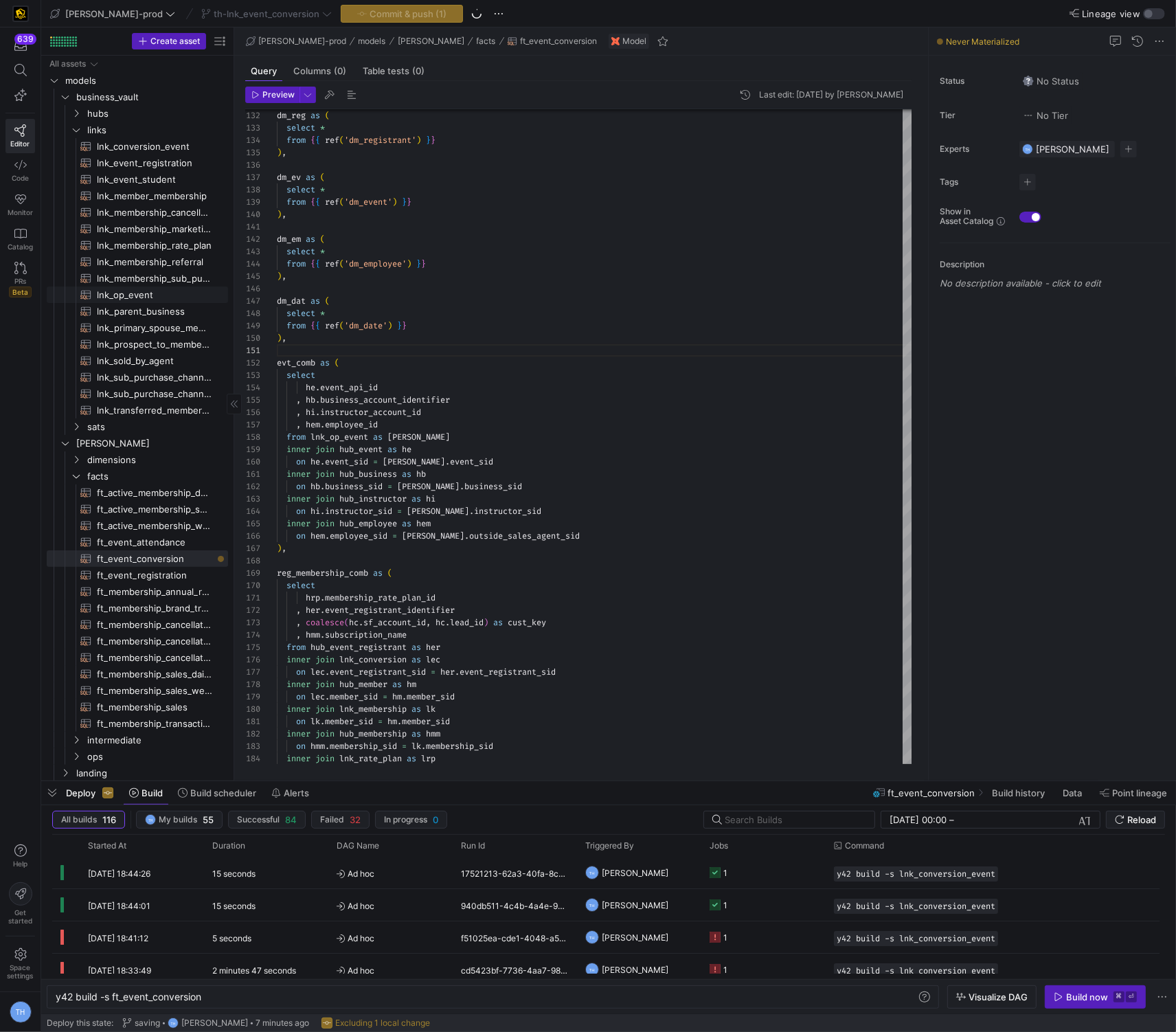
click at [150, 294] on span "lnk_op_event​​​​​​​​​​" at bounding box center [154, 295] width 115 height 16
type textarea "y42 build -s lnk_op_event"
type textarea "{{ config( materialized='incremental', incremental_strategy='merge', unique_key…"
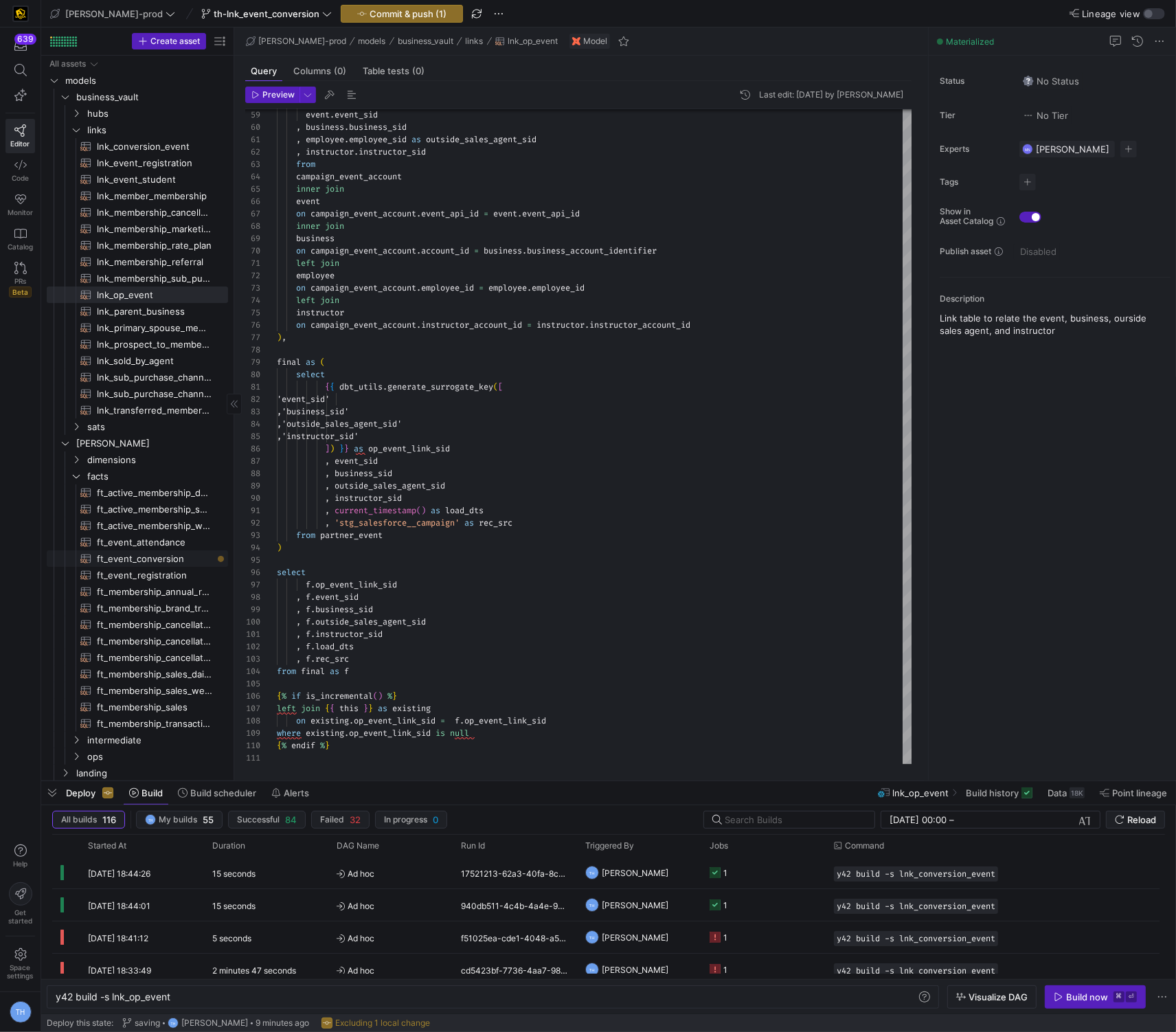
click at [172, 561] on span "ft_event_conversion​​​​​​​​​​" at bounding box center [154, 559] width 115 height 16
type textarea "y42 build -s ft_event_conversion"
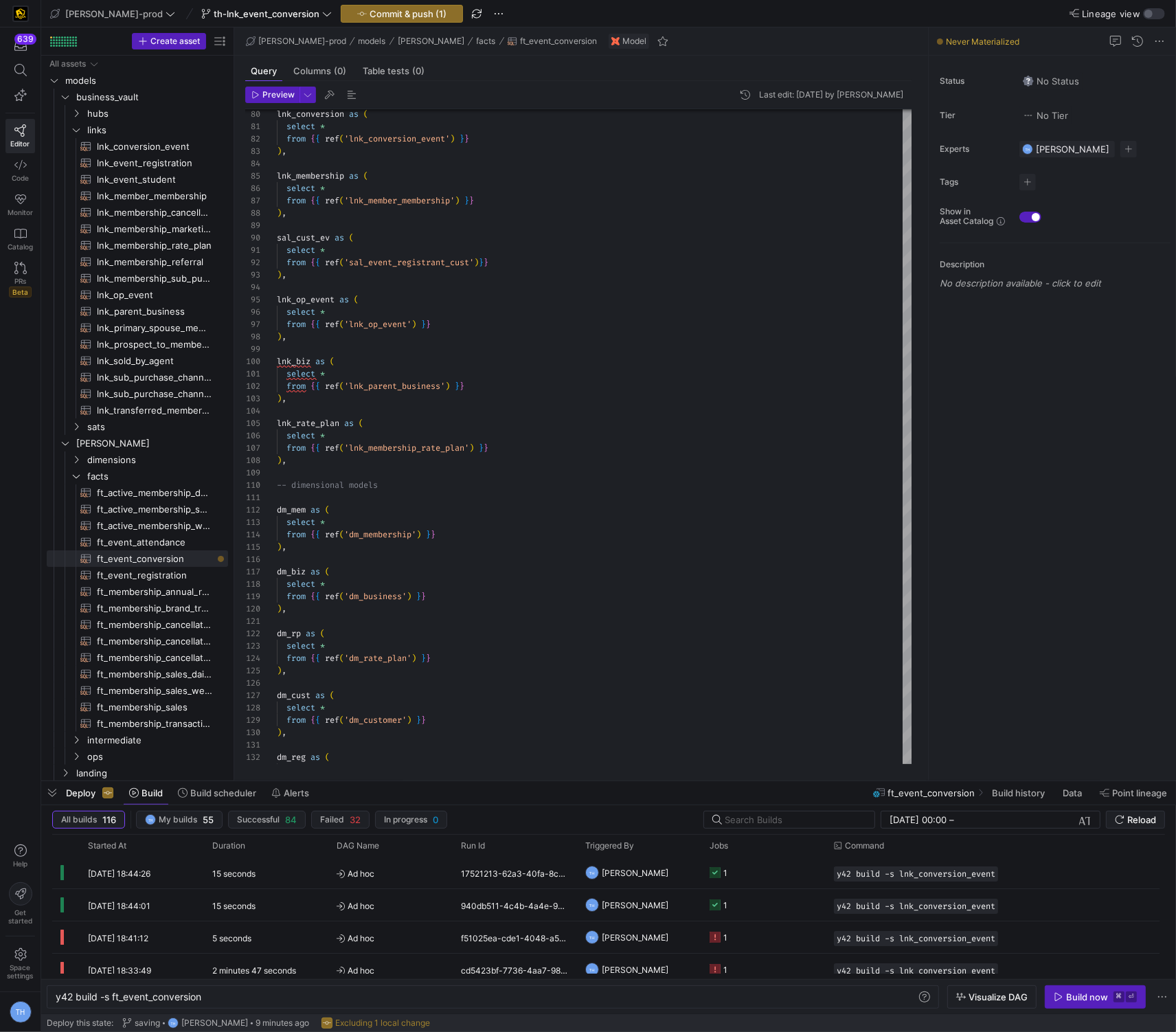
type textarea "select * from {{ ref('lnk_parent_business') }} ), lnk_rate_plan as ( select * f…"
click at [326, 456] on div "lnk_conversion as ( select * from { { ref ( 'lnk_conversion_event' ) } } ) , ln…" at bounding box center [594, 325] width 635 height 2409
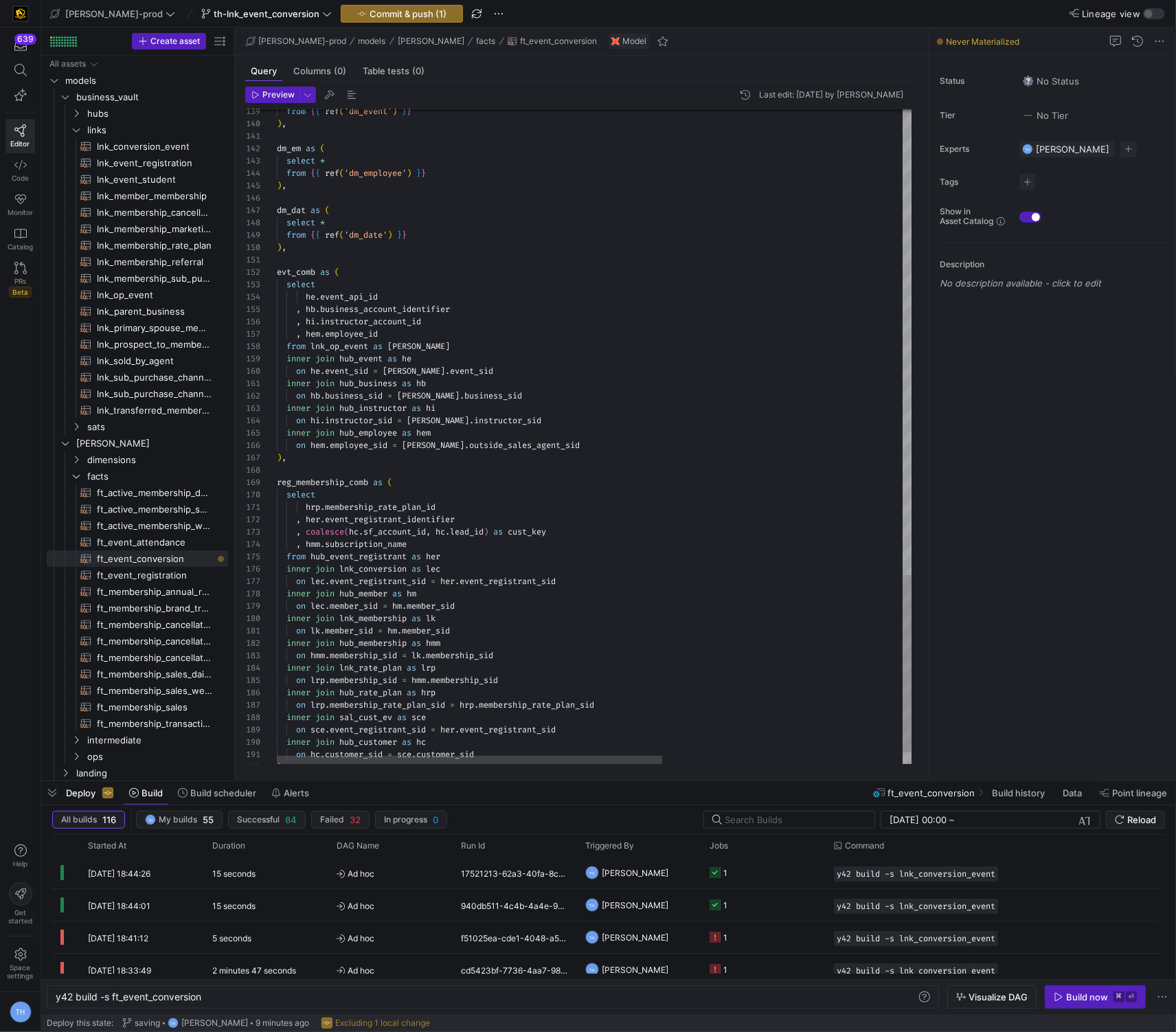
scroll to position [61, 73]
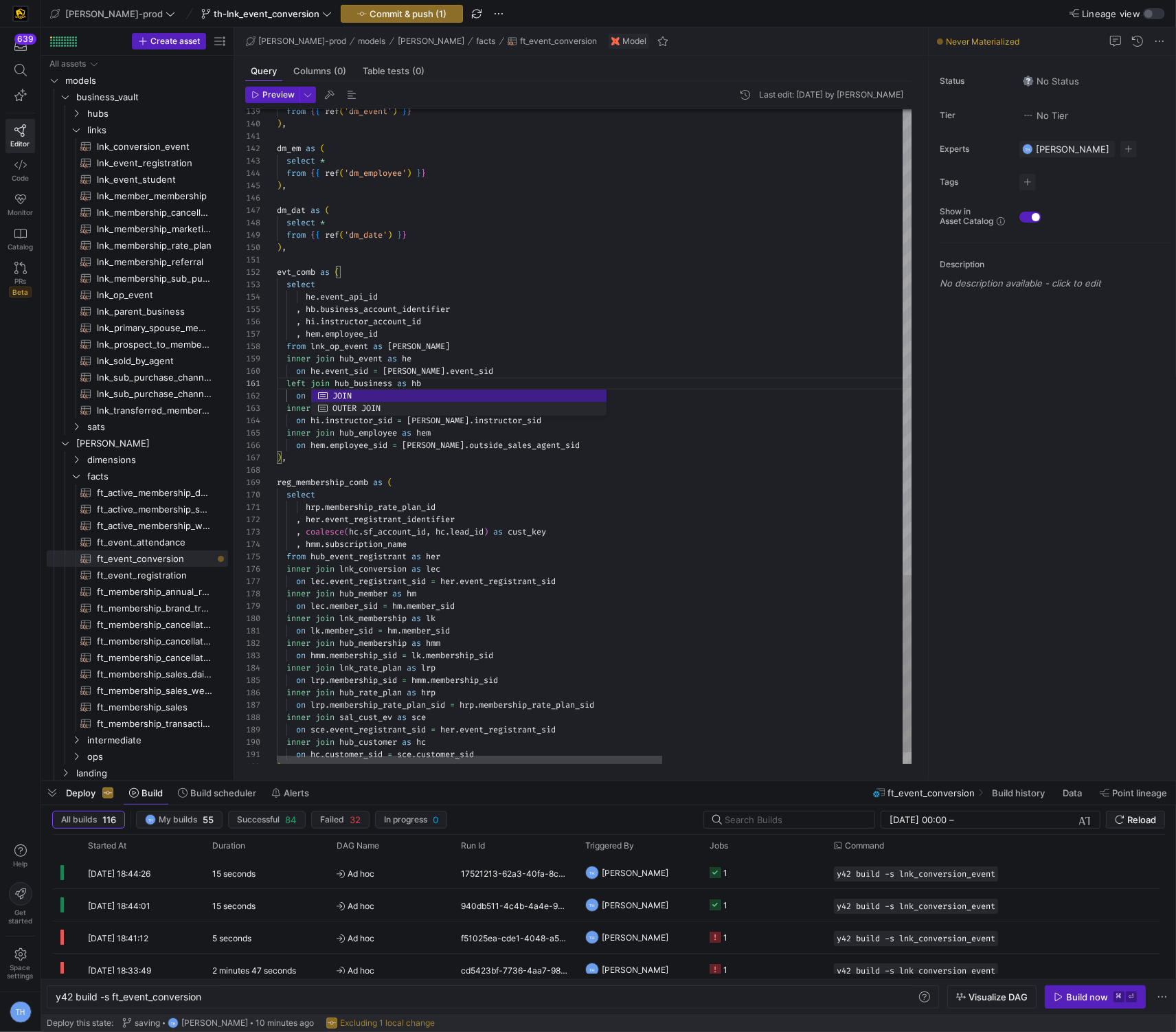
scroll to position [50, 34]
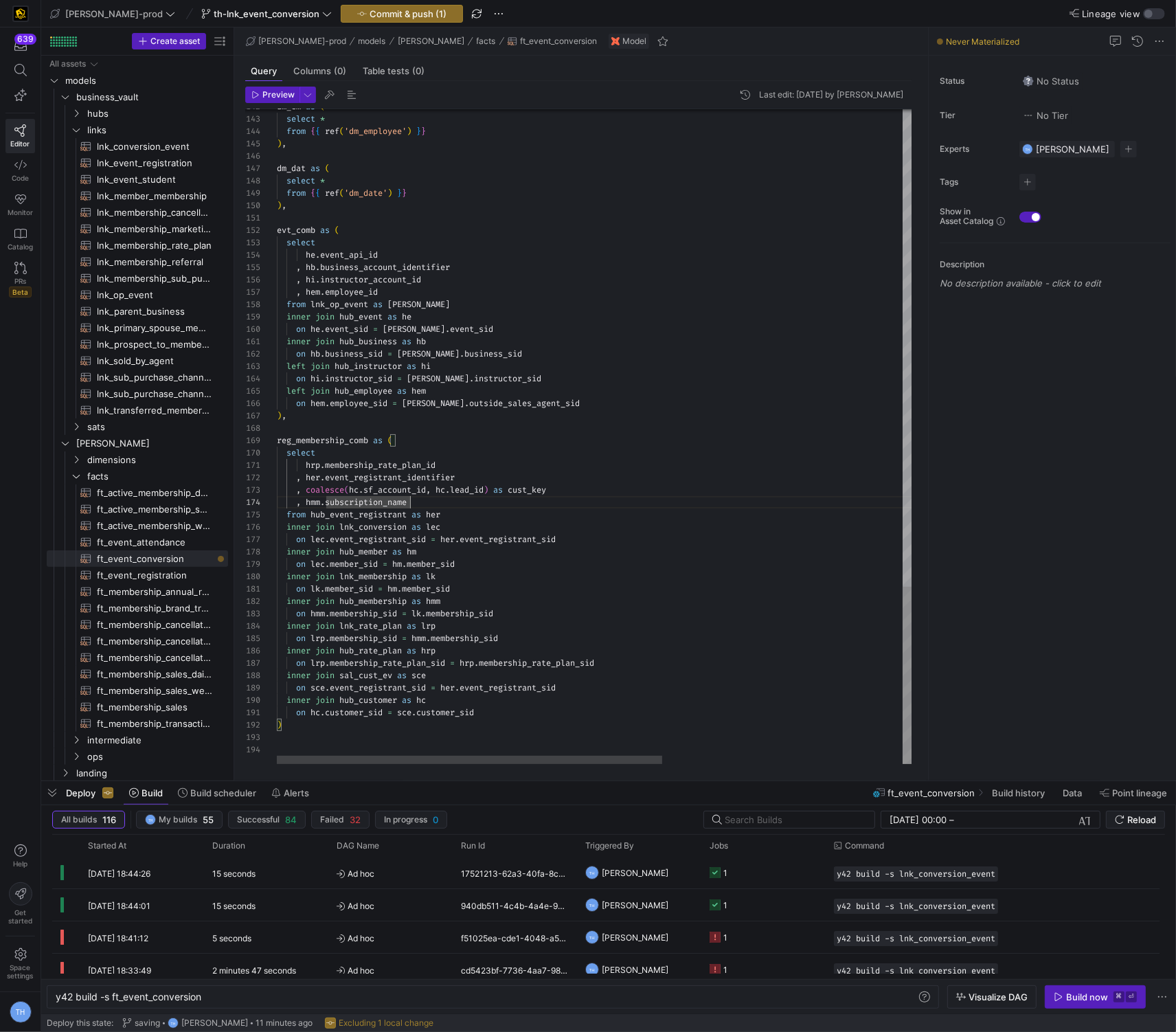
scroll to position [24, 197]
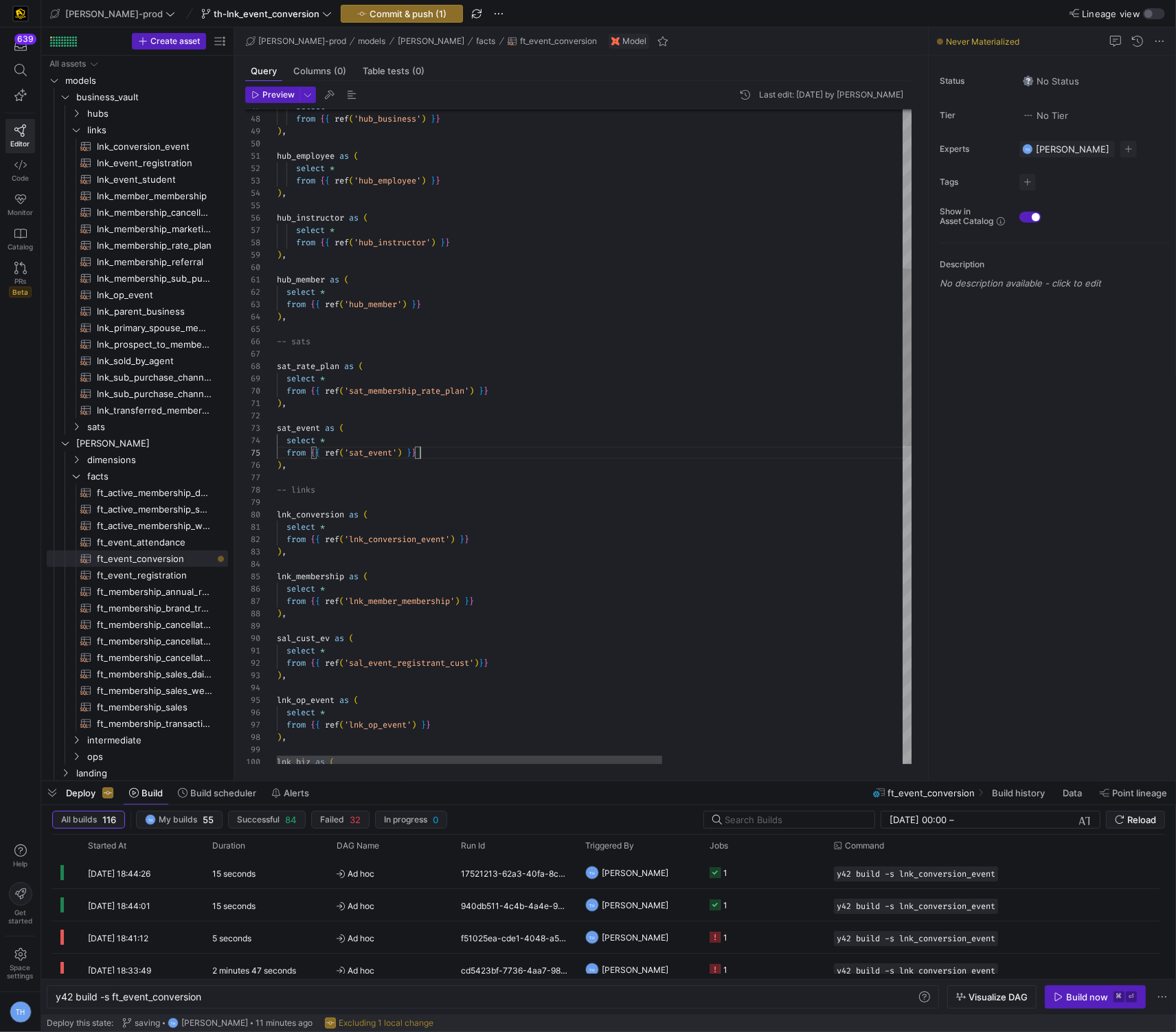
click at [467, 452] on div ") , lnk_biz as ( lnk_op_event as ( select * from { { ref ( 'lnk_op_event' ) } }…" at bounding box center [793, 729] width 1032 height 2418
click at [445, 461] on div ") , lnk_biz as ( lnk_op_event as ( select * from { { ref ( 'lnk_op_event' ) } }…" at bounding box center [793, 729] width 1032 height 2418
click at [406, 545] on div "lnk_op_event as ( from { { ref ( 'sal_event_registrant_cust' ) } } ) , sal_cust…" at bounding box center [793, 760] width 1032 height 2480
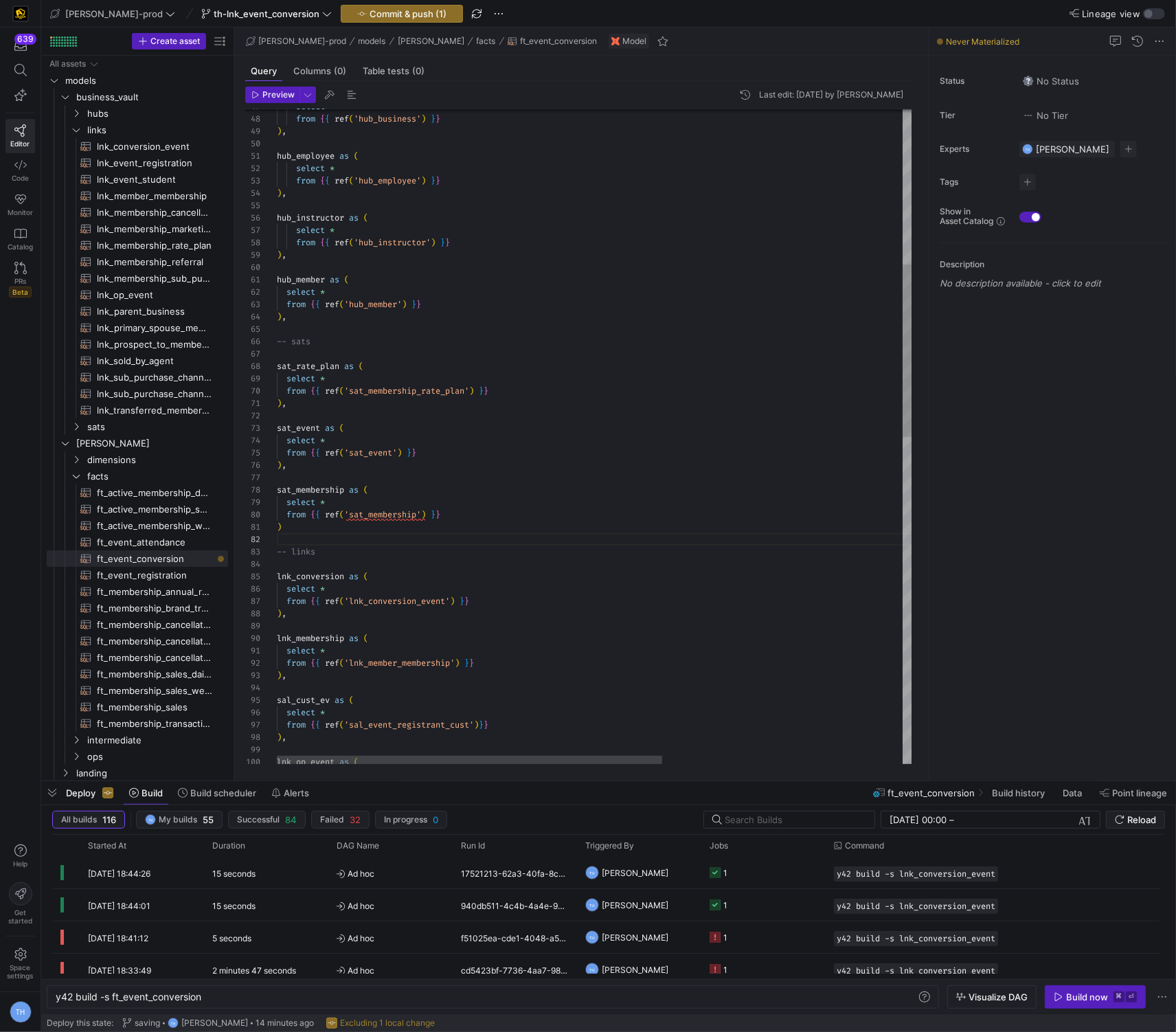
click at [405, 535] on div "lnk_op_event as ( from { { ref ( 'sal_event_registrant_cust' ) } } ) , sal_cust…" at bounding box center [793, 760] width 1032 height 2480
click at [399, 525] on div "lnk_op_event as ( from { { ref ( 'sal_event_registrant_cust' ) } } ) , sal_cust…" at bounding box center [793, 760] width 1032 height 2480
click at [461, 516] on div "lnk_op_event as ( from { { ref ( 'sal_event_registrant_cust' ) } } ) , sal_cust…" at bounding box center [793, 760] width 1032 height 2480
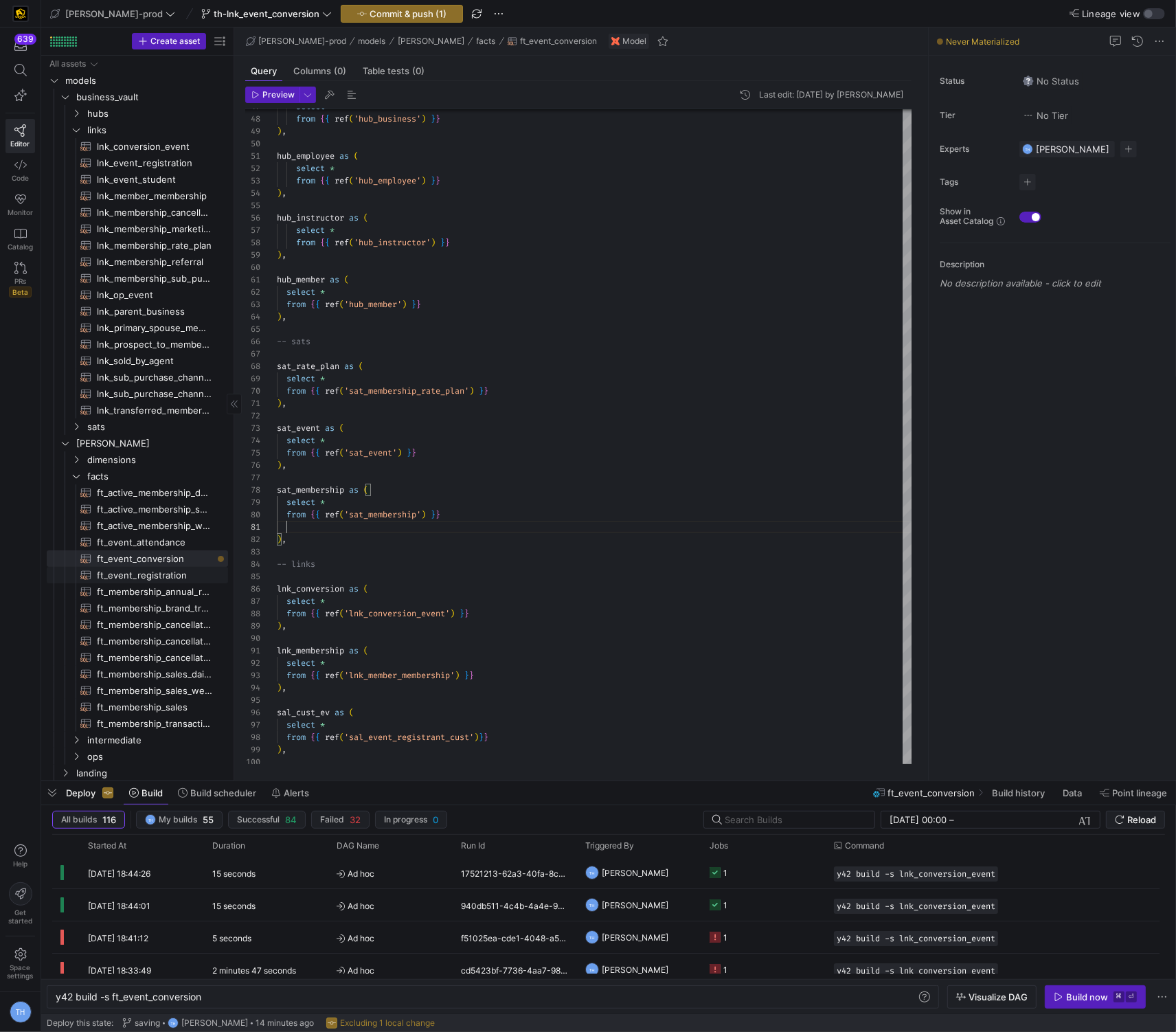
click at [164, 574] on span "ft_event_registration​​​​​​​​​​" at bounding box center [154, 576] width 115 height 16
type textarea "{{ config( post_hook = [ "alter table {{ this }} add primary key (registration_…"
type textarea "y42 build -s ft_event_registration"
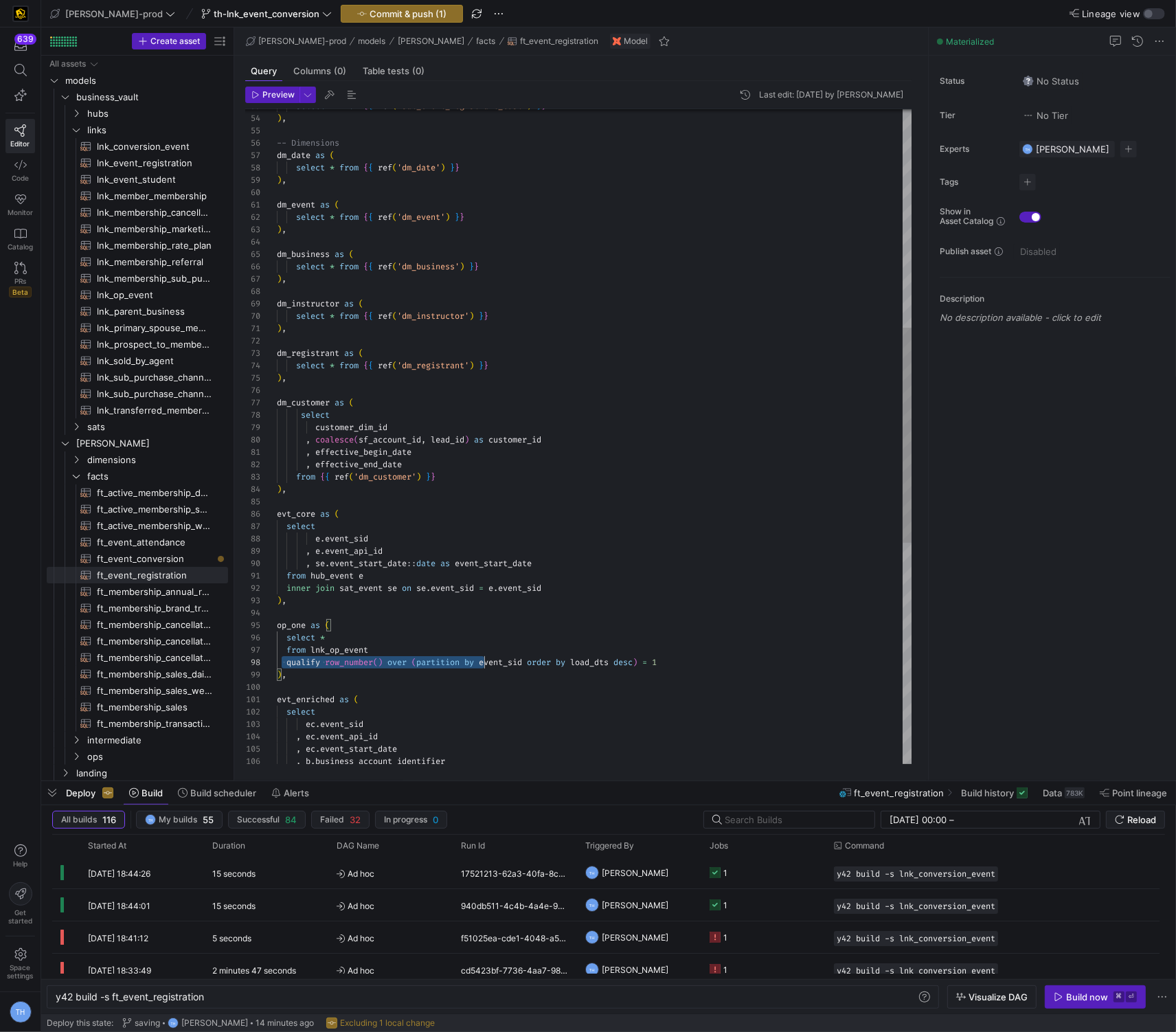
scroll to position [86, 389]
drag, startPoint x: 282, startPoint y: 665, endPoint x: 736, endPoint y: 665, distance: 454.0
click at [736, 665] on div "select * from { { ref ( 'sal_event_registrant_cust' ) } } ) , -- Dimensions dm_…" at bounding box center [594, 440] width 635 height 1989
click at [176, 556] on span "ft_event_conversion​​​​​​​​​​" at bounding box center [154, 559] width 115 height 16
type textarea "{{ config( post_hook = [ "alter table {{ this }} add primary key (date_dim_id, …"
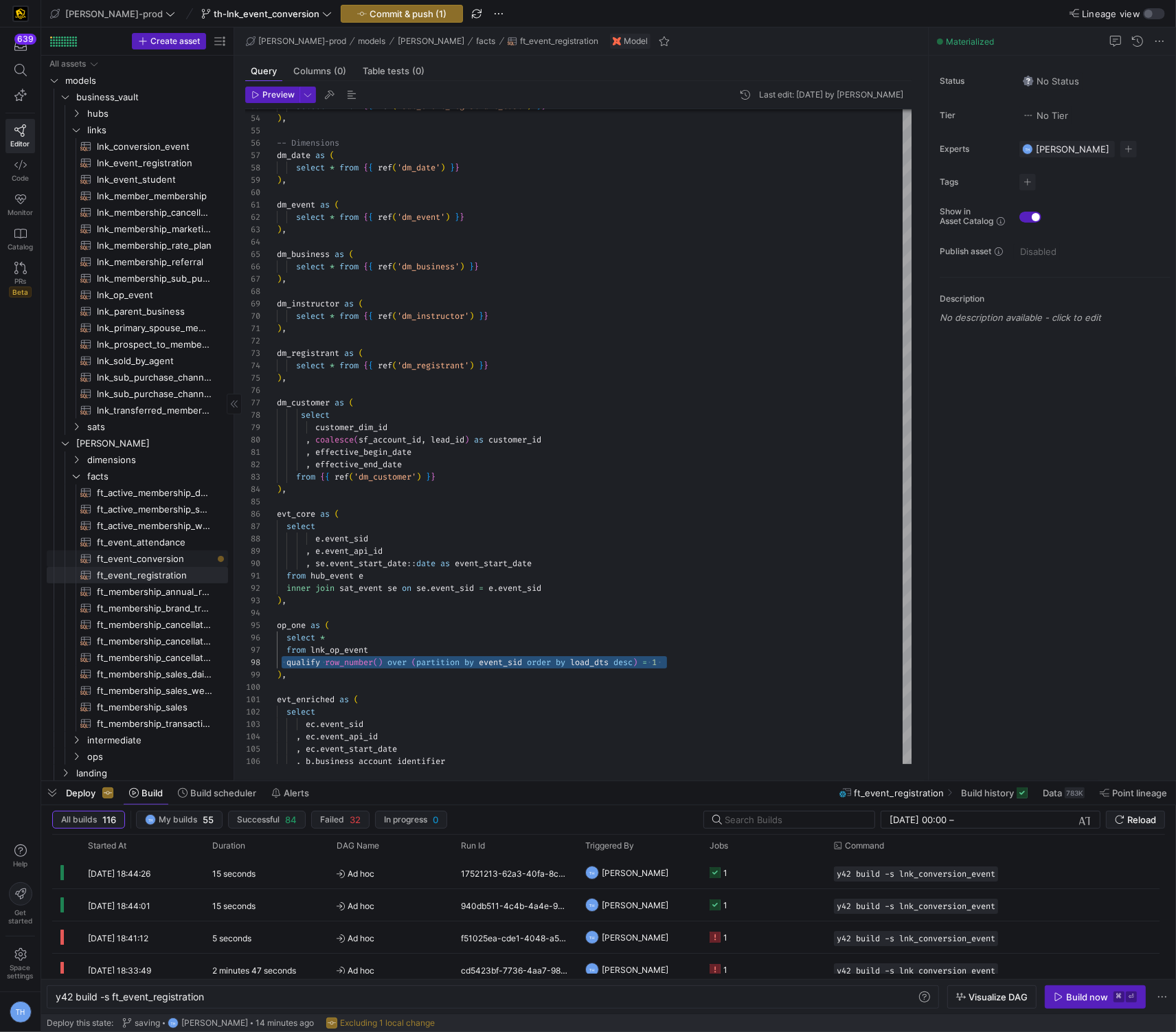
type textarea "y42 build -s ft_event_conversion"
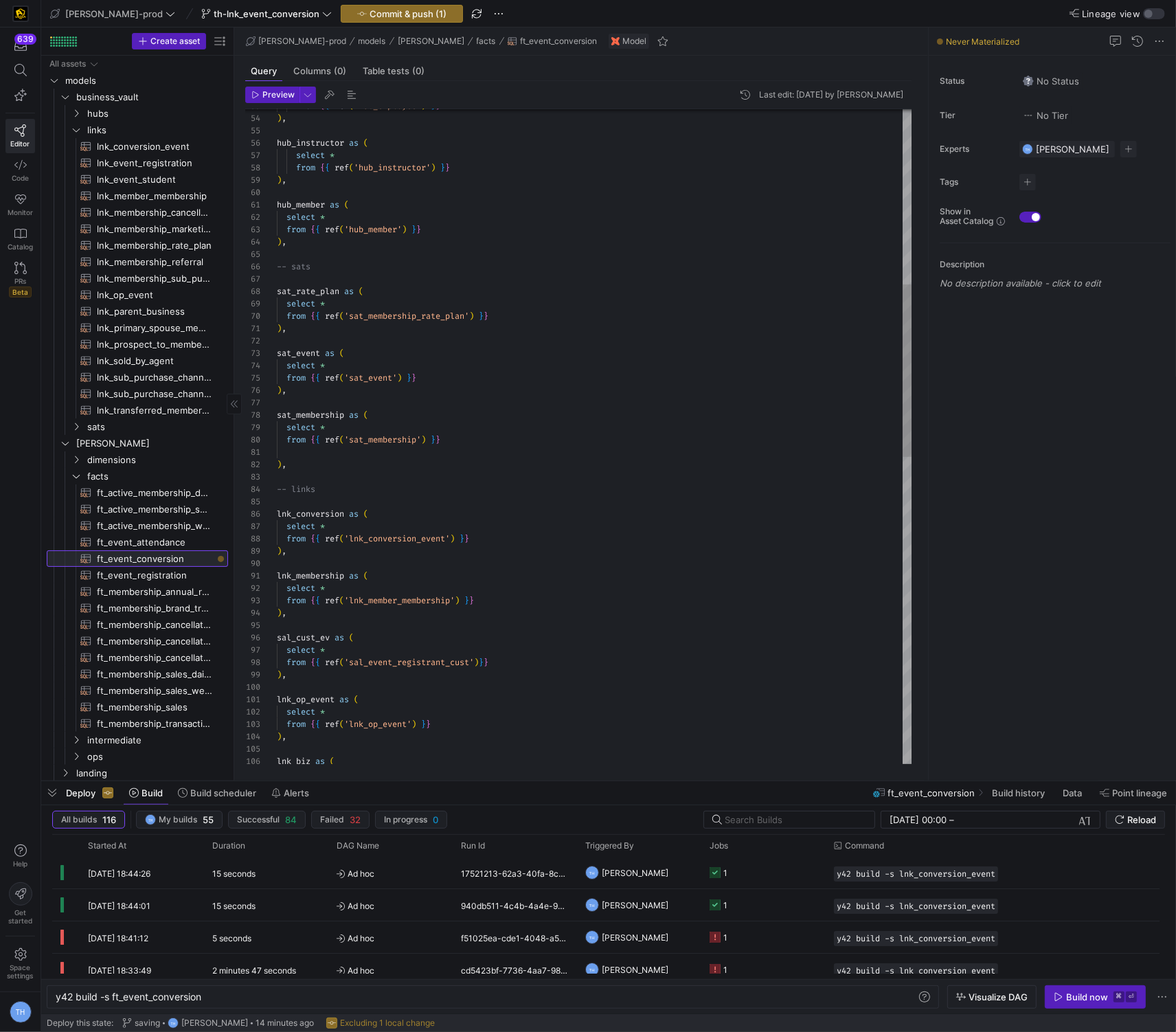
scroll to position [73, 389]
click at [349, 450] on div "from { { ref ( 'hub_employee' ) } } ) , hub_instructor as ( select * from { { r…" at bounding box center [594, 688] width 635 height 2483
click at [536, 452] on div "from { { ref ( 'hub_employee' ) } } ) , hub_instructor as ( select * from { { r…" at bounding box center [594, 688] width 635 height 2483
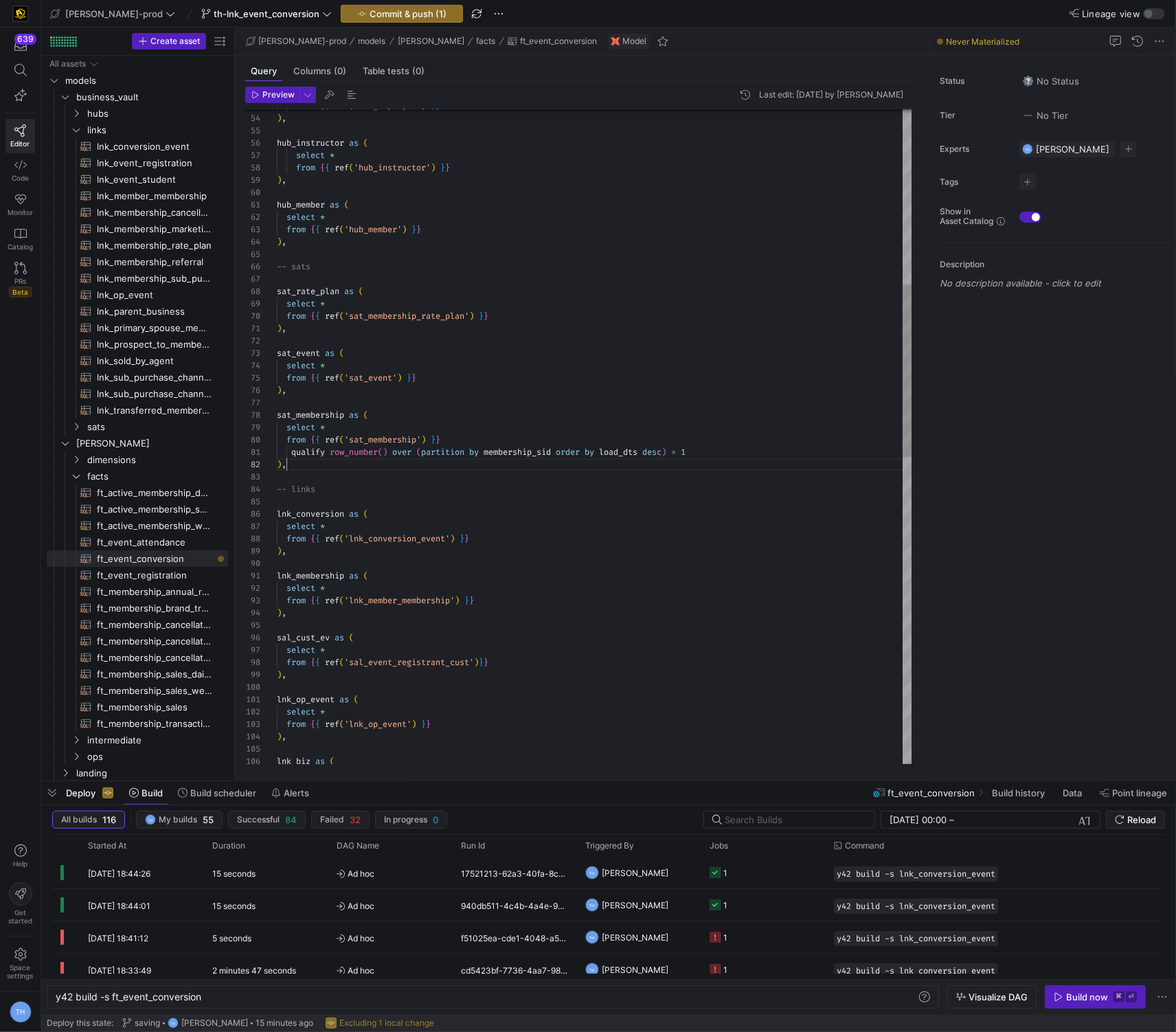
click at [566, 467] on div "from { { ref ( 'hub_employee' ) } } ) , hub_instructor as ( select * from { { r…" at bounding box center [594, 688] width 635 height 2483
click at [541, 471] on div "from { { ref ( 'hub_employee' ) } } ) , hub_instructor as ( select * from { { r…" at bounding box center [594, 688] width 635 height 2483
click at [540, 461] on div "from { { ref ( 'hub_employee' ) } } ) , hub_instructor as ( select * from { { r…" at bounding box center [594, 688] width 635 height 2483
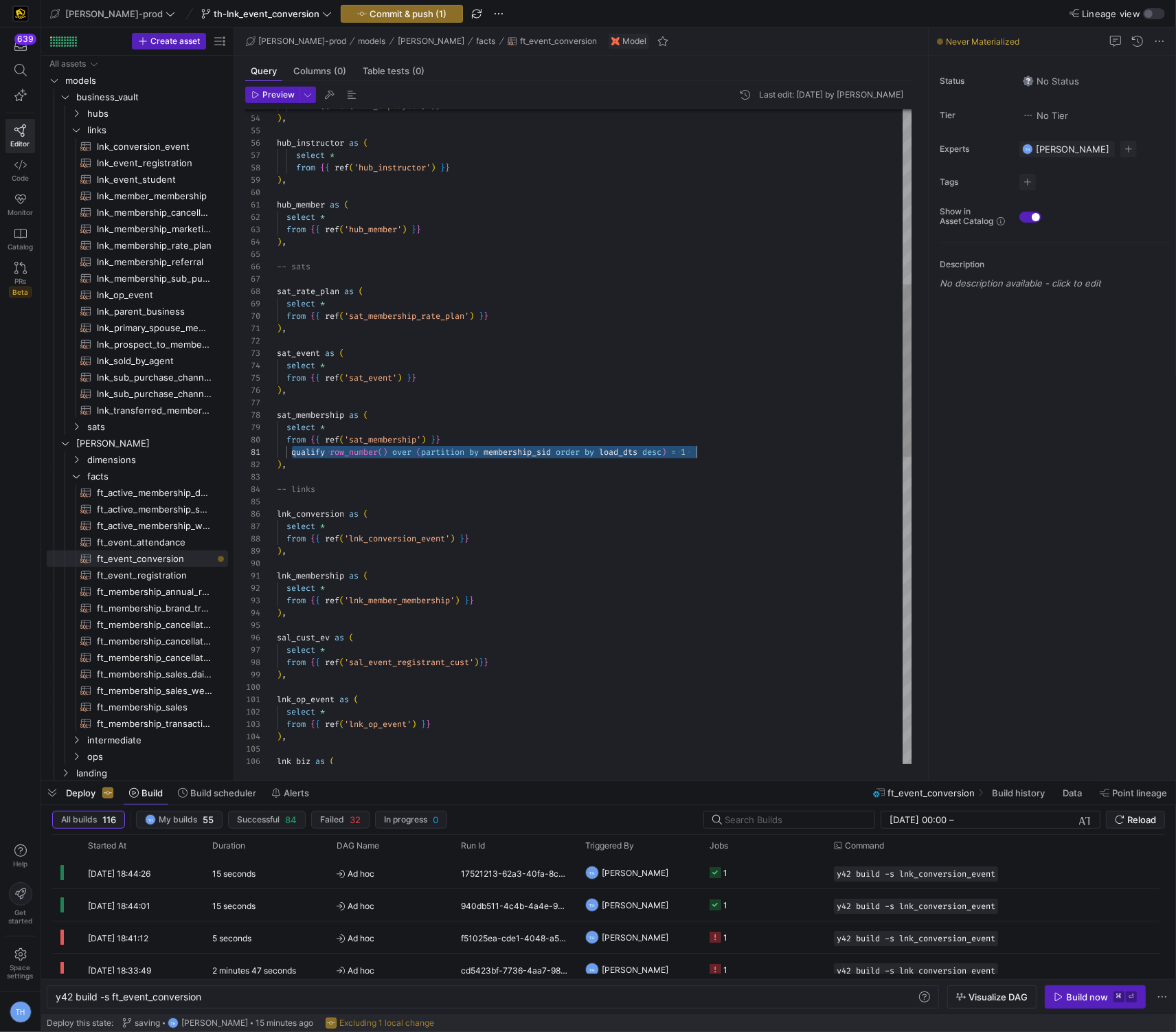
scroll to position [0, 419]
drag, startPoint x: 290, startPoint y: 452, endPoint x: 710, endPoint y: 449, distance: 420.0
click at [710, 449] on div "from { { ref ( 'hub_employee' ) } } ) , hub_instructor as ( select * from { { r…" at bounding box center [594, 688] width 635 height 2483
click at [293, 452] on div "from { { ref ( 'hub_employee' ) } } ) , hub_instructor as ( select * from { { r…" at bounding box center [594, 688] width 635 height 2483
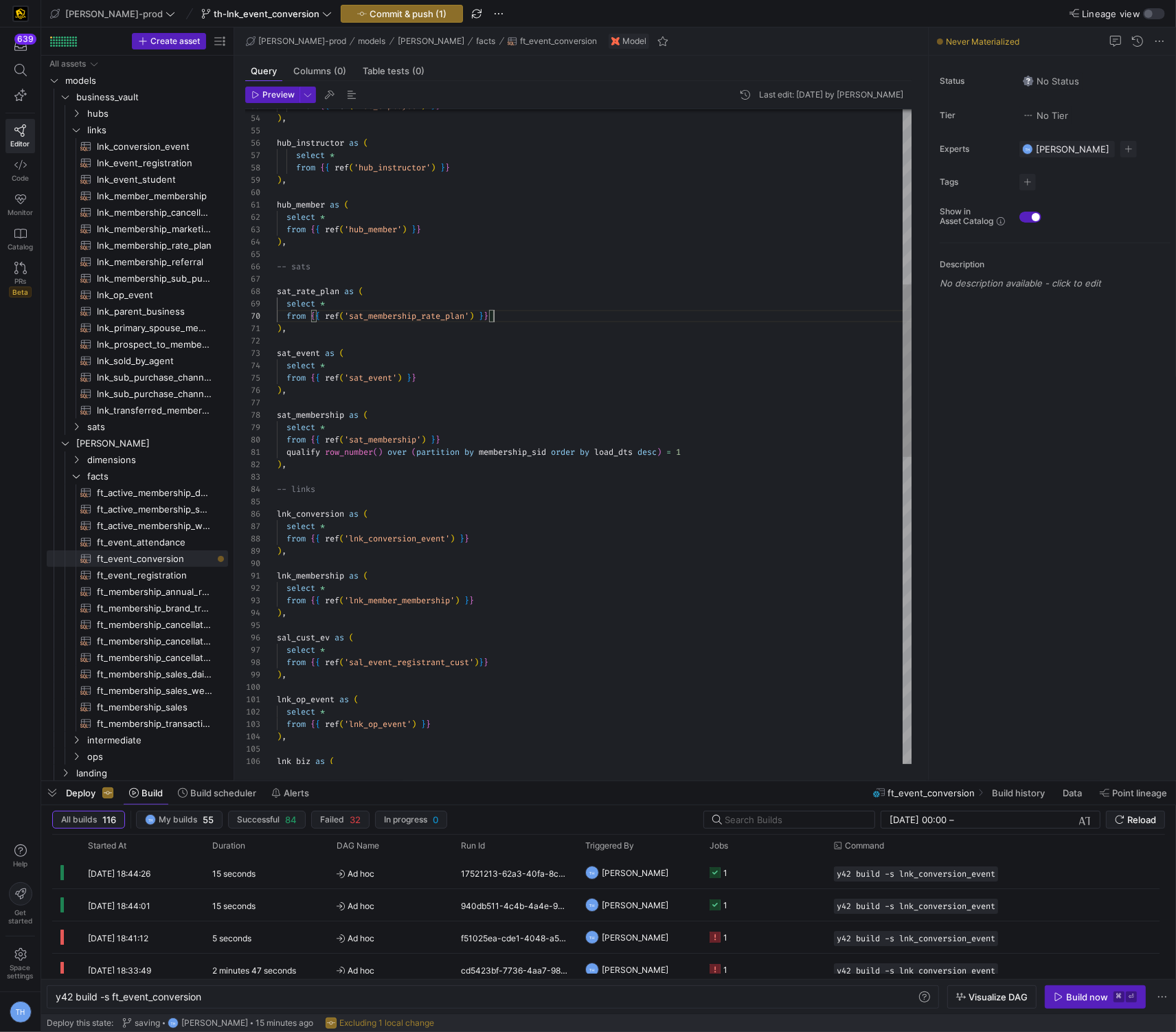
click at [529, 317] on div "from { { ref ( 'hub_employee' ) } } ) , hub_instructor as ( select * from { { r…" at bounding box center [594, 688] width 635 height 2483
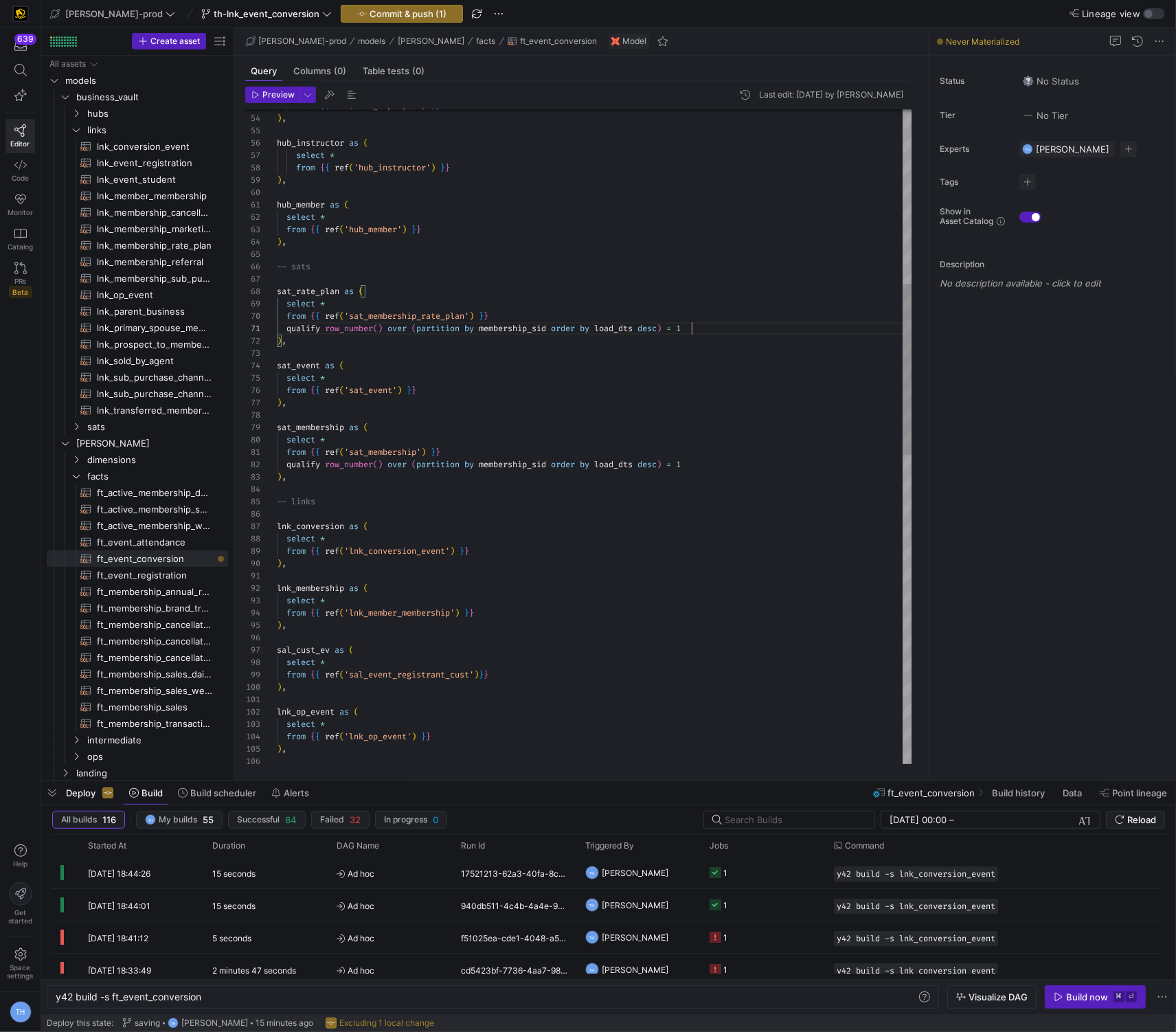
scroll to position [0, 414]
type textarea "qualify row_number() over (partition by membership_sid order by load_dts desc) …"
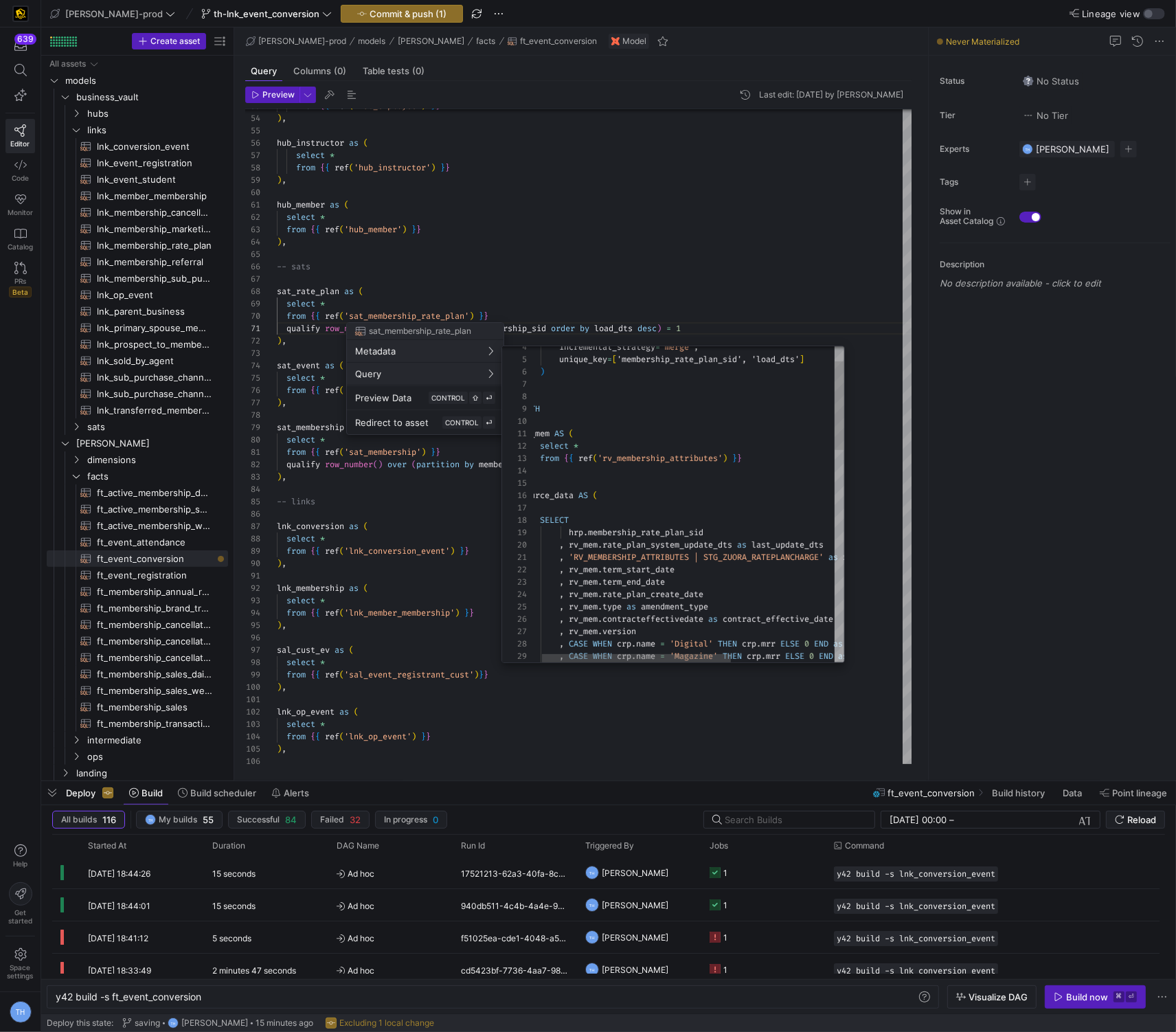
type textarea "rv_mem AS ( select * from {{ ref('rv_membership_attributes') }} ), source_data …"
drag, startPoint x: 591, startPoint y: 535, endPoint x: 795, endPoint y: 533, distance: 204.0
click at [795, 533] on div "hrp . membership_rate_plan_sid" at bounding box center [767, 532] width 493 height 13
click at [687, 194] on div at bounding box center [588, 516] width 1176 height 1032
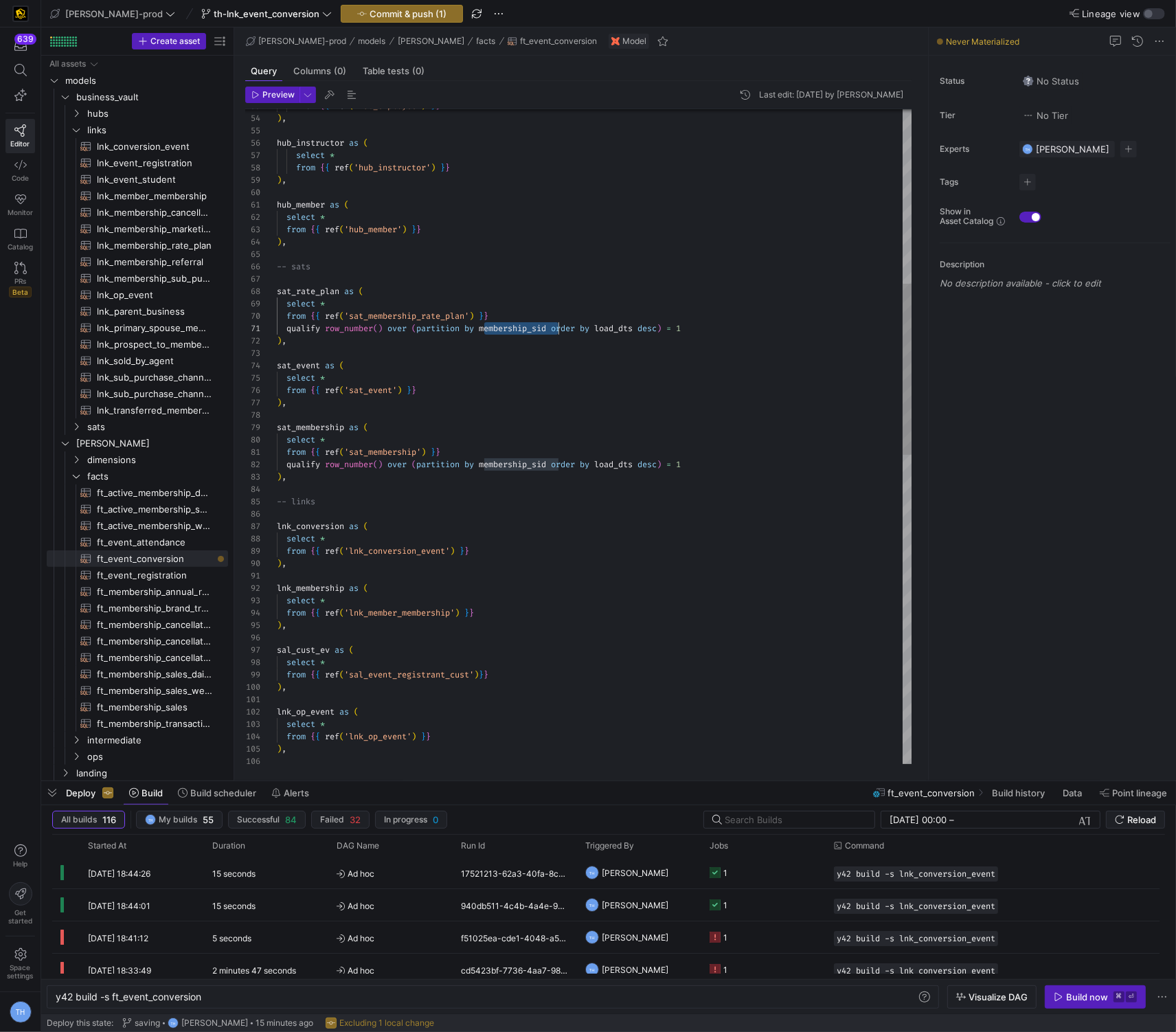
scroll to position [0, 277]
drag, startPoint x: 484, startPoint y: 331, endPoint x: 554, endPoint y: 329, distance: 70.0
click at [554, 329] on div "from { { ref ( 'hub_employee' ) } } ) , hub_instructor as ( select * from { { r…" at bounding box center [594, 694] width 635 height 2496
click at [713, 329] on div "from { { ref ( 'hub_employee' ) } } ) , hub_instructor as ( select * from { { r…" at bounding box center [594, 694] width 635 height 2496
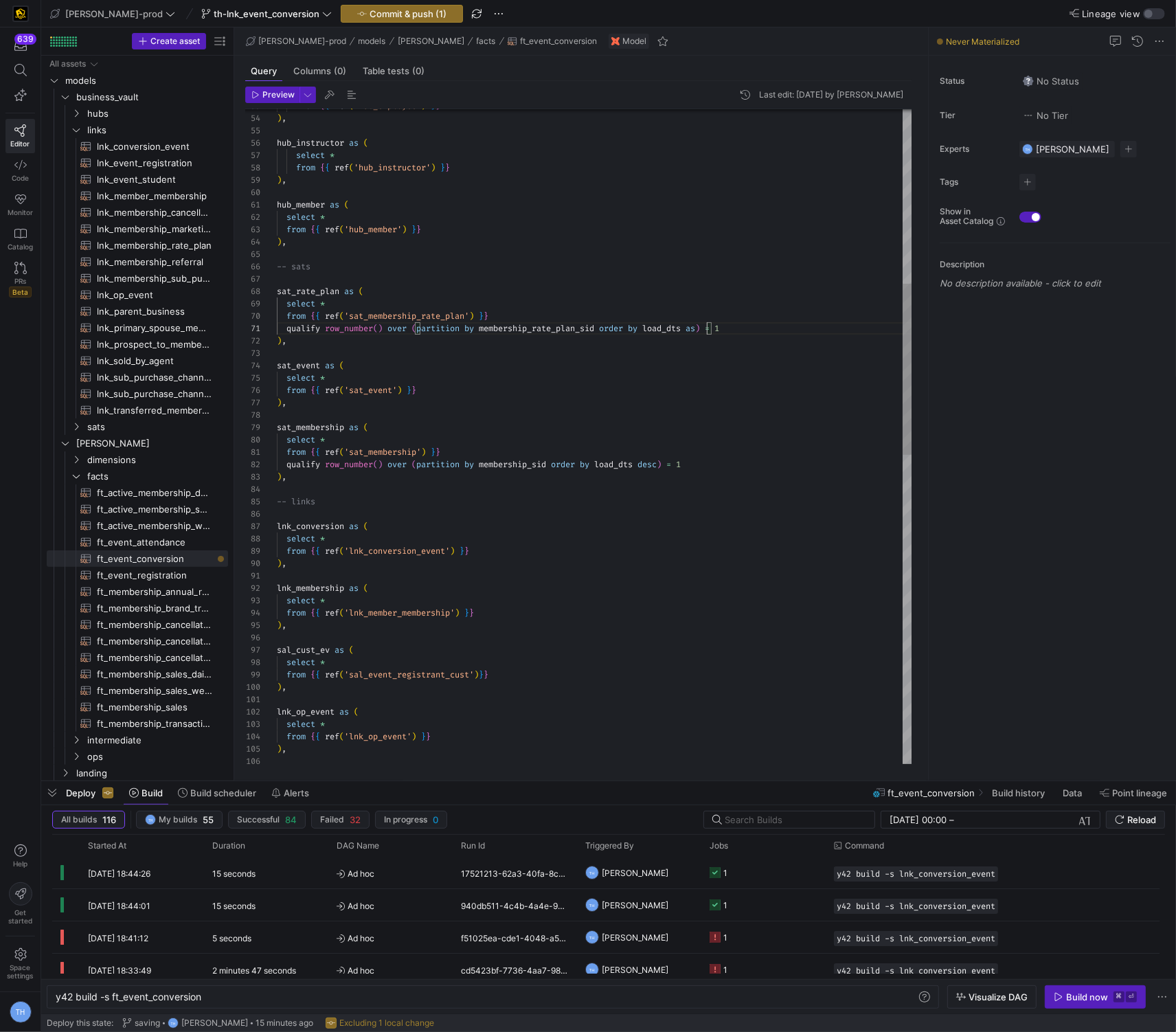
scroll to position [0, 435]
click at [666, 465] on div "from { { ref ( 'hub_employee' ) } } ) , hub_instructor as ( select * from { { r…" at bounding box center [594, 694] width 635 height 2496
click at [640, 415] on div "from { { ref ( 'hub_employee' ) } } ) , hub_instructor as ( select * from { { r…" at bounding box center [594, 694] width 635 height 2496
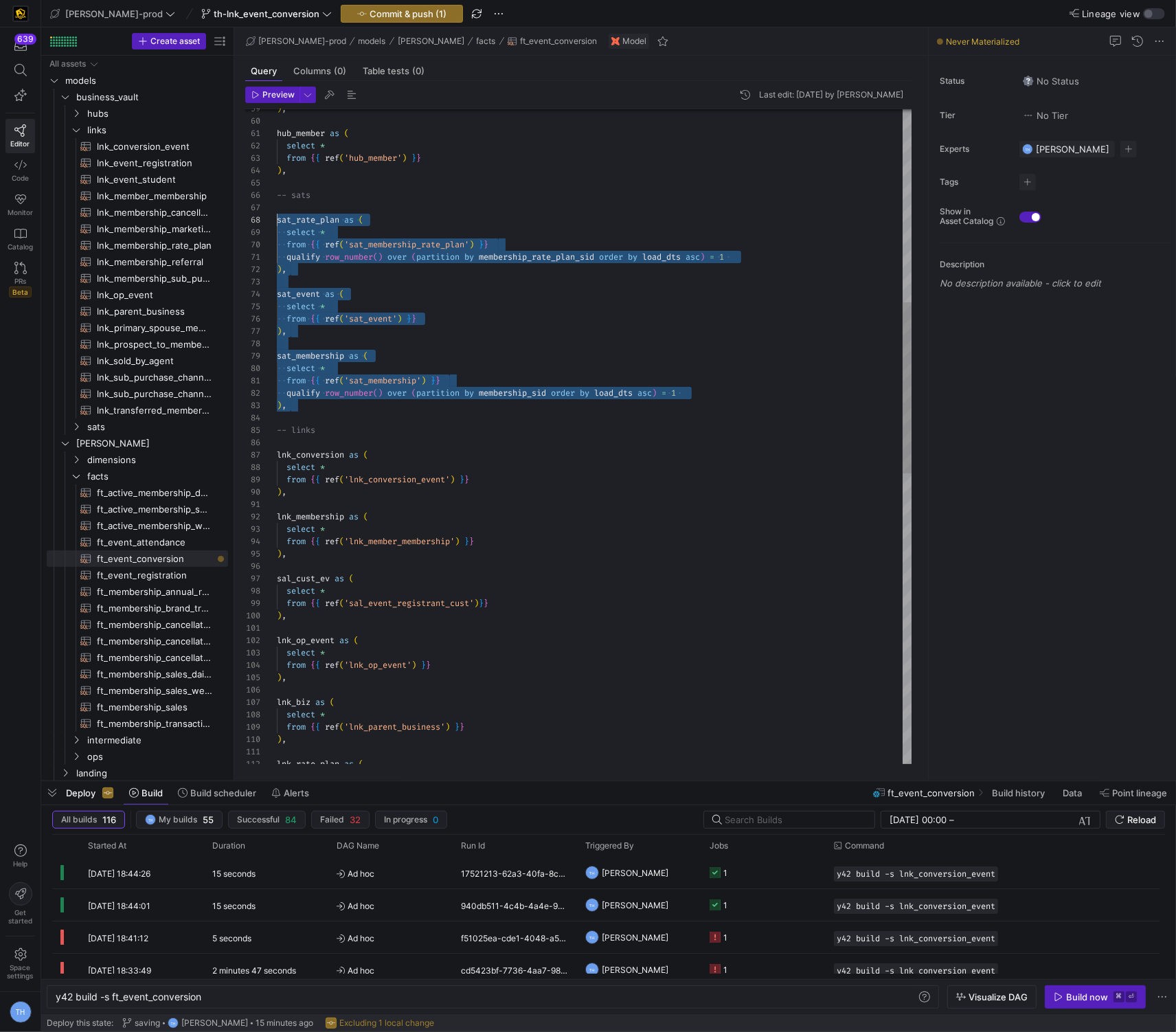
scroll to position [86, 0]
drag, startPoint x: 312, startPoint y: 413, endPoint x: 258, endPoint y: 218, distance: 202.3
click at [277, 218] on div ") , hub_member as ( select * from { { ref ( 'hub_member' ) } } ) , -- sats sat_…" at bounding box center [594, 621] width 635 height 2496
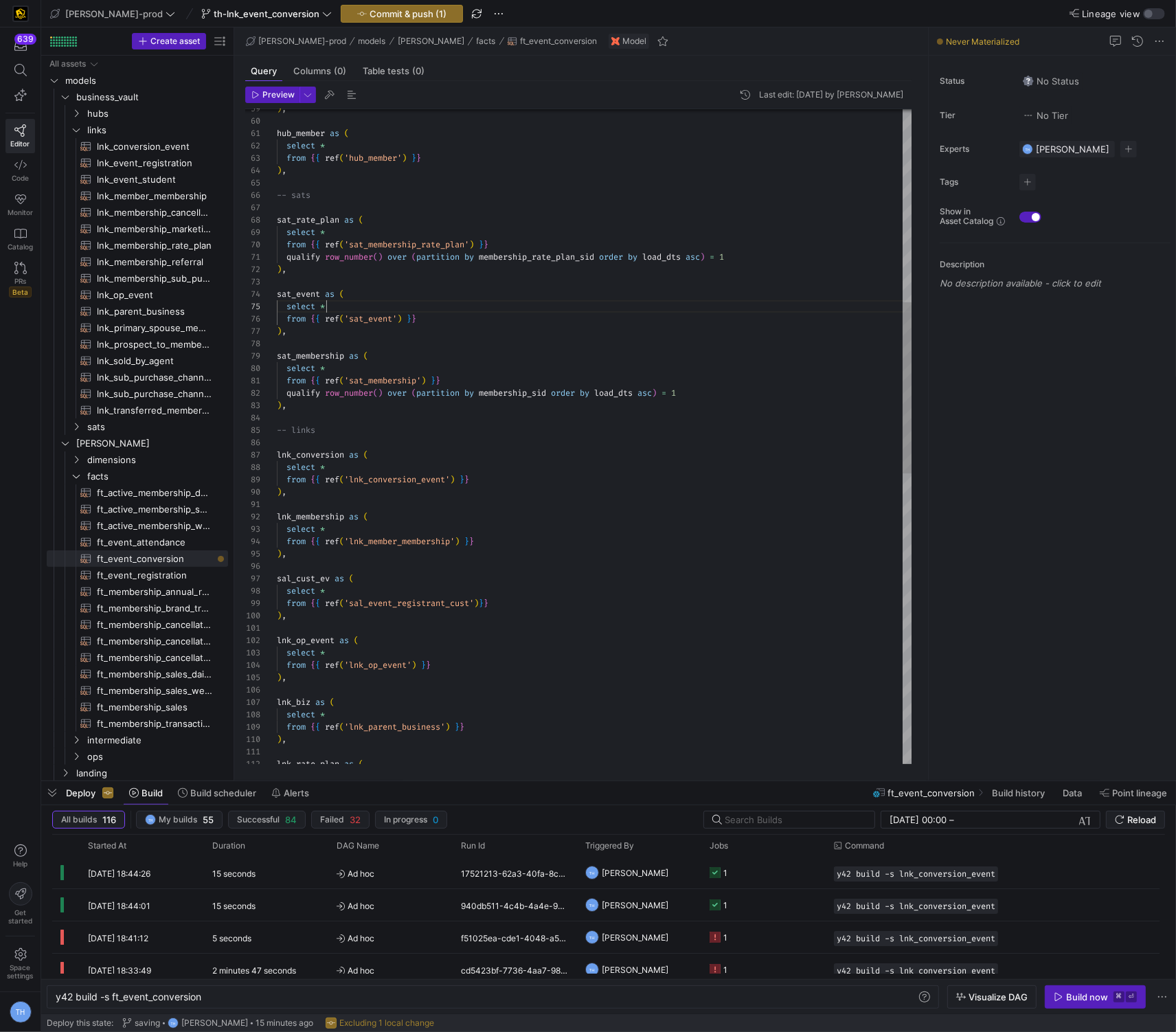
click at [428, 312] on div ") , hub_member as ( select * from { { ref ( 'hub_member' ) } } ) , -- sats sat_…" at bounding box center [594, 621] width 635 height 2496
click at [465, 482] on div ") , hub_member as ( select * from { { ref ( 'hub_member' ) } } ) , -- sats sat_…" at bounding box center [594, 621] width 635 height 2496
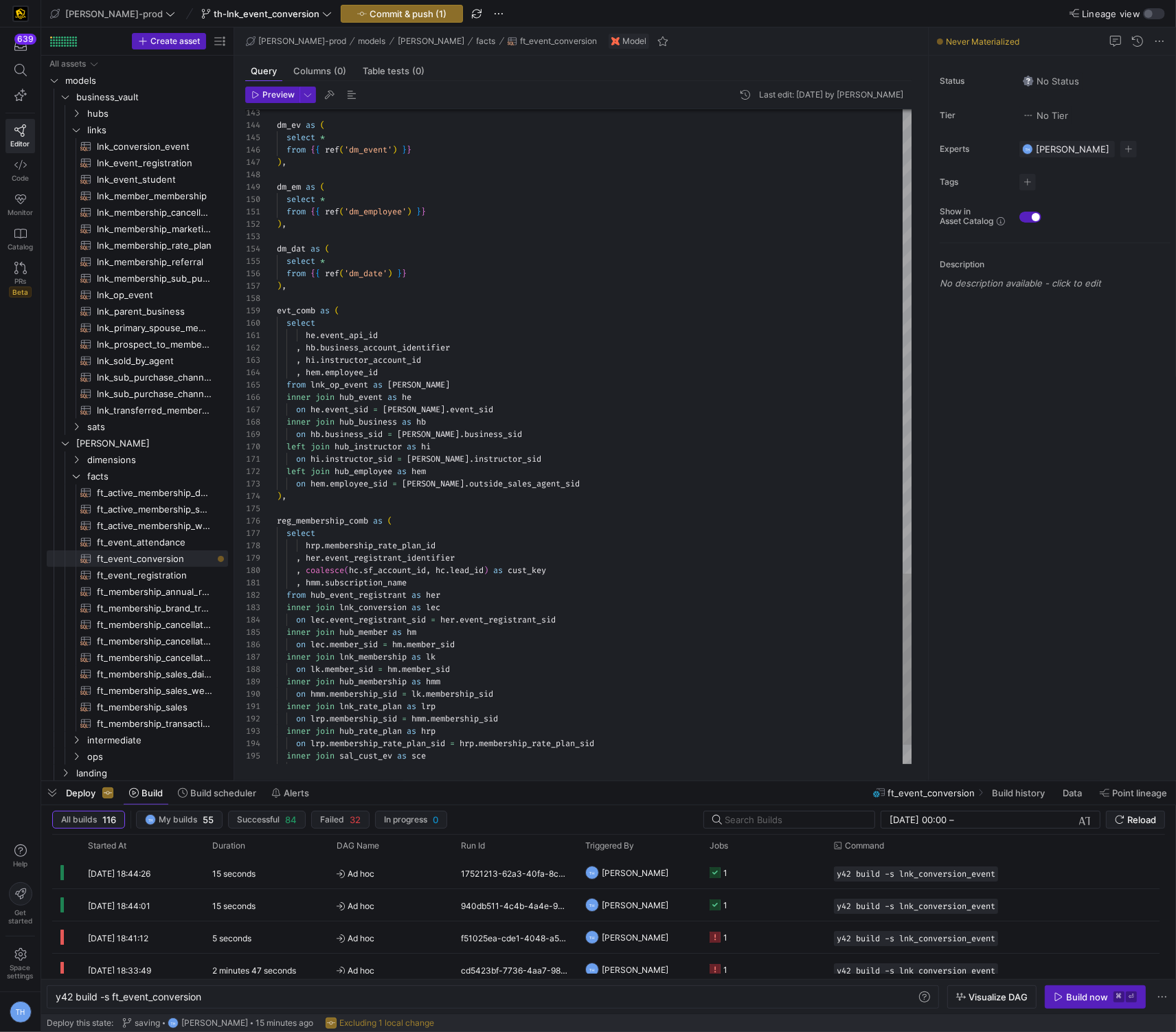
scroll to position [50, 0]
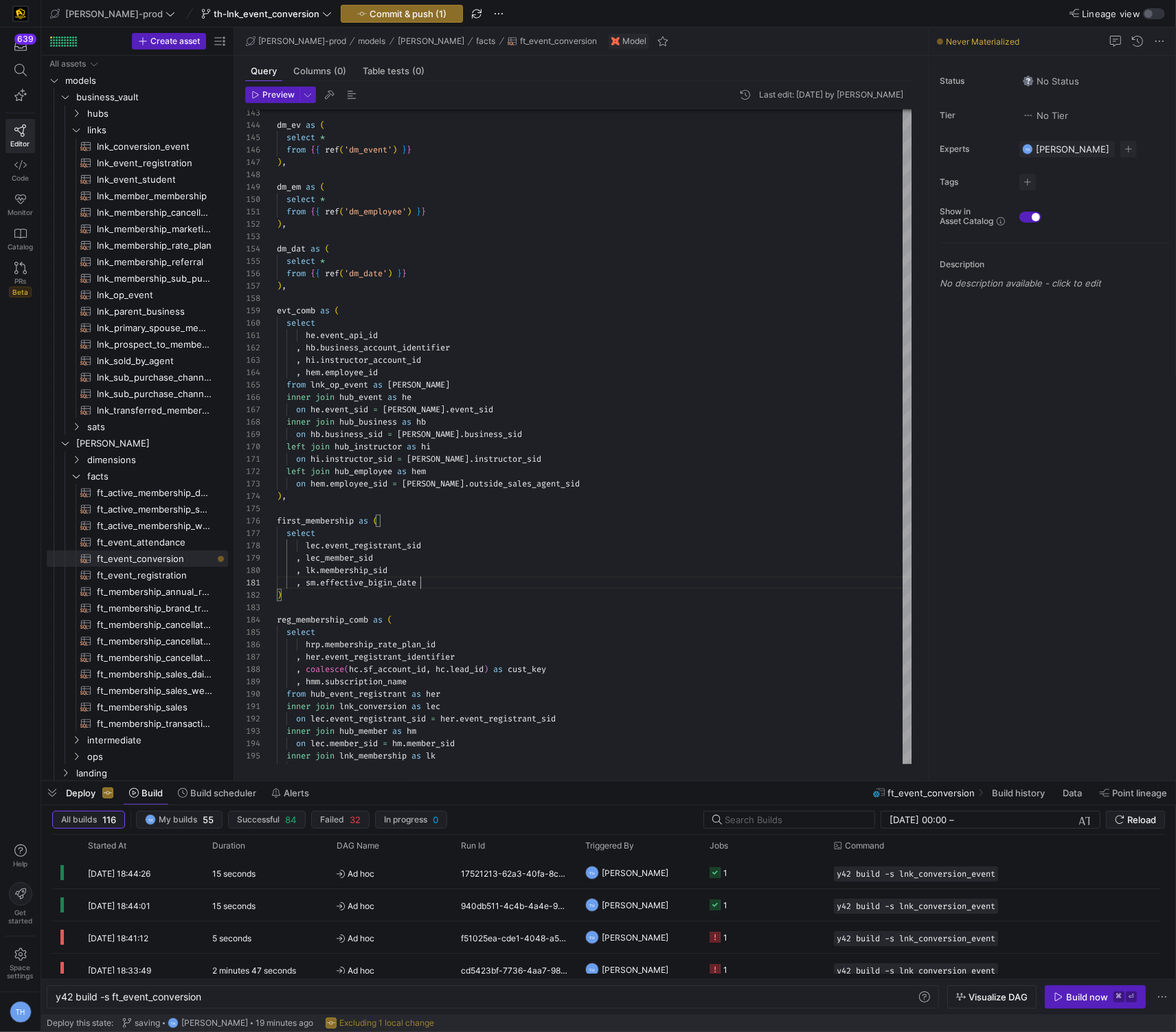
scroll to position [0, 142]
type textarea ", sm.effective_bigin_date ) reg_membership_comb as ( select hrp.membership_rate…"
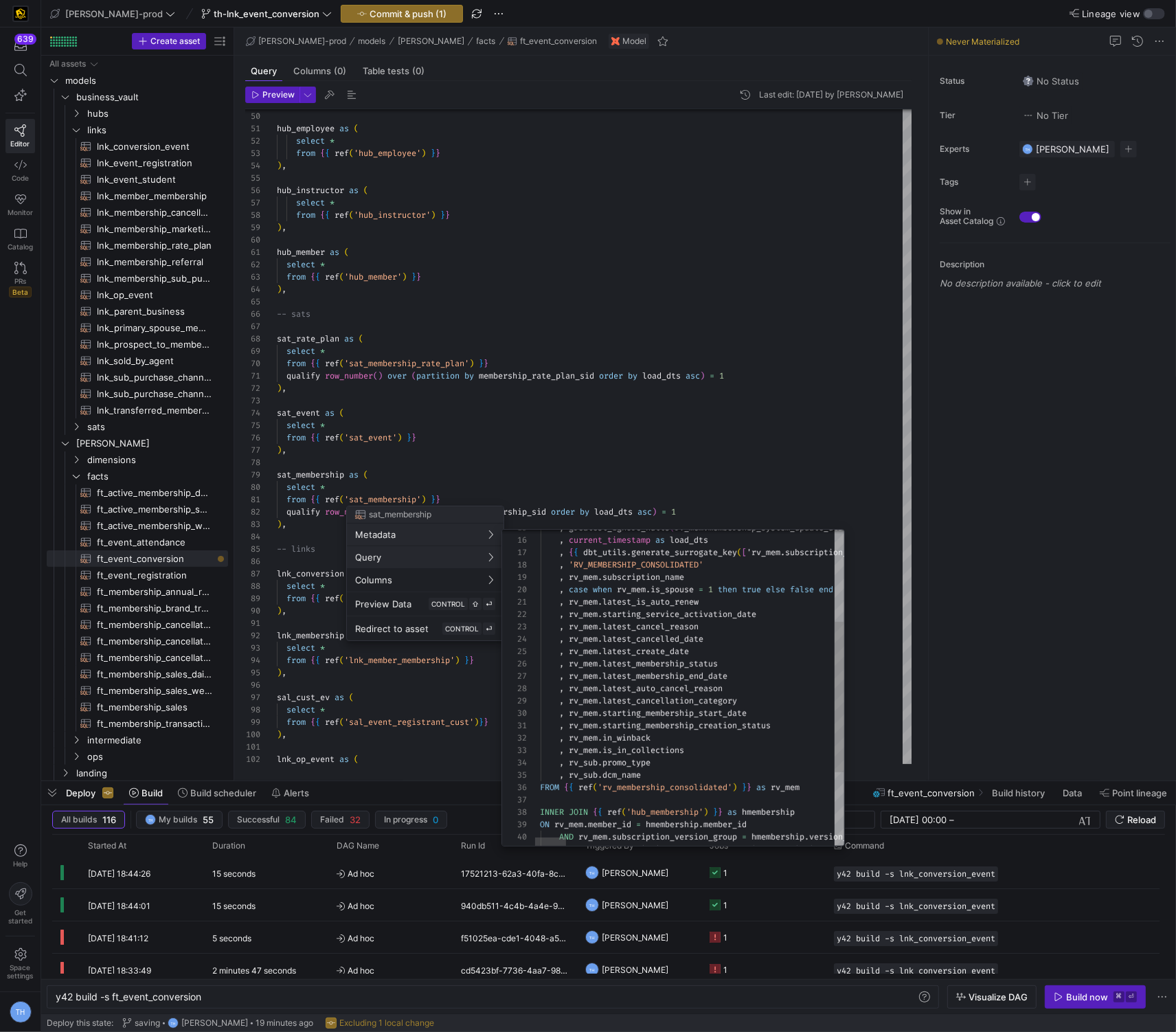
click at [638, 500] on div at bounding box center [588, 516] width 1176 height 1032
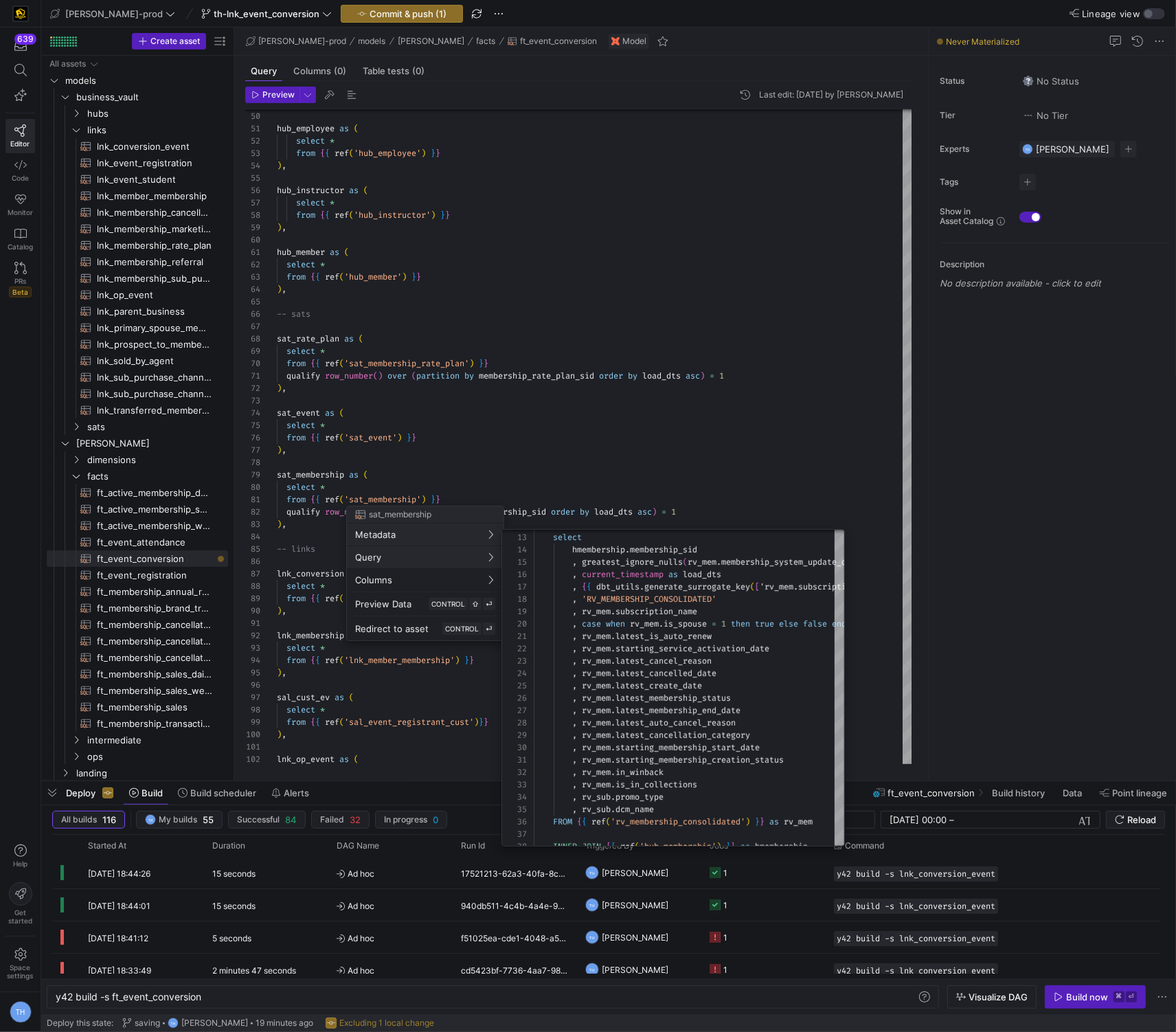
click at [611, 467] on div at bounding box center [588, 516] width 1176 height 1032
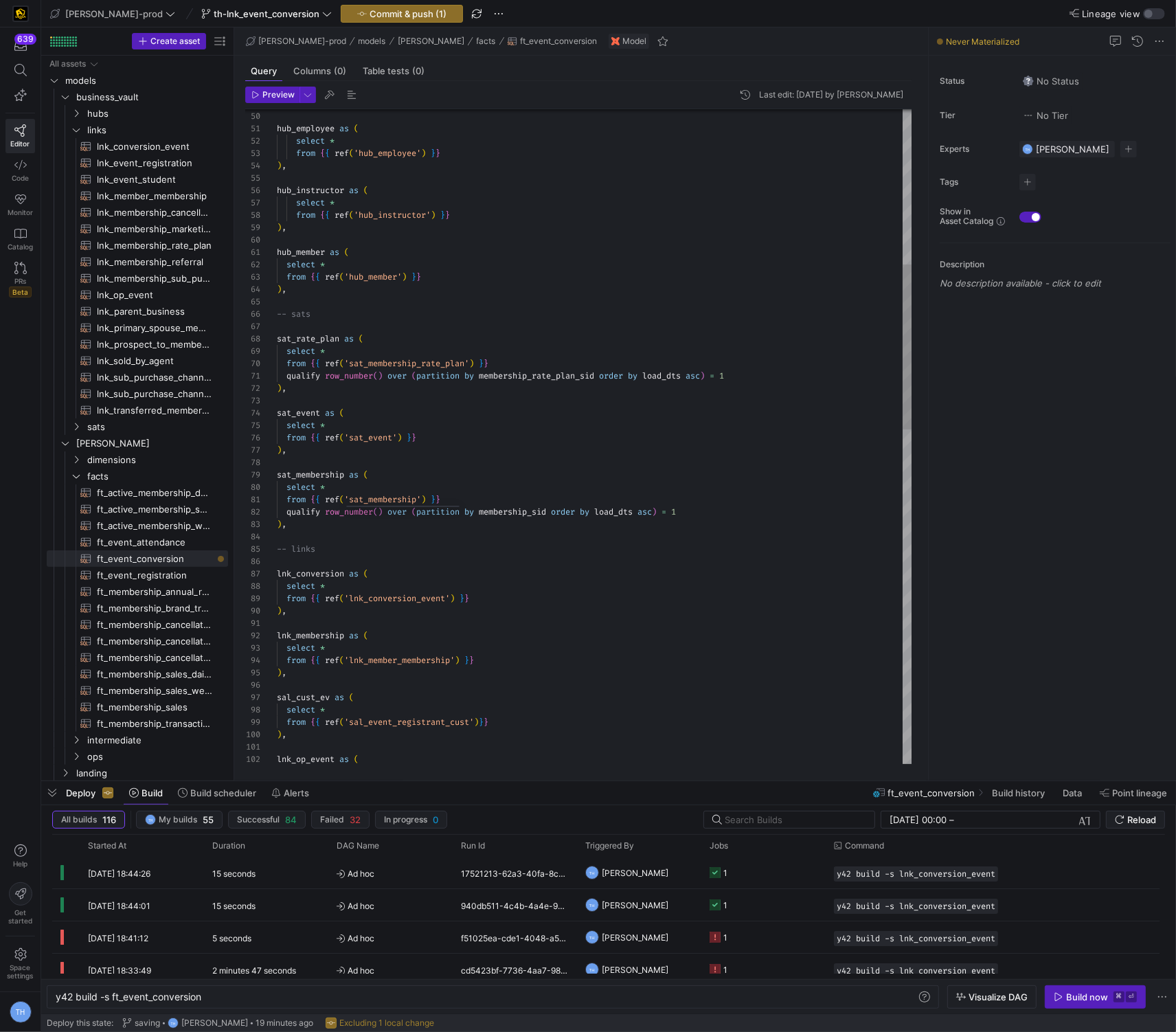
type textarea "qualify row_number() over (partition by membership_rate_plan_sid order by load_…"
click at [611, 467] on div "select * from { { ref ( 'sal_event_registrant_cust' ) } } ) , lnk_op_event as (…" at bounding box center [594, 790] width 635 height 2595
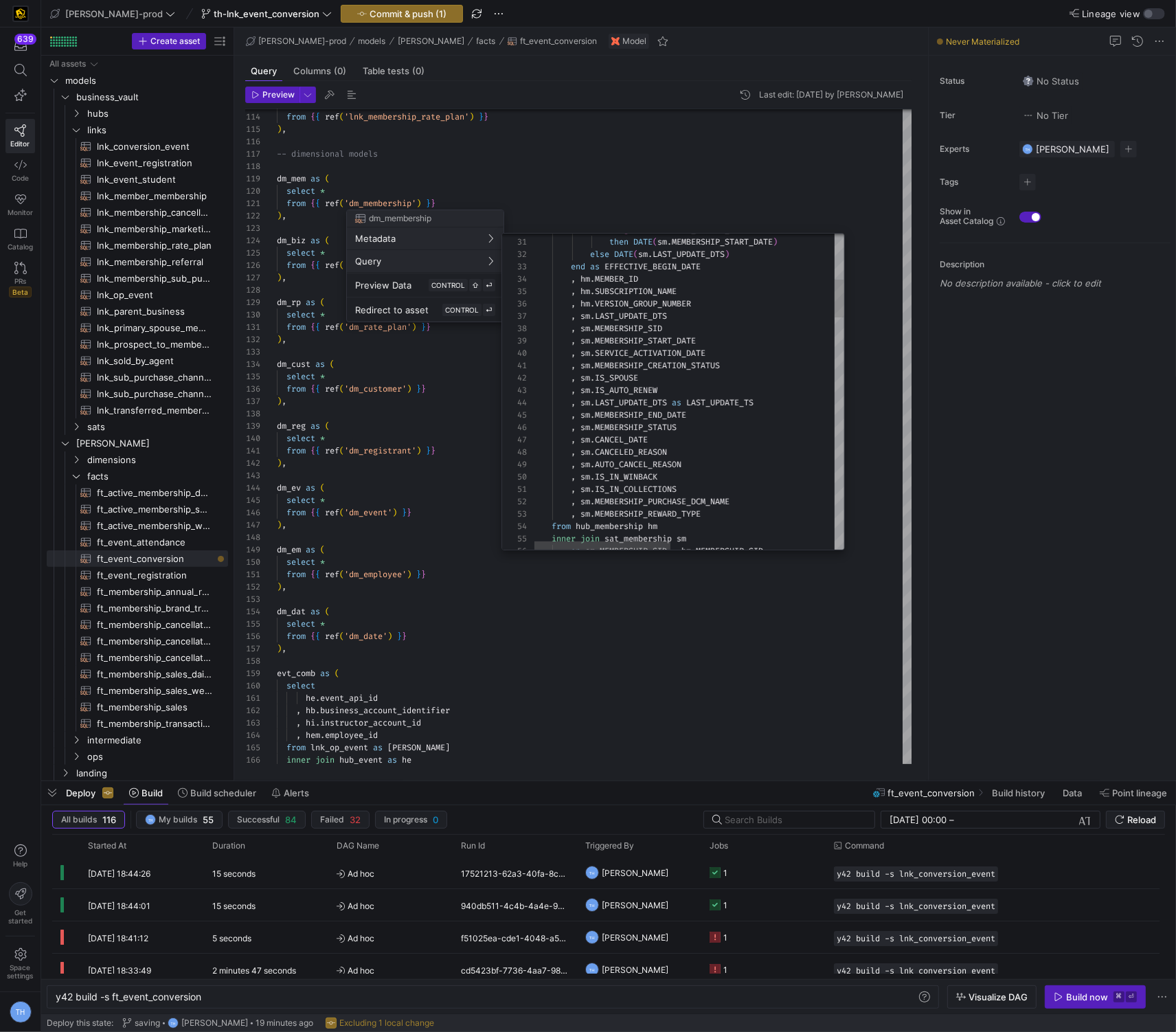
type textarea "then DATE(sm.MEMBERSHIP_START_DATE) else DATE(sm.LAST_UPDATE_DTS) end as EFFECT…"
drag, startPoint x: 678, startPoint y: 339, endPoint x: 663, endPoint y: 331, distance: 17.0
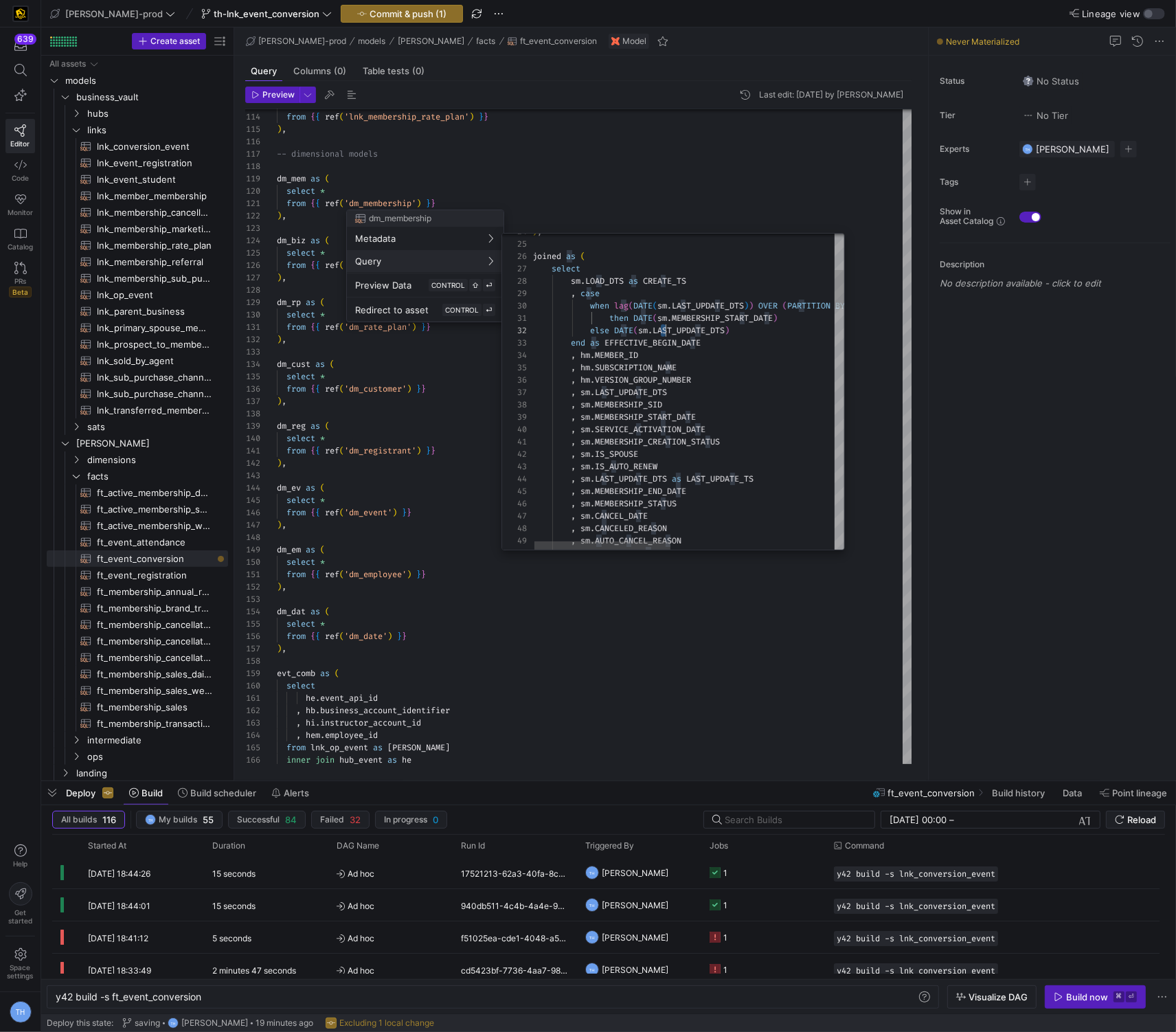
scroll to position [12, 134]
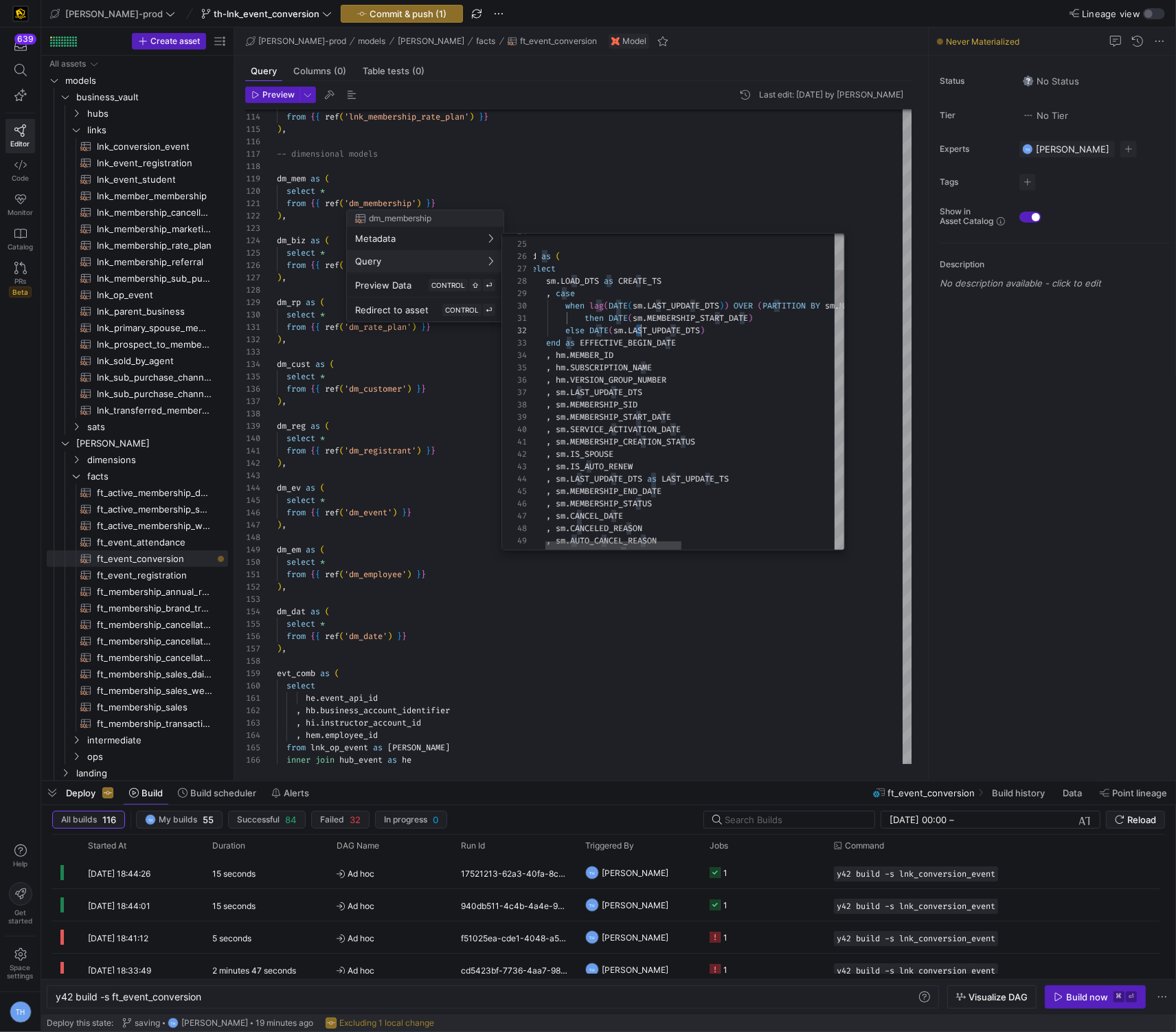
scroll to position [0, 208]
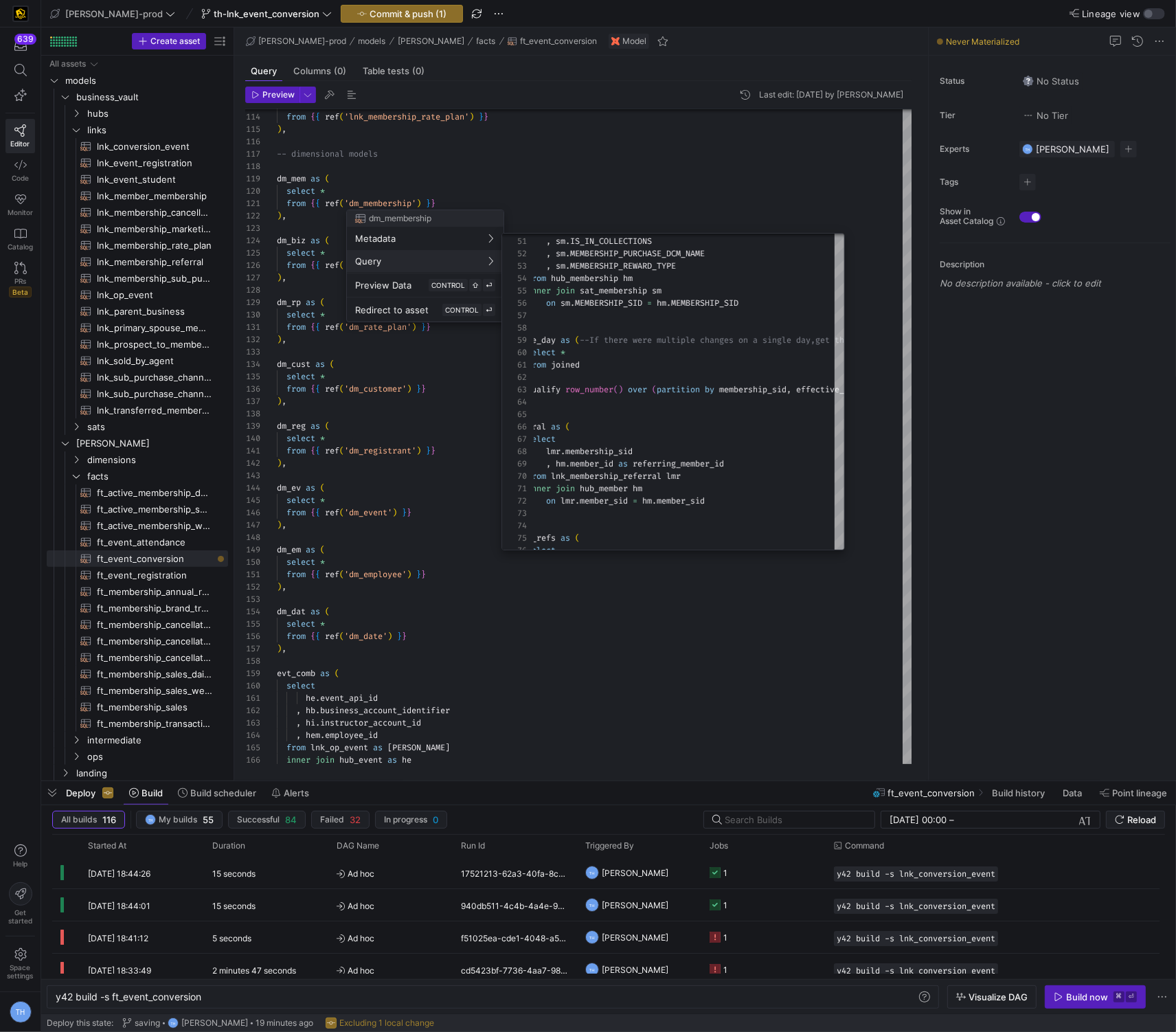
click at [658, 132] on div at bounding box center [588, 516] width 1176 height 1032
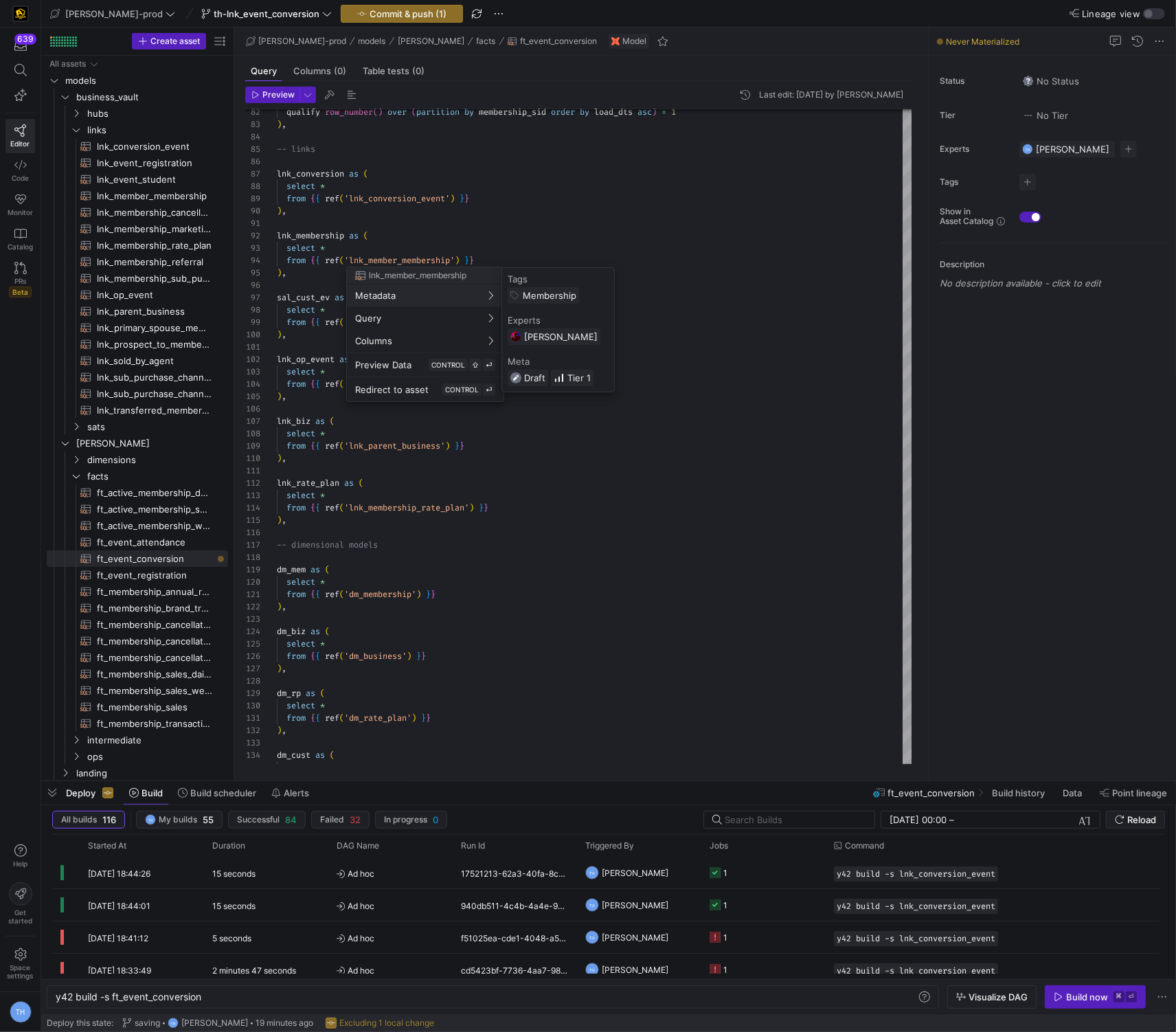
click at [534, 218] on div at bounding box center [588, 516] width 1176 height 1032
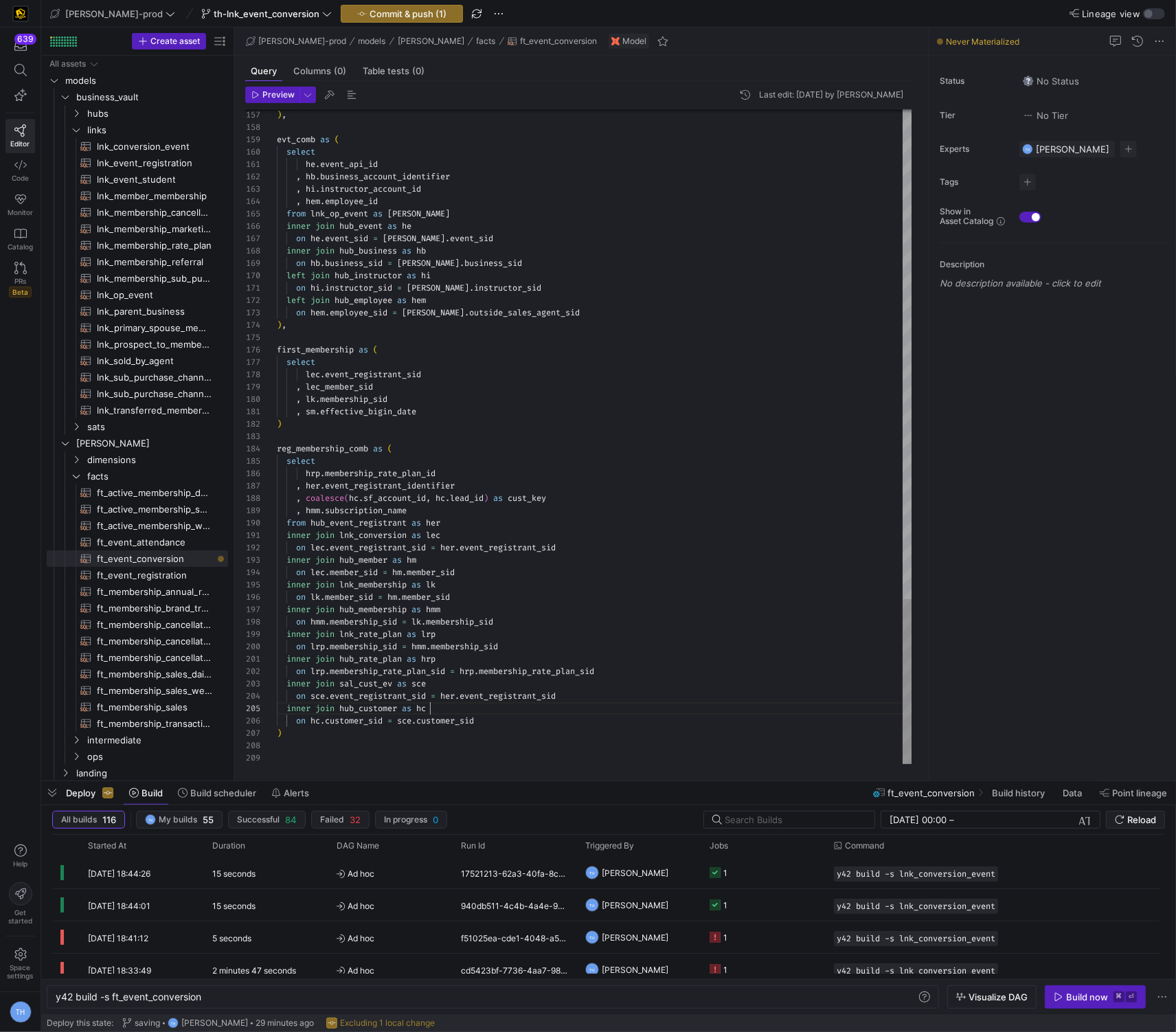
scroll to position [50, 153]
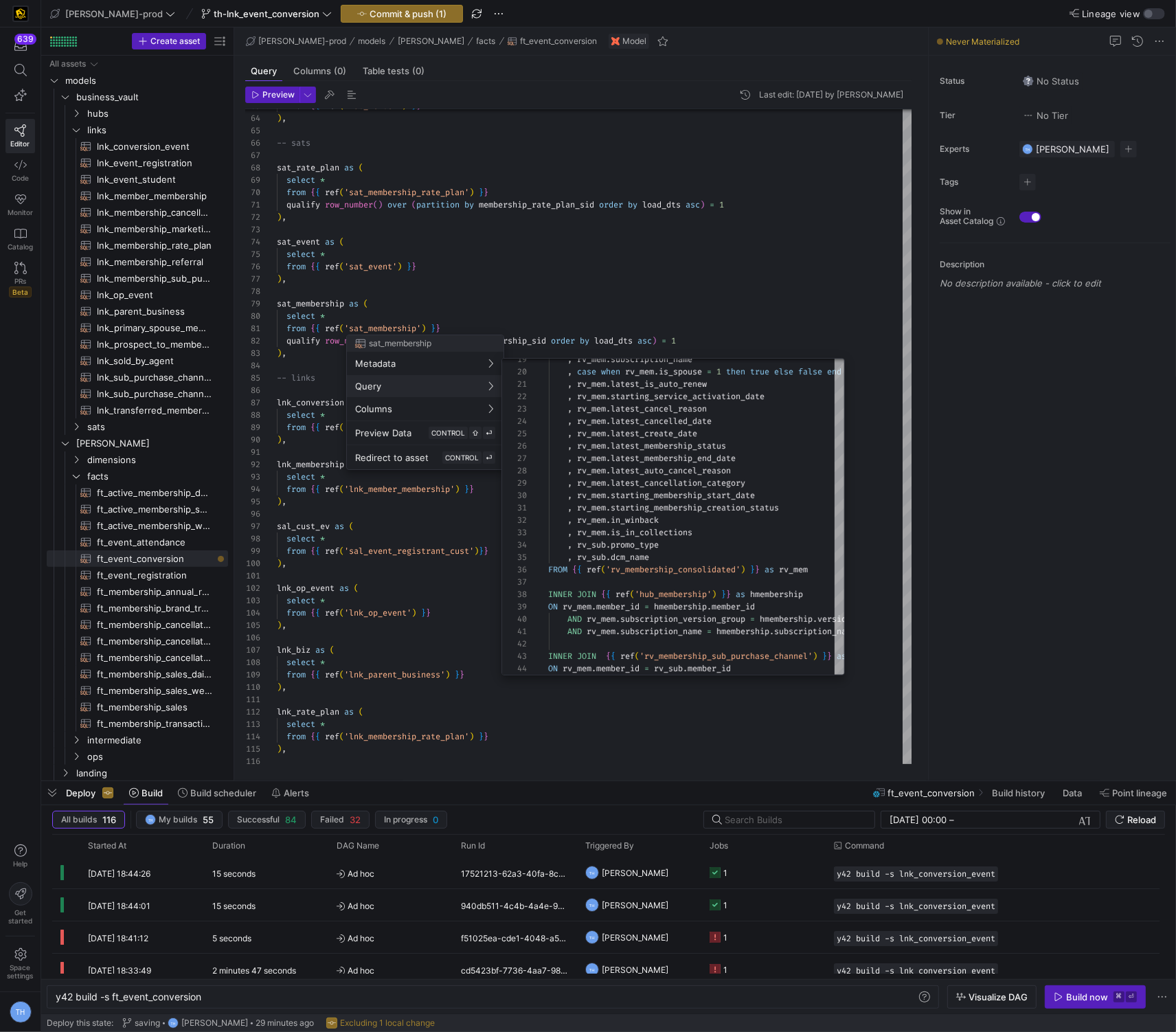
click at [638, 304] on div at bounding box center [588, 516] width 1176 height 1032
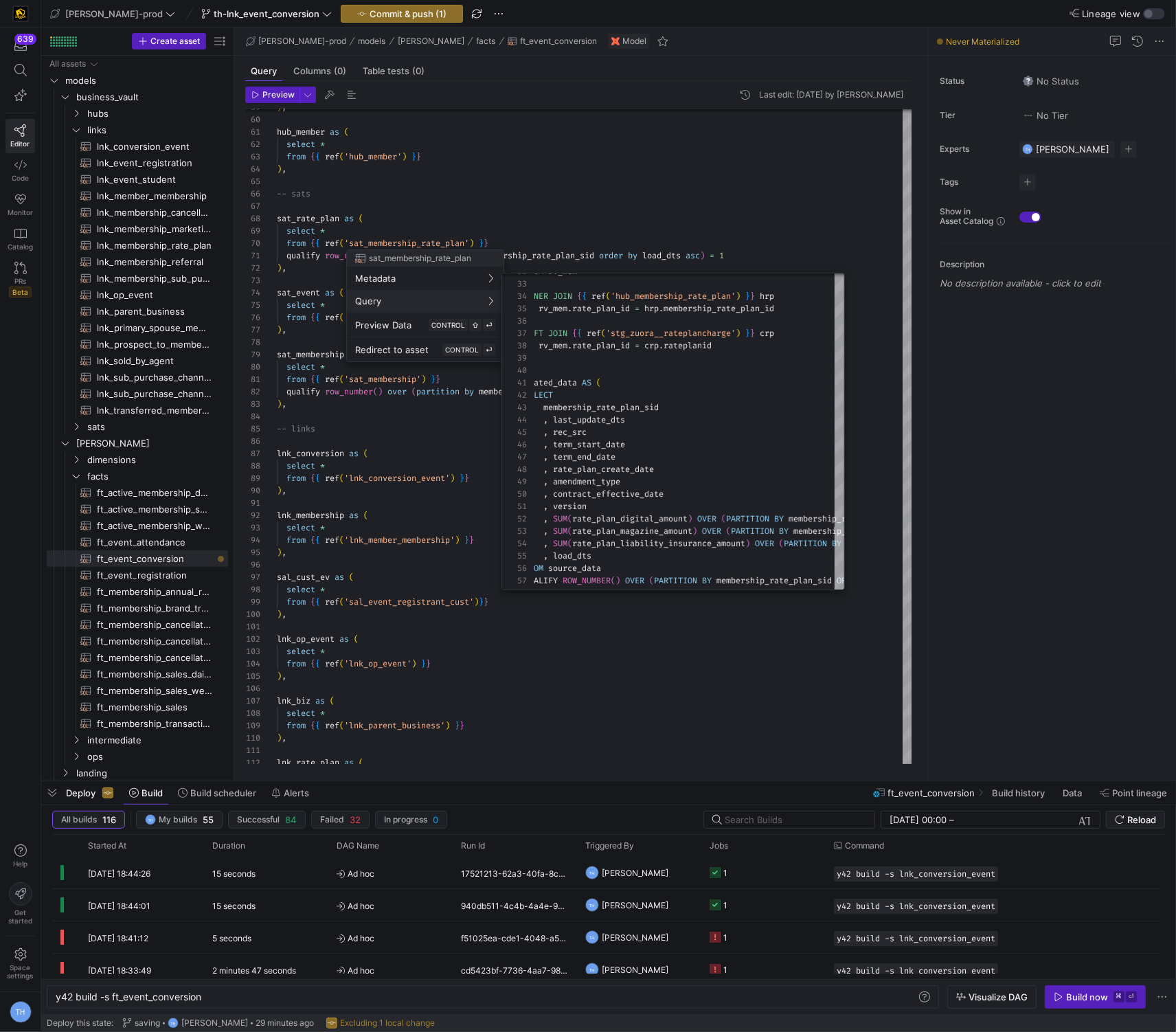
click at [587, 212] on div at bounding box center [588, 516] width 1176 height 1032
click at [776, 213] on div at bounding box center [588, 516] width 1176 height 1032
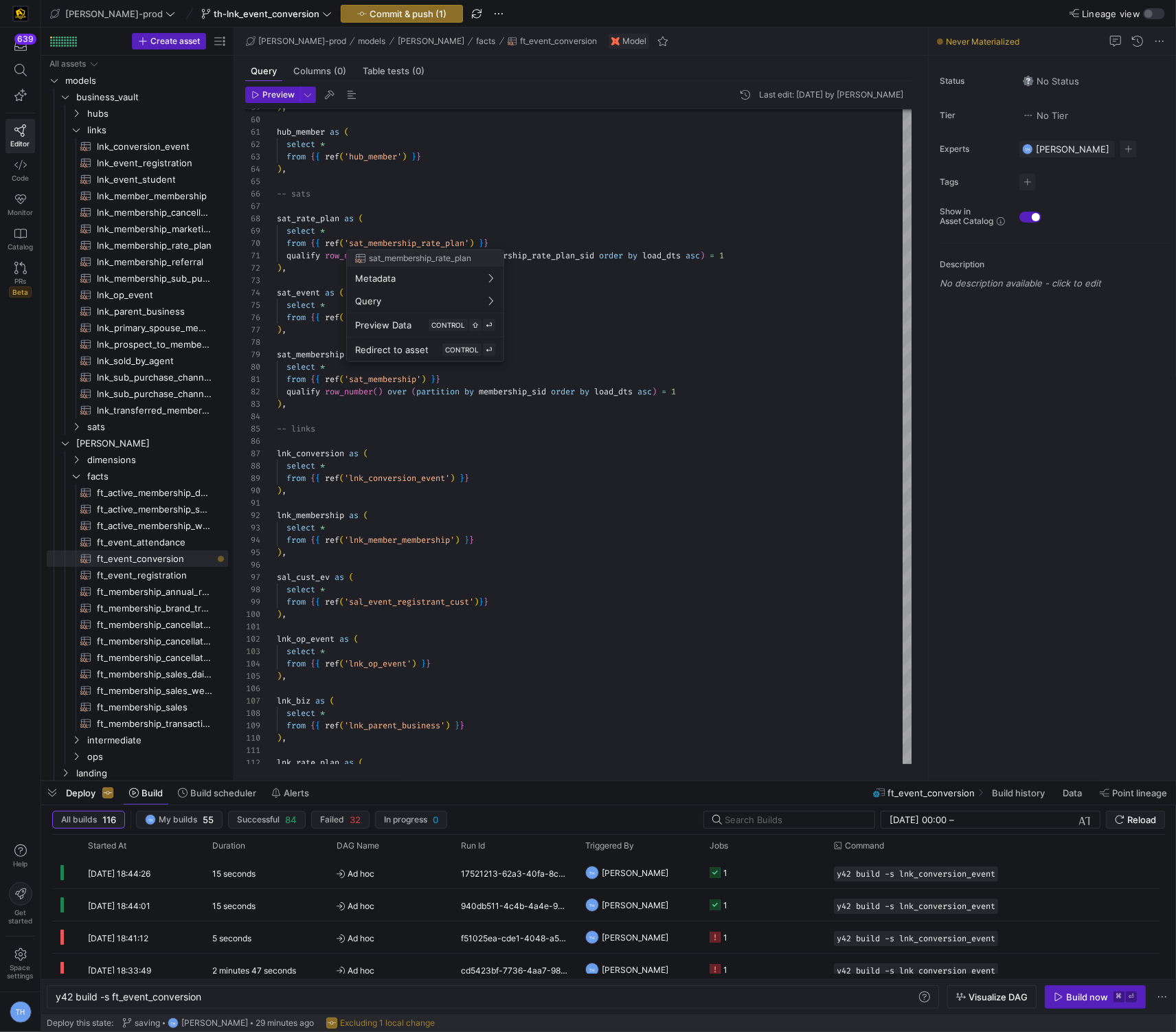
click at [433, 227] on div at bounding box center [588, 516] width 1176 height 1032
click at [417, 238] on div at bounding box center [588, 516] width 1176 height 1032
click at [417, 238] on div "lnk_rate_plan as ( from { { ref ( 'lnk_parent_business' ) } } ) , lnk_biz as ( …" at bounding box center [594, 670] width 635 height 2595
click at [419, 357] on div "lnk_rate_plan as ( from { { ref ( 'lnk_parent_business' ) } } ) , lnk_biz as ( …" at bounding box center [594, 670] width 635 height 2595
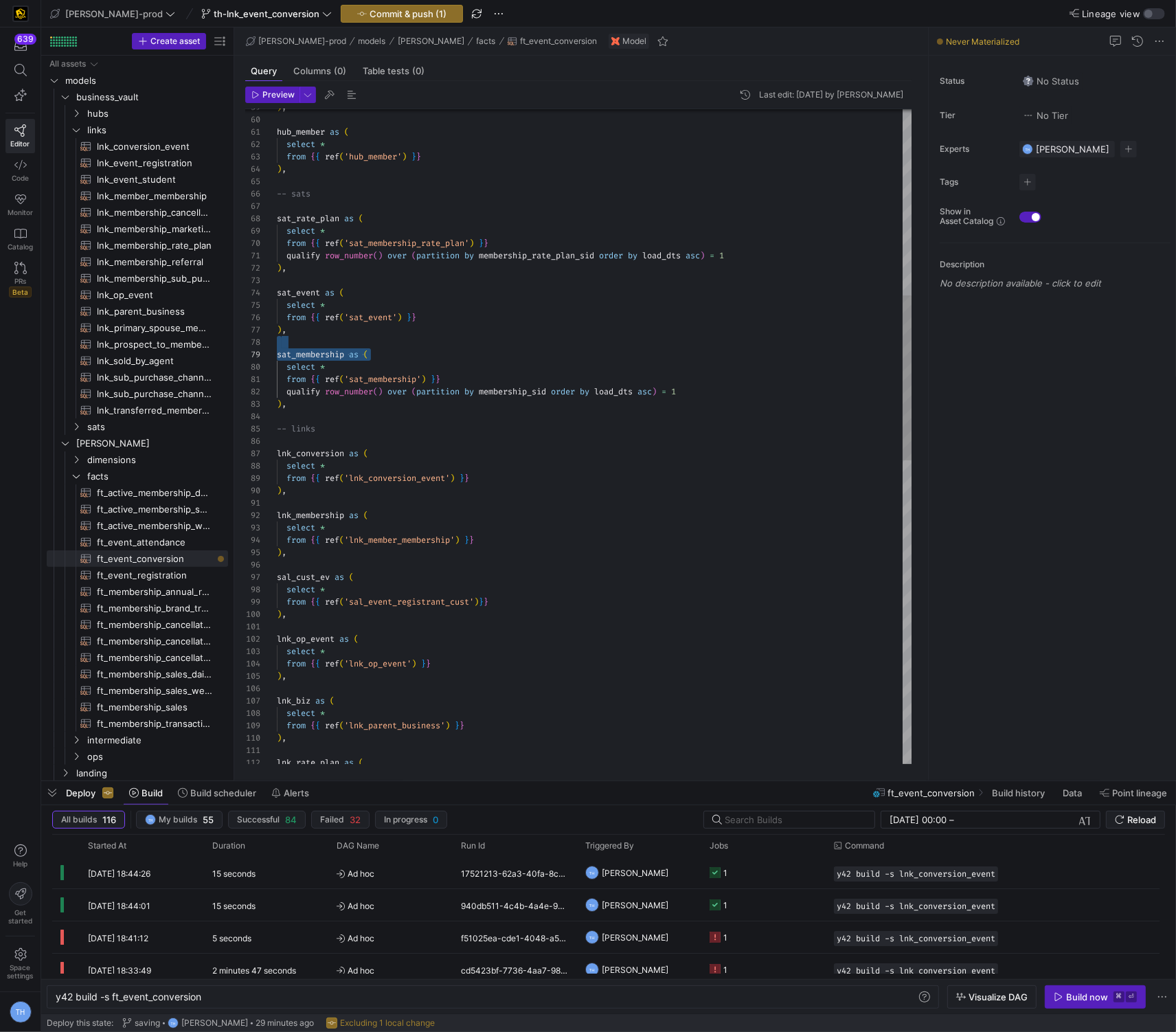
click at [384, 308] on div "lnk_rate_plan as ( from { { ref ( 'lnk_parent_business' ) } } ) , lnk_biz as ( …" at bounding box center [594, 670] width 635 height 2595
type textarea "hub_member as ( select * from {{ ref('hub_member') }} ), -- sats sat_rate_plan …"
click at [421, 243] on div "lnk_rate_plan as ( from { { ref ( 'lnk_parent_business' ) } } ) , lnk_biz as ( …" at bounding box center [594, 670] width 635 height 2595
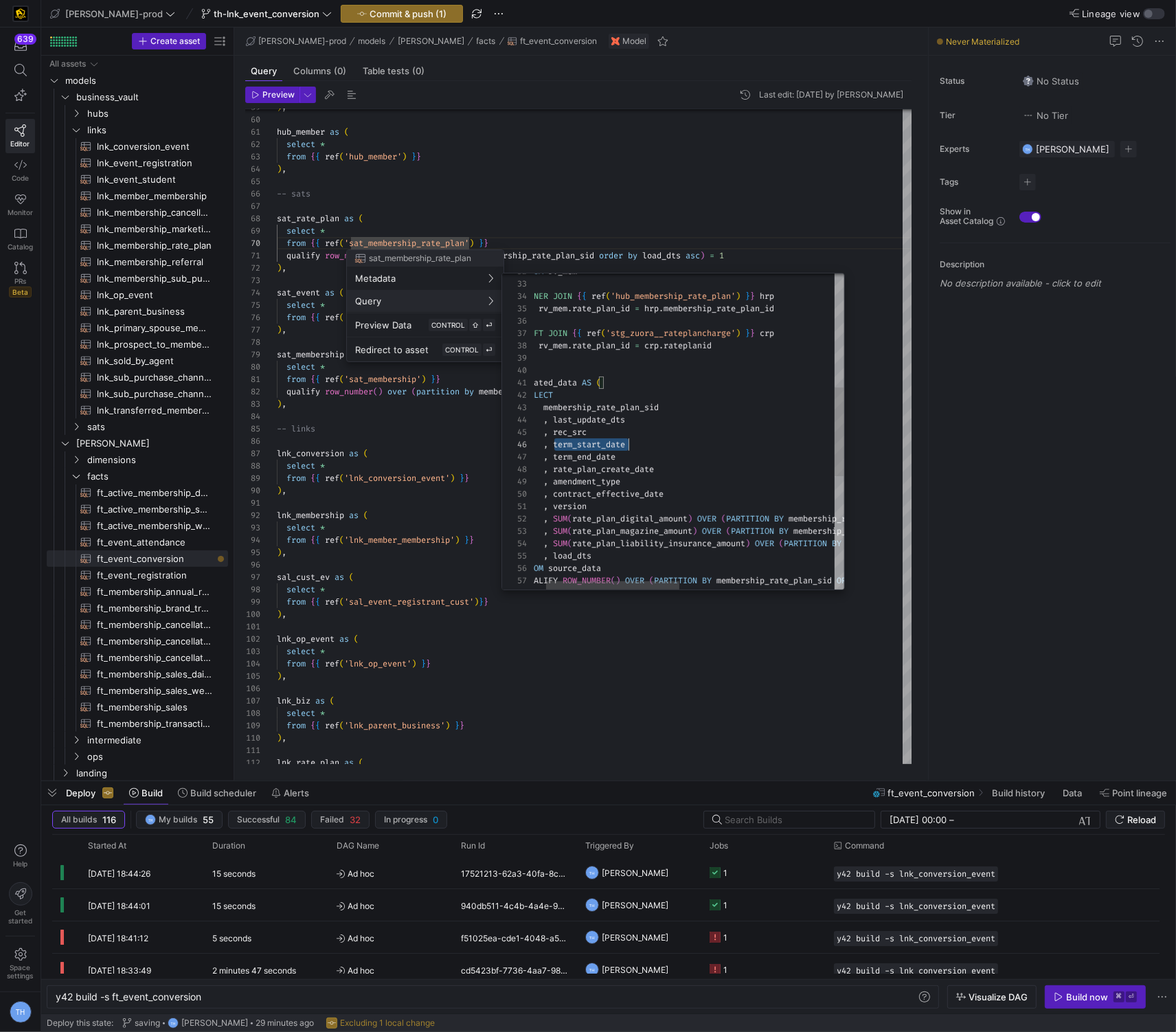
scroll to position [61, 124]
drag, startPoint x: 554, startPoint y: 447, endPoint x: 653, endPoint y: 446, distance: 99.0
click at [655, 446] on div "FROM rv_mem INNER JOIN { { ref ( 'hub_membership_rate_plan' ) } } hrp ON rv_mem…" at bounding box center [855, 431] width 700 height 1120
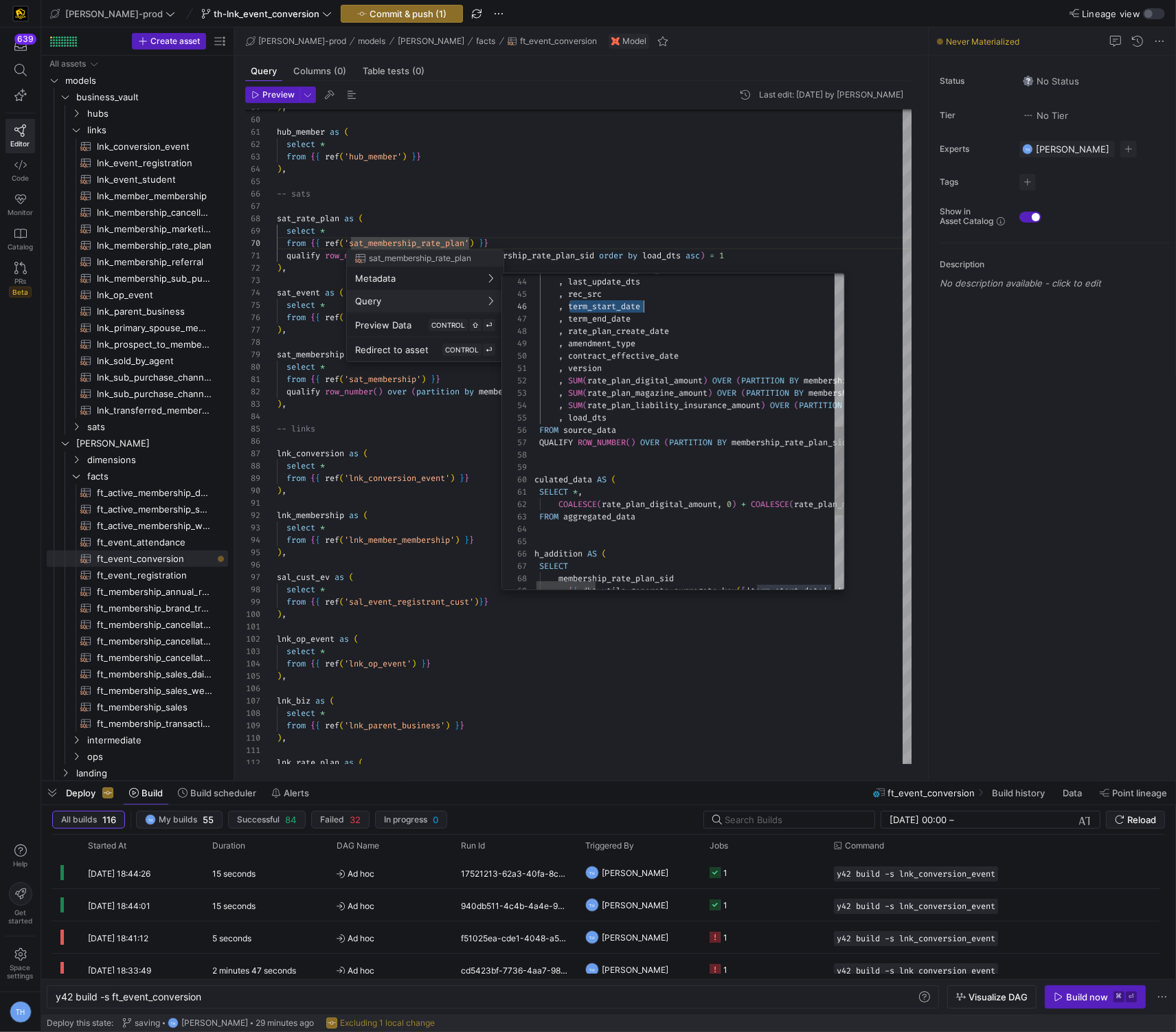
type textarea ", version , SUM(rate_plan_digital_amount) OVER (PARTITION BY membership_rate_pl…"
click at [689, 210] on div at bounding box center [588, 516] width 1176 height 1032
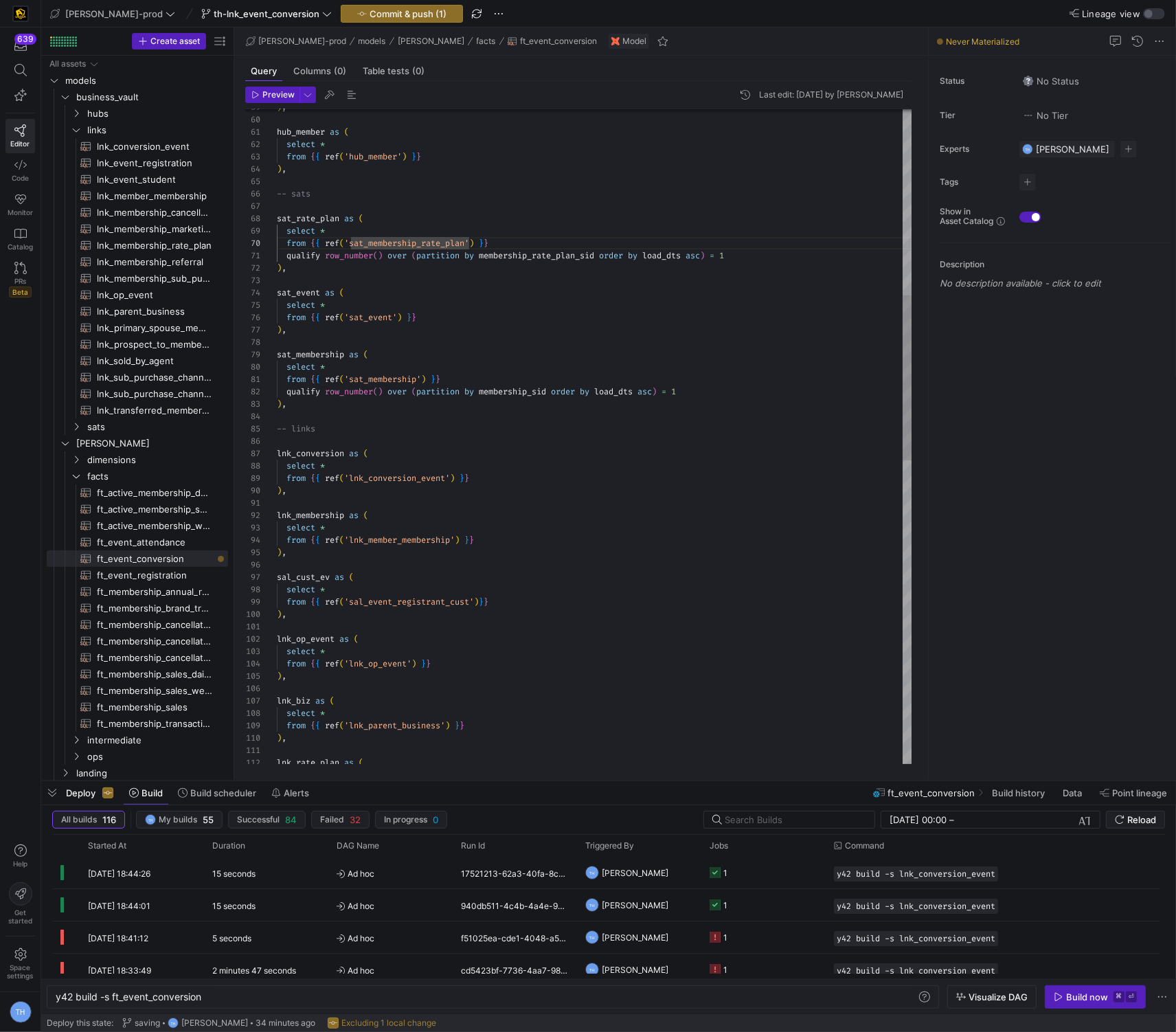
click at [442, 417] on div "lnk_rate_plan as ( from { { ref ( 'lnk_parent_business' ) } } ) , lnk_biz as ( …" at bounding box center [594, 670] width 635 height 2595
click at [548, 436] on div "lnk_rate_plan as ( from { { ref ( 'lnk_parent_business' ) } } ) , lnk_biz as ( …" at bounding box center [594, 670] width 635 height 2595
click at [450, 390] on div "lnk_rate_plan as ( from { { ref ( 'lnk_parent_business' ) } } ) , lnk_biz as ( …" at bounding box center [594, 670] width 635 height 2595
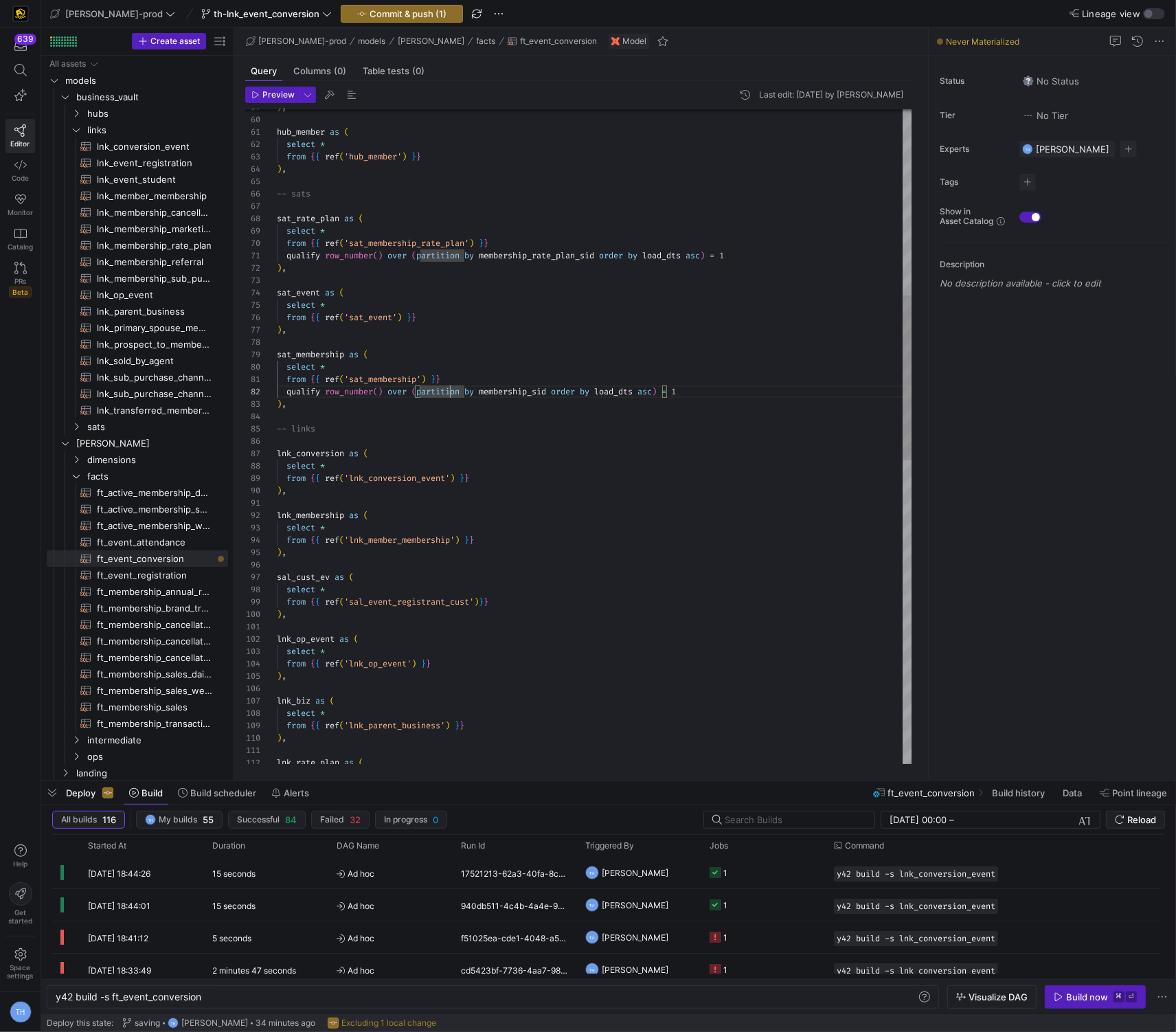
scroll to position [37, 0]
click at [463, 414] on div "lnk_rate_plan as ( from { { ref ( 'lnk_parent_business' ) } } ) , lnk_biz as ( …" at bounding box center [594, 670] width 635 height 2595
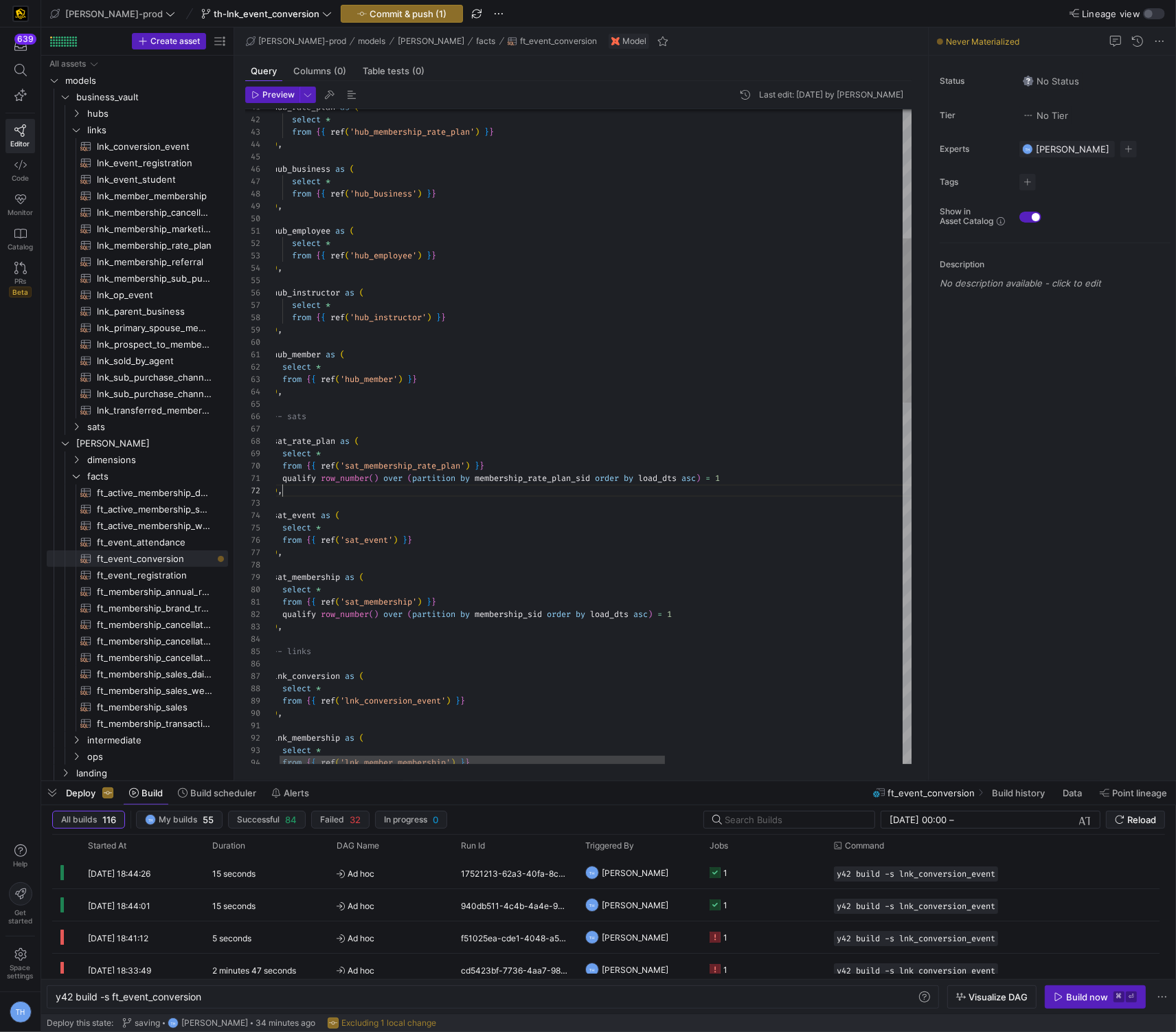
click at [530, 494] on div "-- links lnk_conversion as ( select * from { { ref ( 'lnk_conversion_event' ) }…" at bounding box center [789, 896] width 1032 height 2603
click at [543, 537] on div "-- links lnk_conversion as ( select * from { { ref ( 'lnk_conversion_event' ) }…" at bounding box center [789, 896] width 1032 height 2603
click at [535, 561] on div "-- links lnk_conversion as ( select * from { { ref ( 'lnk_conversion_event' ) }…" at bounding box center [793, 896] width 1032 height 2603
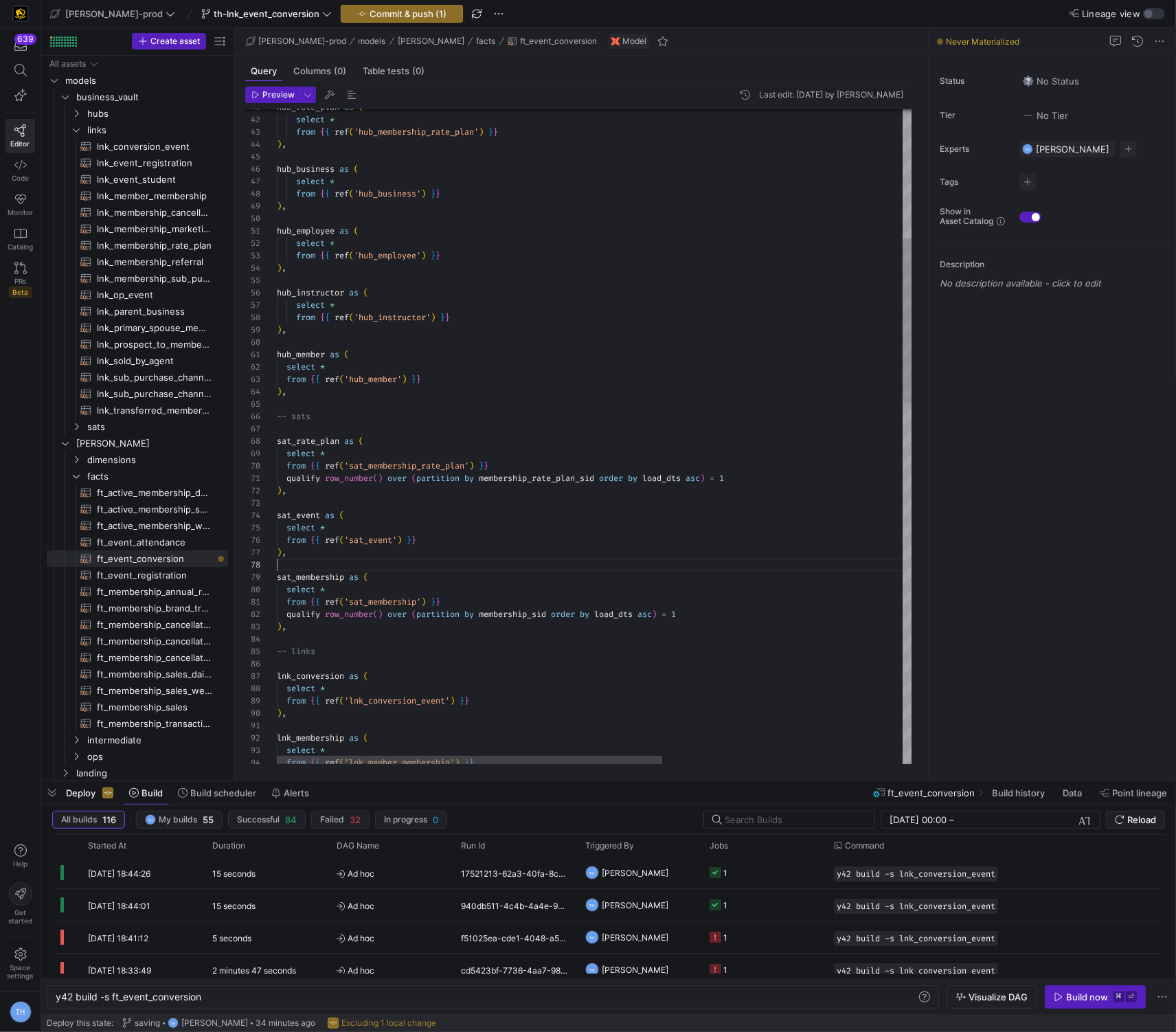
click at [676, 484] on div "-- links lnk_conversion as ( select * from { { ref ( 'lnk_conversion_event' ) }…" at bounding box center [793, 896] width 1032 height 2603
click at [671, 481] on div "-- links lnk_conversion as ( select * from { { ref ( 'lnk_conversion_event' ) }…" at bounding box center [793, 896] width 1032 height 2603
click at [639, 608] on div "-- links lnk_conversion as ( select * from { { ref ( 'lnk_conversion_event' ) }…" at bounding box center [793, 896] width 1032 height 2603
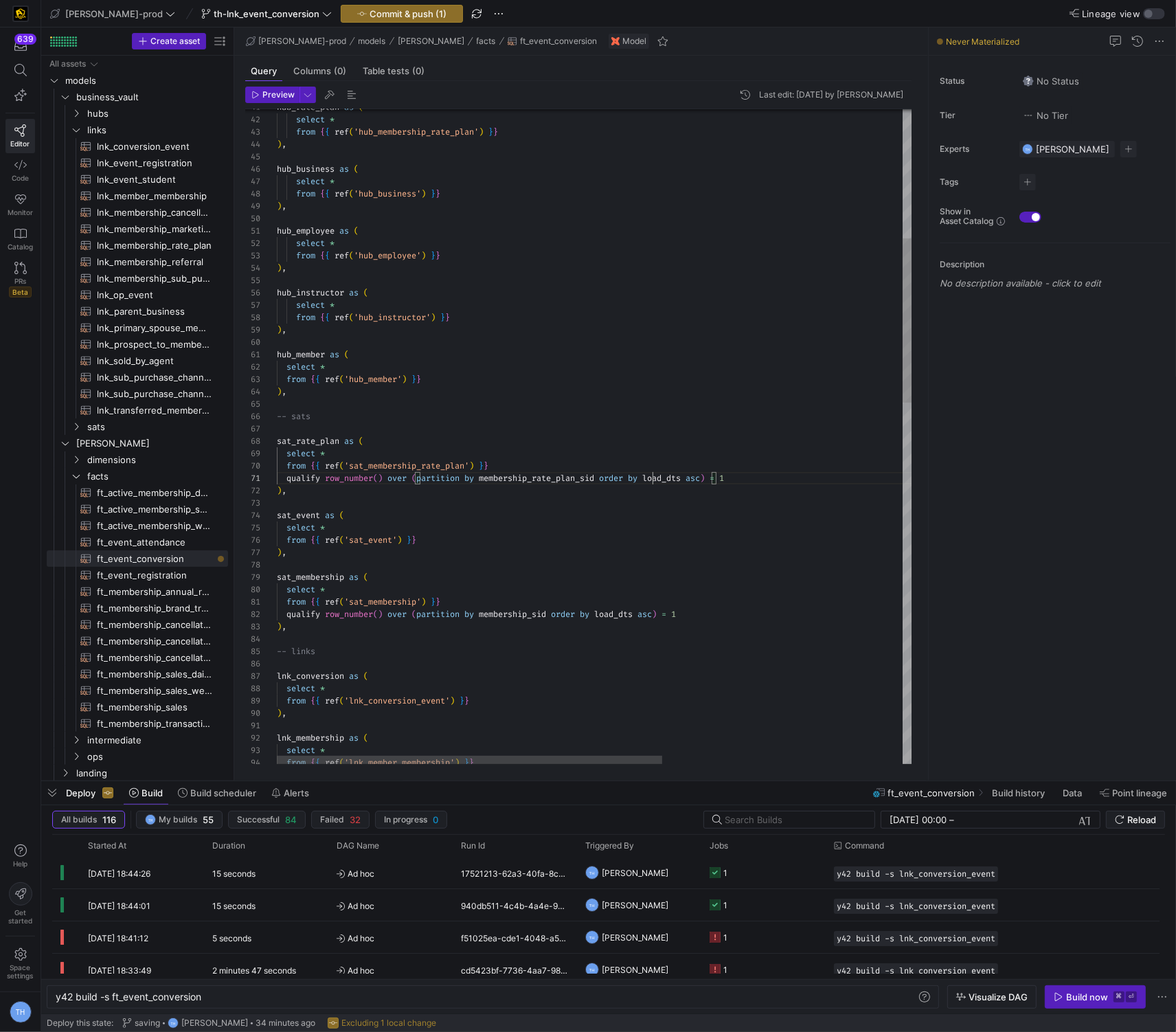
click at [650, 475] on div "-- links lnk_conversion as ( select * from { { ref ( 'lnk_conversion_event' ) }…" at bounding box center [793, 896] width 1032 height 2603
click at [647, 532] on div "-- links lnk_conversion as ( select * from { { ref ( 'lnk_conversion_event' ) }…" at bounding box center [793, 896] width 1032 height 2603
click at [653, 477] on div "-- links lnk_conversion as ( select * from { { ref ( 'lnk_conversion_event' ) }…" at bounding box center [793, 896] width 1032 height 2603
click at [686, 480] on div "-- links lnk_conversion as ( select * from { { ref ( 'lnk_conversion_event' ) }…" at bounding box center [793, 896] width 1032 height 2603
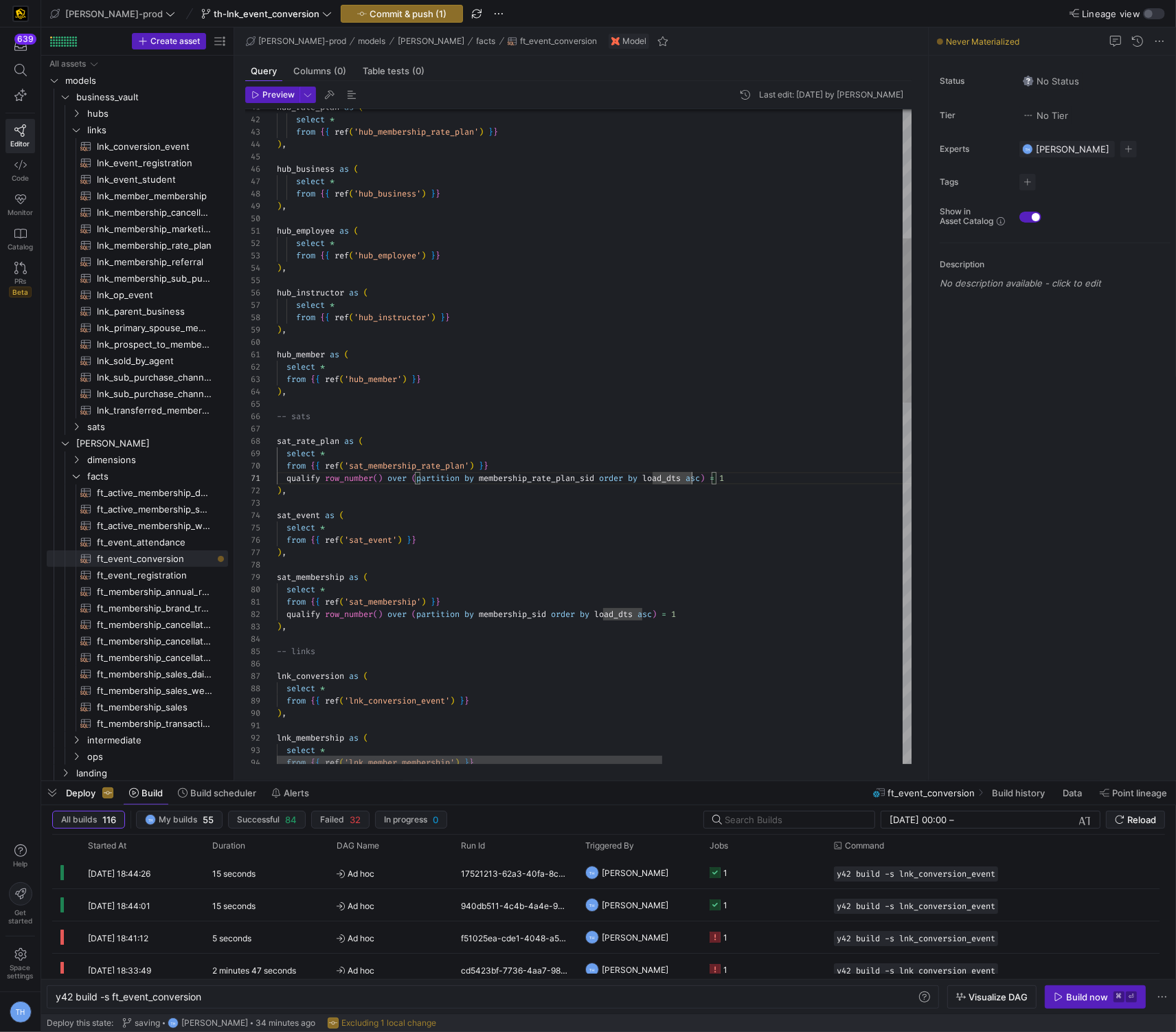
click at [690, 480] on div "-- links lnk_conversion as ( select * from { { ref ( 'lnk_conversion_event' ) }…" at bounding box center [793, 896] width 1032 height 2603
click at [647, 519] on div "-- links lnk_conversion as ( select * from { { ref ( 'lnk_conversion_event' ) }…" at bounding box center [793, 896] width 1032 height 2603
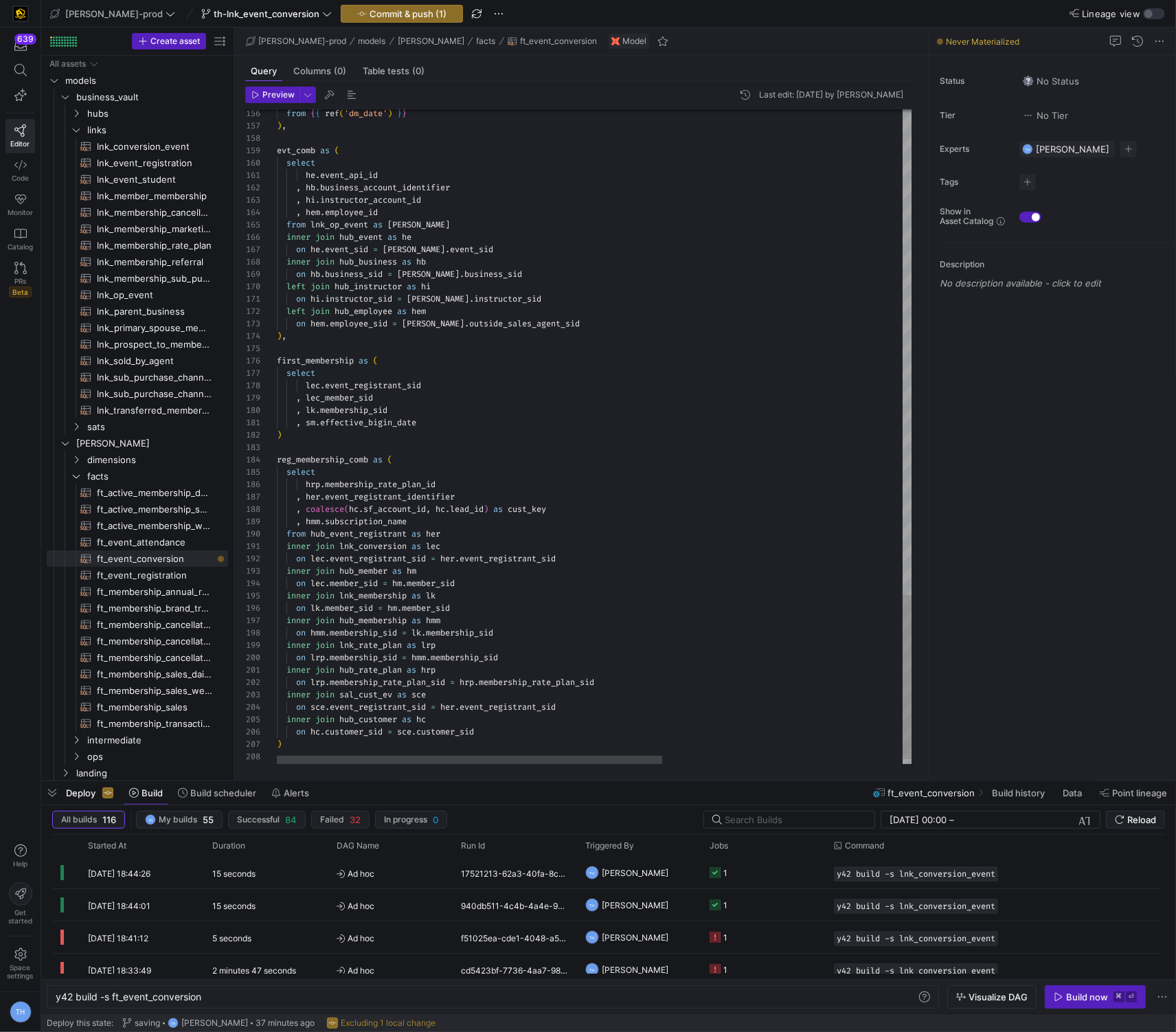
scroll to position [50, 0]
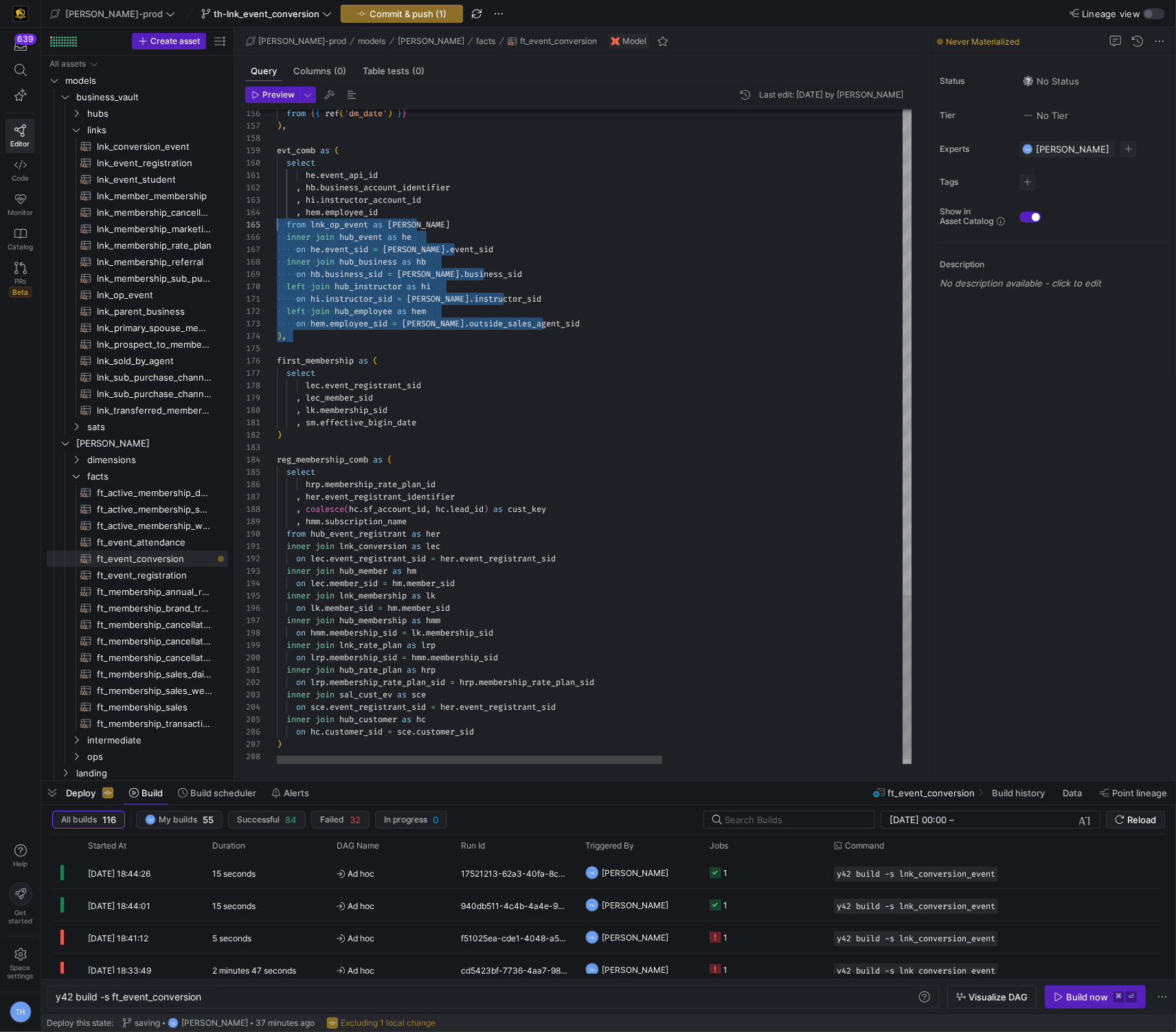
drag, startPoint x: 591, startPoint y: 332, endPoint x: 275, endPoint y: 223, distance: 334.3
click at [274, 222] on div "157 158 159 160 161 162 163 164 165 166 167 168 169 170 171 172 173 174 175 176…" at bounding box center [578, 436] width 667 height 655
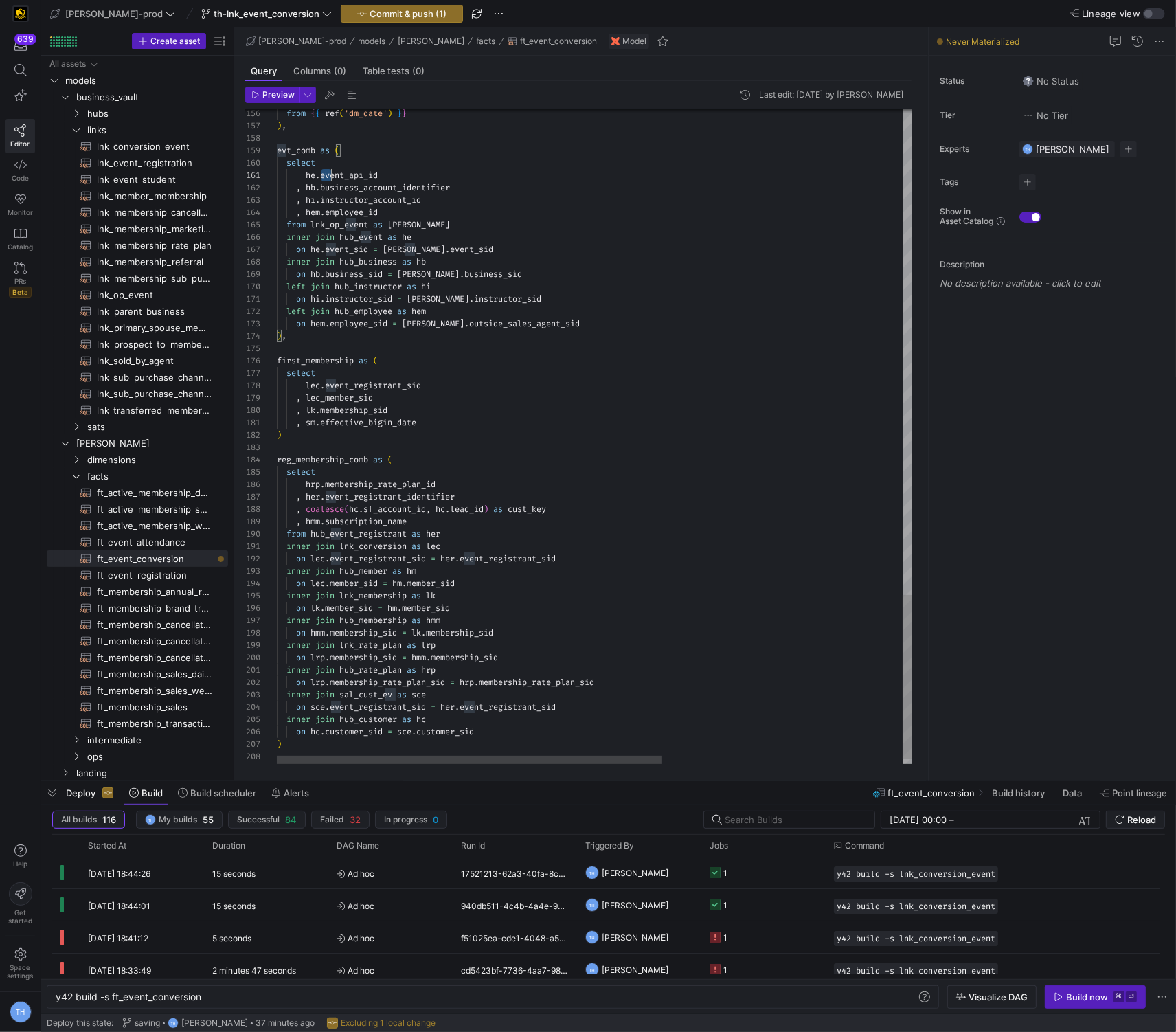
scroll to position [0, 103]
drag, startPoint x: 319, startPoint y: 178, endPoint x: 463, endPoint y: 169, distance: 144.3
click at [464, 169] on div "he . event_api_id" at bounding box center [793, 175] width 1032 height 13
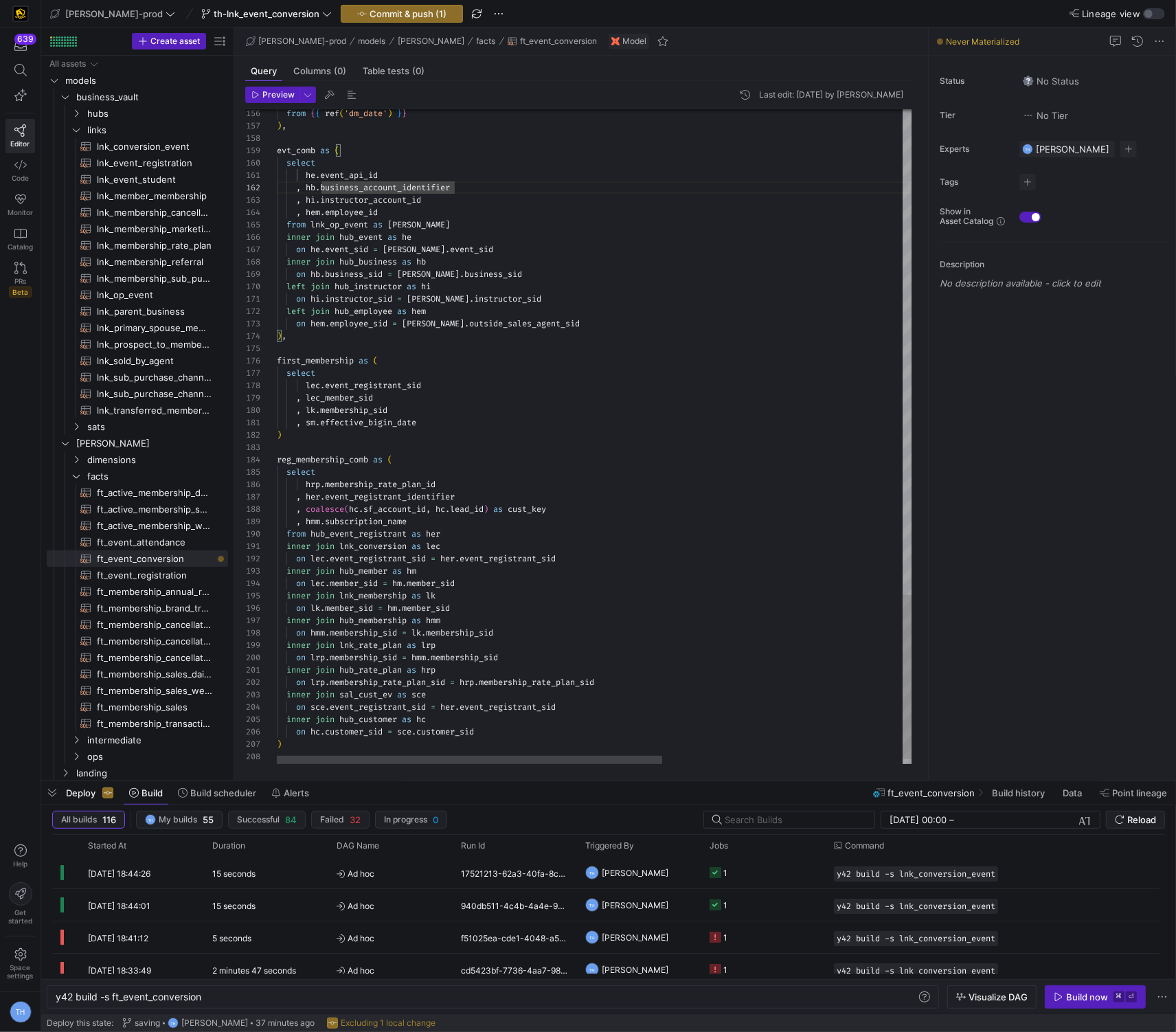
scroll to position [12, 177]
drag, startPoint x: 323, startPoint y: 186, endPoint x: 559, endPoint y: 187, distance: 236.0
click at [149, 455] on span "dimensions" at bounding box center [139, 459] width 105 height 16
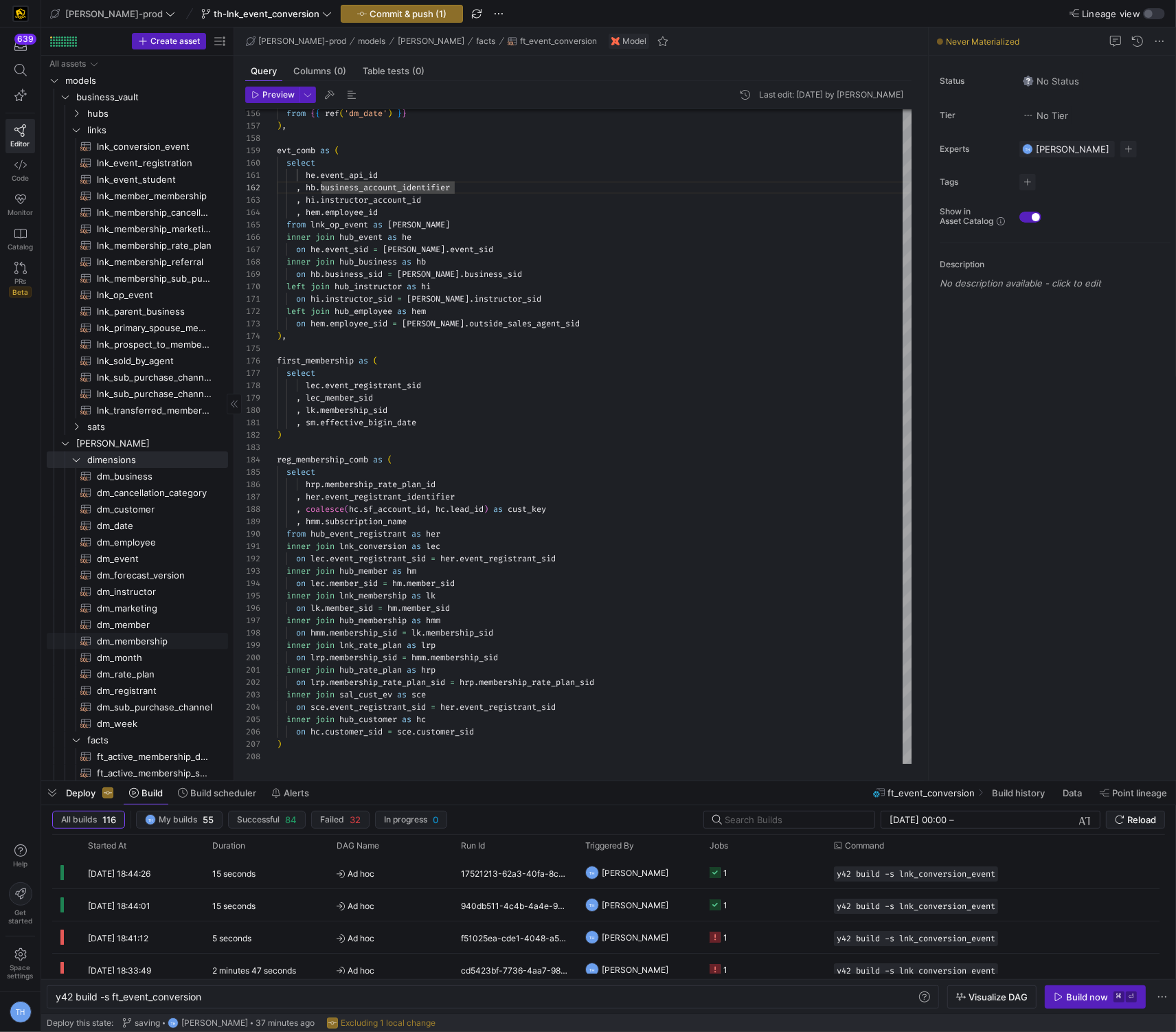
click at [166, 638] on span "dm_membership​​​​​​​​​​" at bounding box center [154, 641] width 115 height 16
type textarea "{{ config( materialized='table' , post_hook = "alter table {{ this }} add prima…"
type textarea "y42 build -s dm_membership"
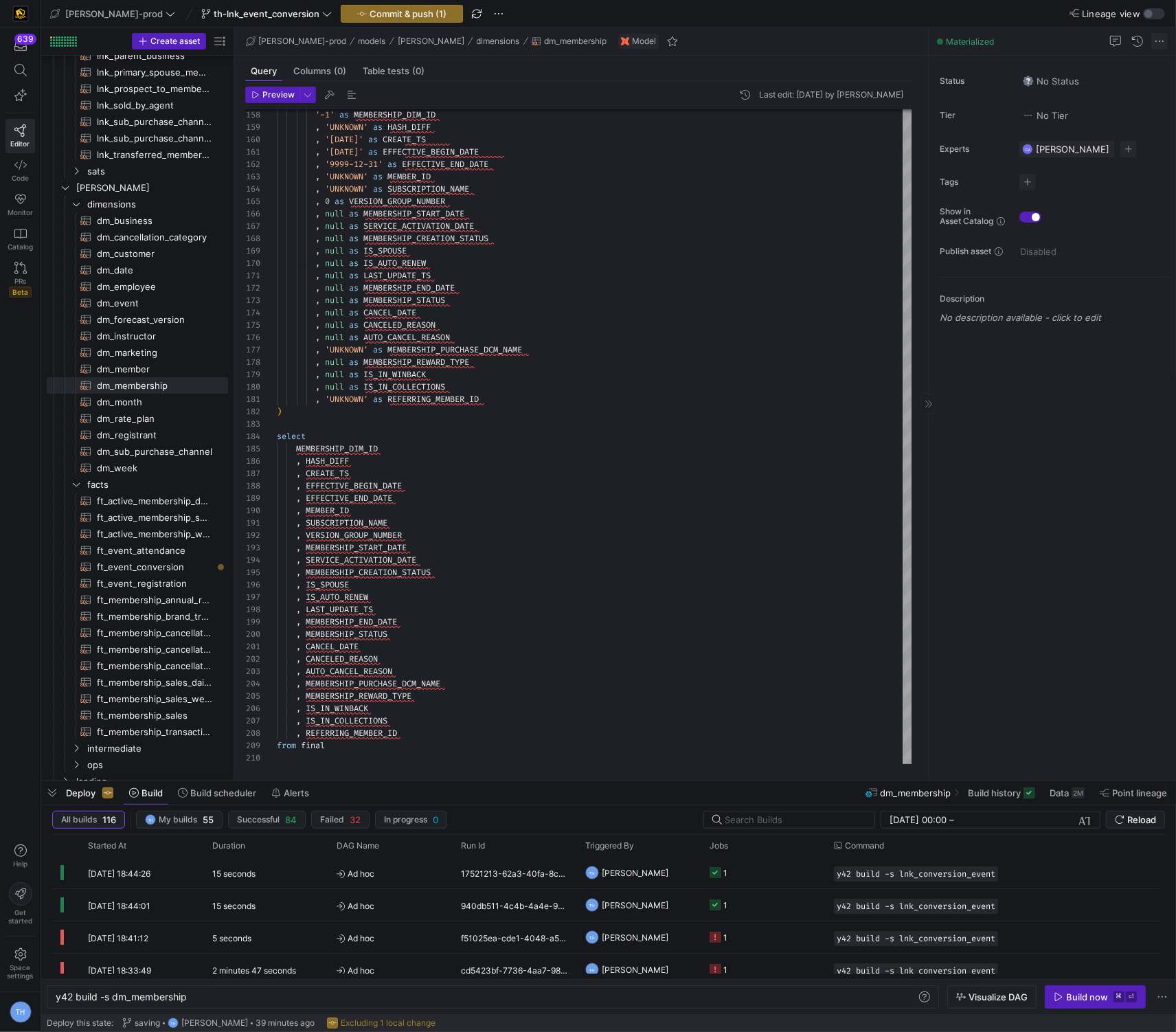
scroll to position [291, 0]
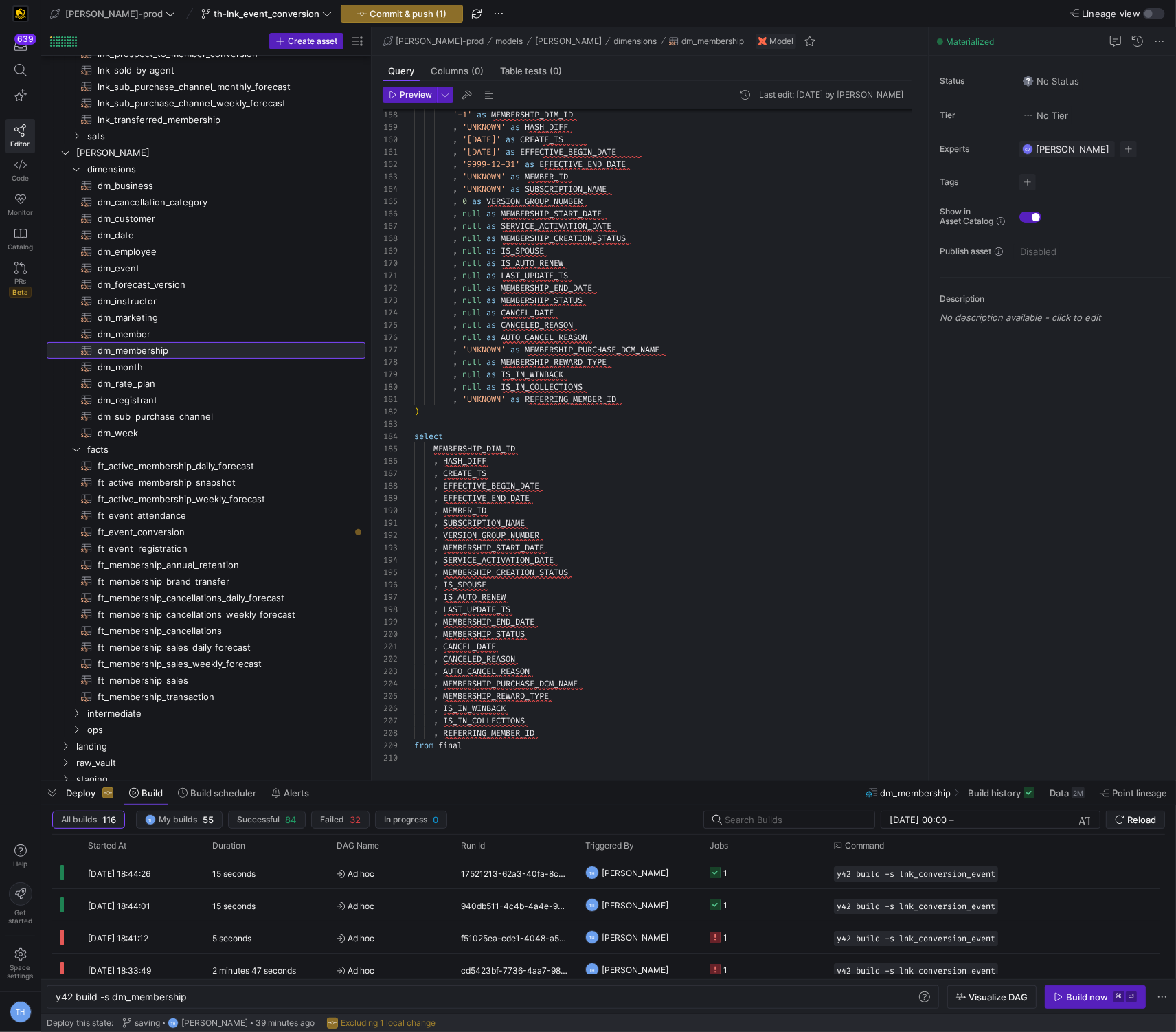
drag, startPoint x: 233, startPoint y: 461, endPoint x: 374, endPoint y: 465, distance: 141.1
click at [374, 465] on as-split "Create asset Drag here to set row groups Drag here to set column labels Group 1…" at bounding box center [608, 404] width 1134 height 753
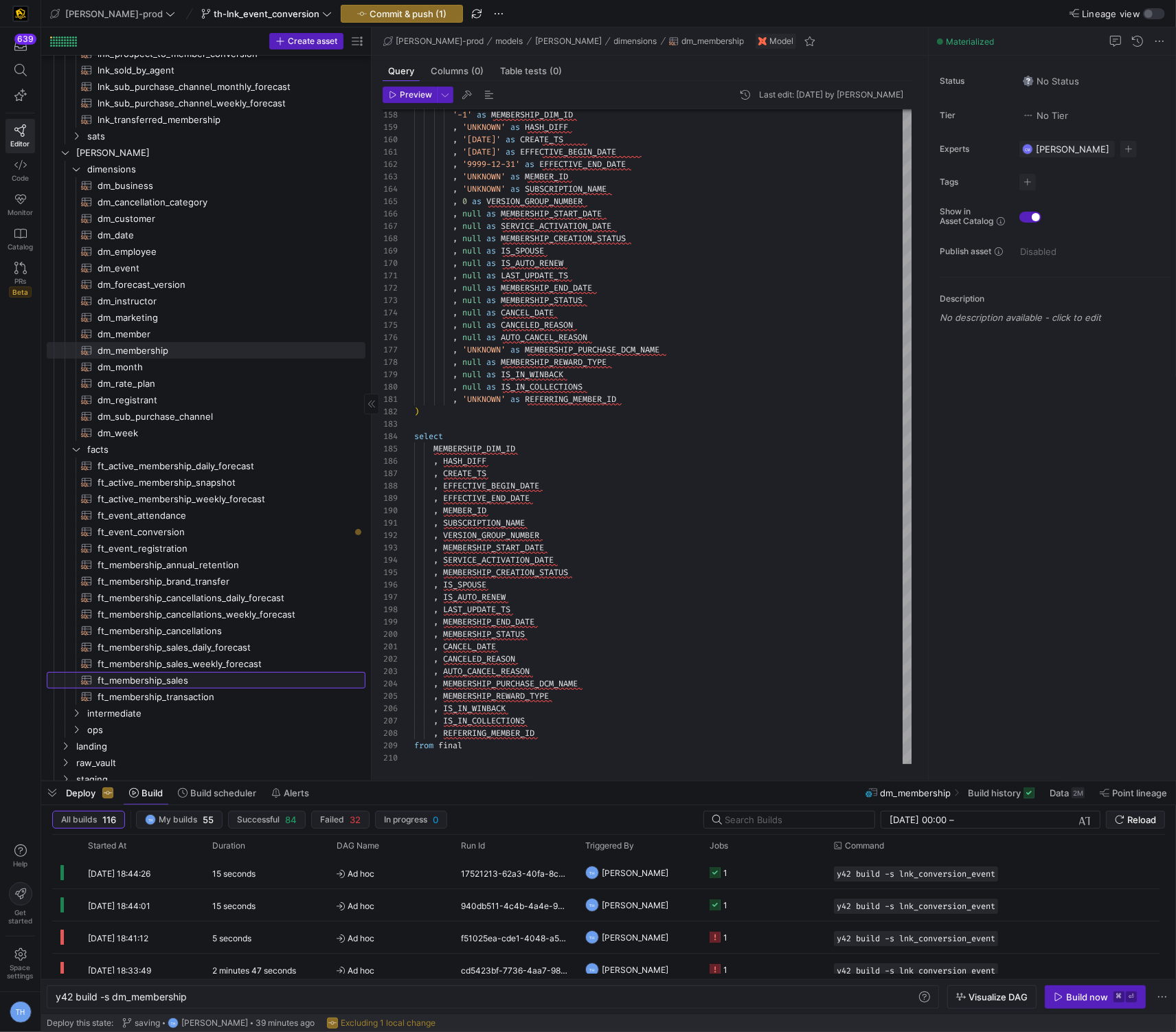
click at [275, 682] on span "ft_membership_sales​​​​​​​​​​" at bounding box center [223, 680] width 252 height 16
type textarea "{{ config( post_hook = [ "alter table {{ this }} add primary key (member_dim_id…"
type textarea "y42 build -s ft_membership_sales"
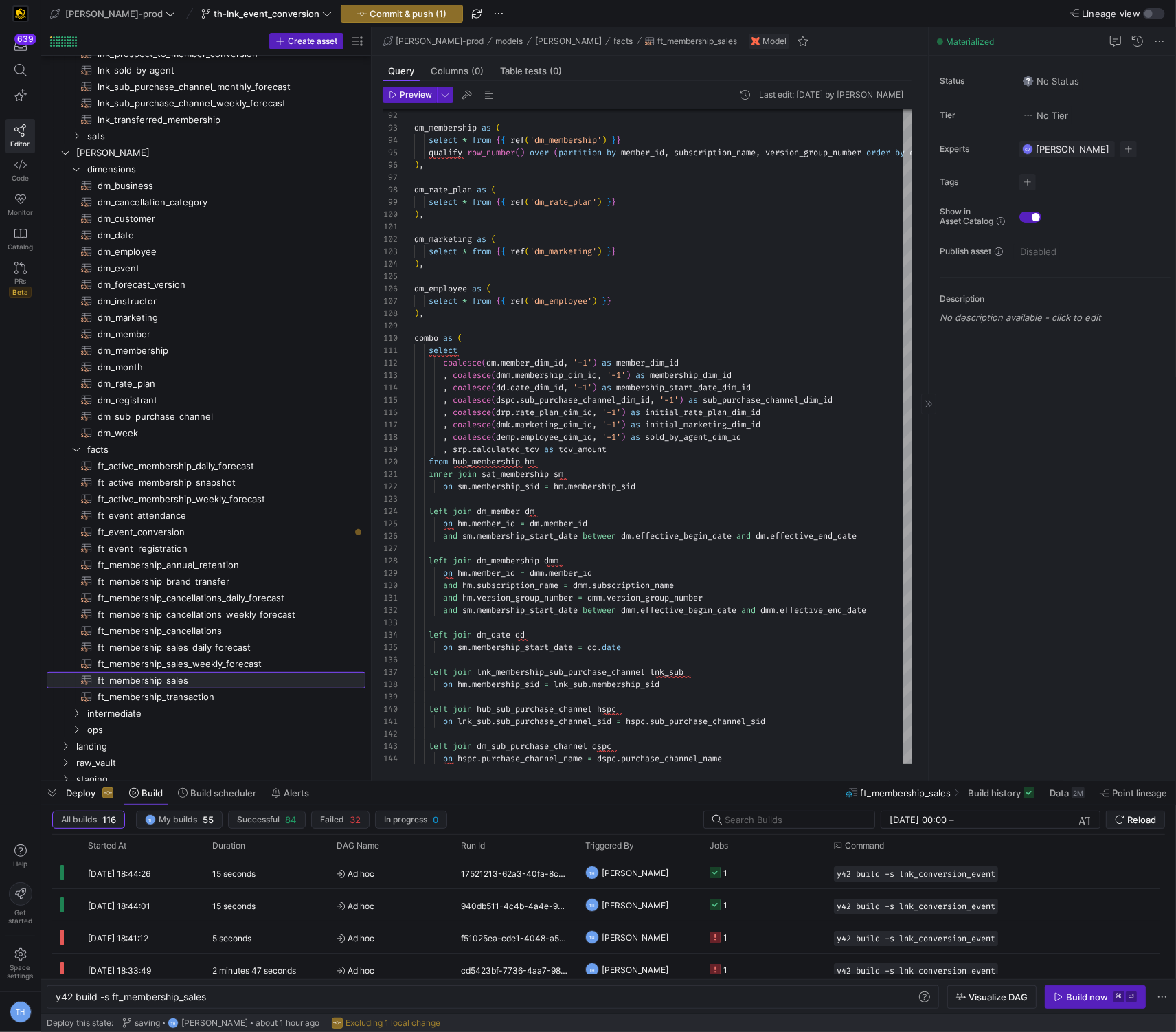
scroll to position [12, 177]
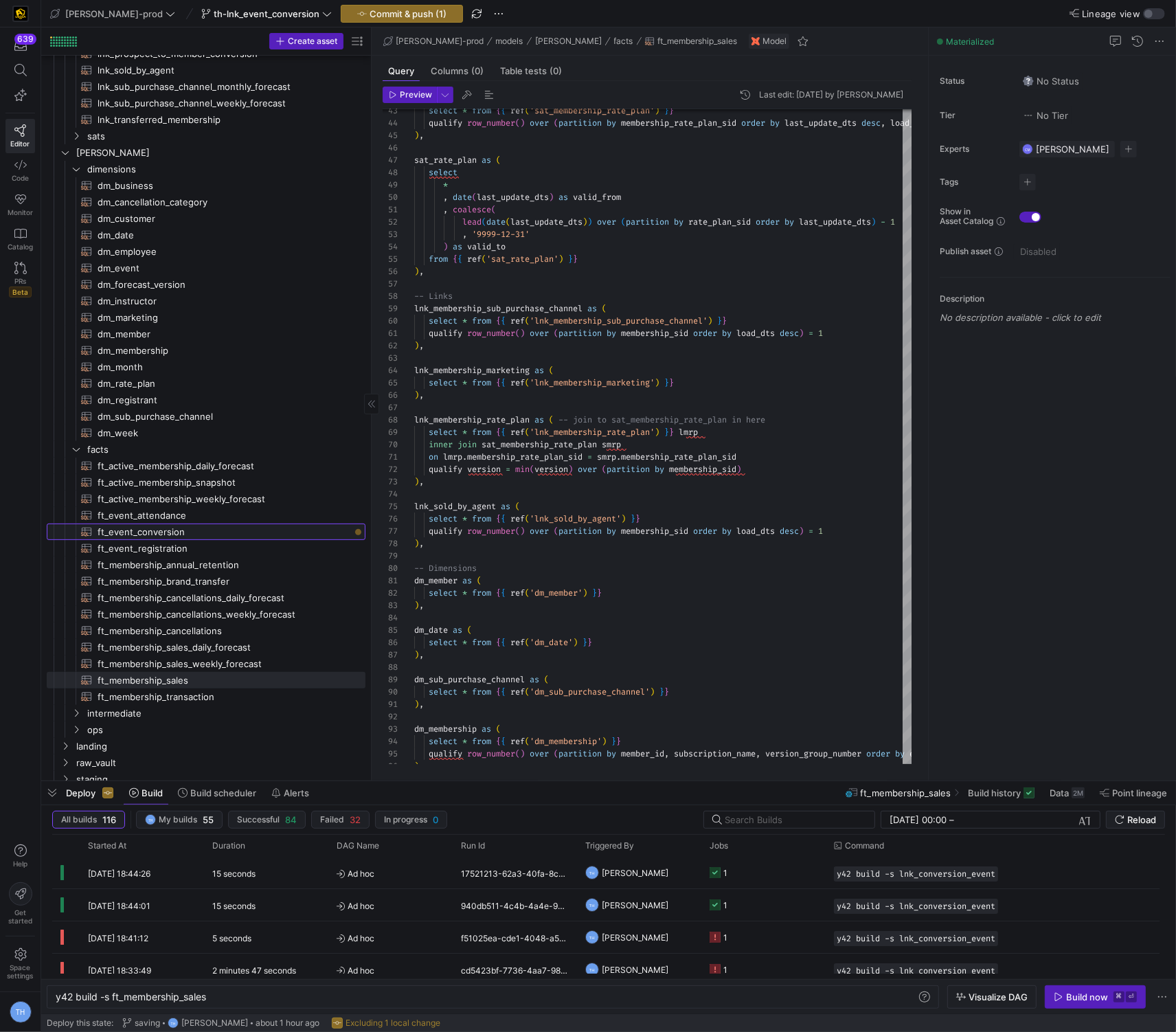
click at [187, 536] on span "ft_event_conversion​​​​​​​​​​" at bounding box center [223, 532] width 252 height 16
type textarea "{{ config( post_hook = [ "alter table {{ this }} add primary key (date_dim_id, …"
type textarea "y42 build -s ft_event_conversion"
